Goal: Task Accomplishment & Management: Manage account settings

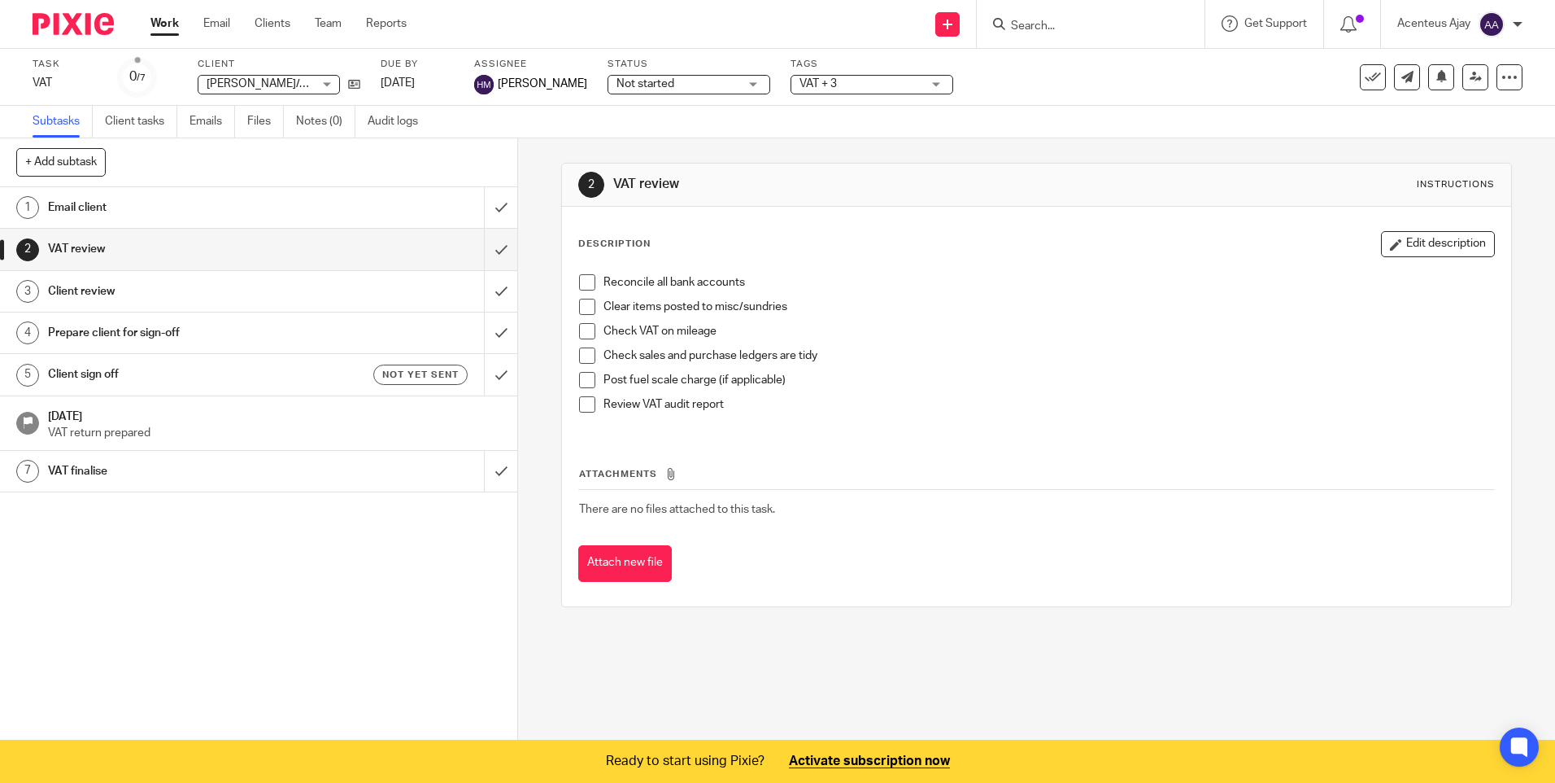
drag, startPoint x: 1433, startPoint y: 250, endPoint x: 1411, endPoint y: 253, distance: 22.2
click at [1433, 250] on button "Edit description" at bounding box center [1438, 244] width 114 height 26
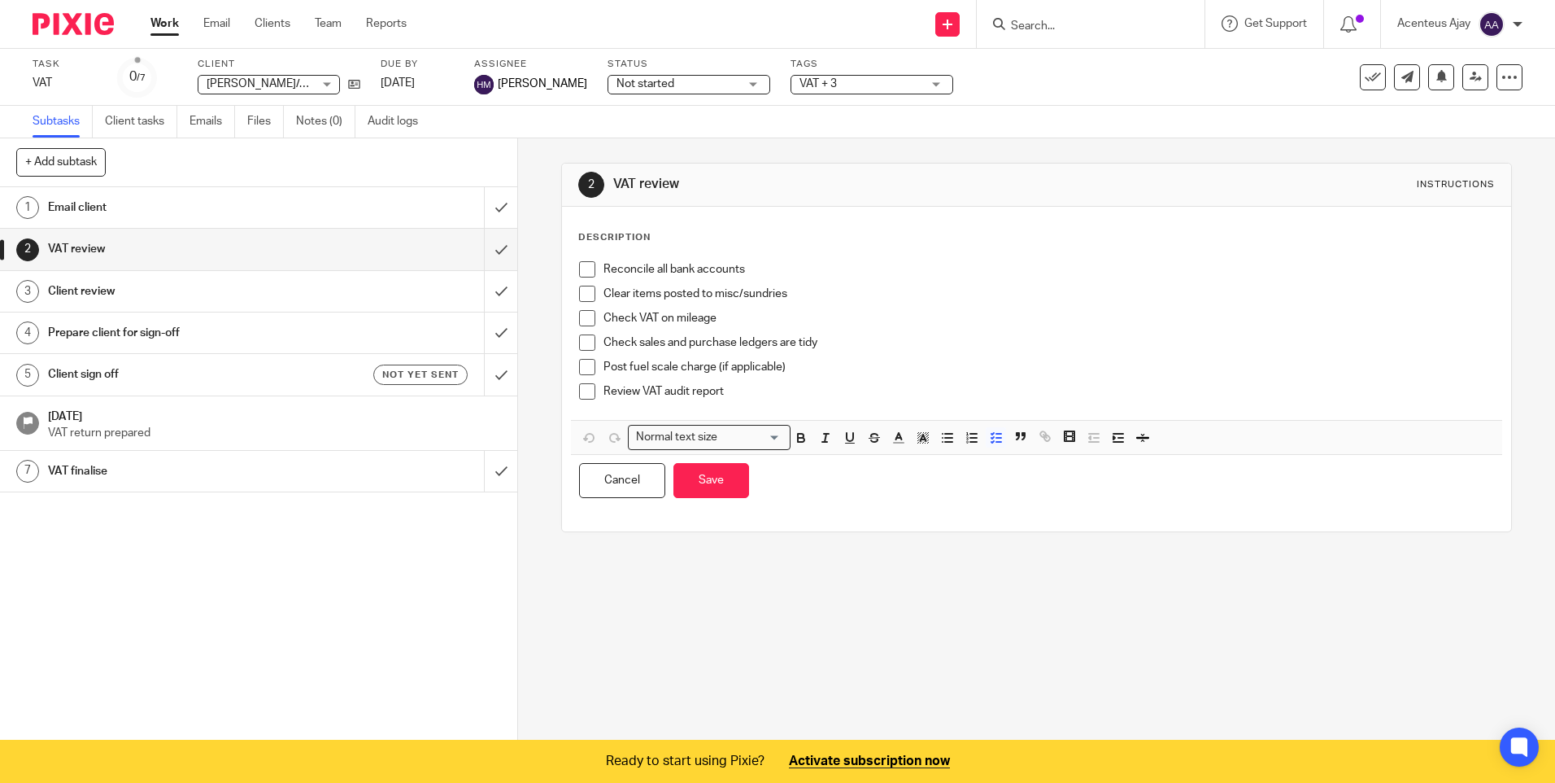
click at [674, 235] on div "Description" at bounding box center [1036, 237] width 916 height 13
click at [609, 238] on p "Description" at bounding box center [614, 237] width 72 height 13
click at [600, 242] on p "Description" at bounding box center [614, 237] width 72 height 13
click at [593, 251] on div "Description Reconcile all bank accounts Clear items posted to misc/sundries Che…" at bounding box center [1036, 369] width 916 height 276
click at [639, 234] on p "Description" at bounding box center [614, 237] width 72 height 13
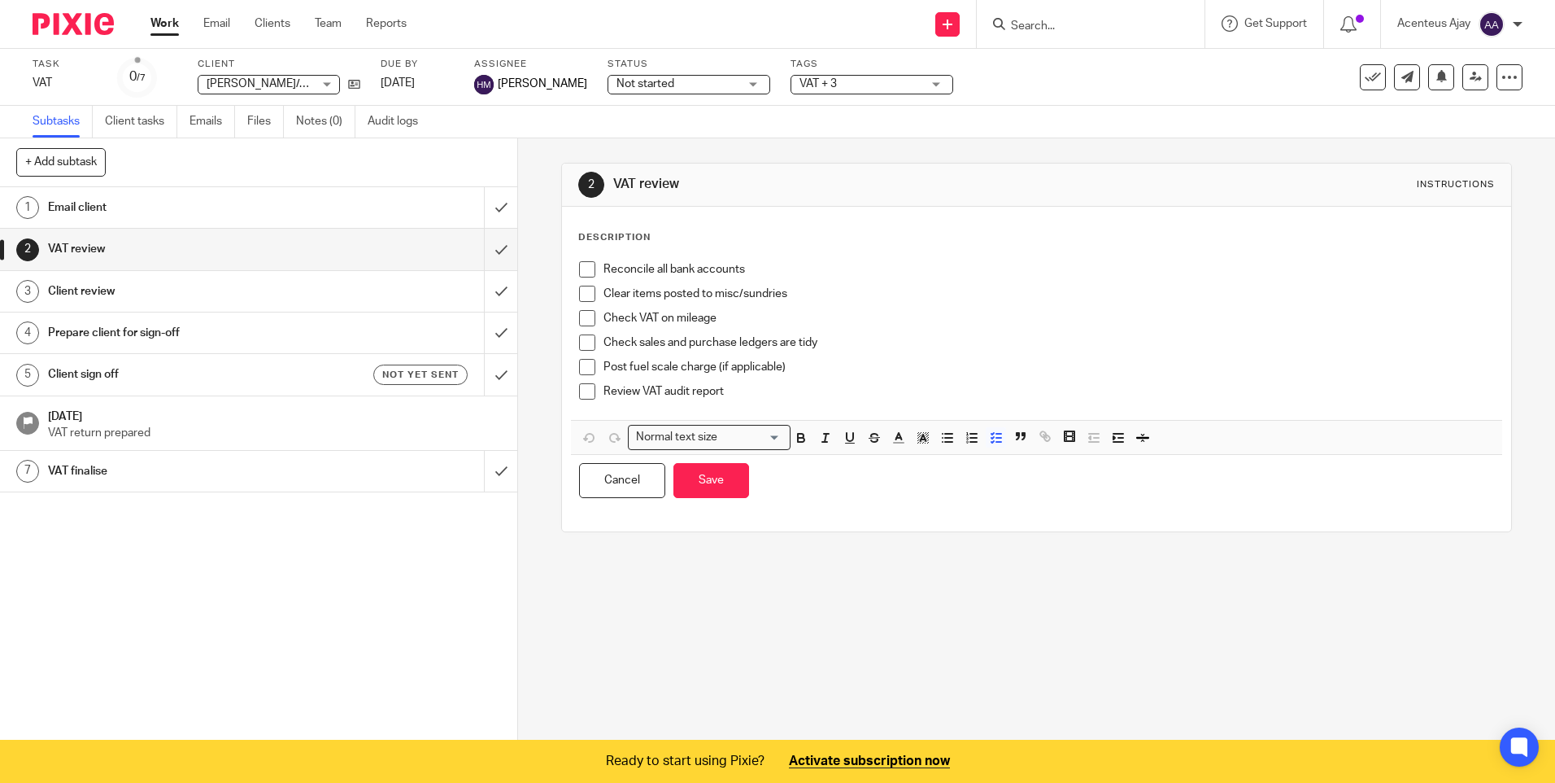
click at [568, 212] on div "Description Reconcile all bank accounts Clear items posted to misc/sundries Che…" at bounding box center [1036, 369] width 949 height 325
click at [623, 241] on p "Description" at bounding box center [614, 237] width 72 height 13
click at [571, 263] on div "Reconcile all bank accounts Clear items posted to misc/sundries Check VAT on mi…" at bounding box center [1036, 336] width 931 height 167
drag, startPoint x: 745, startPoint y: 267, endPoint x: 593, endPoint y: 267, distance: 152.1
click at [593, 267] on li "Reconcile all bank accounts" at bounding box center [1036, 273] width 914 height 24
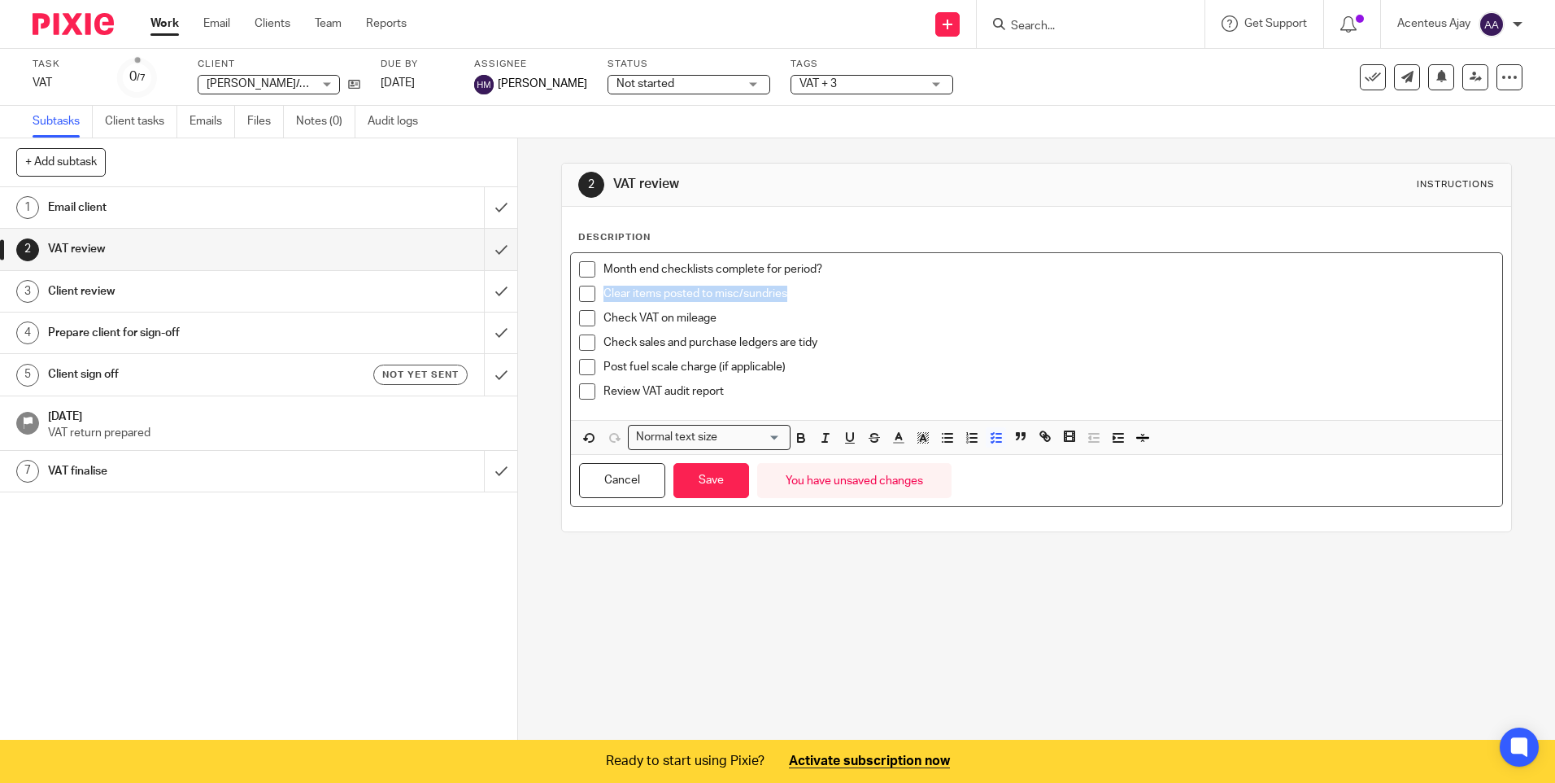
drag, startPoint x: 788, startPoint y: 295, endPoint x: 598, endPoint y: 294, distance: 190.4
click at [598, 294] on li "Clear items posted to misc/sundries" at bounding box center [1036, 298] width 914 height 24
drag, startPoint x: 713, startPoint y: 321, endPoint x: 597, endPoint y: 321, distance: 116.3
click at [597, 321] on li "Check VAT on mileage" at bounding box center [1036, 322] width 914 height 24
drag, startPoint x: 818, startPoint y: 343, endPoint x: 600, endPoint y: 343, distance: 218.0
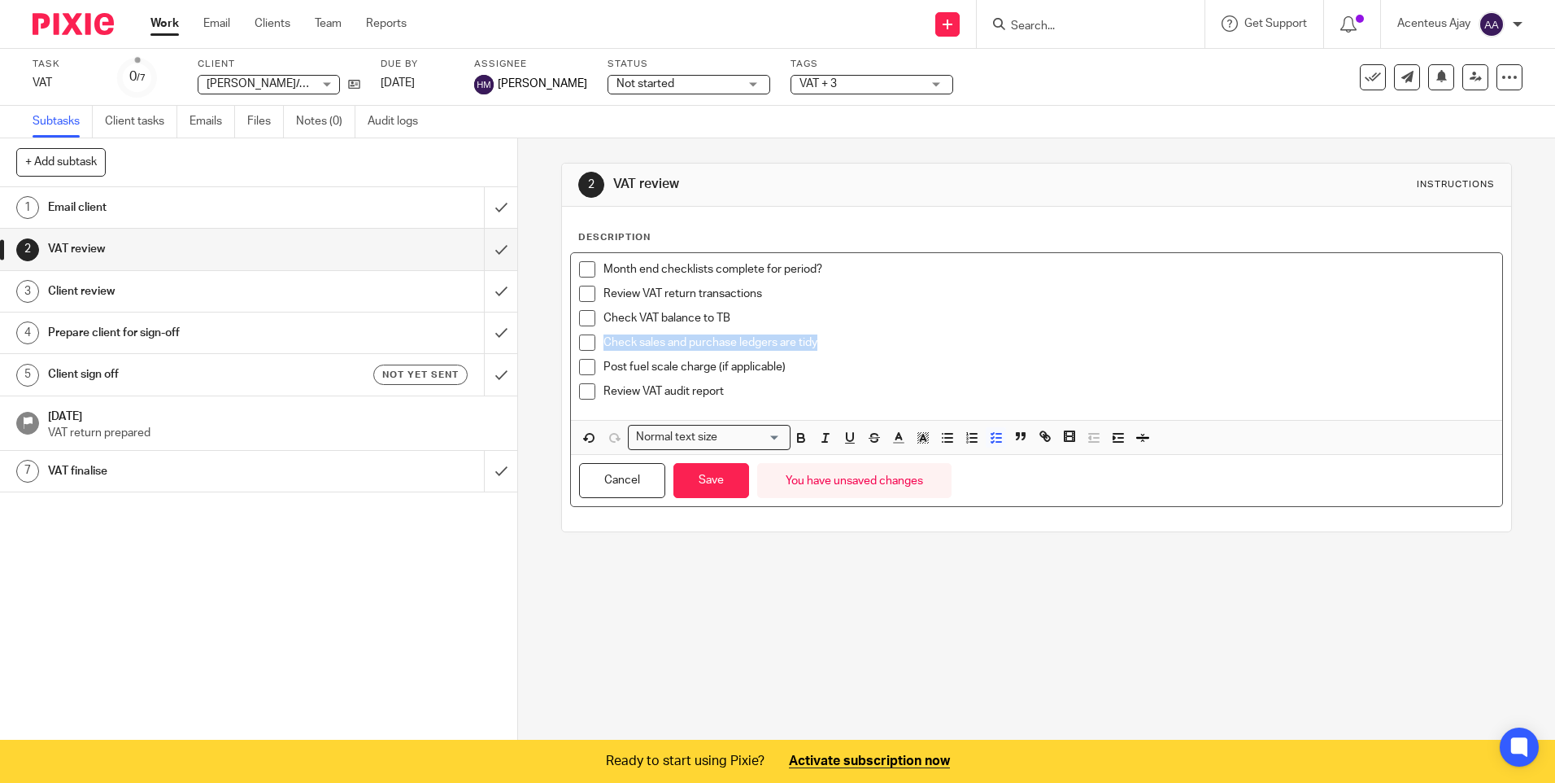
click at [604, 343] on p "Check sales and purchase ledgers are tidy" at bounding box center [1049, 342] width 890 height 16
drag, startPoint x: 781, startPoint y: 365, endPoint x: 596, endPoint y: 365, distance: 184.7
click at [596, 365] on li "Post fuel scale charge (if applicable)" at bounding box center [1036, 371] width 914 height 24
click at [619, 480] on button "Cancel" at bounding box center [622, 480] width 86 height 35
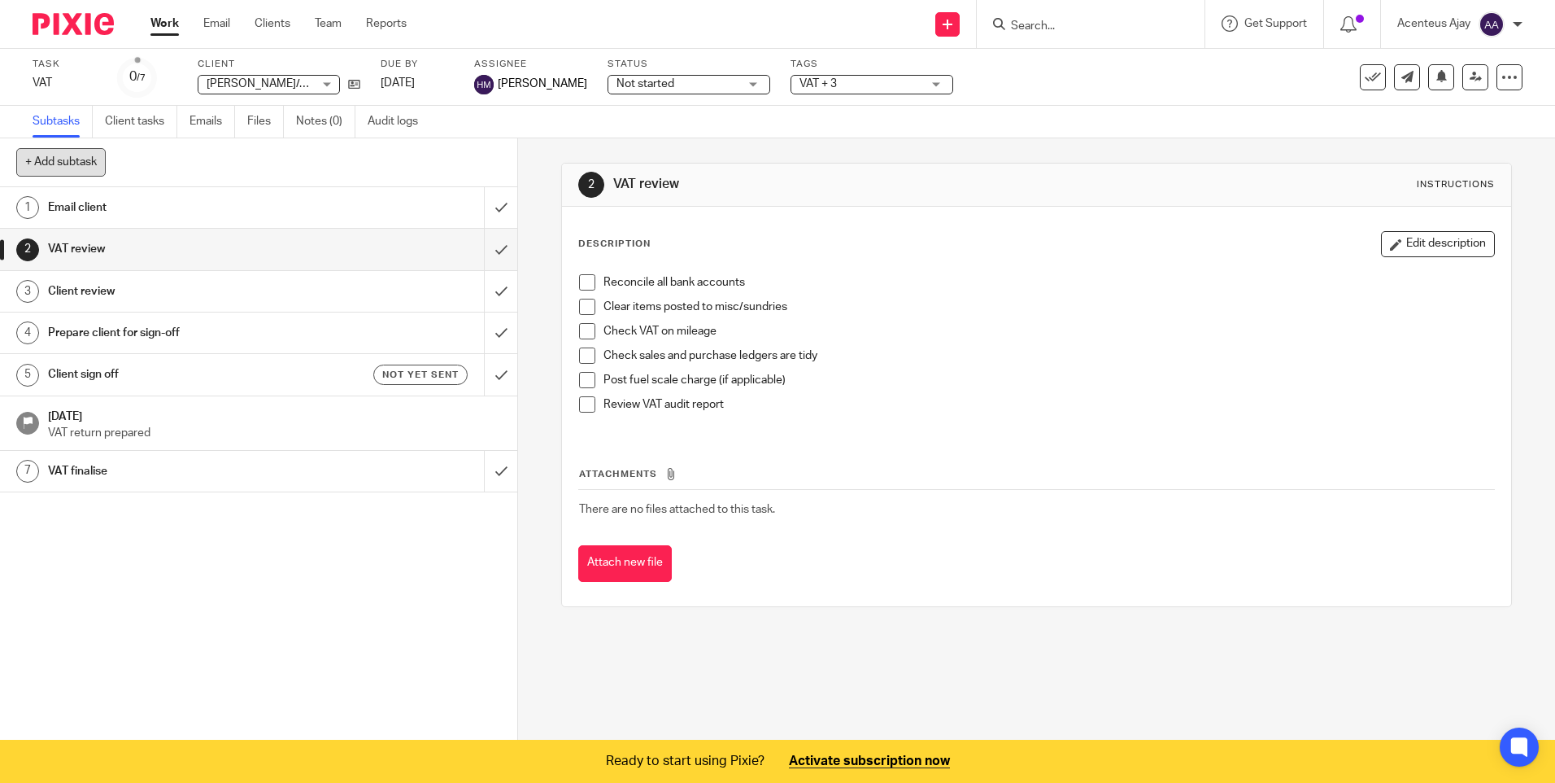
click at [82, 157] on button "+ Add subtask" at bounding box center [60, 162] width 89 height 28
click at [119, 155] on input "text" at bounding box center [200, 163] width 368 height 28
type input "VAT Preparation"
click at [478, 159] on p "+ Add" at bounding box center [477, 163] width 47 height 28
click at [120, 519] on h1 "VAT Preparation" at bounding box center [188, 512] width 280 height 24
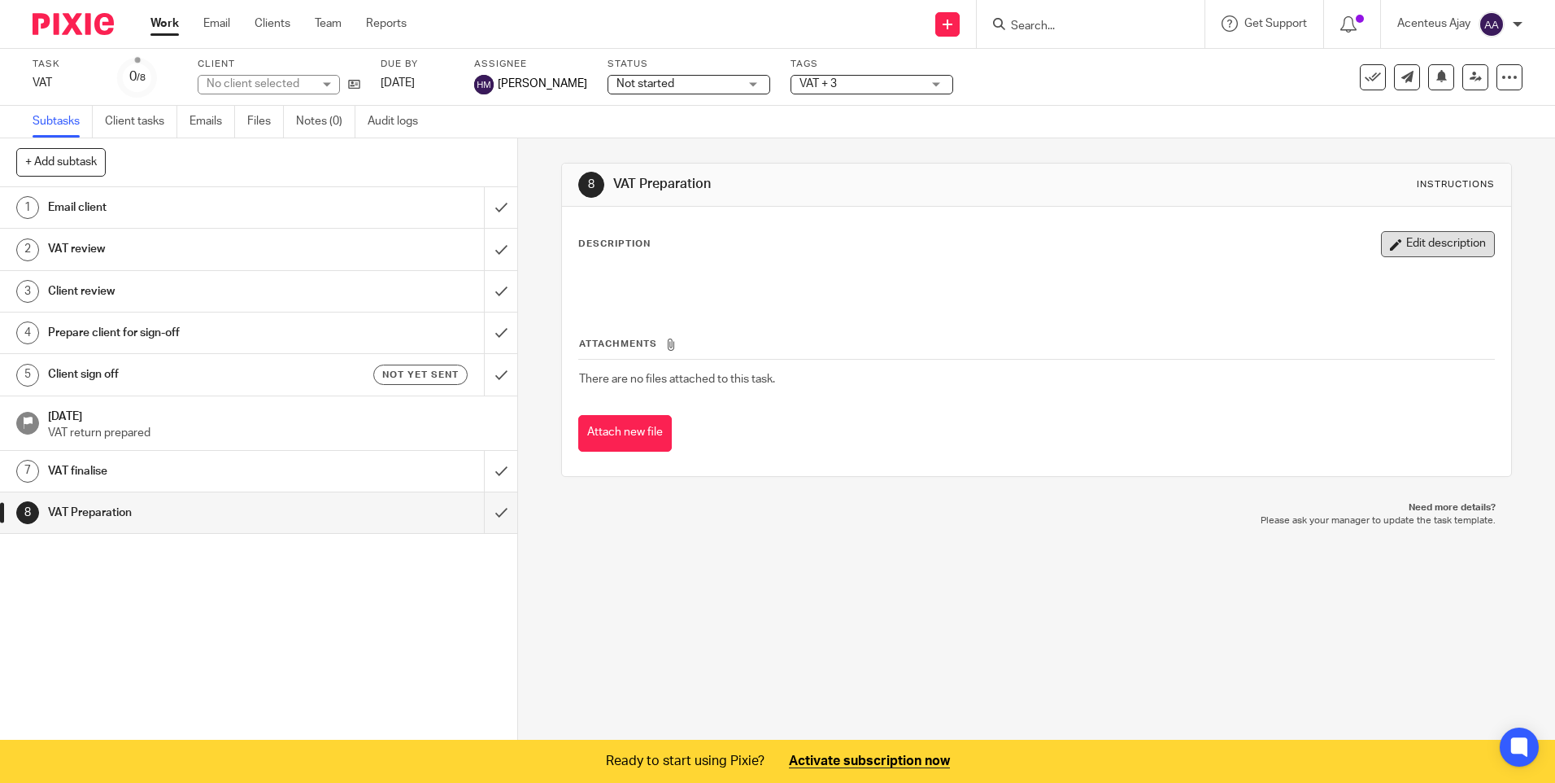
click at [1416, 246] on button "Edit description" at bounding box center [1438, 244] width 114 height 26
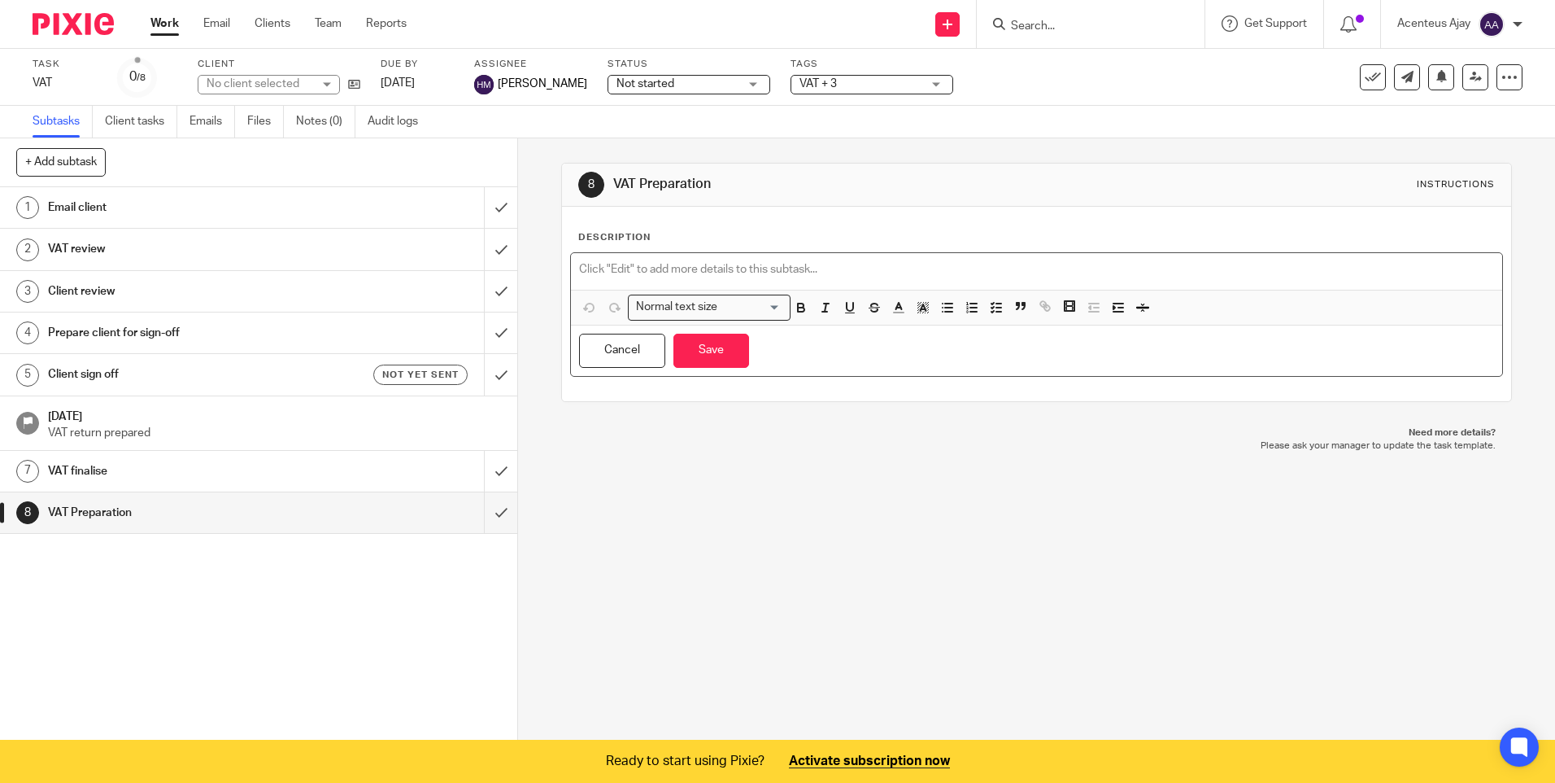
click at [644, 259] on div at bounding box center [1036, 271] width 931 height 37
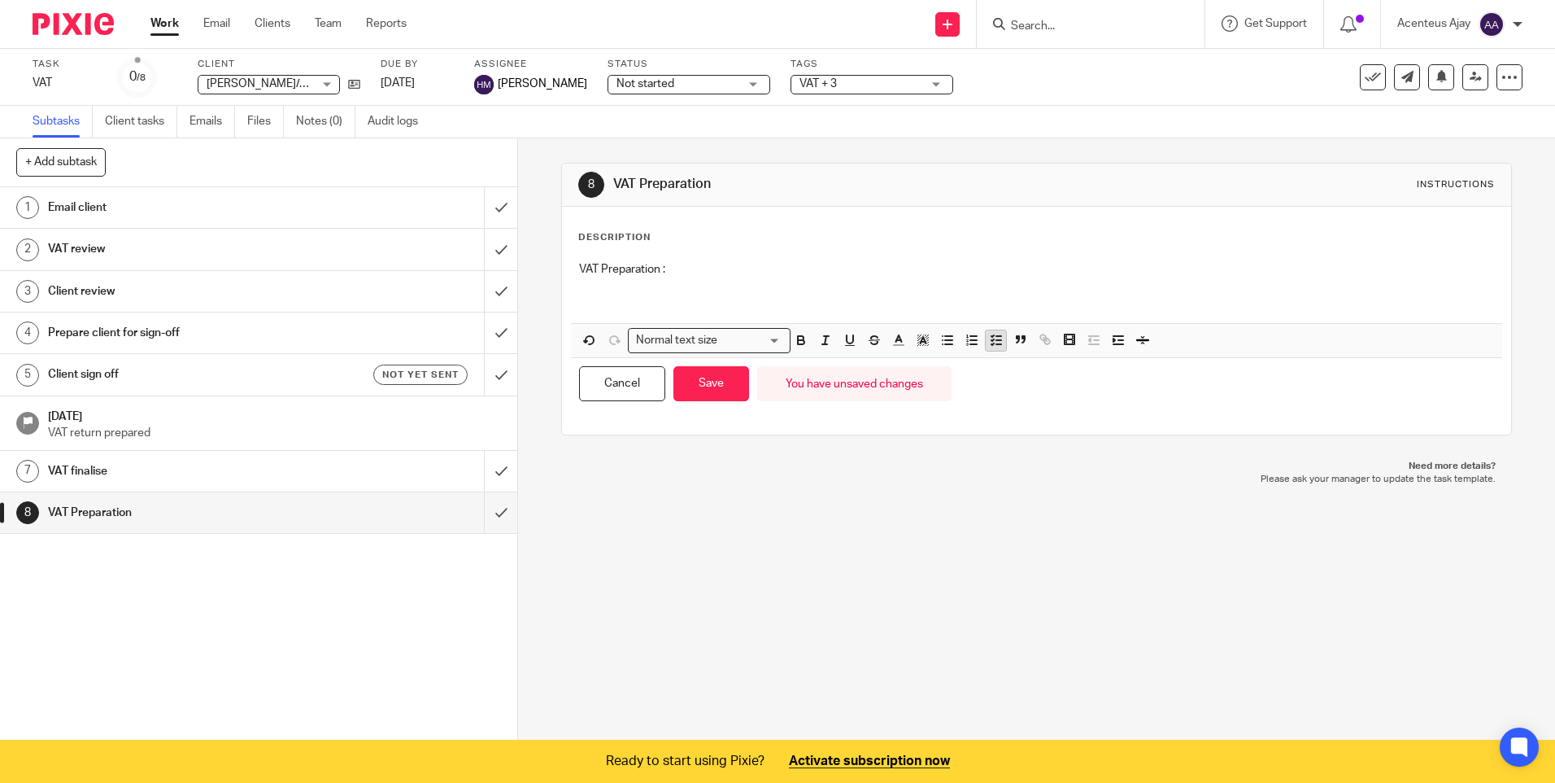
click at [992, 339] on icon "button" at bounding box center [996, 340] width 15 height 15
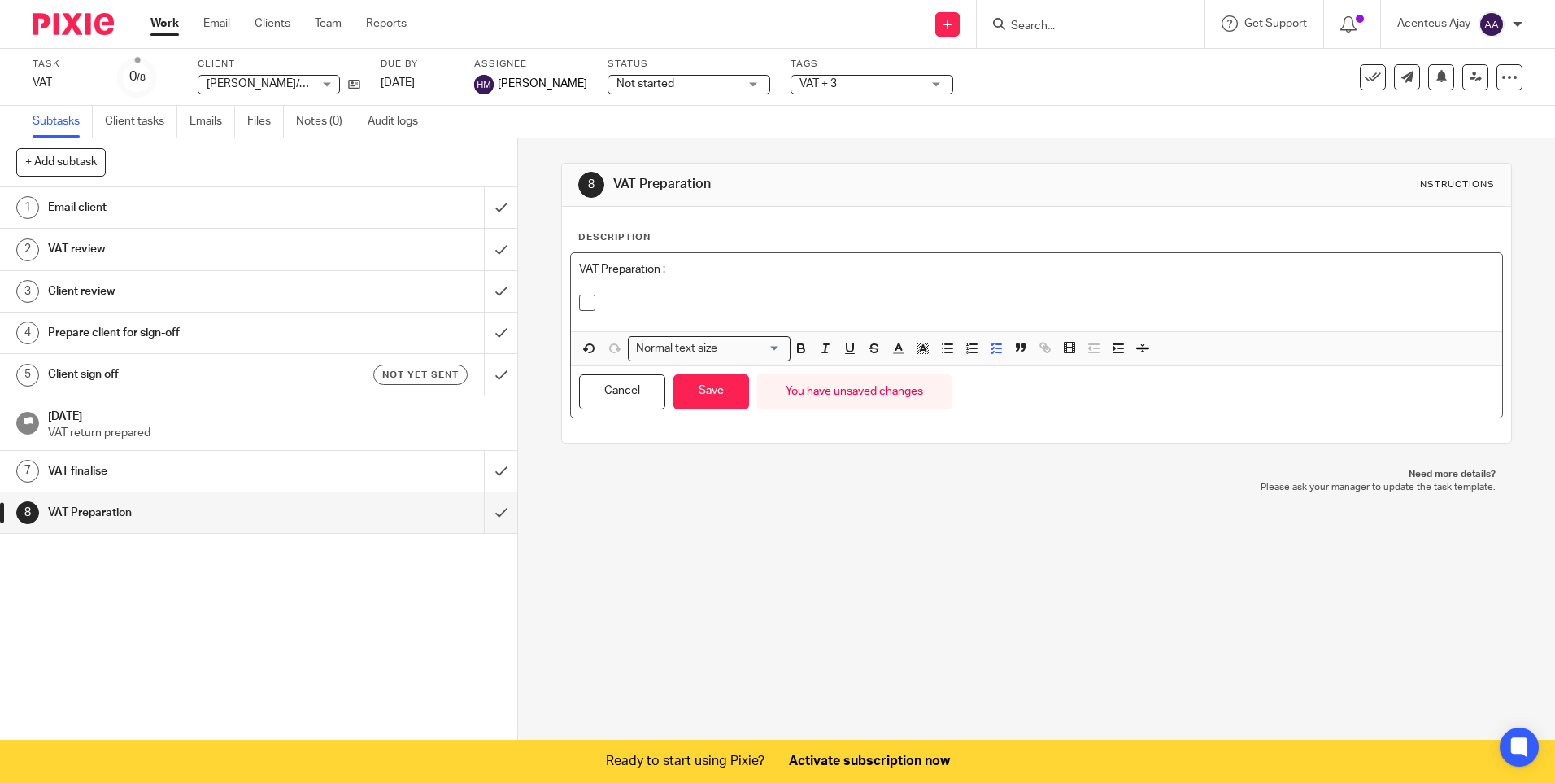
click at [666, 314] on div at bounding box center [1049, 306] width 890 height 24
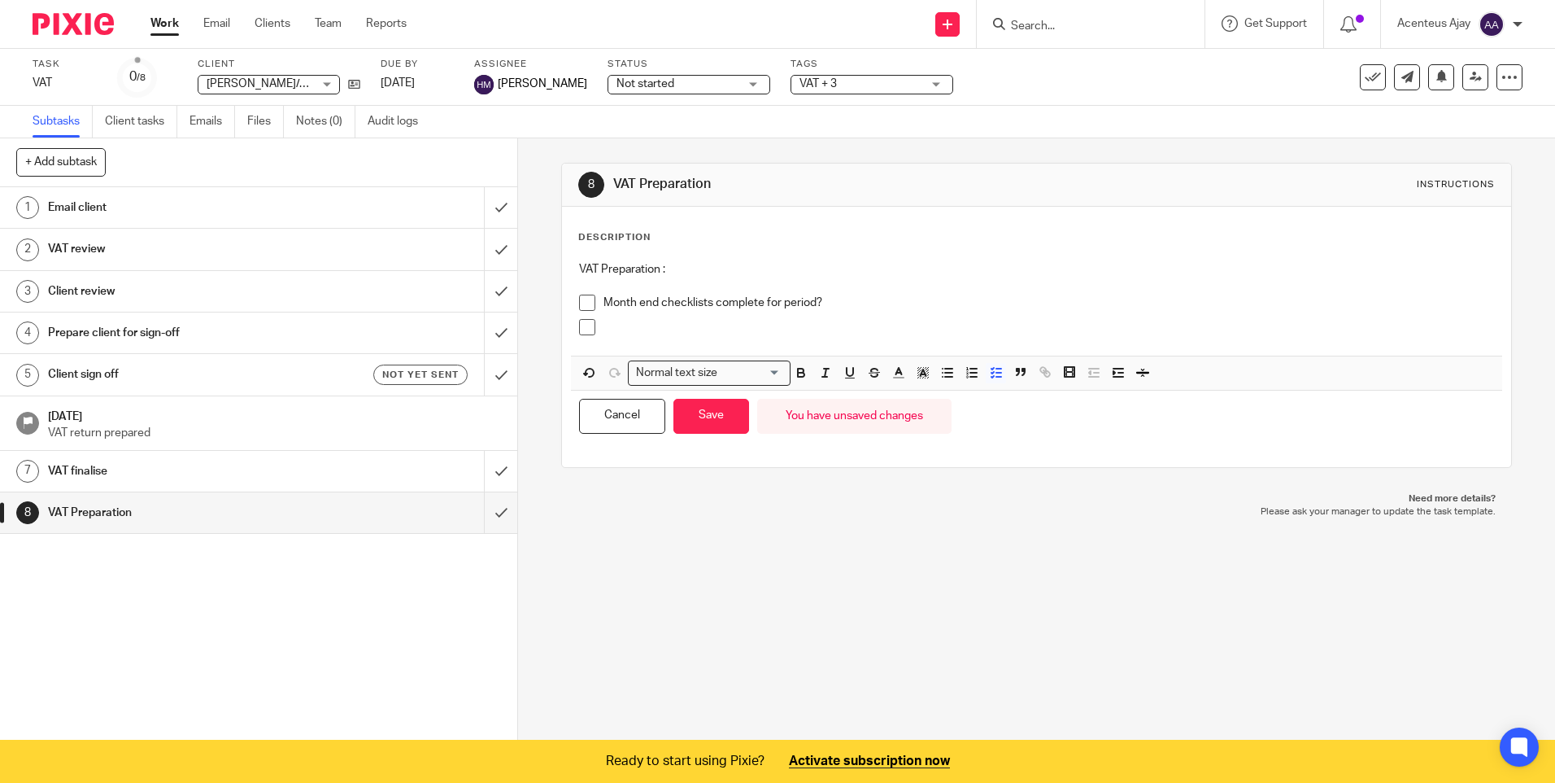
click at [619, 327] on p at bounding box center [1049, 327] width 890 height 16
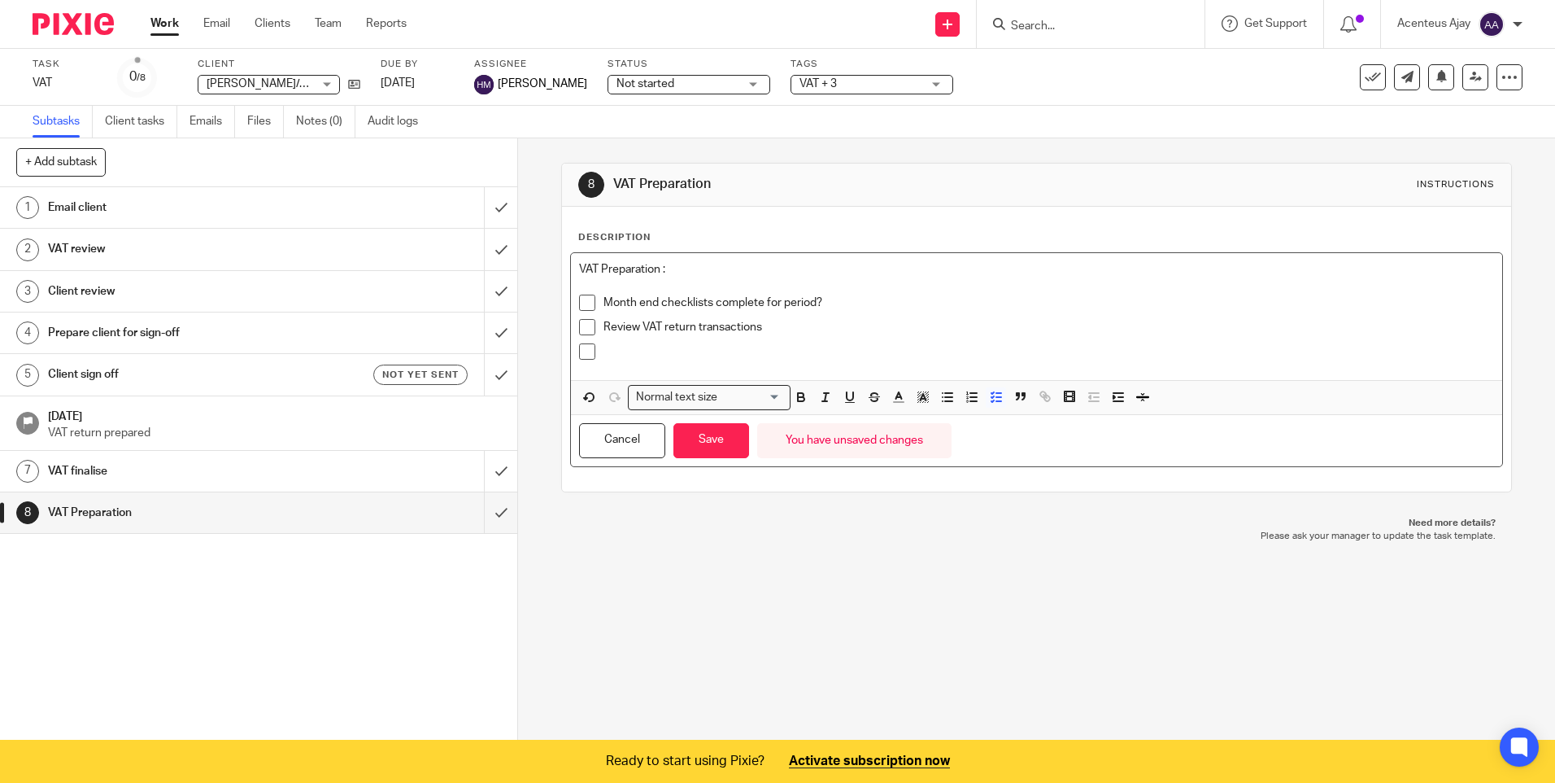
click at [626, 347] on p at bounding box center [1049, 351] width 890 height 16
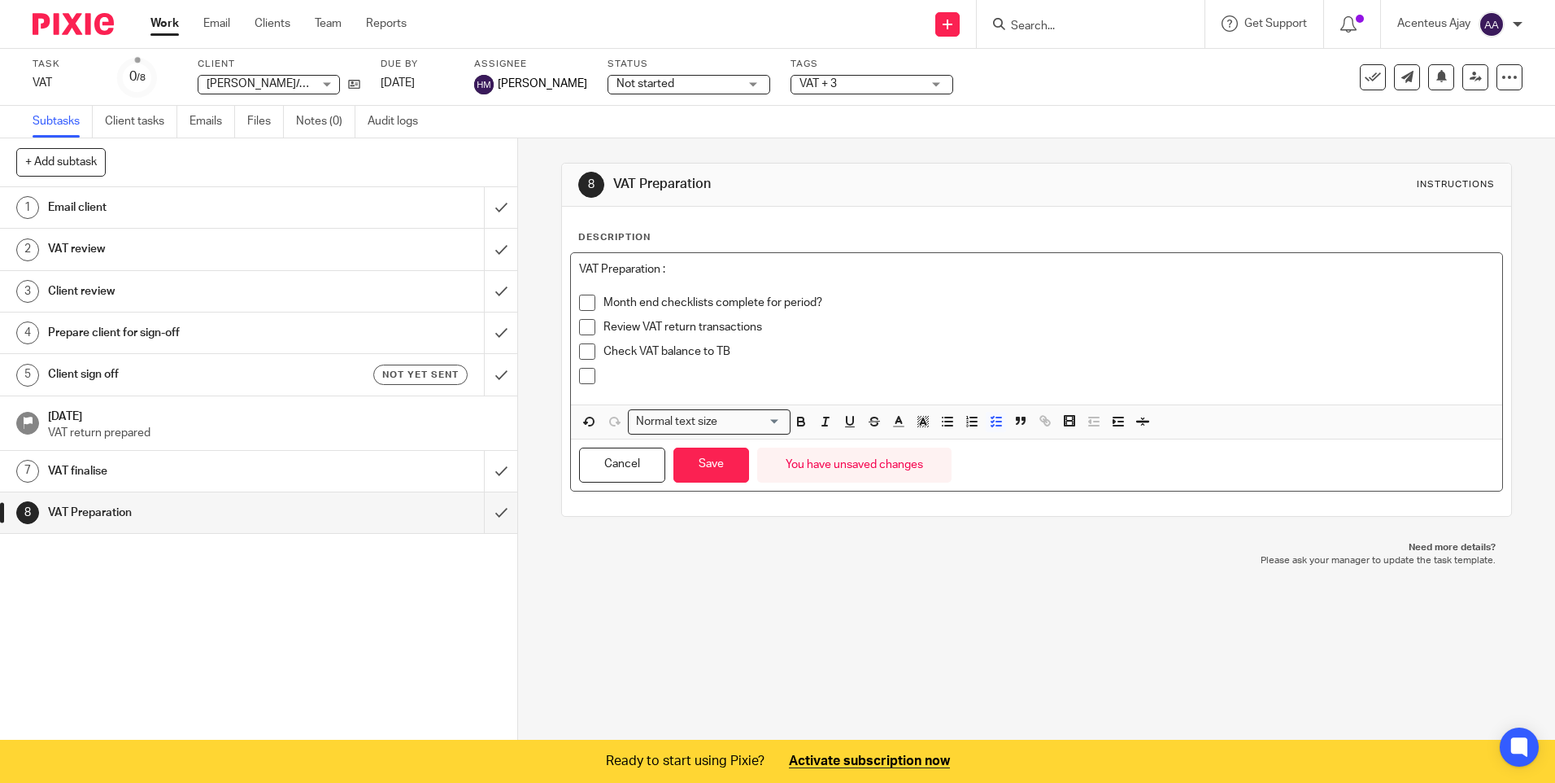
click at [644, 378] on p at bounding box center [1049, 376] width 890 height 16
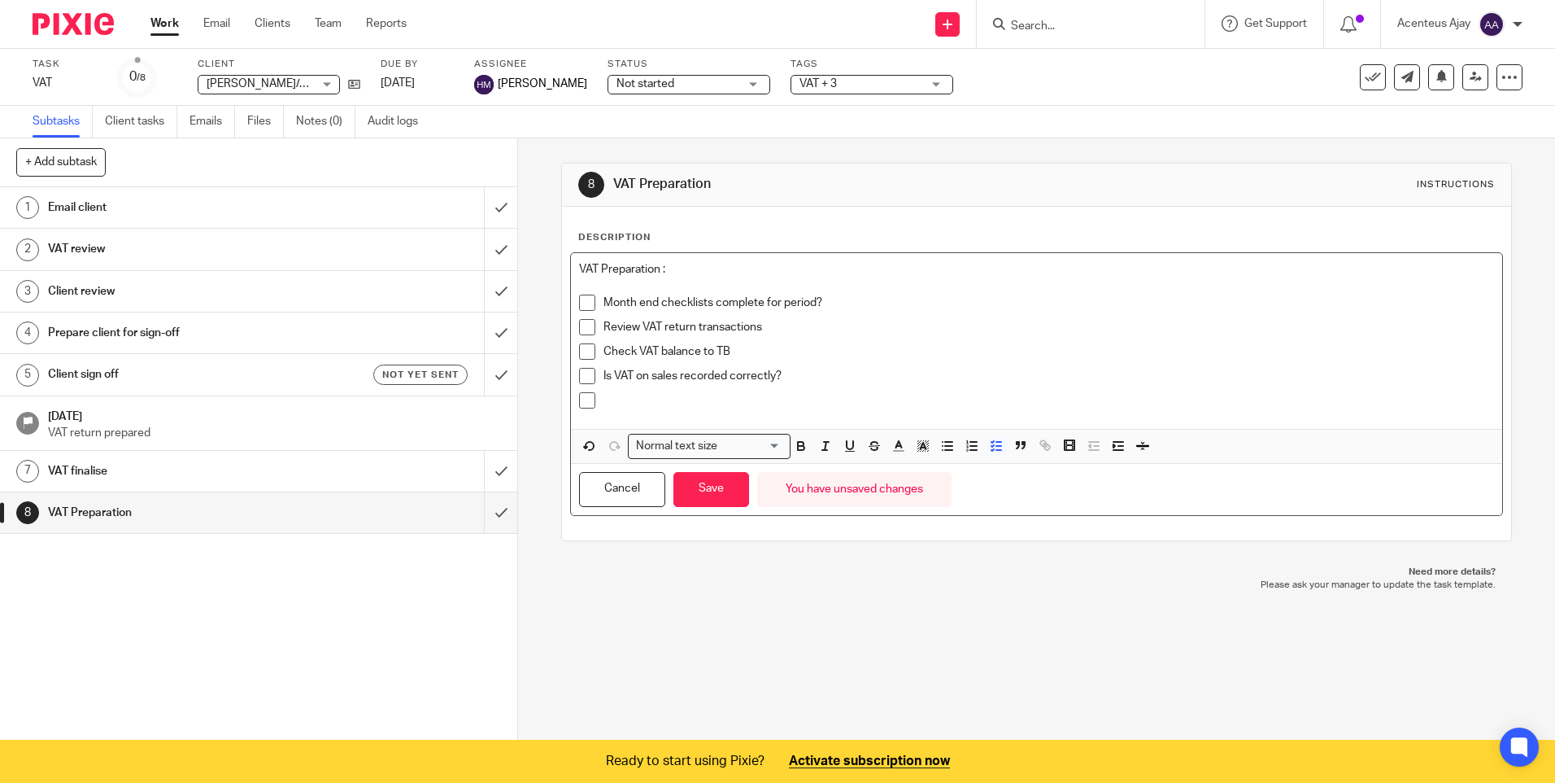
click at [616, 399] on p at bounding box center [1049, 400] width 890 height 16
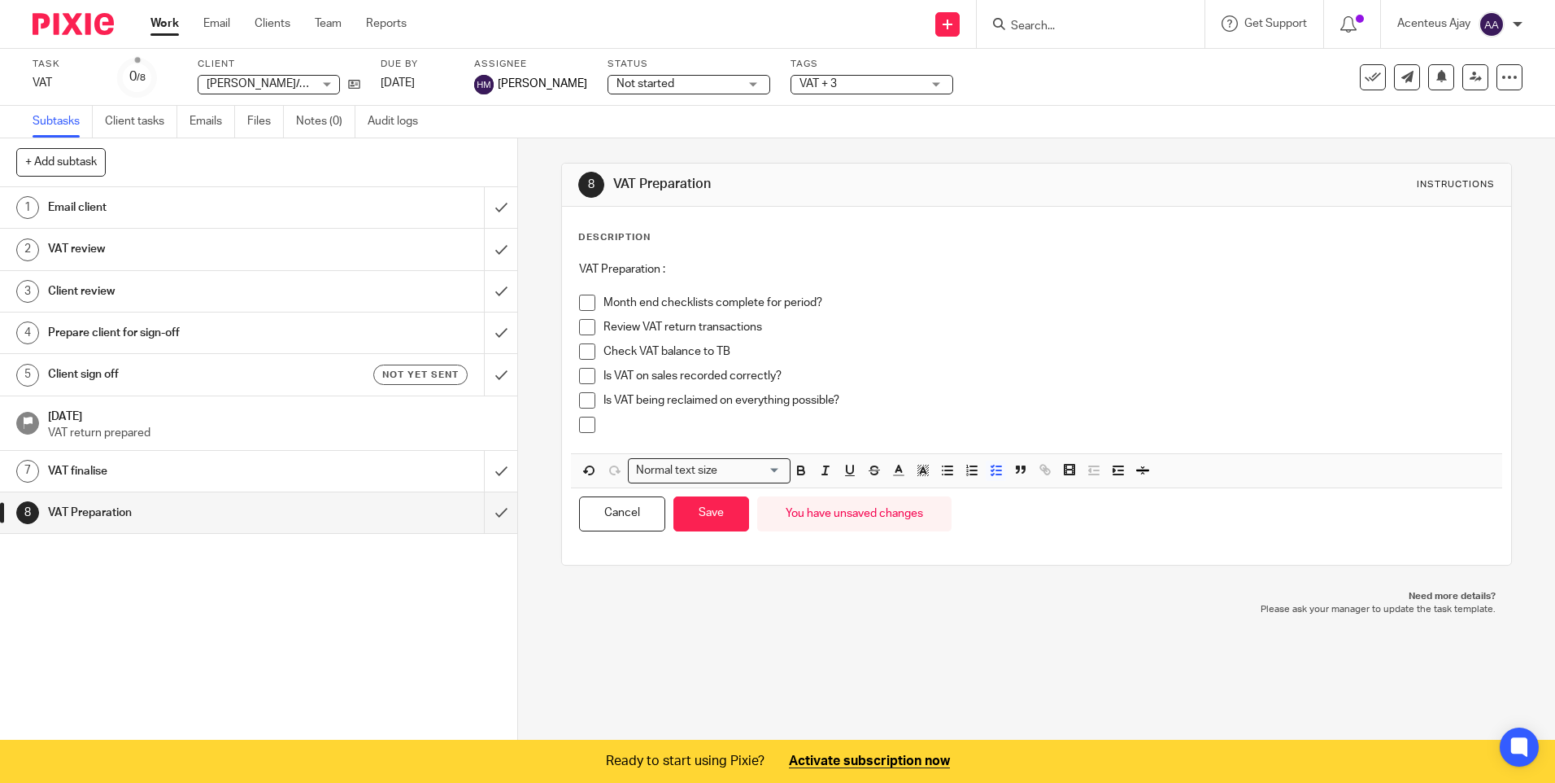
click at [681, 436] on div at bounding box center [1049, 429] width 890 height 24
click at [720, 527] on button "Save" at bounding box center [712, 513] width 76 height 35
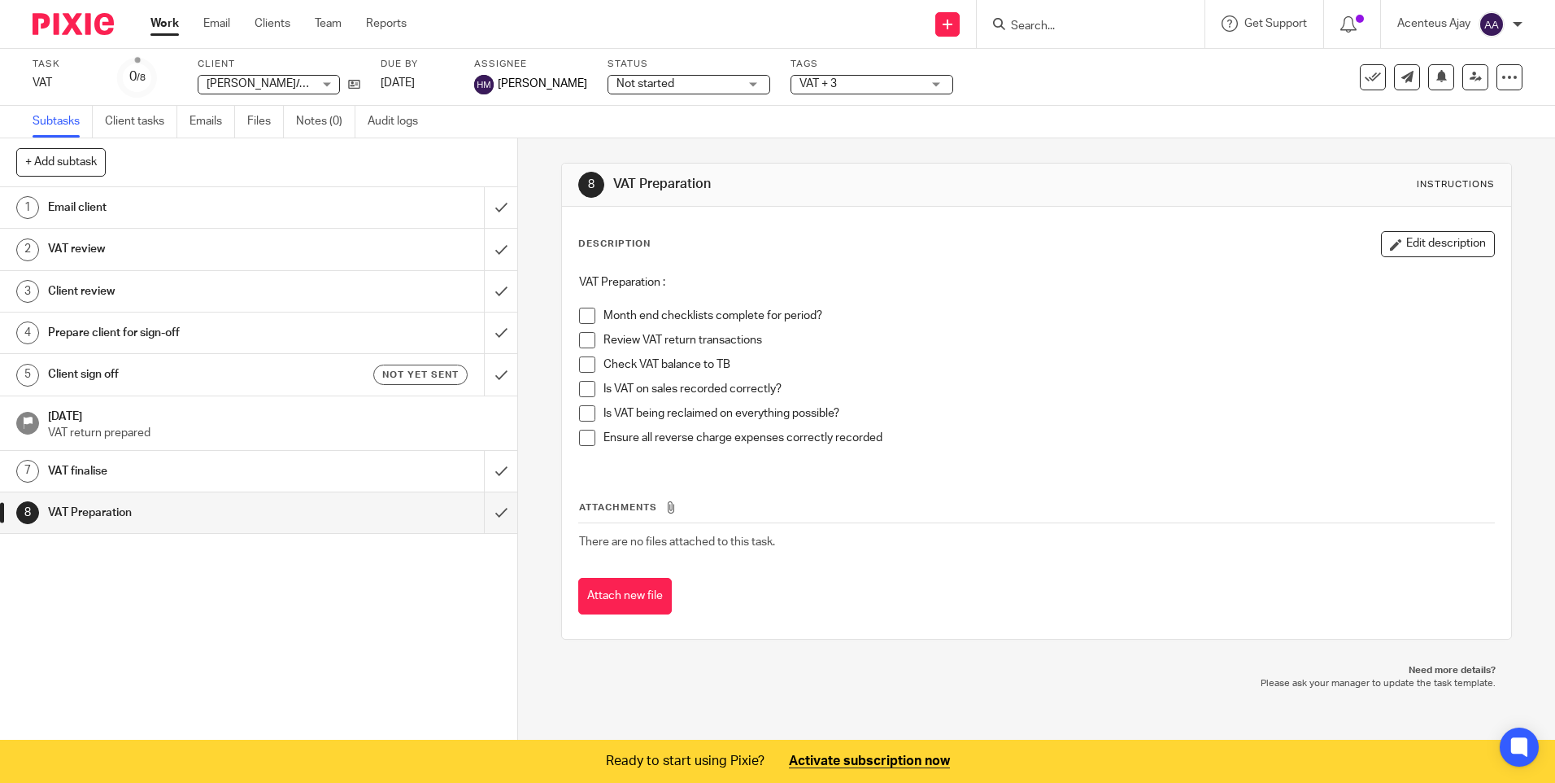
click at [142, 246] on h1 "VAT review" at bounding box center [188, 249] width 280 height 24
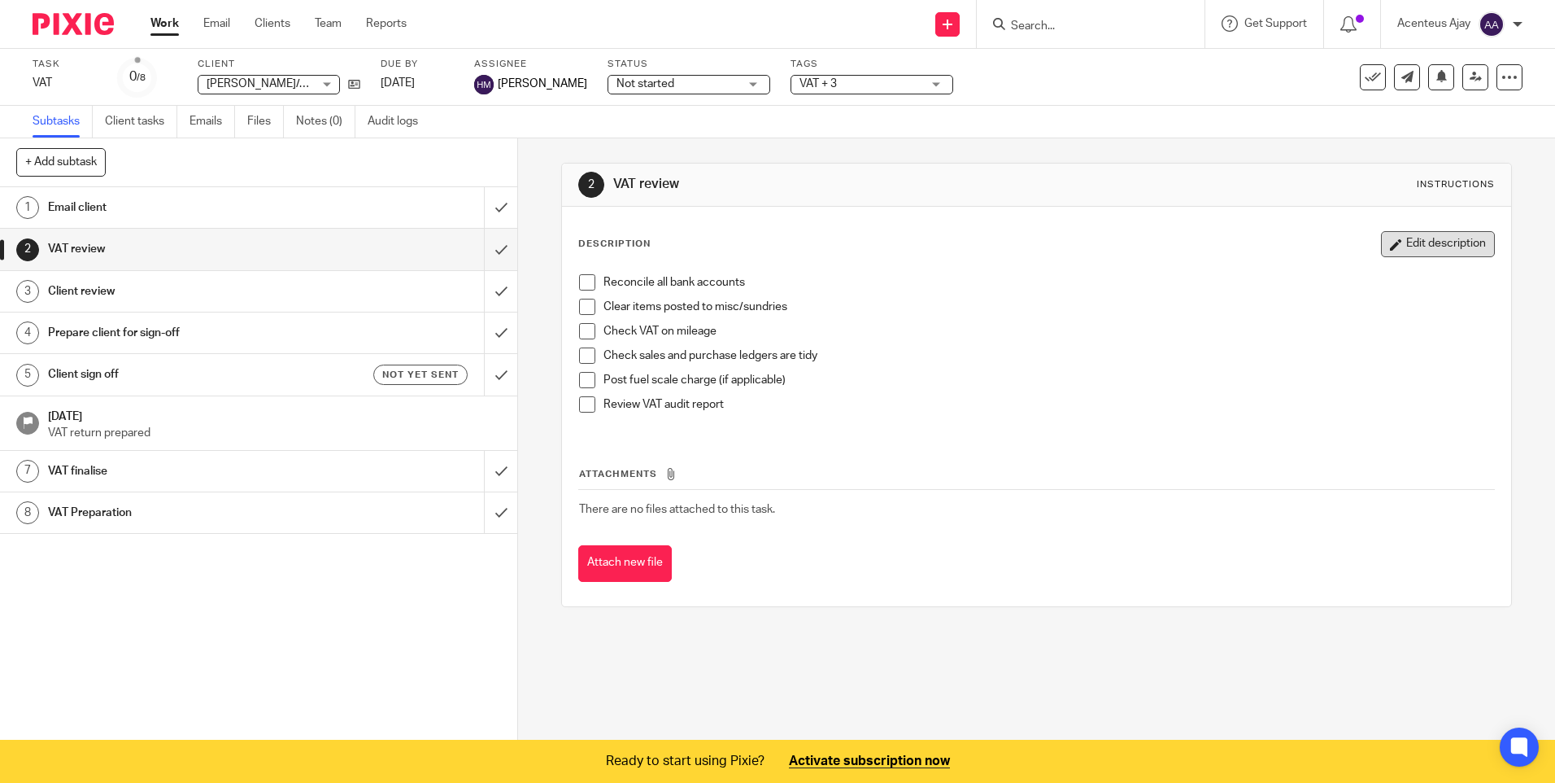
click at [1410, 251] on button "Edit description" at bounding box center [1438, 244] width 114 height 26
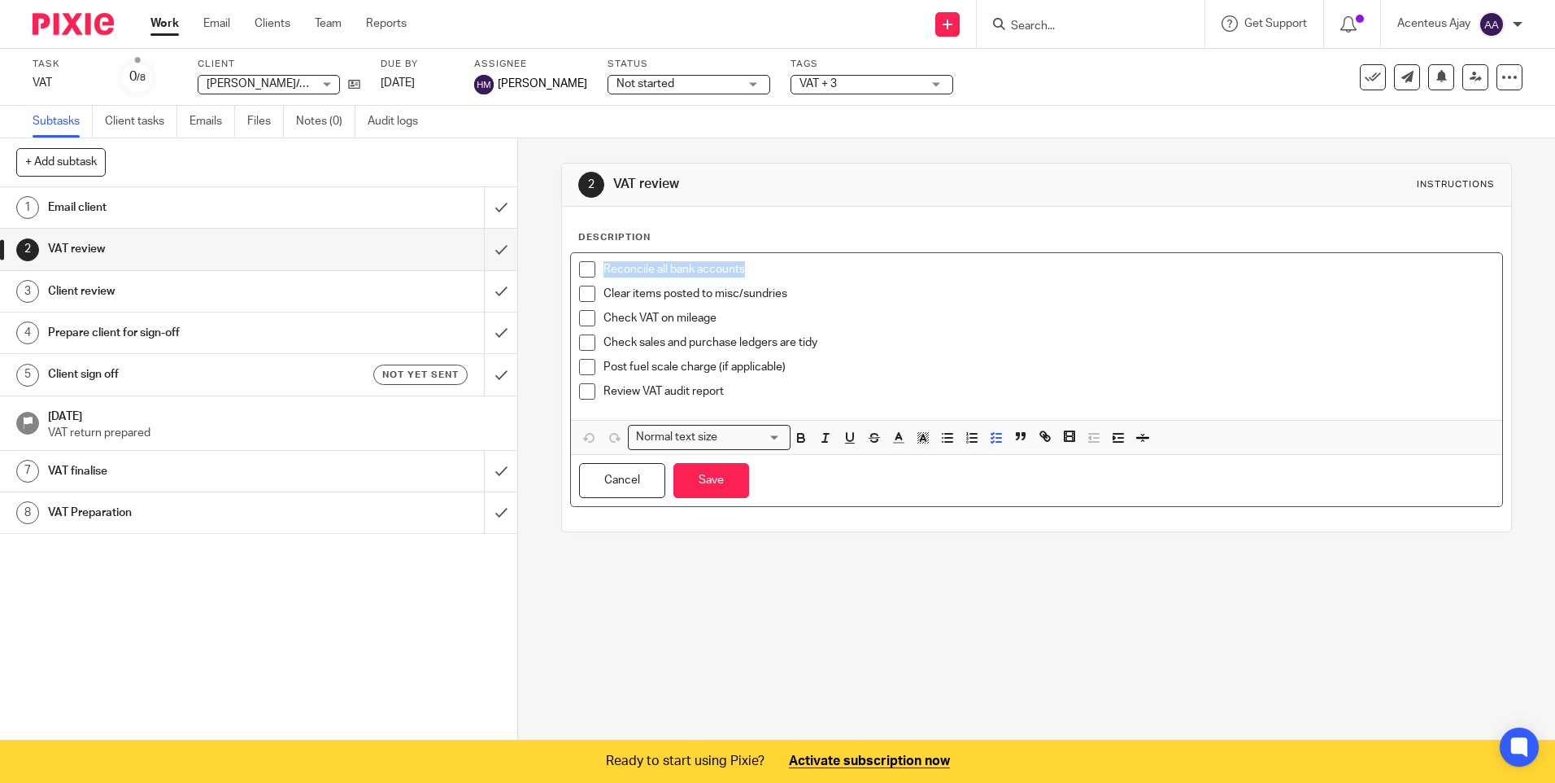
drag, startPoint x: 745, startPoint y: 266, endPoint x: 600, endPoint y: 266, distance: 144.8
click at [604, 266] on p "Reconcile all bank accounts" at bounding box center [1049, 269] width 890 height 16
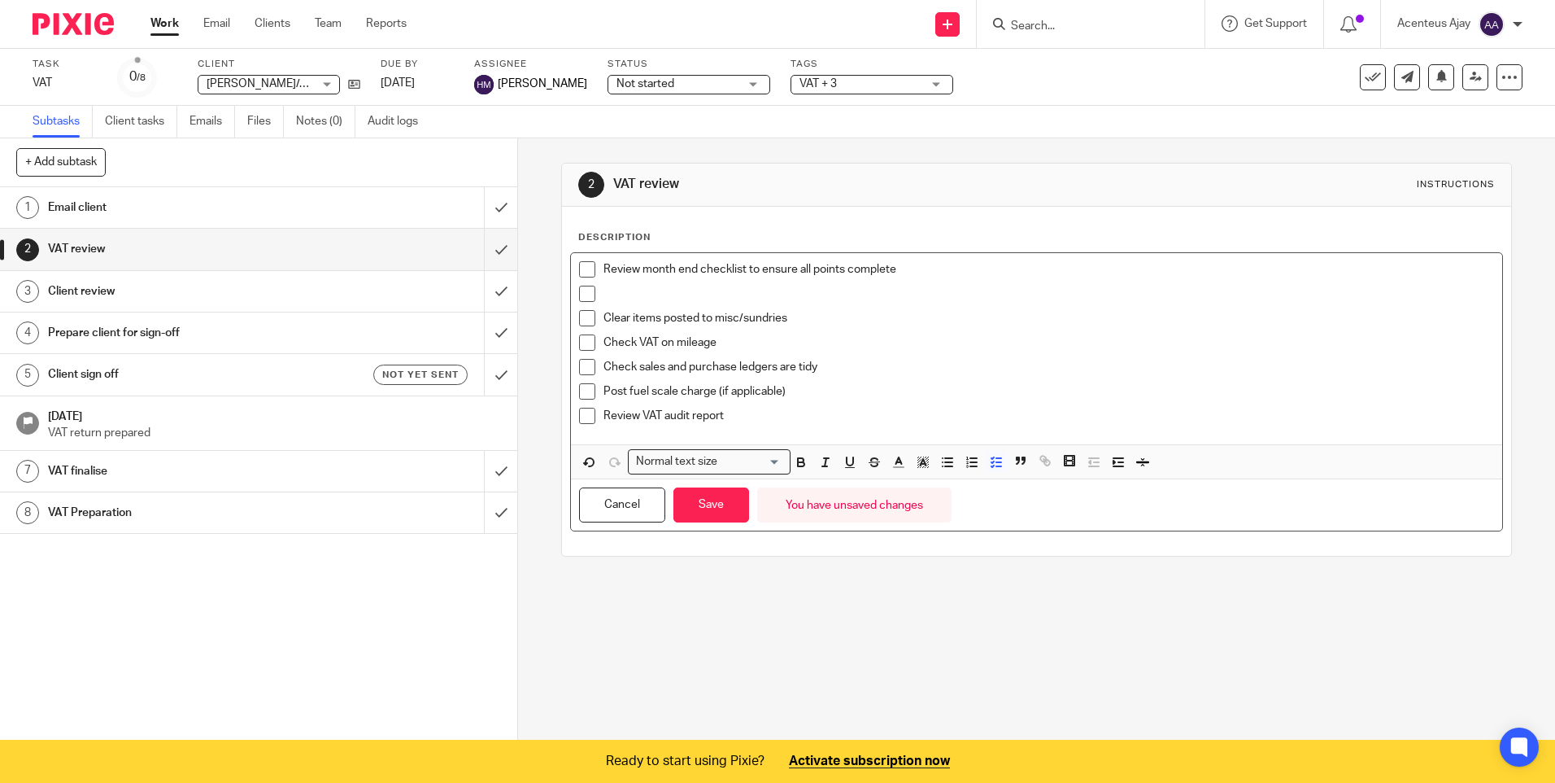
click at [633, 297] on p at bounding box center [1049, 294] width 890 height 16
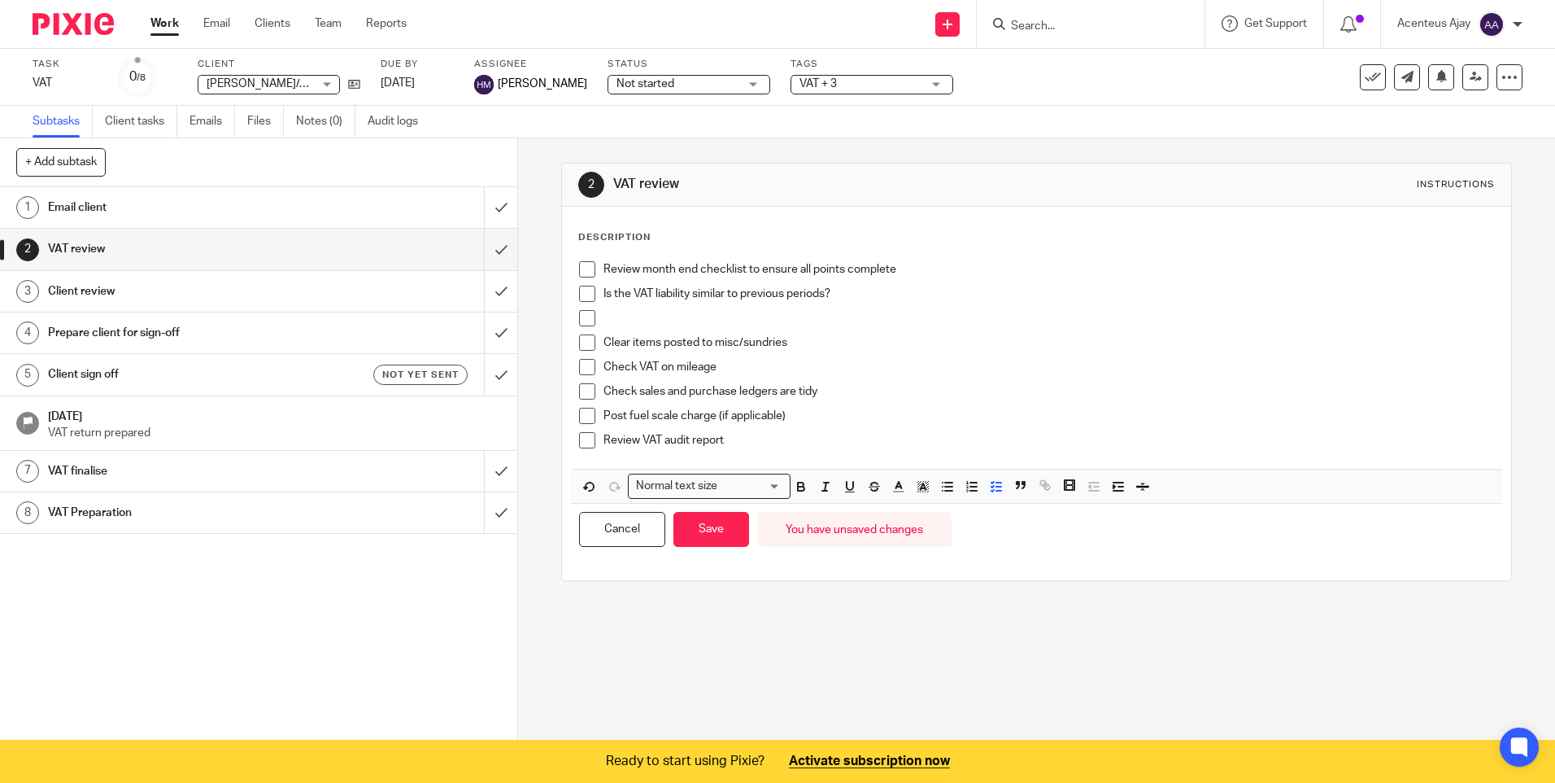
click at [631, 314] on p at bounding box center [1049, 318] width 890 height 16
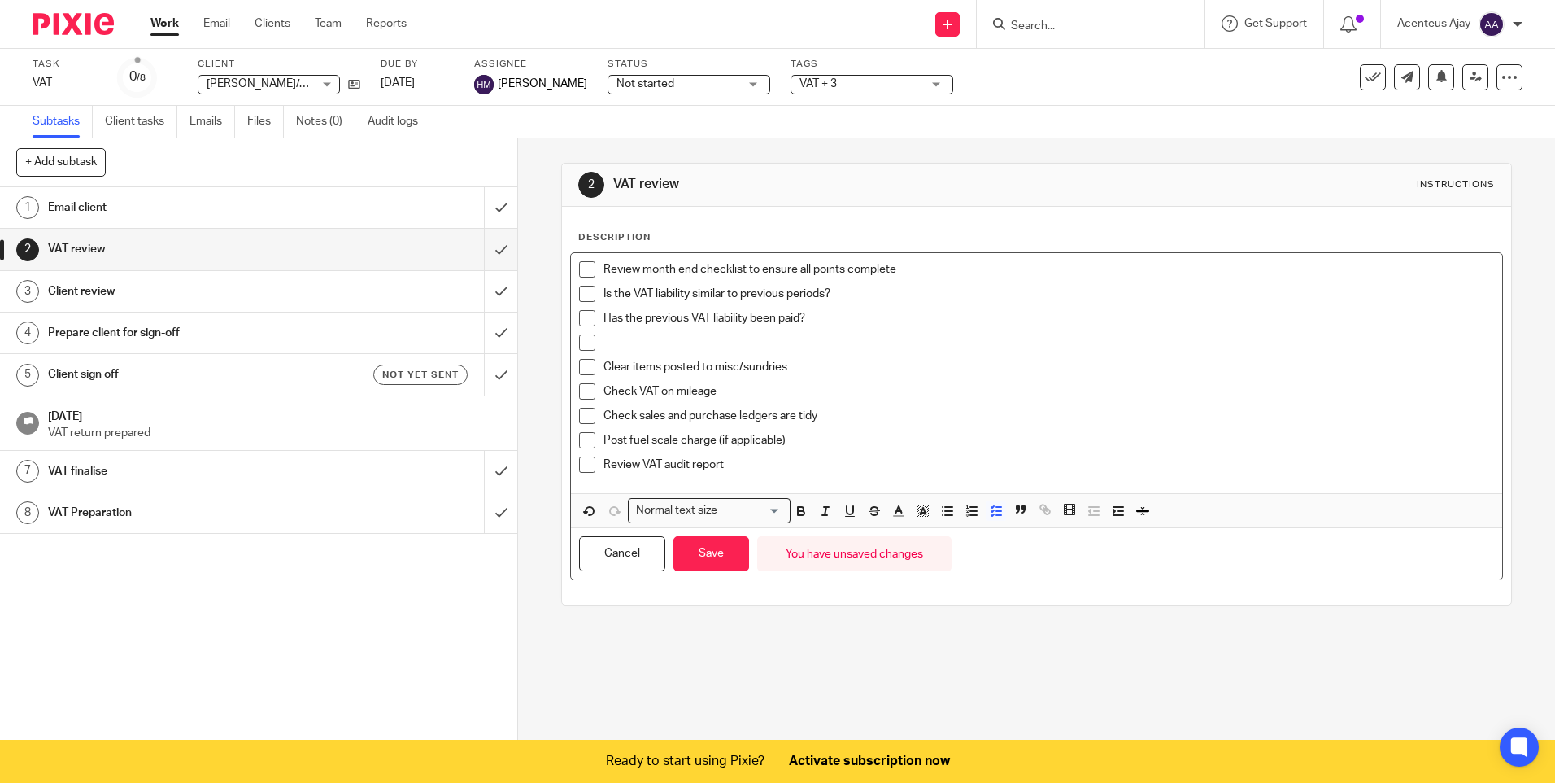
click at [643, 337] on p at bounding box center [1049, 342] width 890 height 16
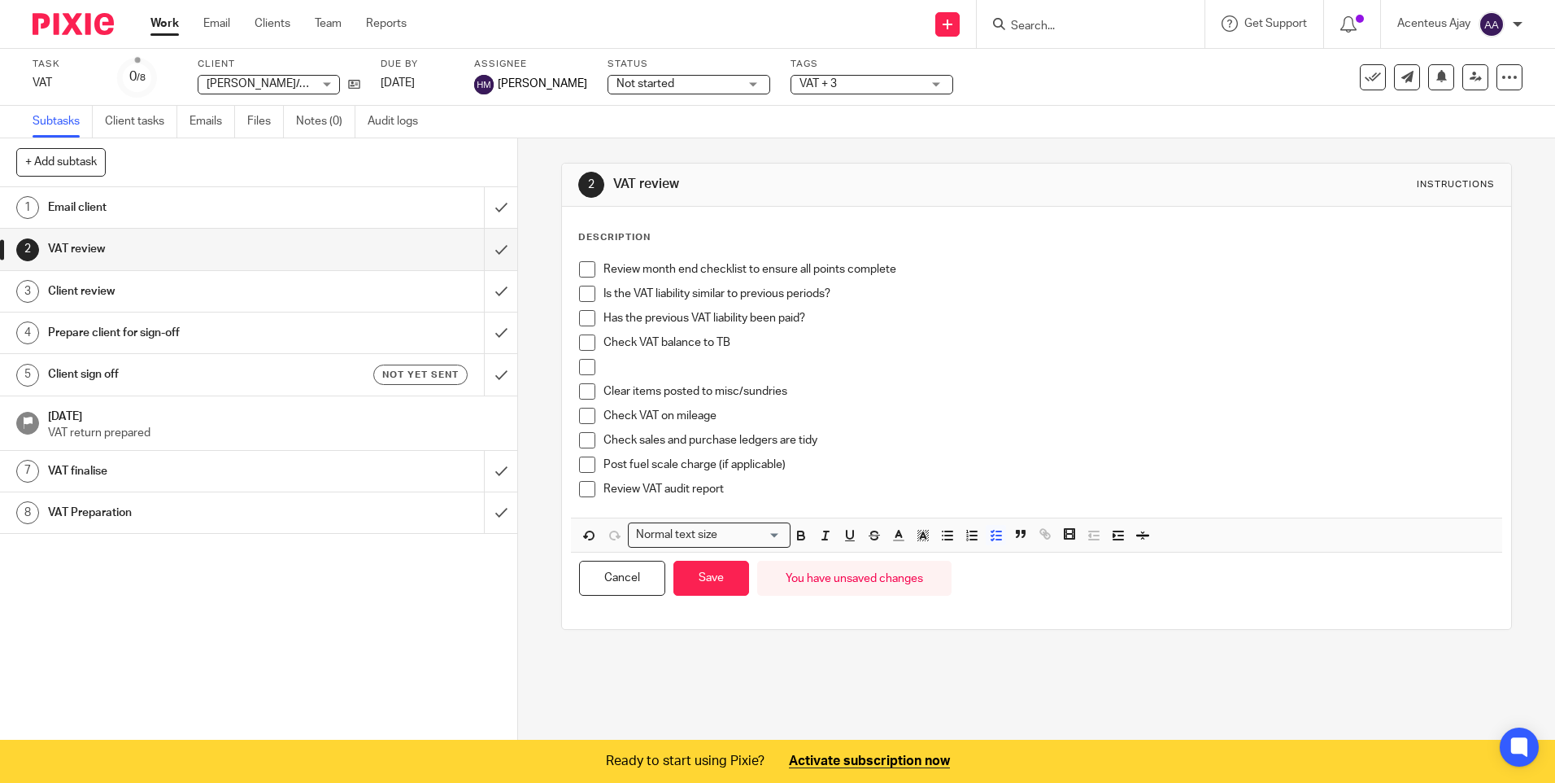
click at [639, 377] on div at bounding box center [1049, 371] width 890 height 24
click at [831, 438] on p "Check sales and purchase ledgers are tidy" at bounding box center [1049, 440] width 890 height 16
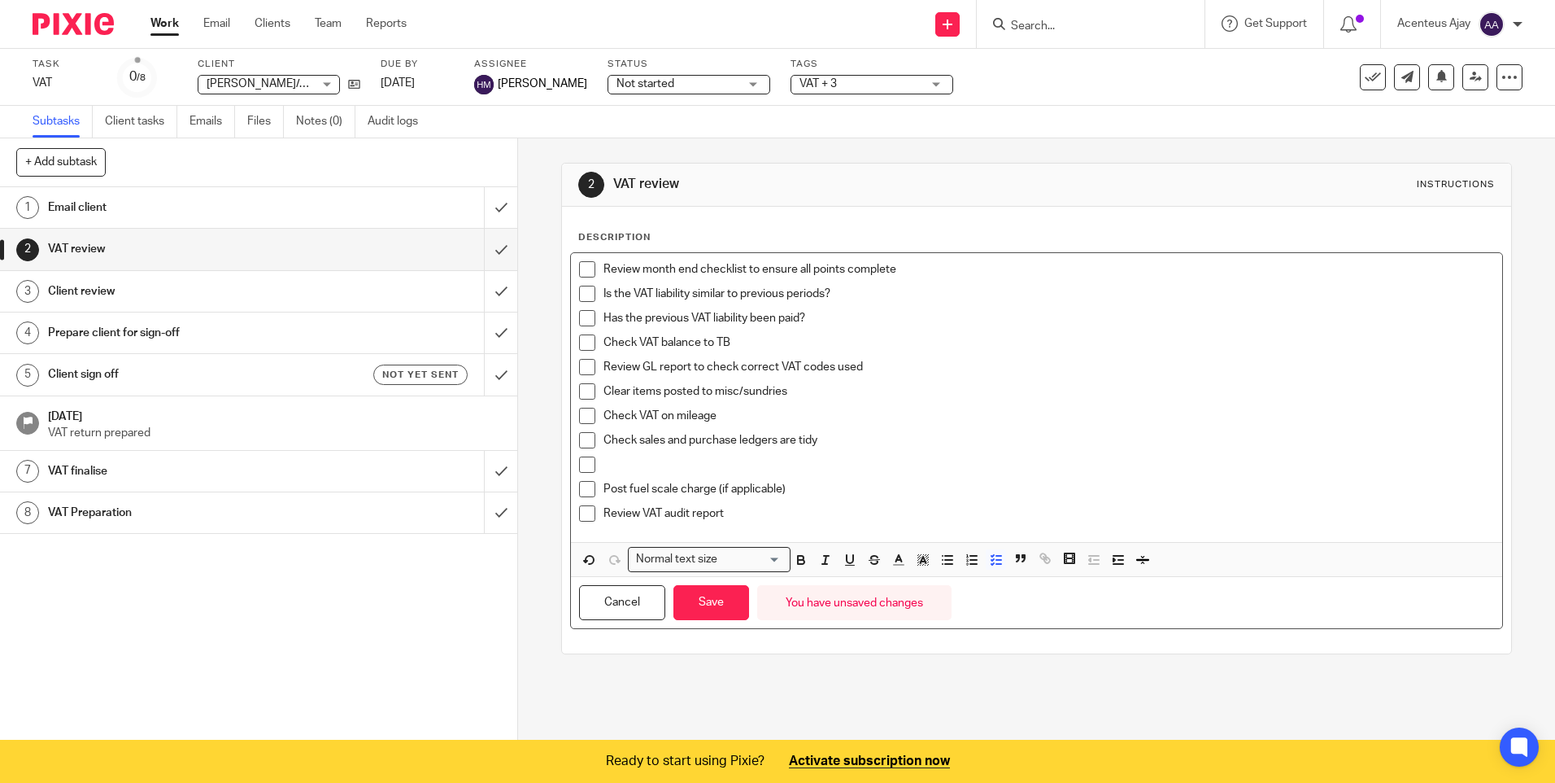
click at [696, 453] on div "Check sales and purchase ledgers are tidy" at bounding box center [1049, 444] width 890 height 24
click at [652, 472] on p at bounding box center [1049, 464] width 890 height 16
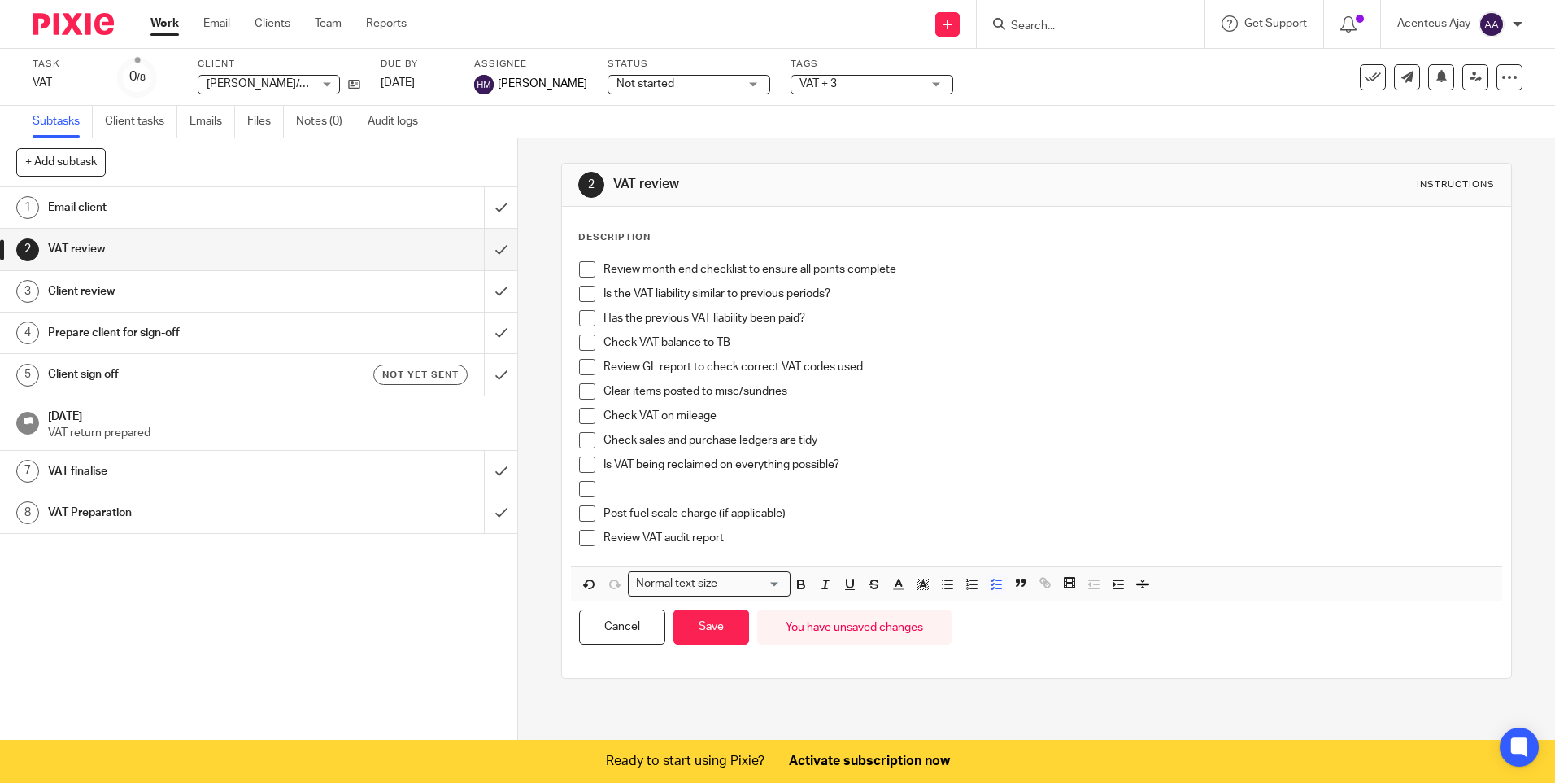
click at [659, 491] on p at bounding box center [1049, 489] width 890 height 16
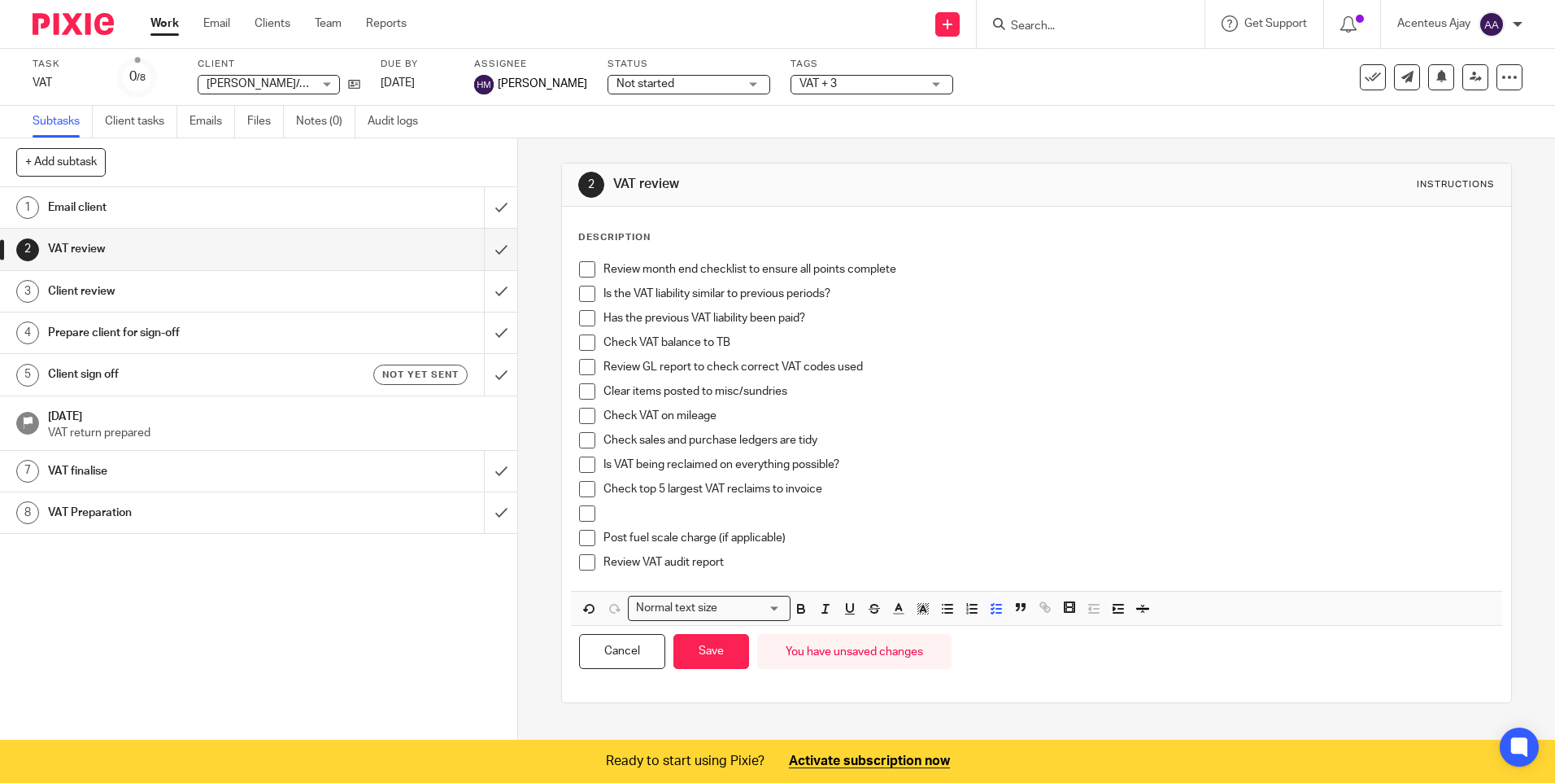
click at [635, 519] on p at bounding box center [1049, 513] width 890 height 16
click at [788, 535] on p "Post fuel scale charge (if applicable)" at bounding box center [1049, 538] width 890 height 16
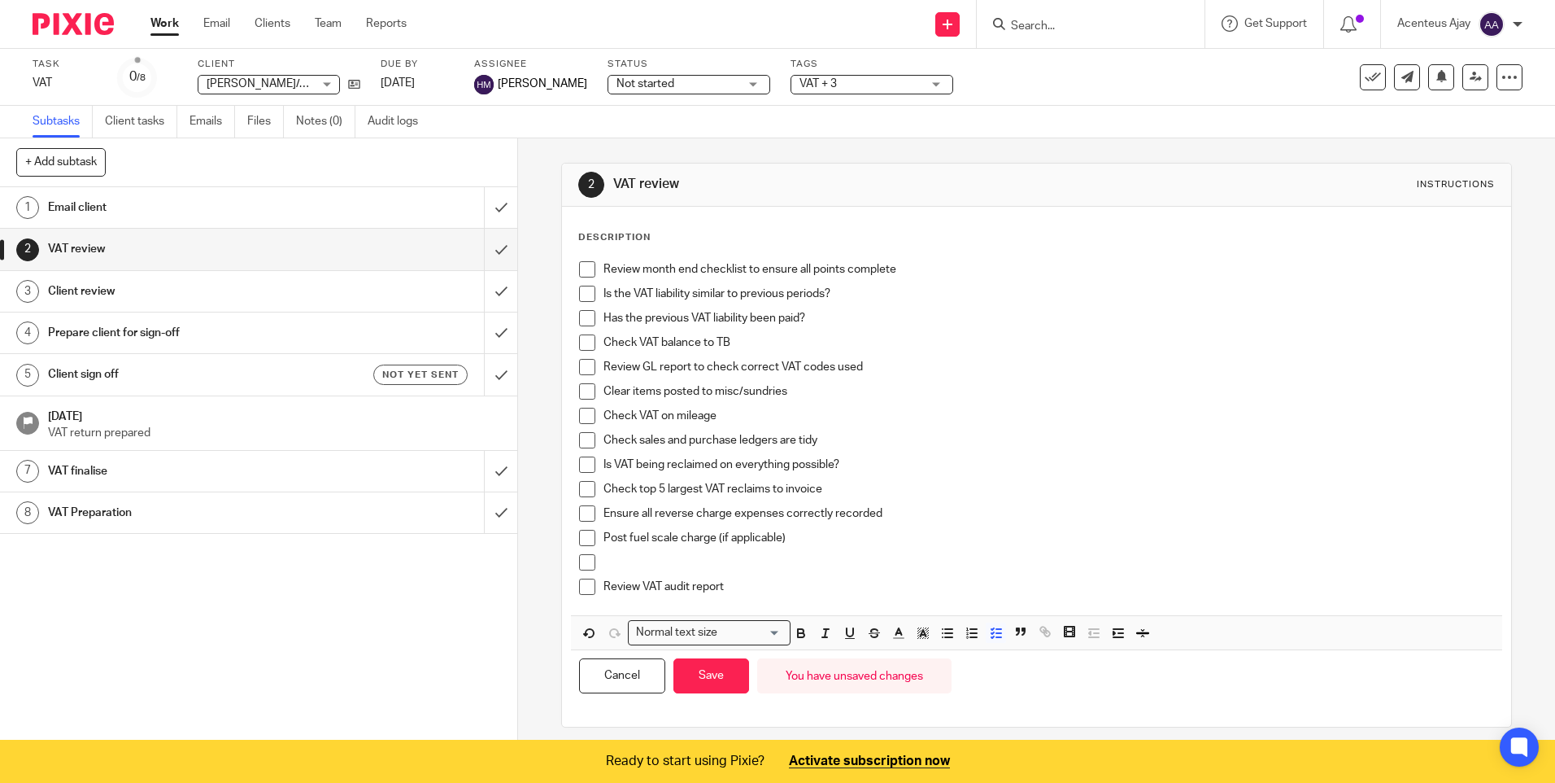
click at [633, 558] on p at bounding box center [1049, 562] width 890 height 16
click at [704, 678] on button "Save" at bounding box center [712, 675] width 76 height 35
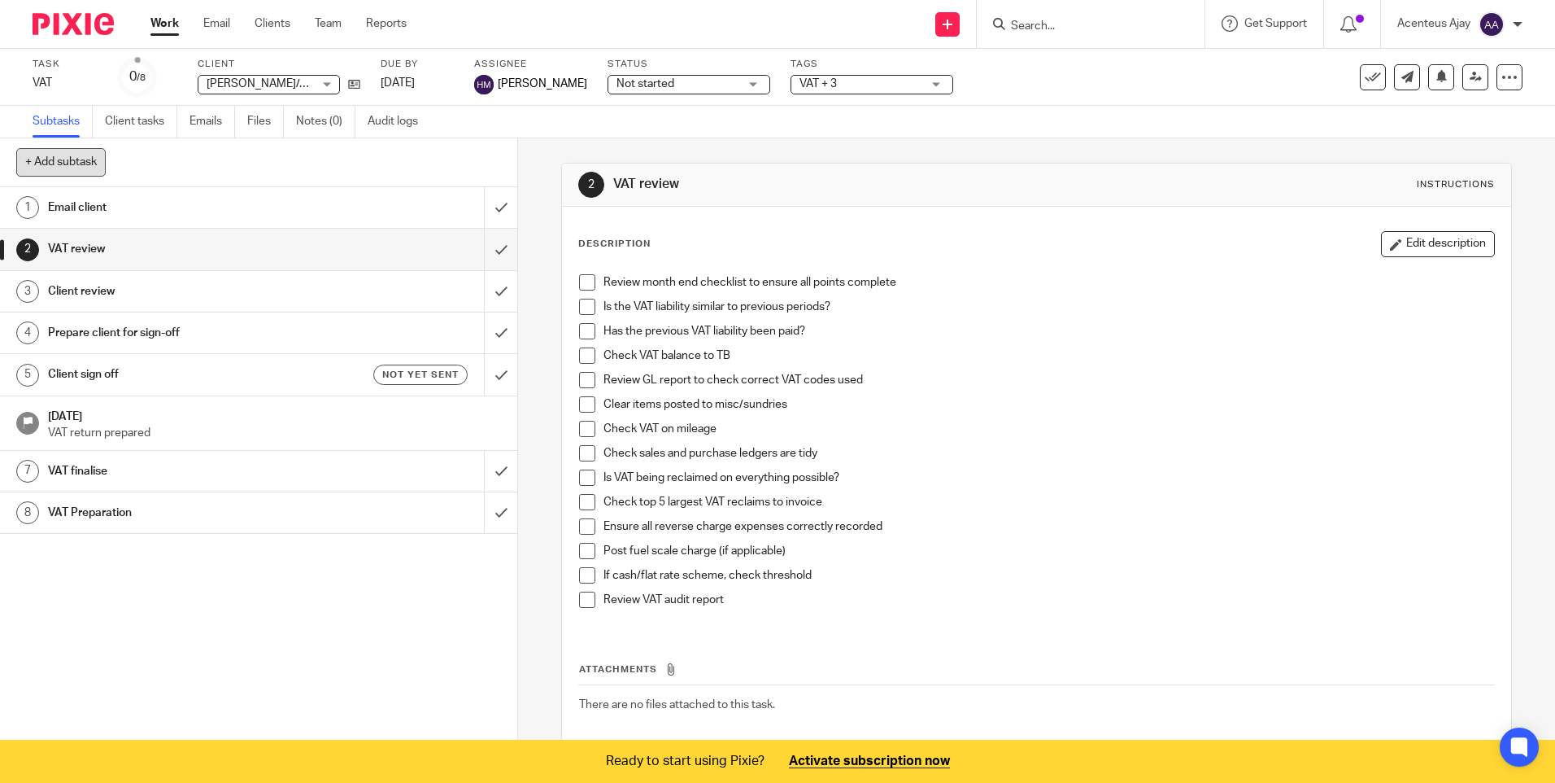
click at [79, 160] on button "+ Add subtask" at bounding box center [60, 162] width 89 height 28
type input "Quarter End Review"
click at [472, 166] on p "+ Add" at bounding box center [477, 163] width 47 height 28
click at [110, 567] on link "9 Quarter End Review" at bounding box center [242, 554] width 484 height 41
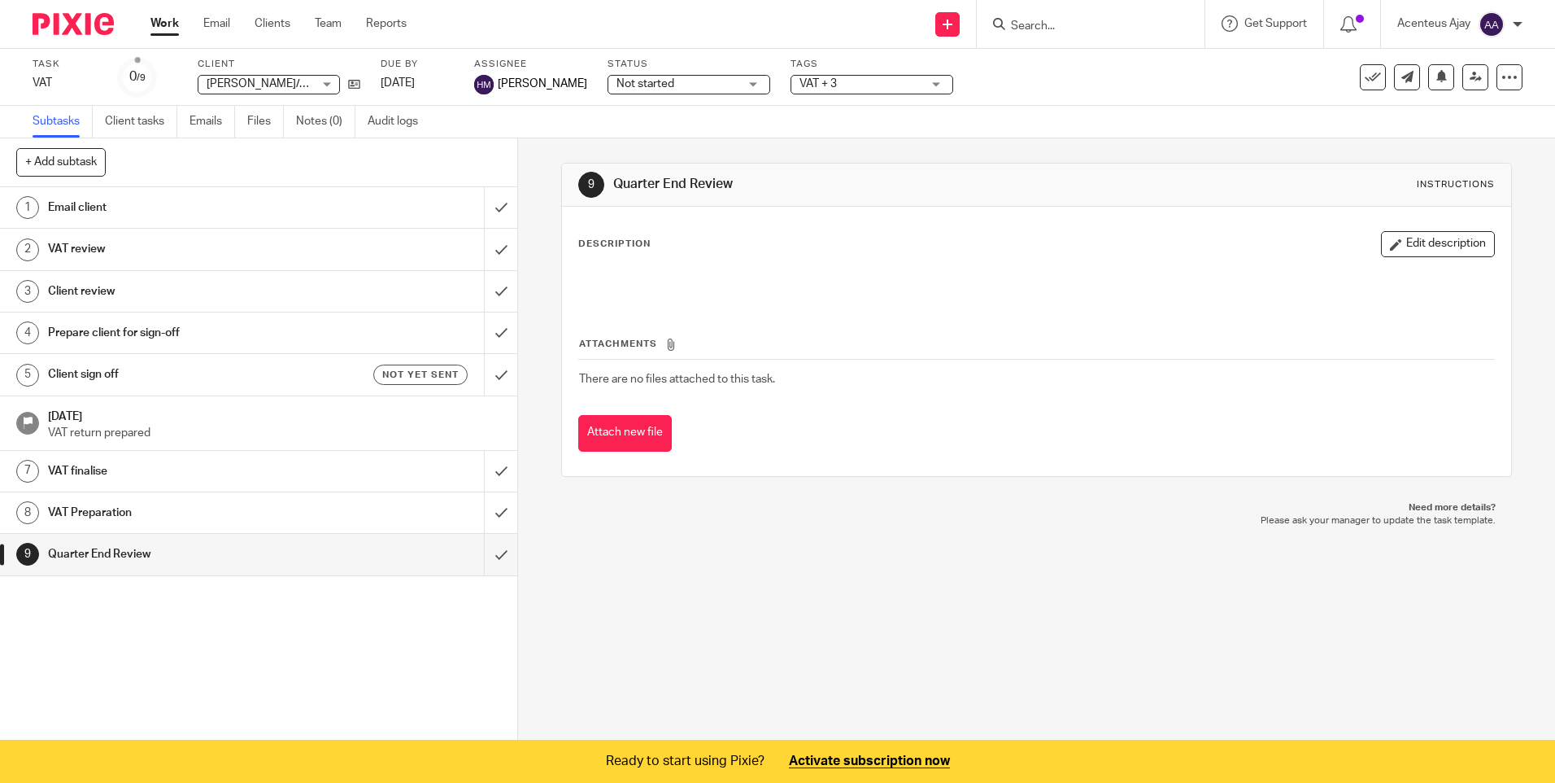
click at [1446, 257] on div "Description Edit description" at bounding box center [1036, 267] width 916 height 72
click at [1411, 244] on button "Edit description" at bounding box center [1438, 244] width 114 height 26
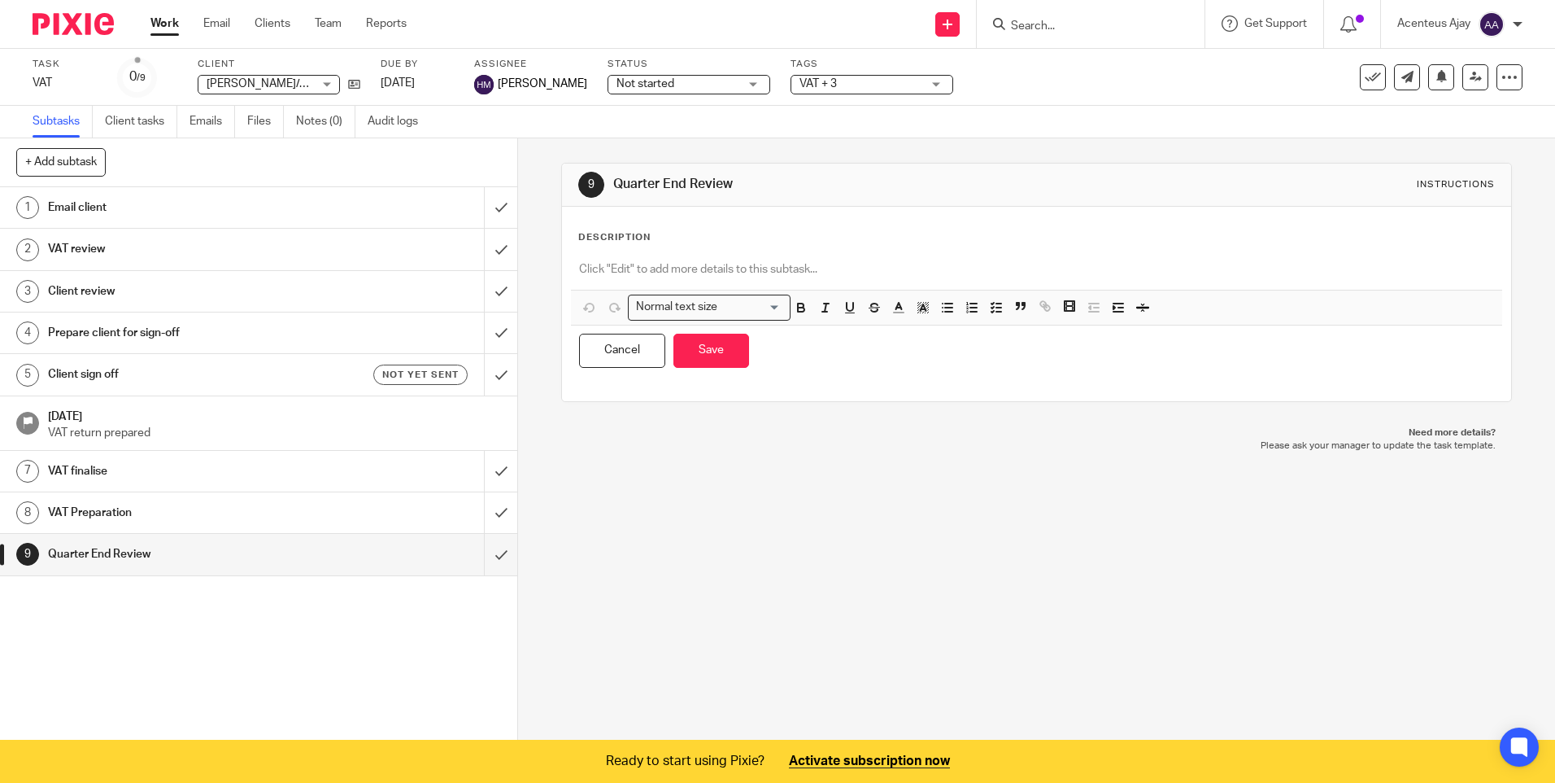
click at [626, 267] on p at bounding box center [1036, 269] width 914 height 16
click at [997, 313] on icon "button" at bounding box center [996, 307] width 15 height 15
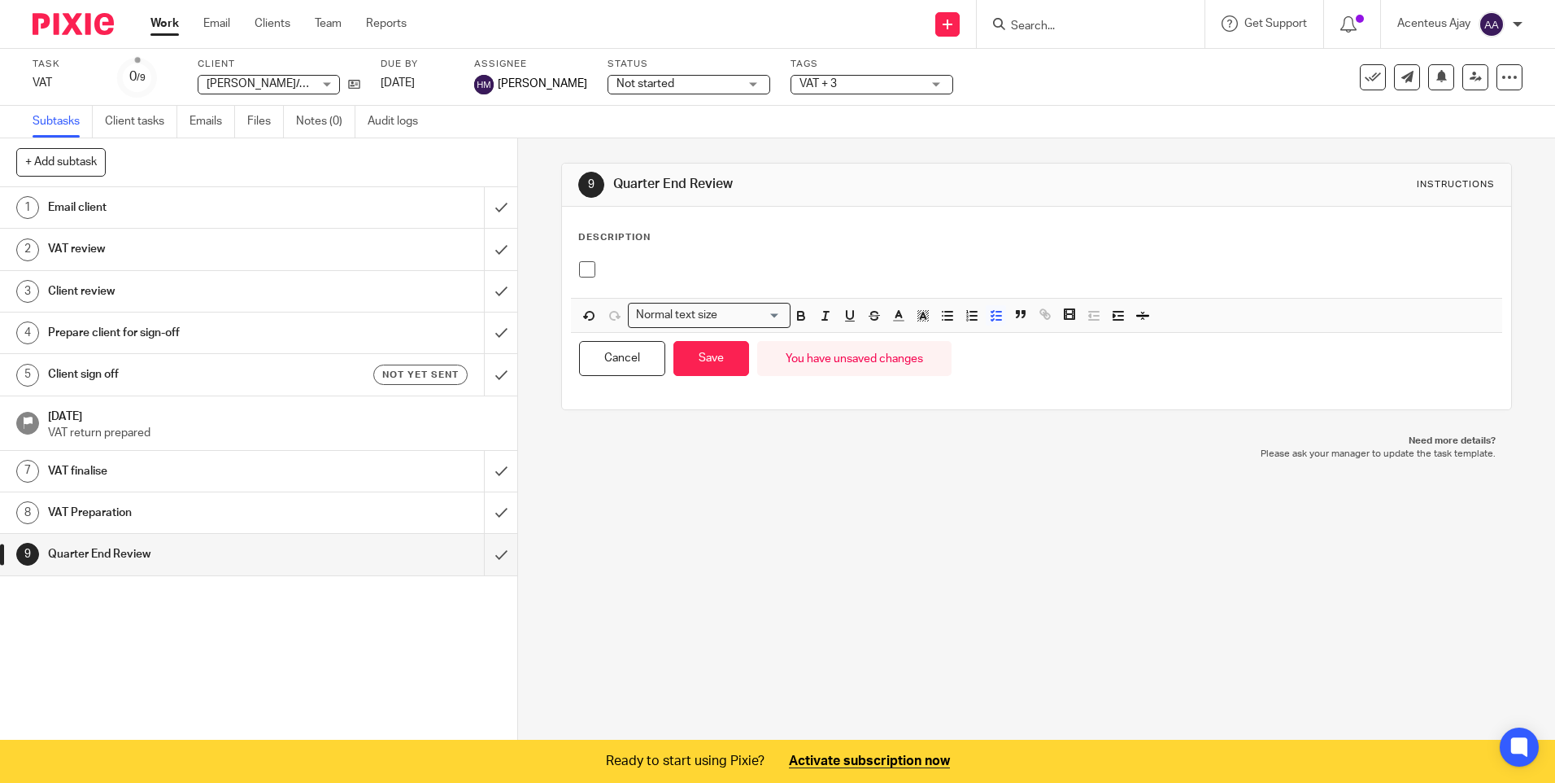
click at [623, 263] on p at bounding box center [1049, 269] width 890 height 16
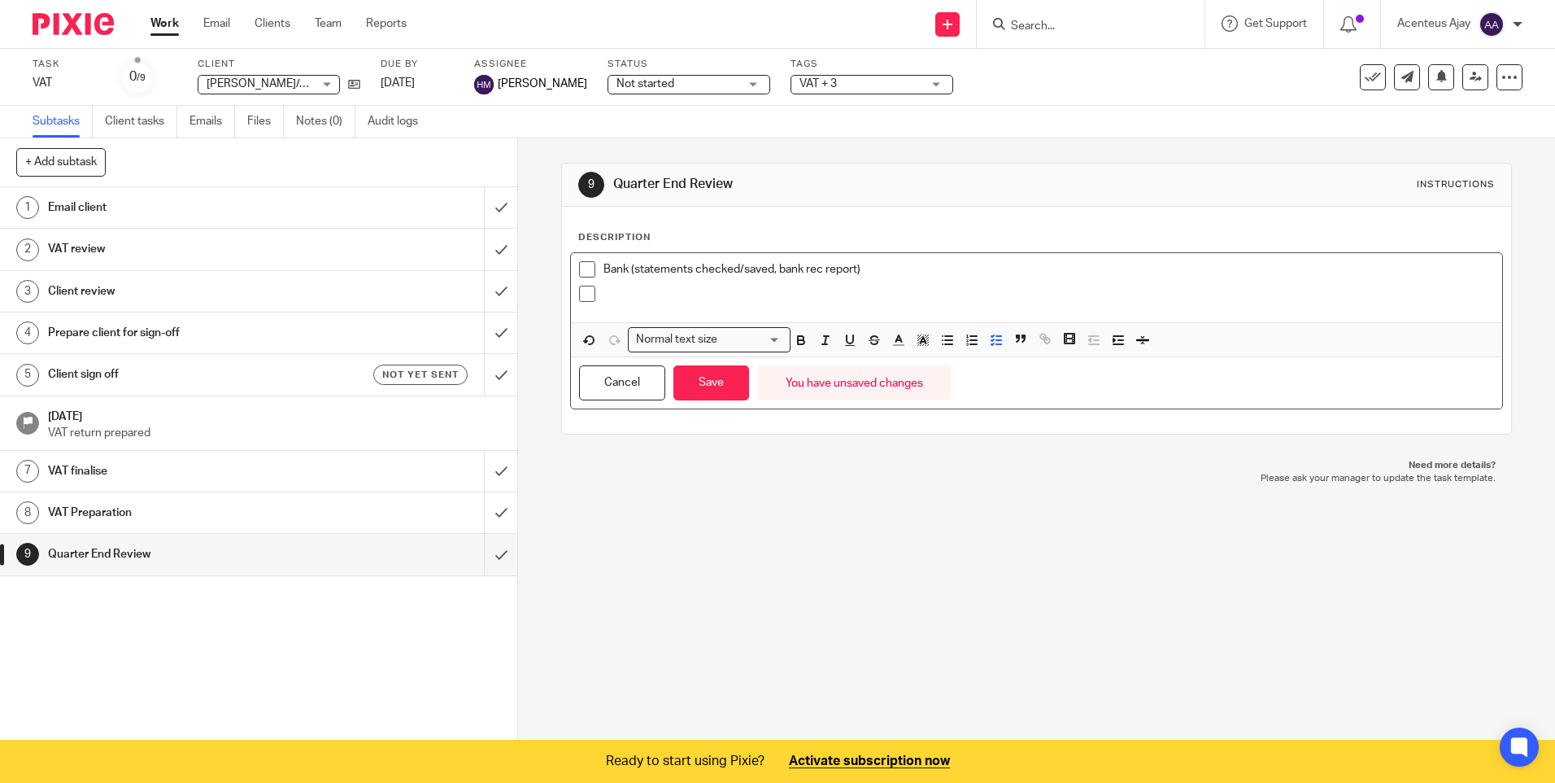
click at [654, 290] on p at bounding box center [1049, 294] width 890 height 16
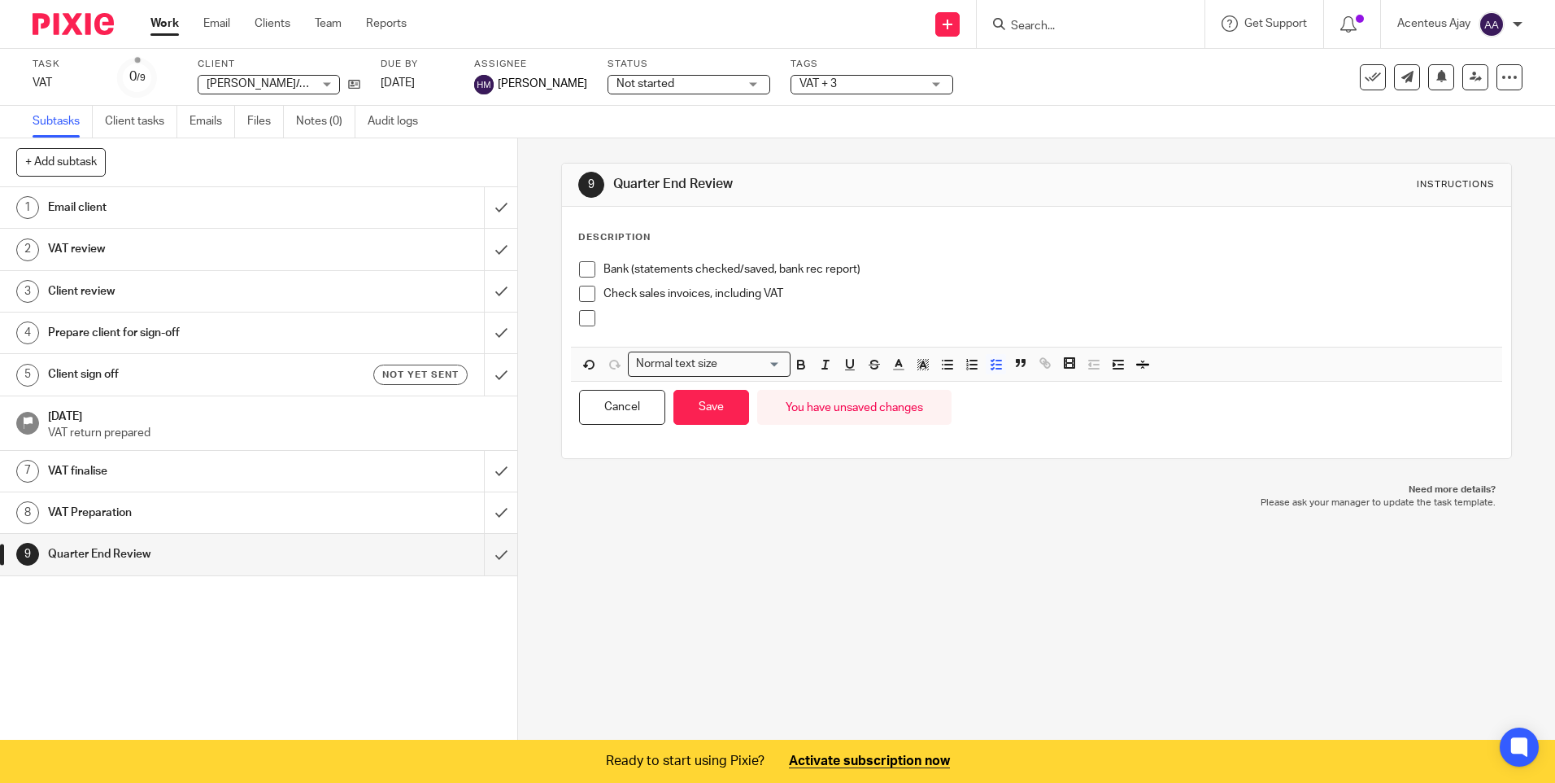
click at [667, 327] on div at bounding box center [1049, 322] width 890 height 24
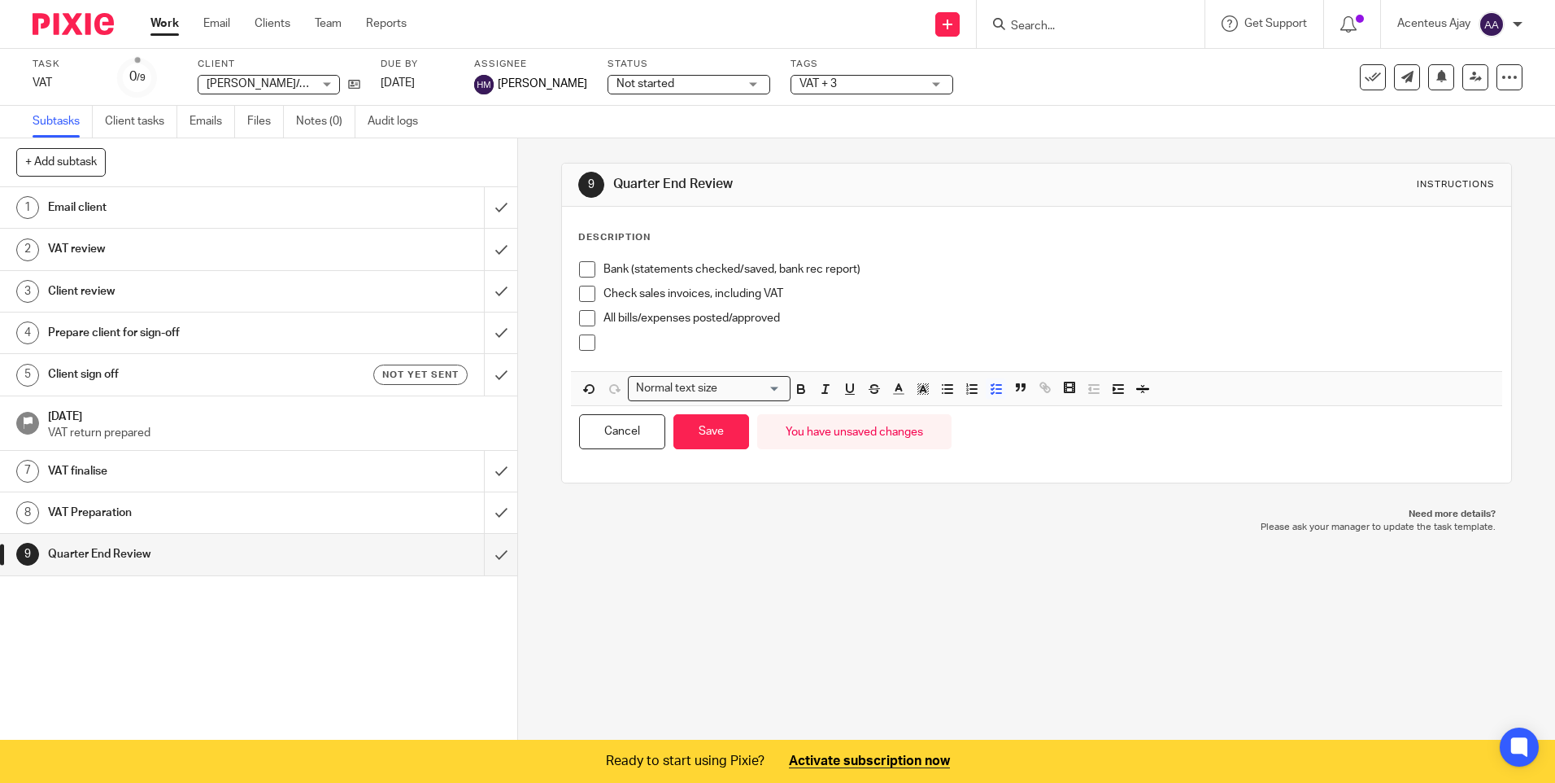
click at [642, 344] on p at bounding box center [1049, 342] width 890 height 16
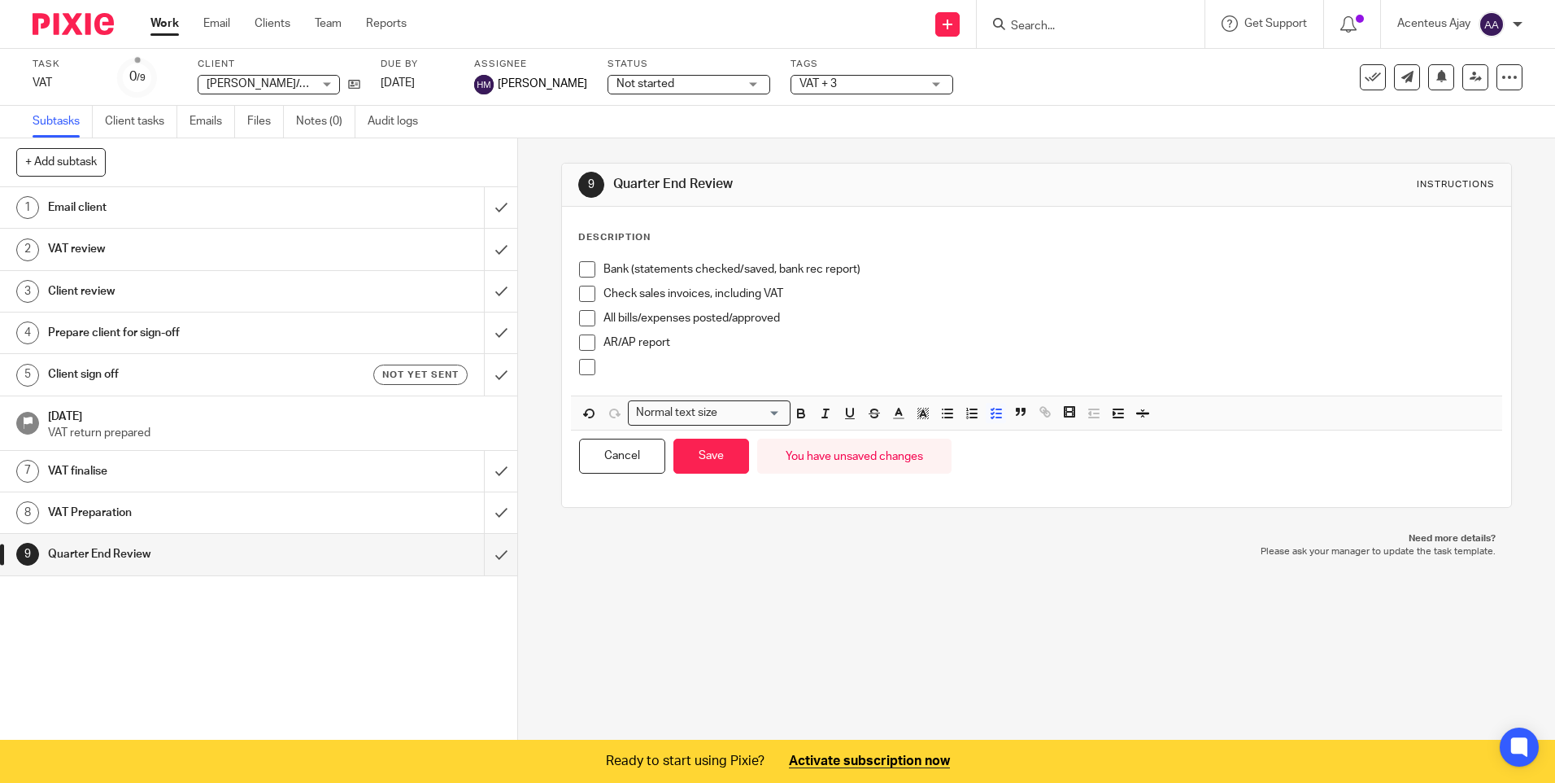
click at [631, 374] on p at bounding box center [1049, 367] width 890 height 16
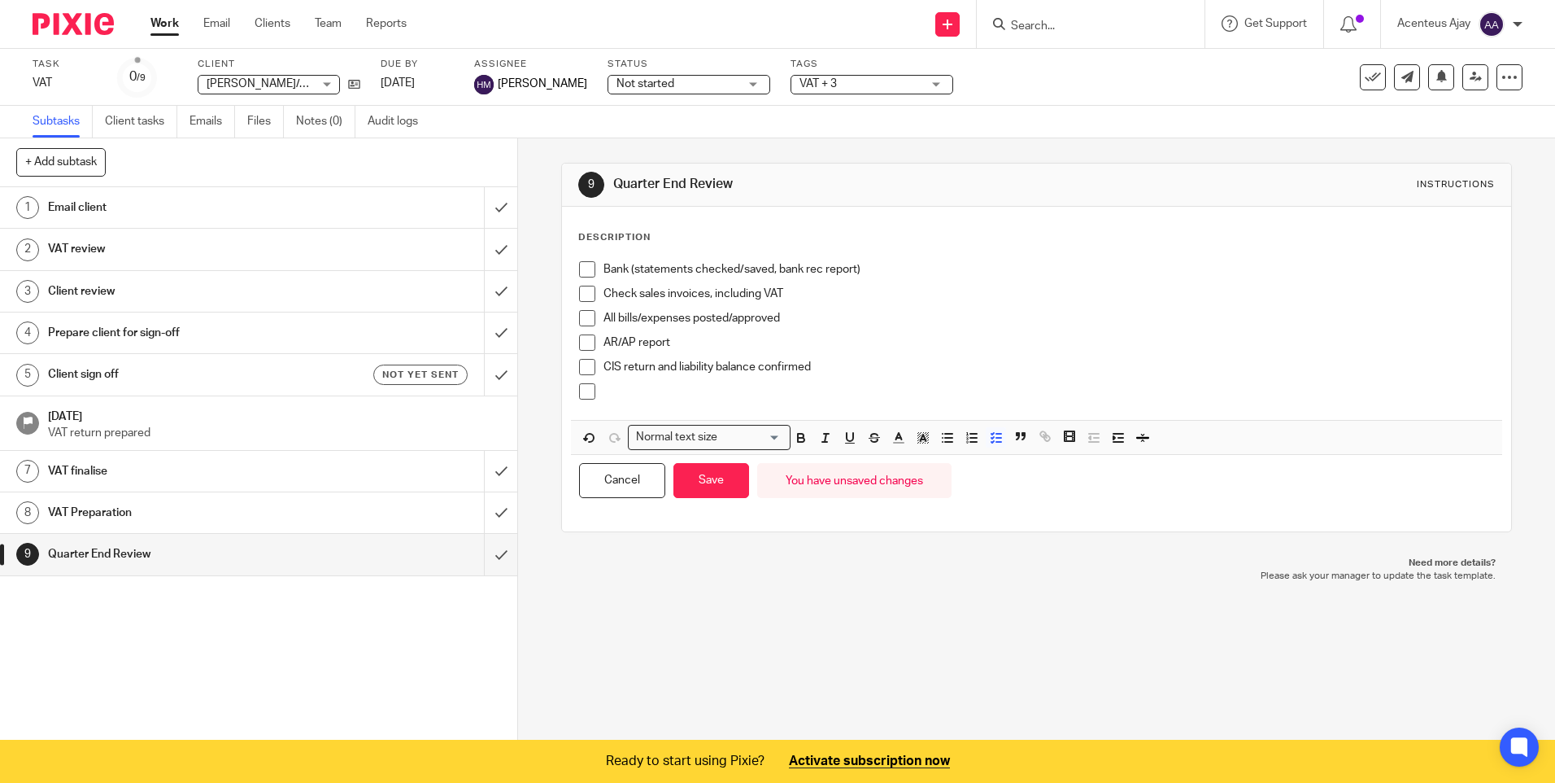
click at [635, 379] on div "CIS return and liability balance confirmed" at bounding box center [1049, 371] width 890 height 24
click at [629, 391] on p at bounding box center [1049, 391] width 890 height 16
click at [696, 486] on button "Save" at bounding box center [712, 480] width 76 height 35
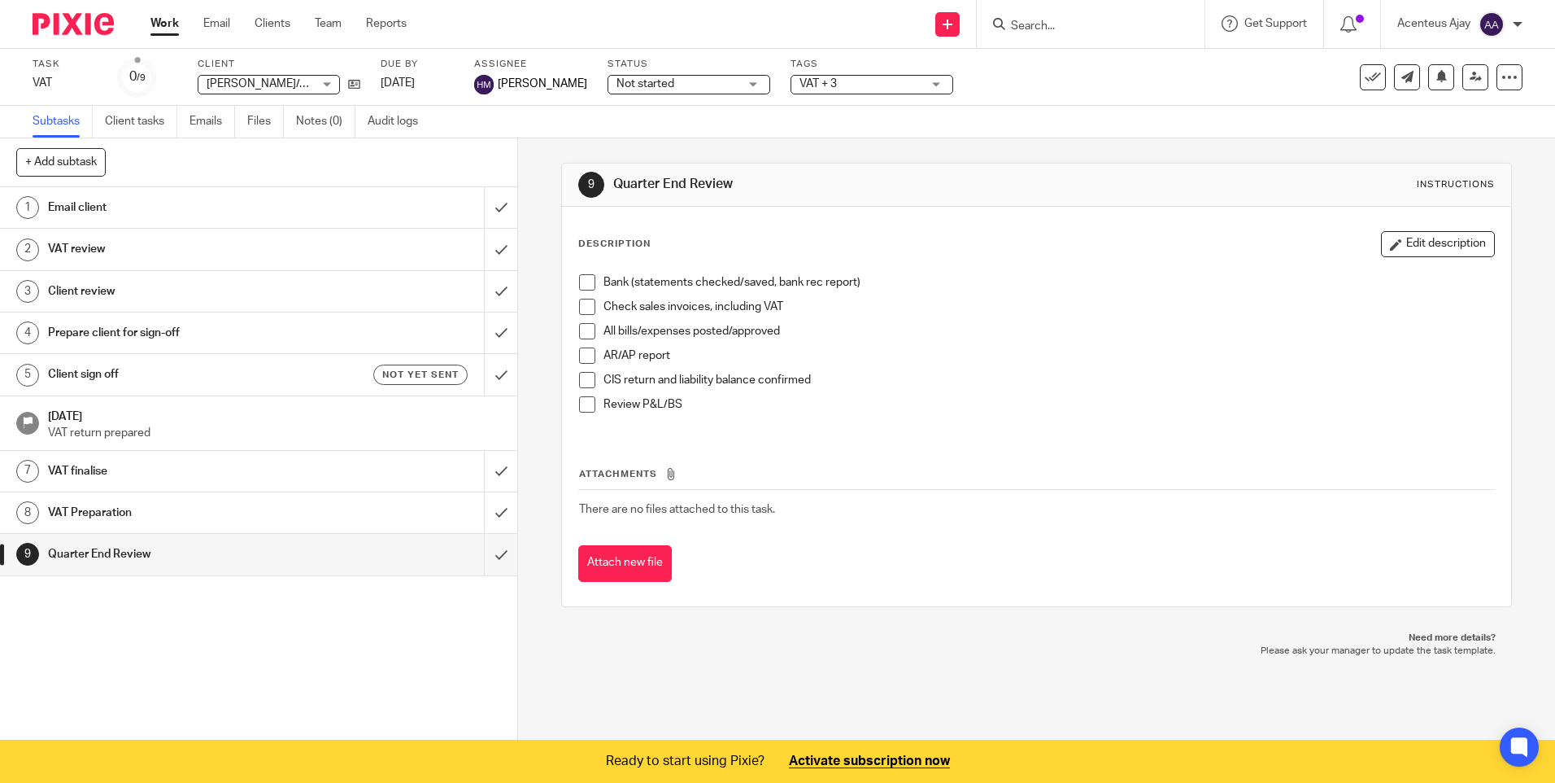
click at [94, 331] on h1 "Prepare client for sign-off" at bounding box center [188, 333] width 280 height 24
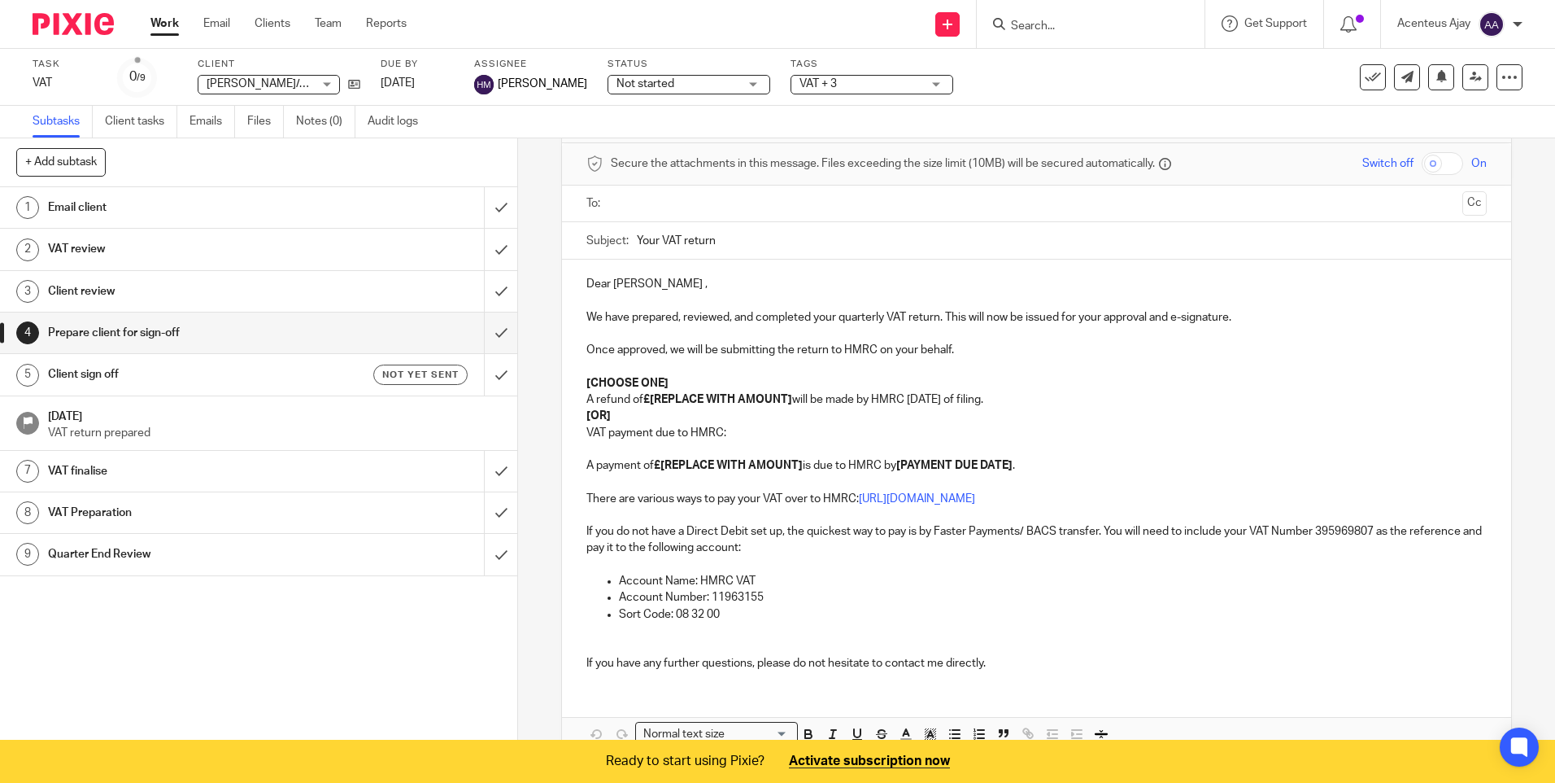
scroll to position [151, 0]
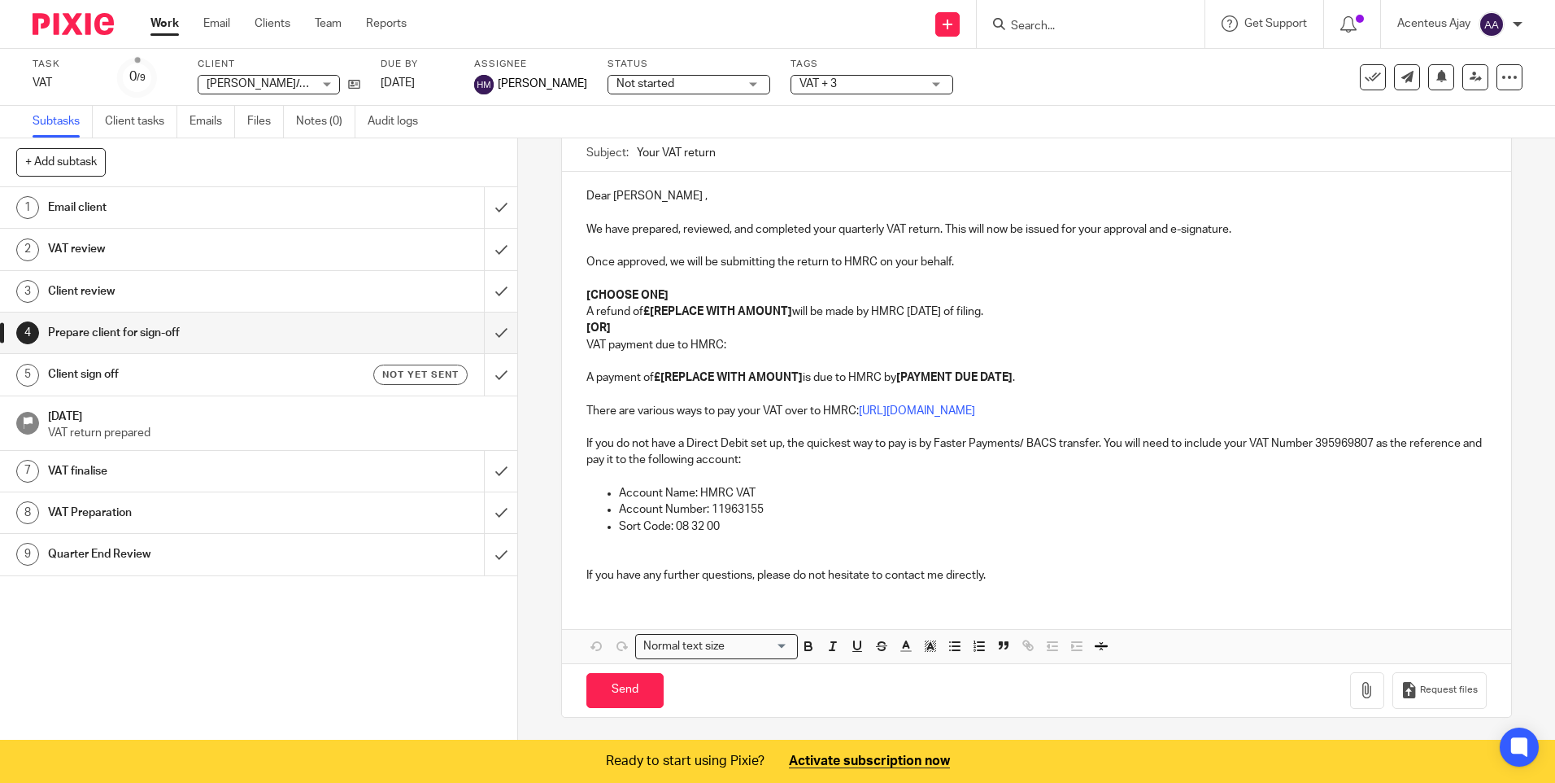
click at [107, 473] on h1 "VAT finalise" at bounding box center [188, 471] width 280 height 24
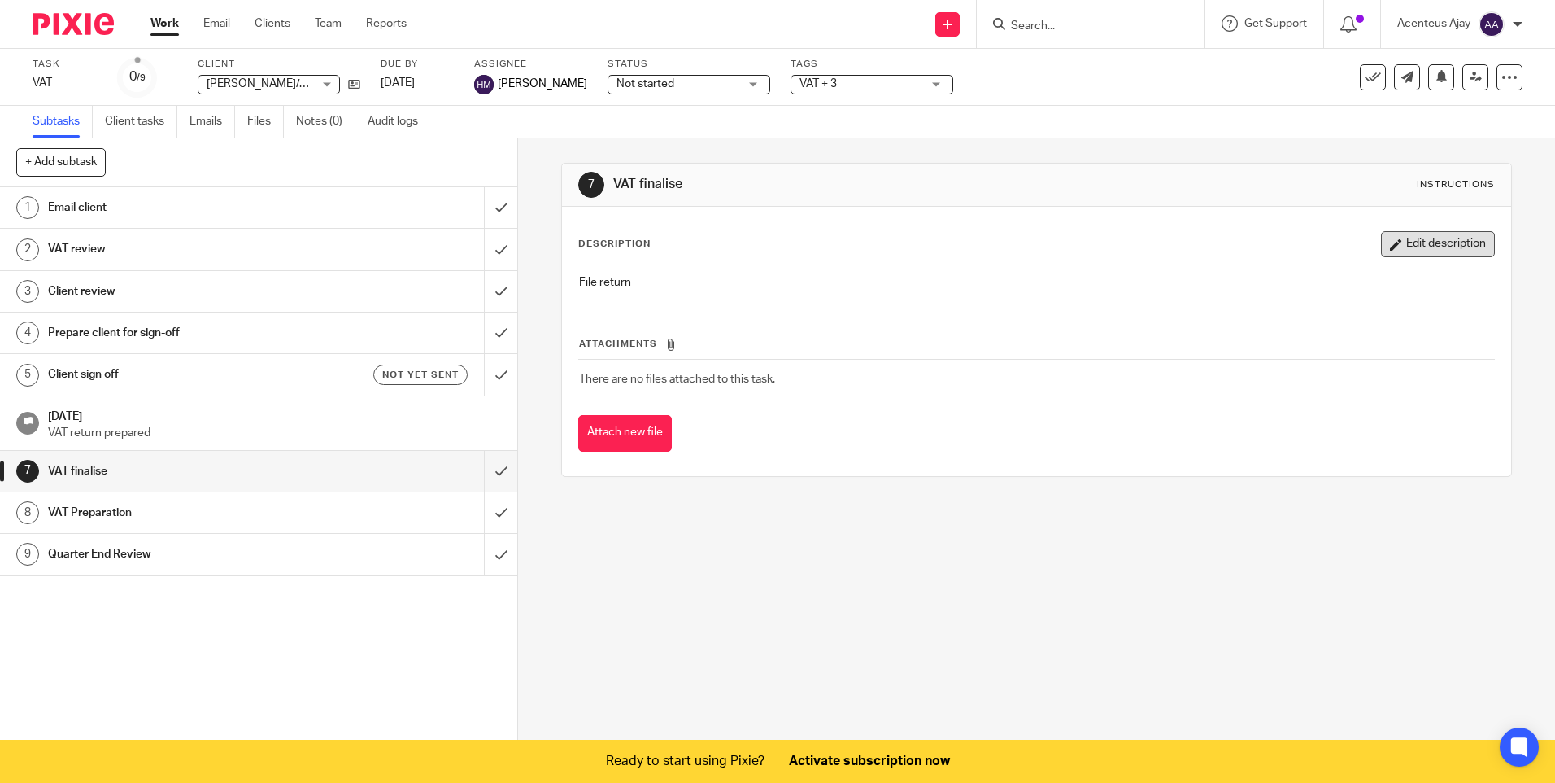
click at [1418, 246] on button "Edit description" at bounding box center [1438, 244] width 114 height 26
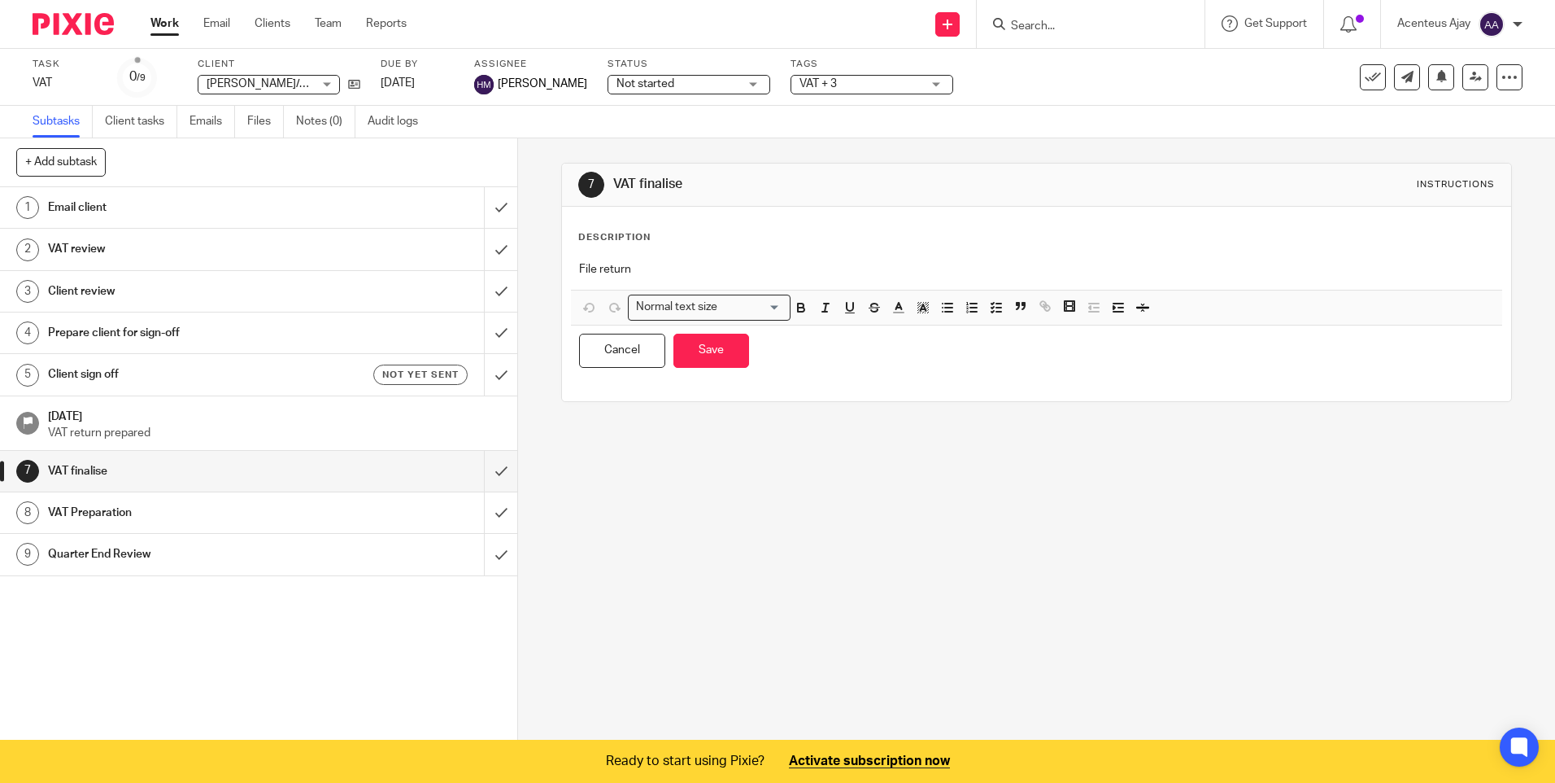
click at [638, 271] on p "File return" at bounding box center [1036, 269] width 914 height 16
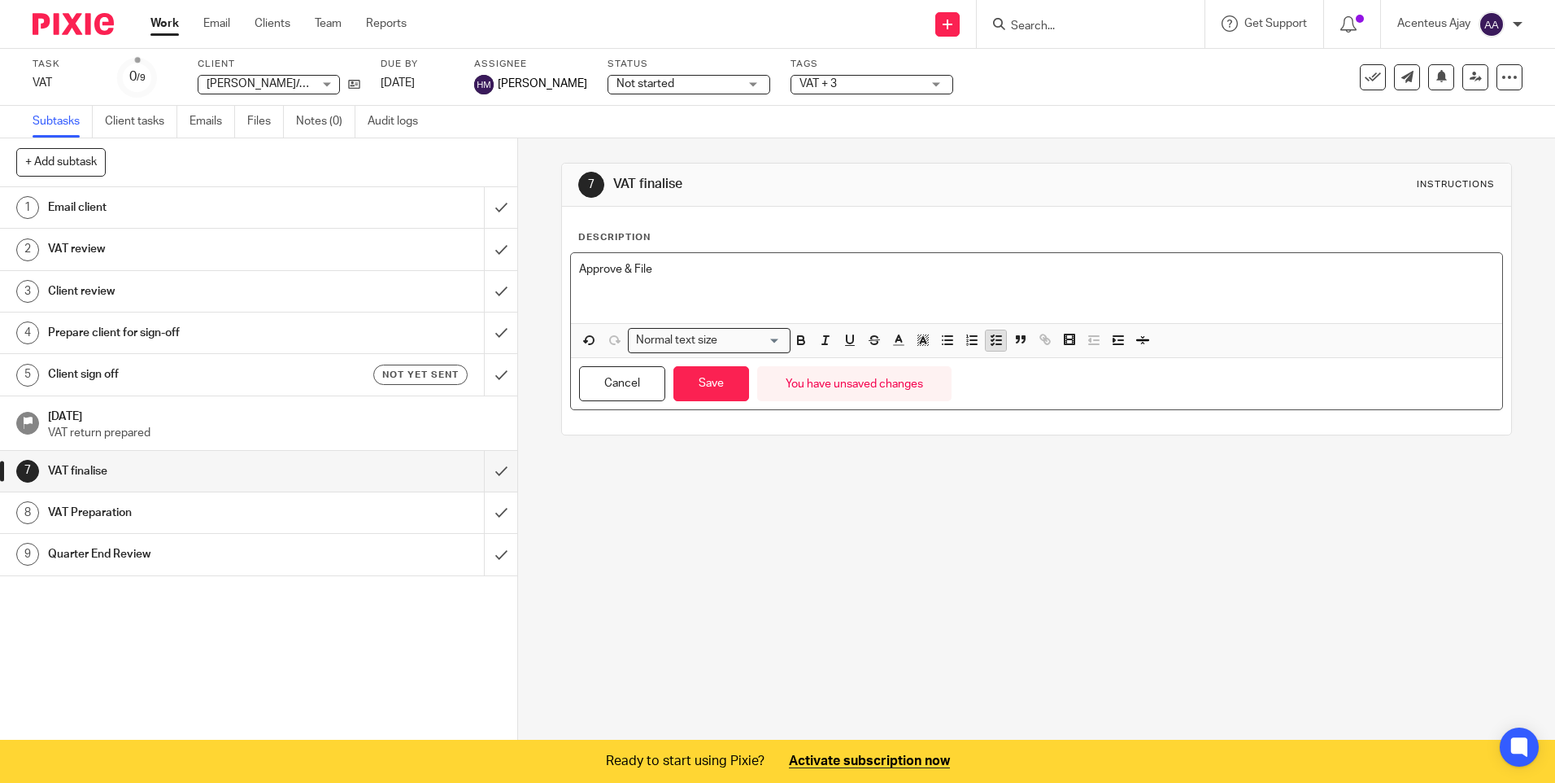
click at [997, 345] on line "button" at bounding box center [999, 345] width 5 height 0
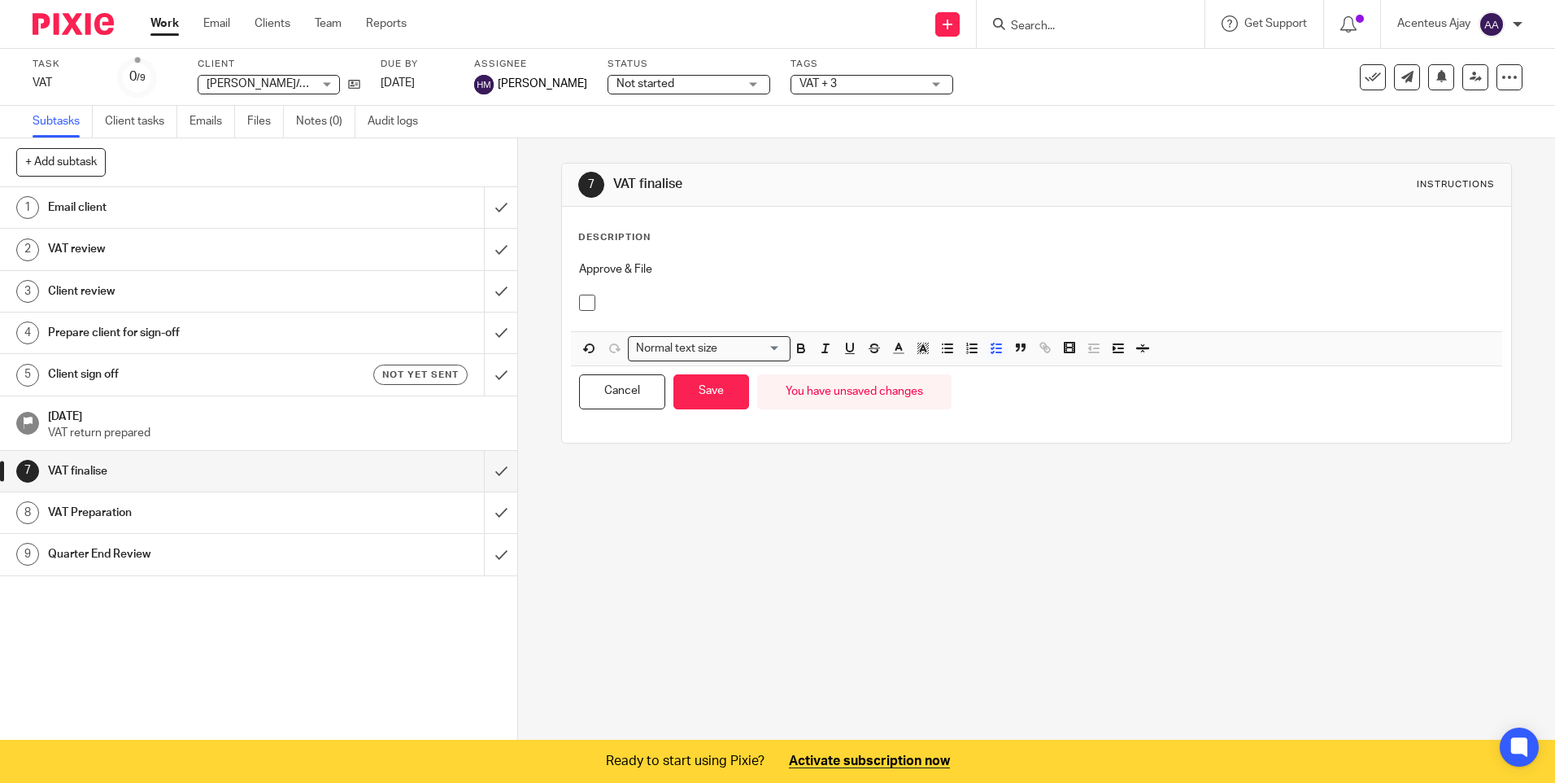
click at [664, 302] on p at bounding box center [1049, 302] width 890 height 16
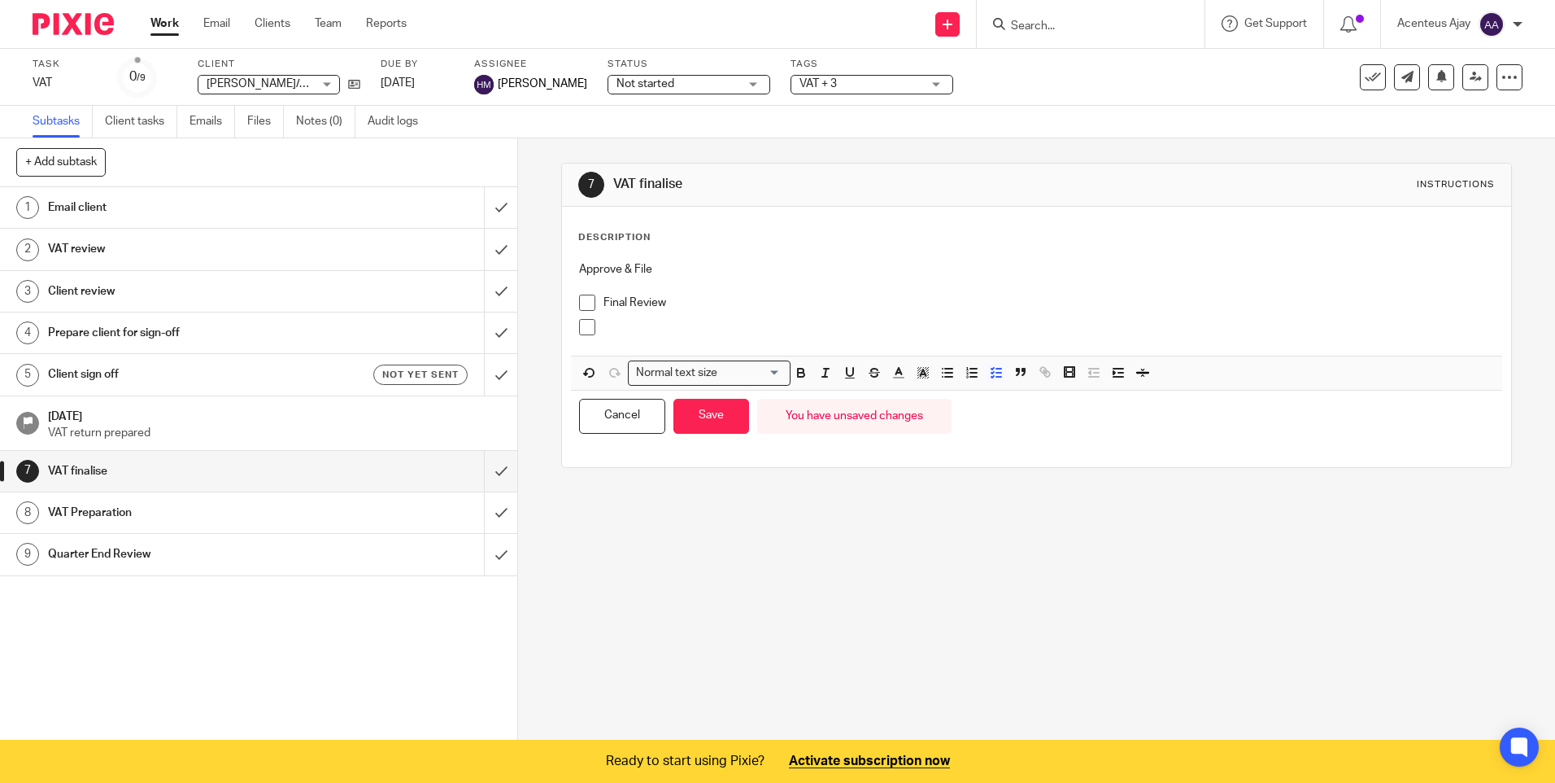
click at [617, 341] on div at bounding box center [1049, 331] width 890 height 24
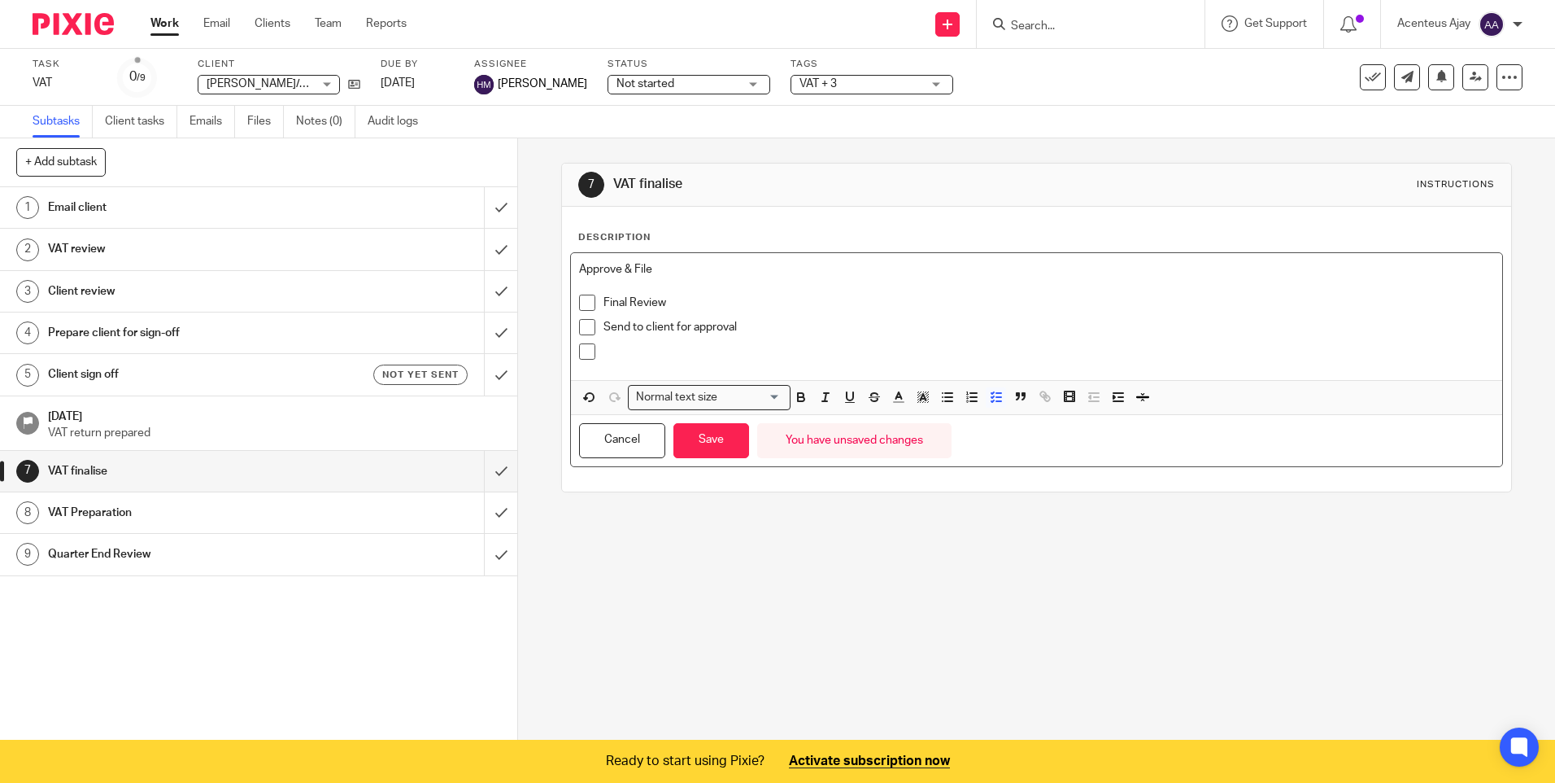
click at [650, 353] on p at bounding box center [1049, 351] width 890 height 16
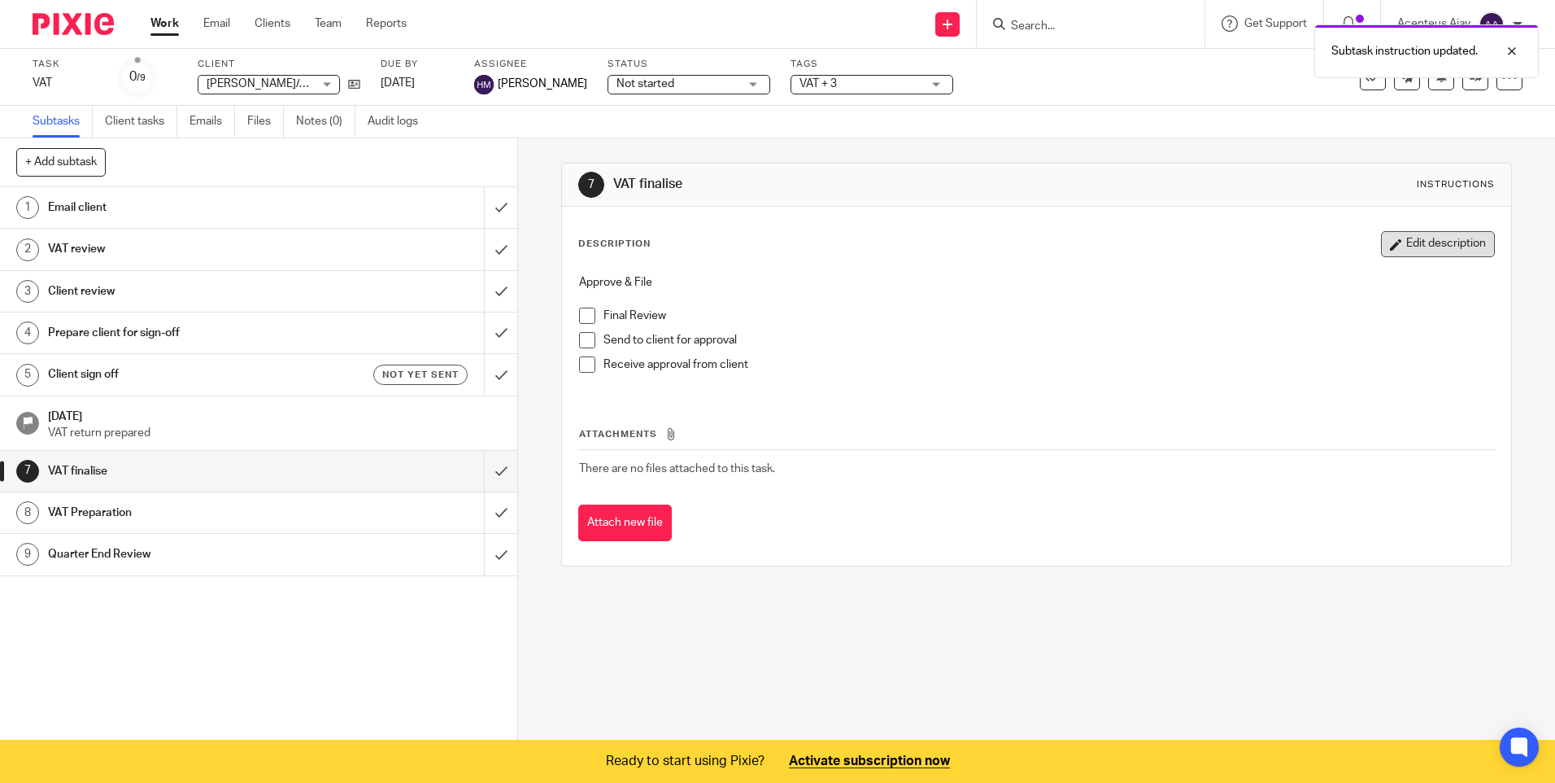
click at [1428, 245] on button "Edit description" at bounding box center [1438, 244] width 114 height 26
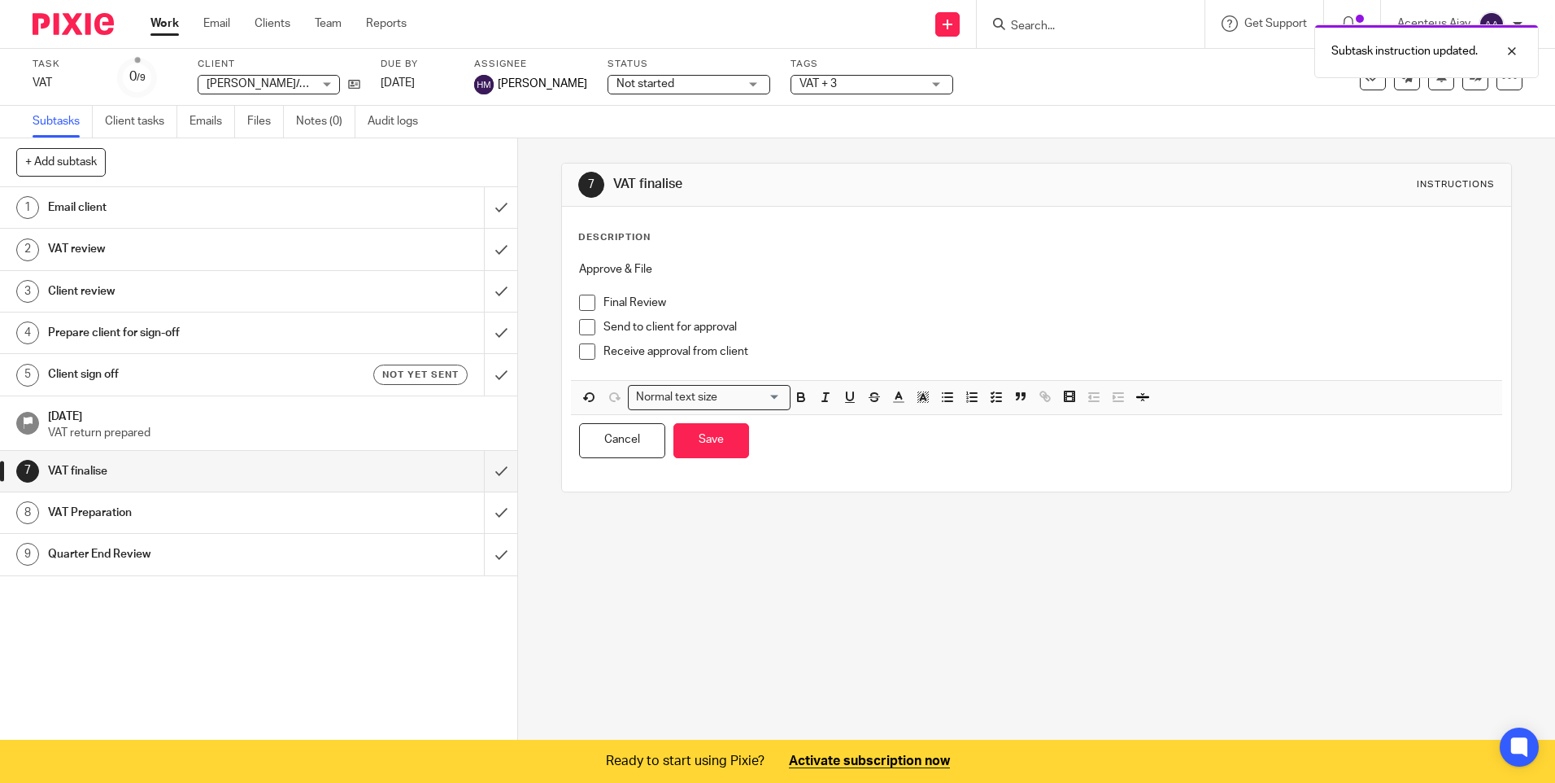
click at [761, 359] on div "Receive approval from client" at bounding box center [1049, 355] width 890 height 24
click at [761, 350] on p "Receive approval from client" at bounding box center [1049, 351] width 890 height 16
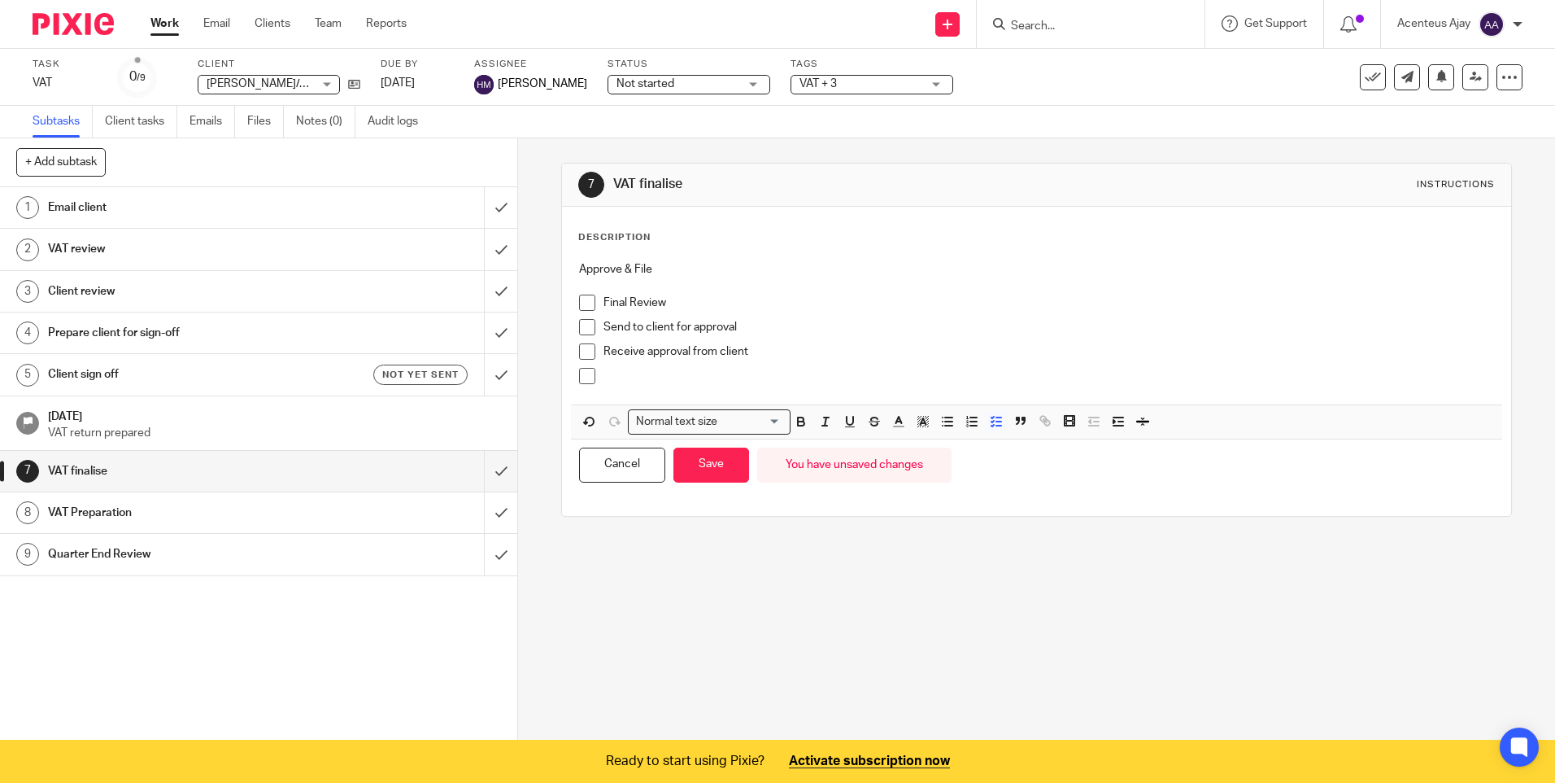
click at [647, 386] on div at bounding box center [1049, 380] width 890 height 24
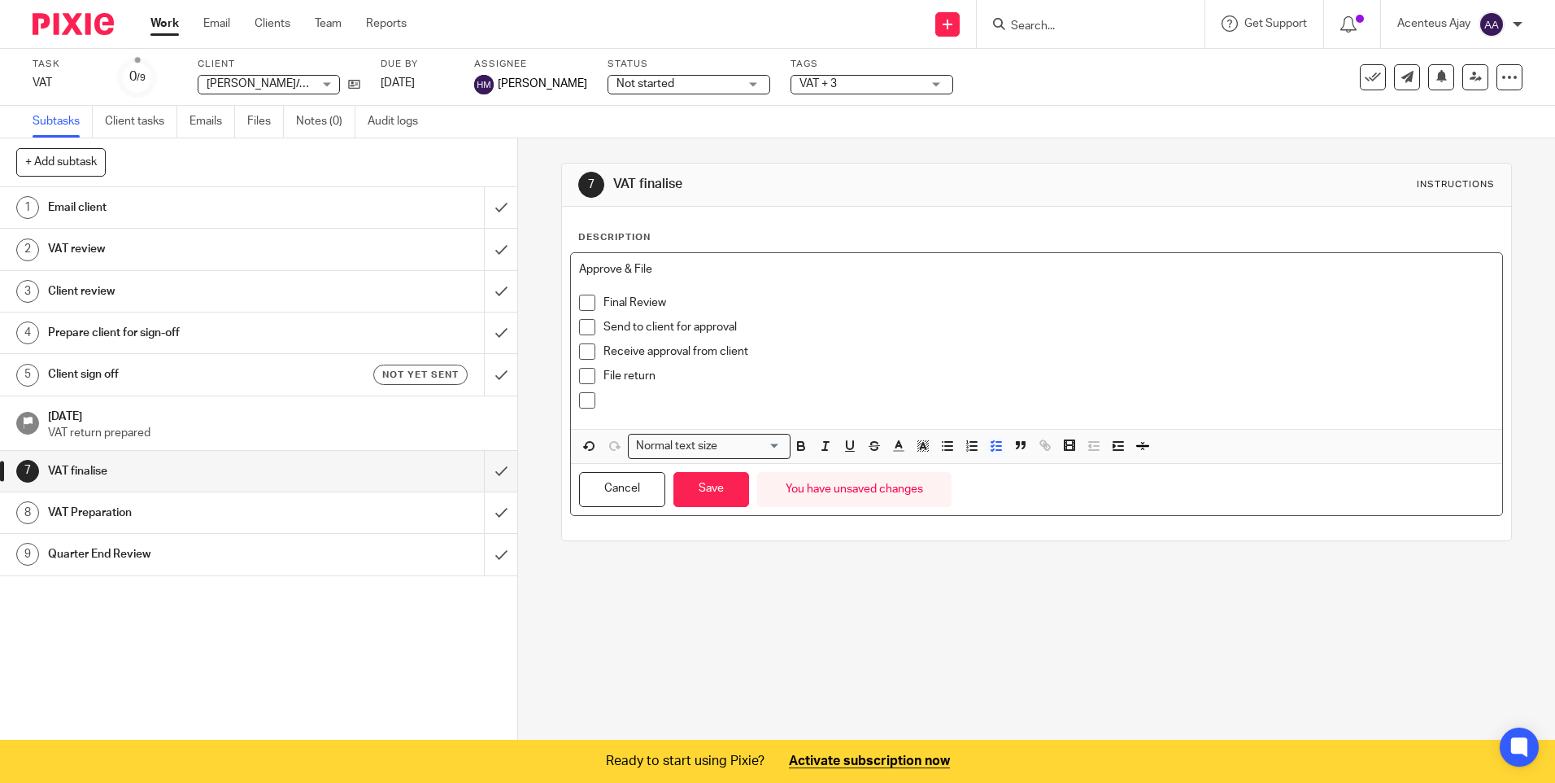
click at [614, 399] on p at bounding box center [1049, 400] width 890 height 16
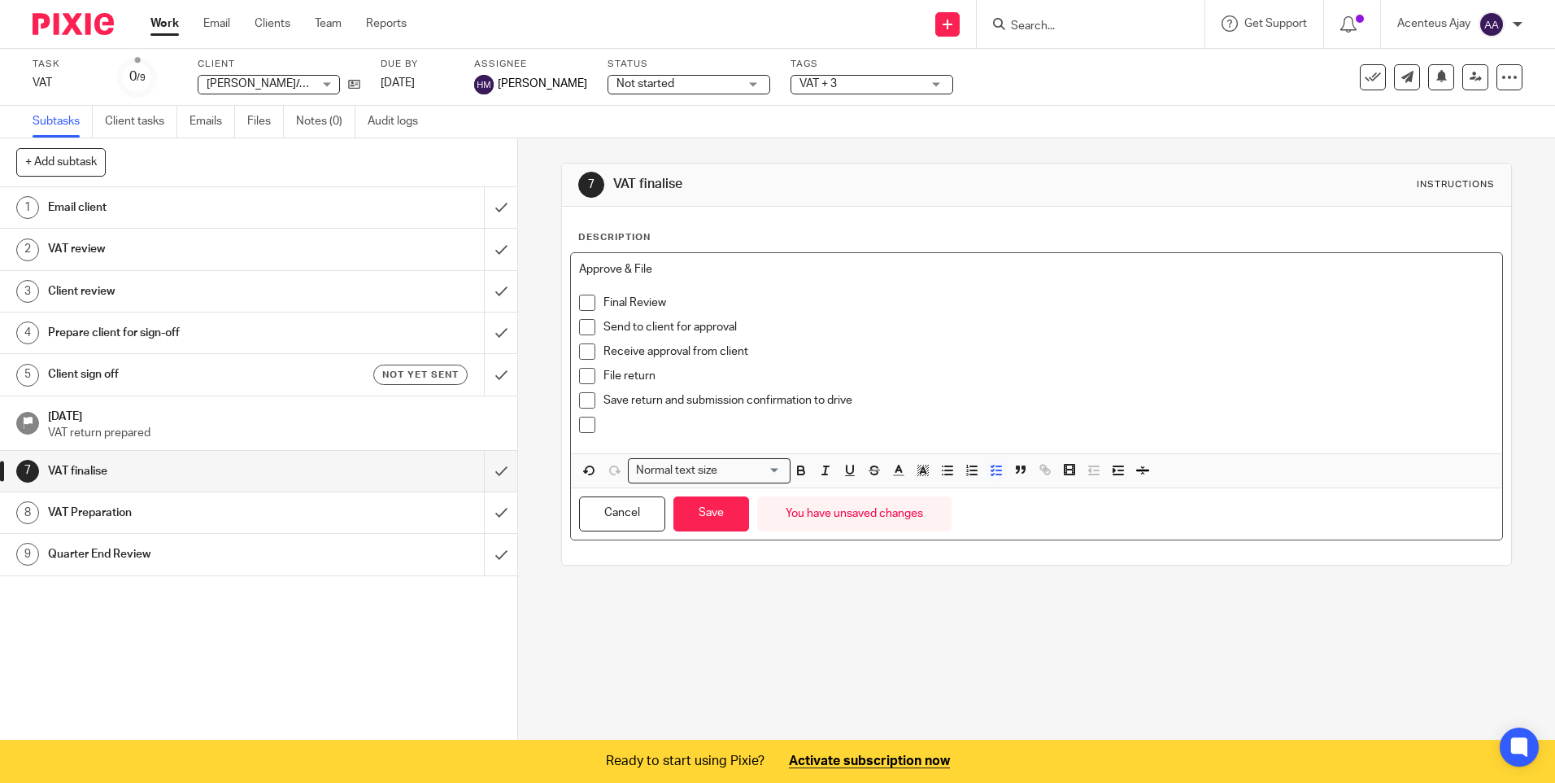
click at [704, 417] on p at bounding box center [1049, 425] width 890 height 16
click at [595, 182] on div "7" at bounding box center [591, 185] width 26 height 26
click at [717, 526] on button "Save" at bounding box center [712, 513] width 76 height 35
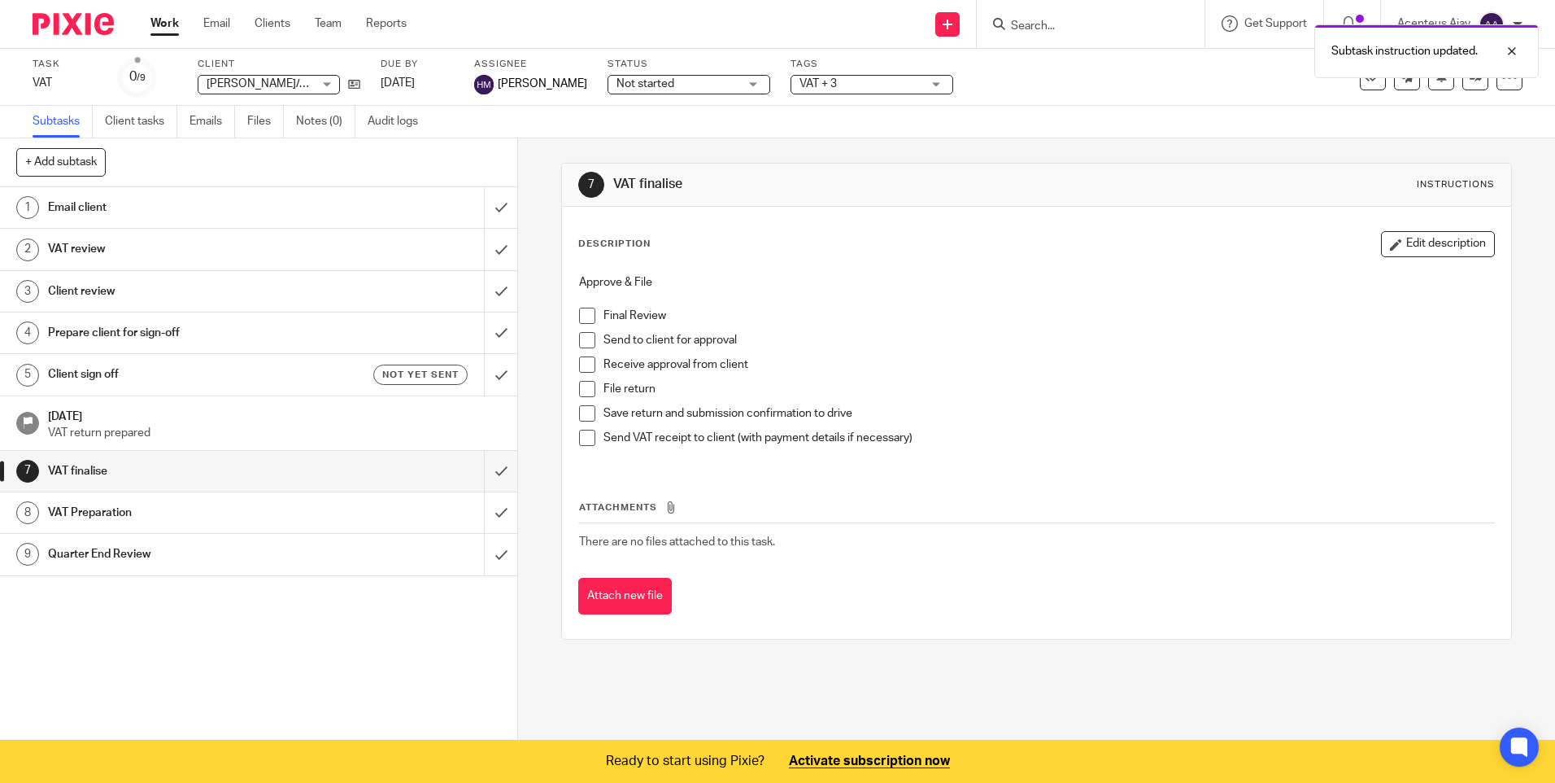
click at [593, 188] on div "7" at bounding box center [591, 185] width 26 height 26
click at [137, 74] on small "/9" at bounding box center [141, 77] width 9 height 9
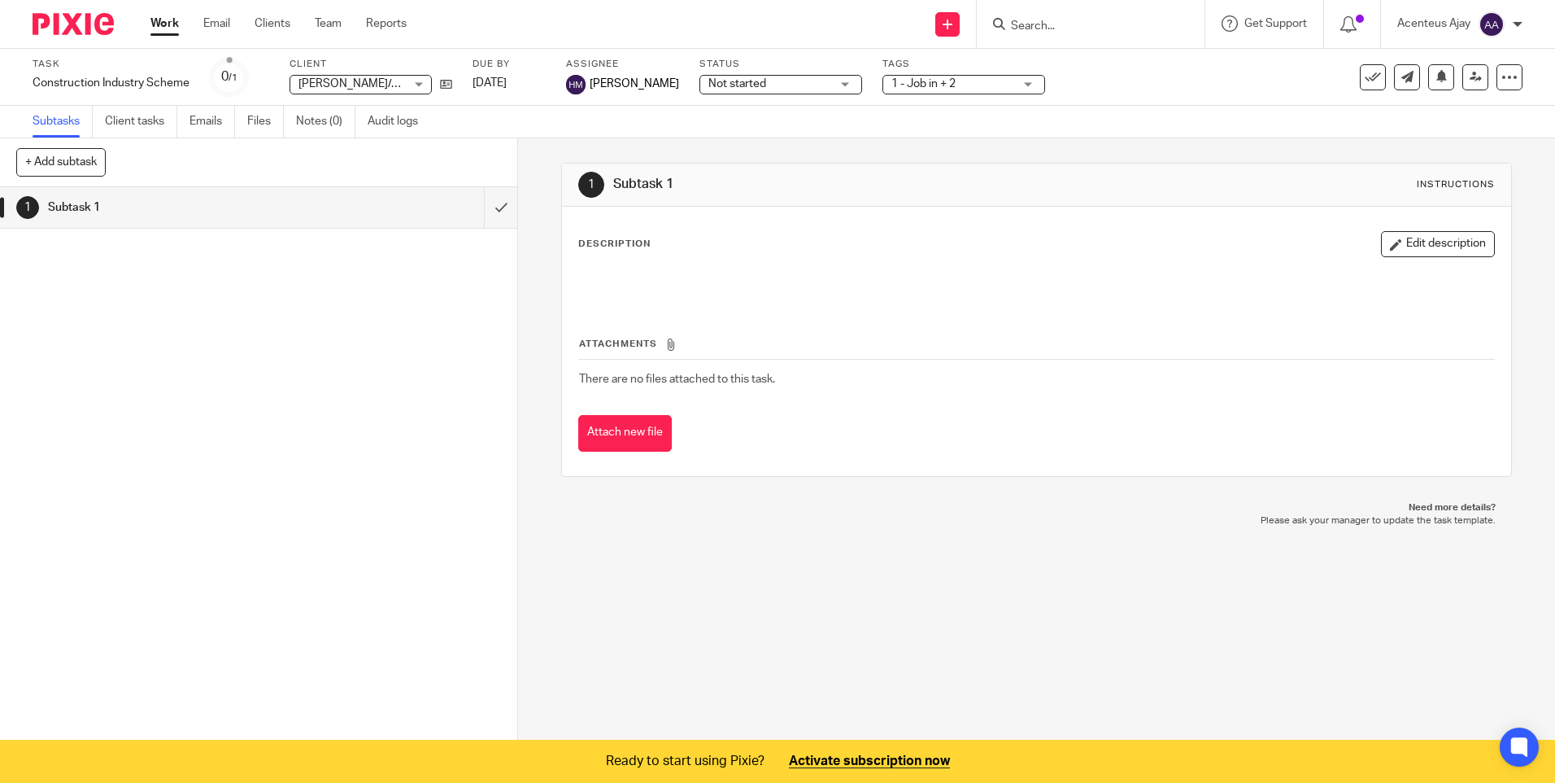
drag, startPoint x: 633, startPoint y: 241, endPoint x: 651, endPoint y: 241, distance: 17.9
click at [634, 241] on p "Description" at bounding box center [614, 244] width 72 height 13
click at [83, 164] on button "+ Add subtask" at bounding box center [60, 162] width 89 height 28
type input "Preparation"
click at [469, 165] on p "+ Add" at bounding box center [477, 163] width 47 height 28
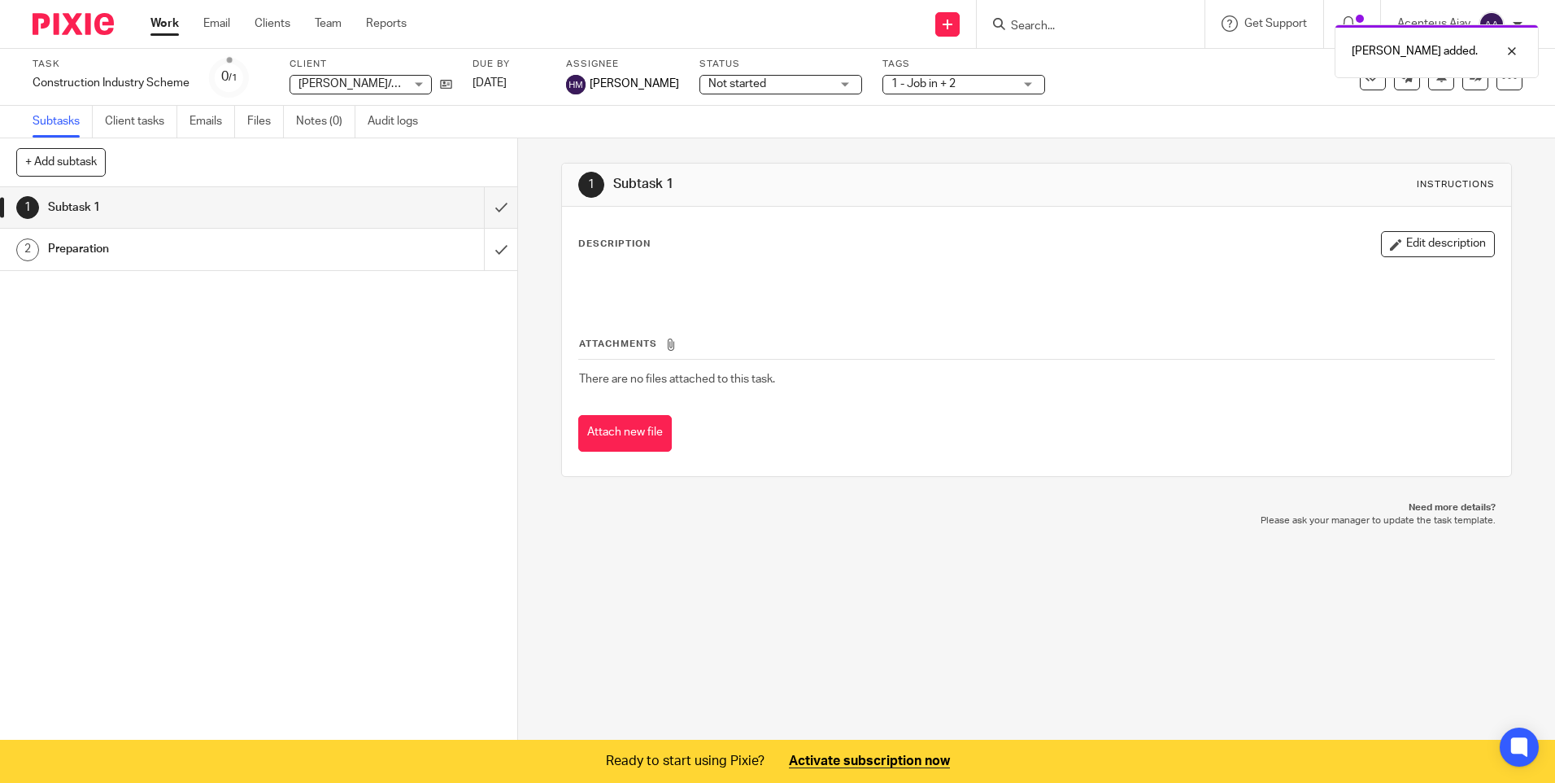
click at [616, 242] on p "Description" at bounding box center [614, 244] width 72 height 13
click at [1416, 251] on button "Edit description" at bounding box center [1438, 244] width 114 height 26
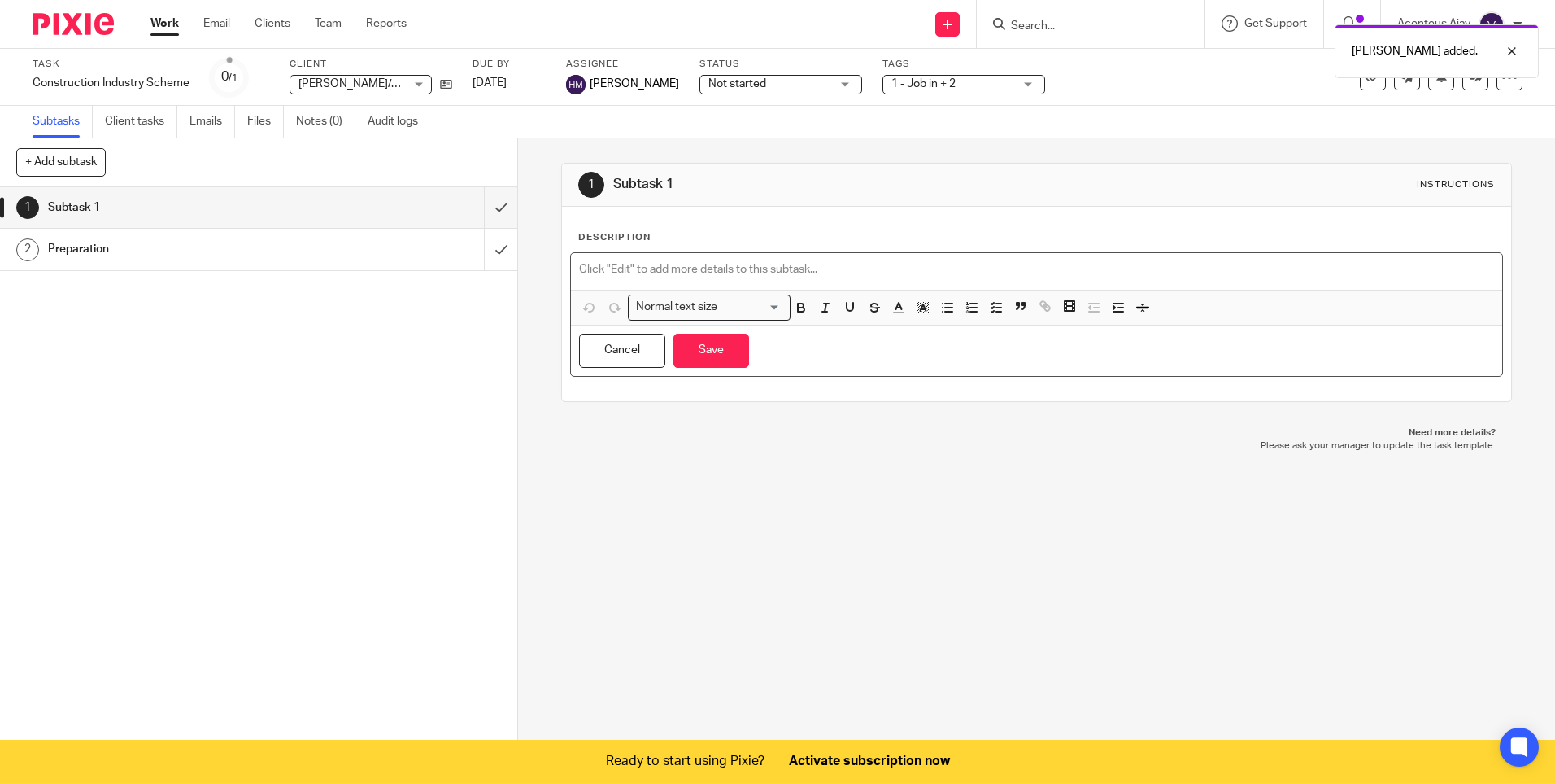
click at [652, 260] on div at bounding box center [1036, 271] width 931 height 37
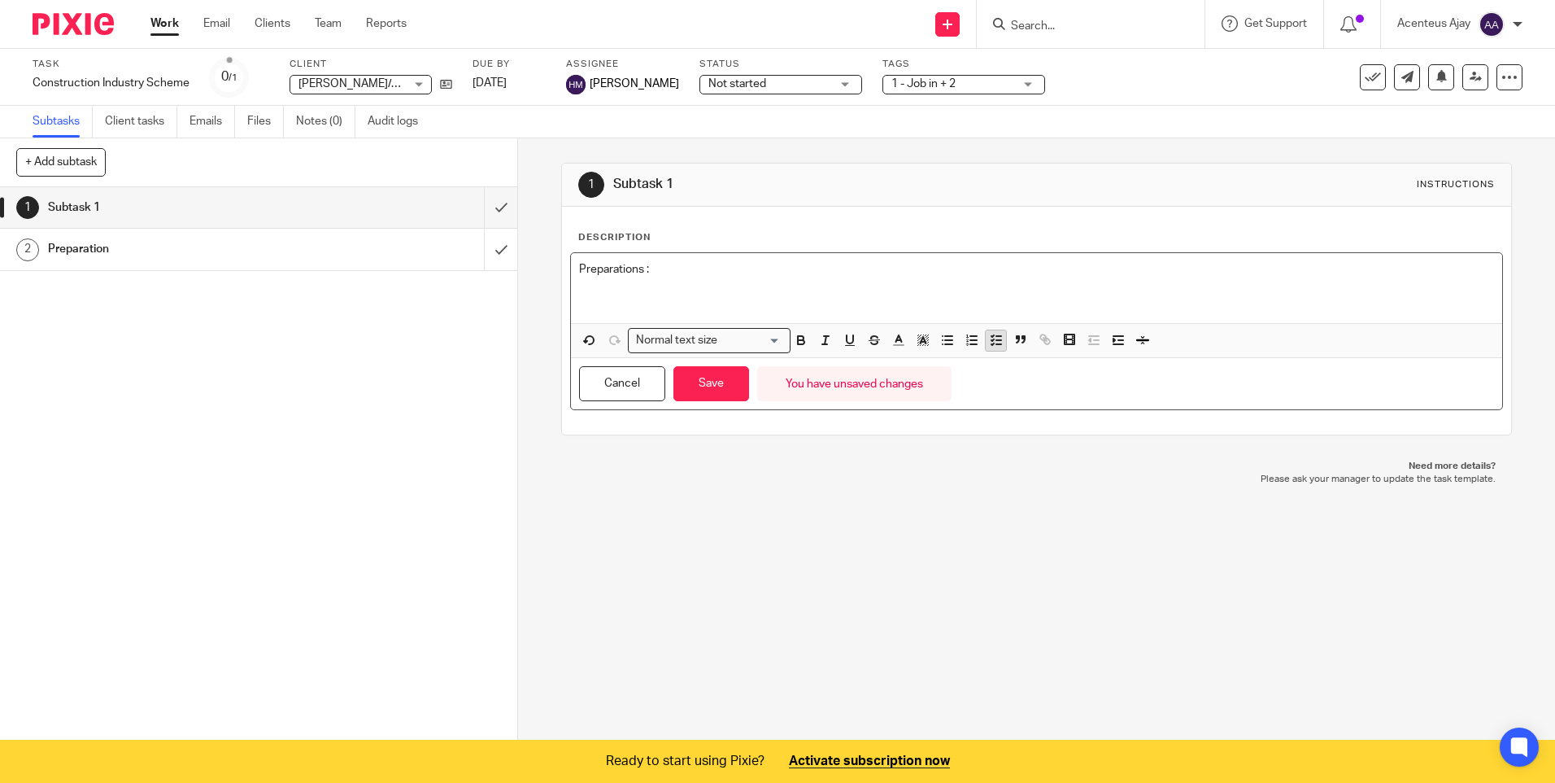
click at [997, 341] on line "button" at bounding box center [999, 341] width 5 height 0
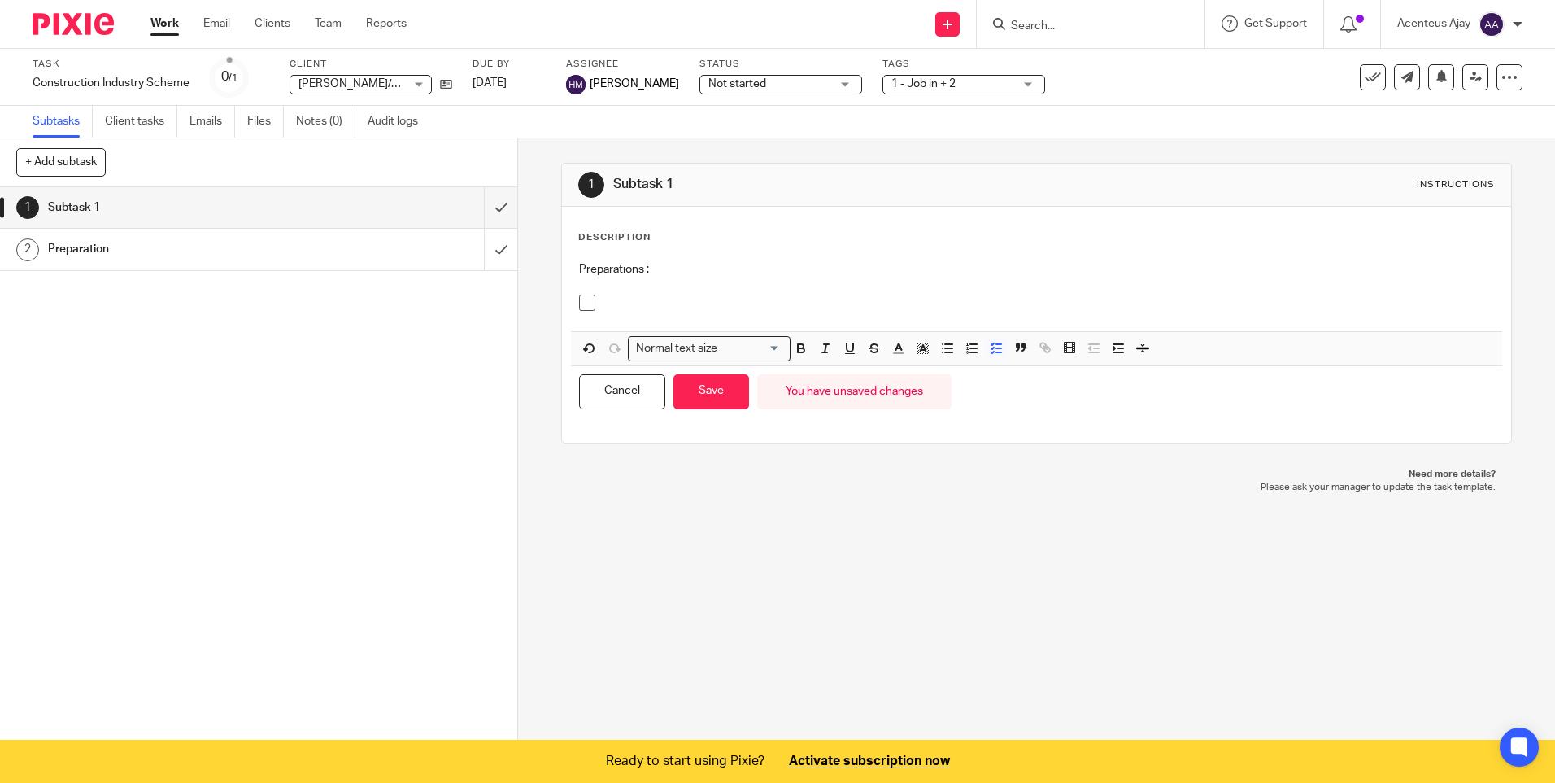
click at [621, 295] on p at bounding box center [1049, 302] width 890 height 16
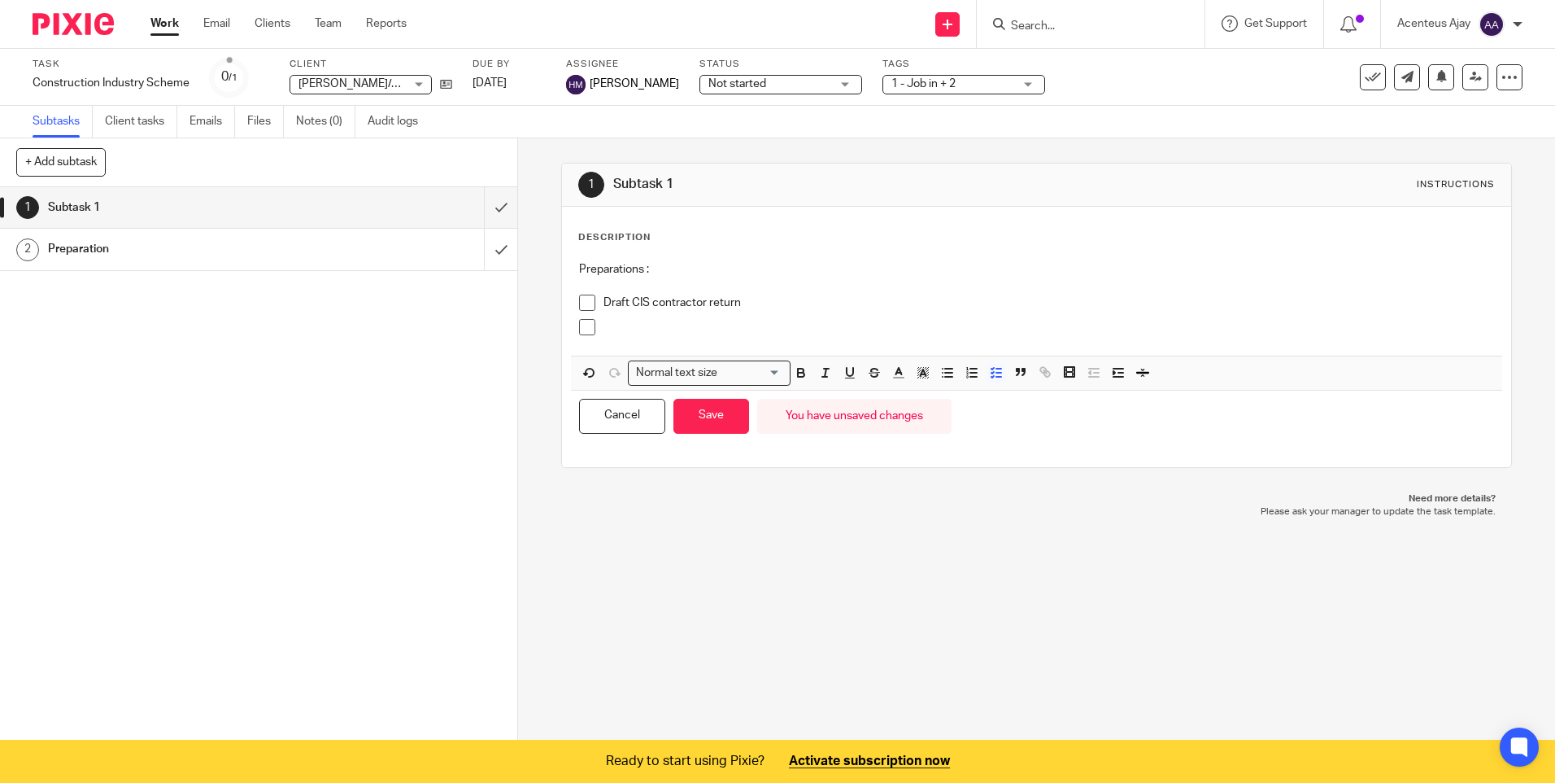
click at [631, 335] on div at bounding box center [1049, 331] width 890 height 24
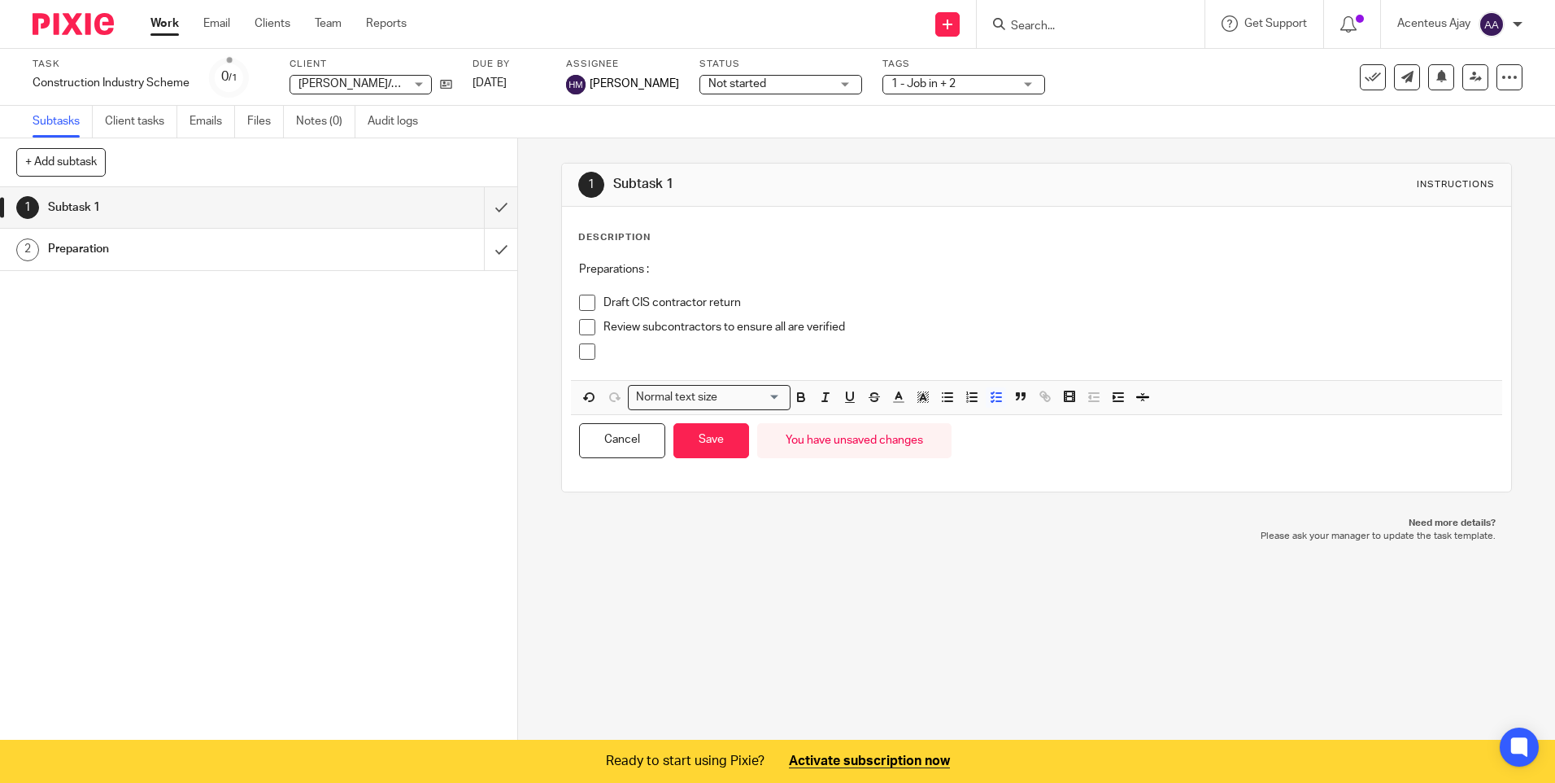
click at [652, 356] on p at bounding box center [1049, 351] width 890 height 16
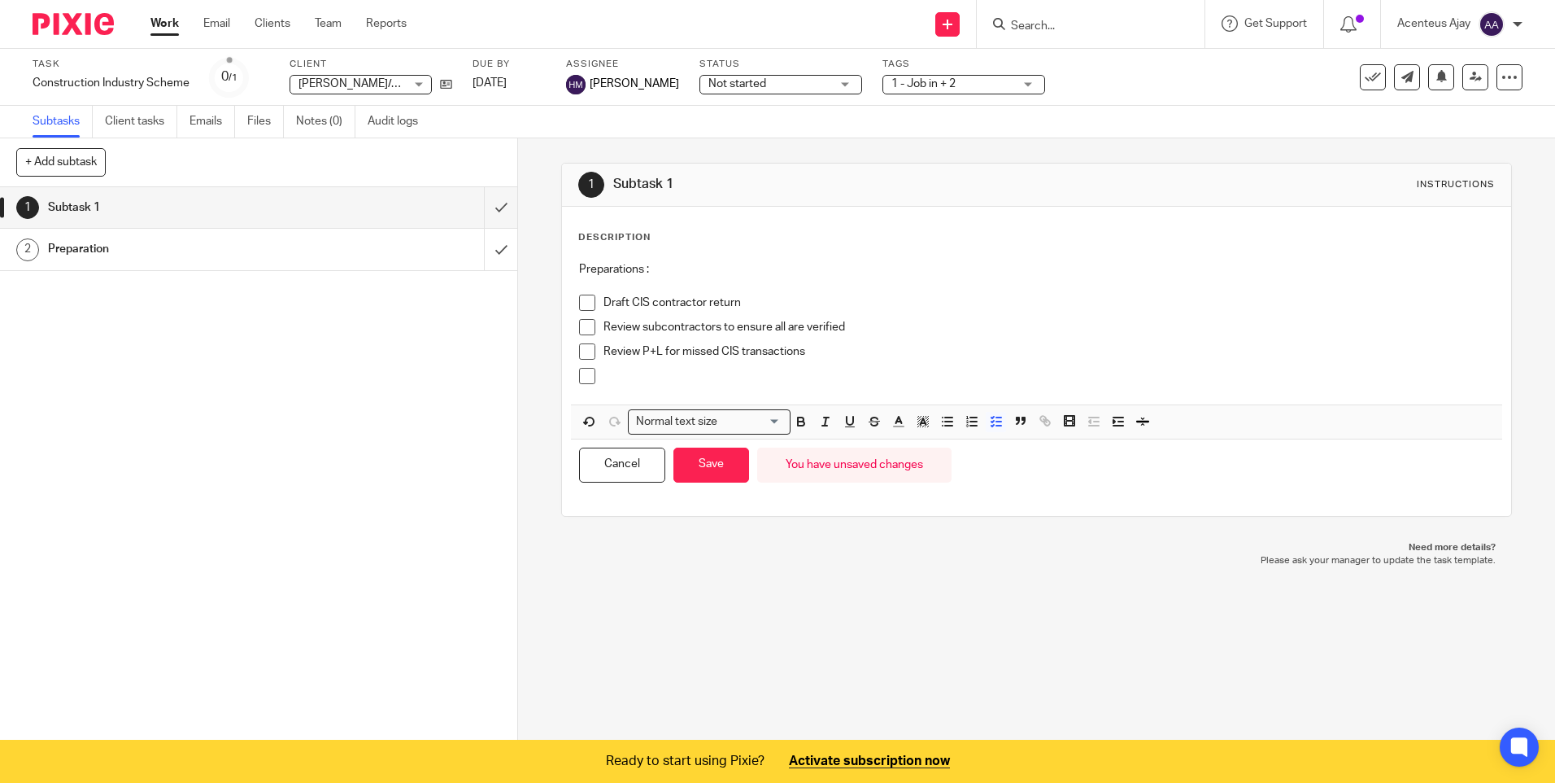
click at [628, 383] on p at bounding box center [1049, 376] width 890 height 16
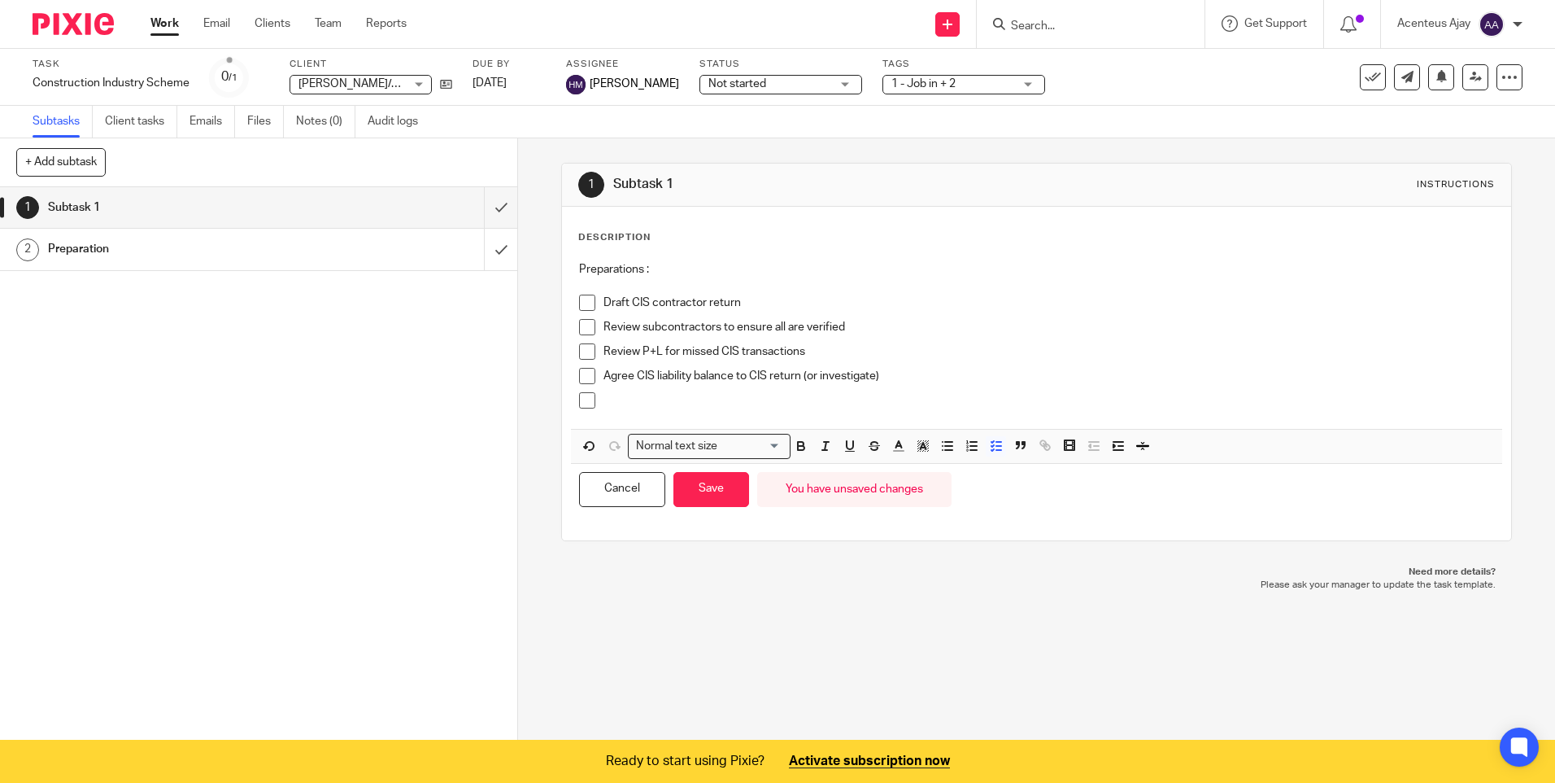
click at [622, 404] on p at bounding box center [1049, 400] width 890 height 16
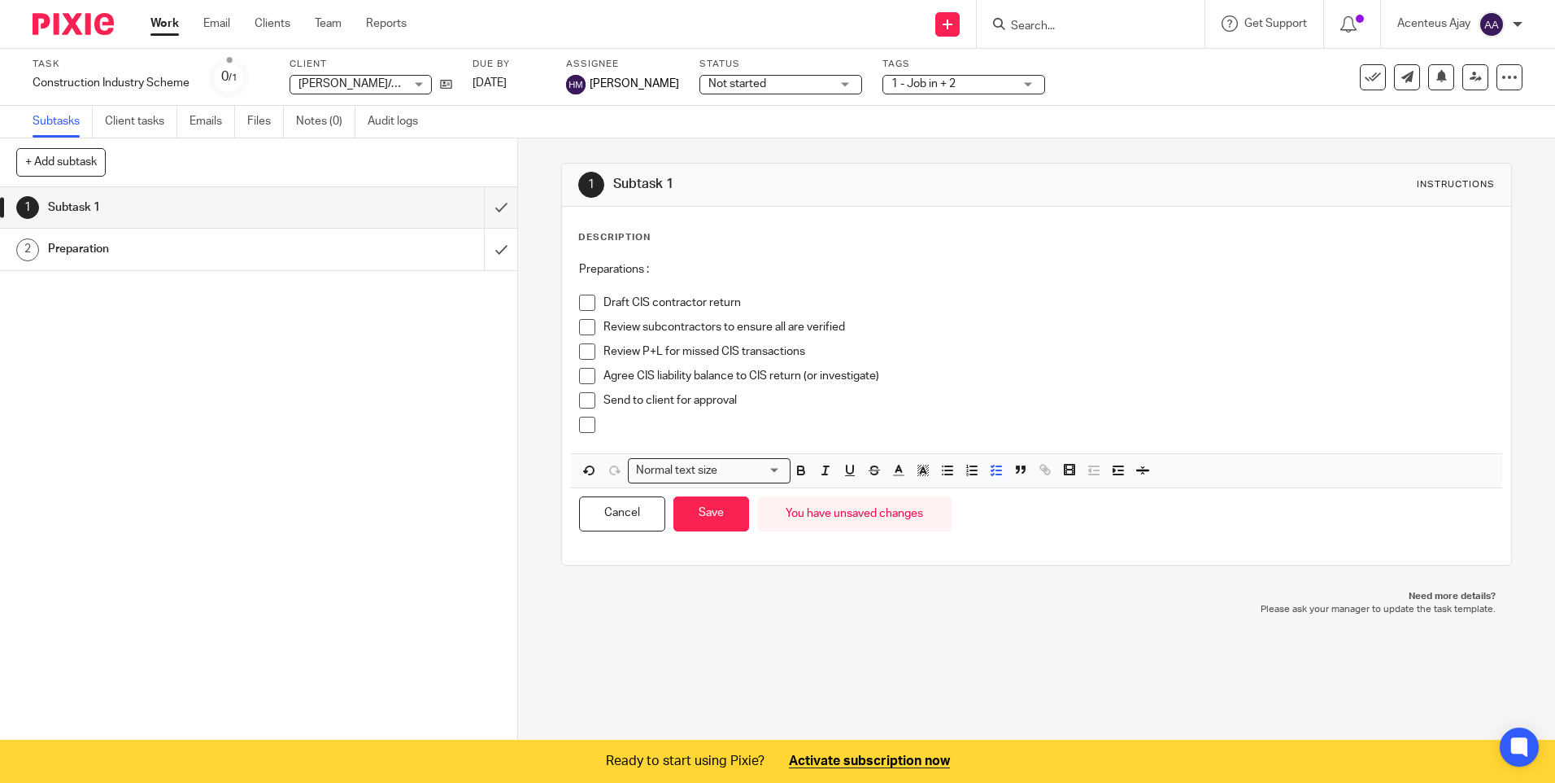
click at [627, 436] on div at bounding box center [1049, 429] width 890 height 24
click at [706, 512] on button "Save" at bounding box center [712, 513] width 76 height 35
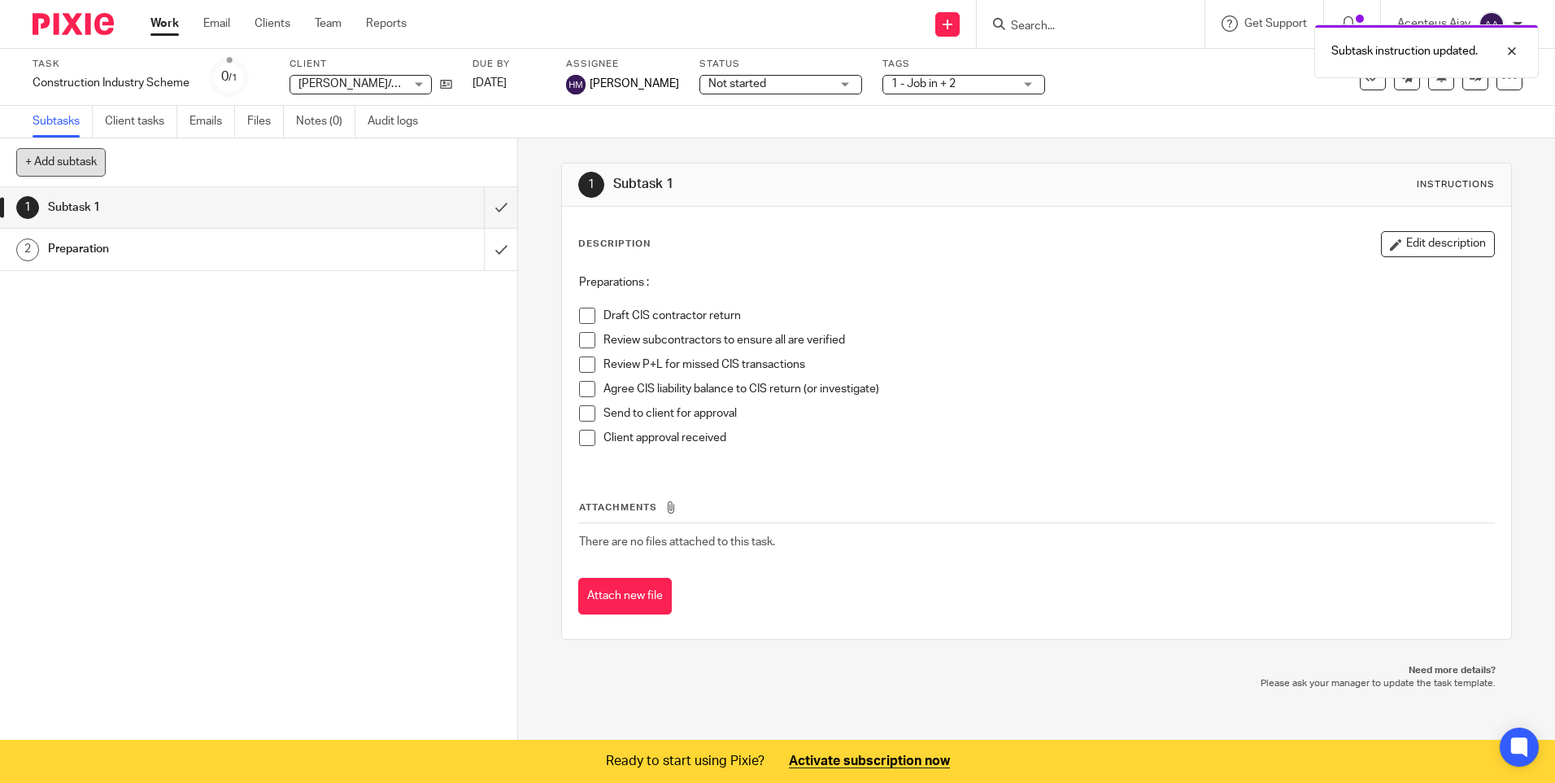
click at [65, 163] on button "+ Add subtask" at bounding box center [60, 162] width 89 height 28
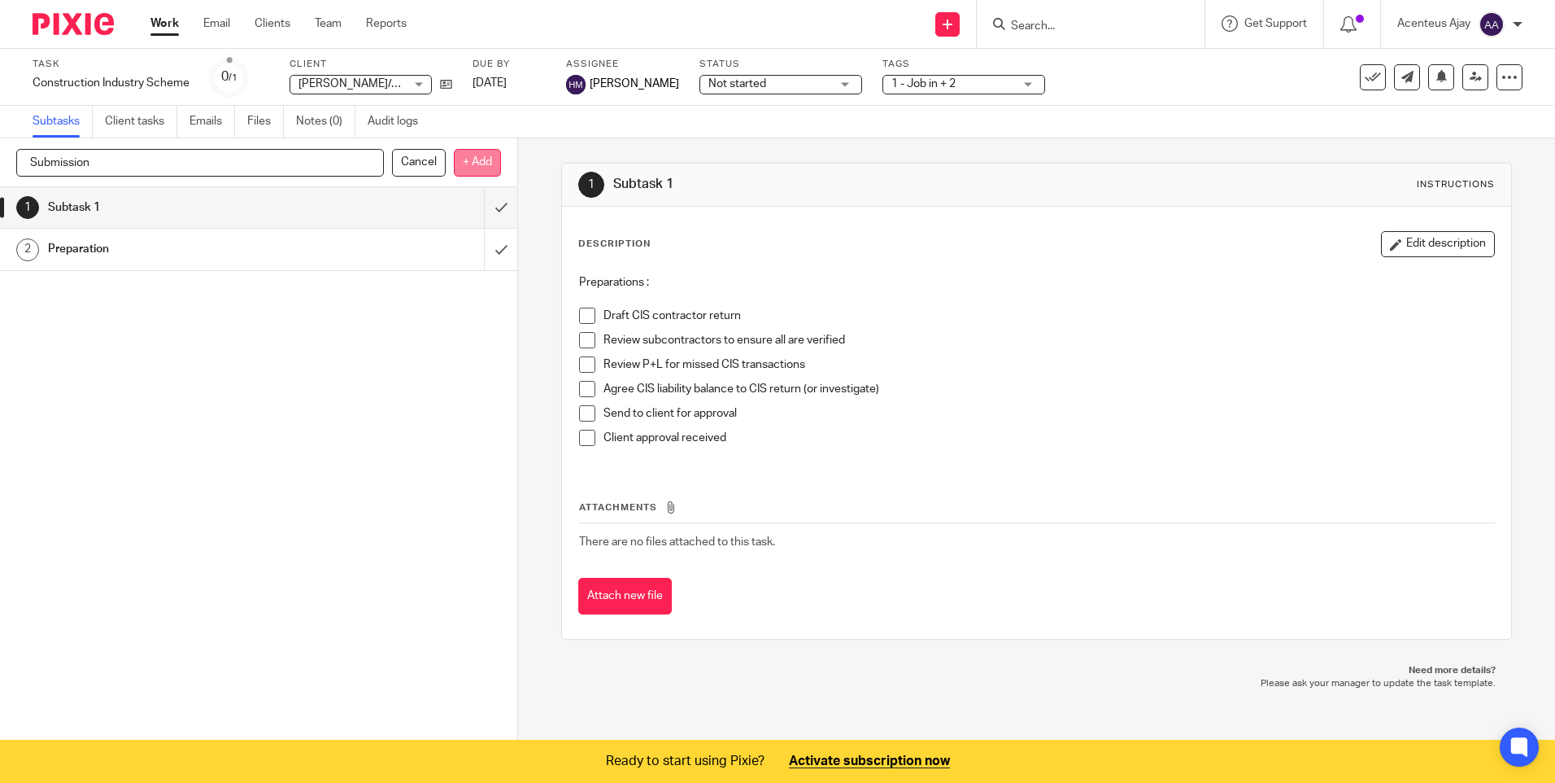
type input "Submission"
click at [470, 164] on p "+ Add" at bounding box center [477, 163] width 47 height 28
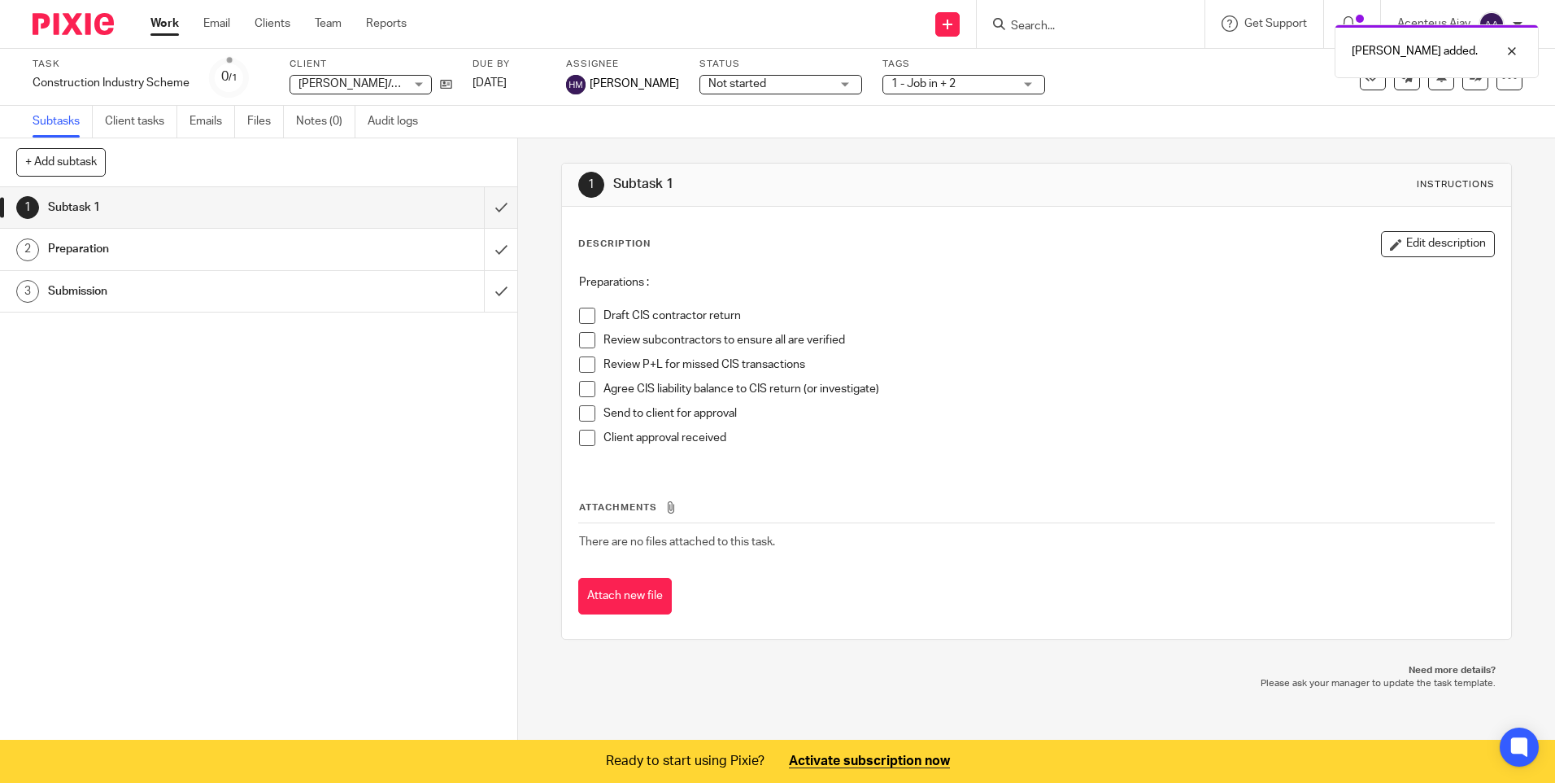
click at [132, 299] on h1 "Submission" at bounding box center [188, 291] width 280 height 24
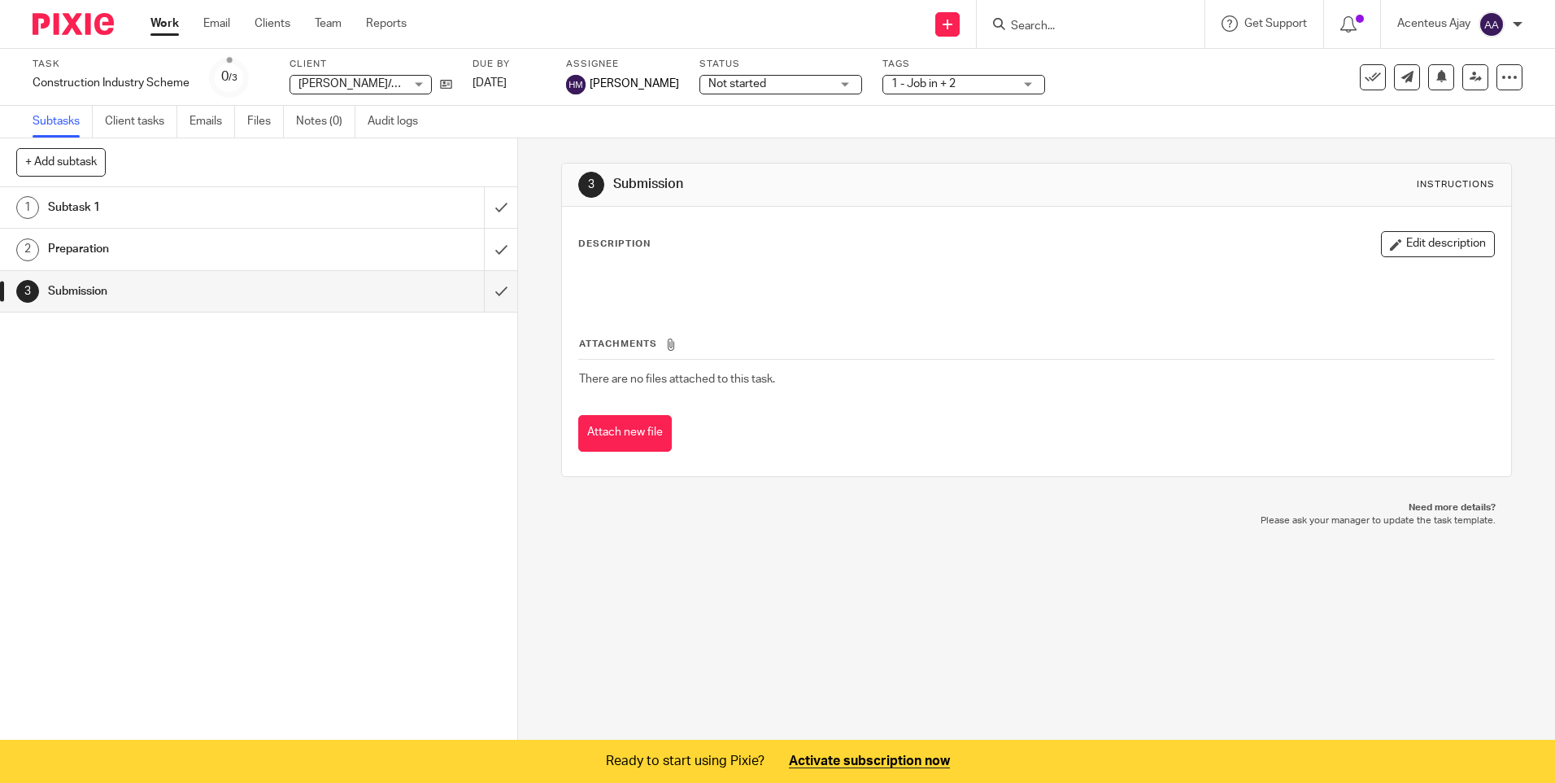
click at [1415, 243] on button "Edit description" at bounding box center [1438, 244] width 114 height 26
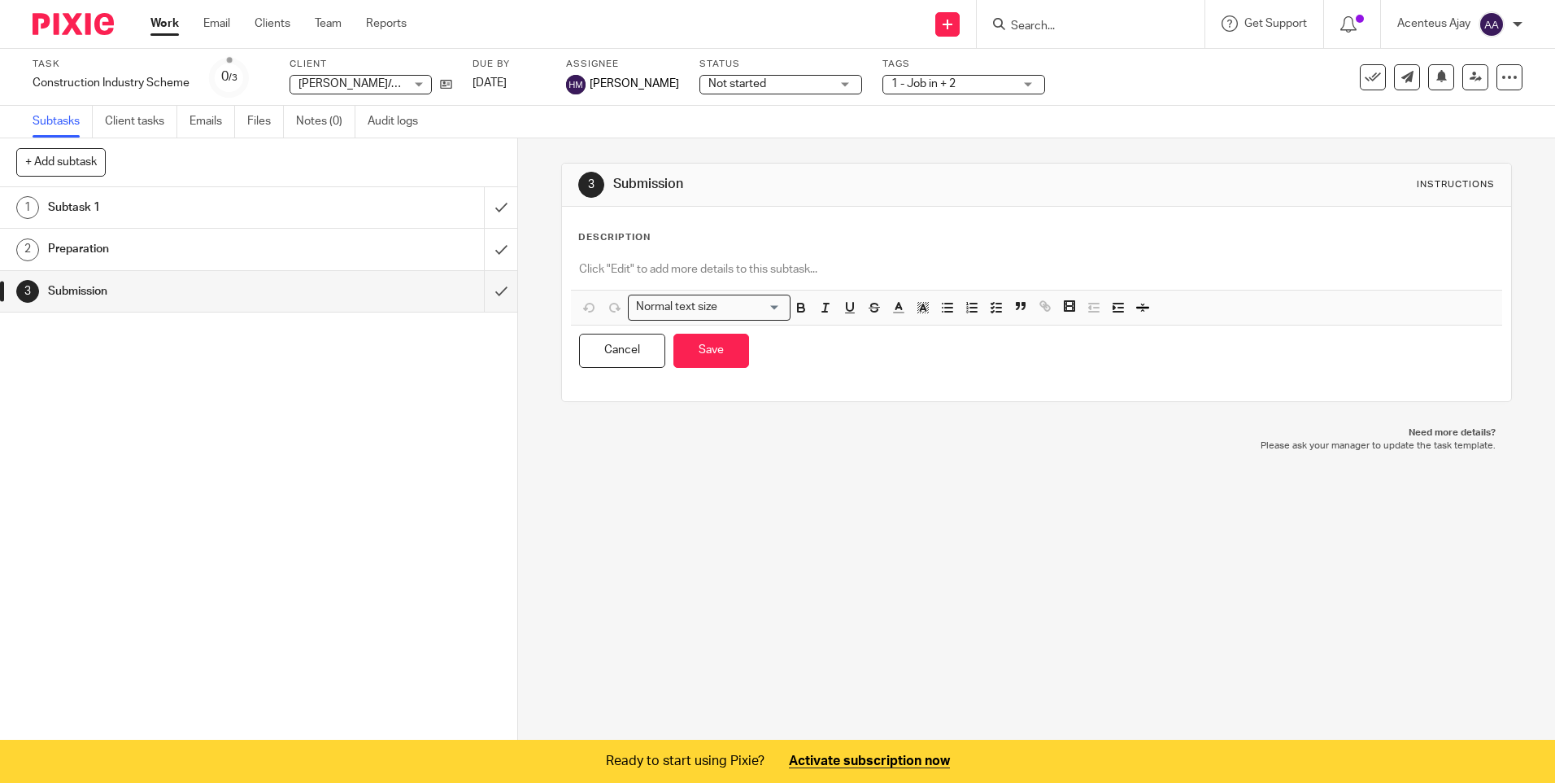
click at [730, 272] on p at bounding box center [1036, 269] width 914 height 16
paste div
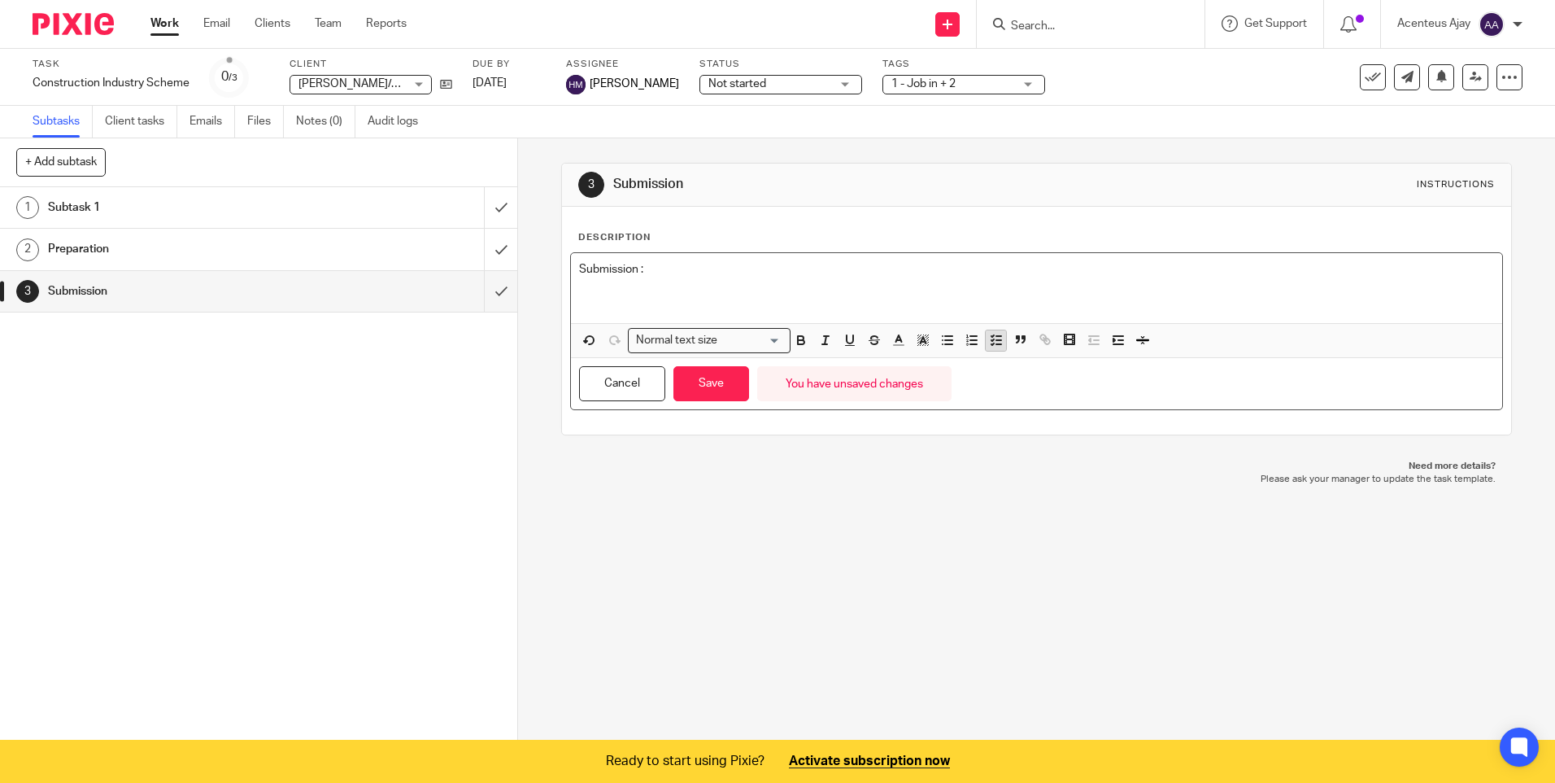
click at [997, 347] on icon "button" at bounding box center [996, 340] width 15 height 15
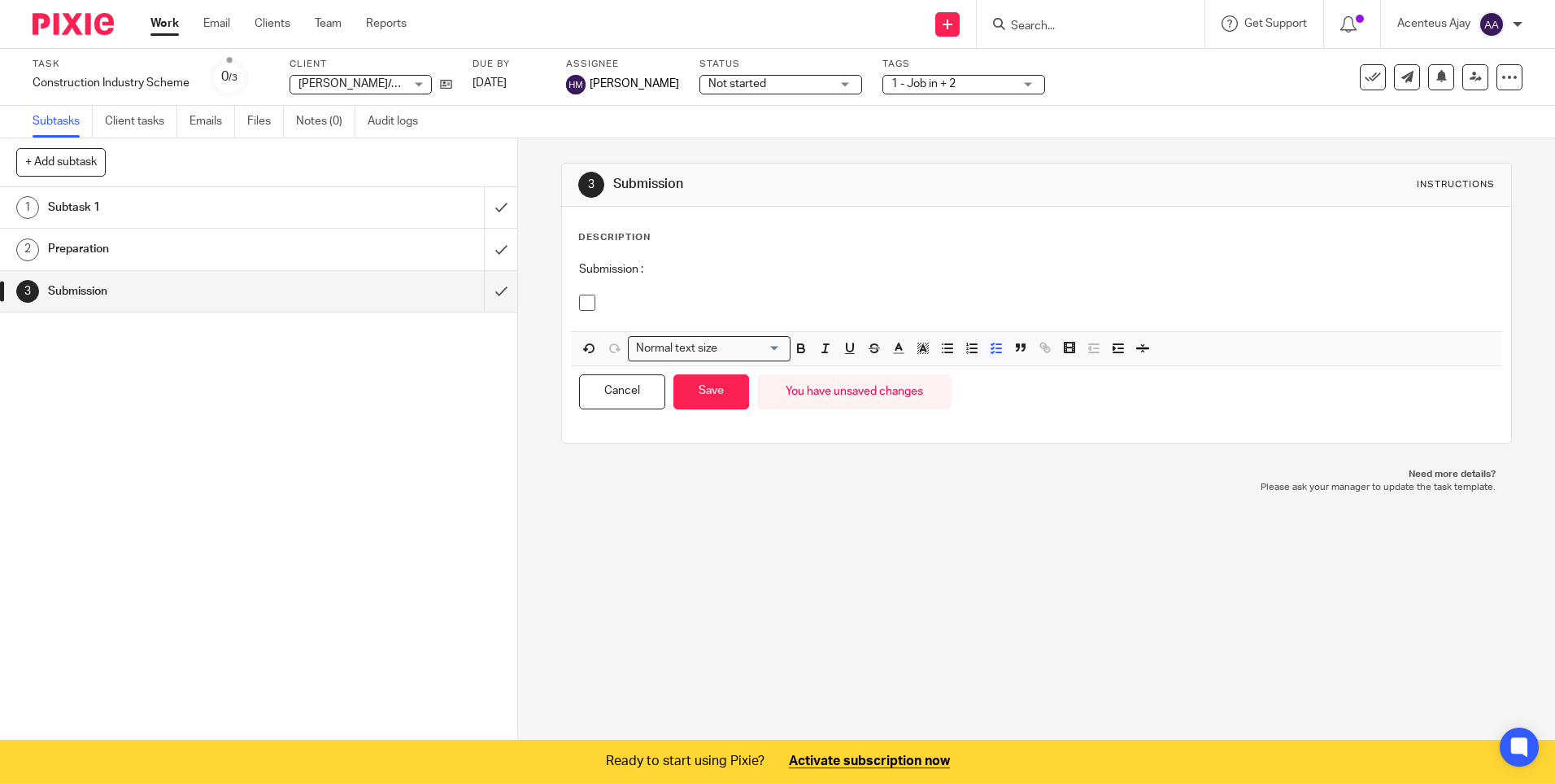
click at [613, 307] on p at bounding box center [1049, 302] width 890 height 16
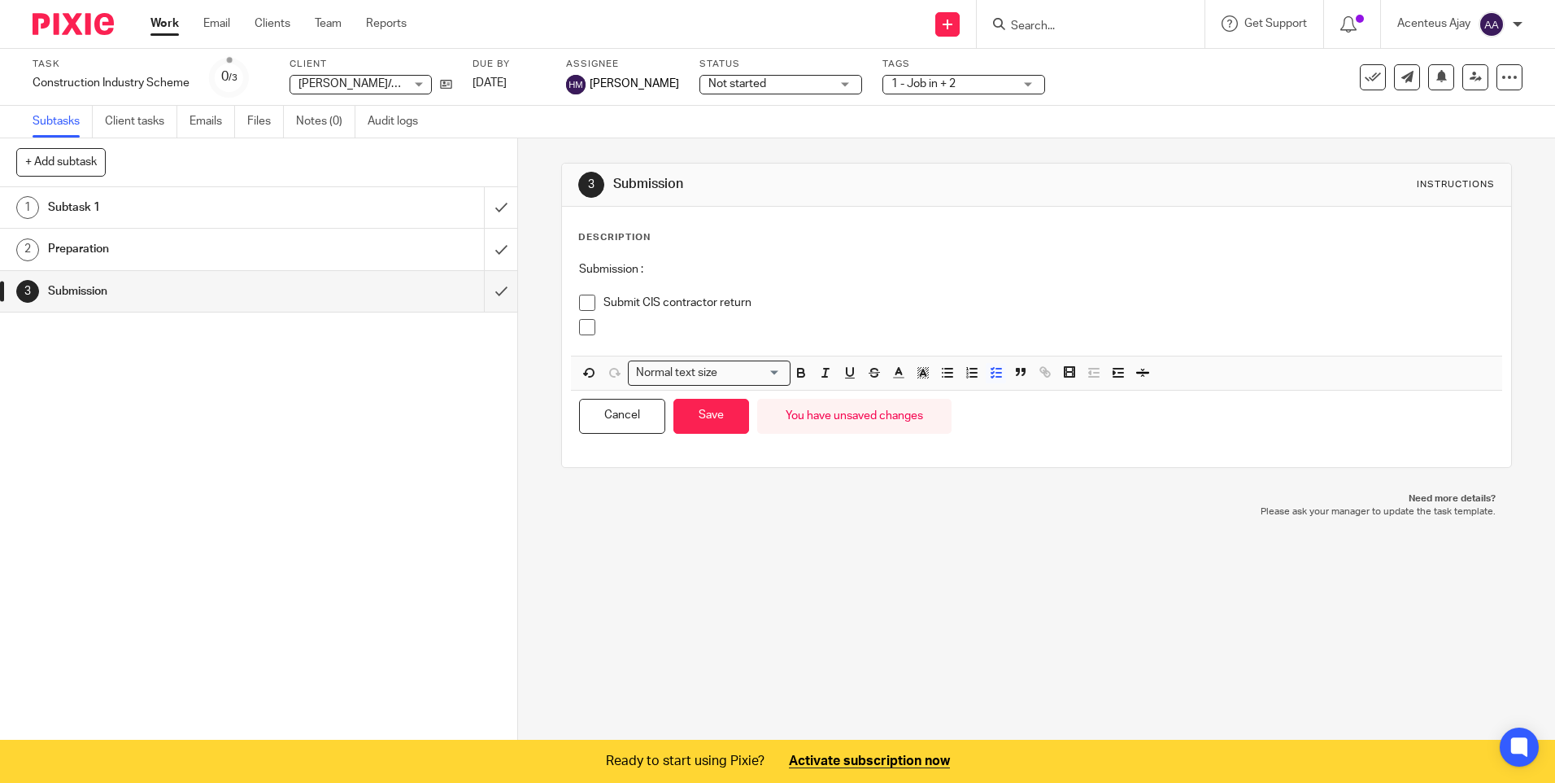
click at [636, 326] on p at bounding box center [1049, 327] width 890 height 16
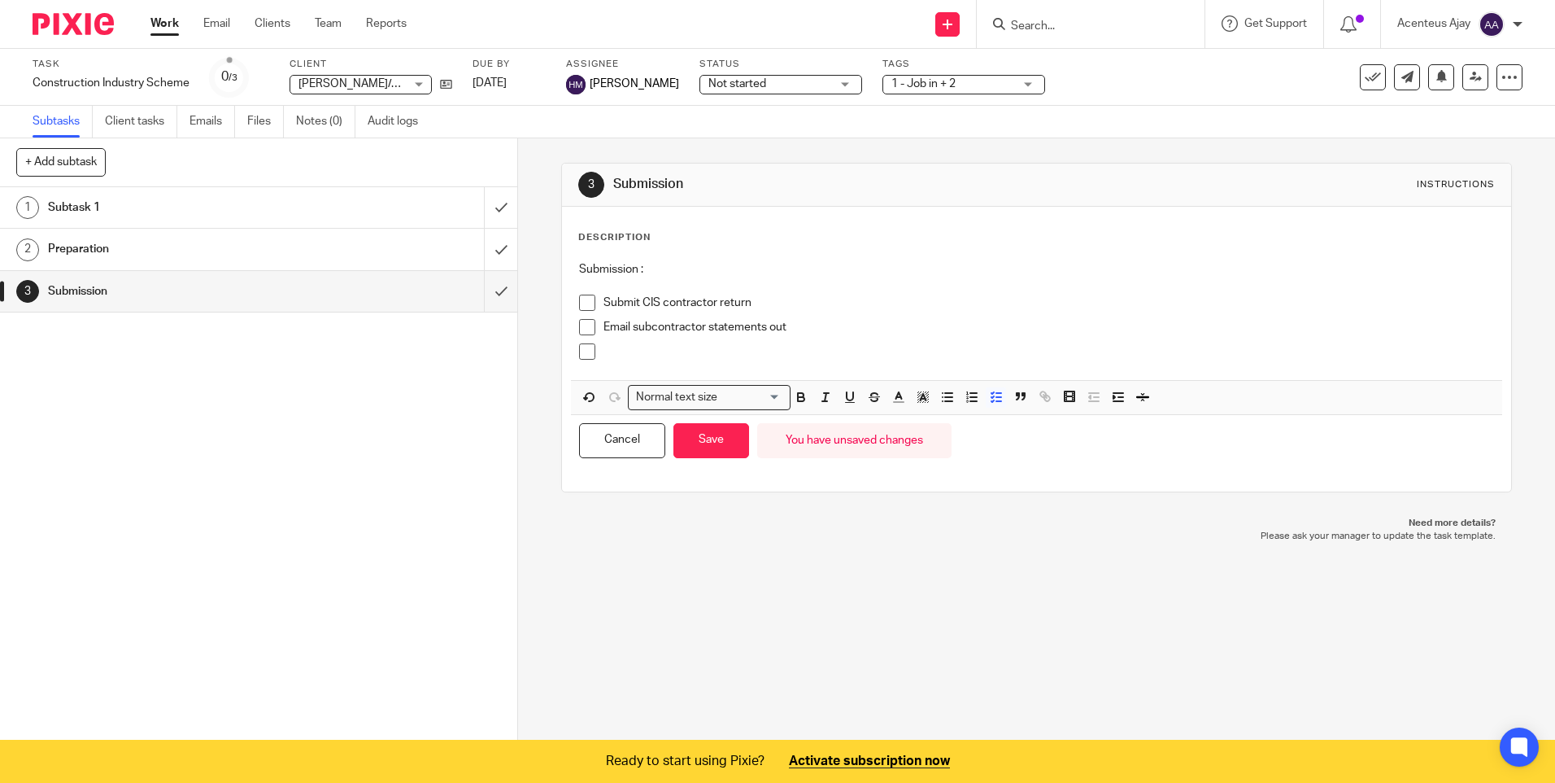
click at [650, 357] on p at bounding box center [1049, 351] width 890 height 16
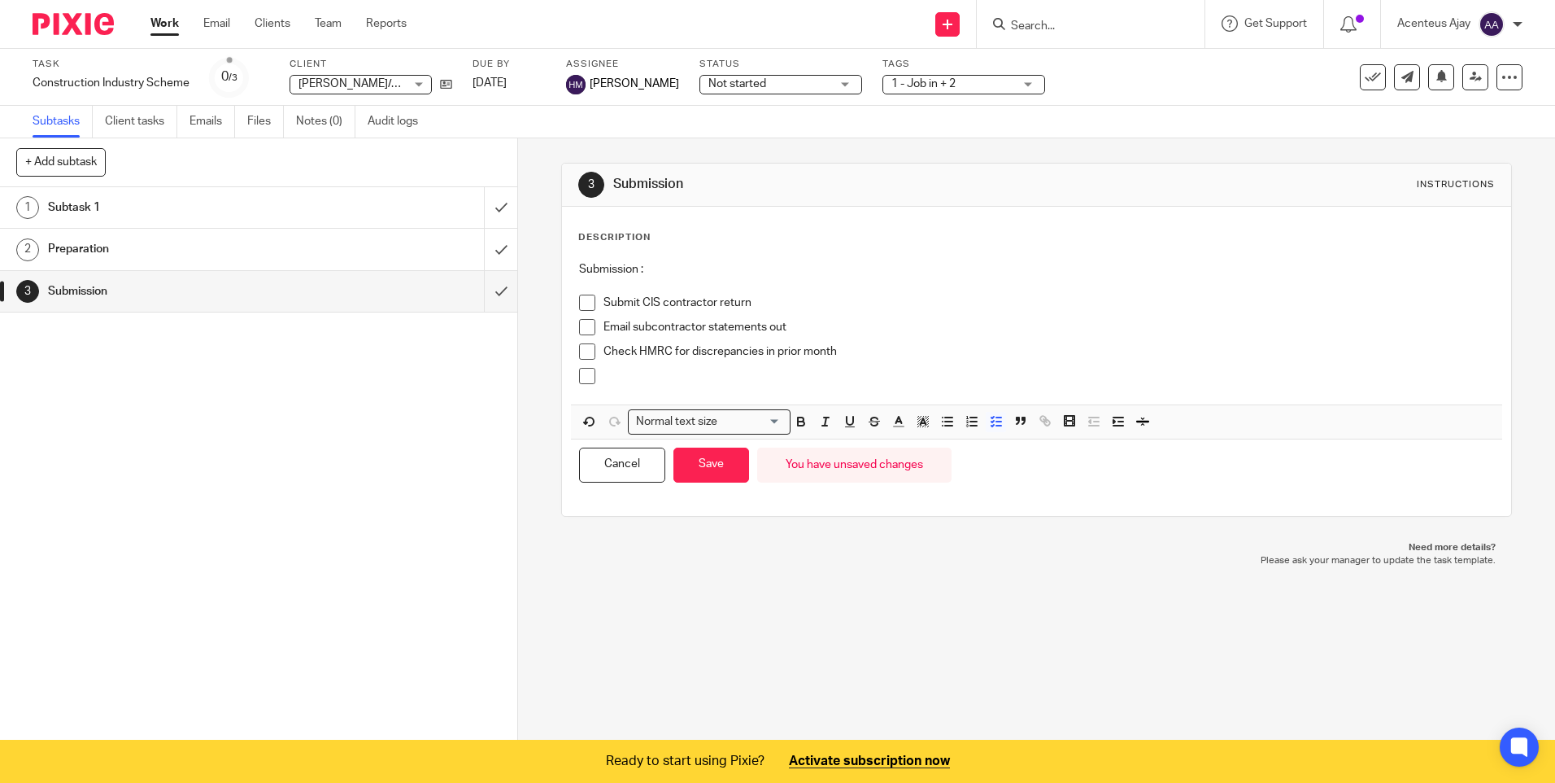
click at [648, 379] on p at bounding box center [1049, 376] width 890 height 16
click at [720, 467] on button "Save" at bounding box center [712, 464] width 76 height 35
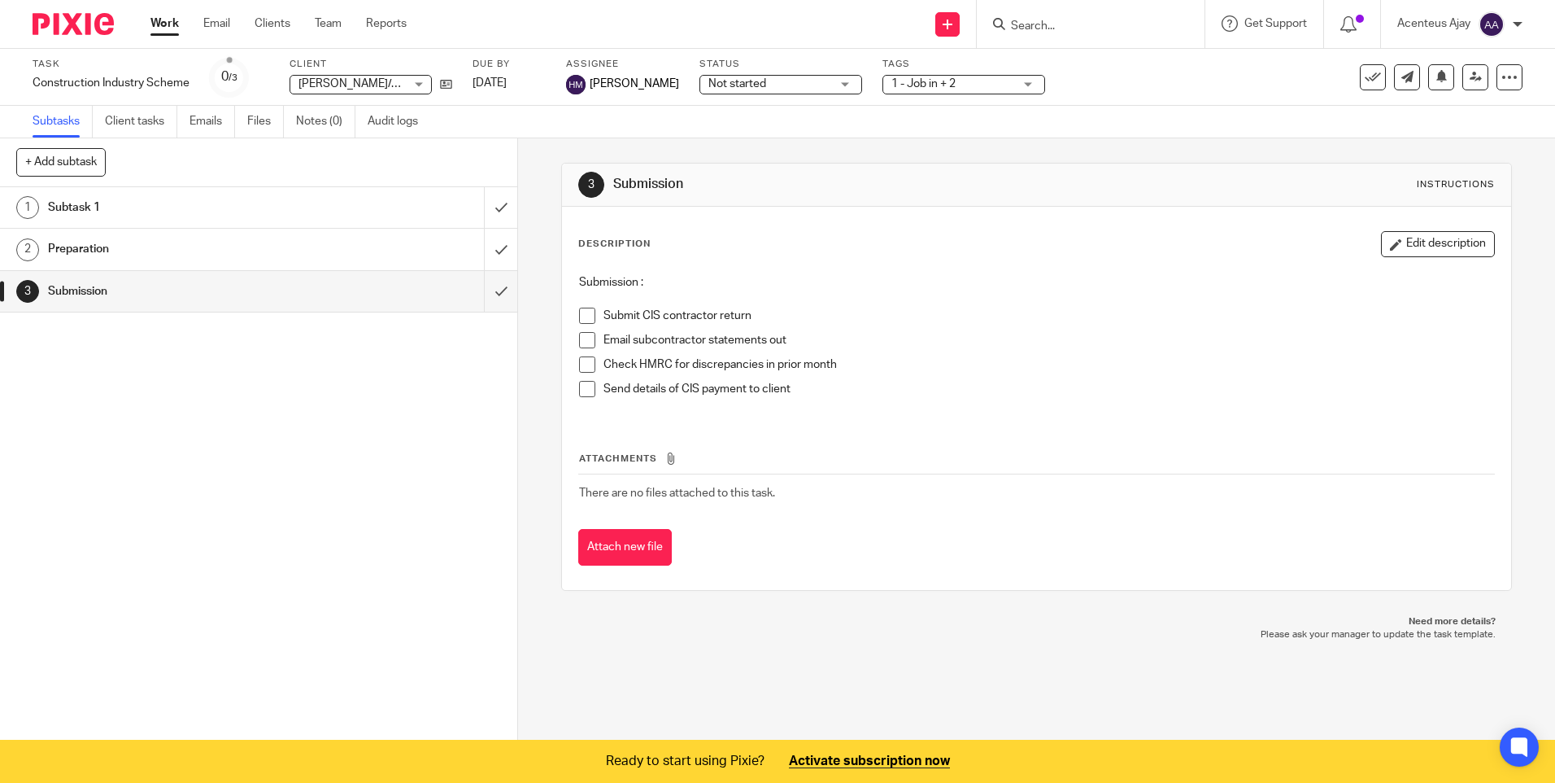
click at [1123, 25] on input "Search" at bounding box center [1083, 27] width 146 height 15
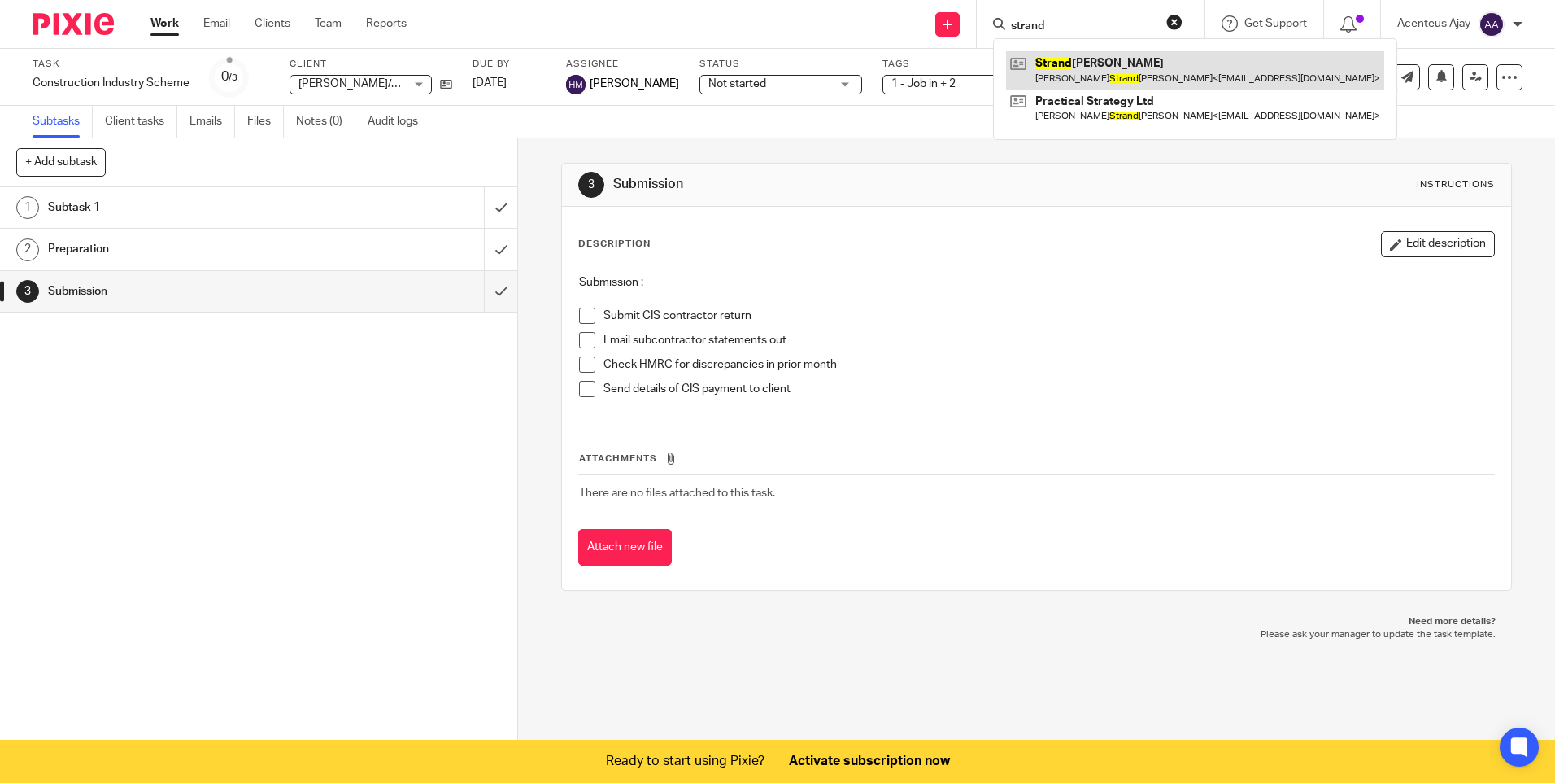
type input "strand"
click at [1145, 72] on link at bounding box center [1195, 69] width 378 height 37
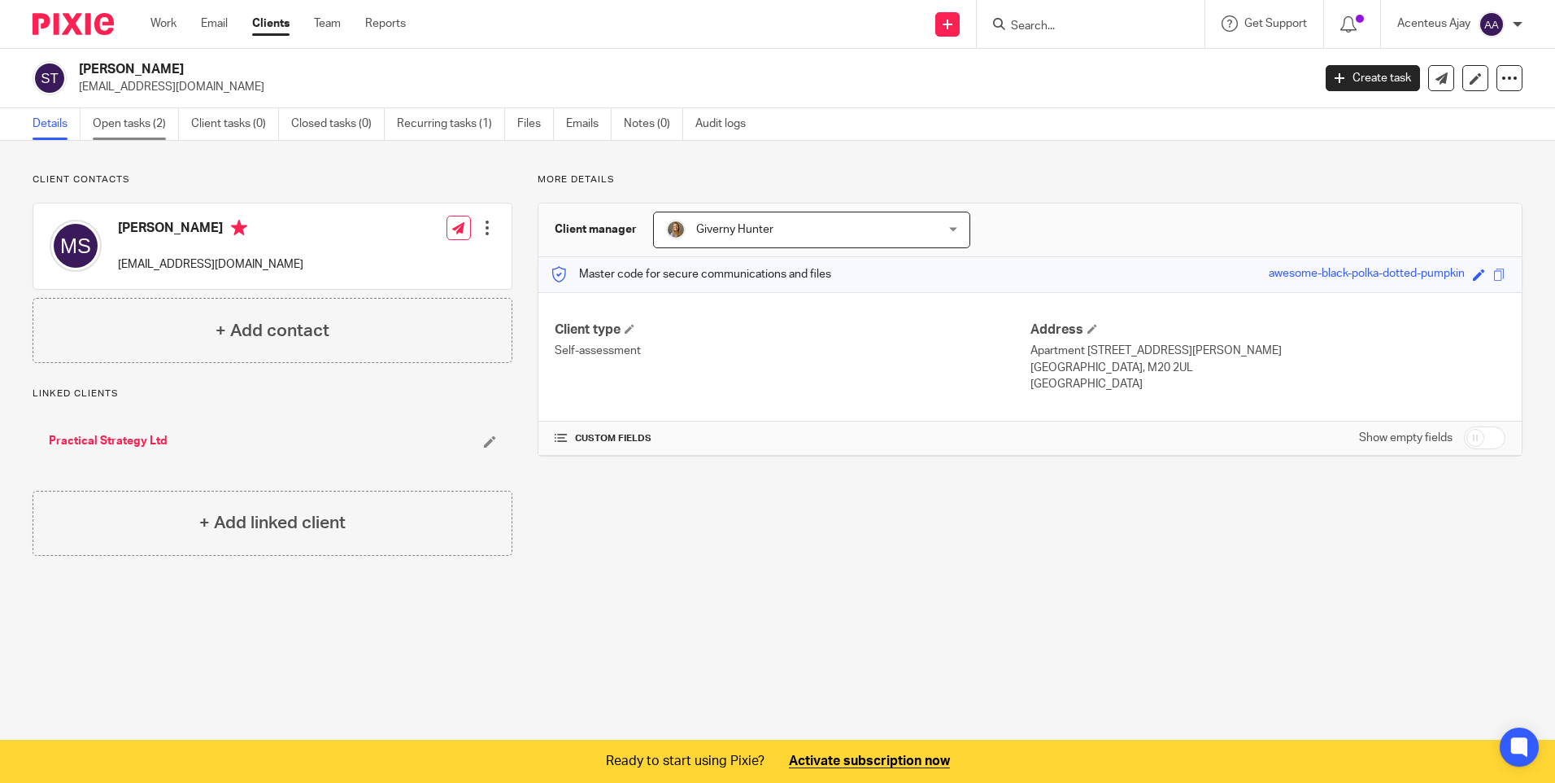
click at [142, 129] on link "Open tasks (2)" at bounding box center [136, 124] width 86 height 32
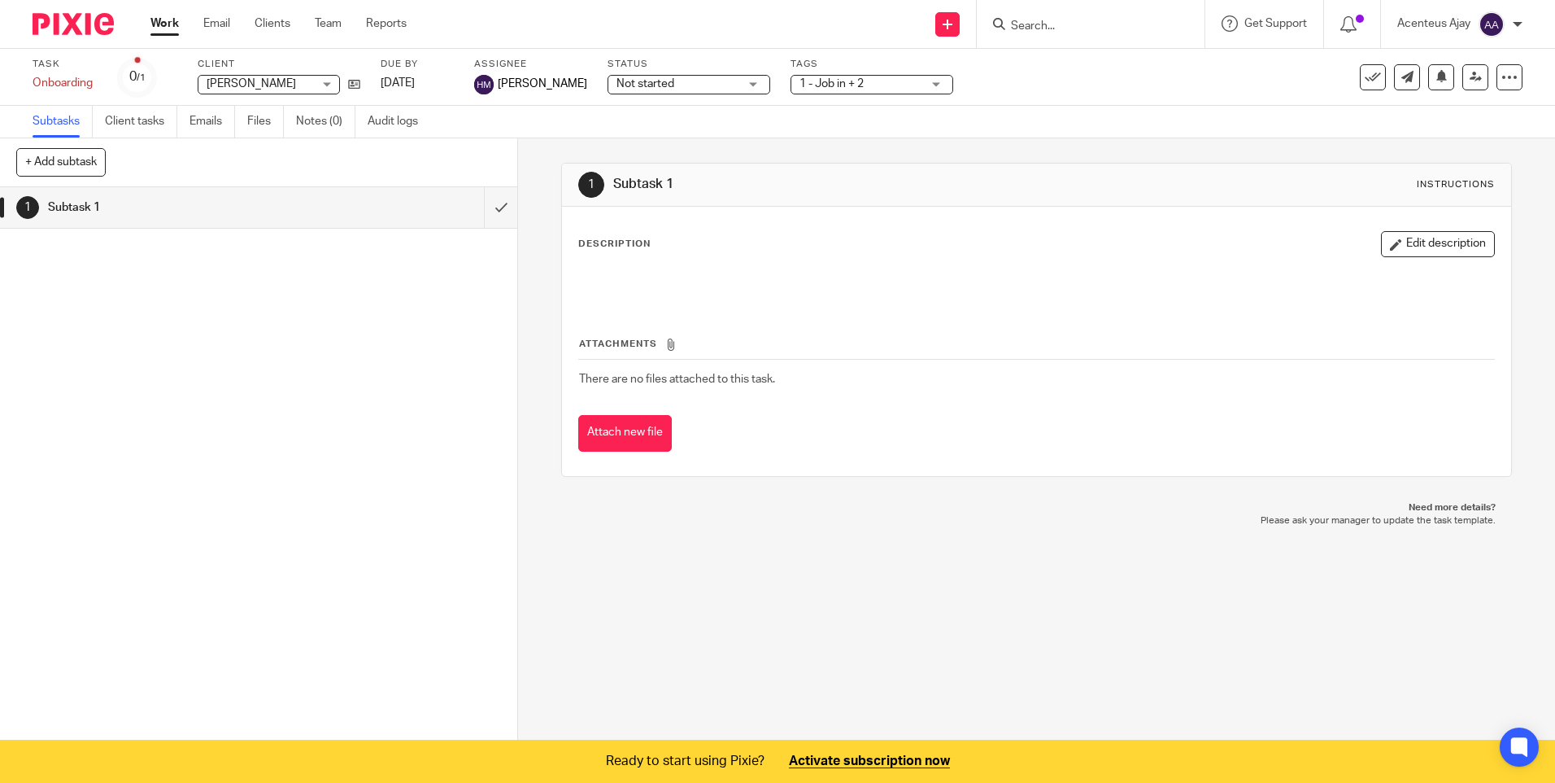
drag, startPoint x: 62, startPoint y: 171, endPoint x: 87, endPoint y: 171, distance: 25.2
click at [62, 171] on button "+ Add subtask" at bounding box center [60, 162] width 89 height 28
type input "Initial Setup"
click at [474, 156] on p "+ Add" at bounding box center [477, 163] width 47 height 28
click at [161, 253] on h1 "Initial Setup" at bounding box center [188, 249] width 280 height 24
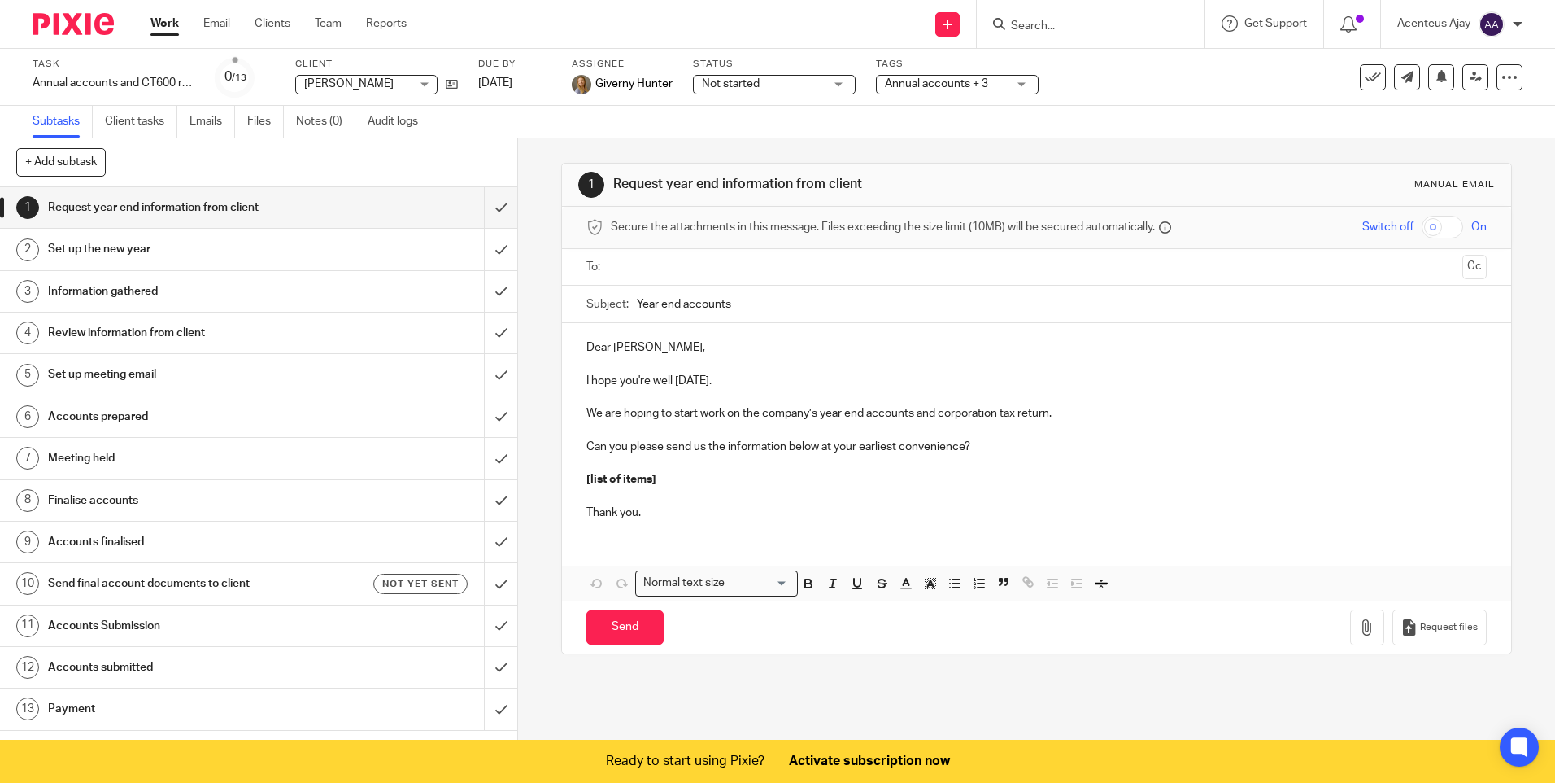
click at [105, 255] on h1 "Set up the new year" at bounding box center [188, 249] width 280 height 24
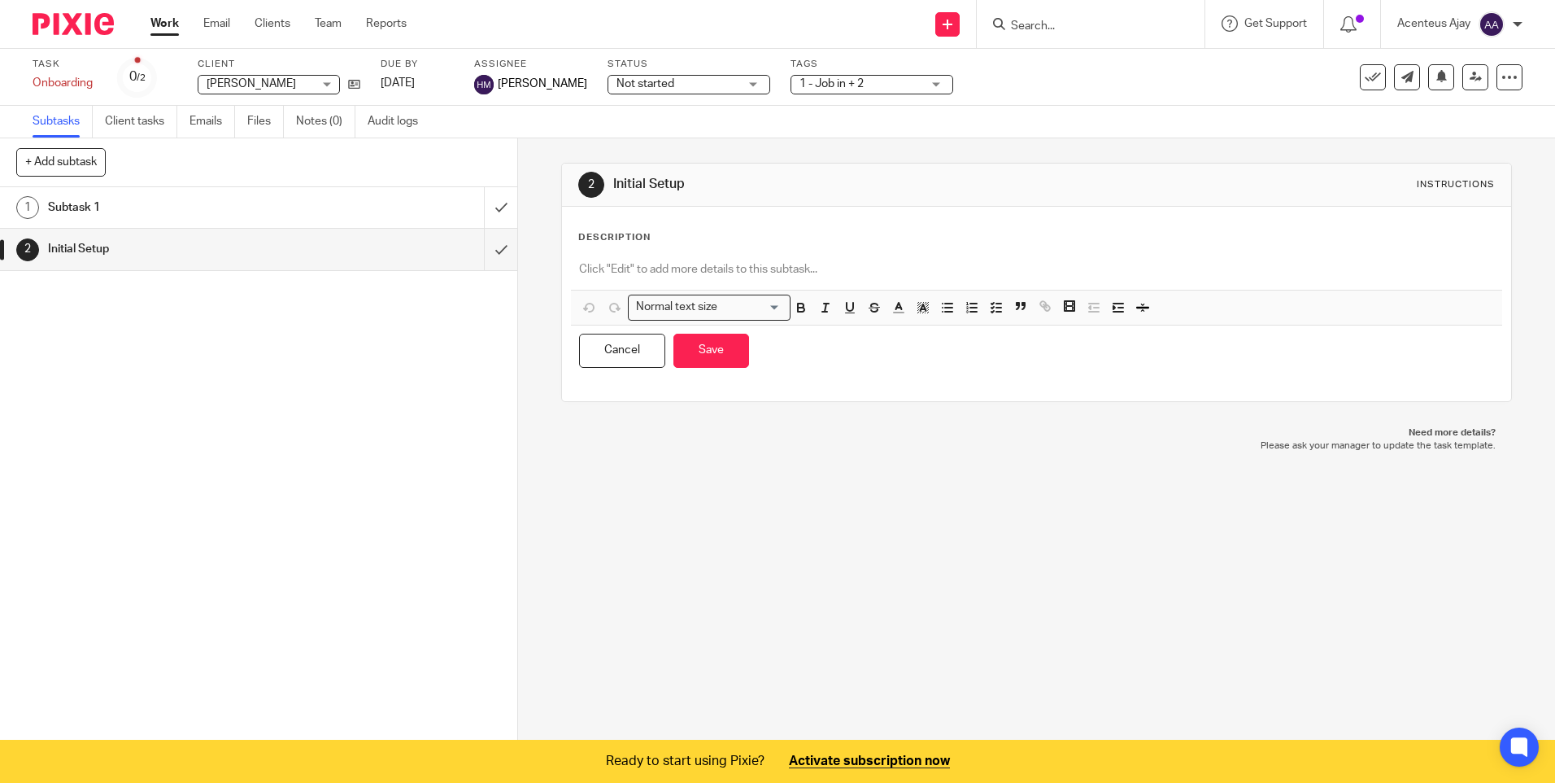
click at [622, 269] on p at bounding box center [1036, 269] width 914 height 16
click at [624, 256] on div at bounding box center [1036, 271] width 931 height 37
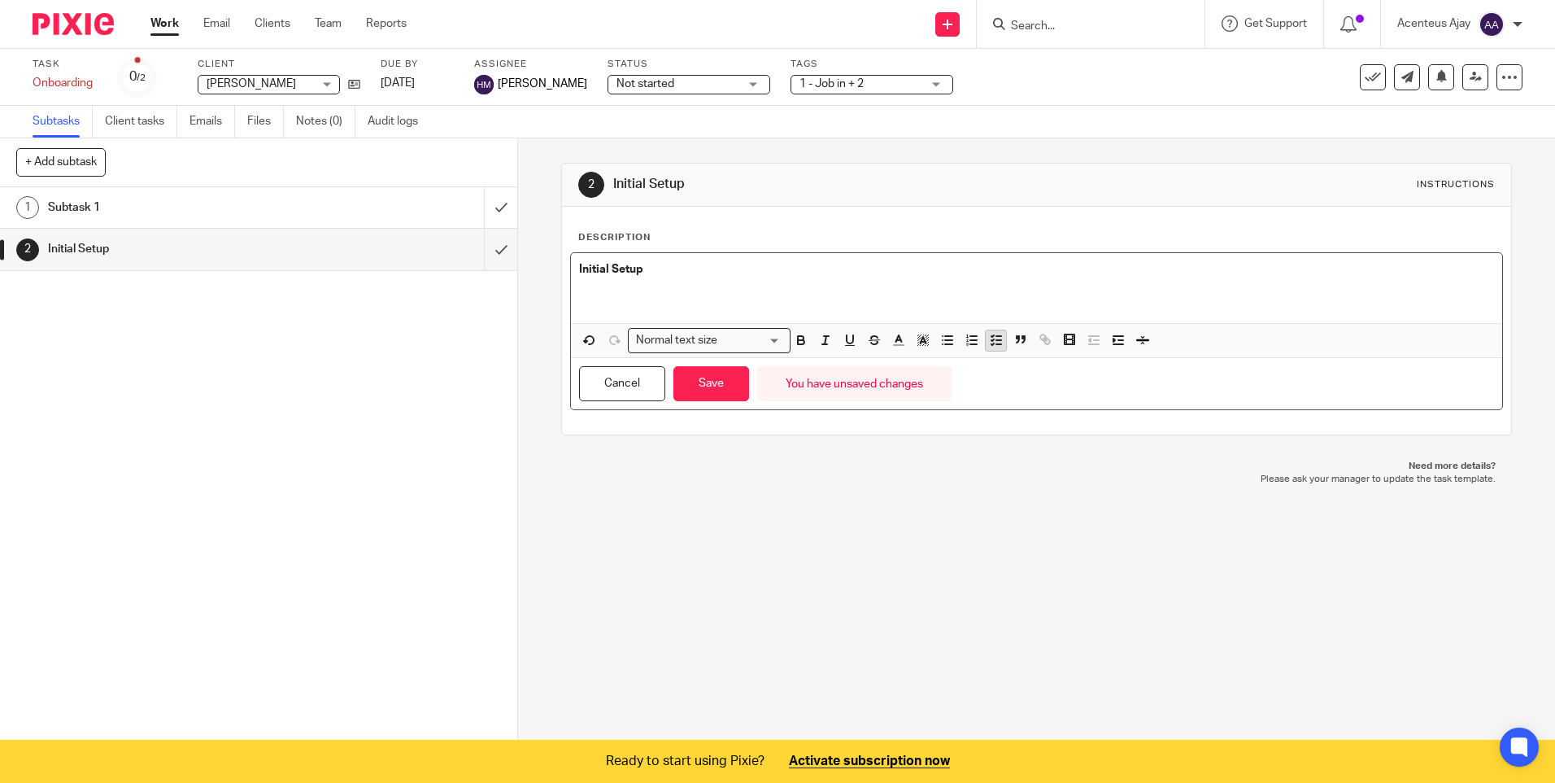
click at [993, 349] on button "button" at bounding box center [996, 340] width 20 height 20
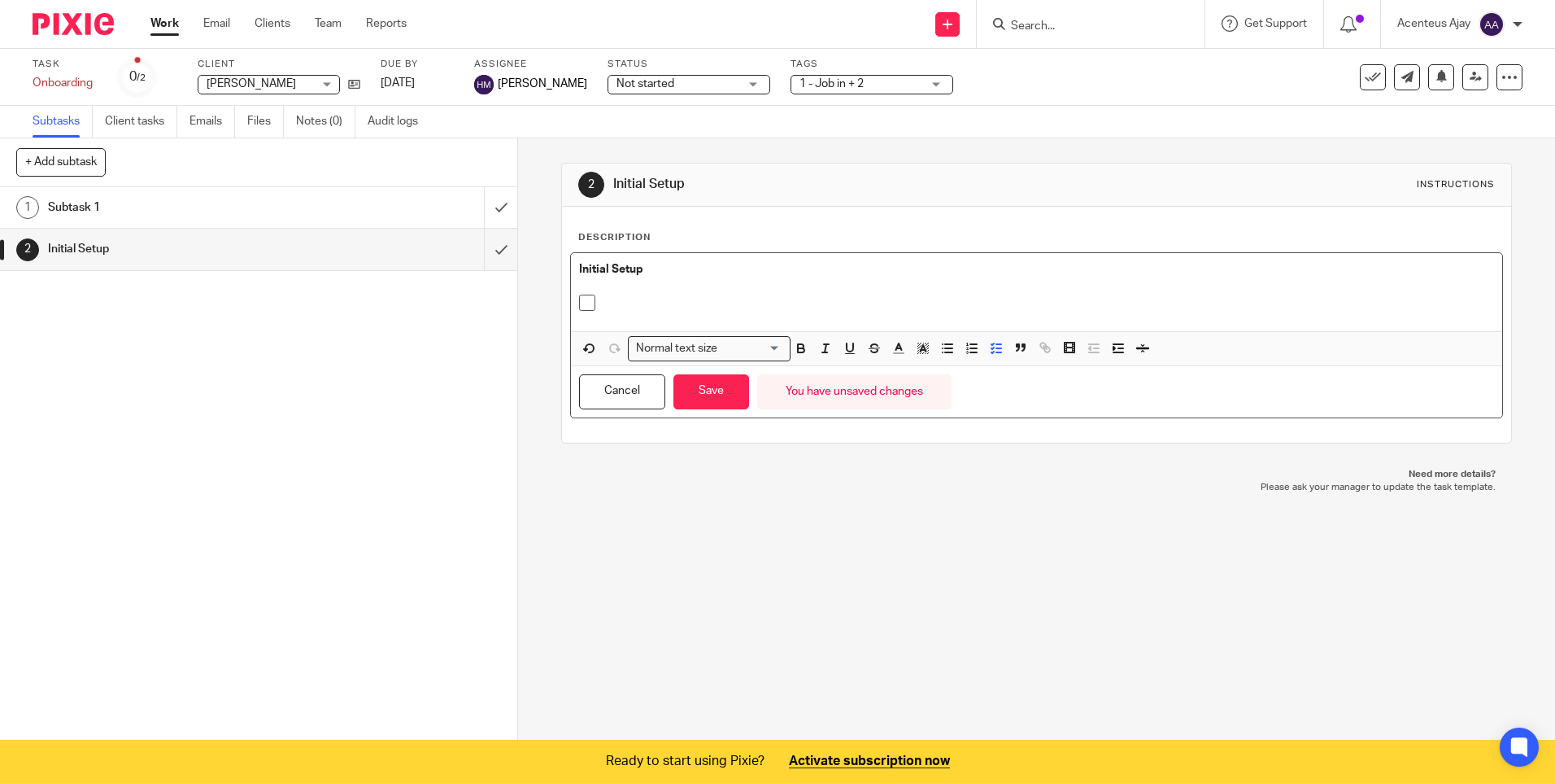
click at [617, 300] on p at bounding box center [1049, 302] width 890 height 16
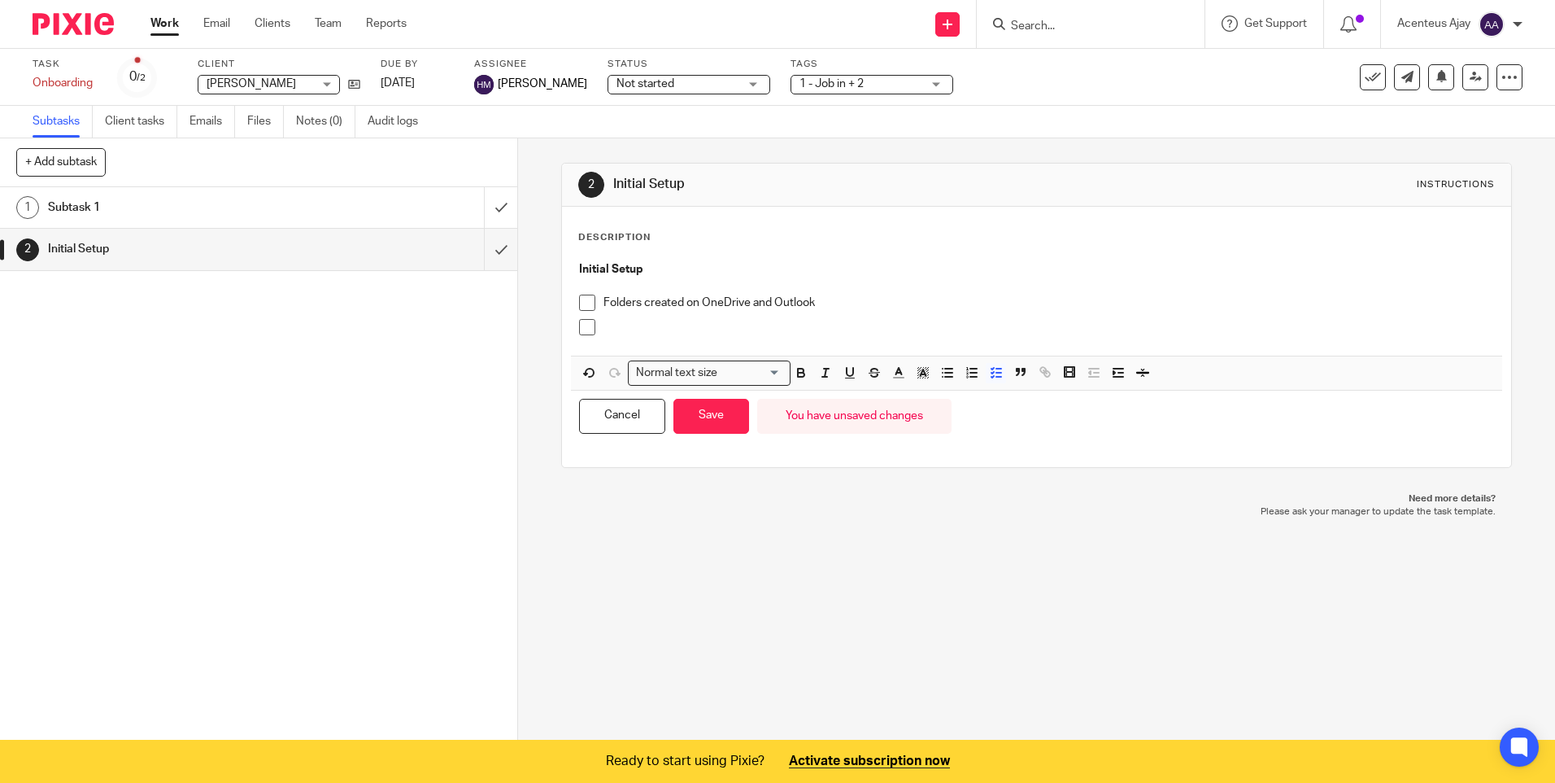
click at [632, 333] on p at bounding box center [1049, 327] width 890 height 16
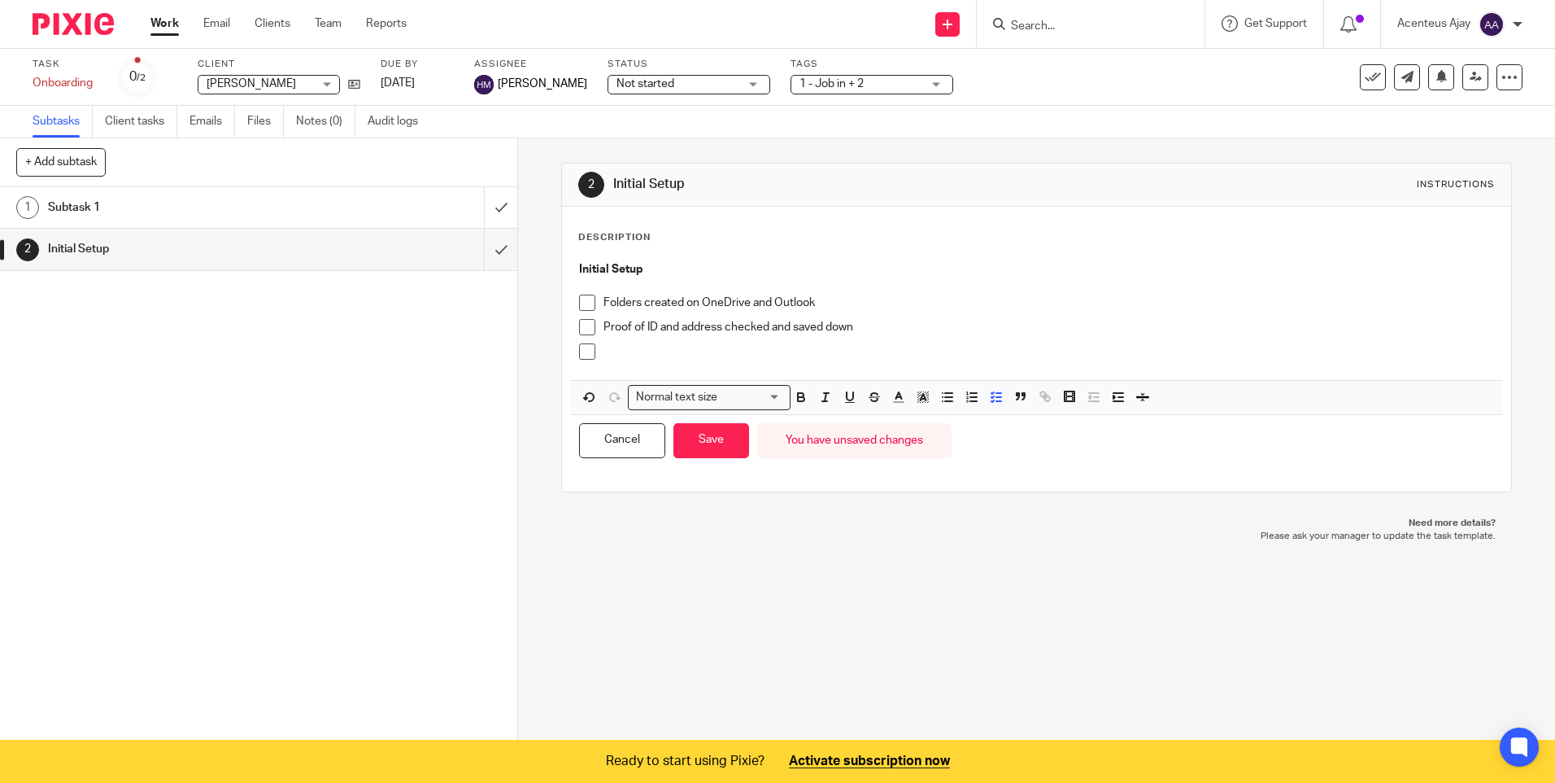
click at [701, 355] on p at bounding box center [1049, 351] width 890 height 16
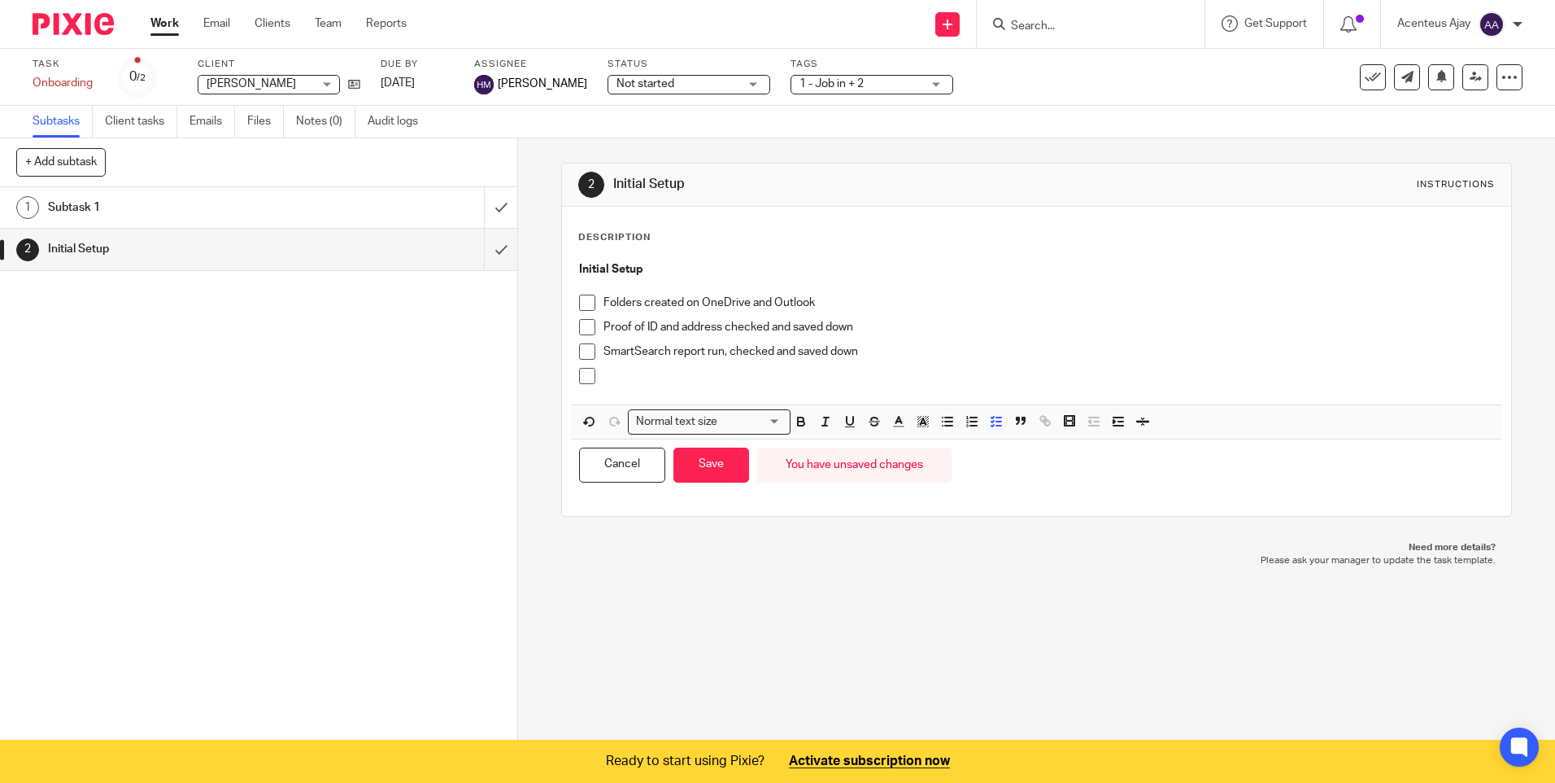
click at [627, 377] on p at bounding box center [1049, 376] width 890 height 16
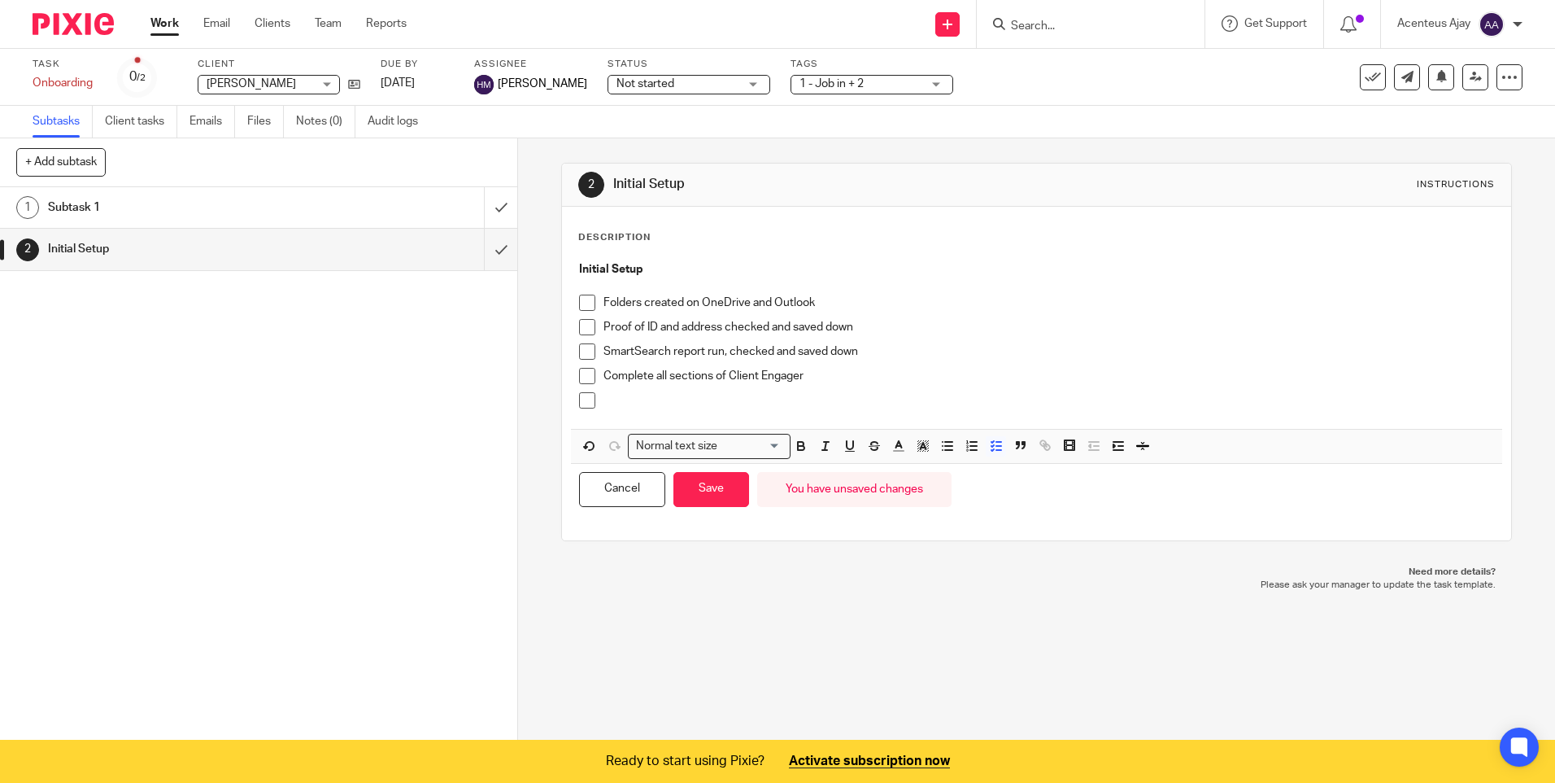
click at [638, 398] on p at bounding box center [1049, 400] width 890 height 16
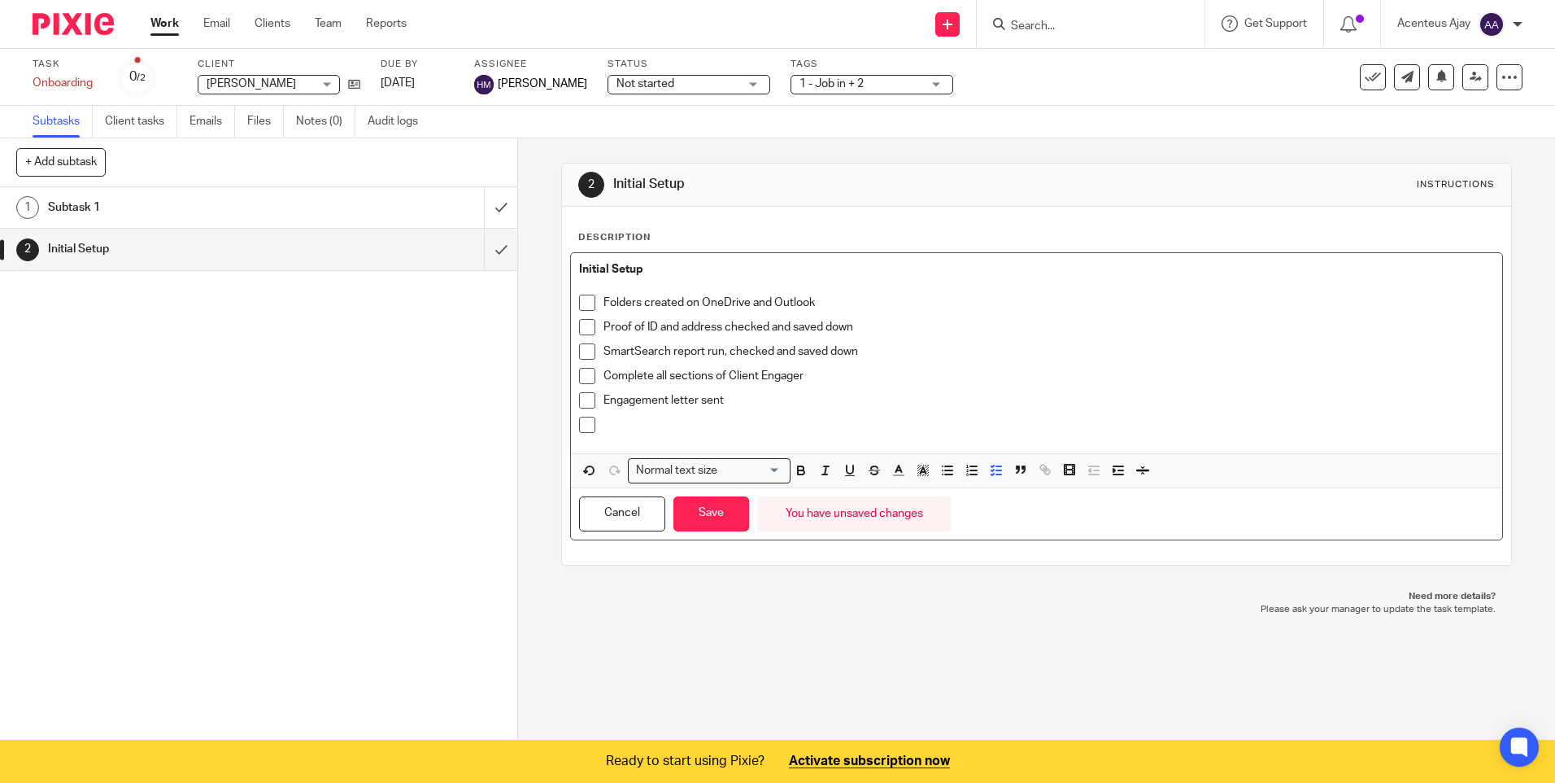
click at [637, 415] on div "Engagement letter sent" at bounding box center [1049, 404] width 890 height 24
click at [611, 429] on p at bounding box center [1049, 425] width 890 height 16
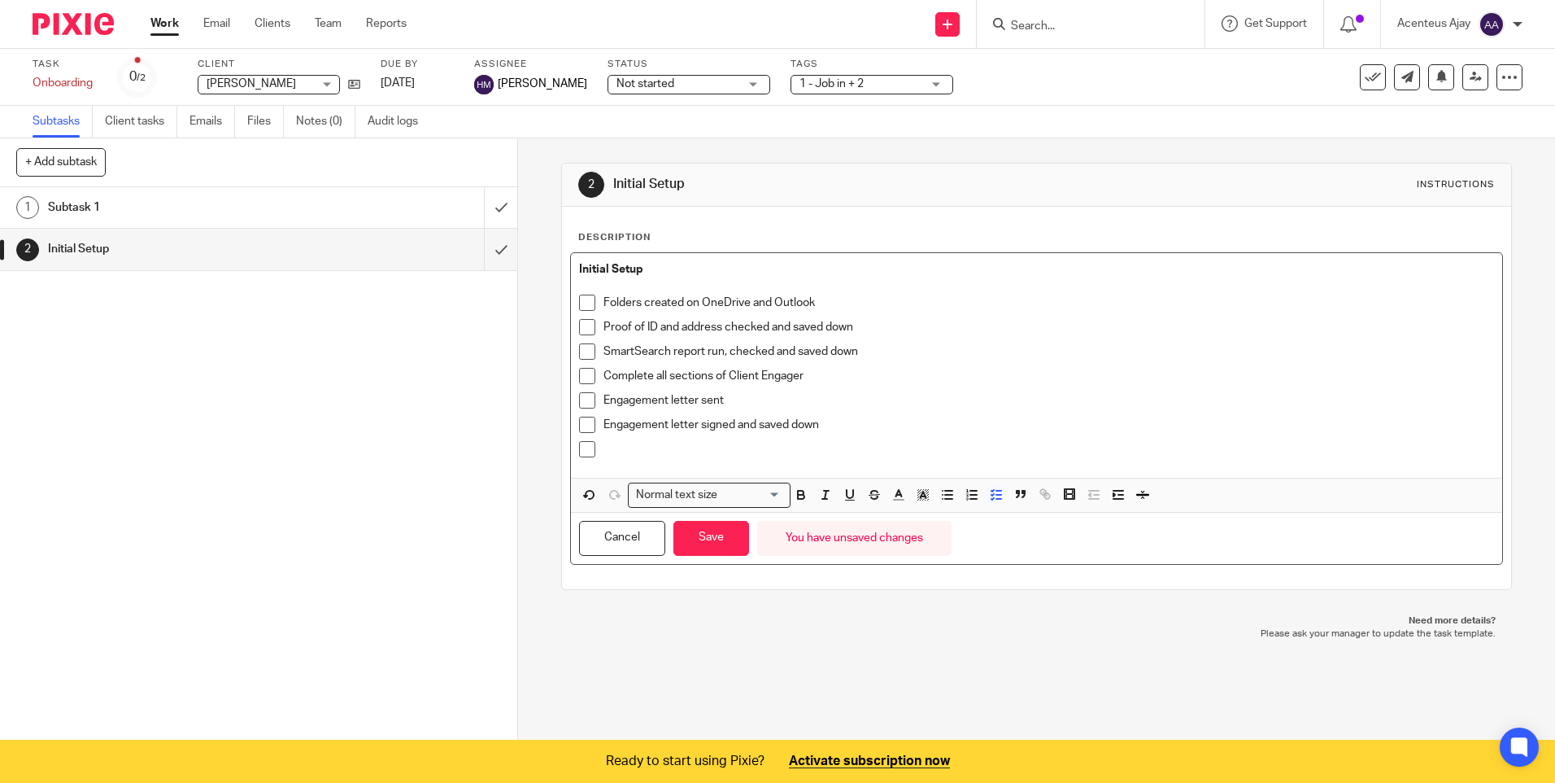
click at [628, 454] on p at bounding box center [1049, 449] width 890 height 16
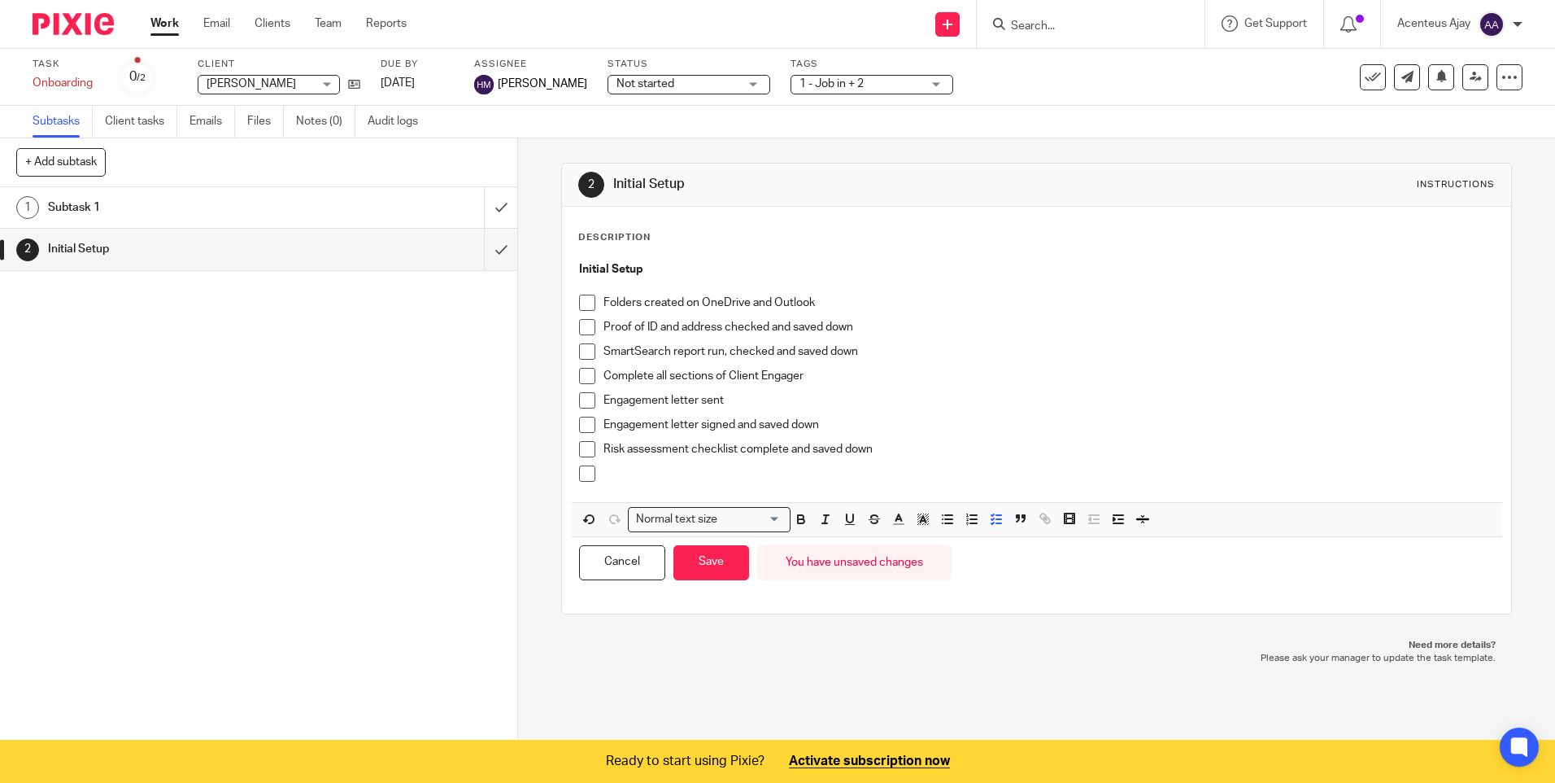
click at [612, 464] on div "Risk assessment checklist complete and saved down" at bounding box center [1049, 453] width 890 height 24
click at [614, 478] on p at bounding box center [1049, 473] width 890 height 16
click at [708, 557] on button "Save" at bounding box center [712, 562] width 76 height 35
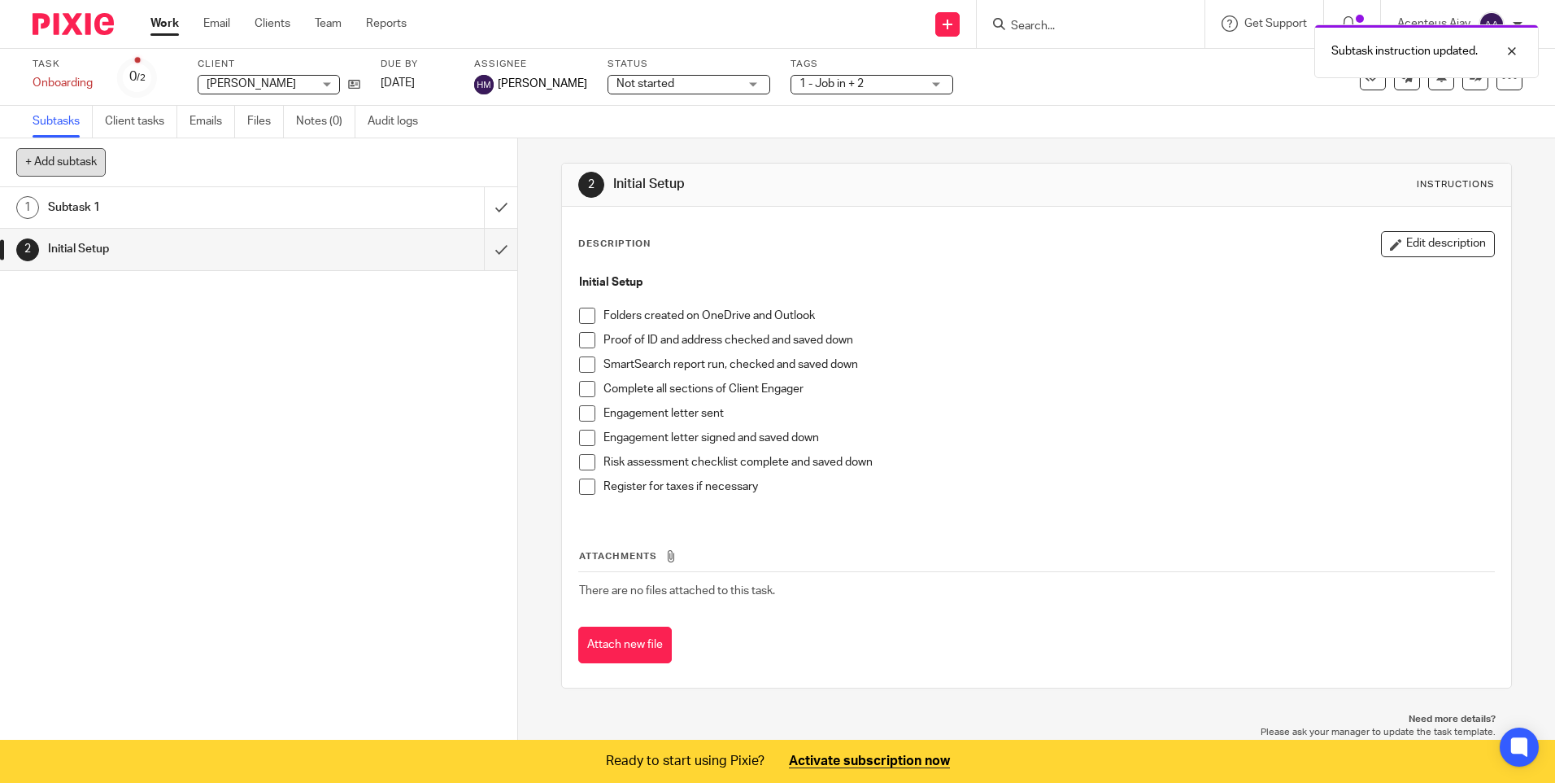
click at [70, 168] on button "+ Add subtask" at bounding box center [60, 162] width 89 height 28
click at [111, 166] on input "text" at bounding box center [200, 163] width 368 height 28
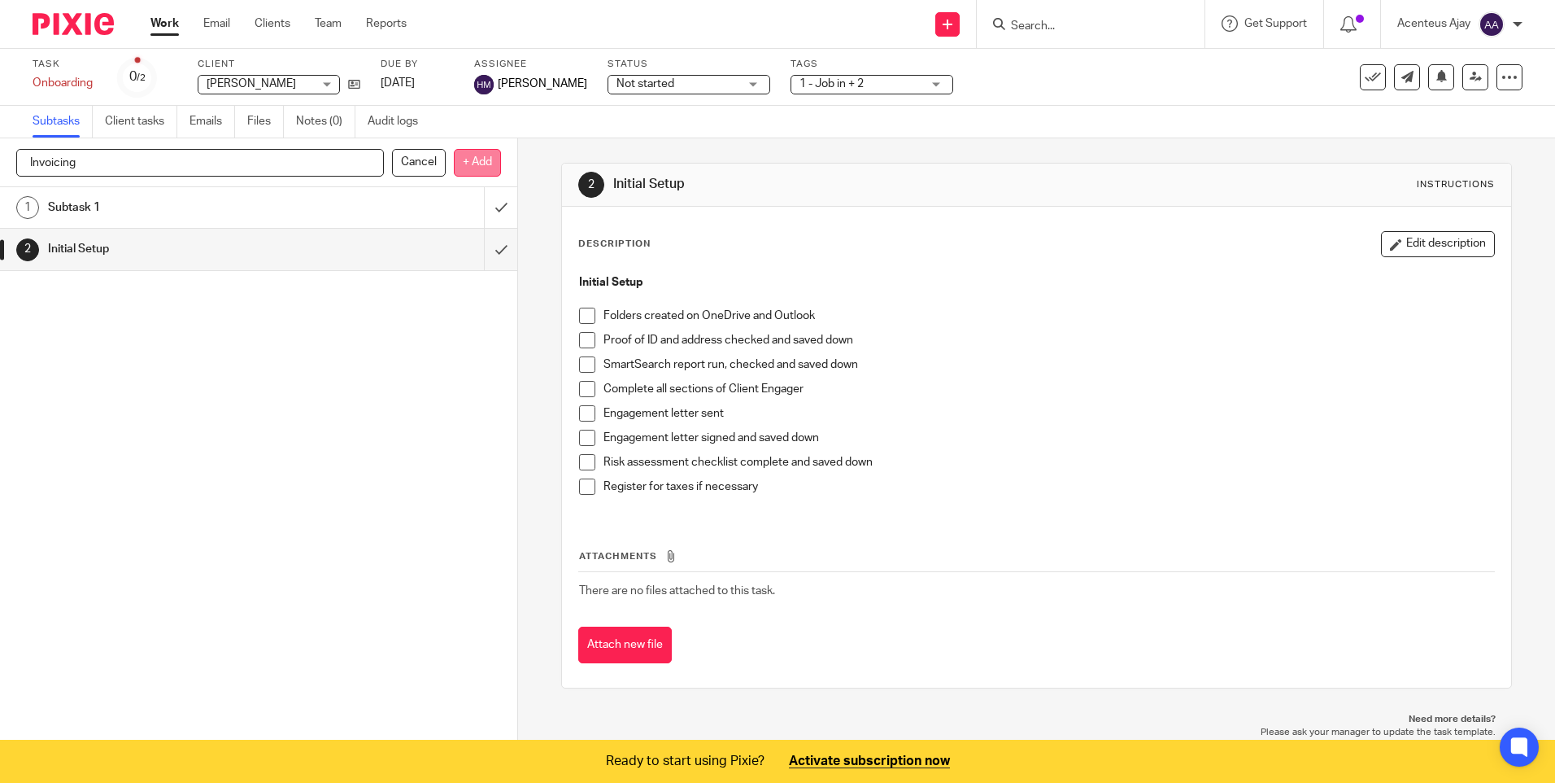
type input "Invoicing"
click at [470, 166] on p "+ Add" at bounding box center [477, 163] width 47 height 28
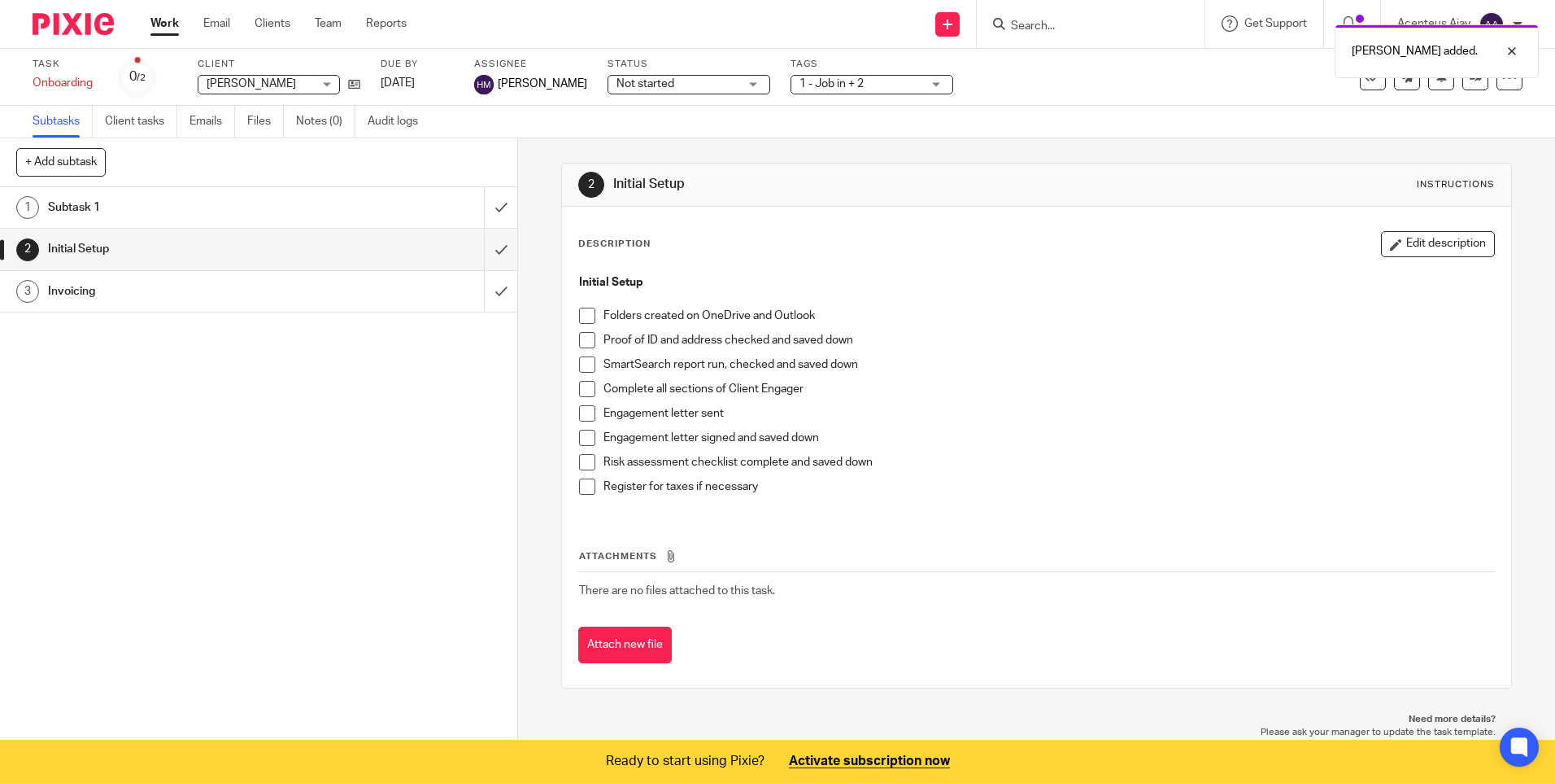
click at [198, 295] on h1 "Invoicing" at bounding box center [188, 291] width 280 height 24
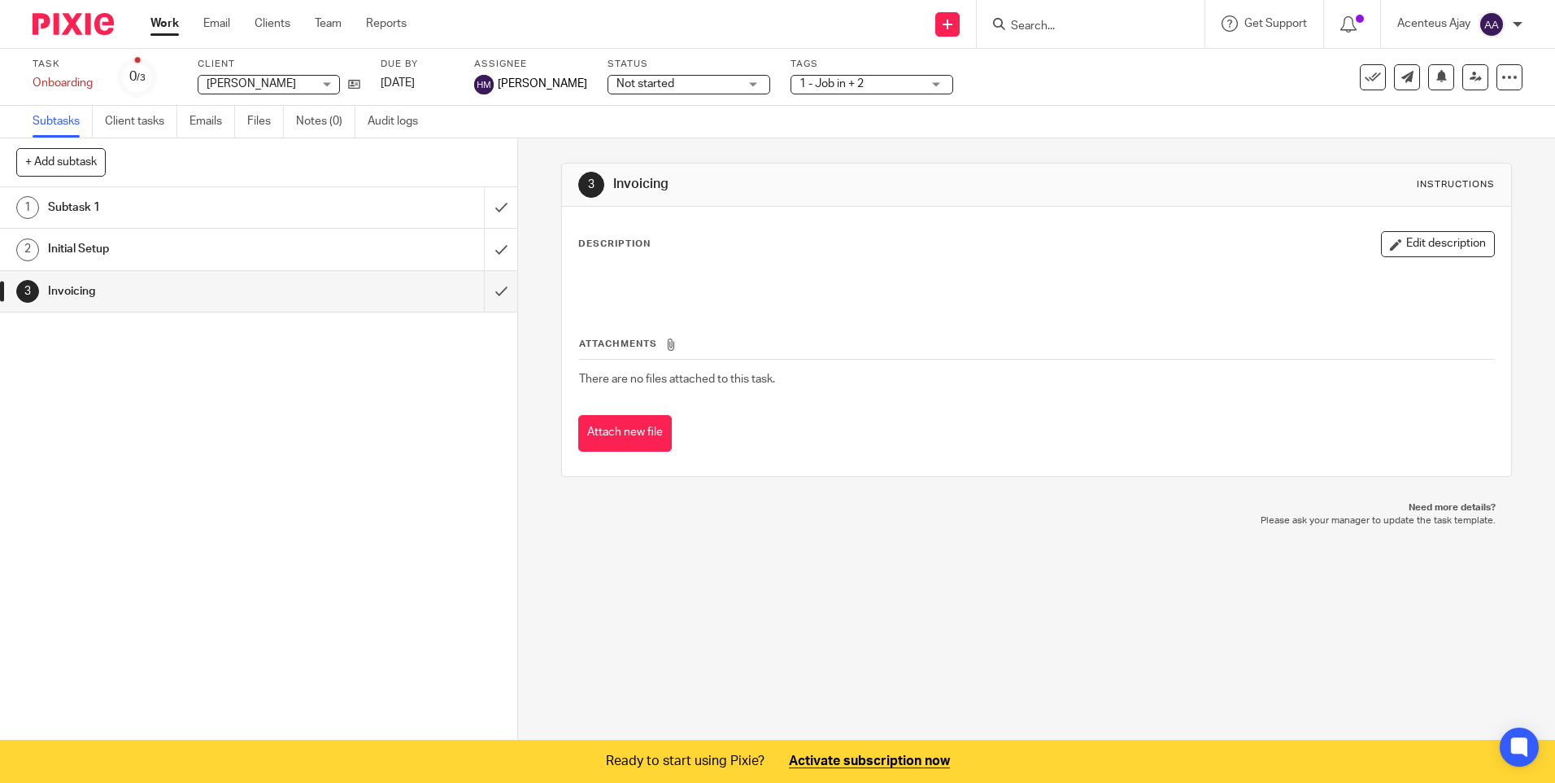
click at [1433, 242] on button "Edit description" at bounding box center [1438, 244] width 114 height 26
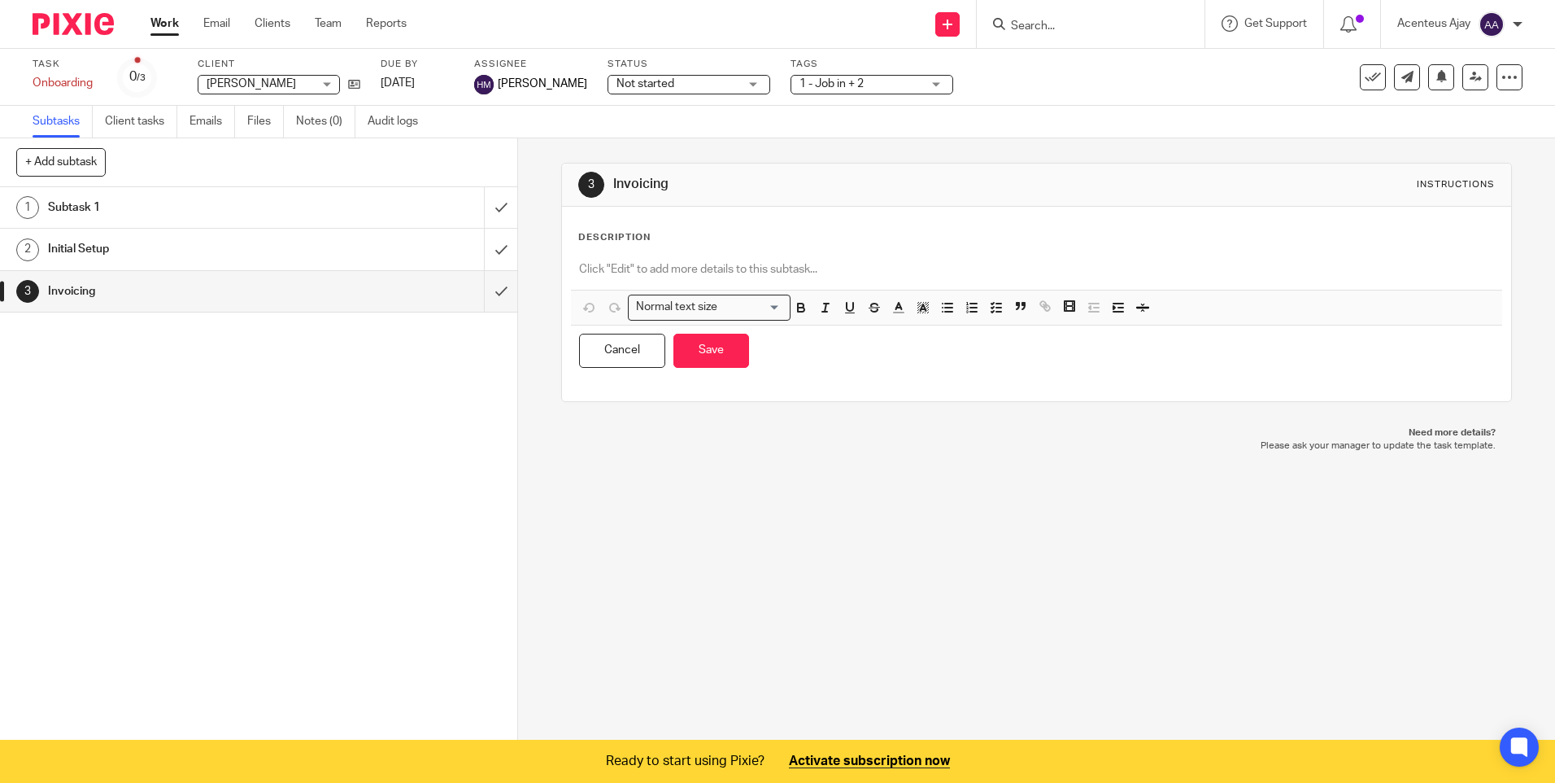
click at [614, 268] on p at bounding box center [1036, 269] width 914 height 16
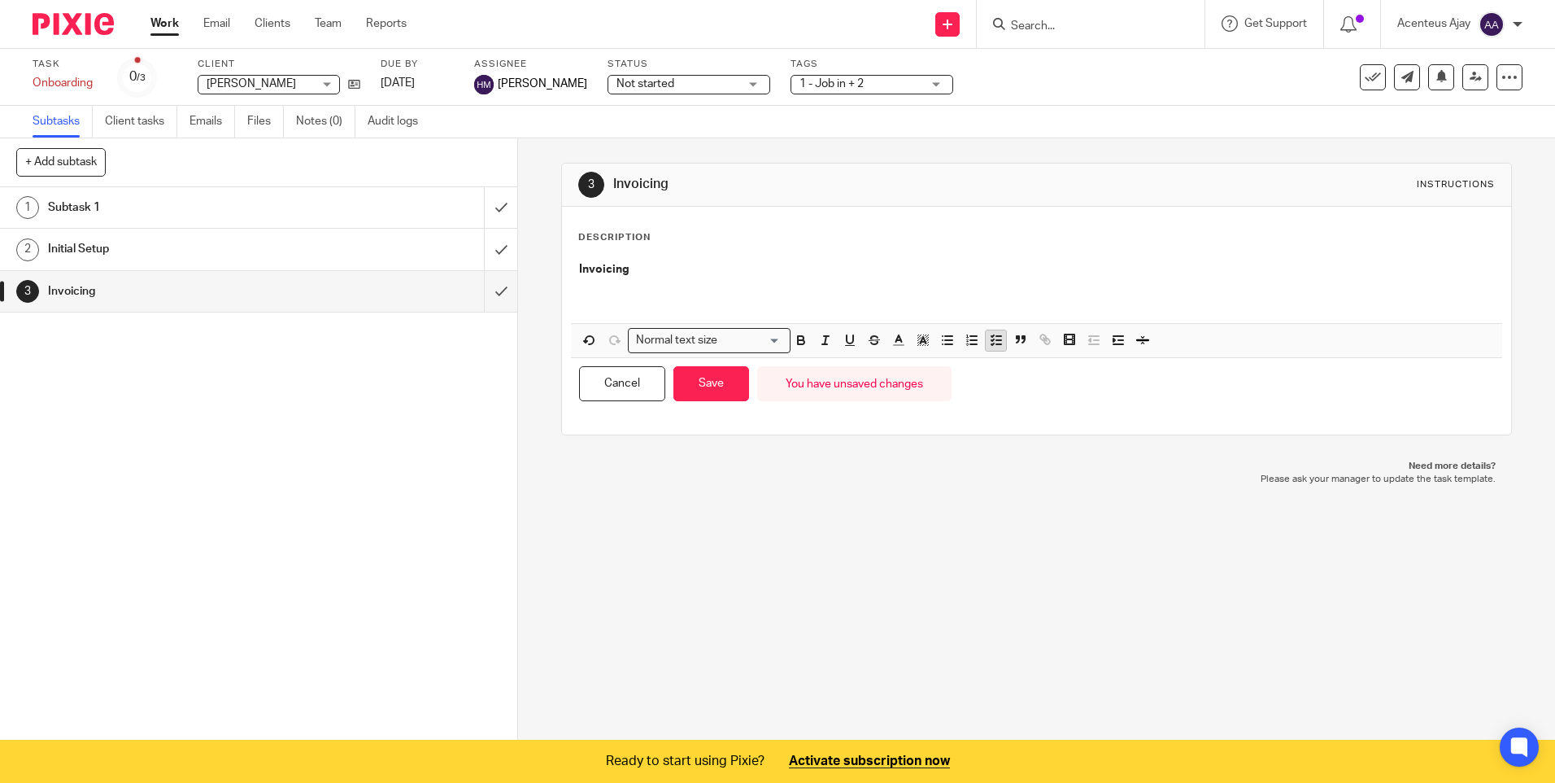
click at [992, 338] on icon "button" at bounding box center [996, 340] width 15 height 15
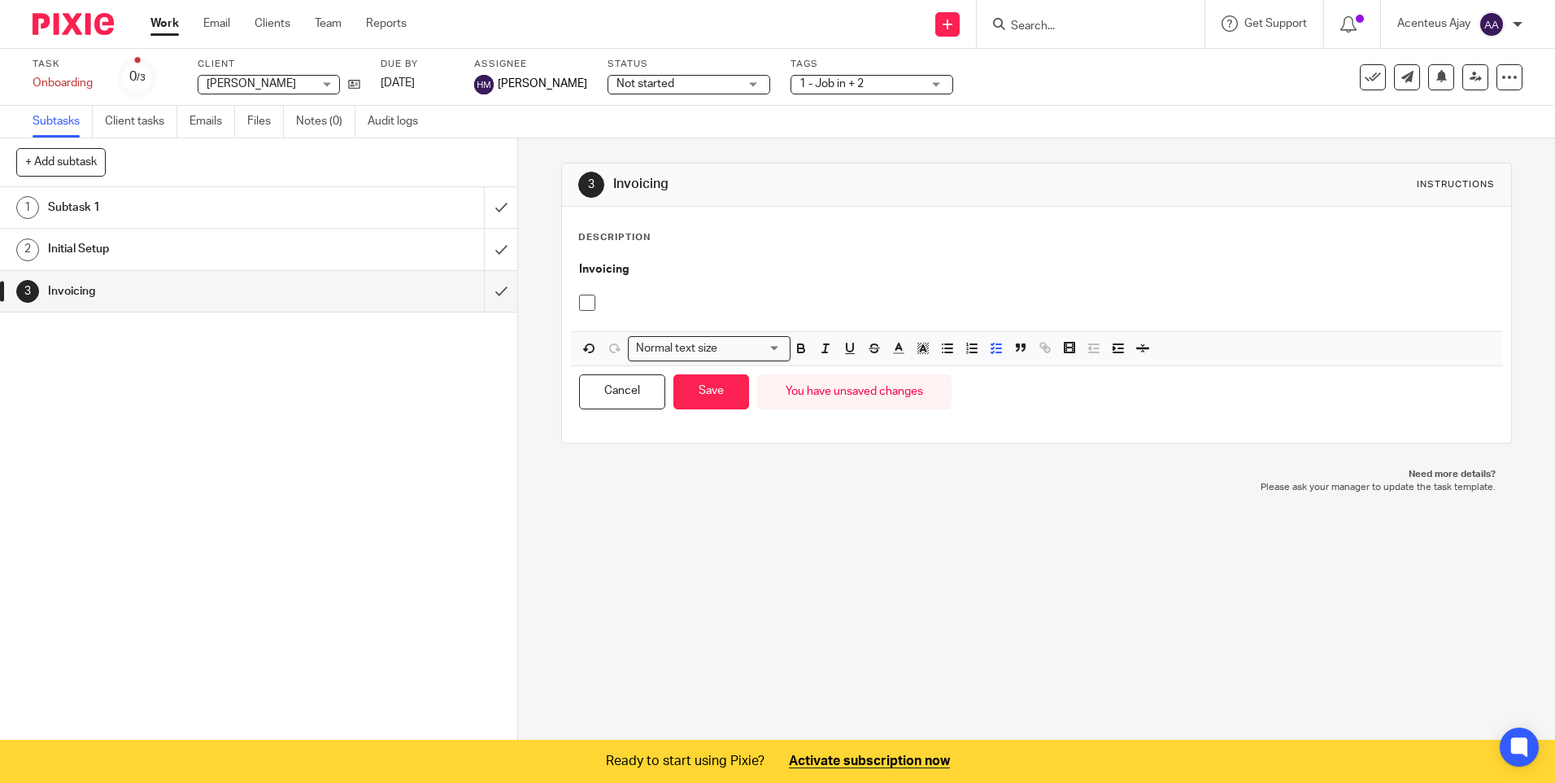
click at [648, 286] on p at bounding box center [1036, 285] width 914 height 16
click at [629, 302] on p at bounding box center [1049, 302] width 890 height 16
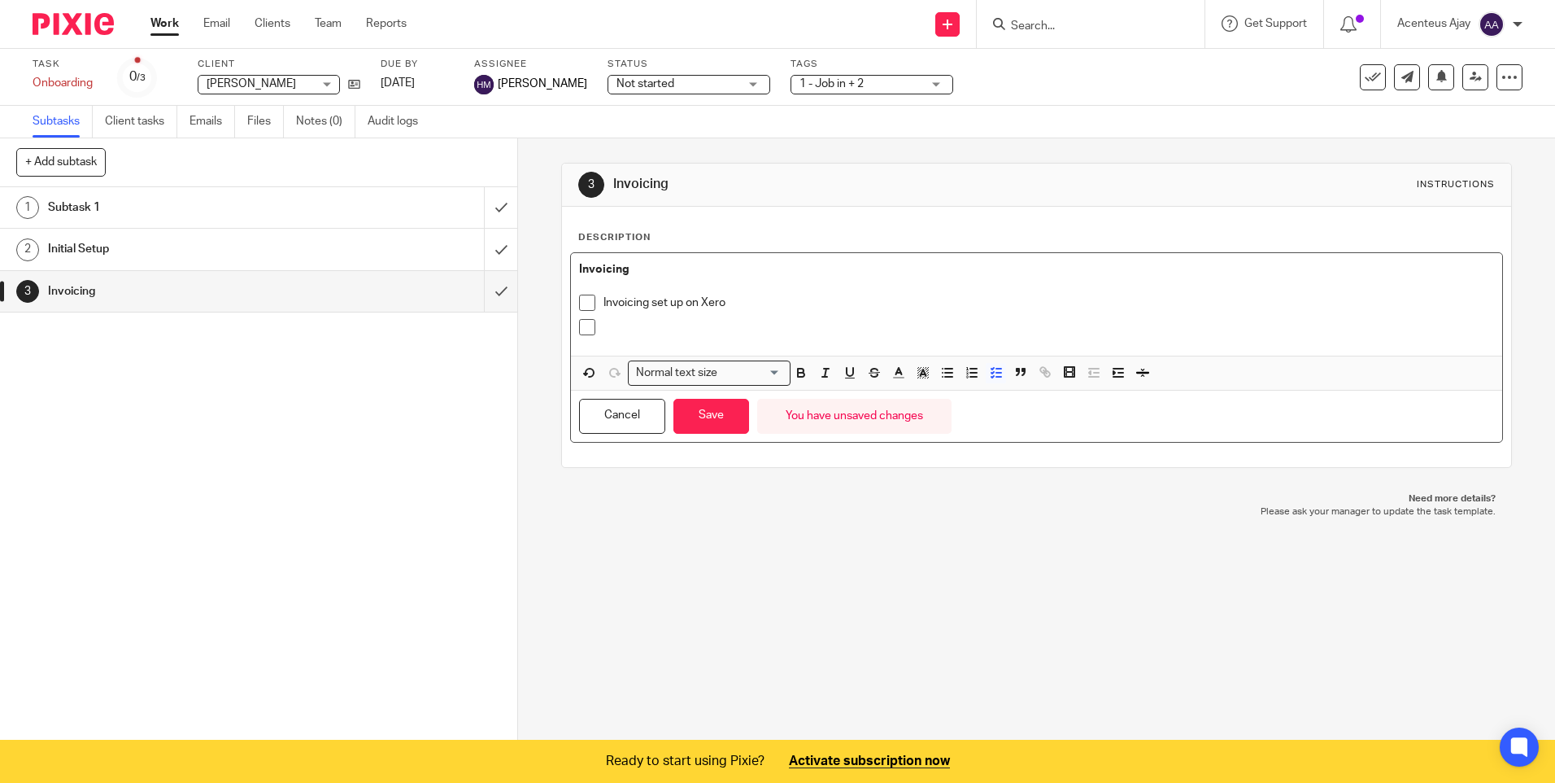
click at [626, 338] on div at bounding box center [1049, 331] width 890 height 24
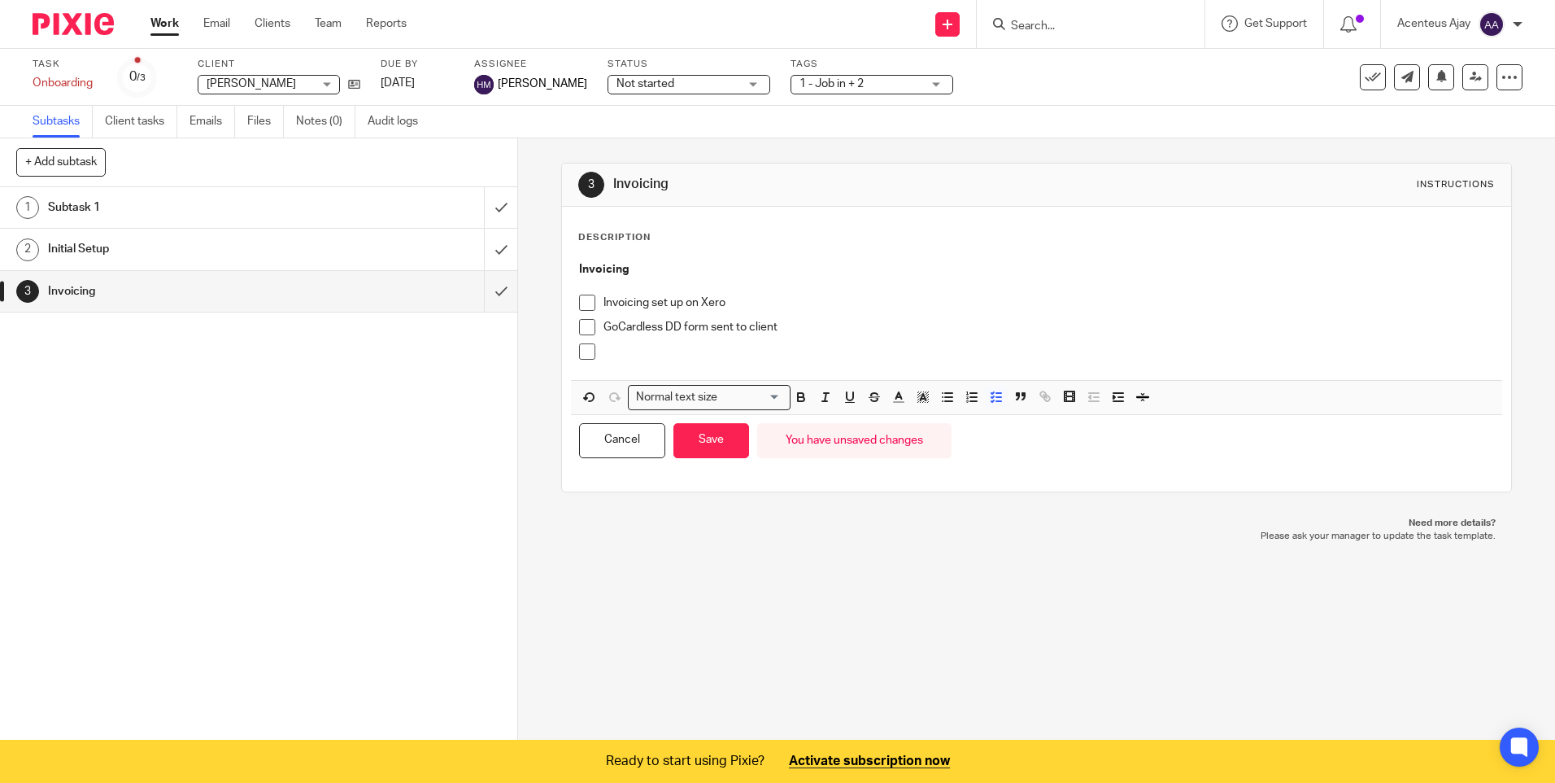
click at [658, 348] on p at bounding box center [1049, 351] width 890 height 16
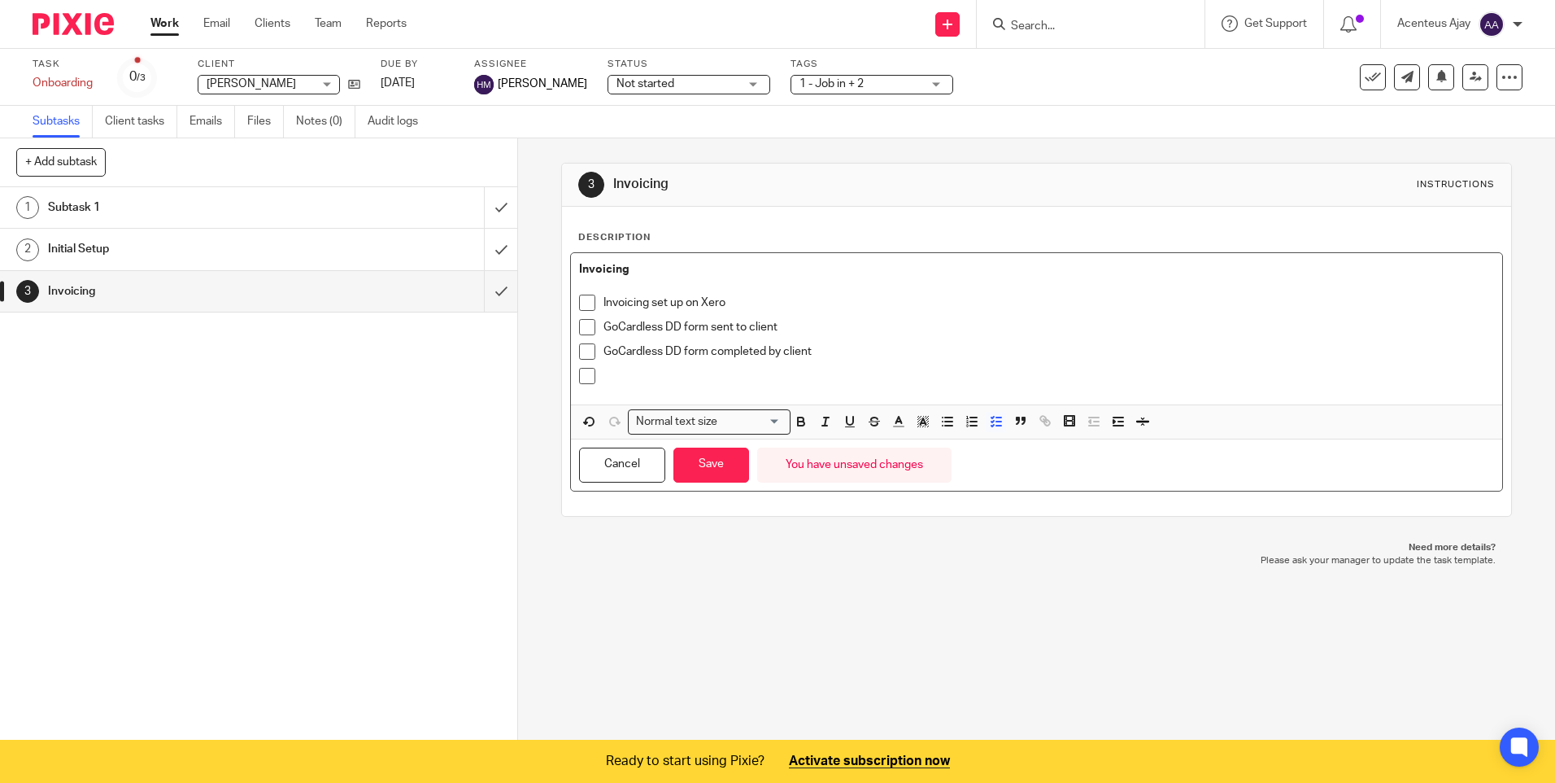
click at [723, 385] on div at bounding box center [1049, 380] width 890 height 24
click at [713, 467] on button "Save" at bounding box center [712, 464] width 76 height 35
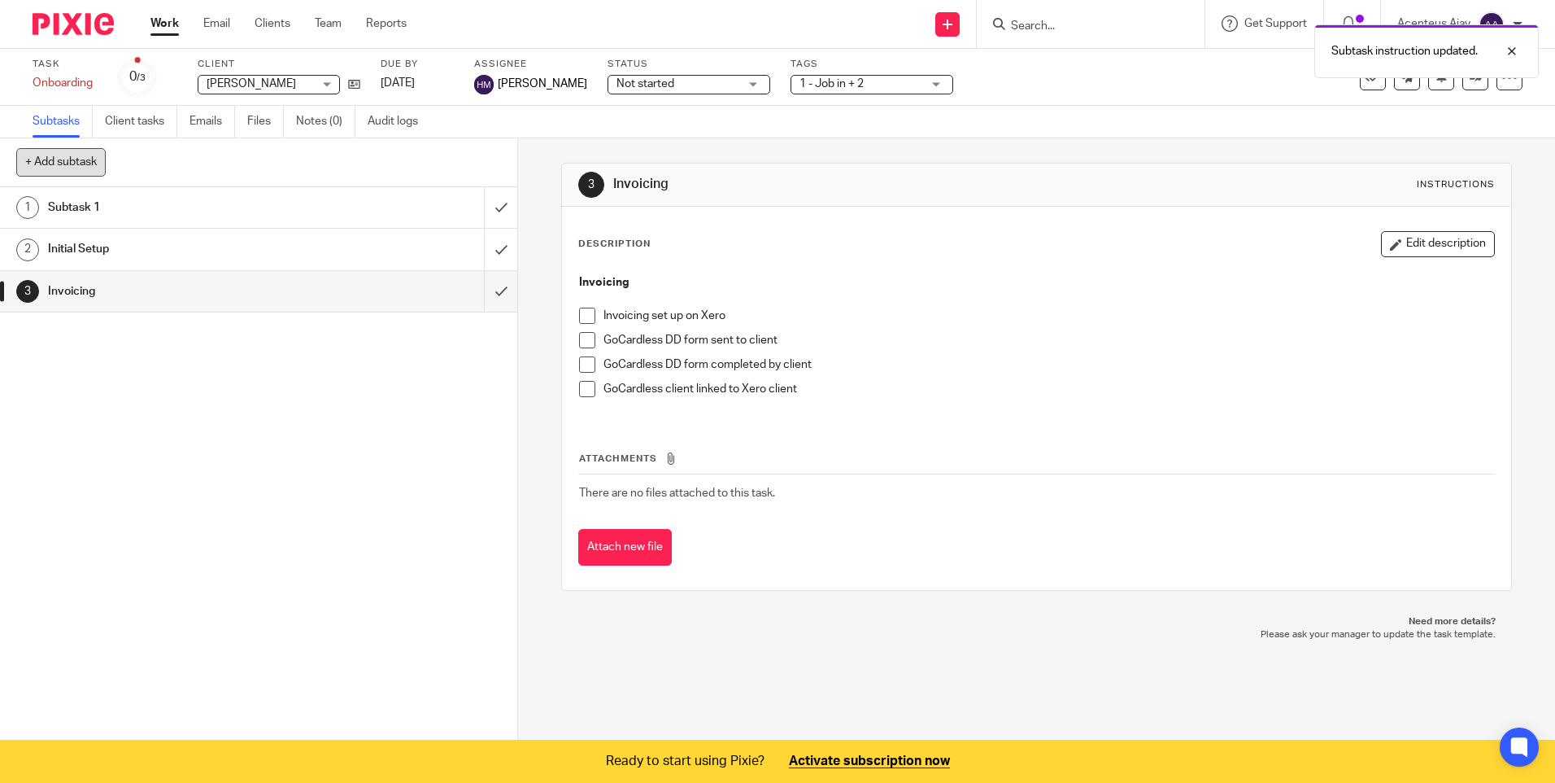
click at [67, 159] on button "+ Add subtask" at bounding box center [60, 162] width 89 height 28
click at [89, 165] on input "text" at bounding box center [200, 163] width 368 height 28
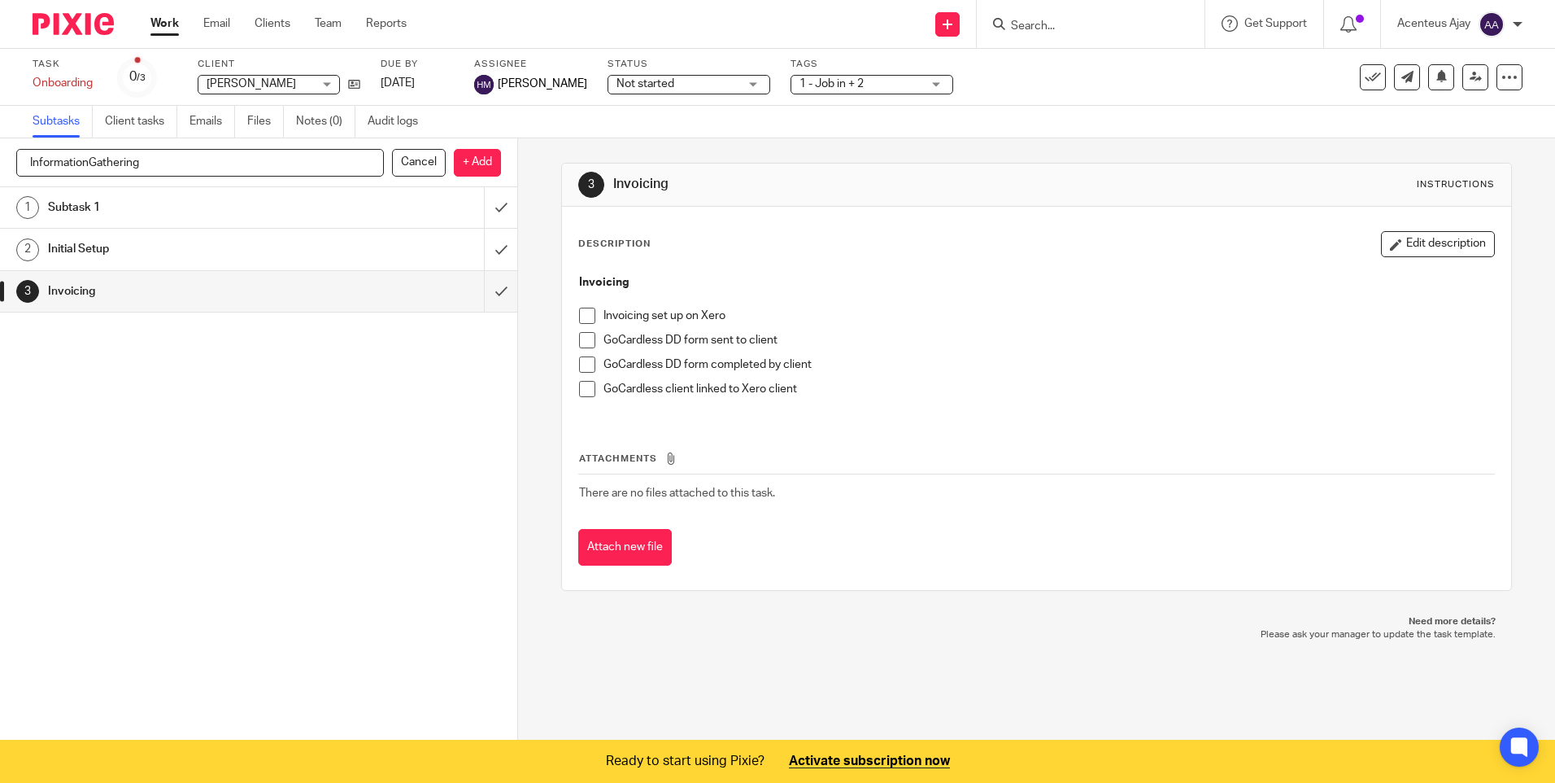
click at [87, 159] on input "InformationGathering" at bounding box center [200, 163] width 368 height 28
type input "Information Gathering"
click at [478, 170] on p "+ Add" at bounding box center [477, 163] width 47 height 28
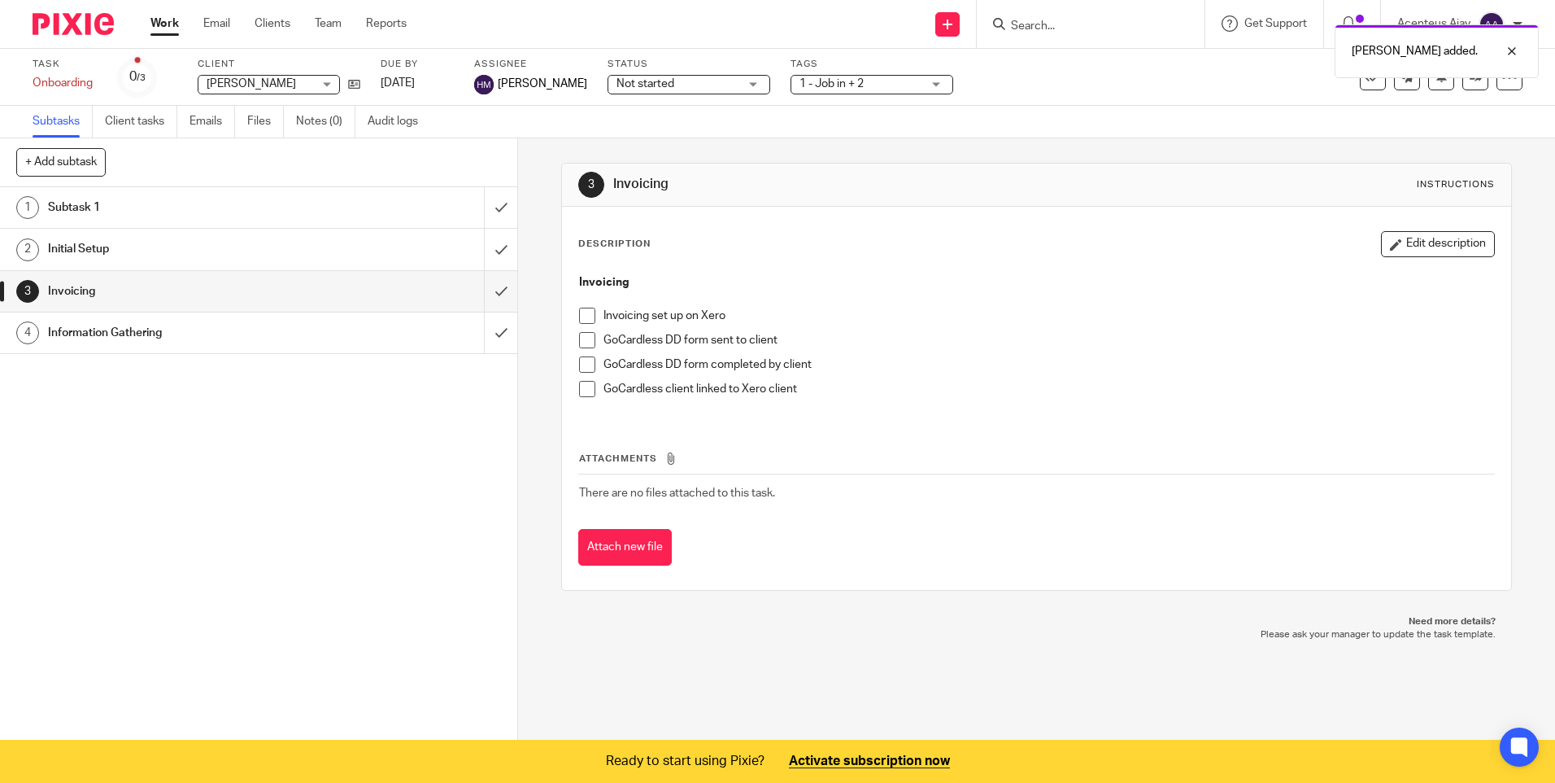
click at [256, 336] on h1 "Information Gathering" at bounding box center [188, 333] width 280 height 24
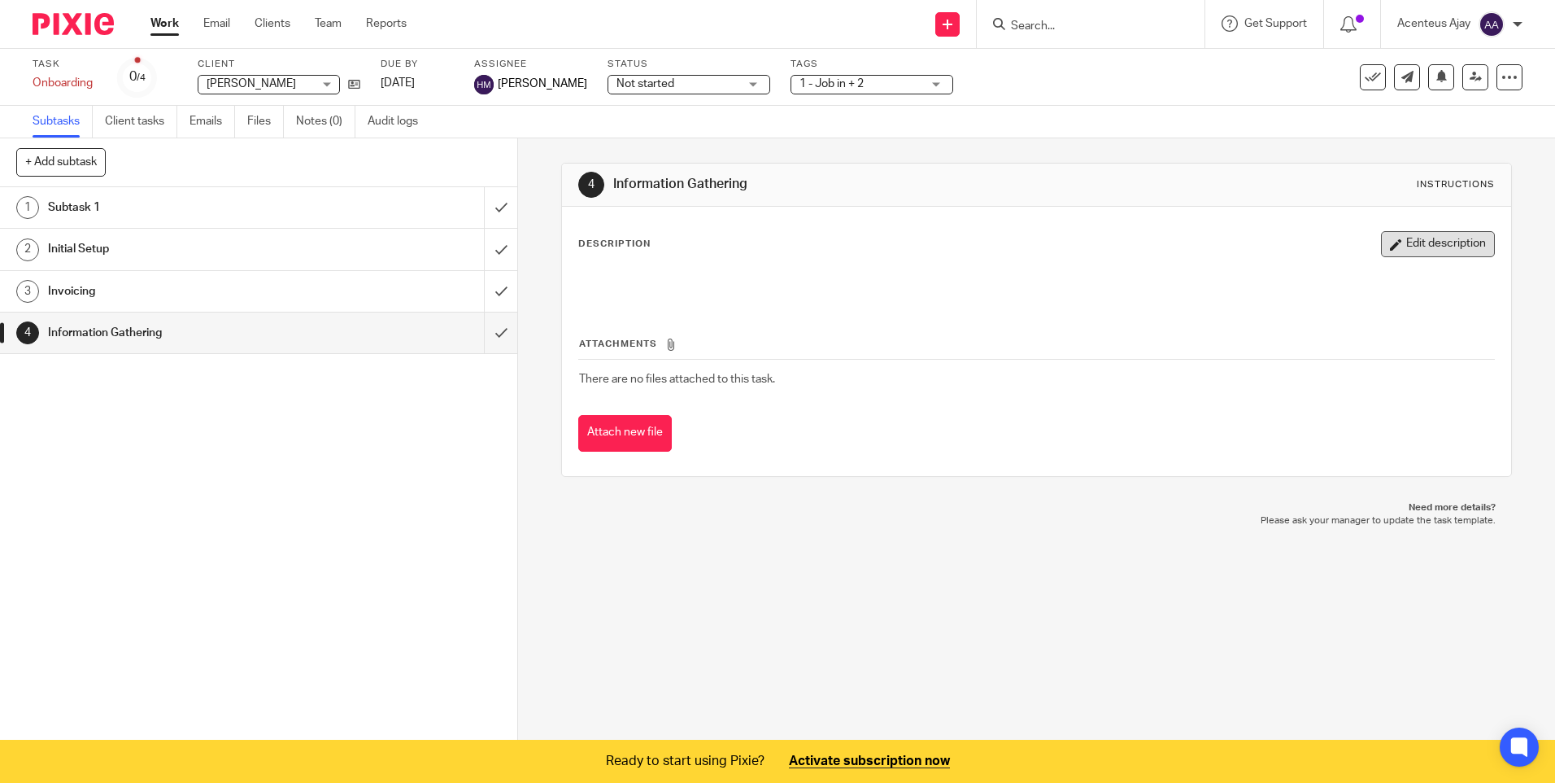
click at [1412, 252] on button "Edit description" at bounding box center [1438, 244] width 114 height 26
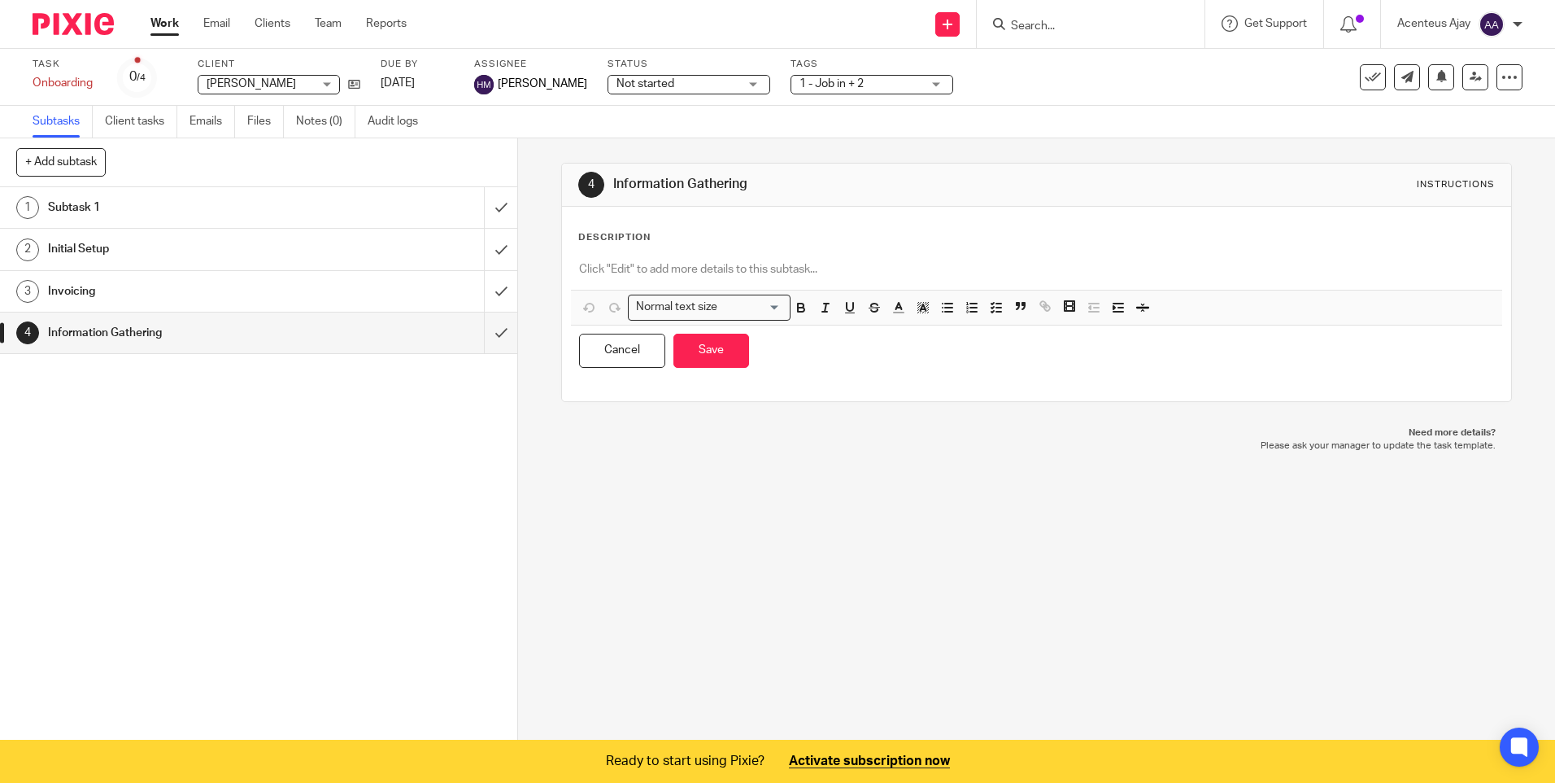
click at [674, 258] on div at bounding box center [1036, 271] width 931 height 37
paste div
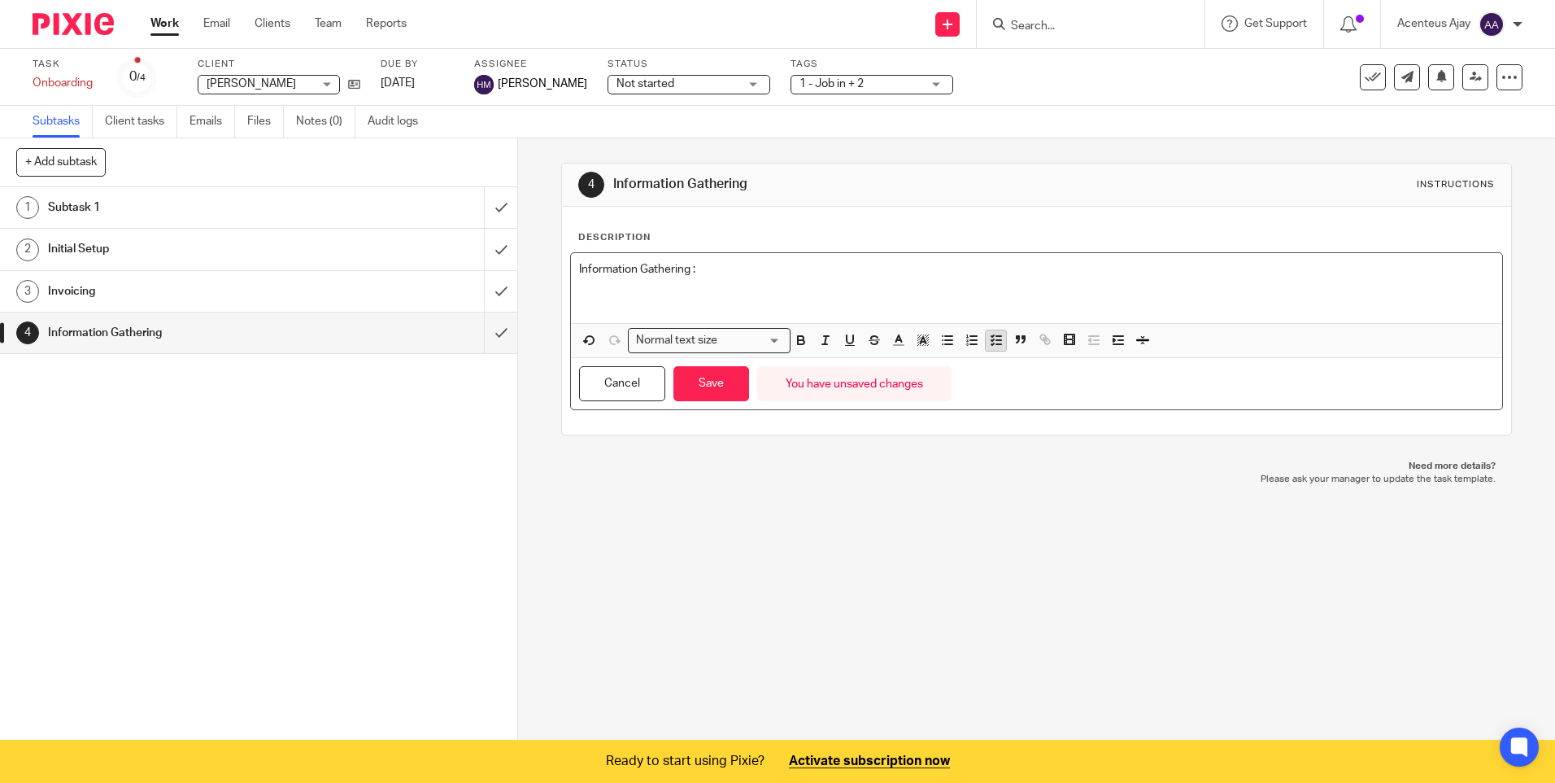
click at [992, 344] on polyline "button" at bounding box center [993, 345] width 2 height 2
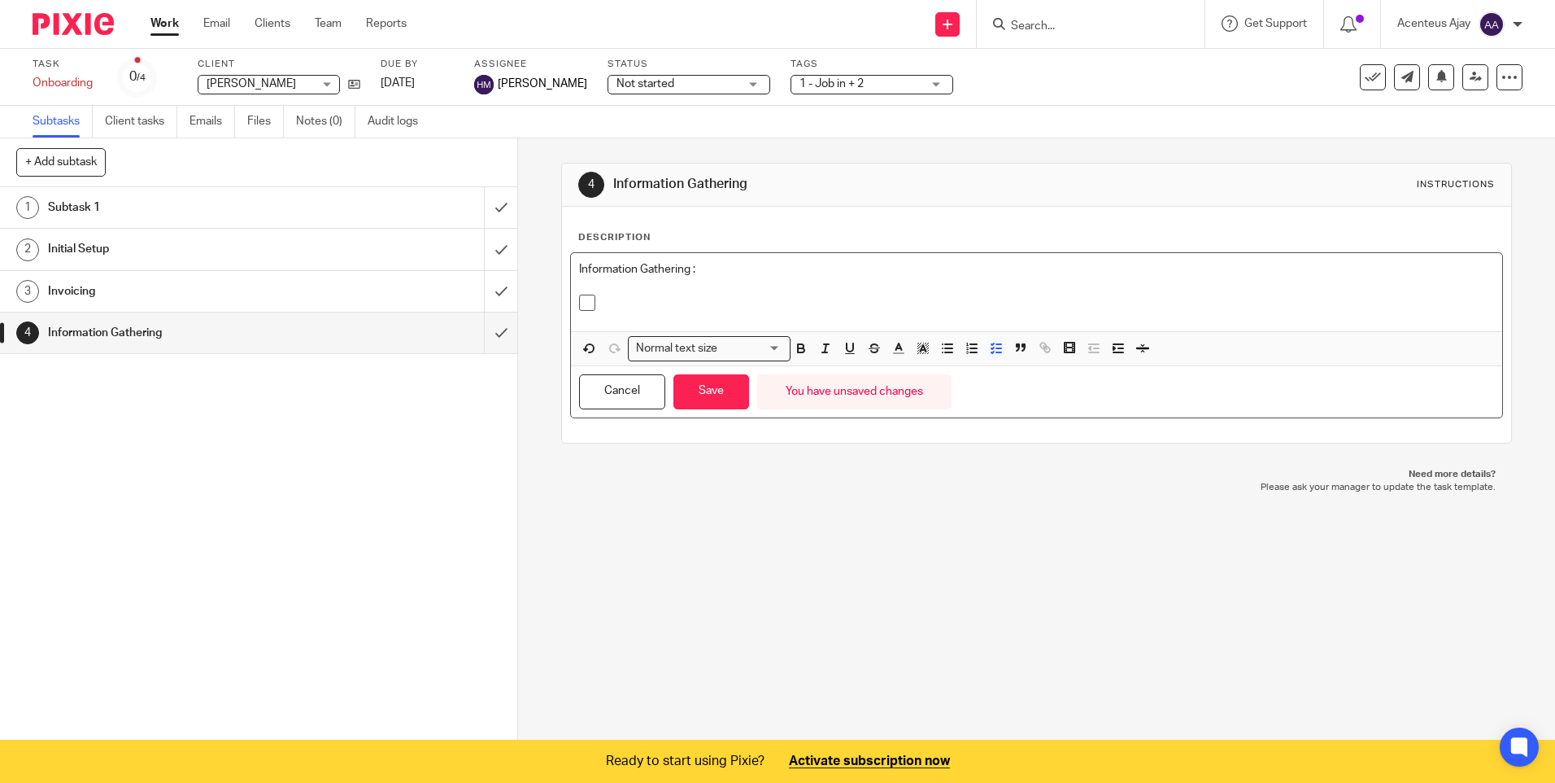
click at [633, 302] on p at bounding box center [1049, 302] width 890 height 16
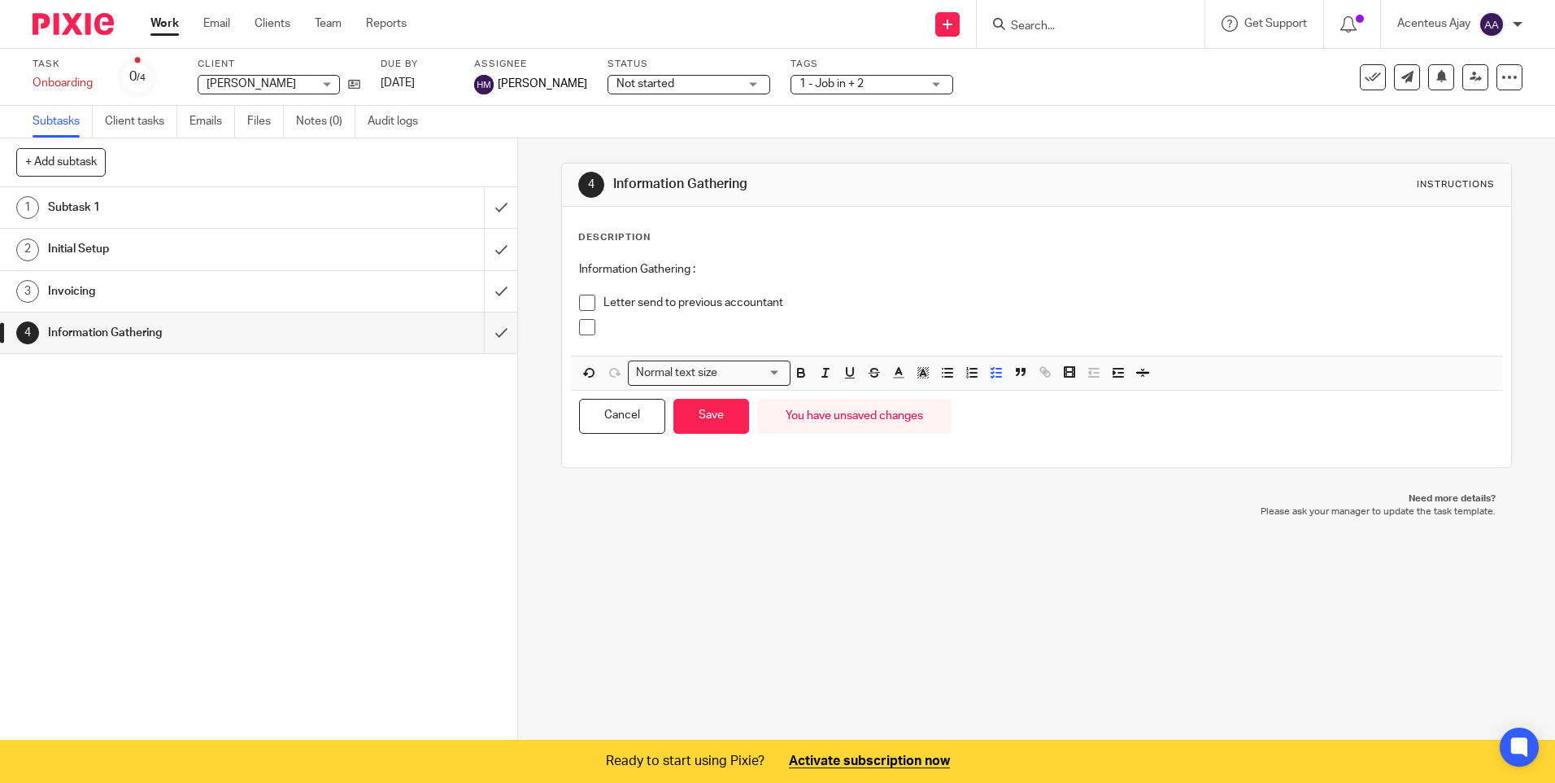
click at [617, 329] on p at bounding box center [1049, 327] width 890 height 16
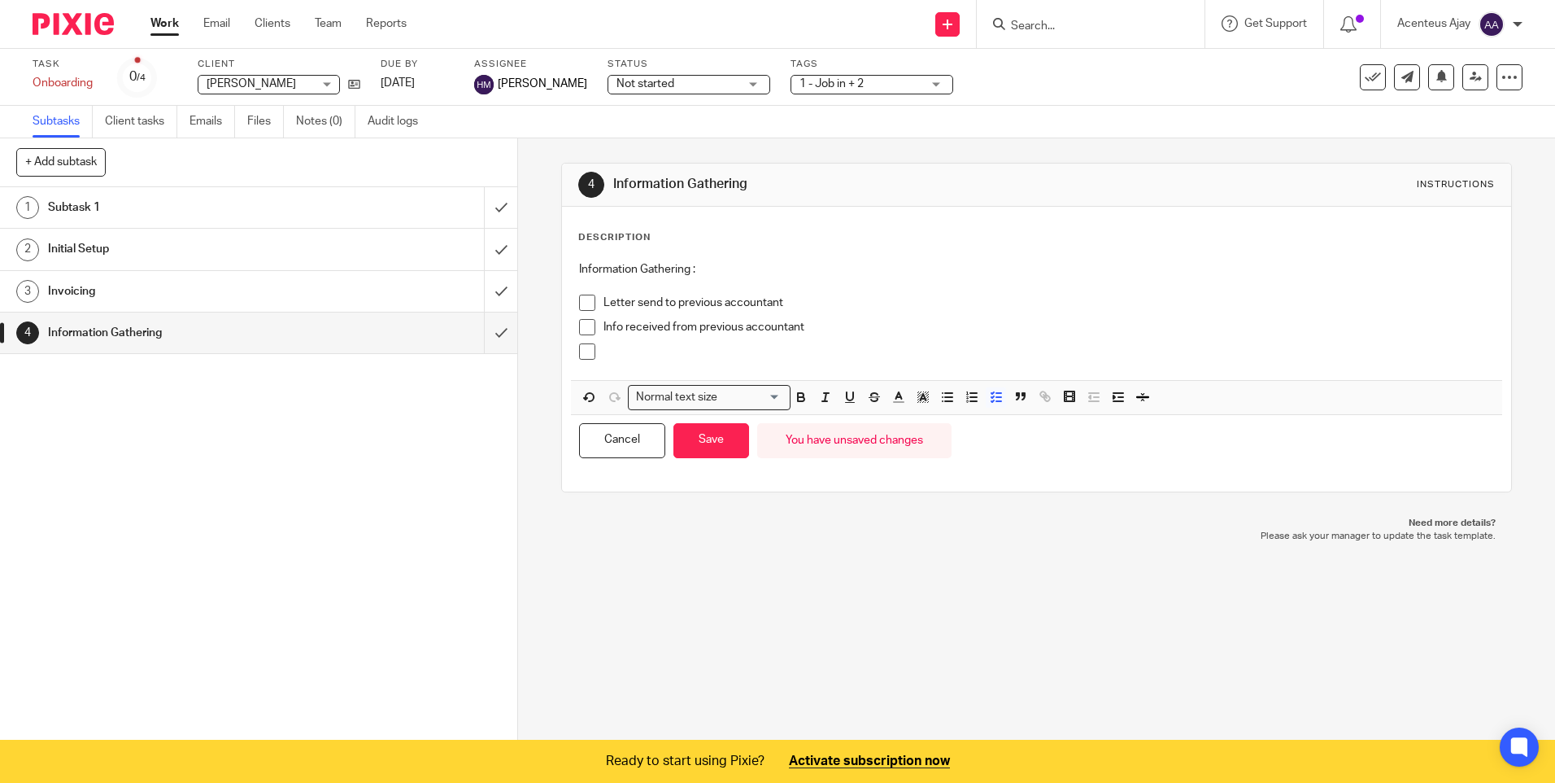
click at [635, 360] on div at bounding box center [1049, 355] width 890 height 24
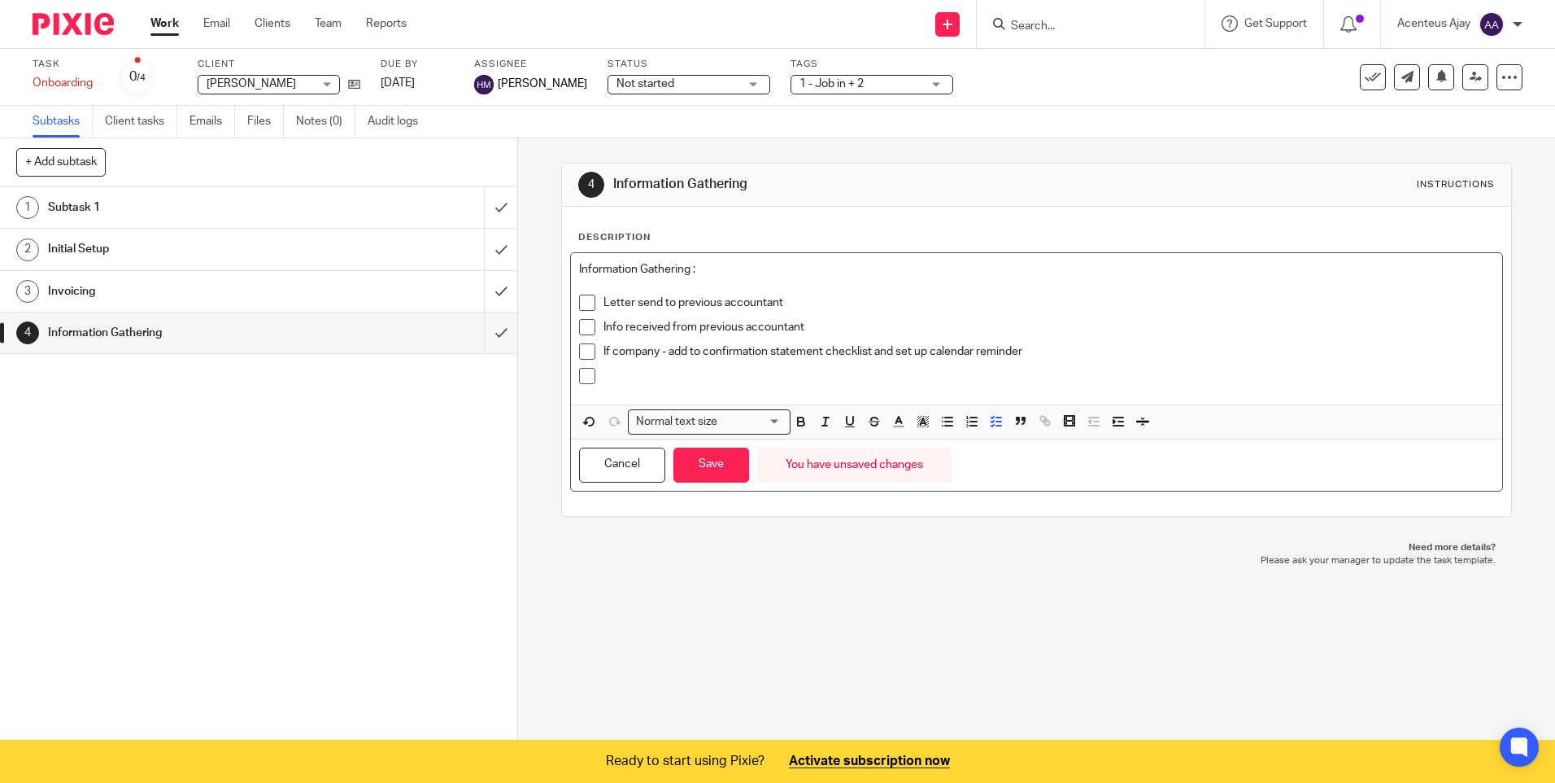
click at [608, 386] on div at bounding box center [1049, 380] width 890 height 24
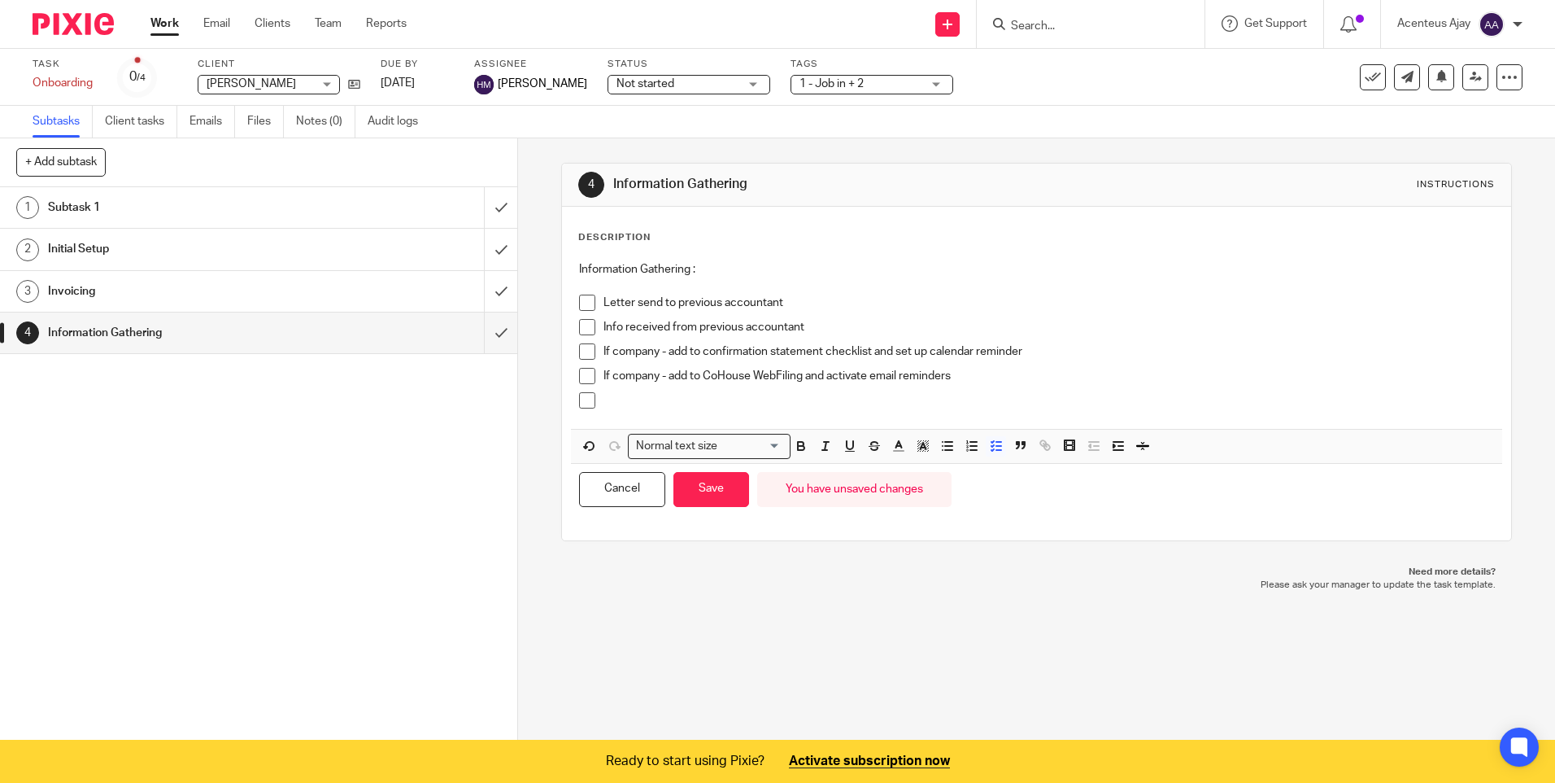
click at [627, 406] on p at bounding box center [1049, 400] width 890 height 16
click at [726, 490] on button "Save" at bounding box center [712, 489] width 76 height 35
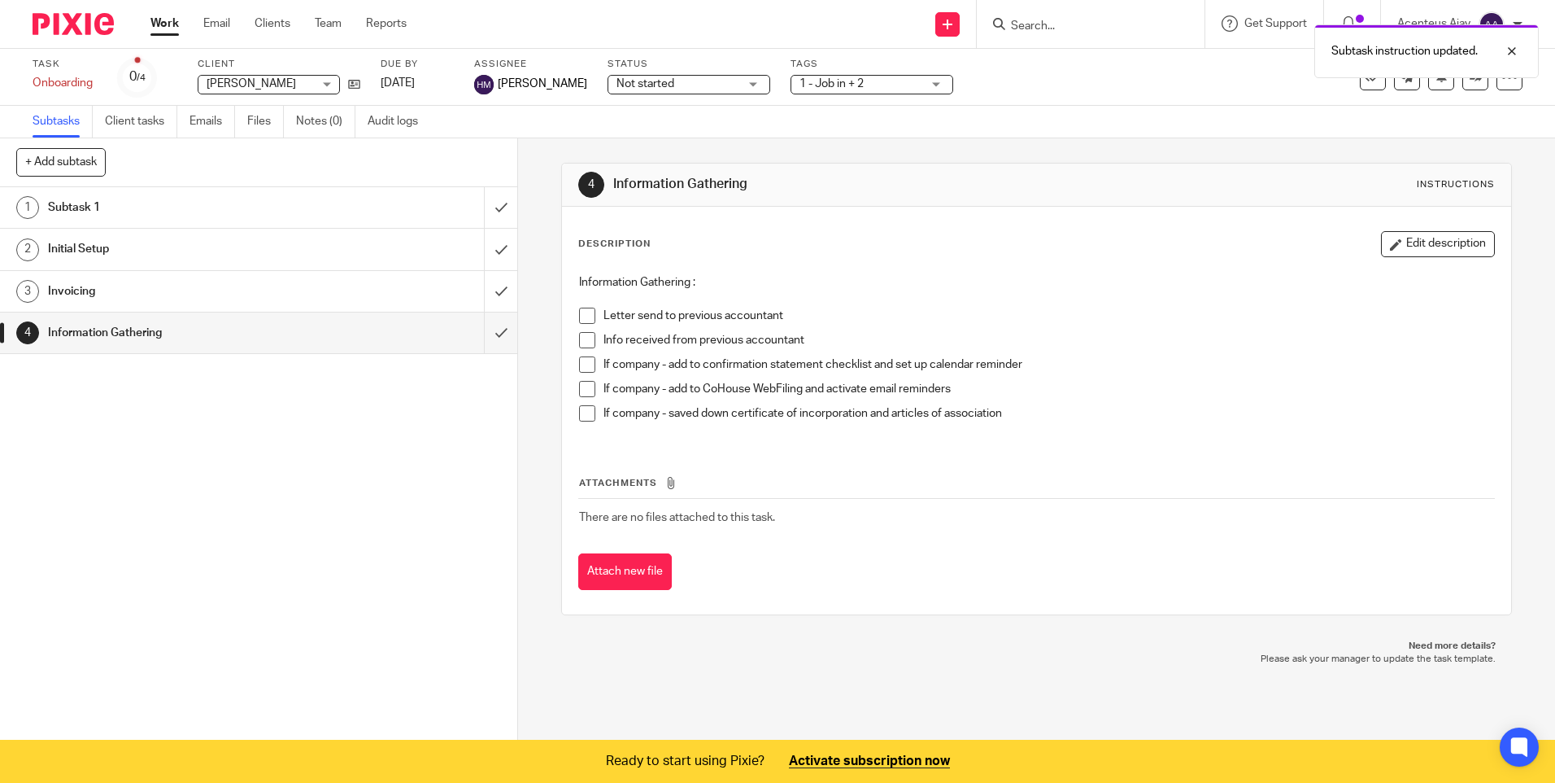
click at [78, 165] on button "+ Add subtask" at bounding box center [60, 162] width 89 height 28
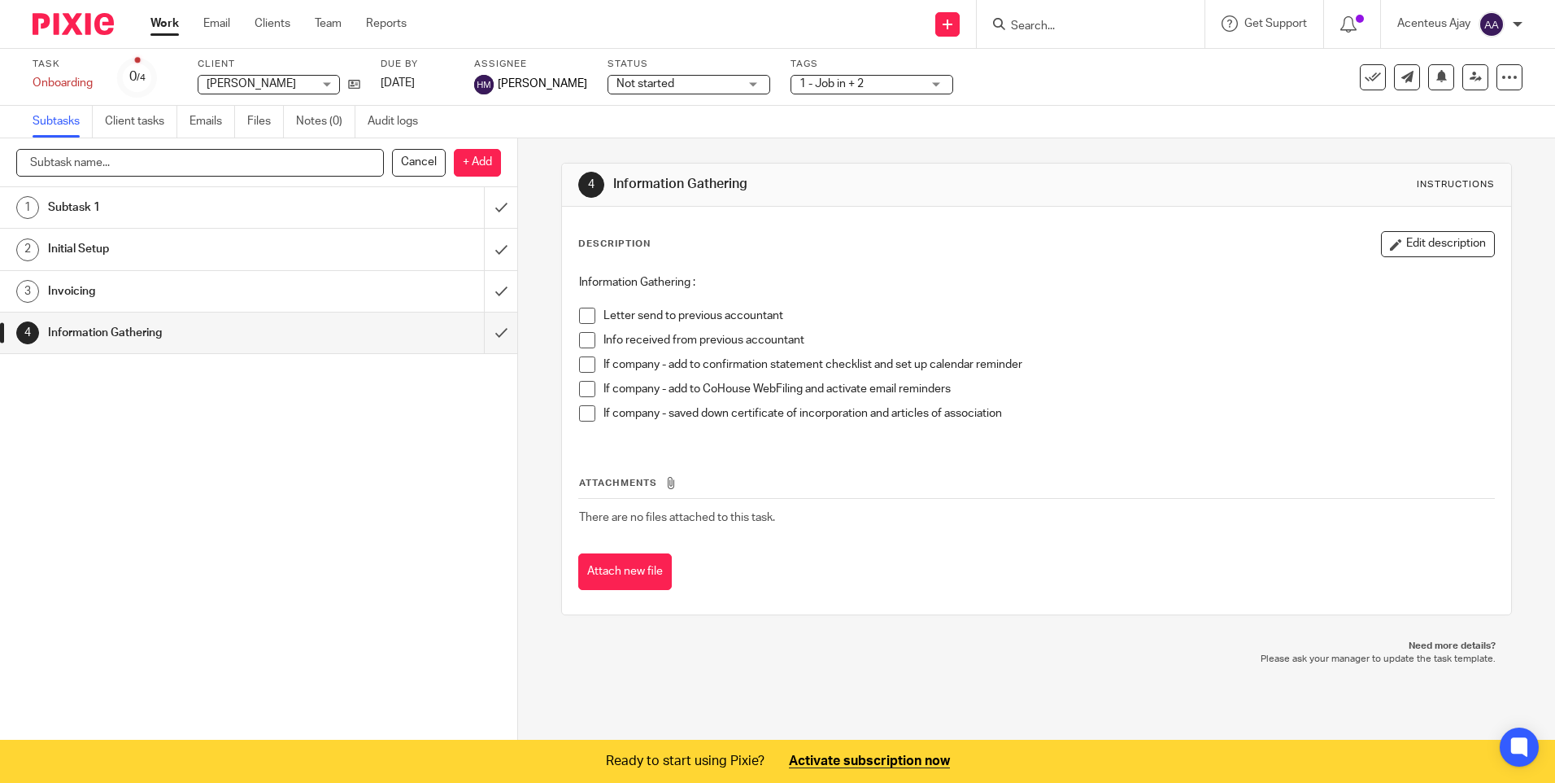
click at [114, 166] on input "text" at bounding box center [200, 163] width 368 height 28
paste input "Agent Authorisations"
type input "Agent Authorisations"
click at [456, 165] on p "+ Add" at bounding box center [477, 163] width 47 height 28
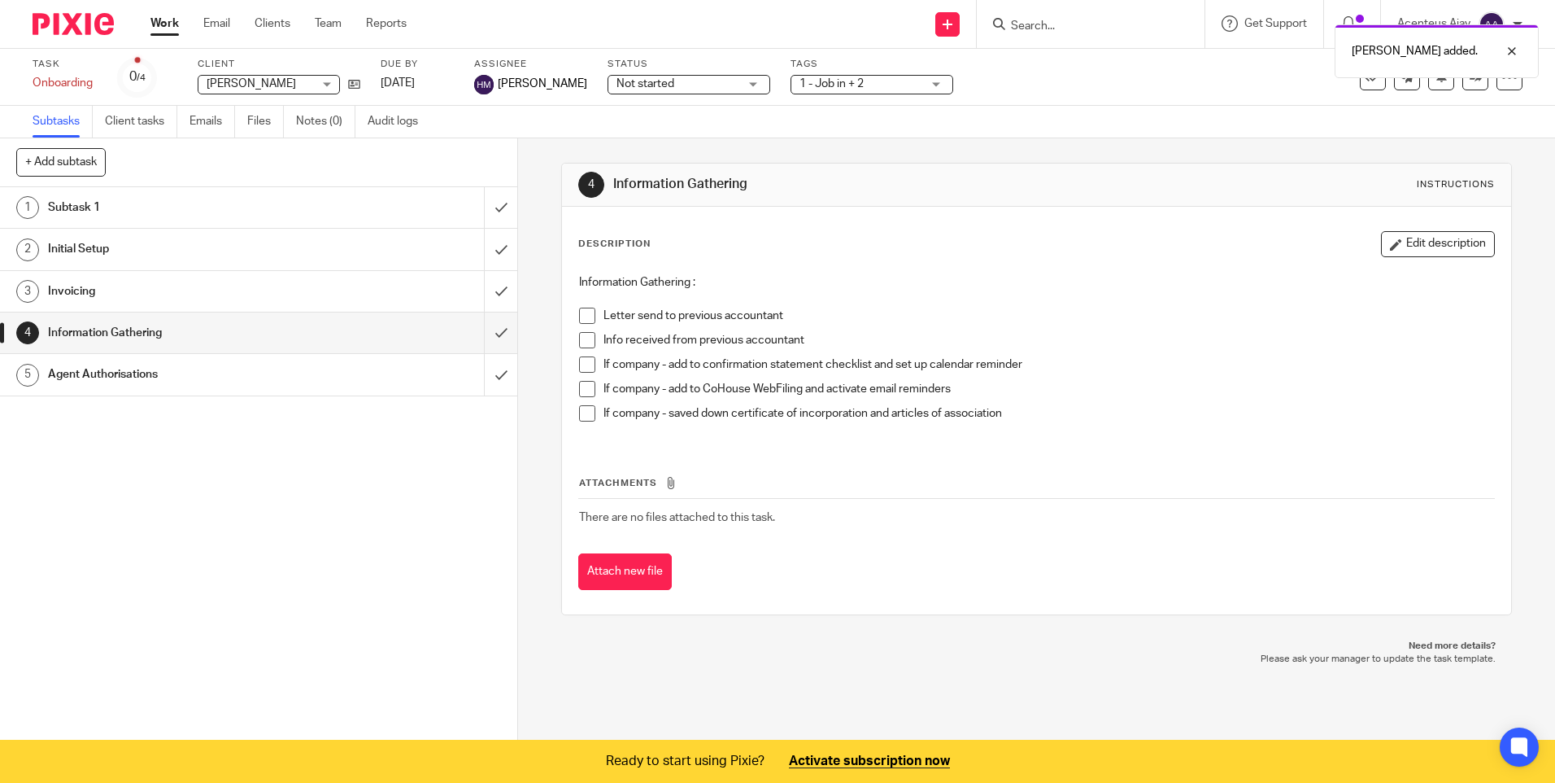
click at [181, 362] on h1 "Agent Authorisations" at bounding box center [188, 374] width 280 height 24
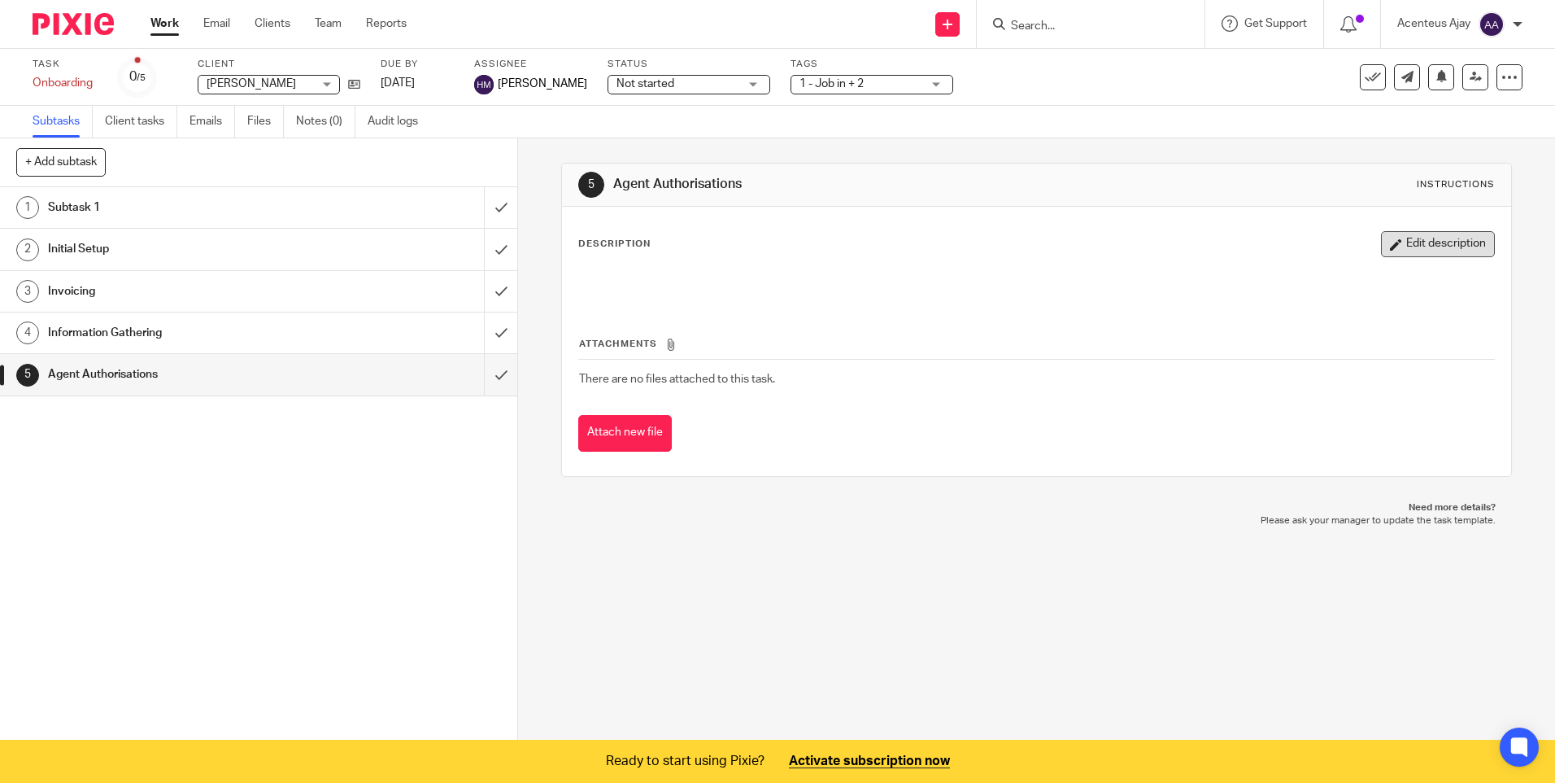
click at [1429, 244] on button "Edit description" at bounding box center [1438, 244] width 114 height 26
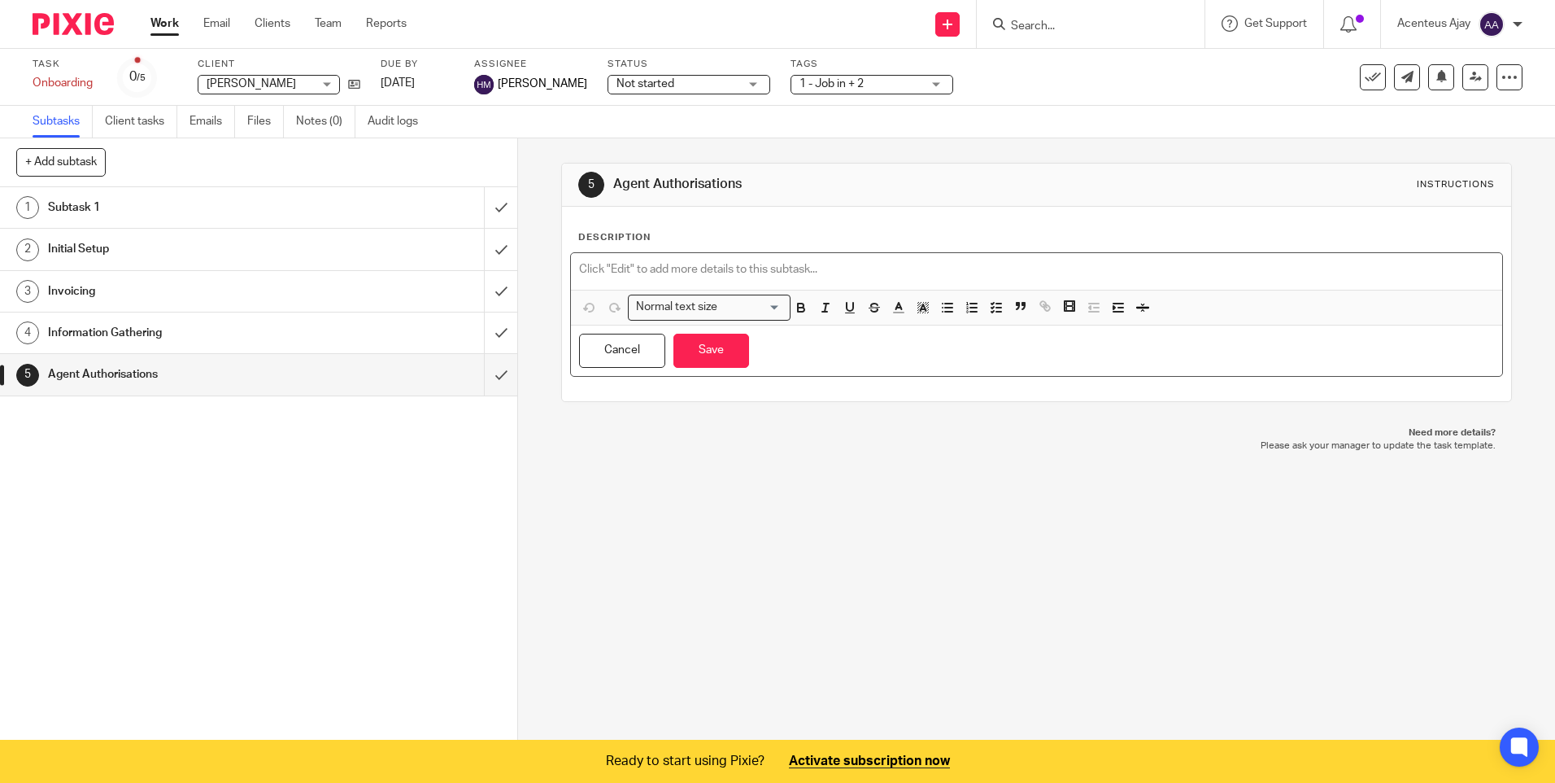
click at [674, 268] on p at bounding box center [1036, 269] width 914 height 16
paste div
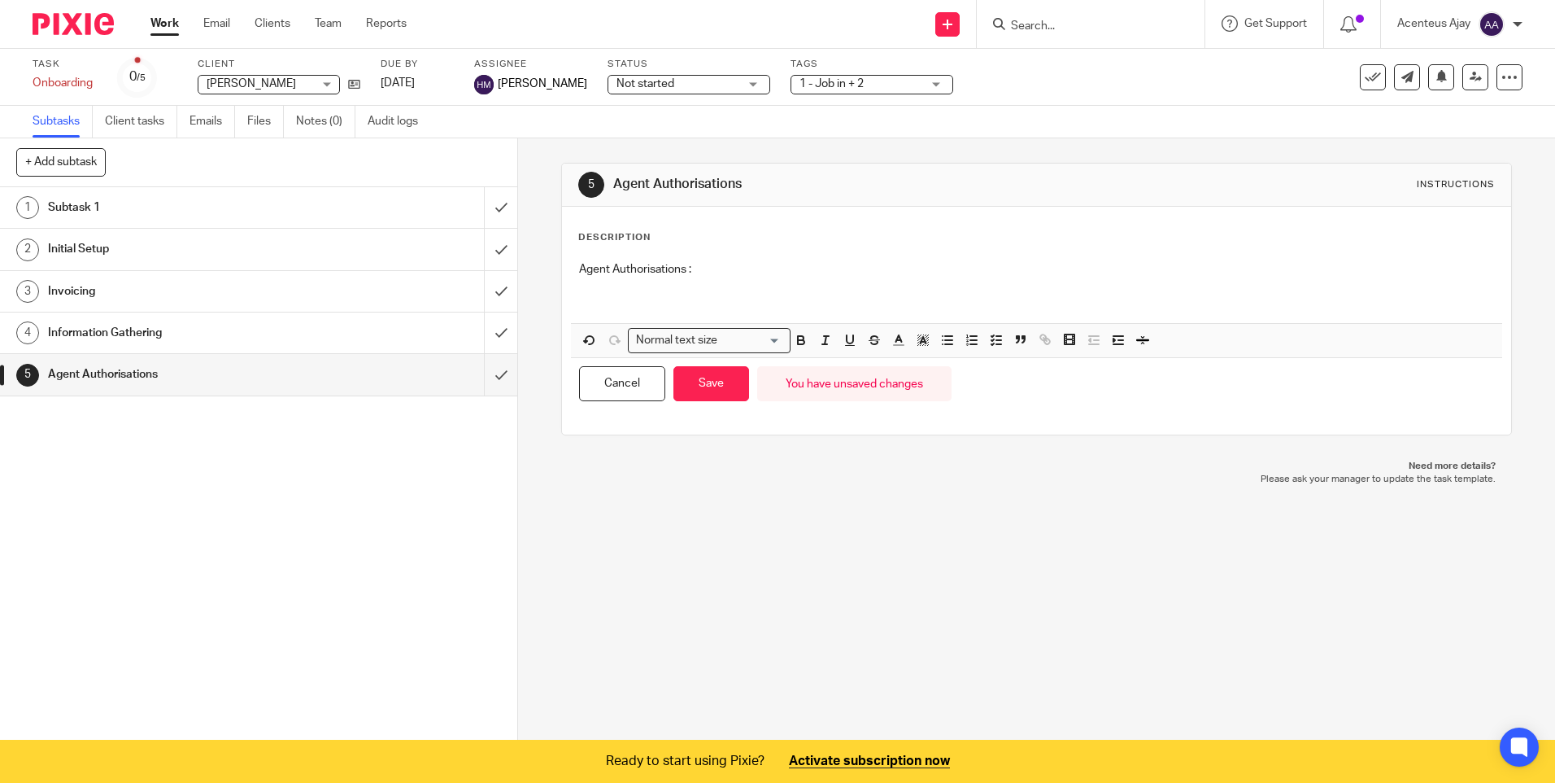
click at [675, 291] on p at bounding box center [1036, 285] width 914 height 16
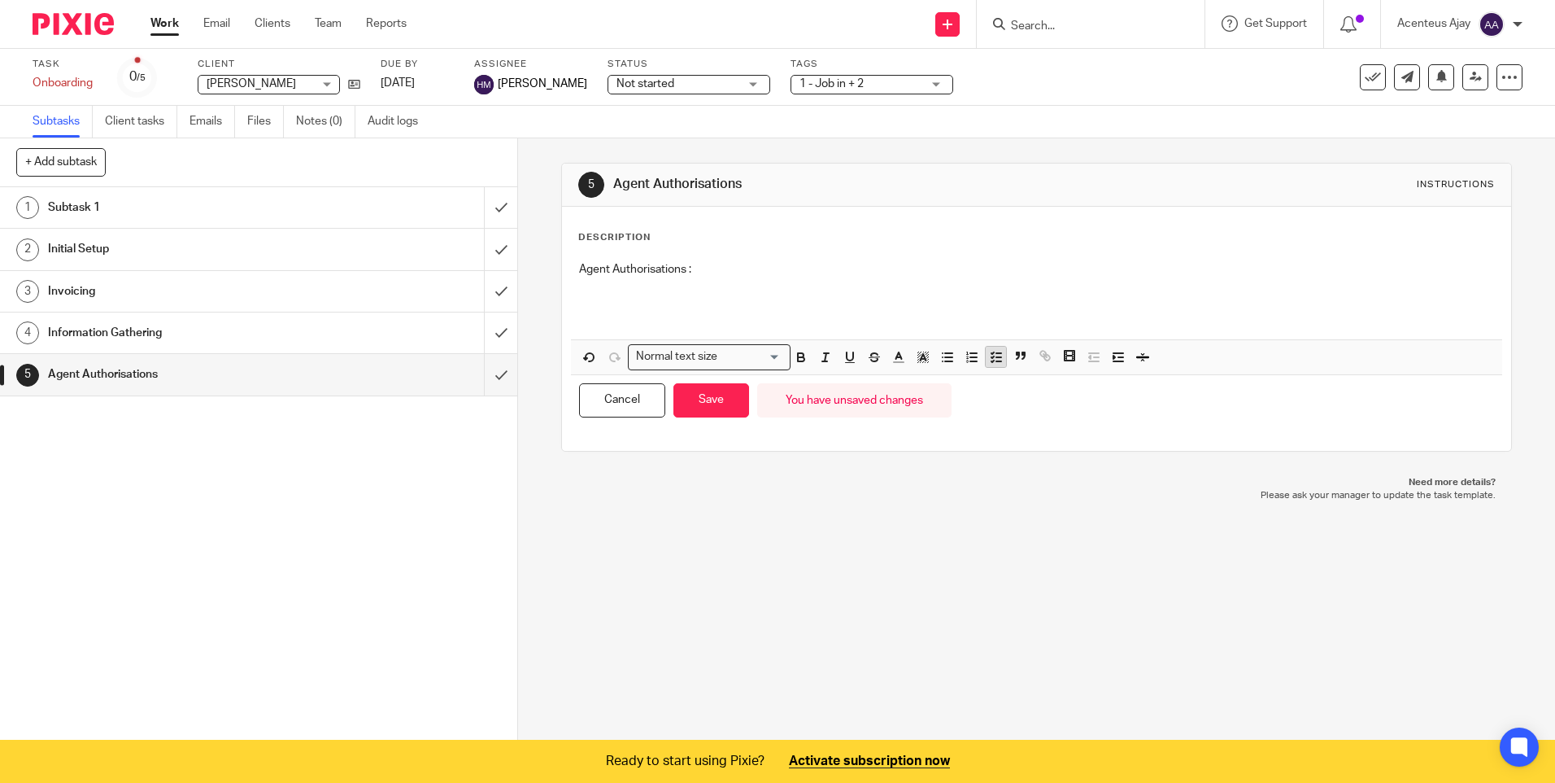
click at [997, 357] on line "button" at bounding box center [999, 357] width 5 height 0
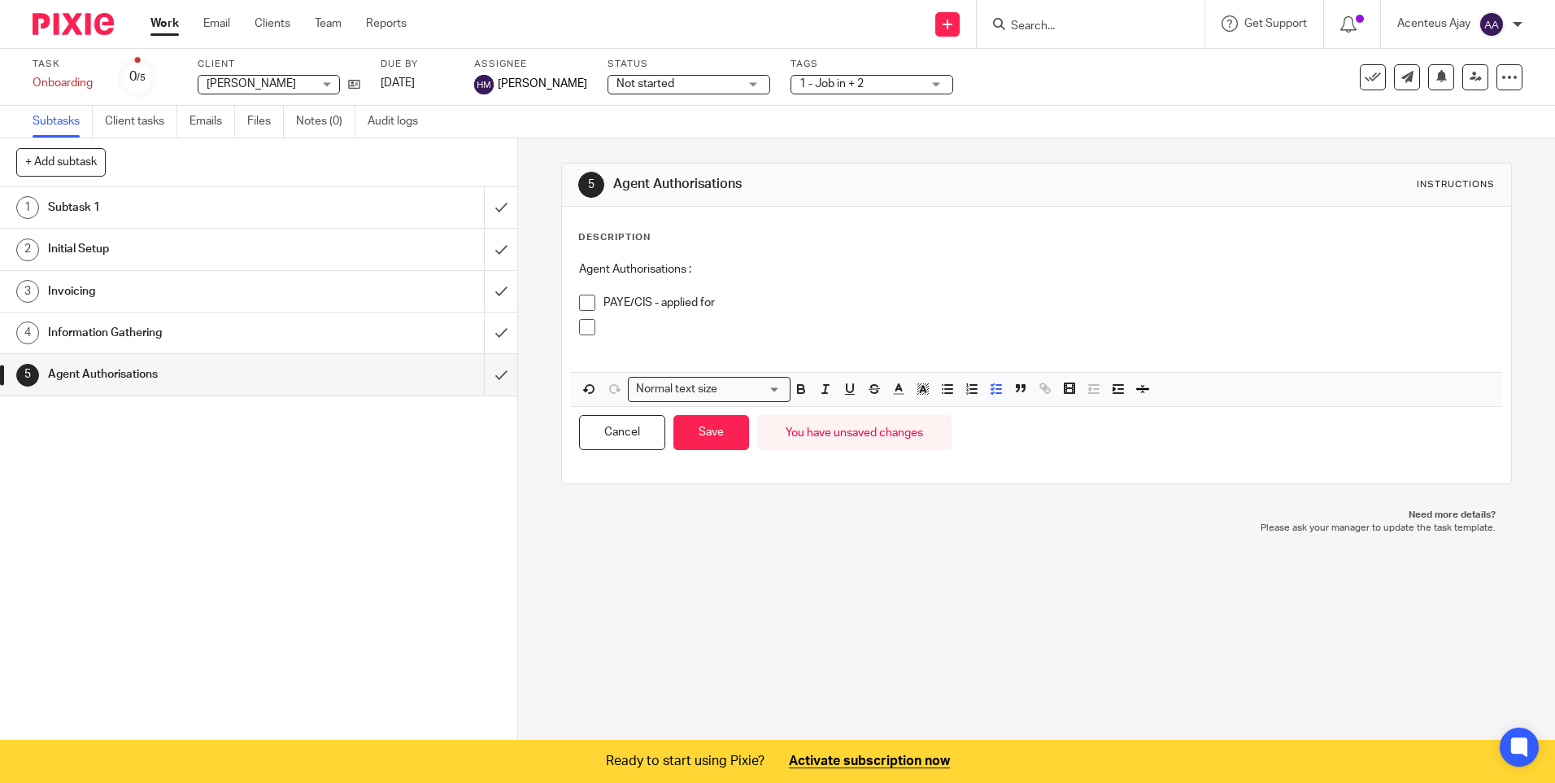
click at [644, 331] on p at bounding box center [1049, 327] width 890 height 16
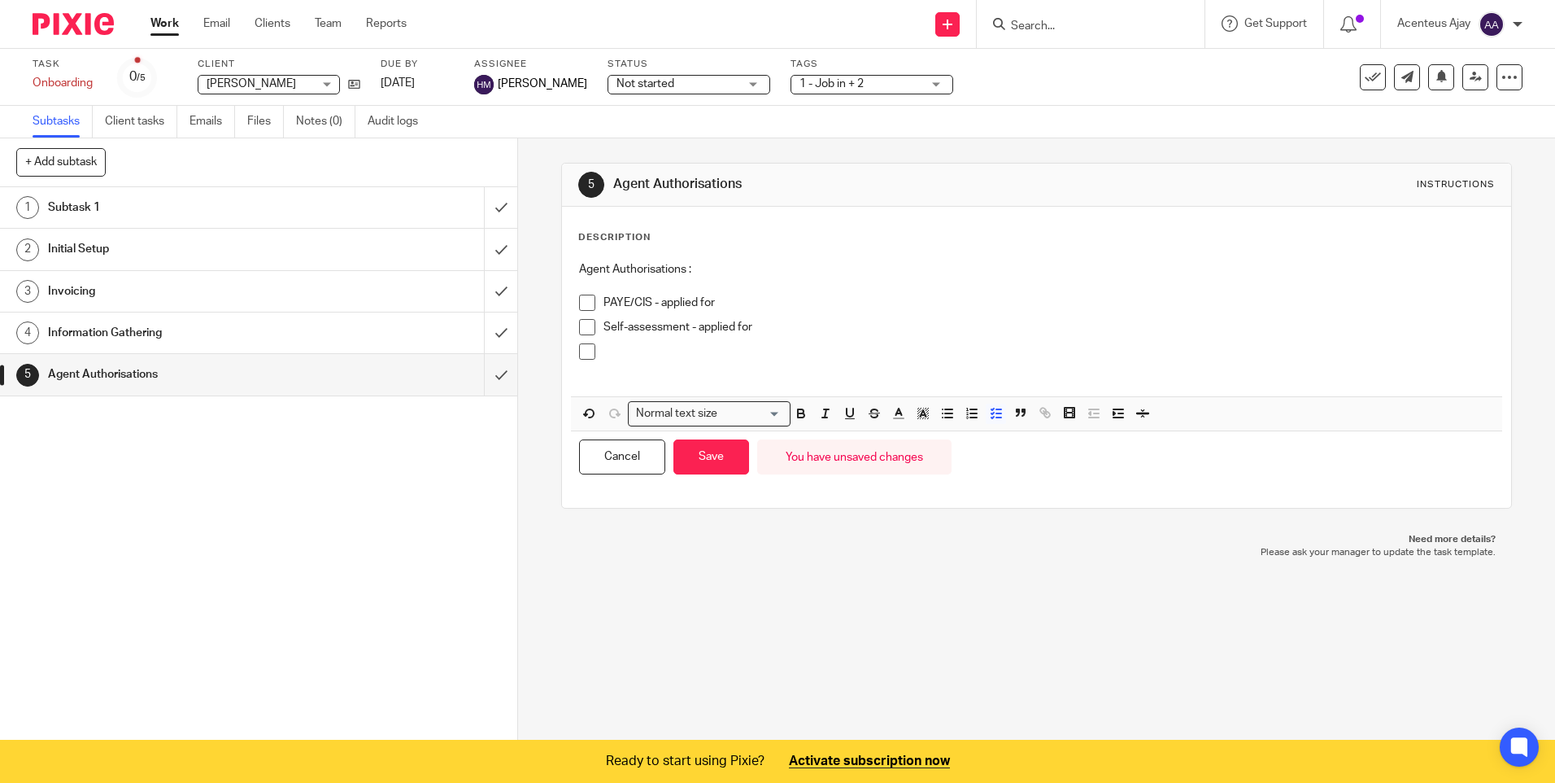
click at [615, 355] on p at bounding box center [1049, 351] width 890 height 16
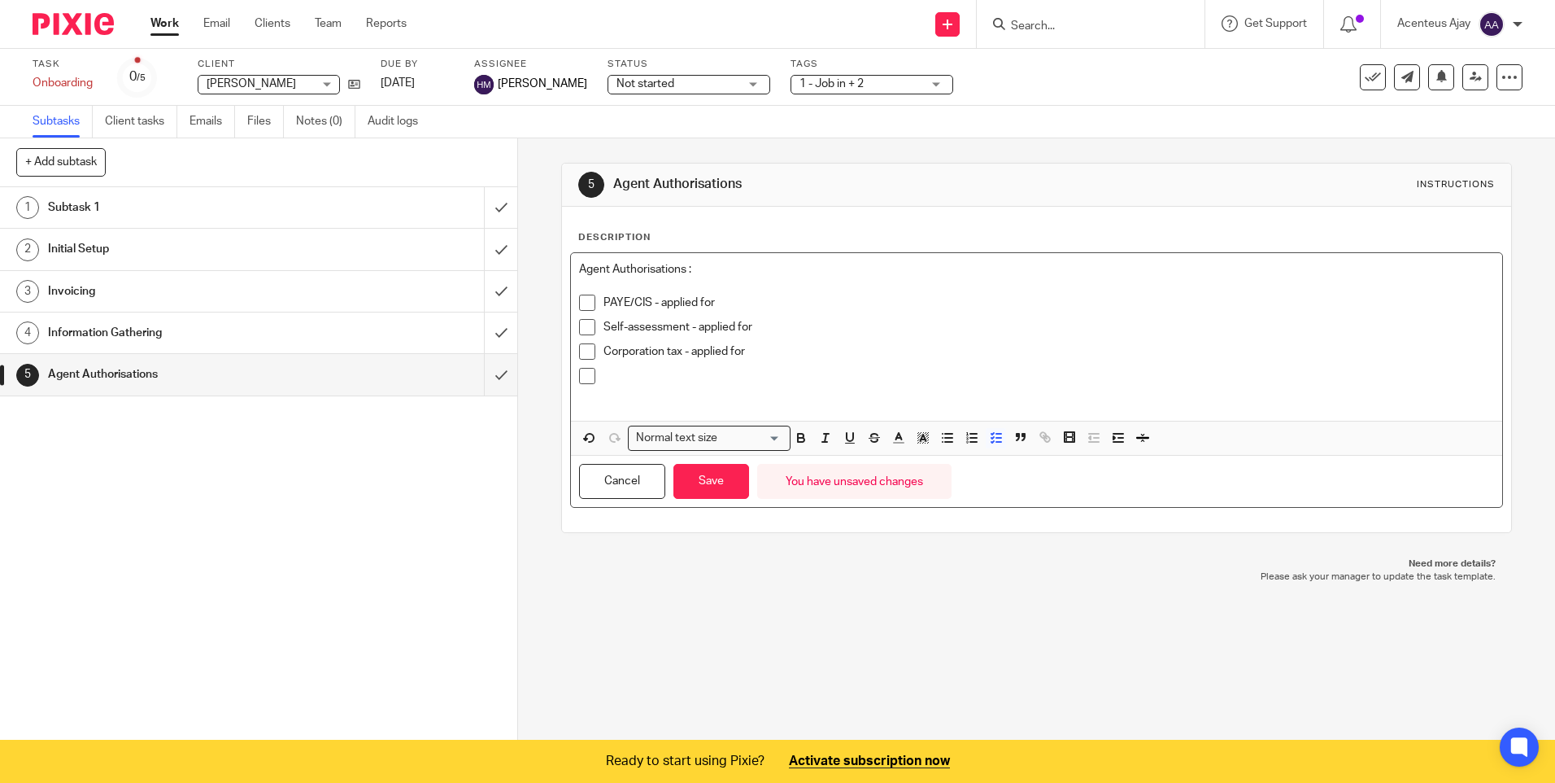
click at [630, 379] on p at bounding box center [1049, 376] width 890 height 16
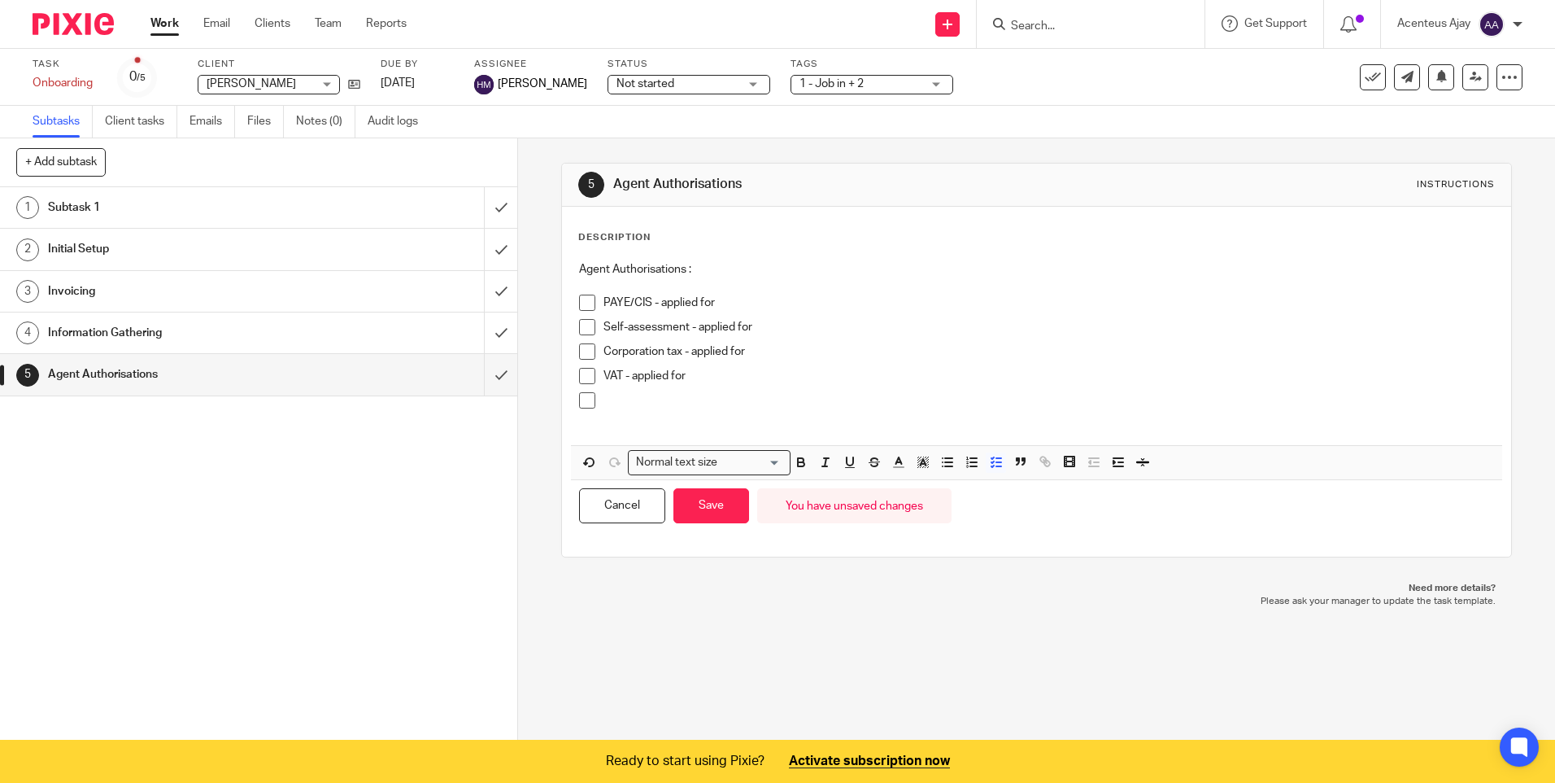
click at [625, 404] on p at bounding box center [1049, 400] width 890 height 16
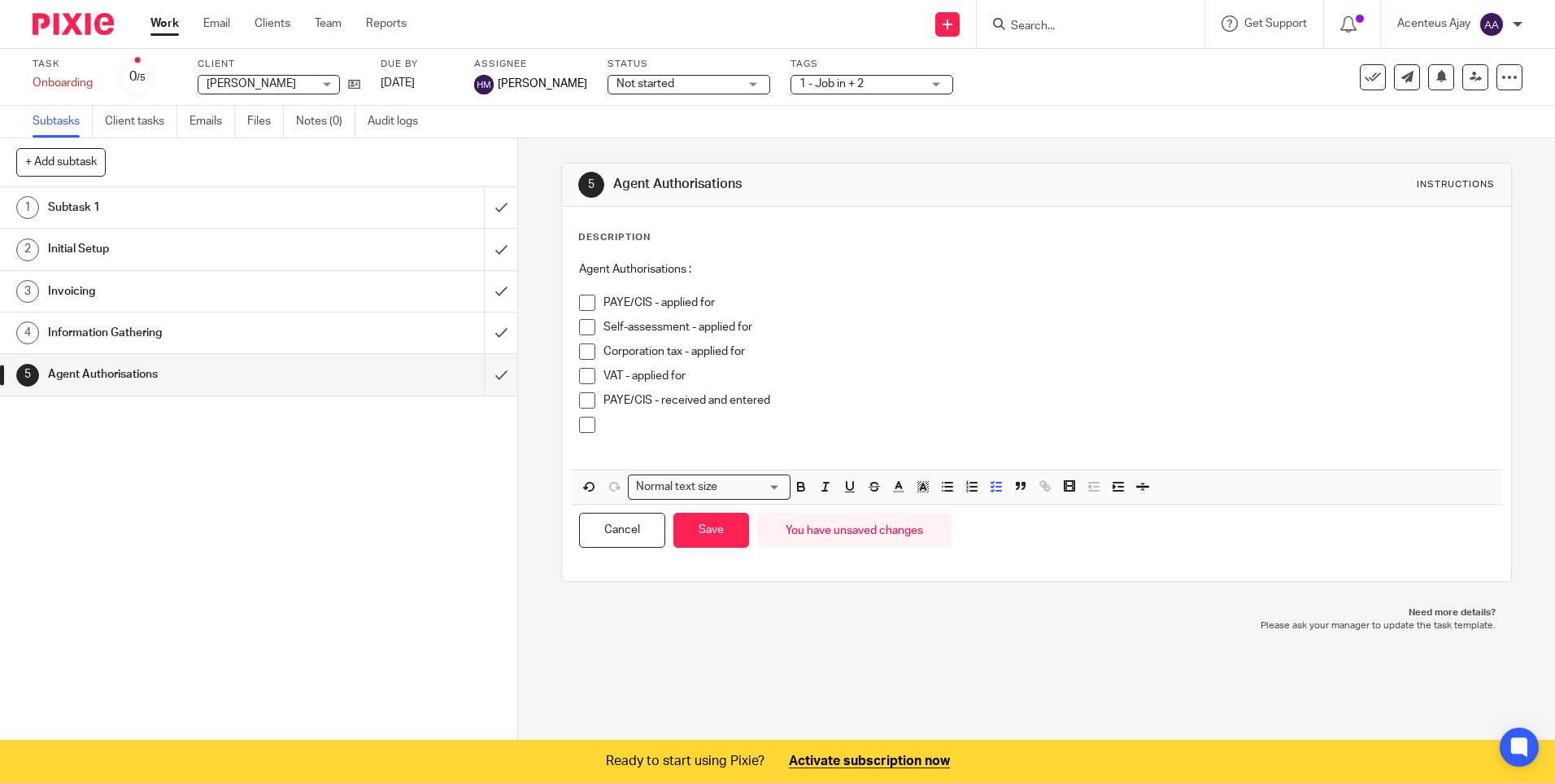
click at [636, 423] on p at bounding box center [1049, 425] width 890 height 16
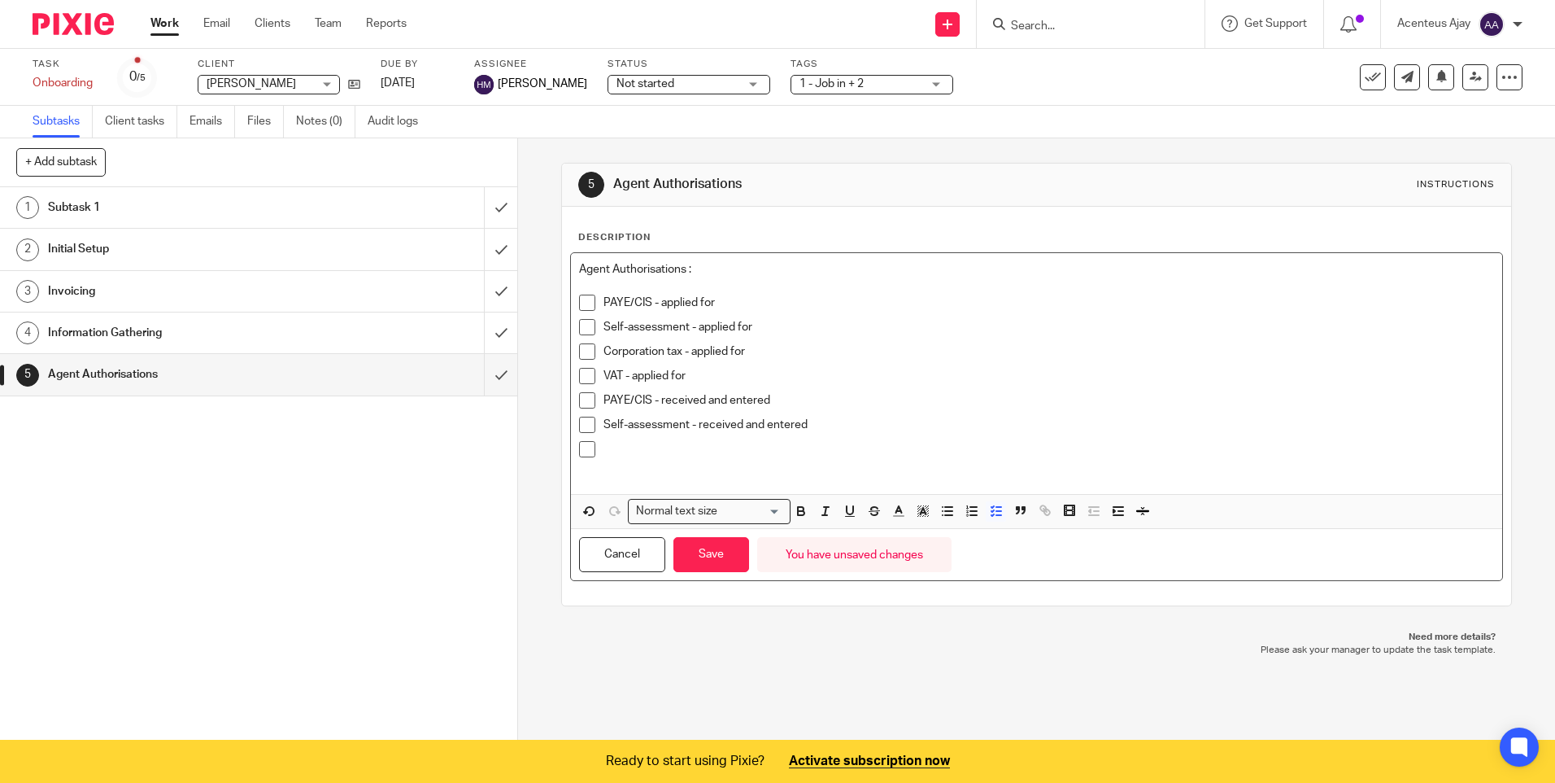
click at [614, 449] on p at bounding box center [1049, 449] width 890 height 16
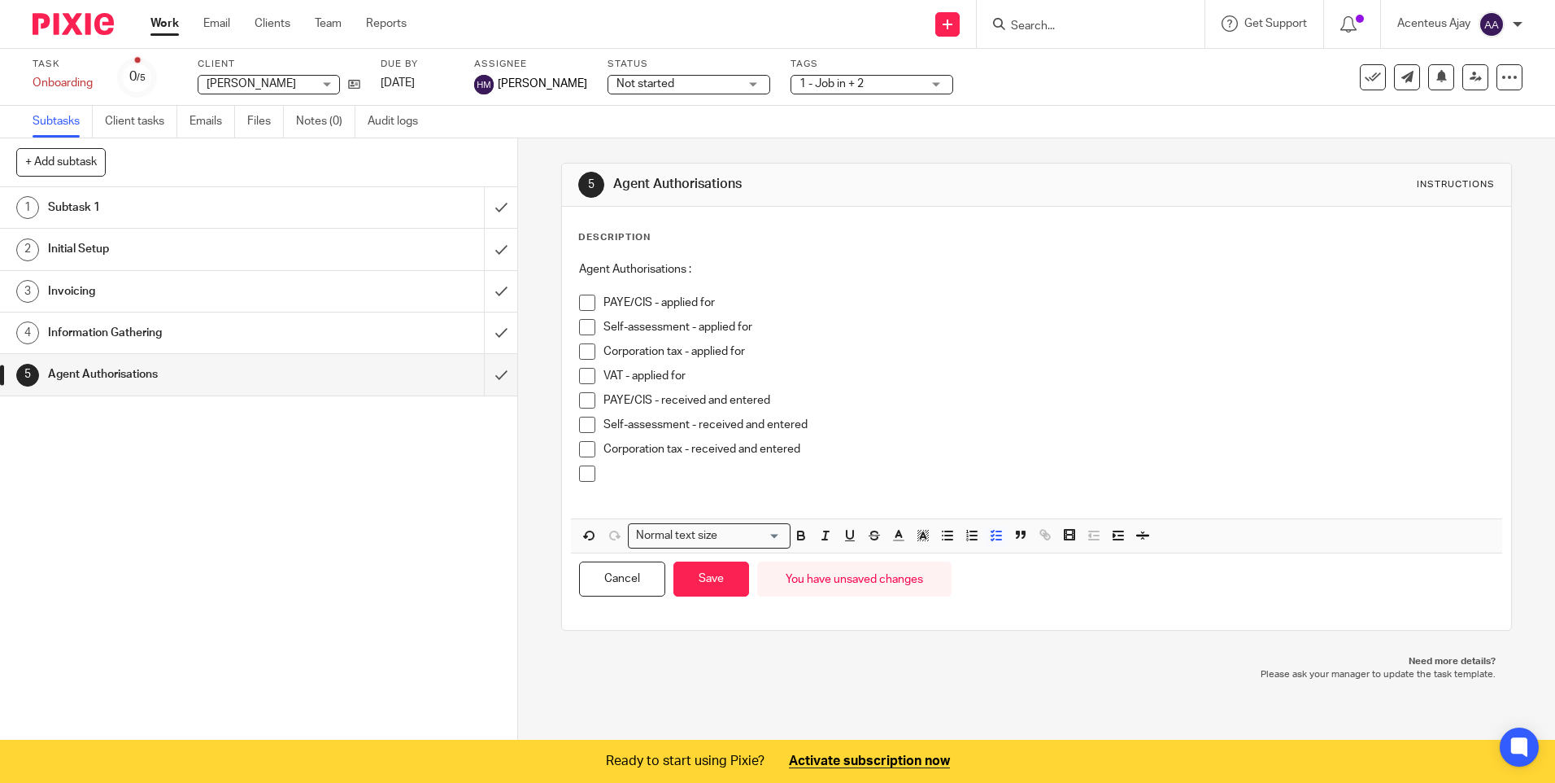
click at [646, 488] on div at bounding box center [1049, 477] width 890 height 24
click at [717, 575] on button "Save" at bounding box center [712, 578] width 76 height 35
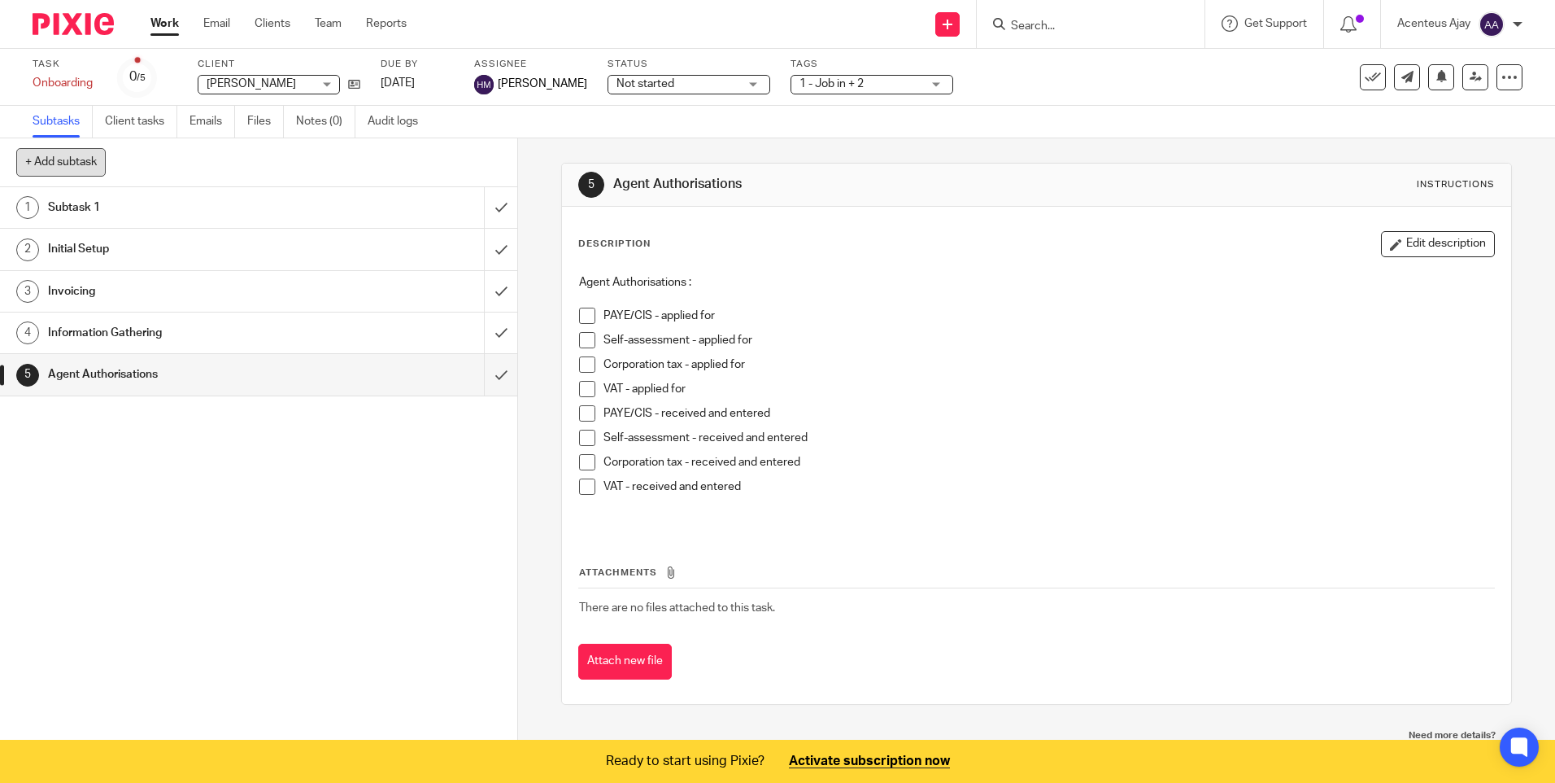
click at [76, 159] on button "+ Add subtask" at bounding box center [60, 162] width 89 height 28
type input "Payroll"
click at [481, 165] on p "+ Add" at bounding box center [477, 163] width 47 height 28
click at [173, 417] on h1 "Payroll" at bounding box center [188, 416] width 280 height 24
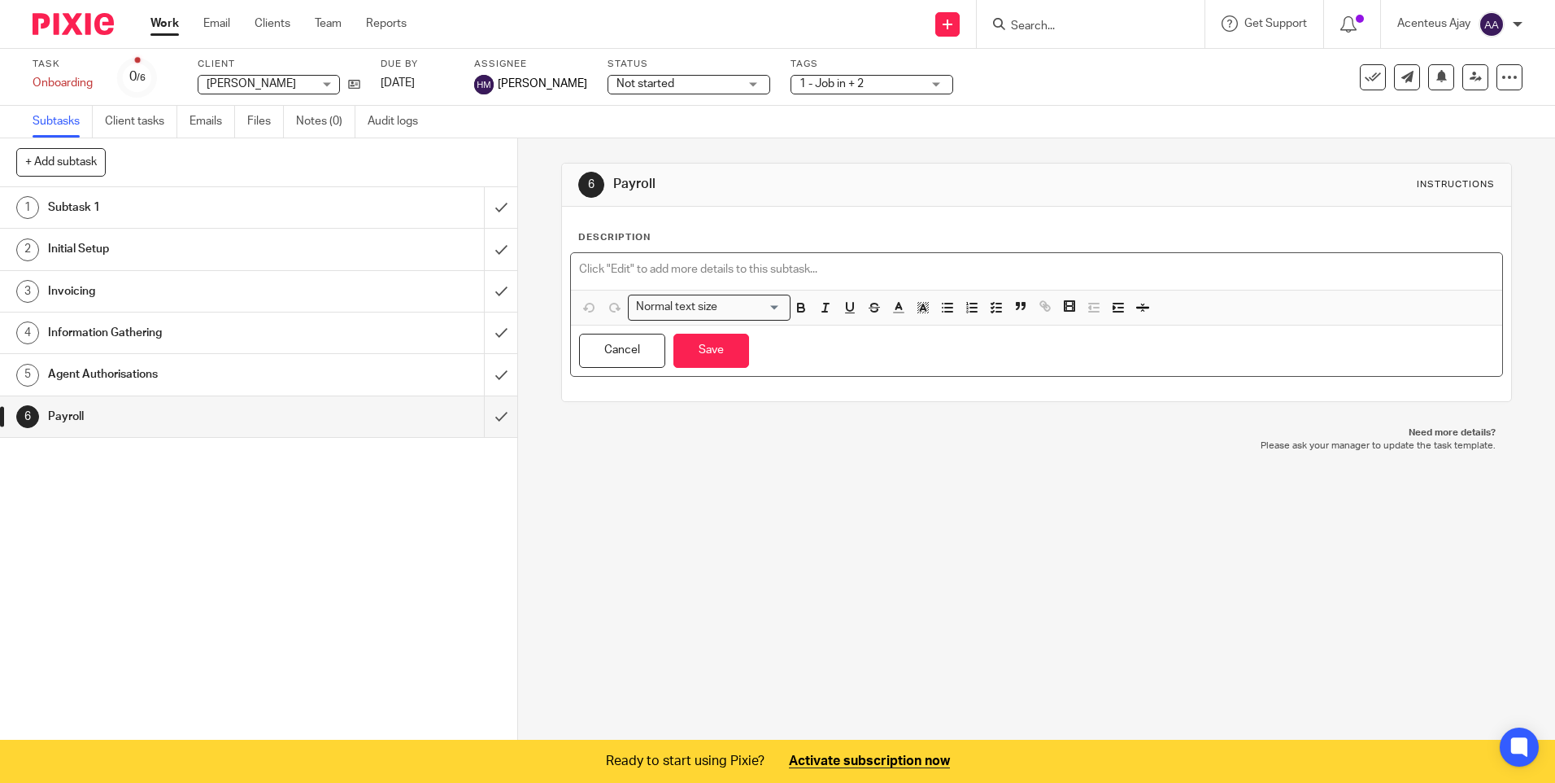
click at [668, 264] on p at bounding box center [1036, 269] width 914 height 16
paste div
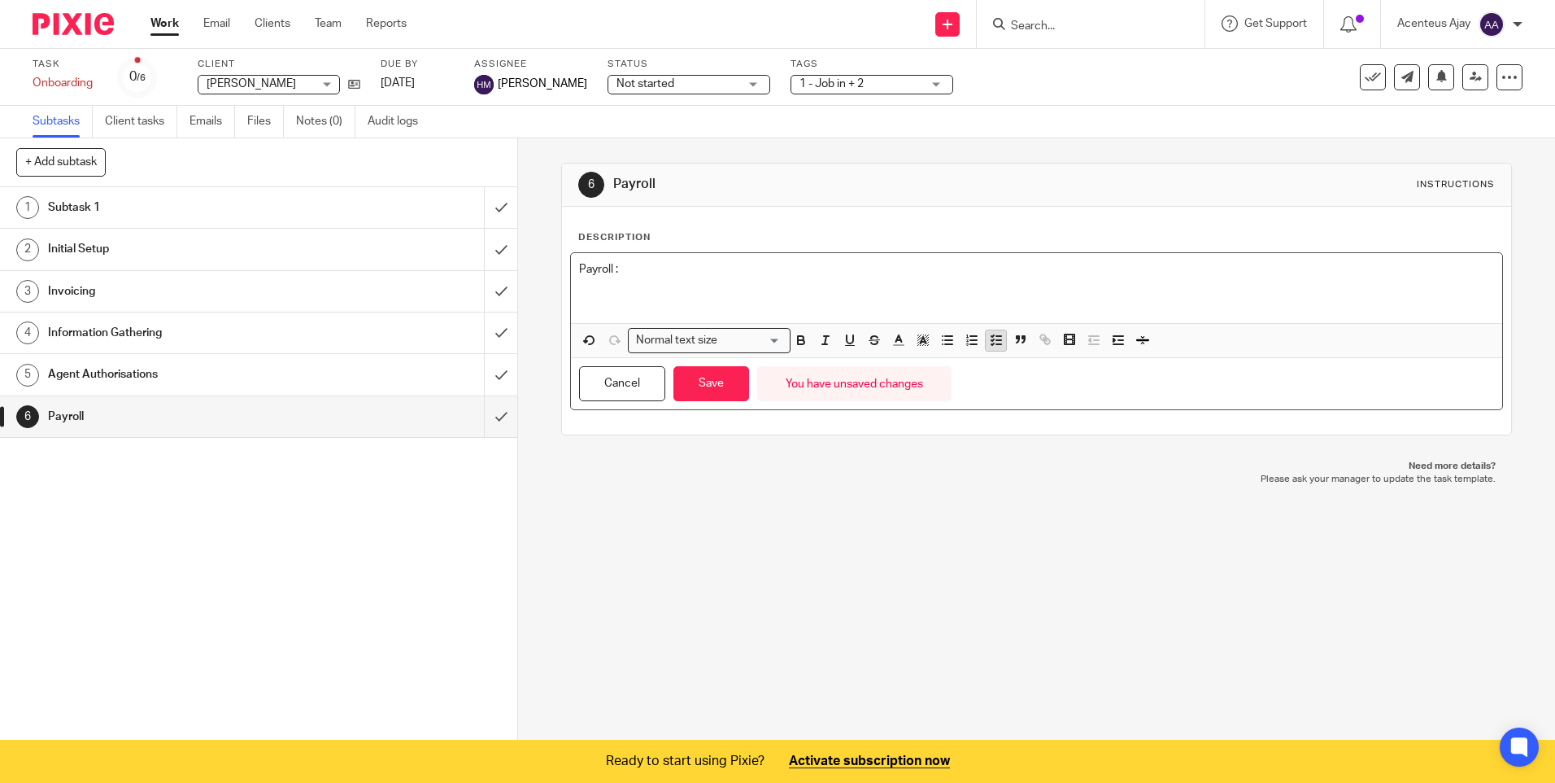
click at [1001, 341] on button "button" at bounding box center [996, 340] width 20 height 20
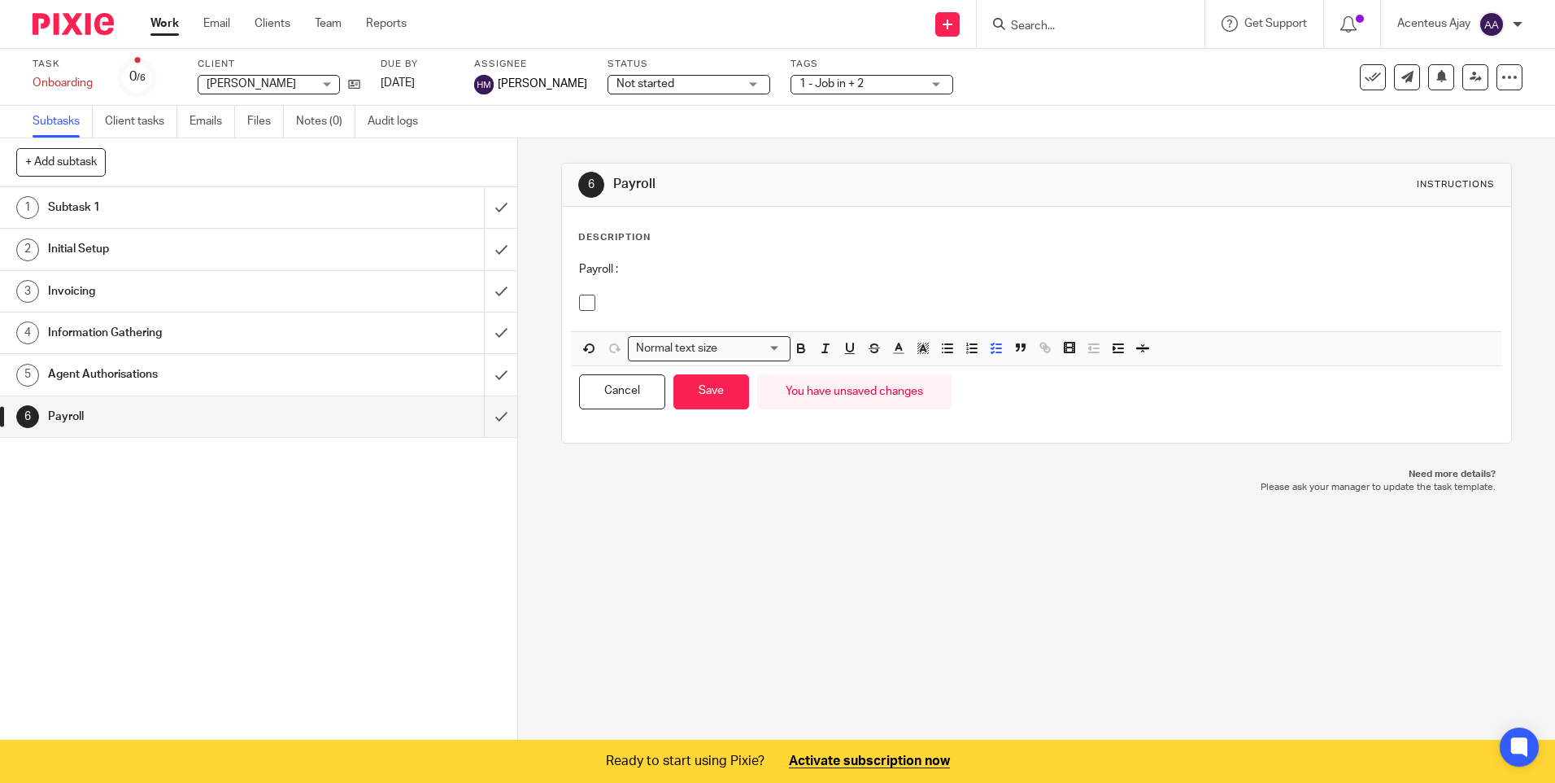
click at [639, 294] on p at bounding box center [1049, 302] width 890 height 16
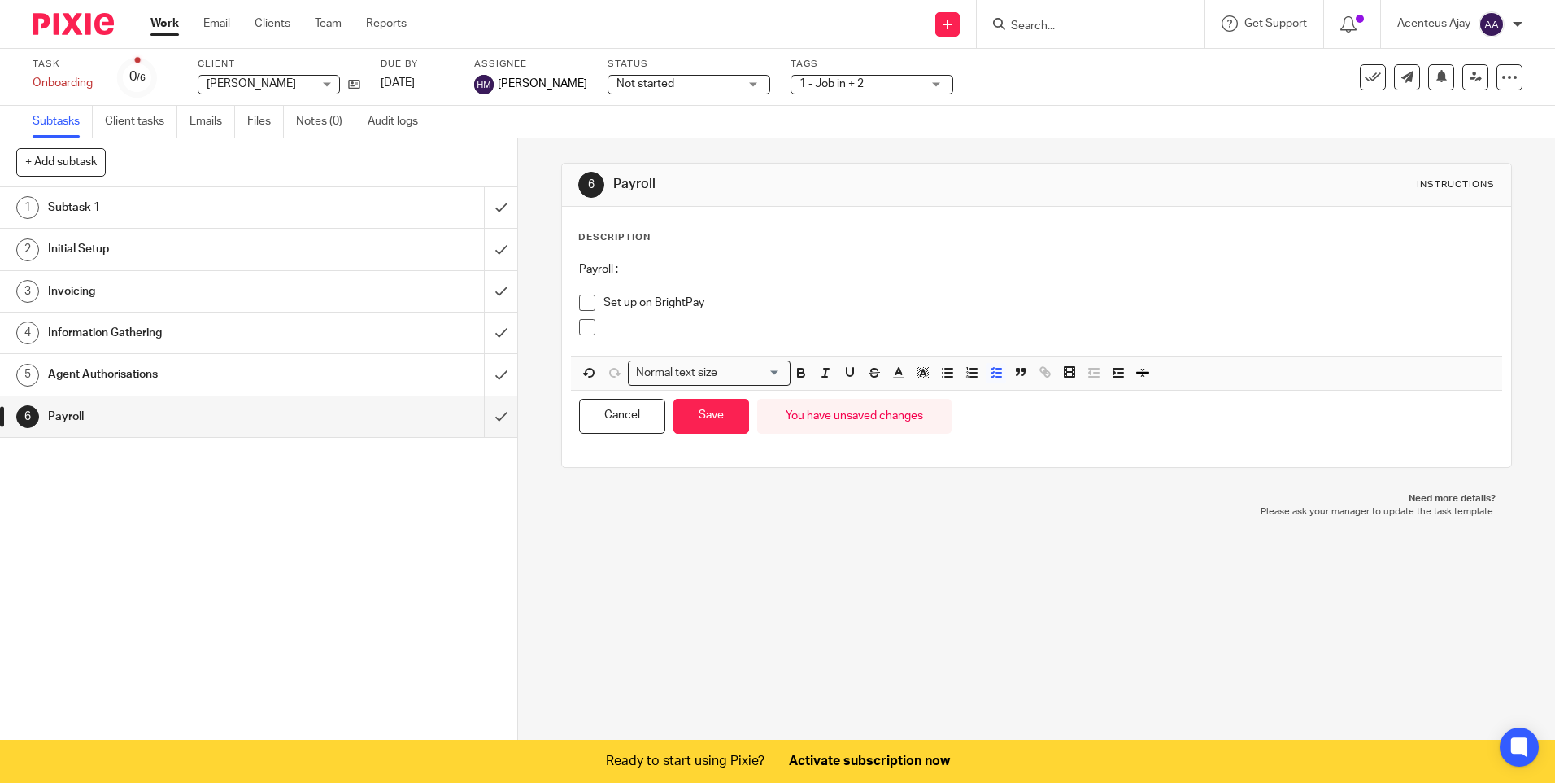
click at [624, 321] on p at bounding box center [1049, 327] width 890 height 16
click at [701, 429] on button "Save" at bounding box center [712, 416] width 76 height 35
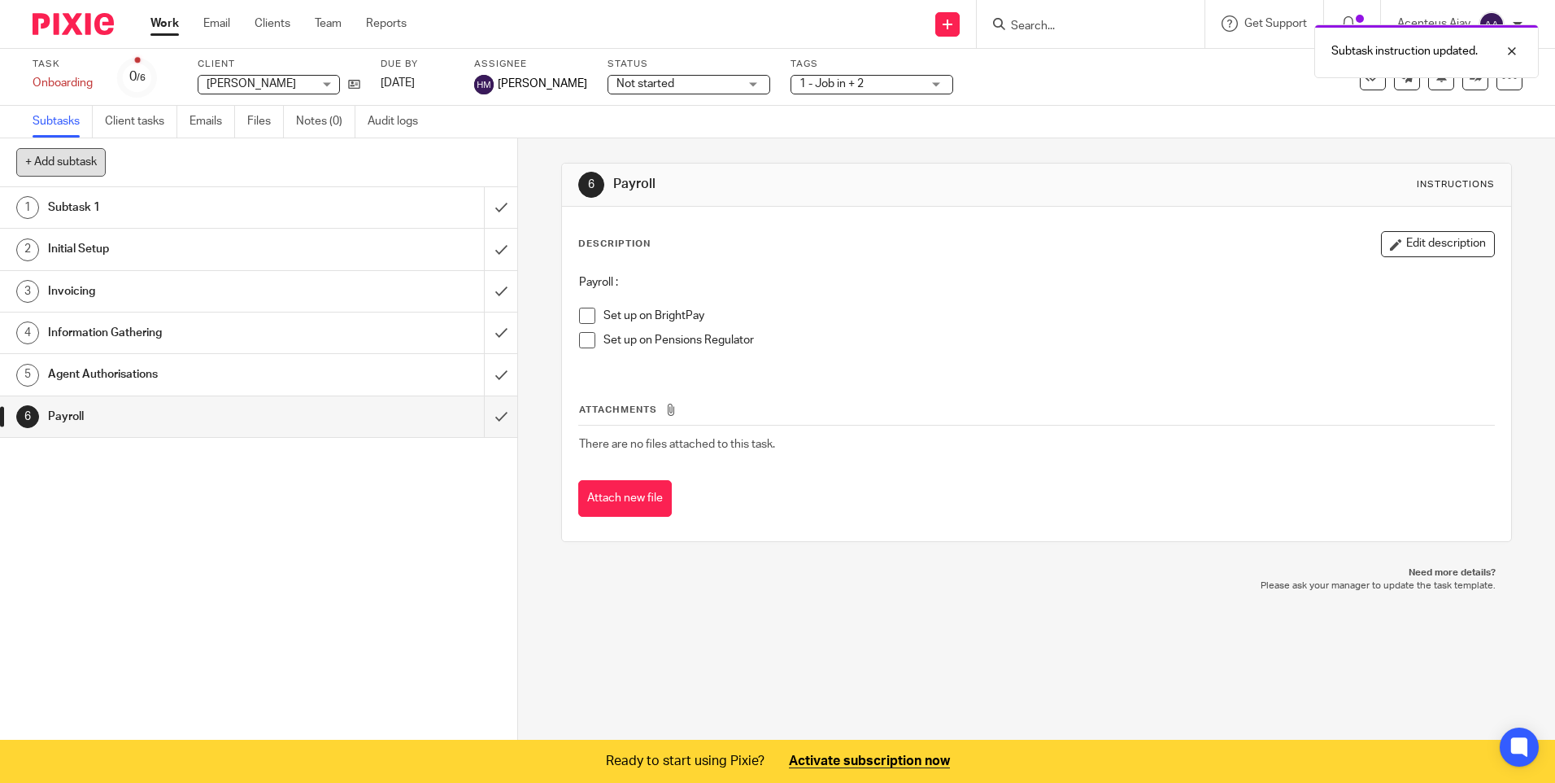
click at [83, 168] on button "+ Add subtask" at bounding box center [60, 162] width 89 height 28
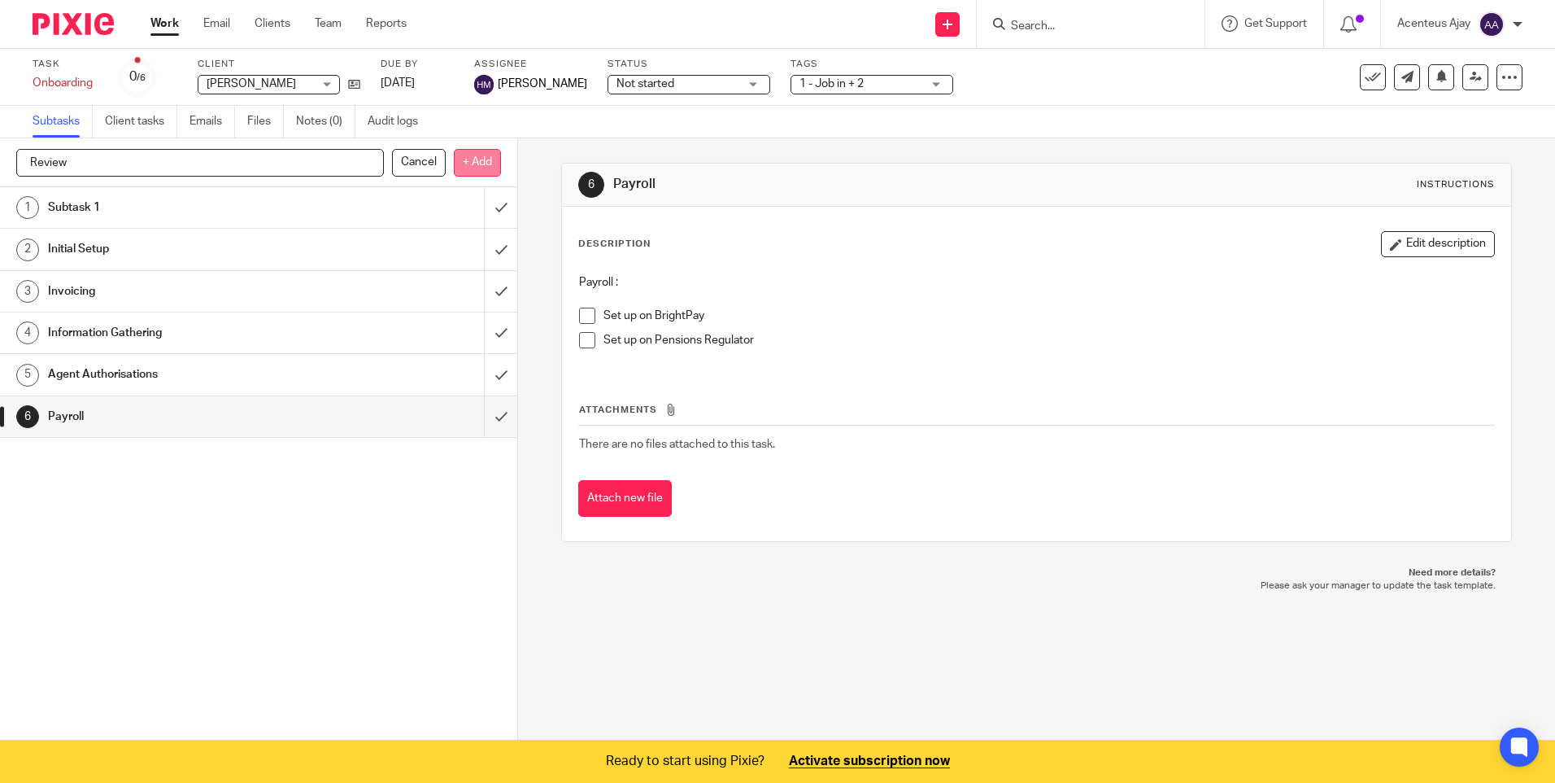
type input "Review"
click at [471, 171] on p "+ Add" at bounding box center [477, 163] width 47 height 28
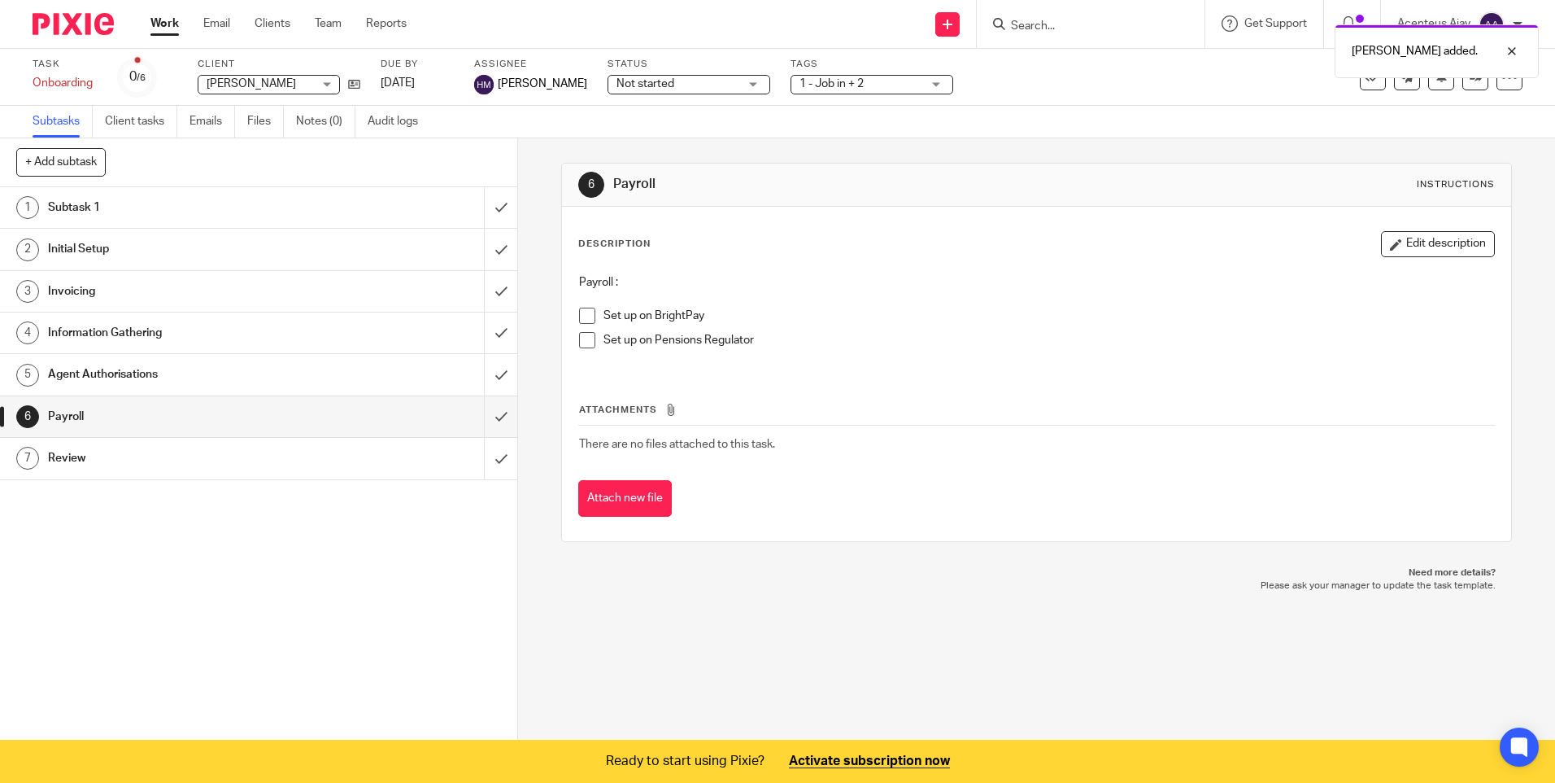
click at [117, 458] on h1 "Review" at bounding box center [188, 458] width 280 height 24
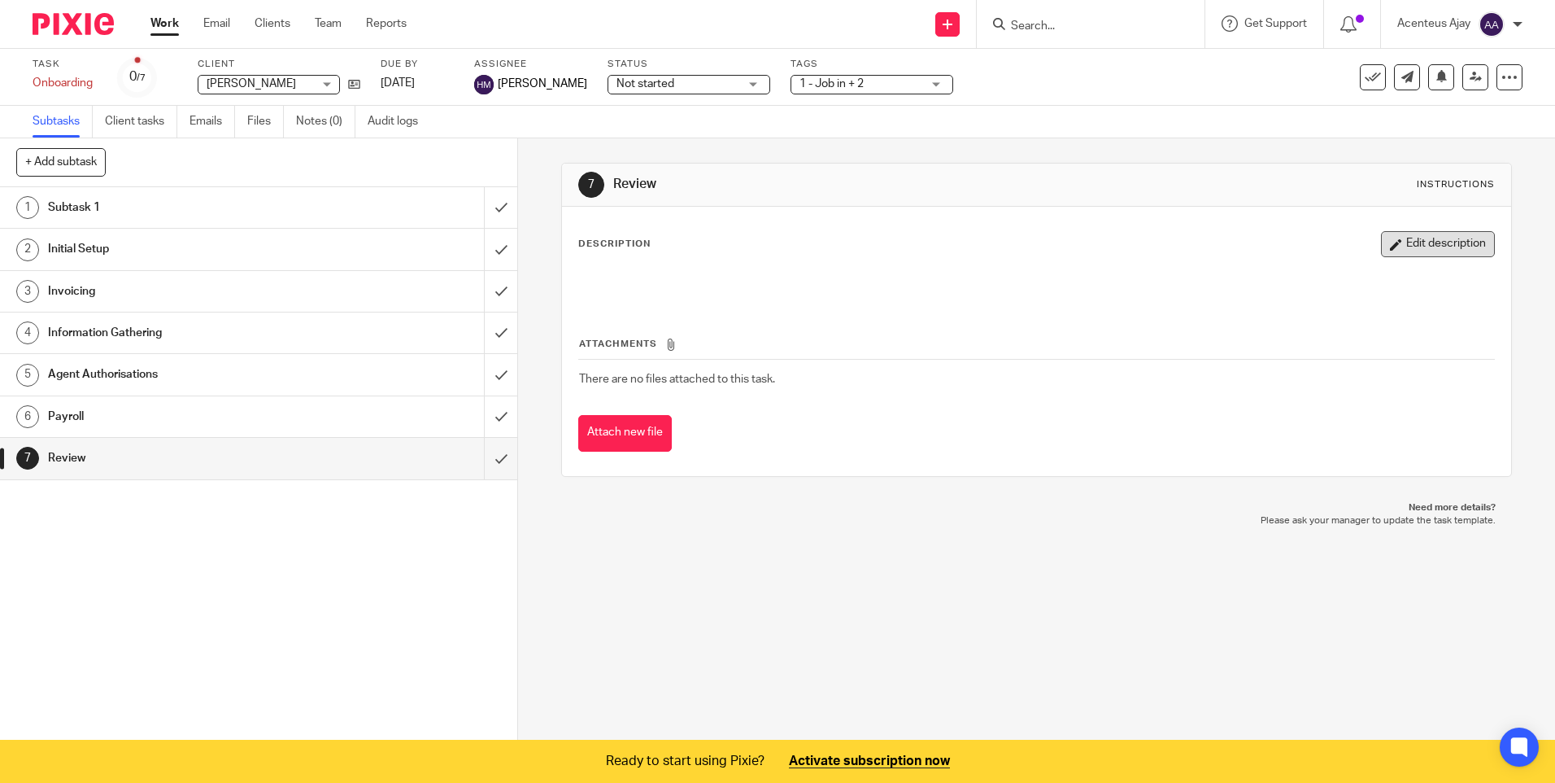
click at [1417, 232] on button "Edit description" at bounding box center [1438, 244] width 114 height 26
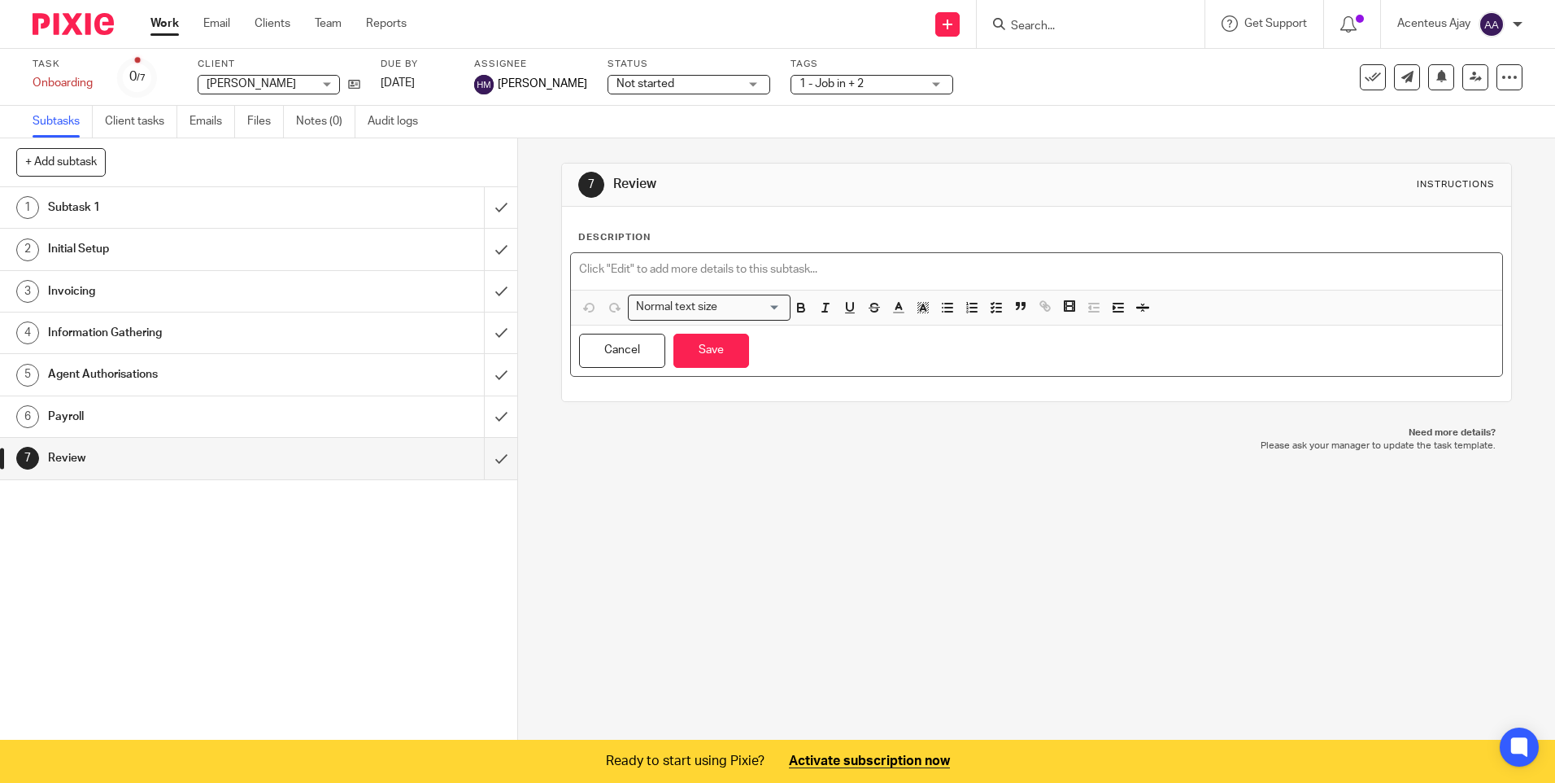
click at [627, 267] on p at bounding box center [1036, 269] width 914 height 16
paste div
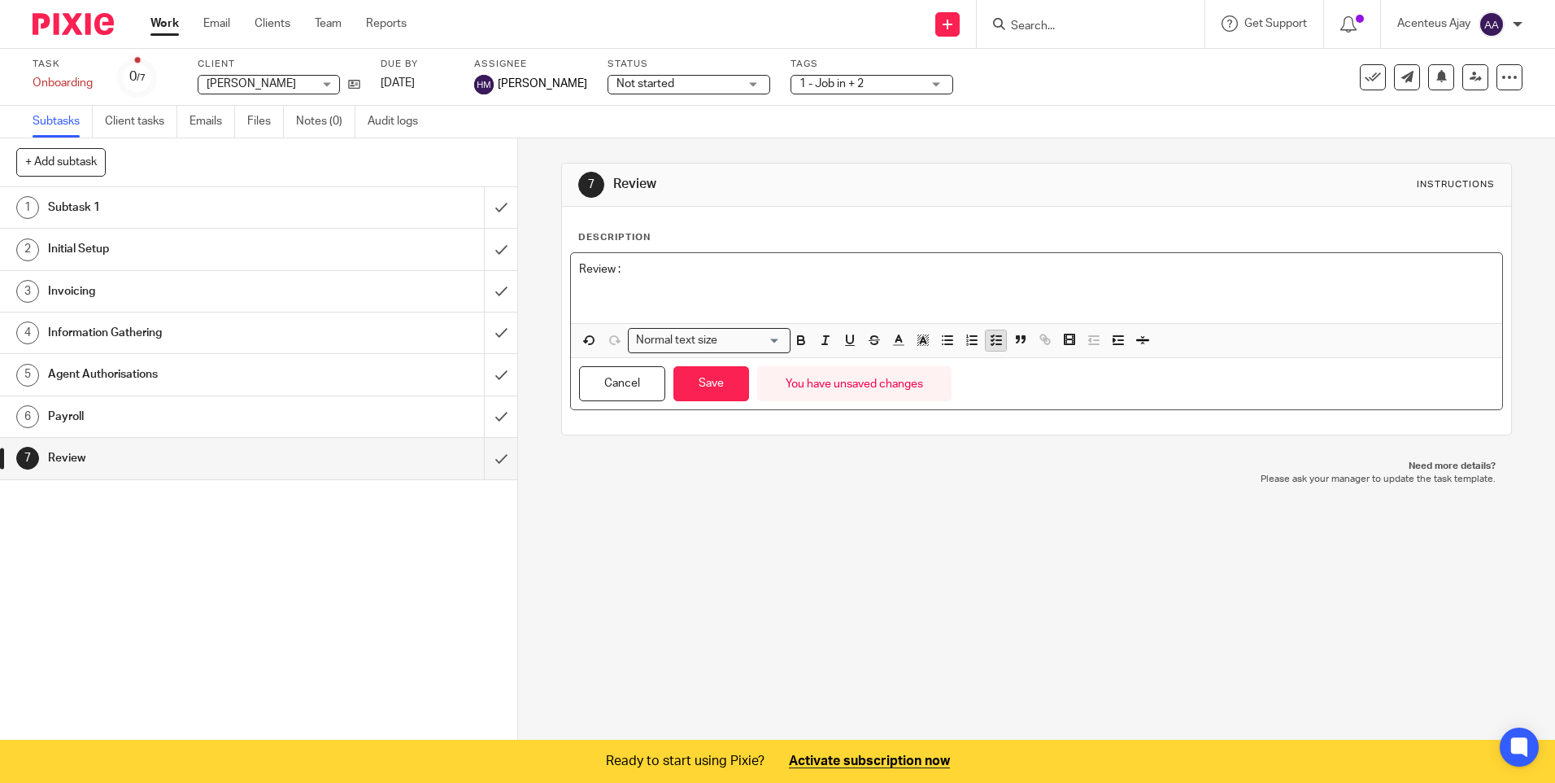
click at [998, 344] on icon "button" at bounding box center [996, 340] width 15 height 15
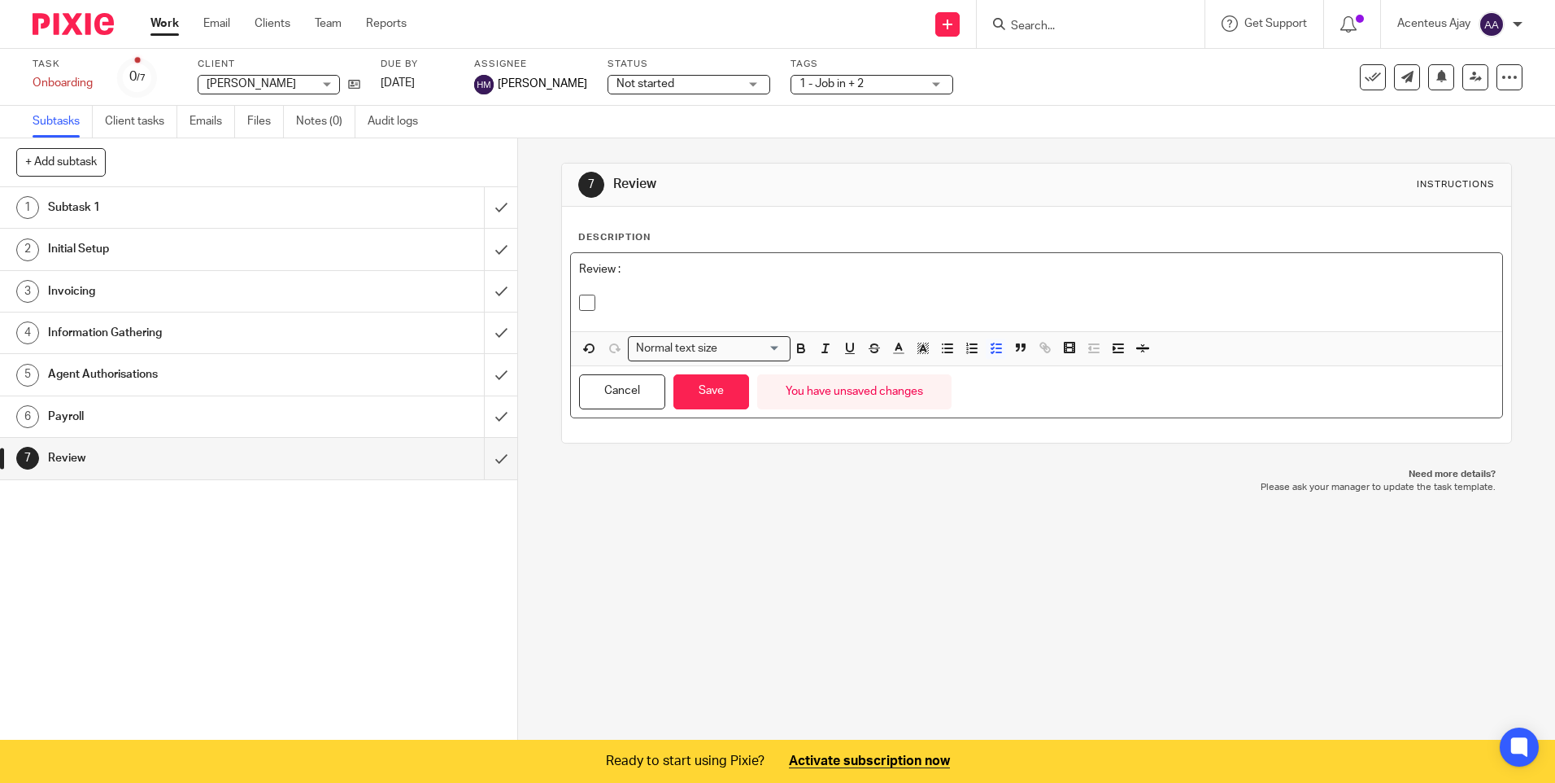
click at [688, 294] on p at bounding box center [1049, 302] width 890 height 16
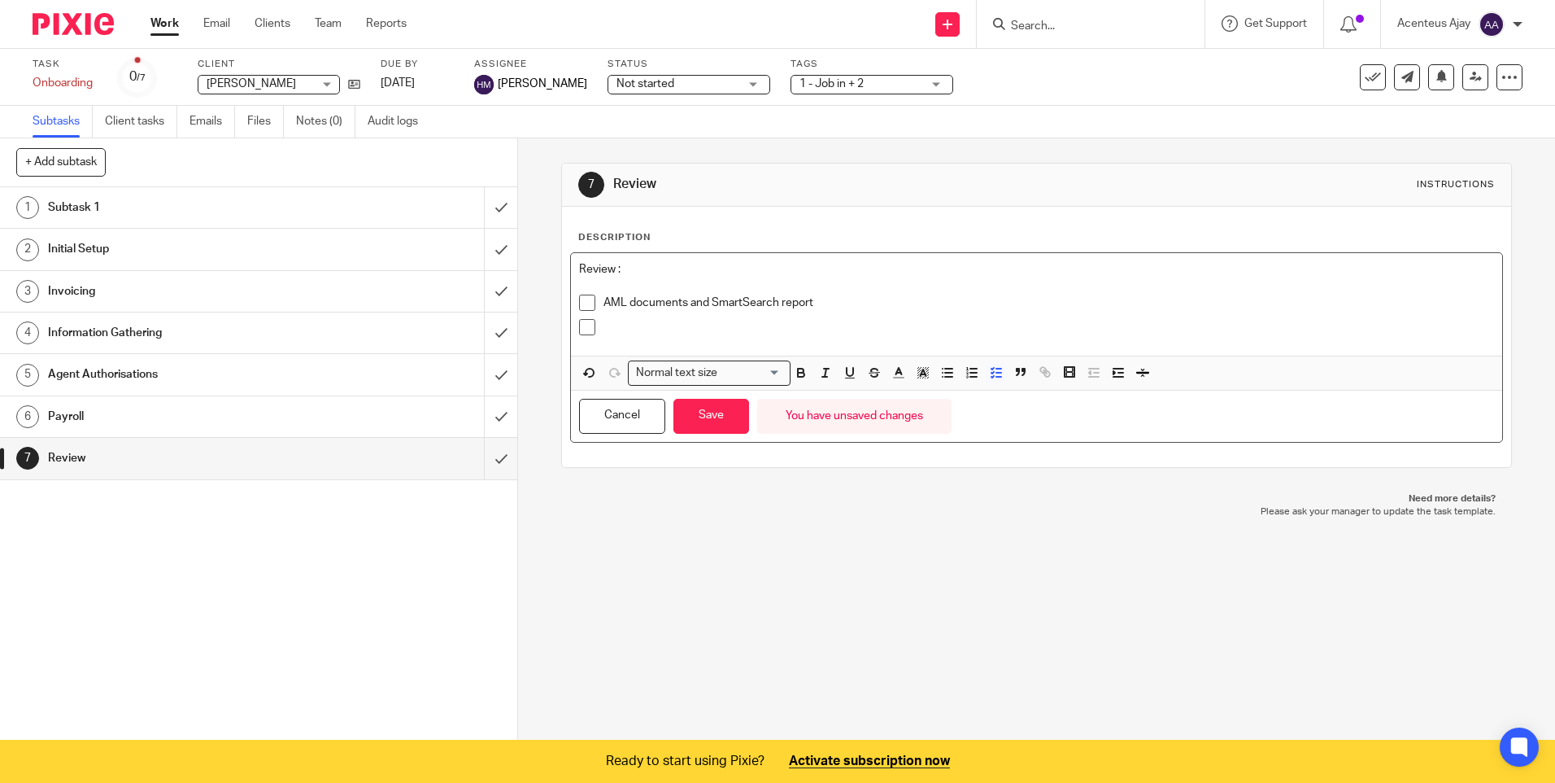
click at [641, 320] on p at bounding box center [1049, 327] width 890 height 16
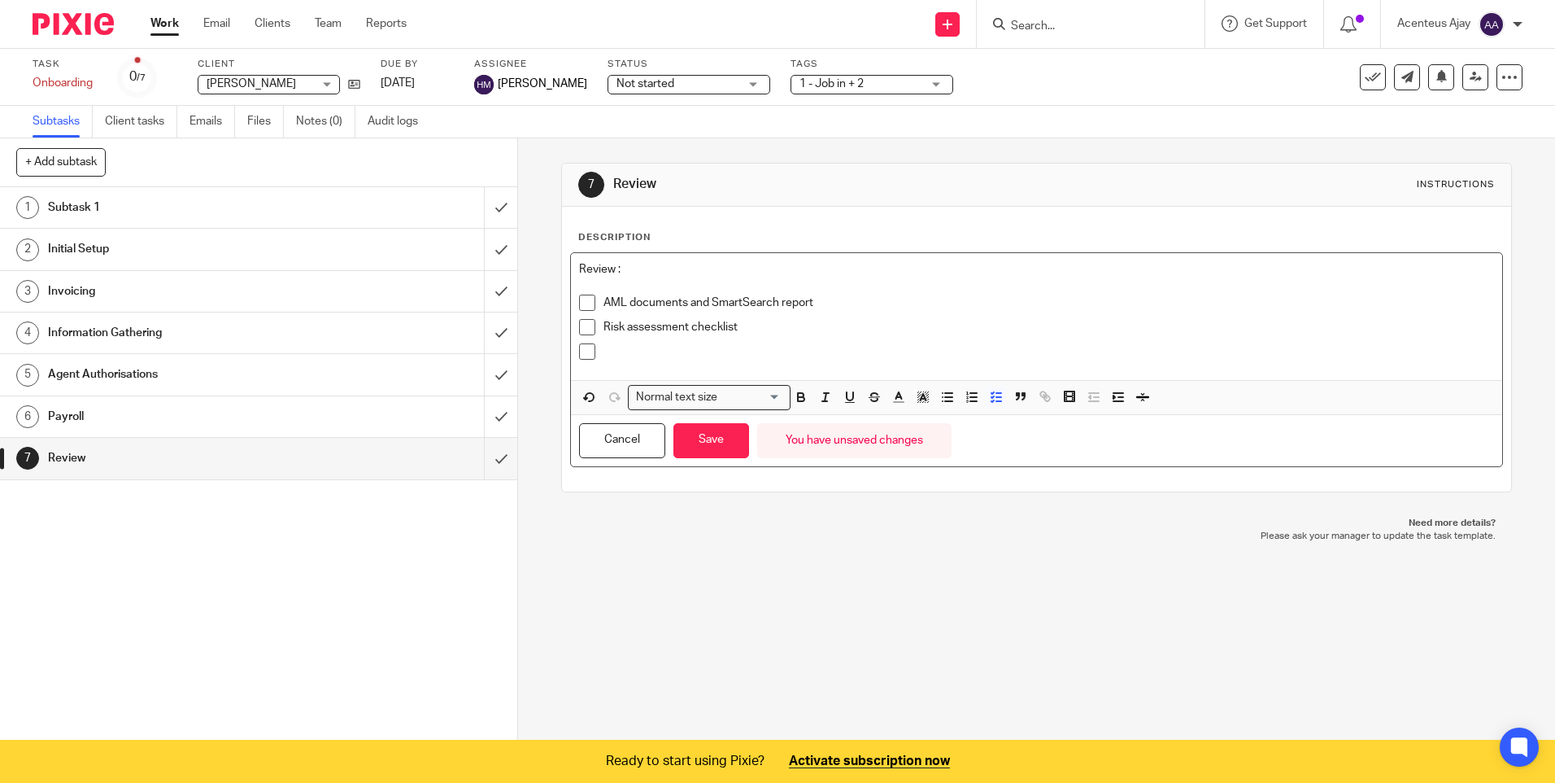
click at [652, 335] on div "Risk assessment checklist" at bounding box center [1049, 331] width 890 height 24
click at [639, 350] on p at bounding box center [1049, 351] width 890 height 16
click at [727, 447] on button "Save" at bounding box center [712, 440] width 76 height 35
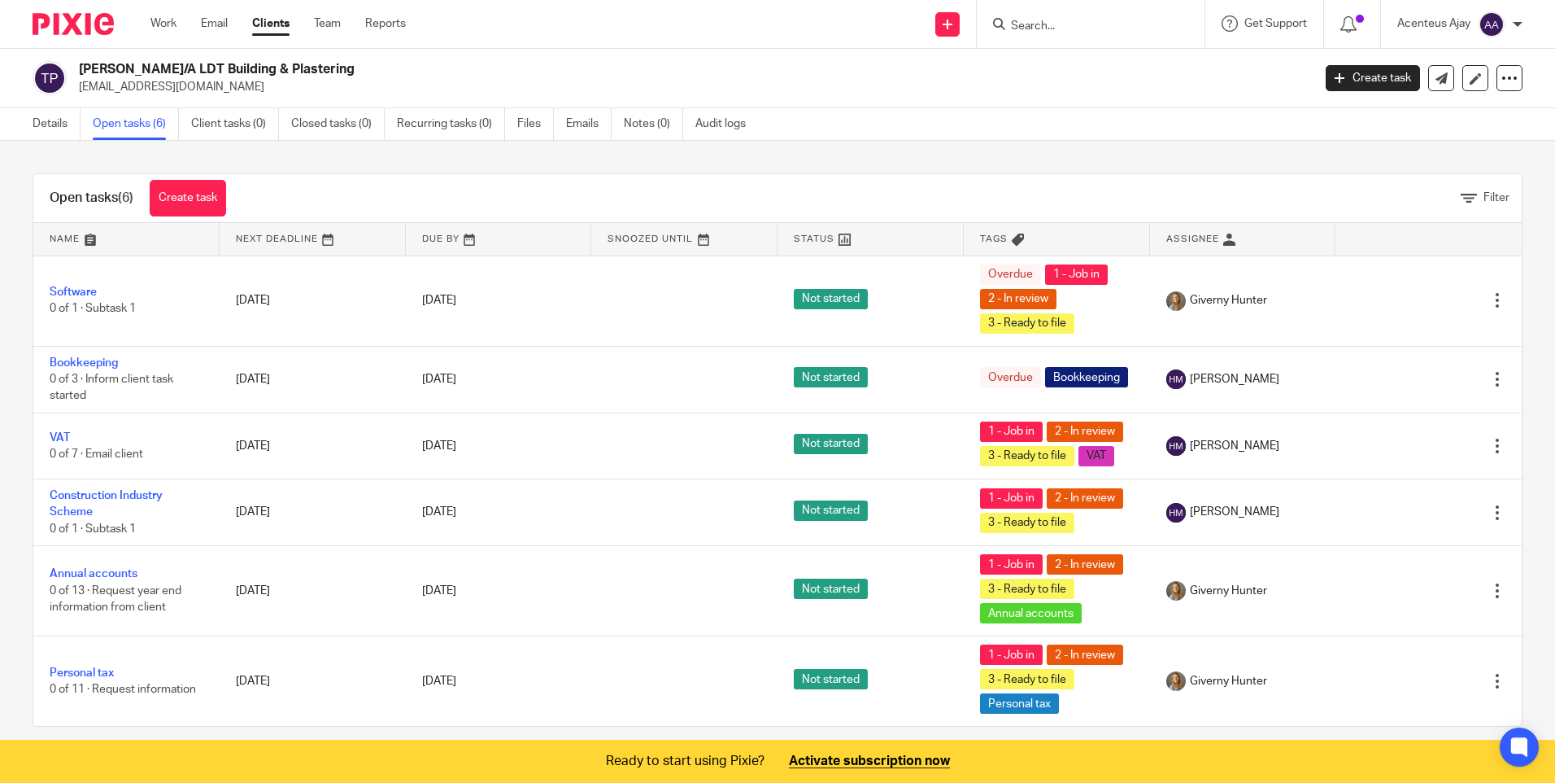
click at [1063, 30] on input "Search" at bounding box center [1083, 27] width 146 height 15
type input "storey"
click at [1079, 72] on link at bounding box center [1158, 69] width 304 height 37
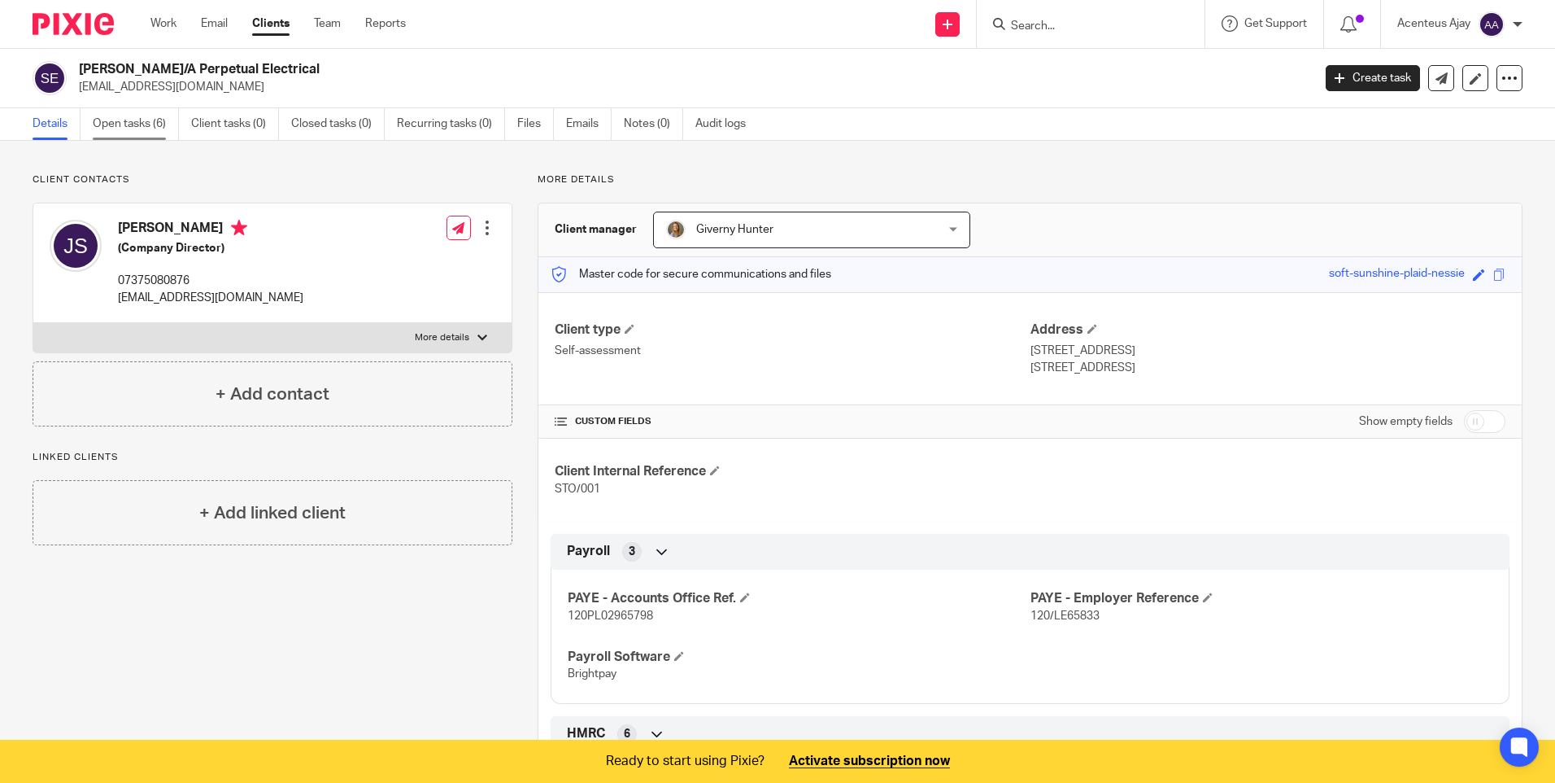
click at [151, 125] on link "Open tasks (6)" at bounding box center [136, 124] width 86 height 32
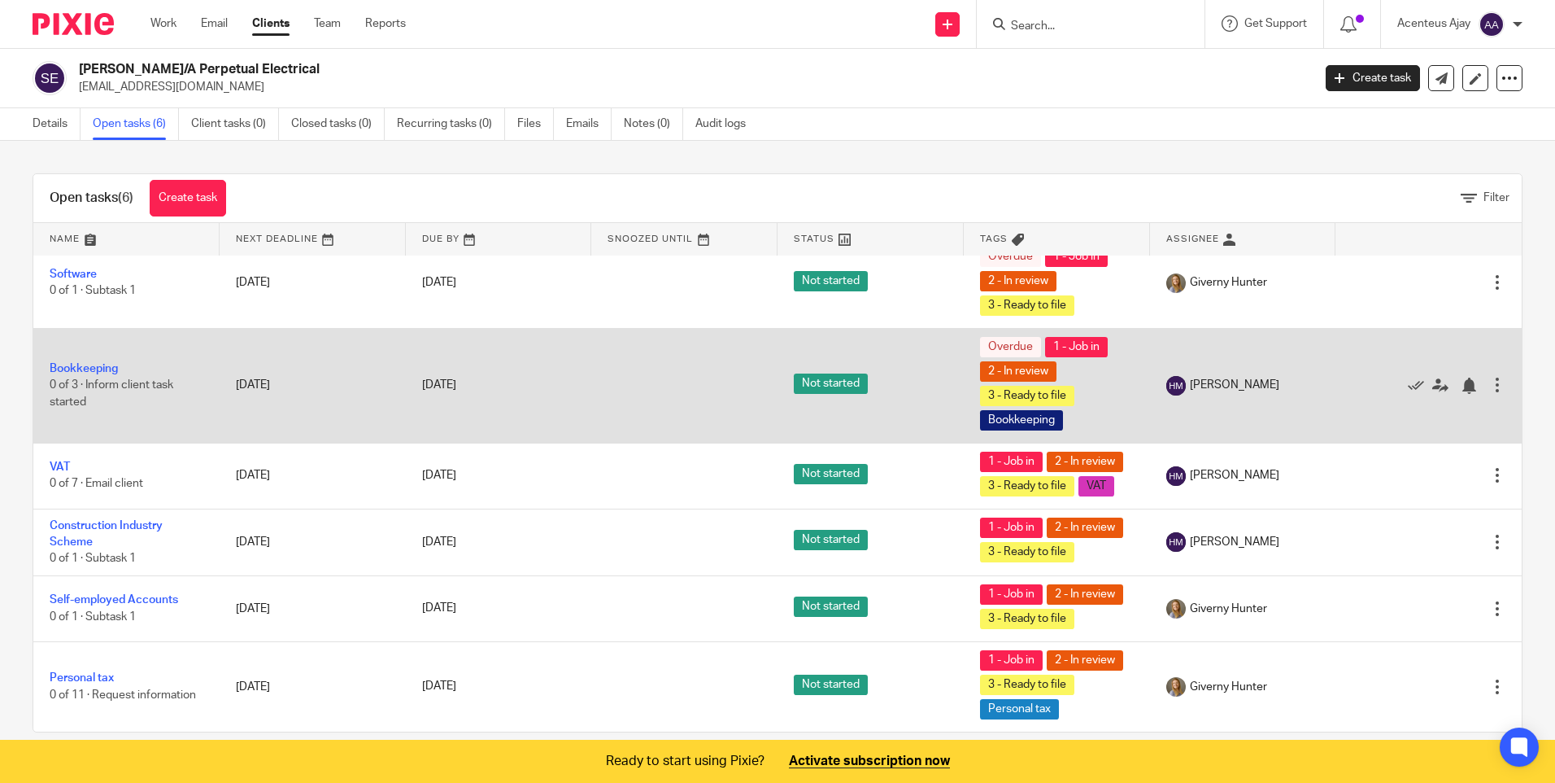
scroll to position [81, 0]
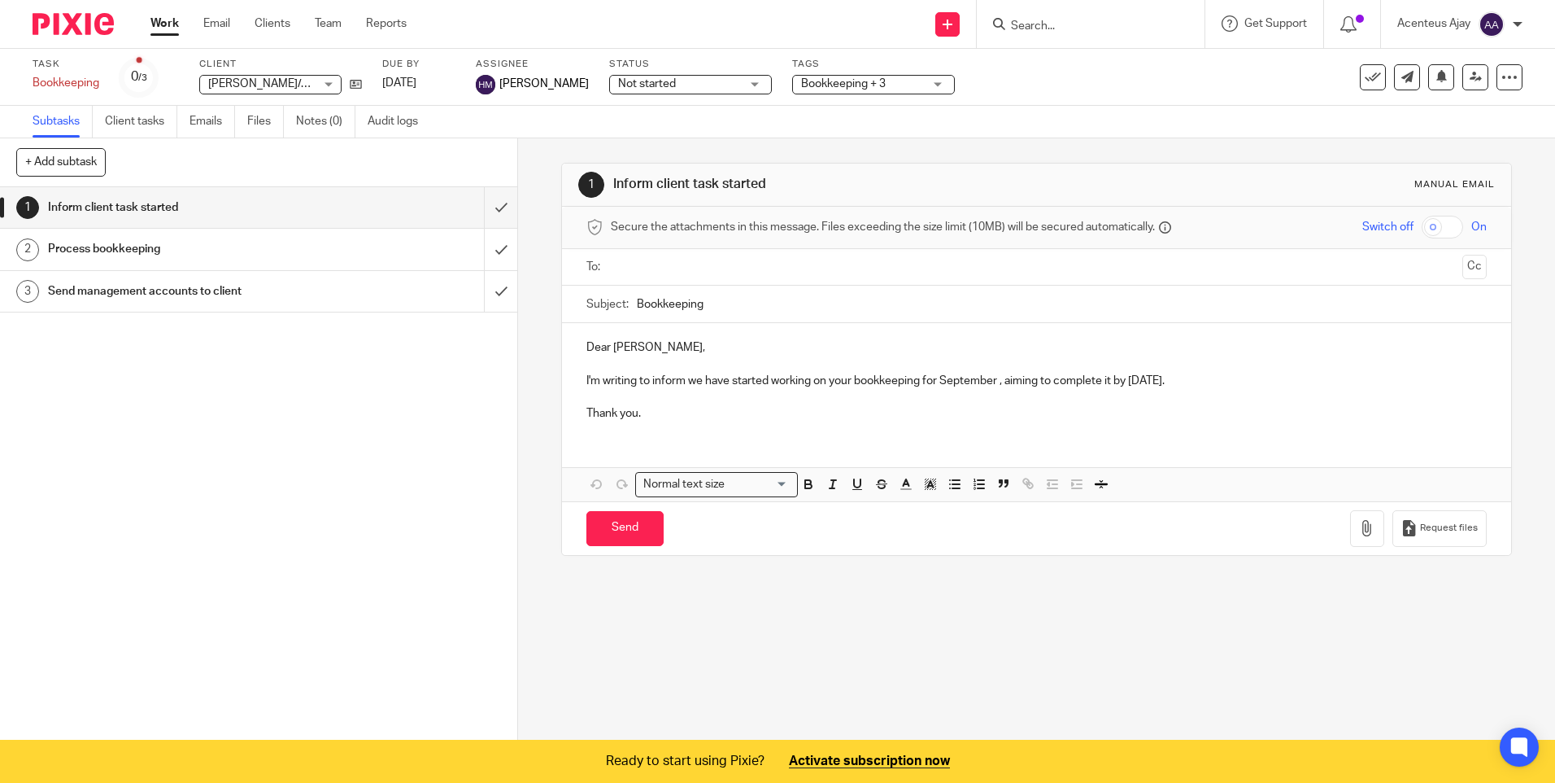
click at [108, 252] on h1 "Process bookkeeping" at bounding box center [188, 249] width 280 height 24
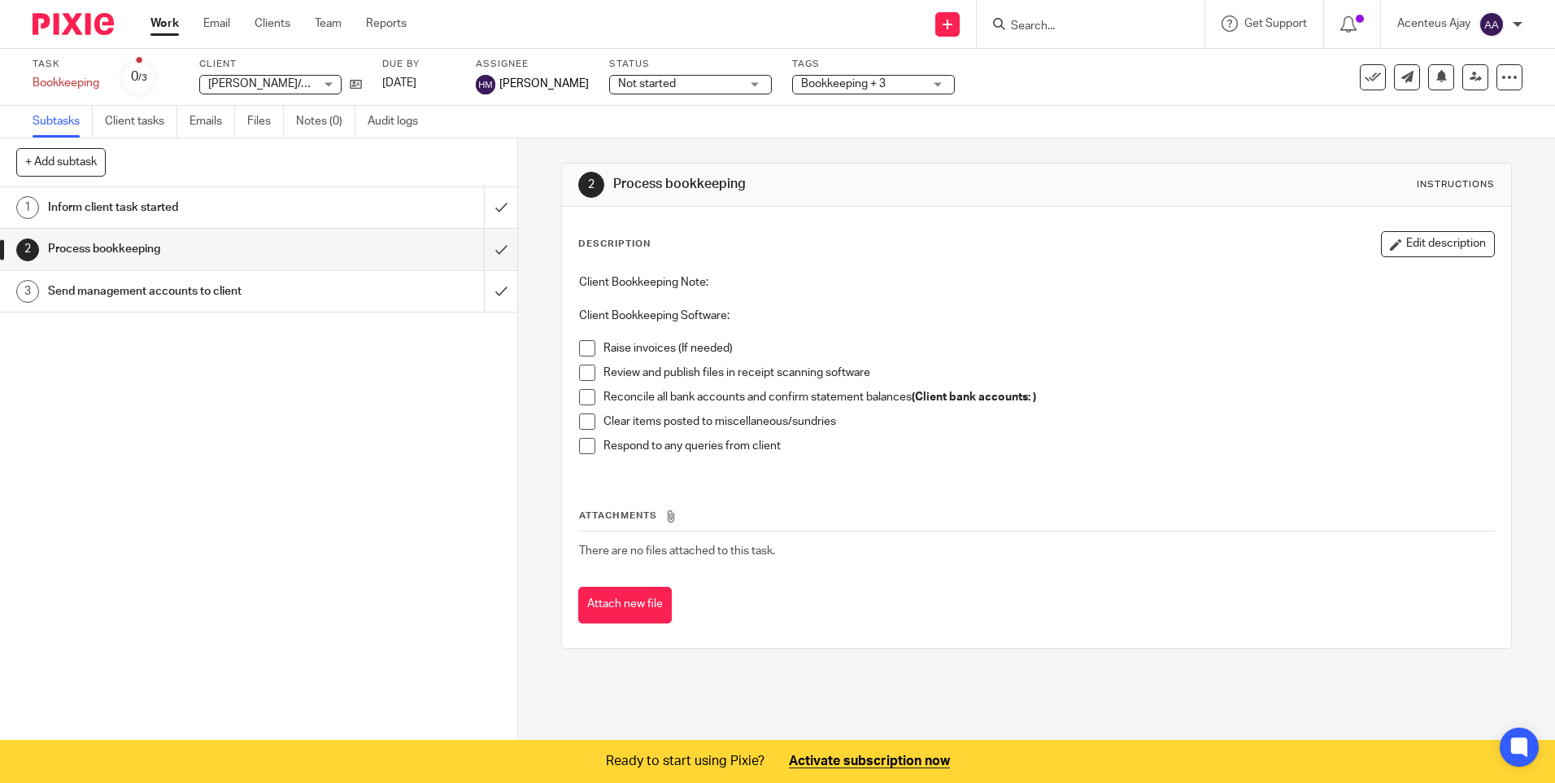
click at [108, 285] on h1 "Send management accounts to client" at bounding box center [188, 291] width 280 height 24
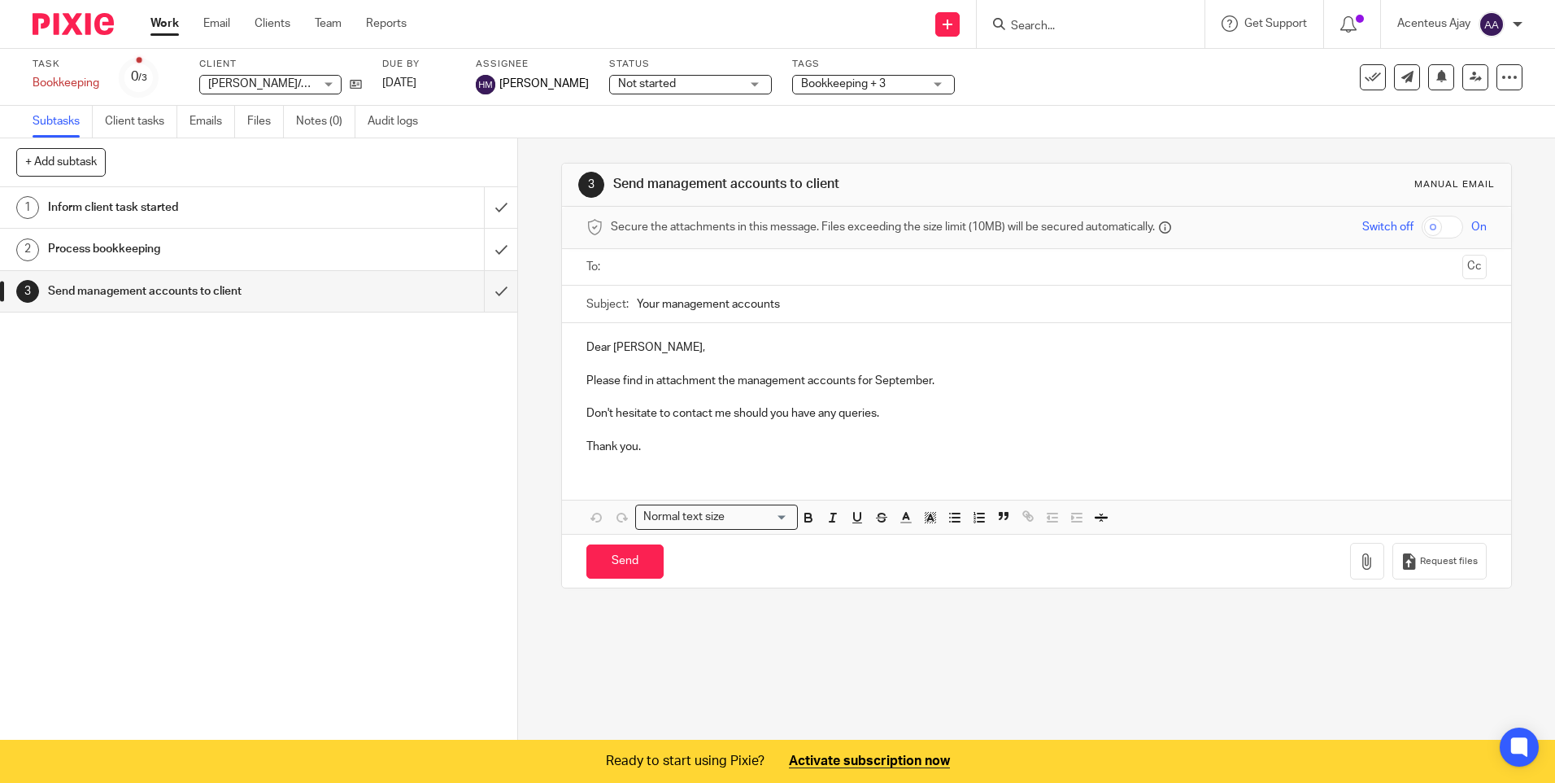
click at [138, 255] on h1 "Process bookkeeping" at bounding box center [188, 249] width 280 height 24
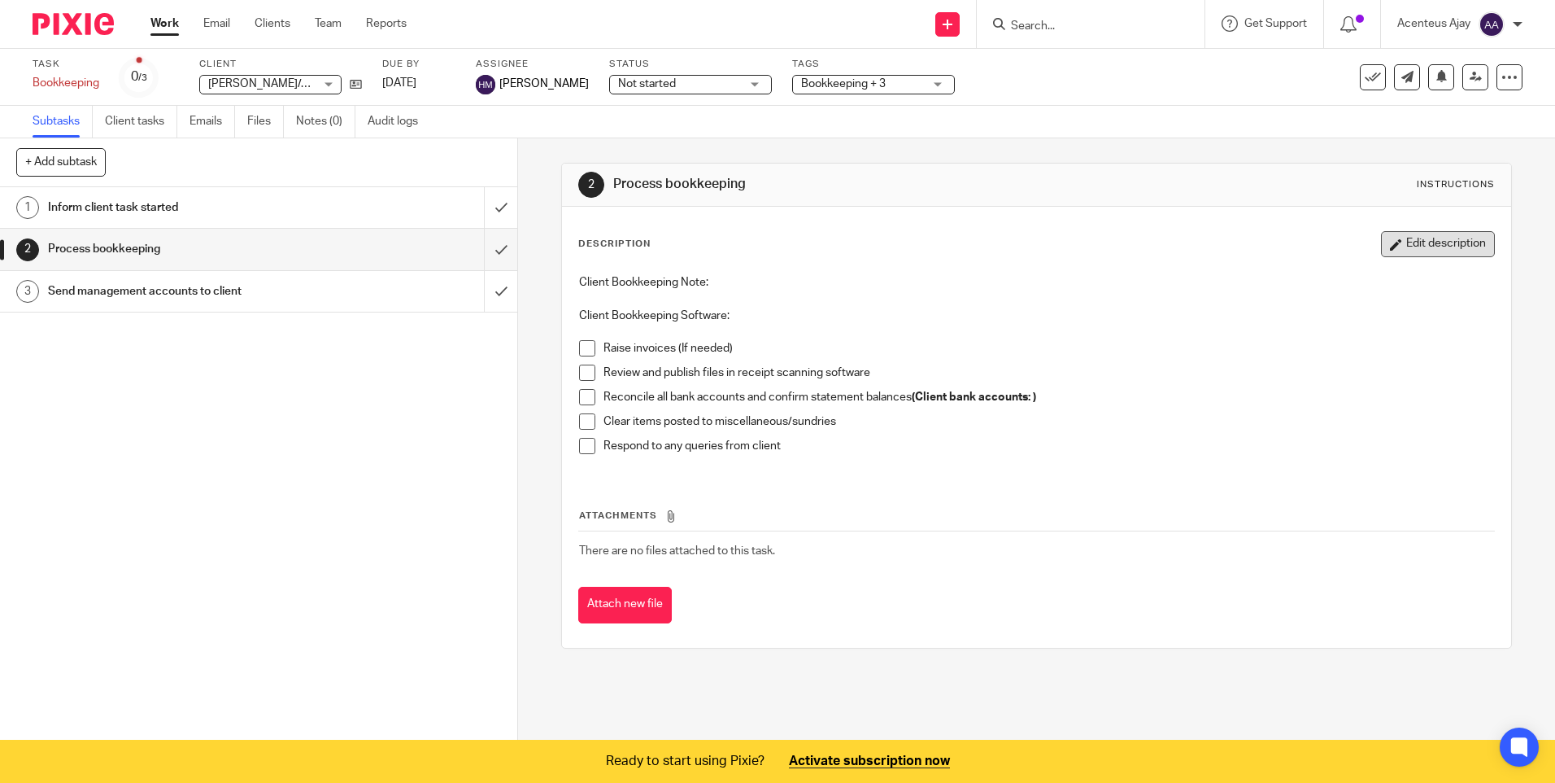
click at [1411, 251] on button "Edit description" at bounding box center [1438, 244] width 114 height 26
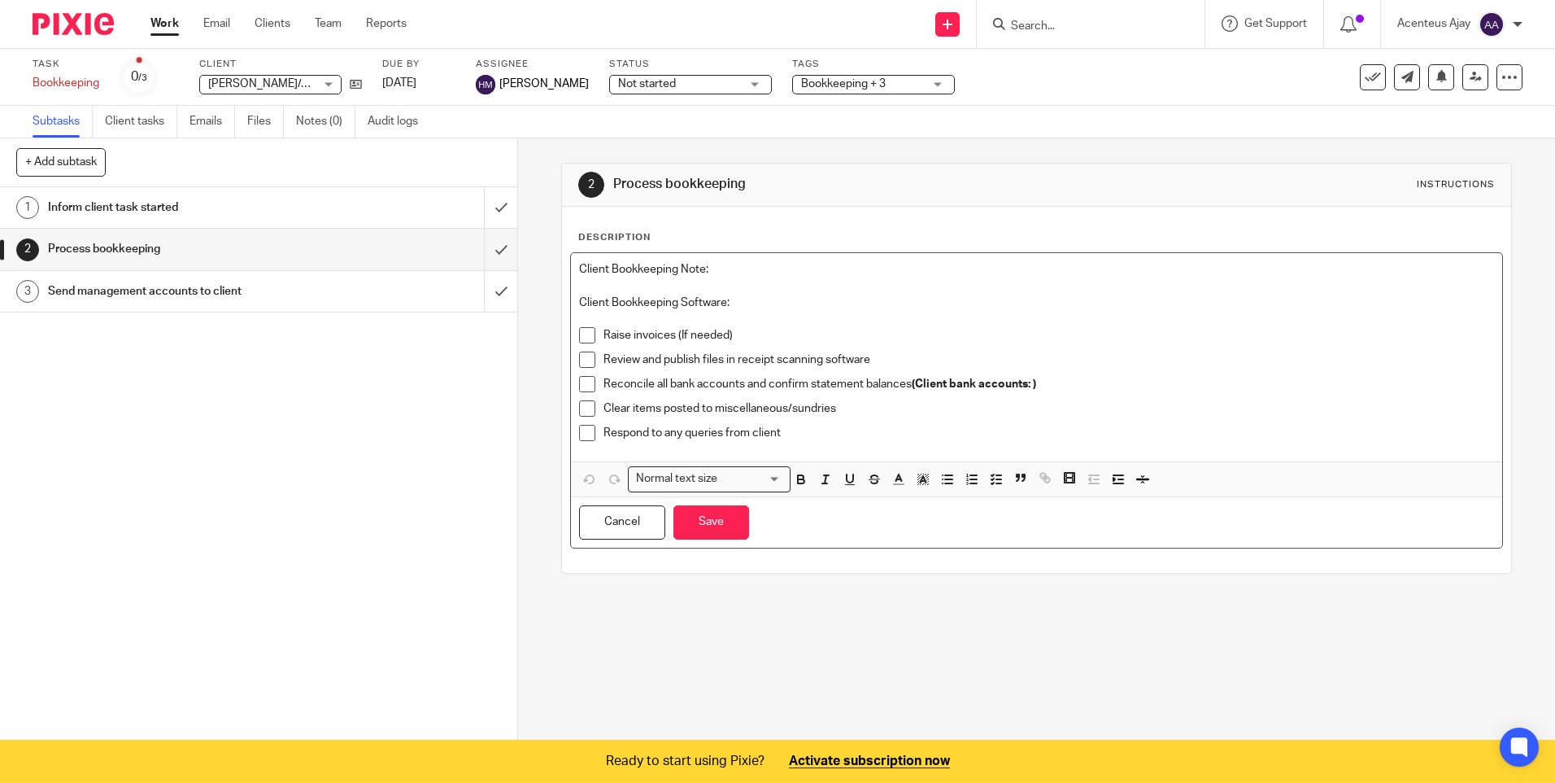
click at [726, 266] on p "Client Bookkeeping Note:" at bounding box center [1036, 269] width 914 height 16
drag, startPoint x: 734, startPoint y: 335, endPoint x: 602, endPoint y: 343, distance: 132.0
click at [604, 343] on p "Raise invoices (If needed)" at bounding box center [1049, 335] width 890 height 16
drag, startPoint x: 829, startPoint y: 367, endPoint x: 657, endPoint y: 369, distance: 171.7
click at [657, 369] on div "Review and publish files in receipt scanning software" at bounding box center [1049, 363] width 890 height 24
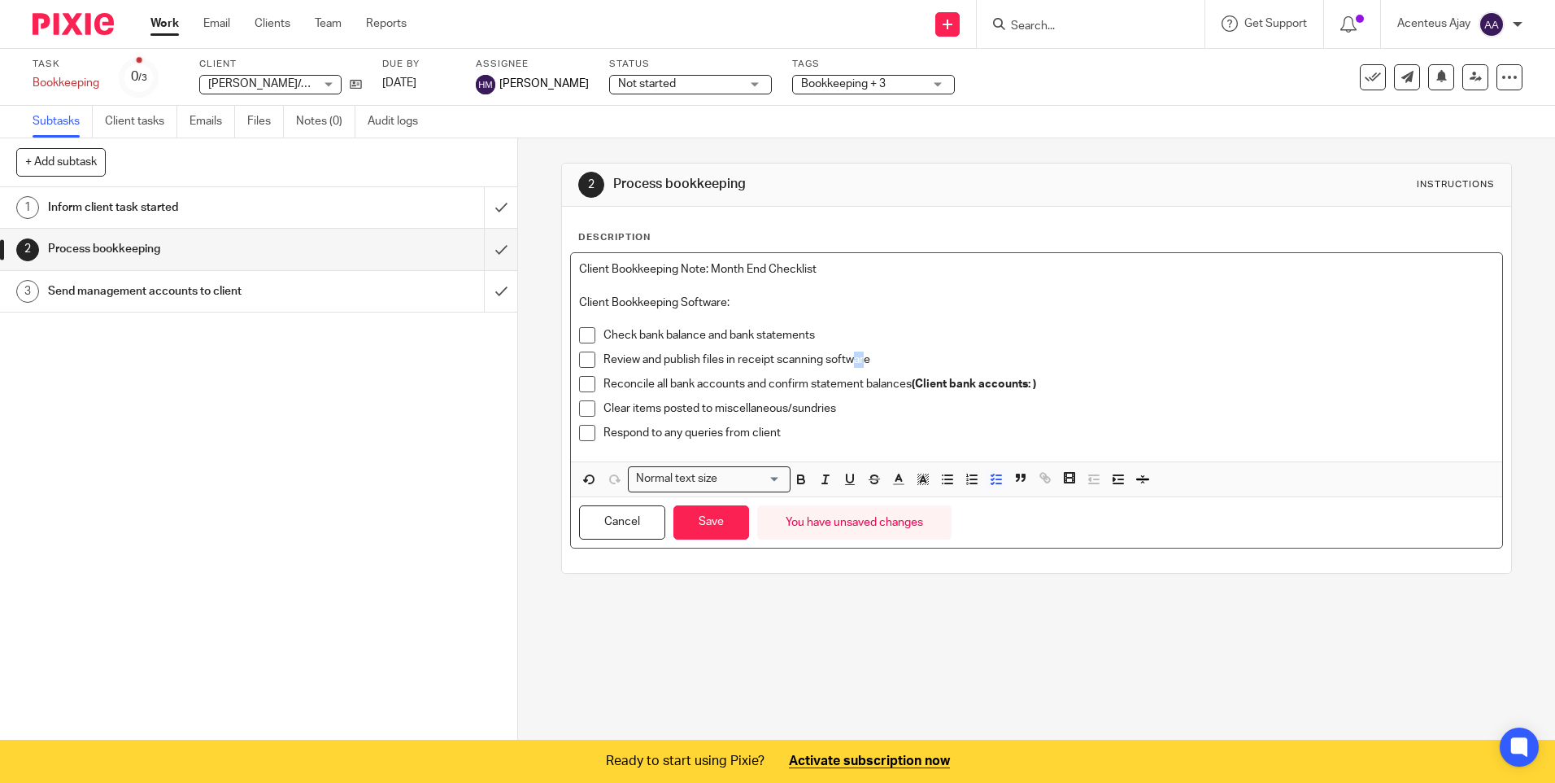
drag, startPoint x: 863, startPoint y: 359, endPoint x: 849, endPoint y: 360, distance: 13.9
click at [849, 360] on p "Review and publish files in receipt scanning software" at bounding box center [1049, 359] width 890 height 16
drag, startPoint x: 866, startPoint y: 358, endPoint x: 602, endPoint y: 359, distance: 263.6
click at [604, 359] on p "Review and publish files in receipt scanning software" at bounding box center [1049, 359] width 890 height 16
drag, startPoint x: 1040, startPoint y: 382, endPoint x: 602, endPoint y: 386, distance: 438.5
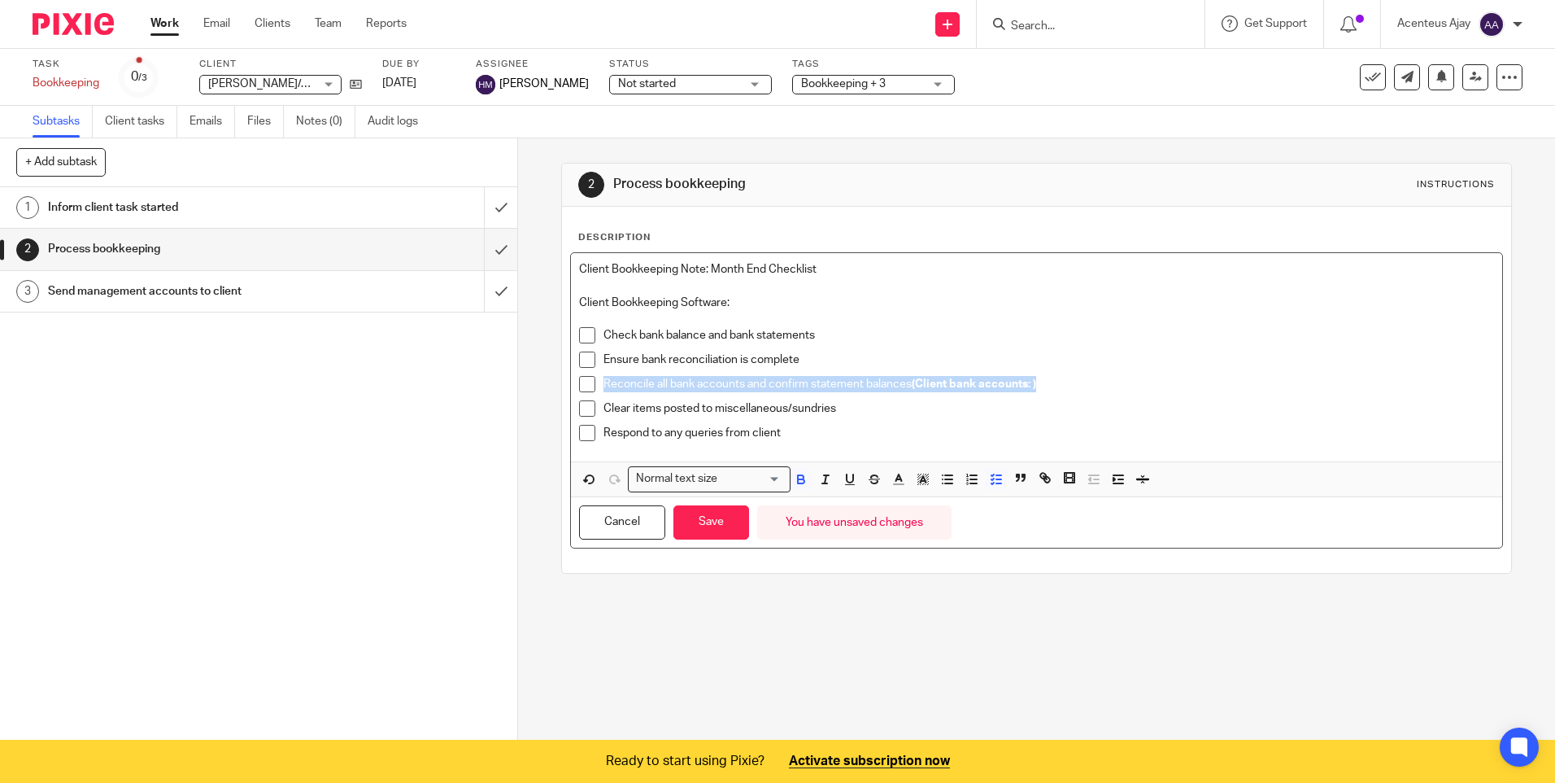
click at [604, 386] on p "Reconcile all bank accounts and confirm statement balances (Client bank account…" at bounding box center [1049, 384] width 890 height 16
click at [767, 309] on p "Client Bookkeeping Software:" at bounding box center [1036, 302] width 914 height 16
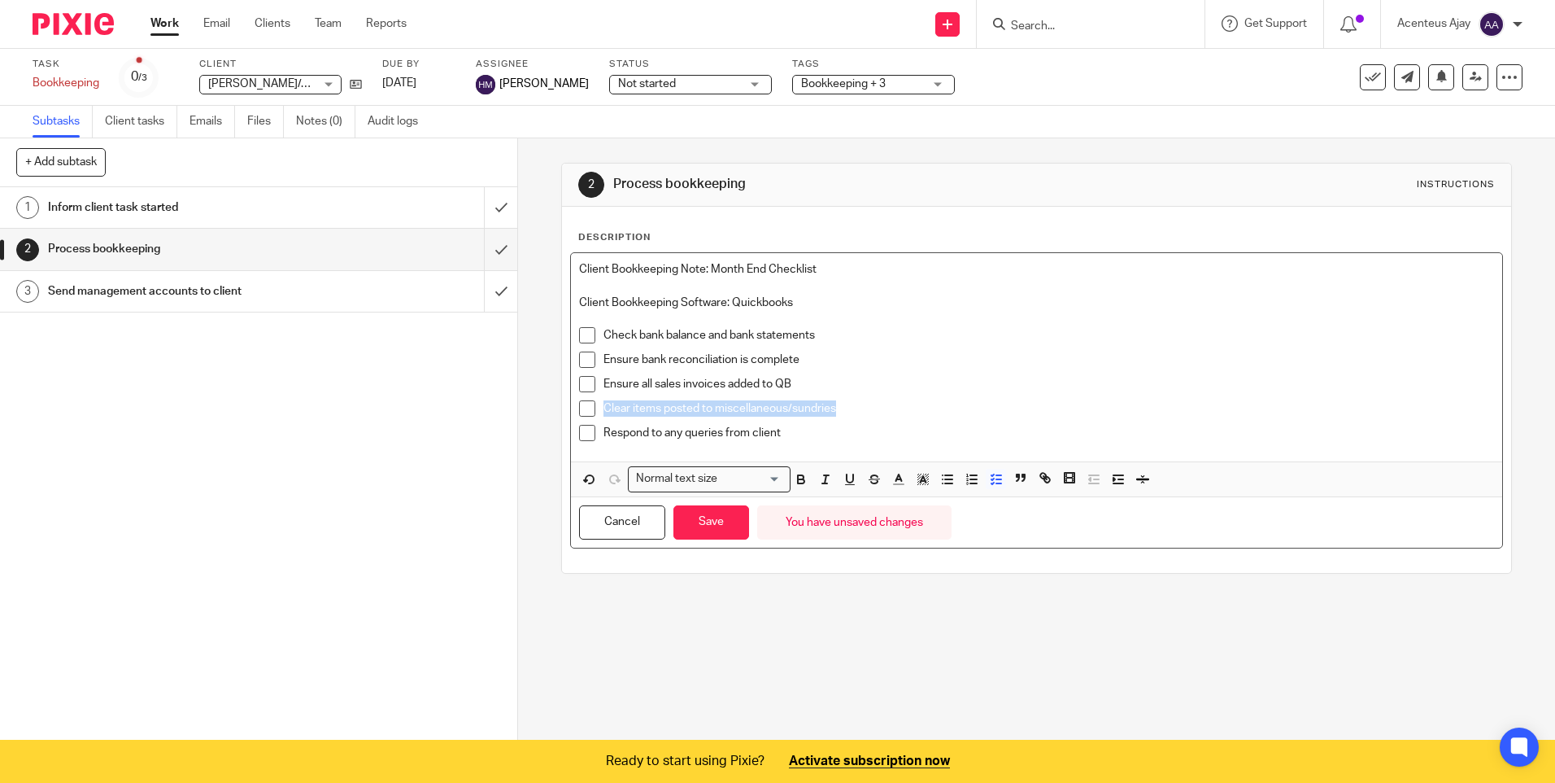
drag, startPoint x: 835, startPoint y: 405, endPoint x: 600, endPoint y: 412, distance: 234.4
click at [604, 412] on p "Clear items posted to miscellaneous/sundries" at bounding box center [1049, 408] width 890 height 16
drag, startPoint x: 726, startPoint y: 434, endPoint x: 600, endPoint y: 435, distance: 126.1
click at [604, 435] on p "Respond to any queries from client" at bounding box center [1049, 433] width 890 height 16
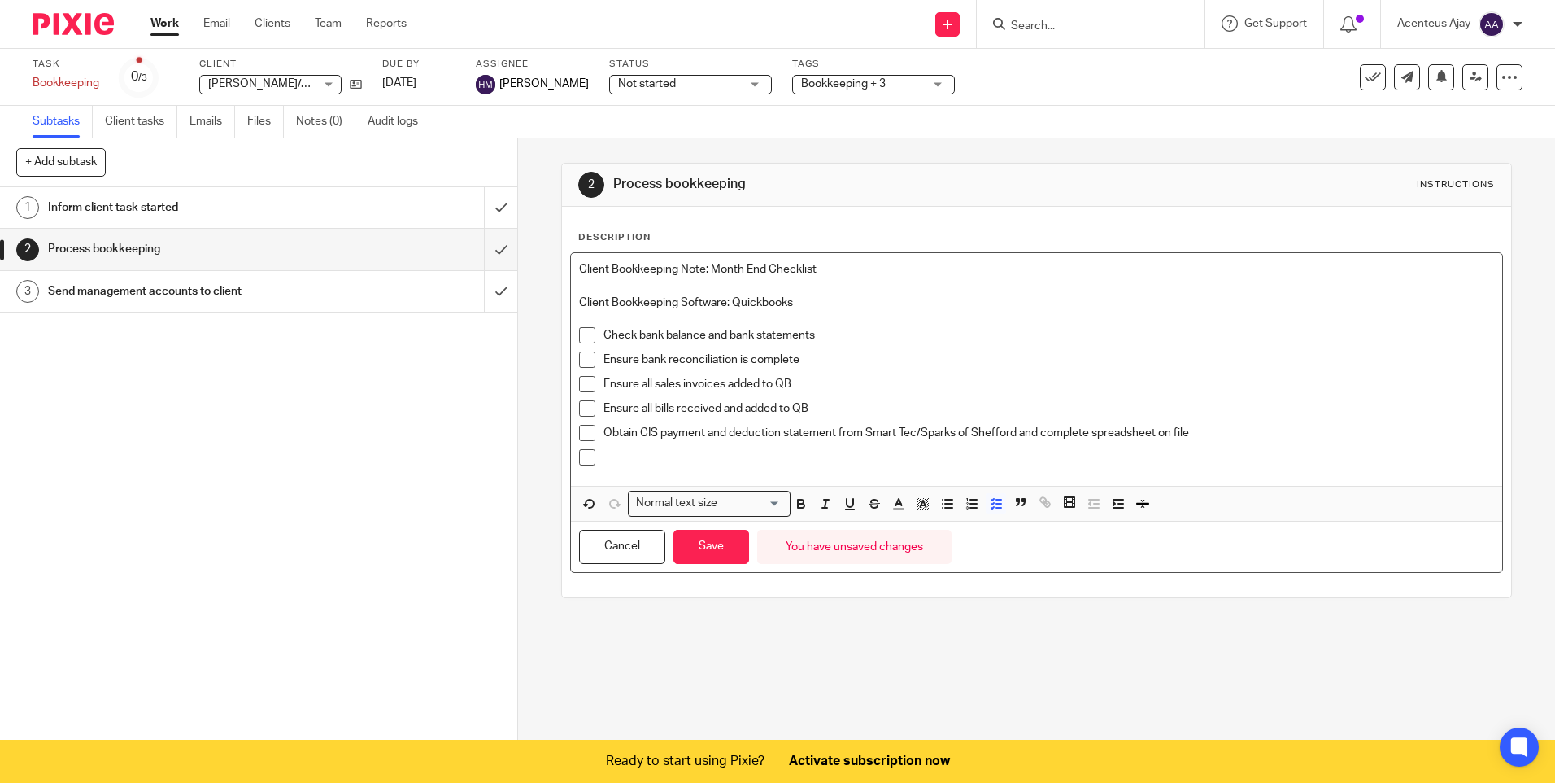
click at [681, 457] on p at bounding box center [1049, 457] width 890 height 16
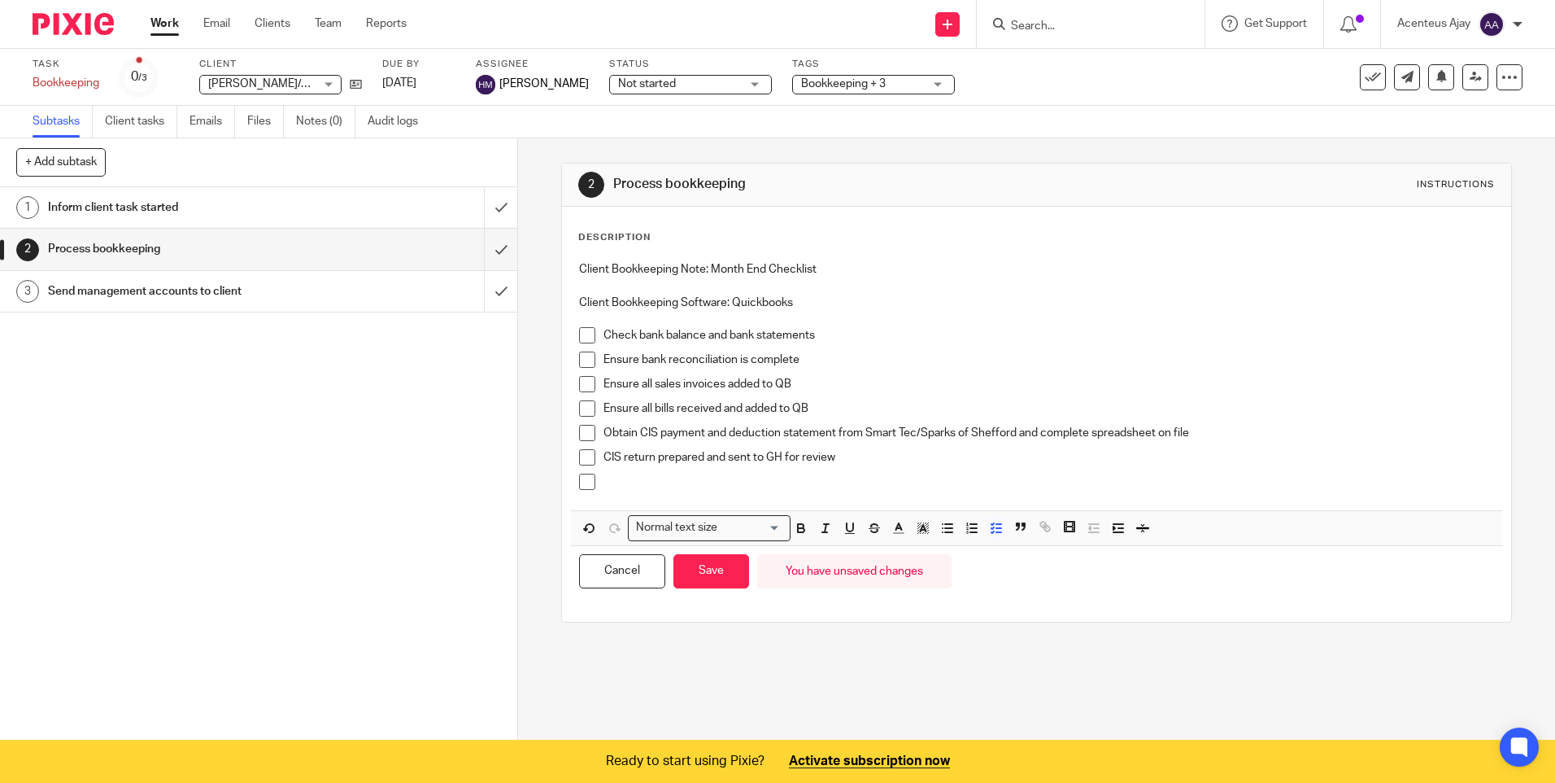
click at [660, 491] on div at bounding box center [1049, 485] width 890 height 24
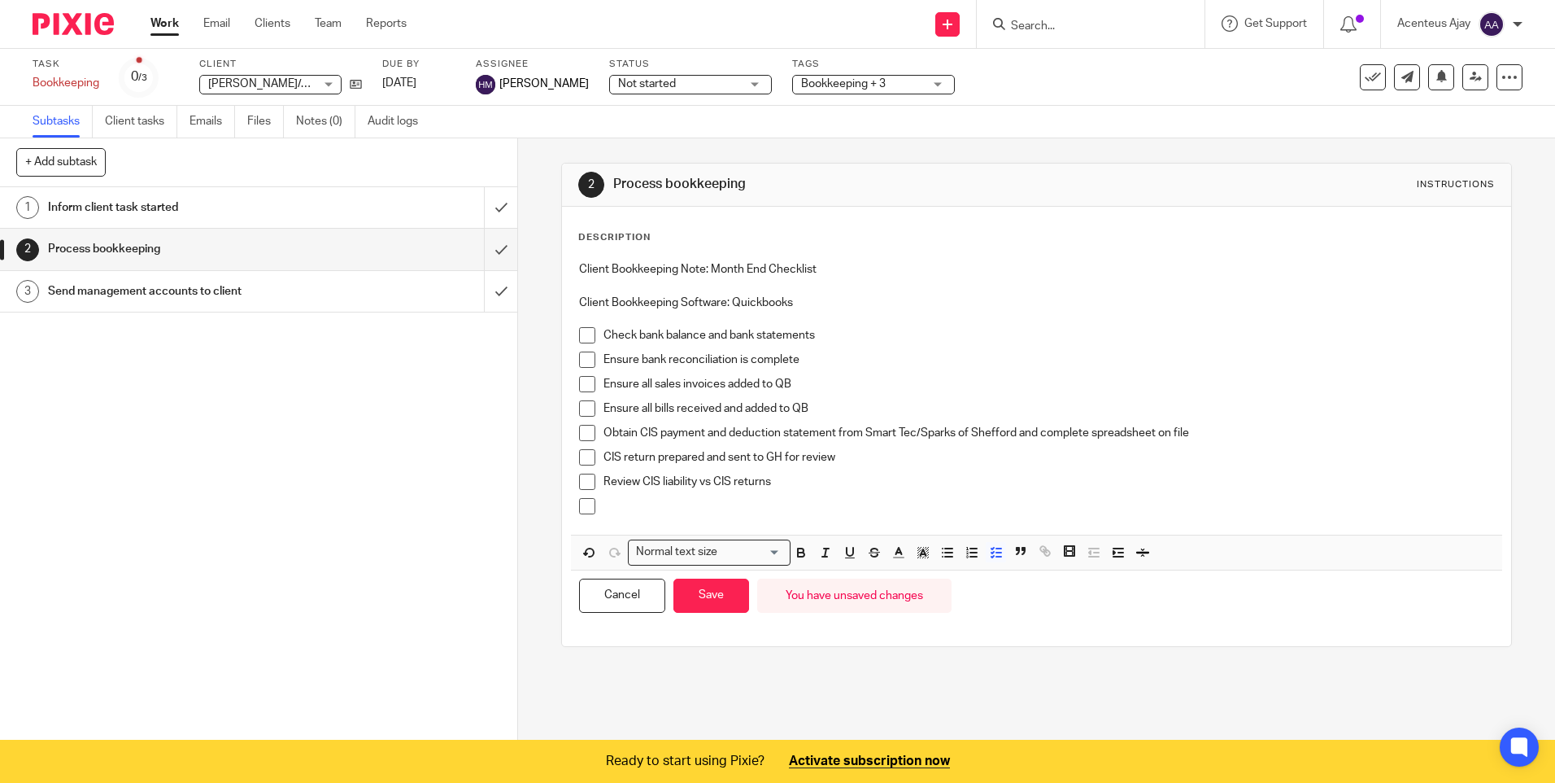
click at [630, 502] on p at bounding box center [1049, 506] width 890 height 16
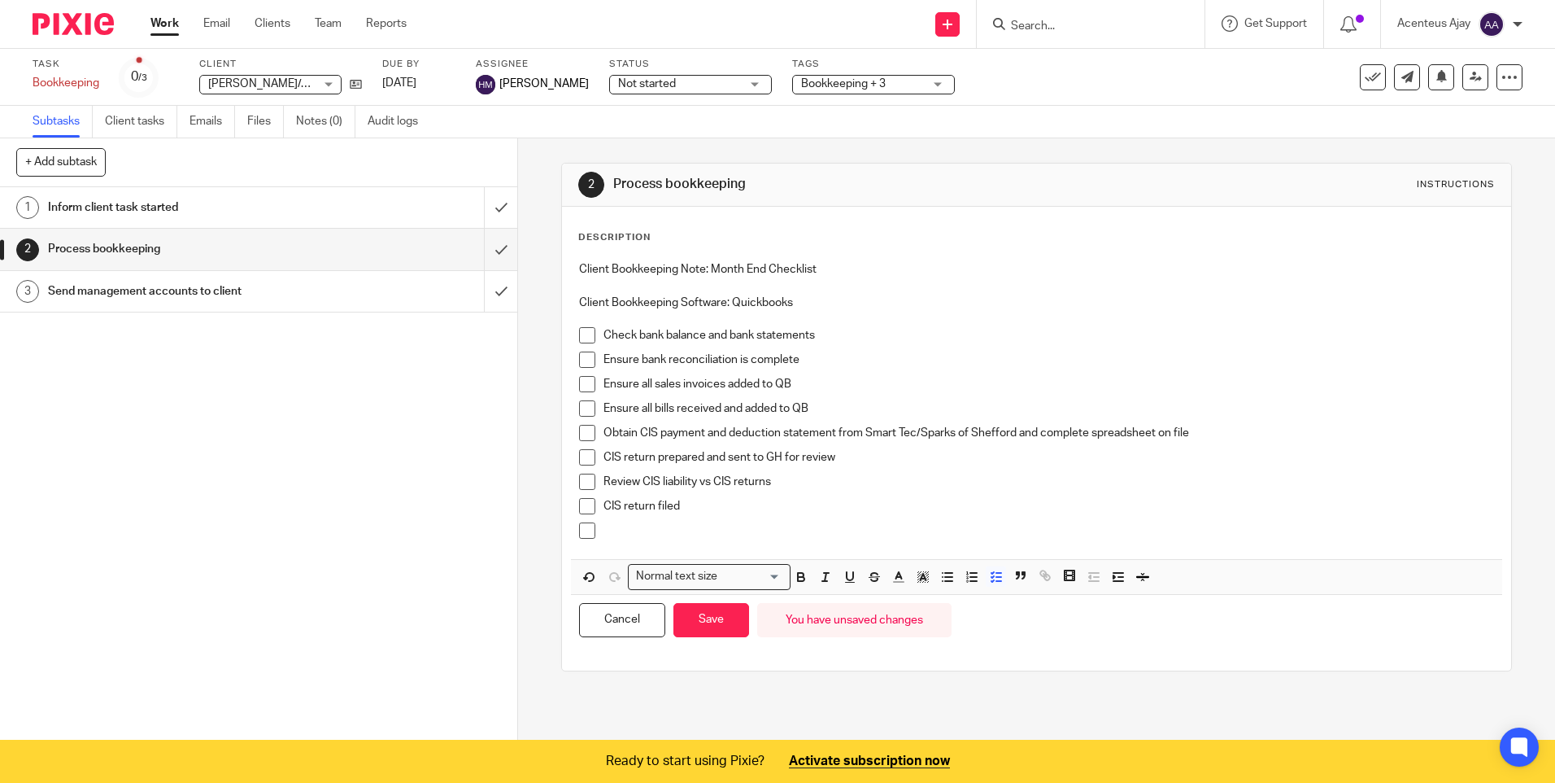
click at [620, 529] on p at bounding box center [1049, 530] width 890 height 16
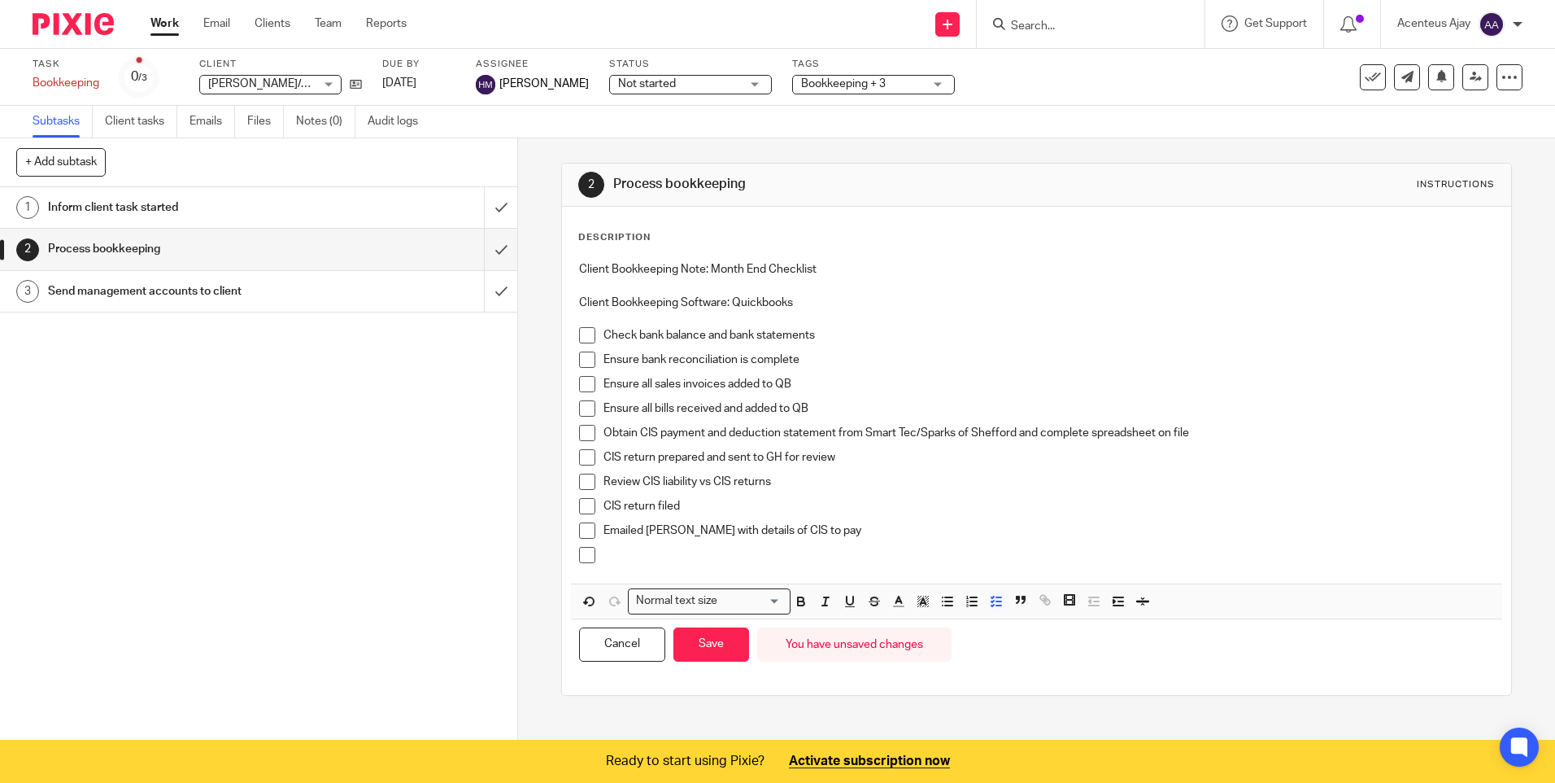
click at [619, 546] on ul "Check bank balance and bank statements Ensure bank reconciliation is complete E…" at bounding box center [1036, 449] width 914 height 244
click at [613, 553] on p at bounding box center [1049, 555] width 890 height 16
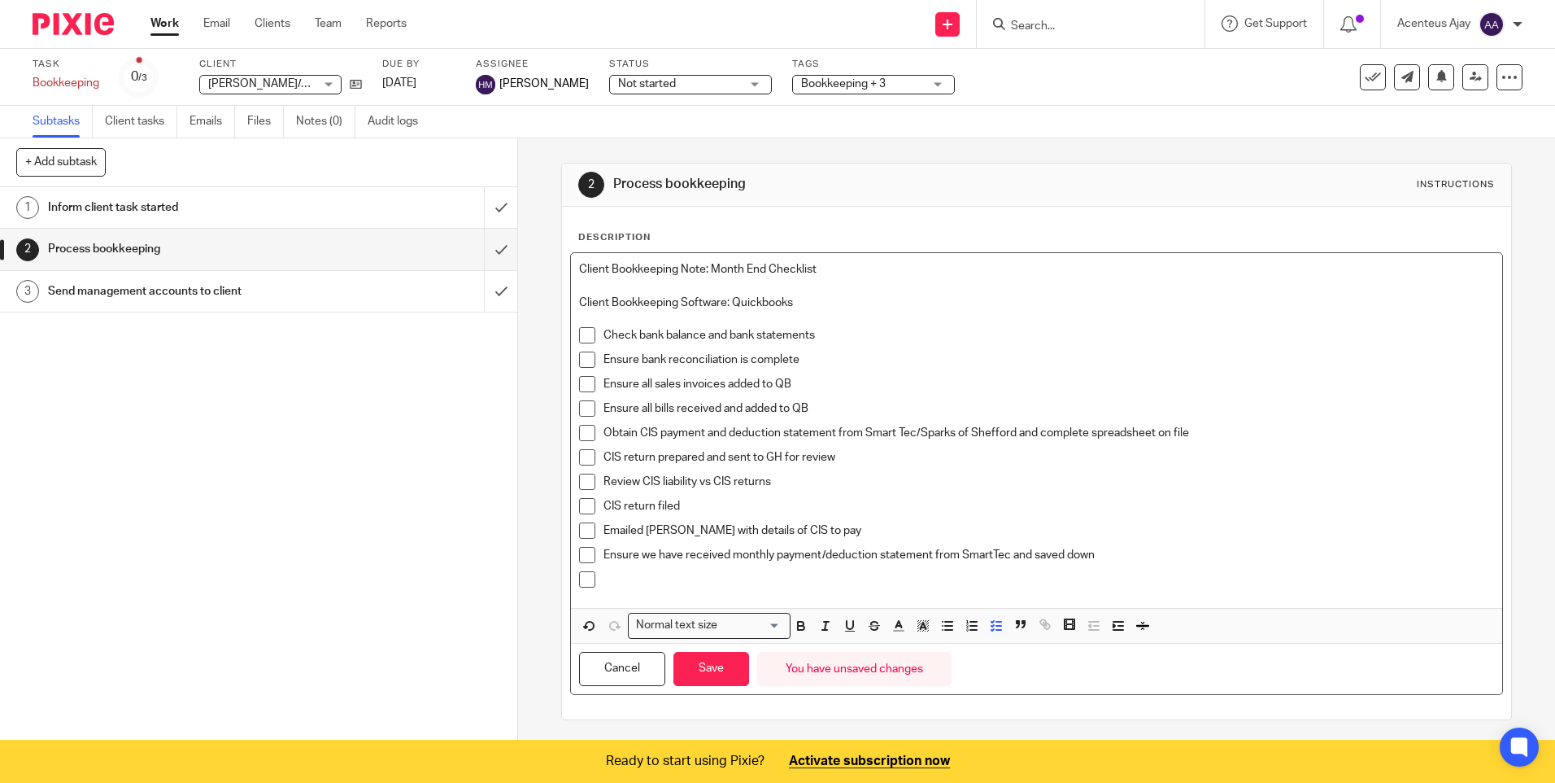
click at [664, 573] on p at bounding box center [1049, 579] width 890 height 16
click at [707, 674] on button "Save" at bounding box center [712, 669] width 76 height 35
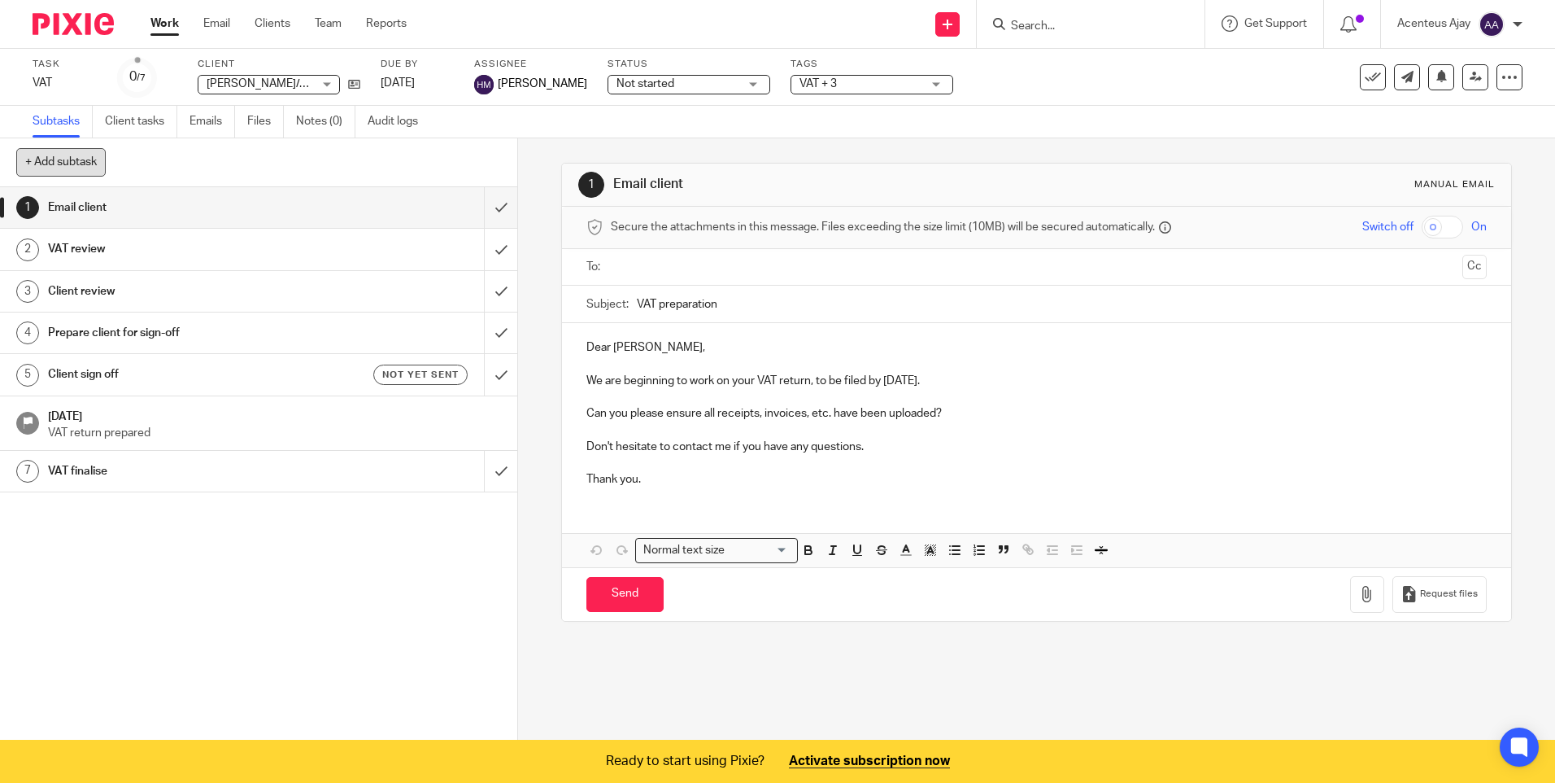
click at [59, 161] on button "+ Add subtask" at bounding box center [60, 162] width 89 height 28
type input "VAT Preparation"
click at [473, 167] on p "+ Add" at bounding box center [477, 163] width 47 height 28
click at [94, 510] on h1 "VAT Preparation" at bounding box center [188, 512] width 280 height 24
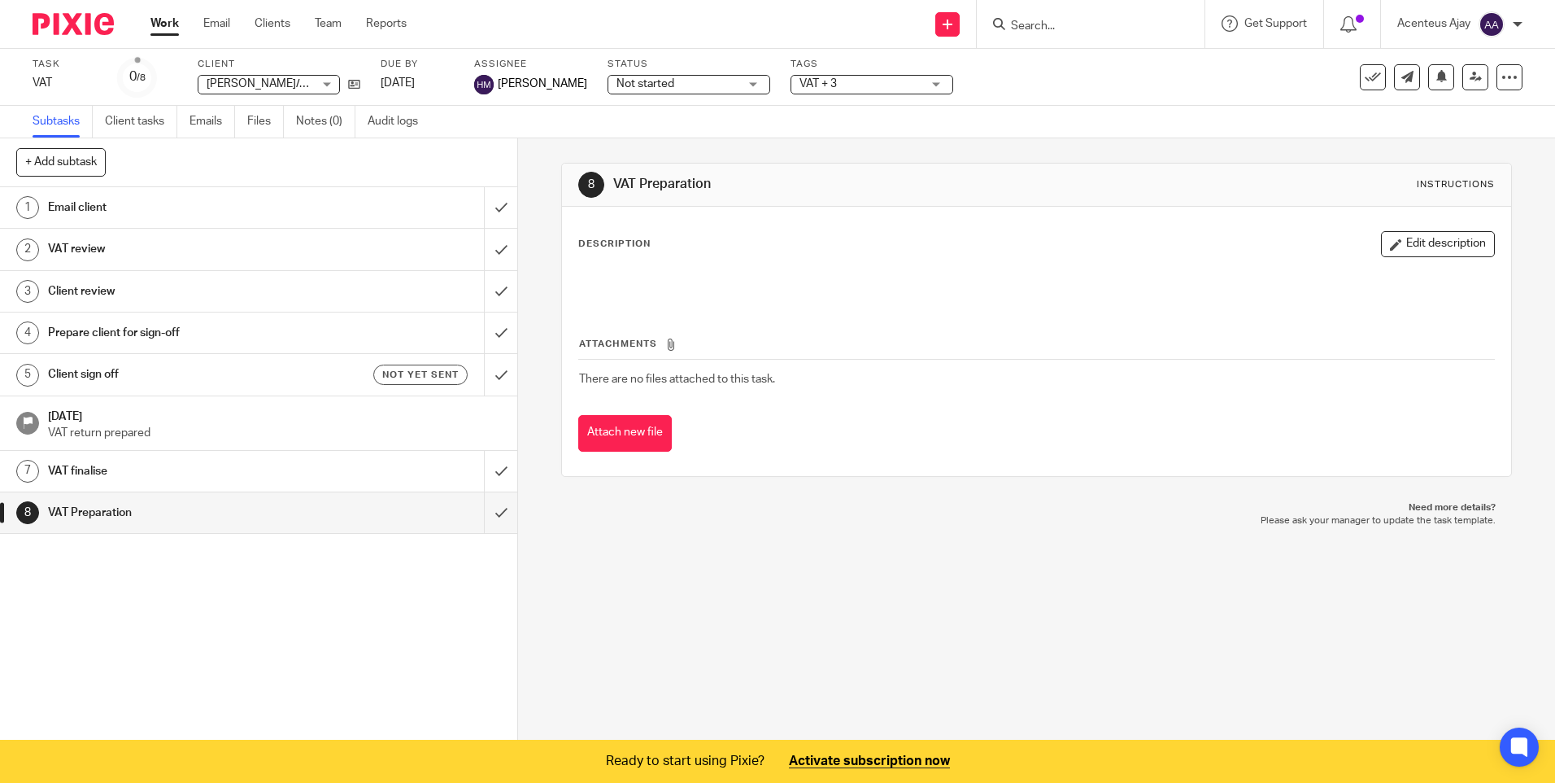
click at [83, 210] on h1 "Email client" at bounding box center [188, 207] width 280 height 24
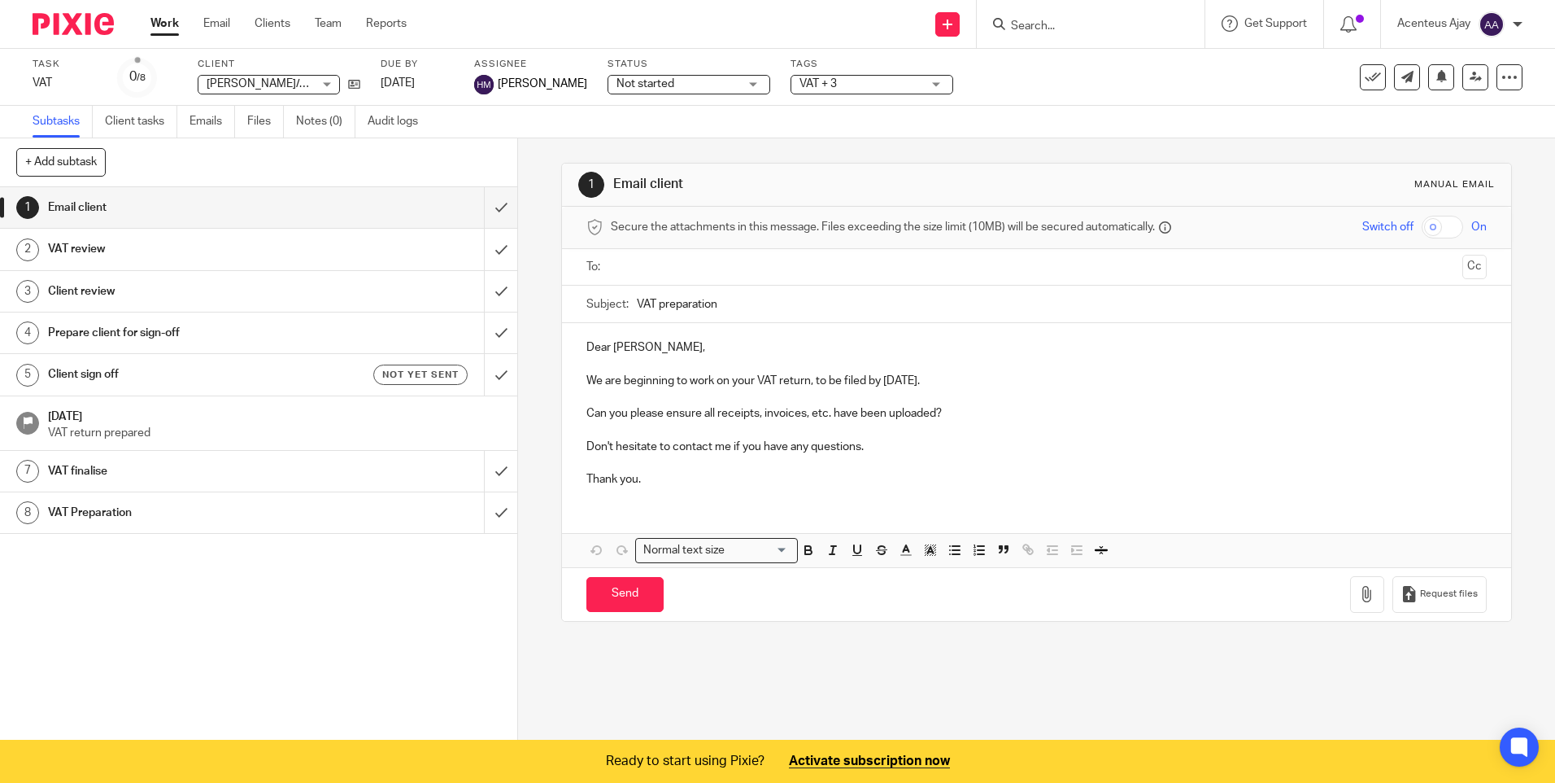
click at [110, 522] on h1 "VAT Preparation" at bounding box center [188, 512] width 280 height 24
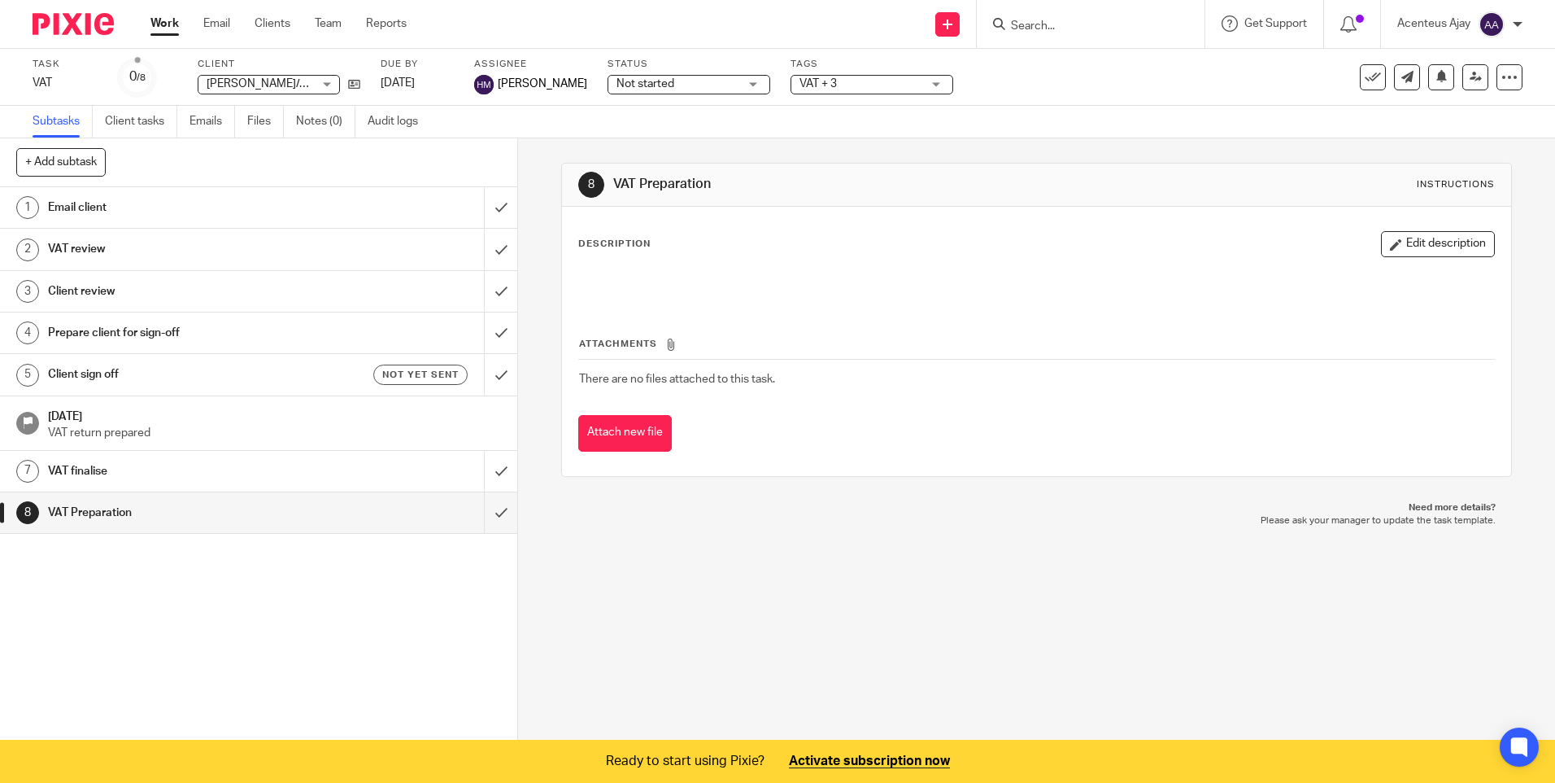
click at [615, 244] on p "Description" at bounding box center [614, 244] width 72 height 13
drag, startPoint x: 1450, startPoint y: 238, endPoint x: 1189, endPoint y: 281, distance: 264.8
click at [1449, 238] on button "Edit description" at bounding box center [1438, 244] width 114 height 26
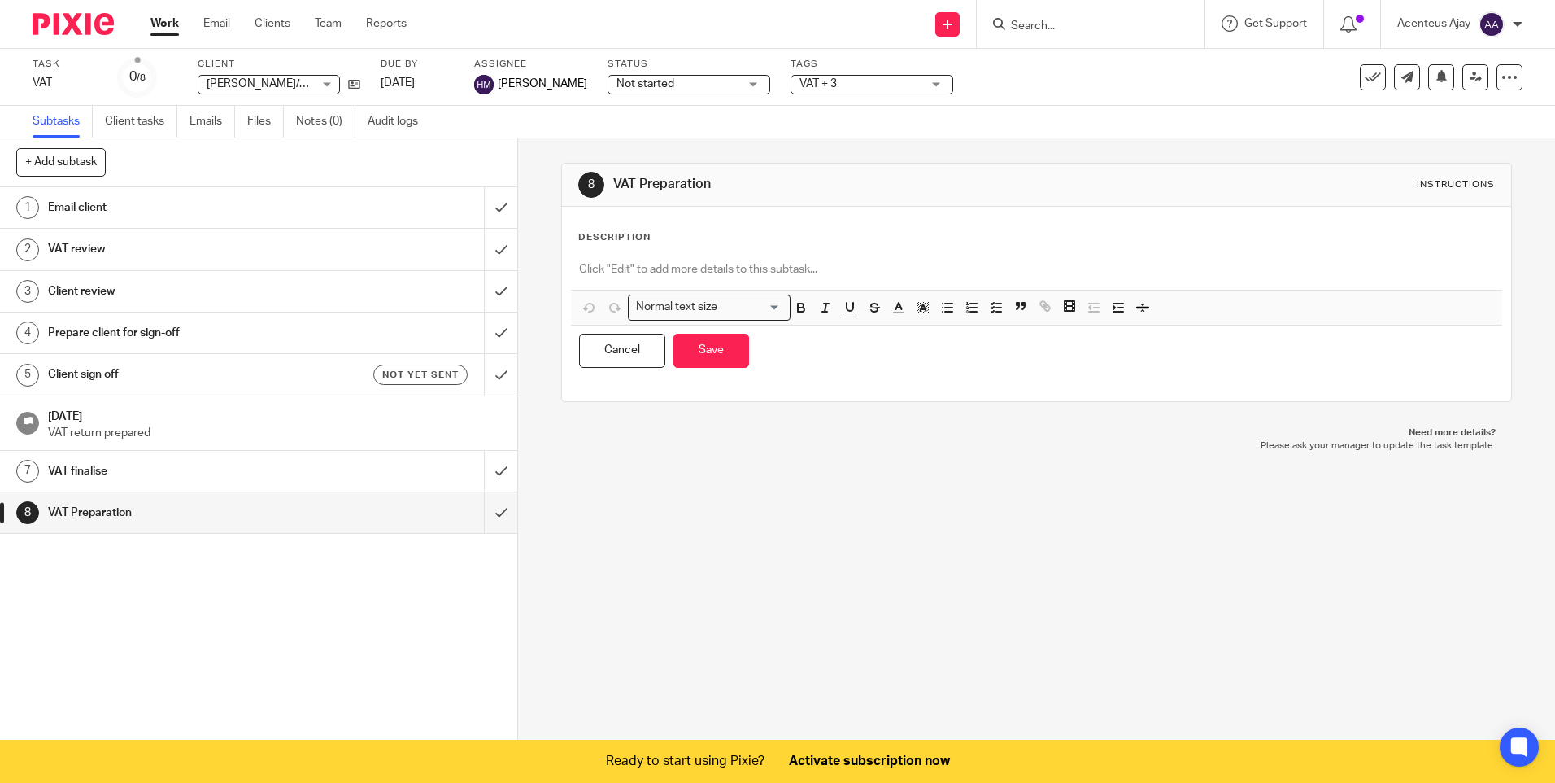
click at [601, 272] on p at bounding box center [1036, 269] width 914 height 16
paste div
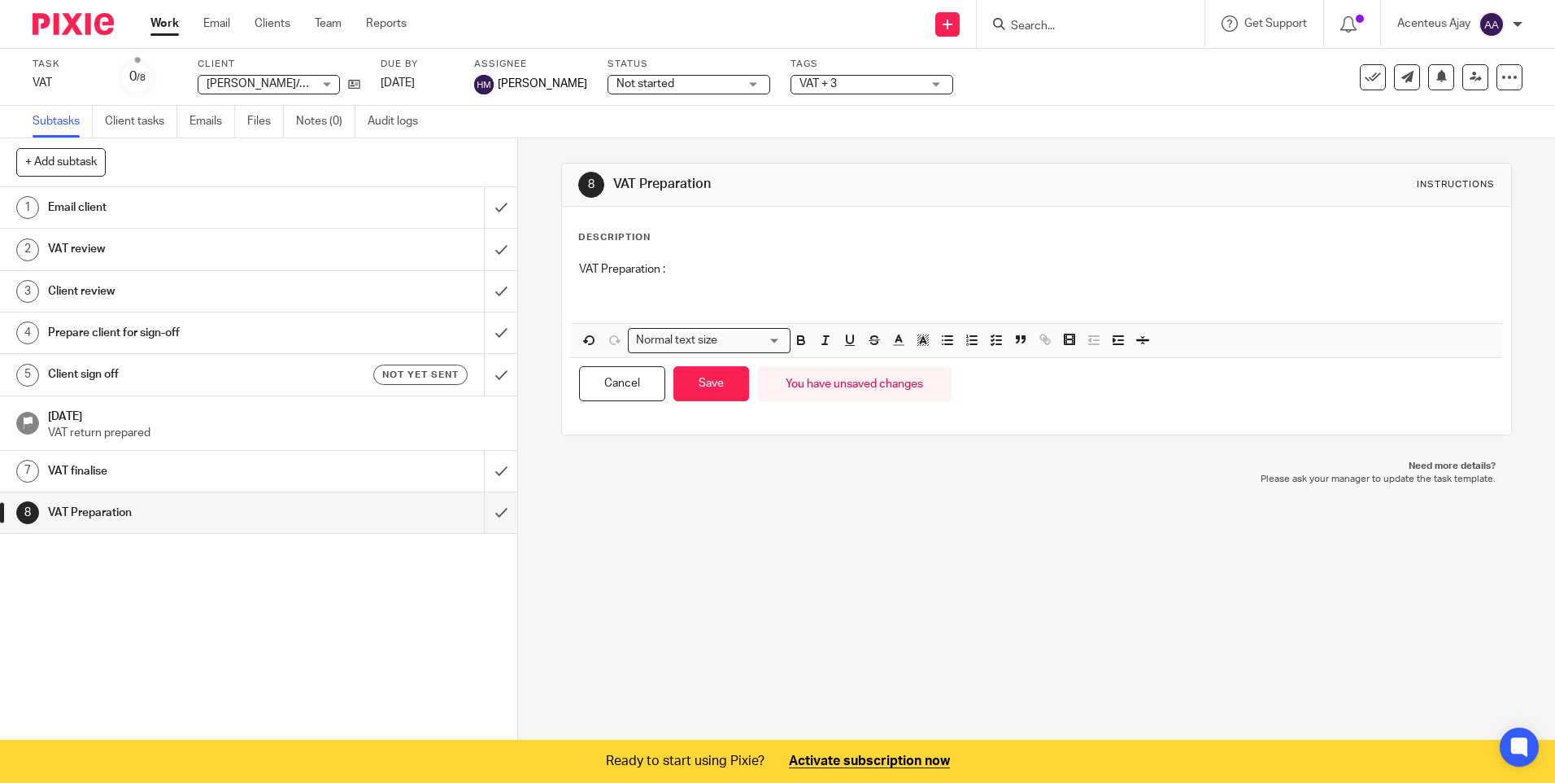
click at [599, 303] on p at bounding box center [1036, 302] width 914 height 16
click at [990, 340] on icon "button" at bounding box center [996, 340] width 15 height 15
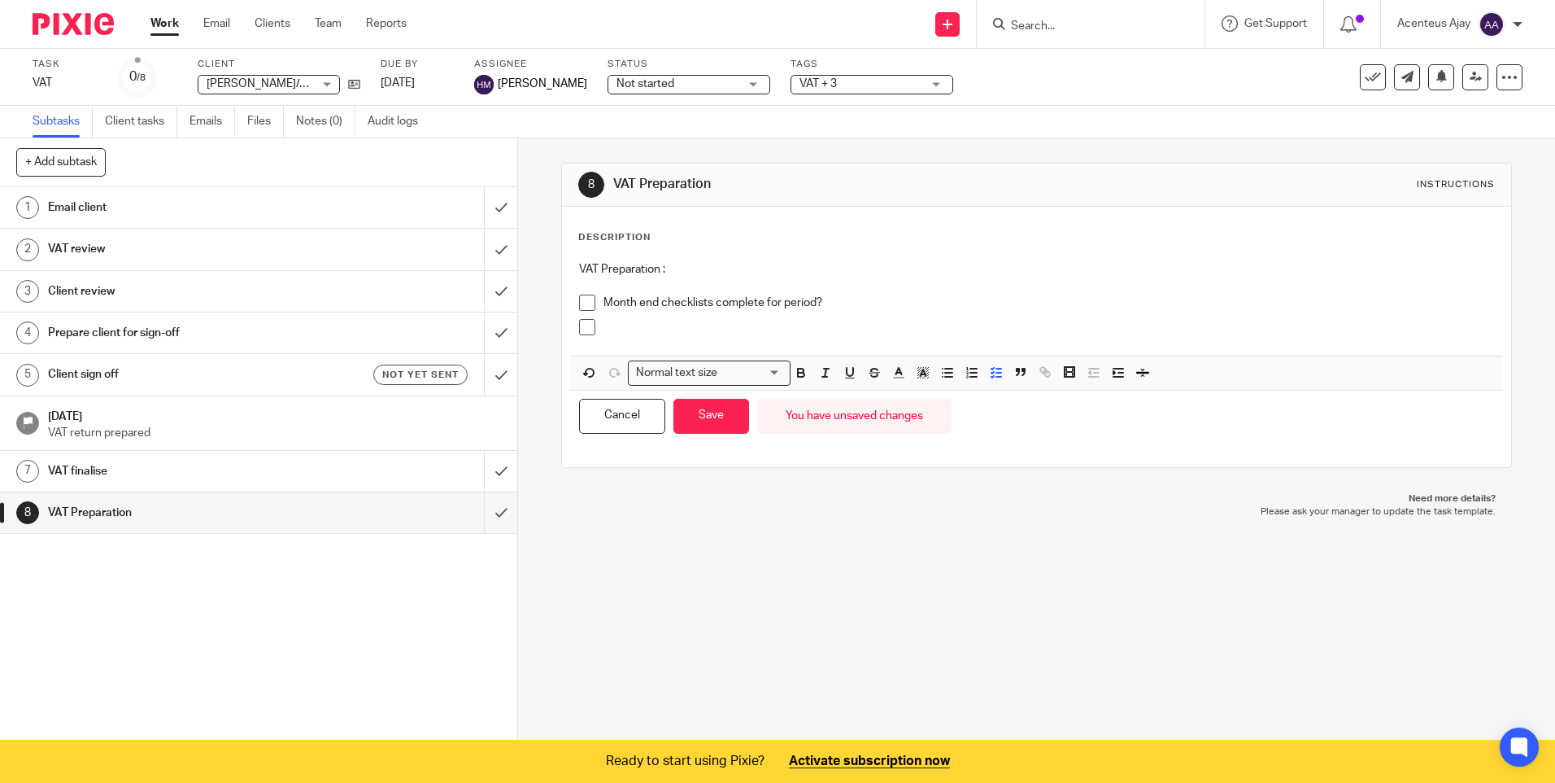
click at [630, 327] on p at bounding box center [1049, 327] width 890 height 16
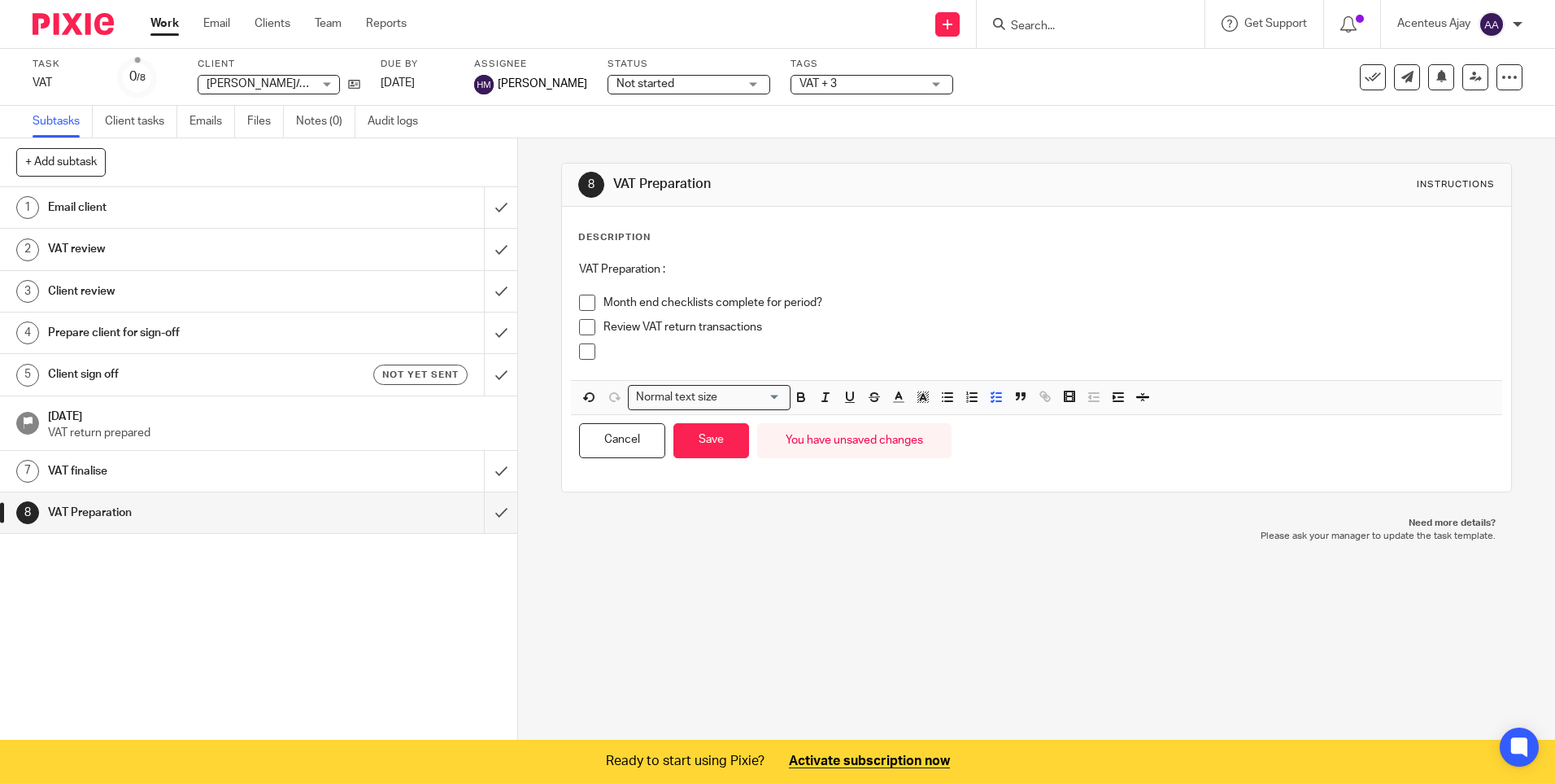
click at [622, 355] on p at bounding box center [1049, 351] width 890 height 16
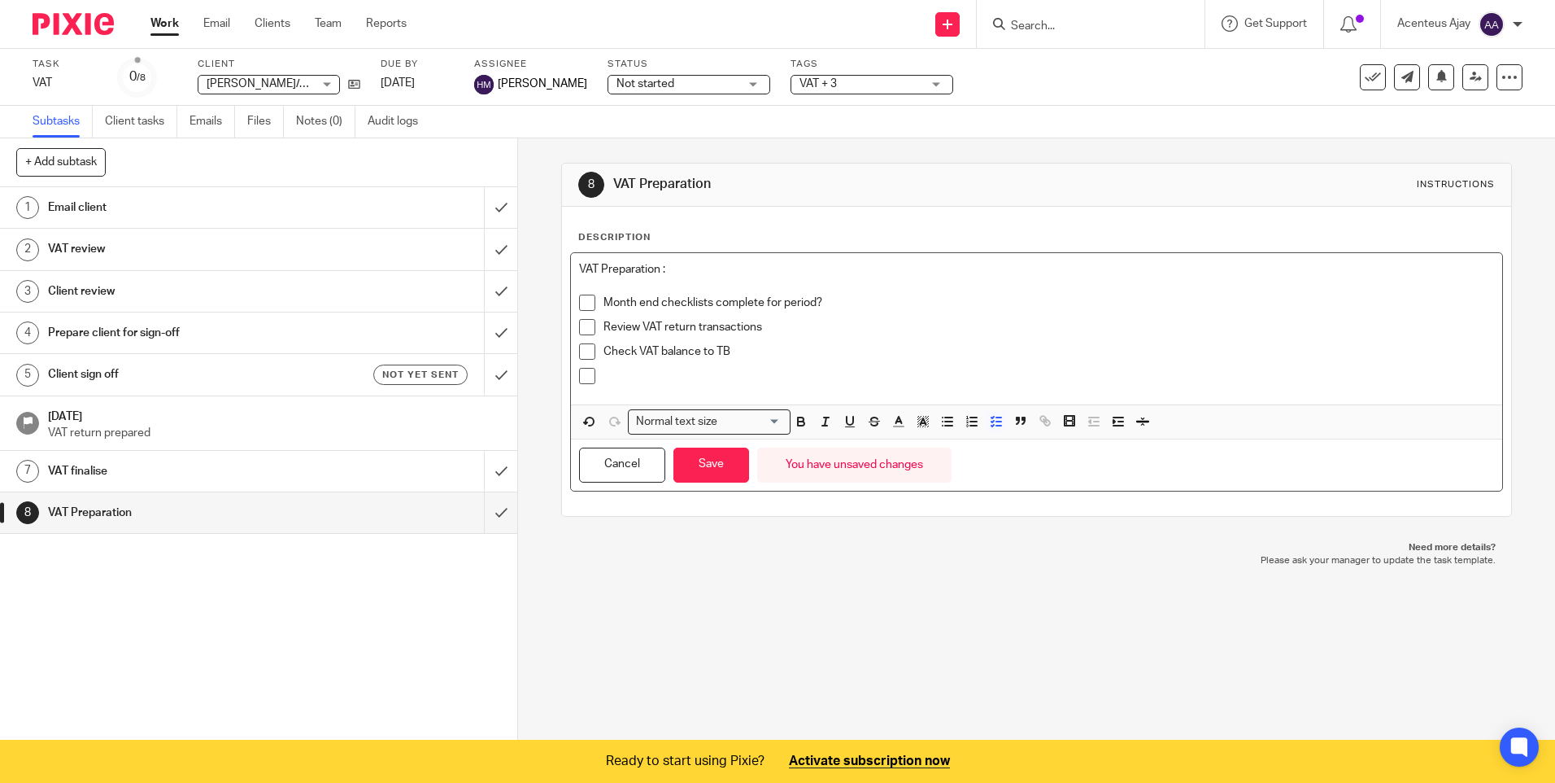
click at [639, 368] on p at bounding box center [1049, 376] width 890 height 16
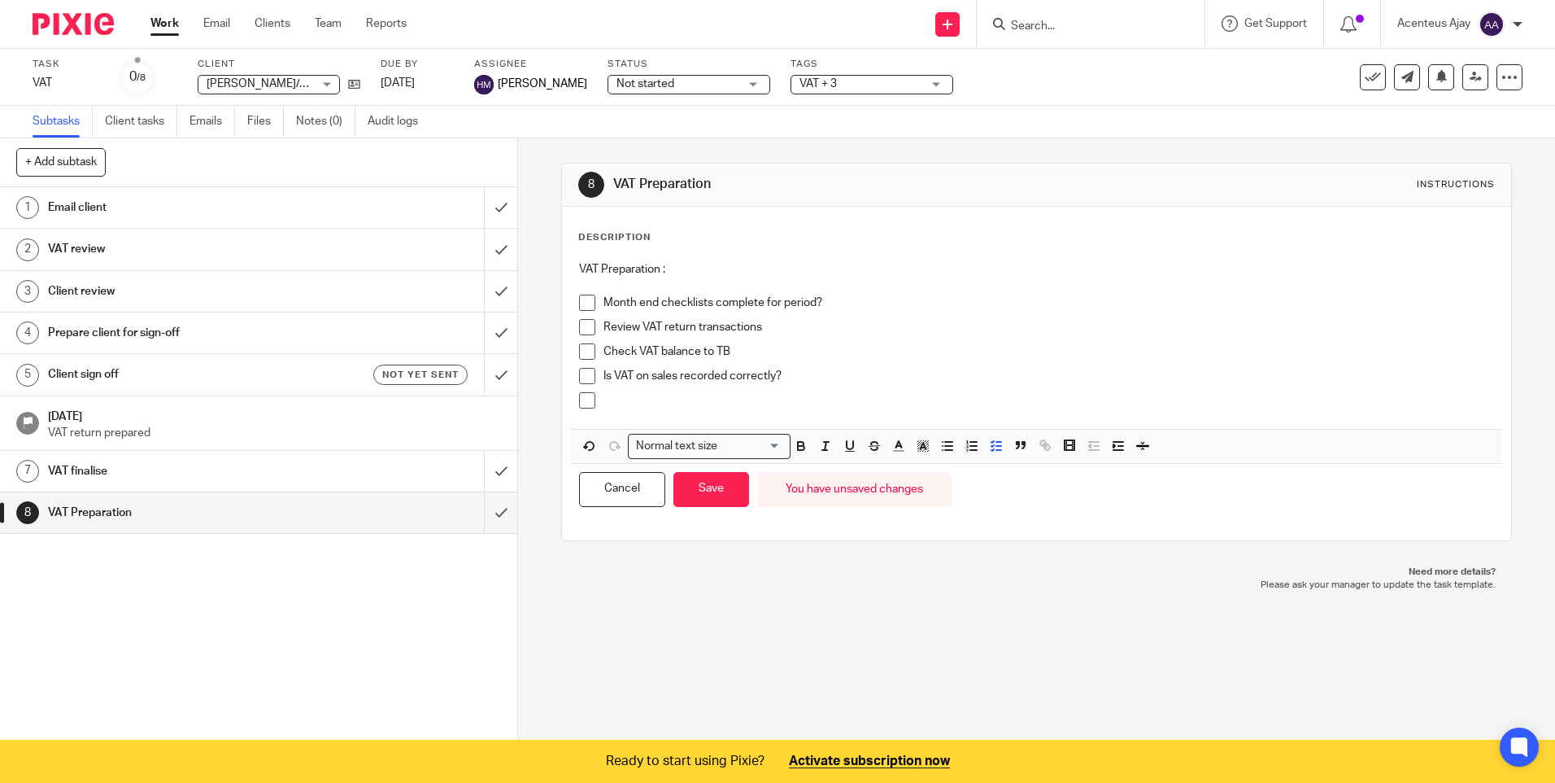
click at [637, 394] on p at bounding box center [1049, 400] width 890 height 16
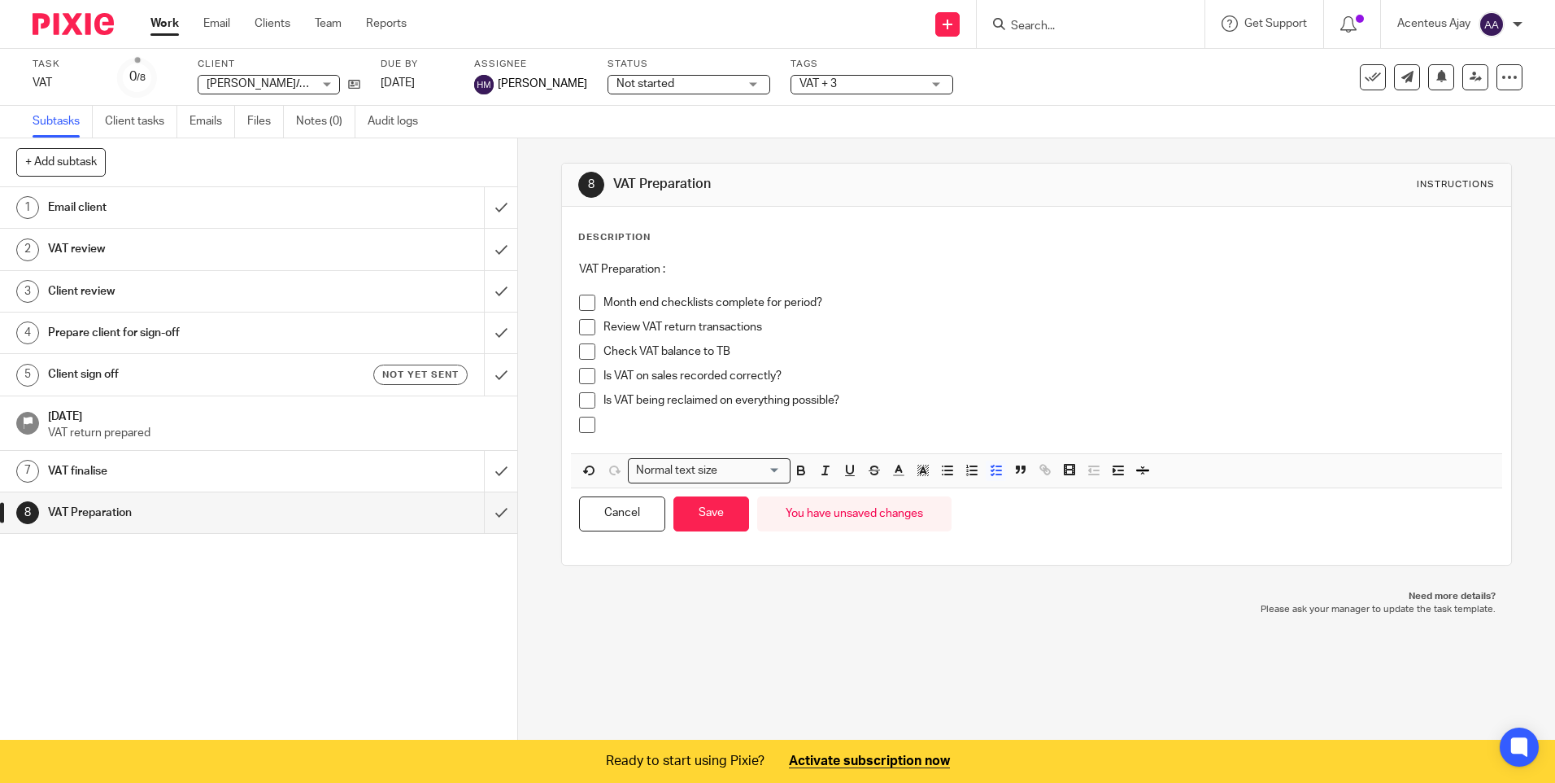
click at [642, 434] on div at bounding box center [1049, 429] width 890 height 24
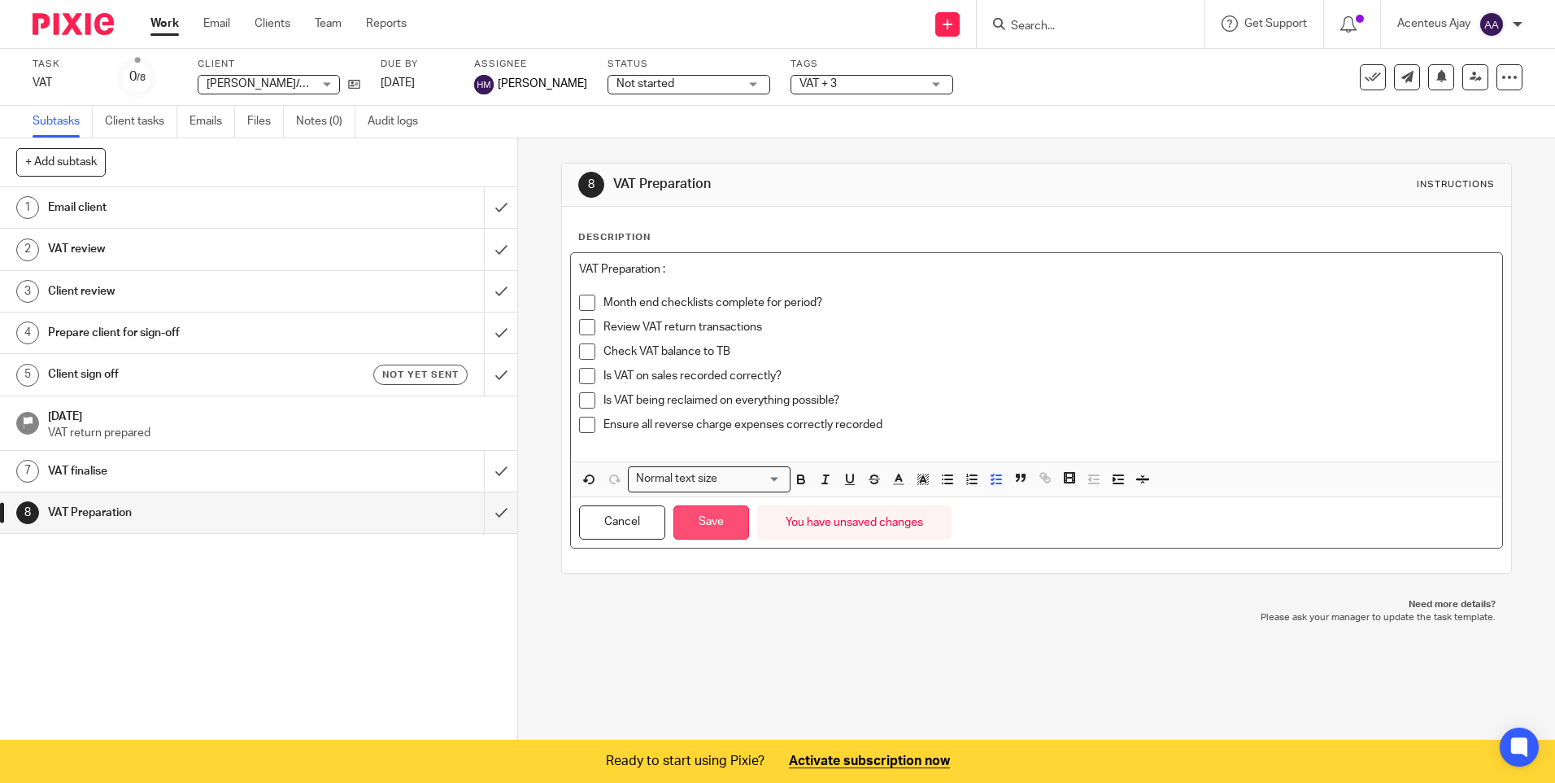
click at [718, 522] on button "Save" at bounding box center [712, 522] width 76 height 35
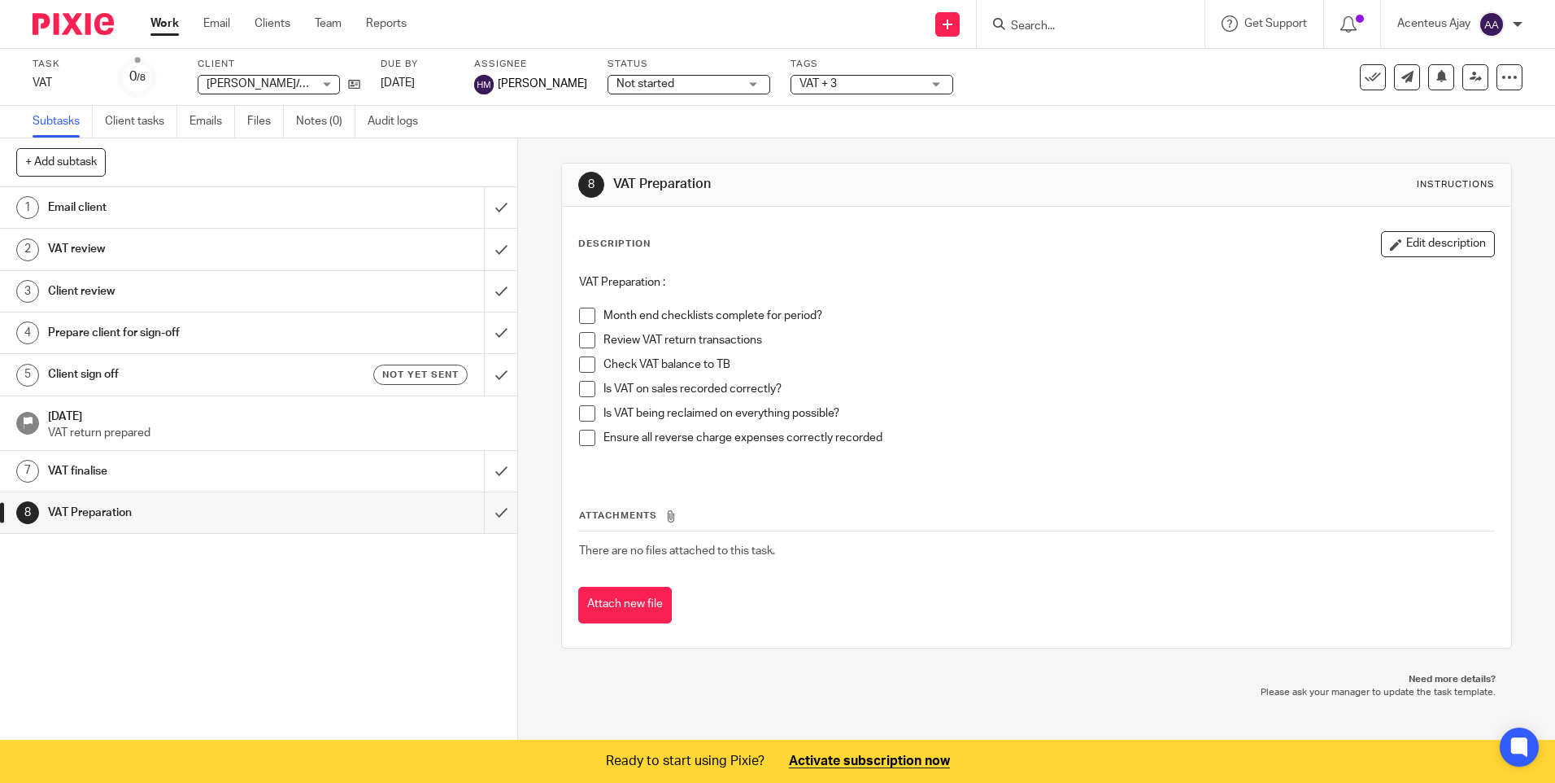
click at [98, 286] on h1 "Client review" at bounding box center [188, 291] width 280 height 24
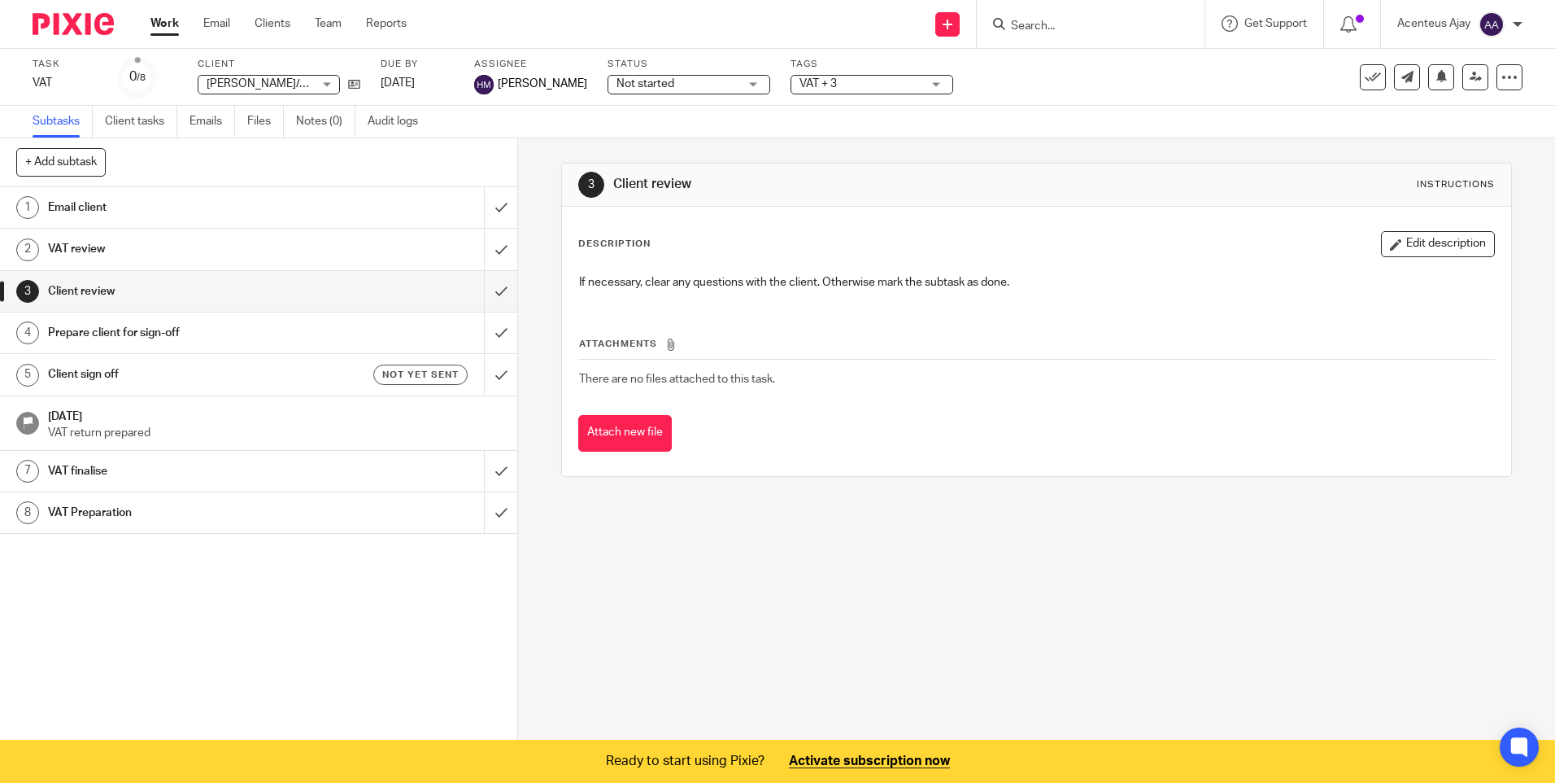
click at [95, 517] on h1 "VAT Preparation" at bounding box center [188, 512] width 280 height 24
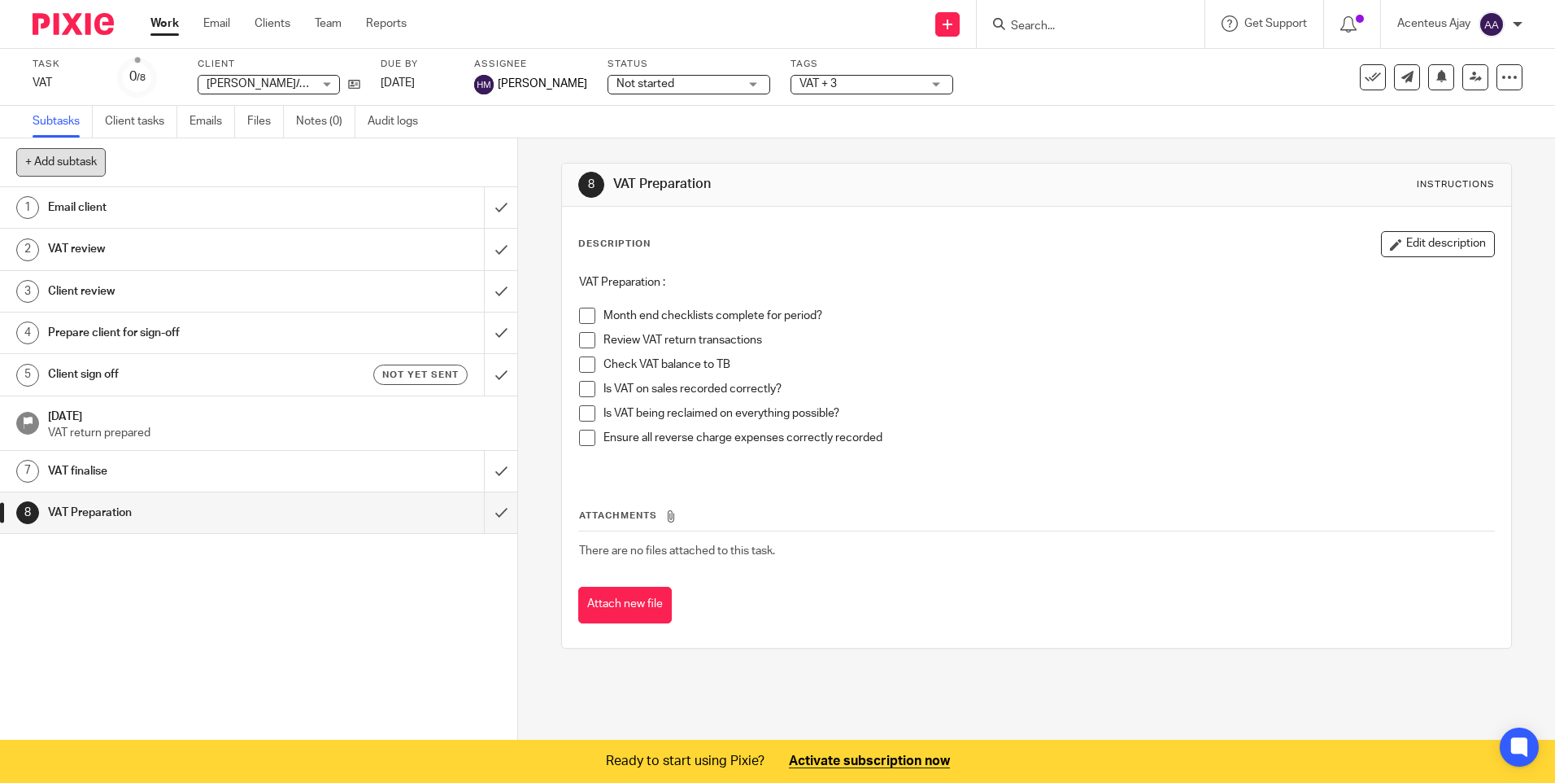
click at [67, 156] on button "+ Add subtask" at bounding box center [60, 162] width 89 height 28
type input "Quarter End Review"
click at [480, 150] on p "+ Add" at bounding box center [477, 163] width 47 height 28
click at [155, 542] on h1 "Quarter End Review" at bounding box center [188, 554] width 280 height 24
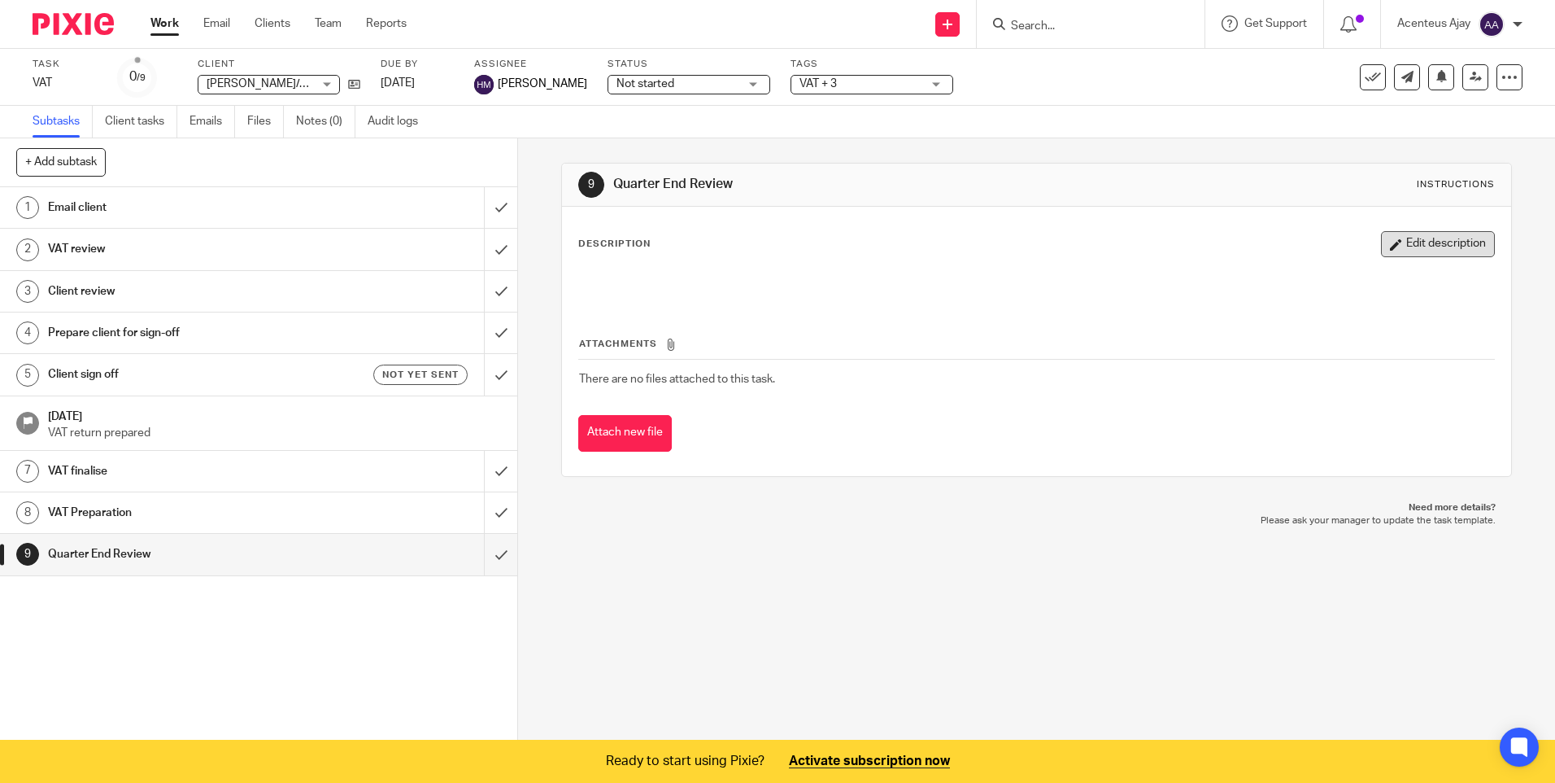
click at [1407, 250] on button "Edit description" at bounding box center [1438, 244] width 114 height 26
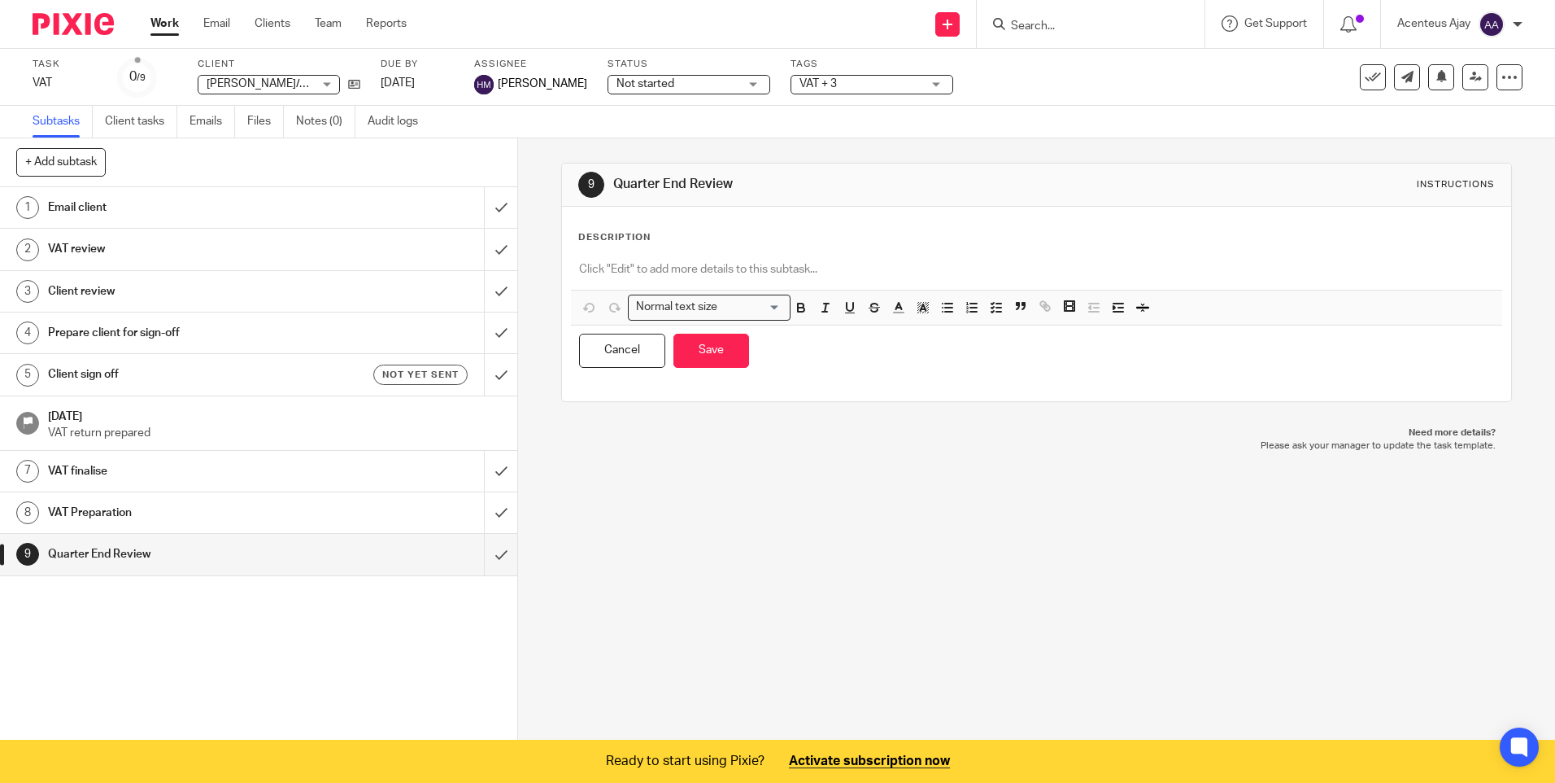
click at [677, 271] on p at bounding box center [1036, 269] width 914 height 16
paste div
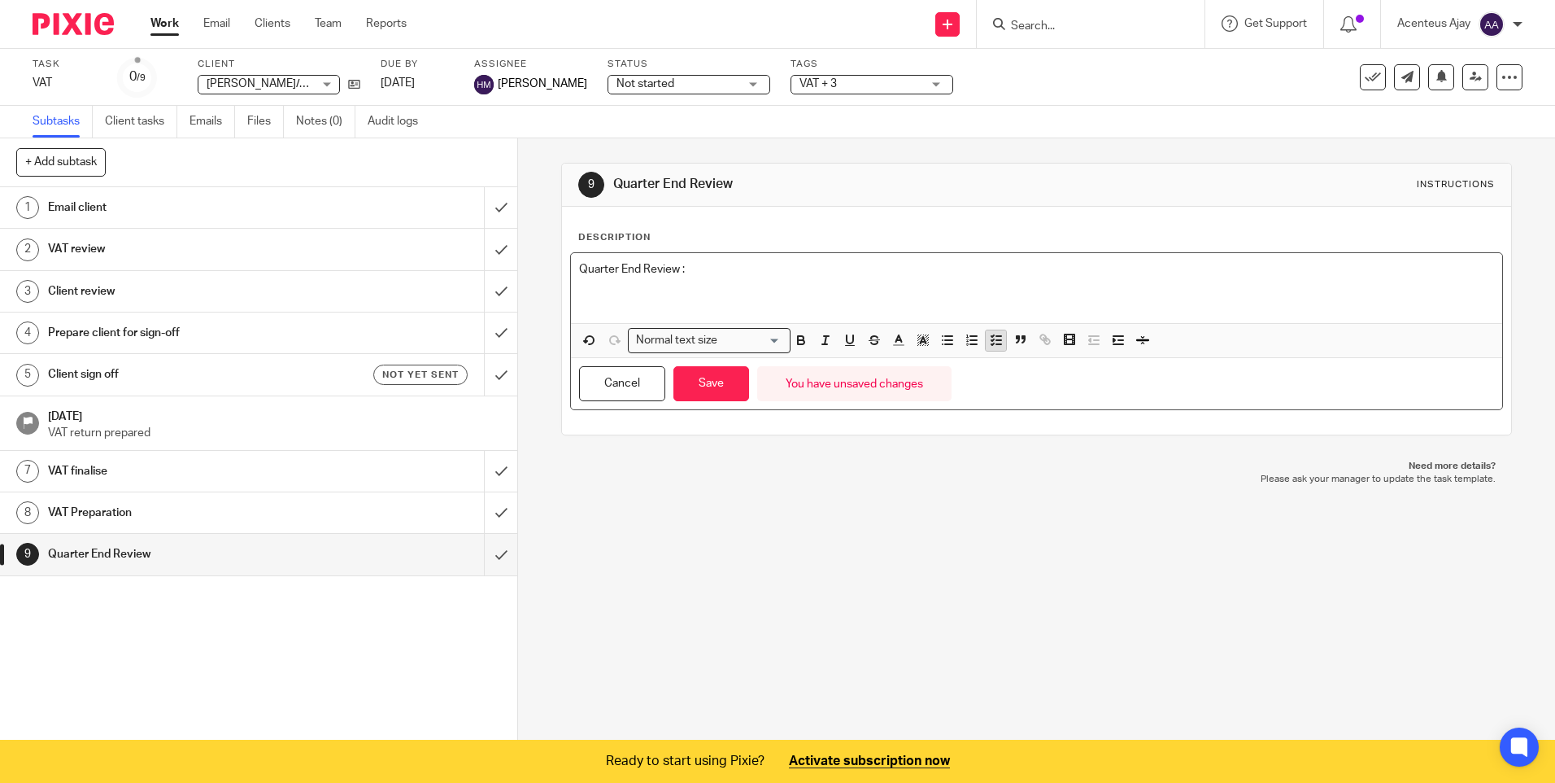
click at [989, 341] on icon "button" at bounding box center [996, 340] width 15 height 15
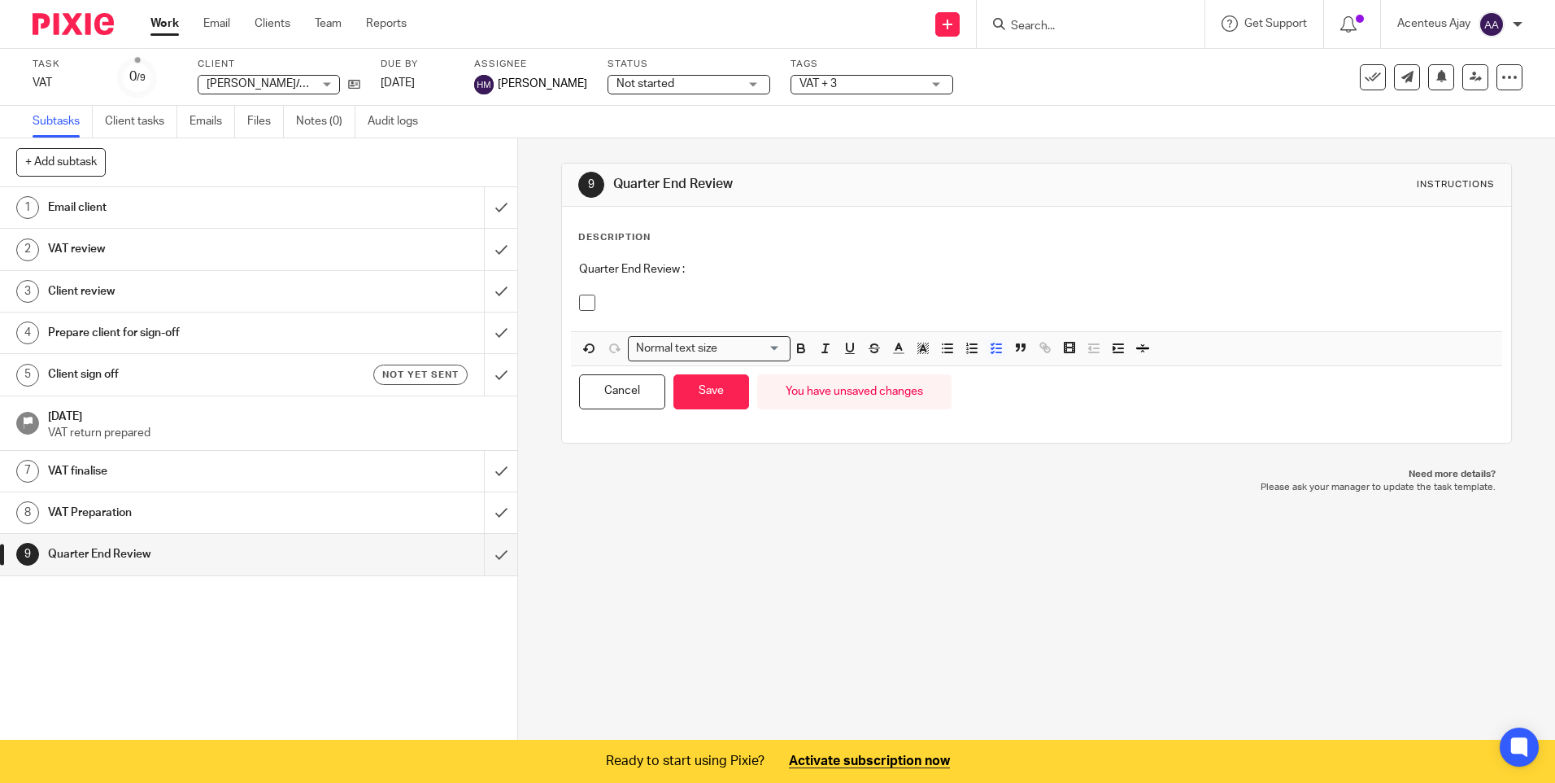
click at [639, 308] on p at bounding box center [1049, 302] width 890 height 16
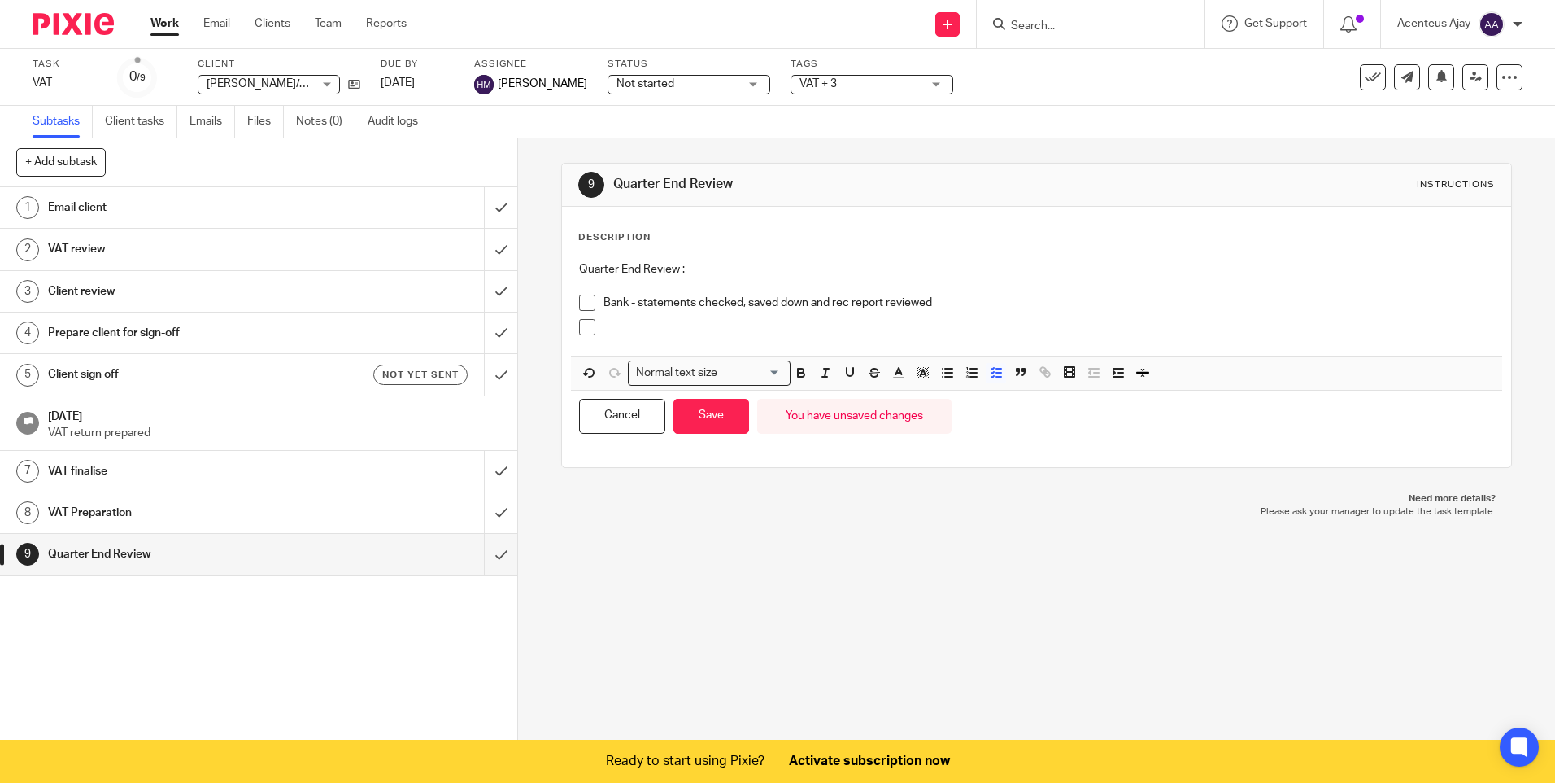
click at [648, 322] on p at bounding box center [1049, 327] width 890 height 16
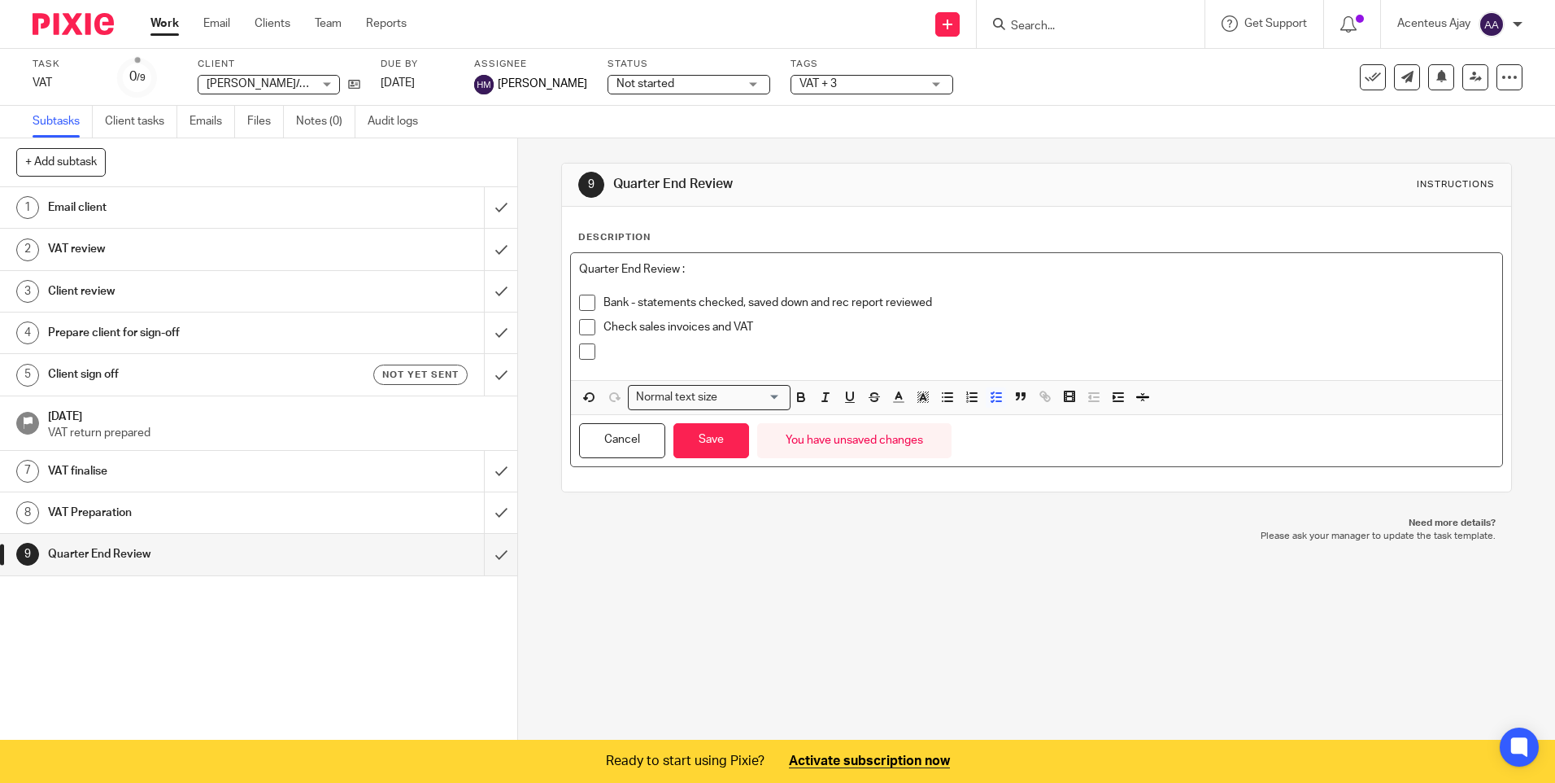
click at [629, 358] on p at bounding box center [1049, 351] width 890 height 16
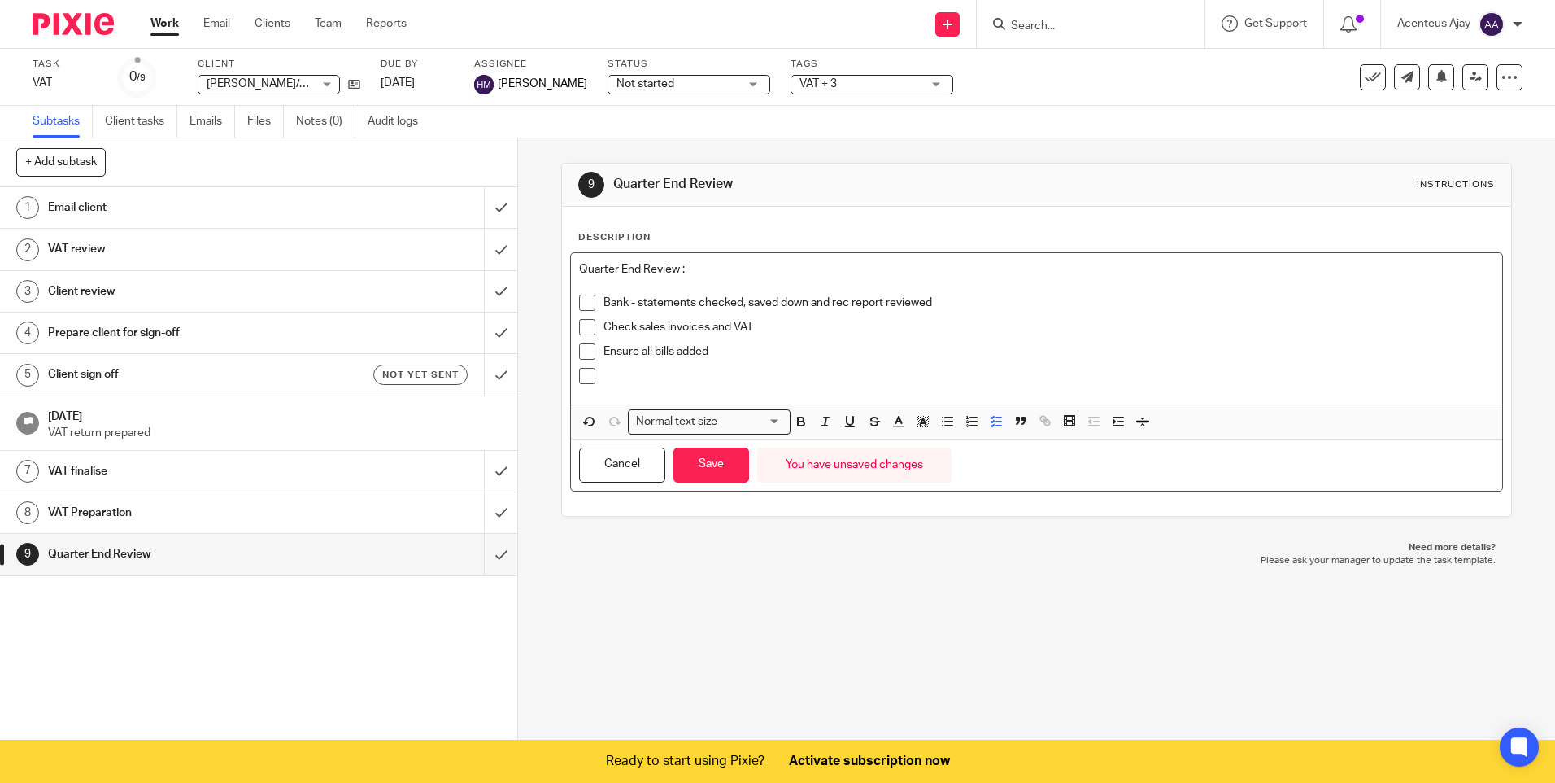
click at [624, 378] on p at bounding box center [1049, 376] width 890 height 16
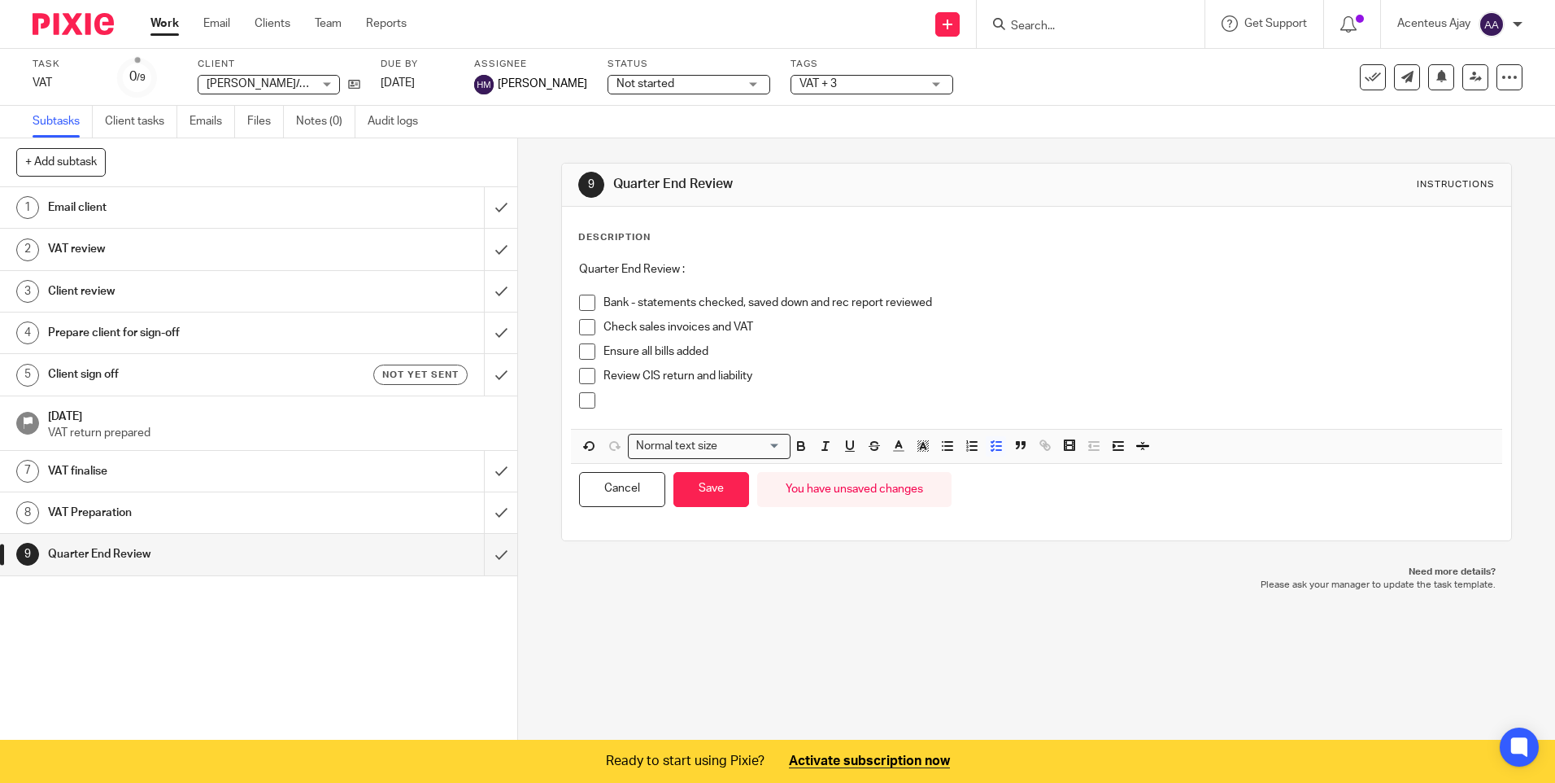
click at [658, 403] on p at bounding box center [1049, 400] width 890 height 16
click at [716, 495] on button "Save" at bounding box center [712, 489] width 76 height 35
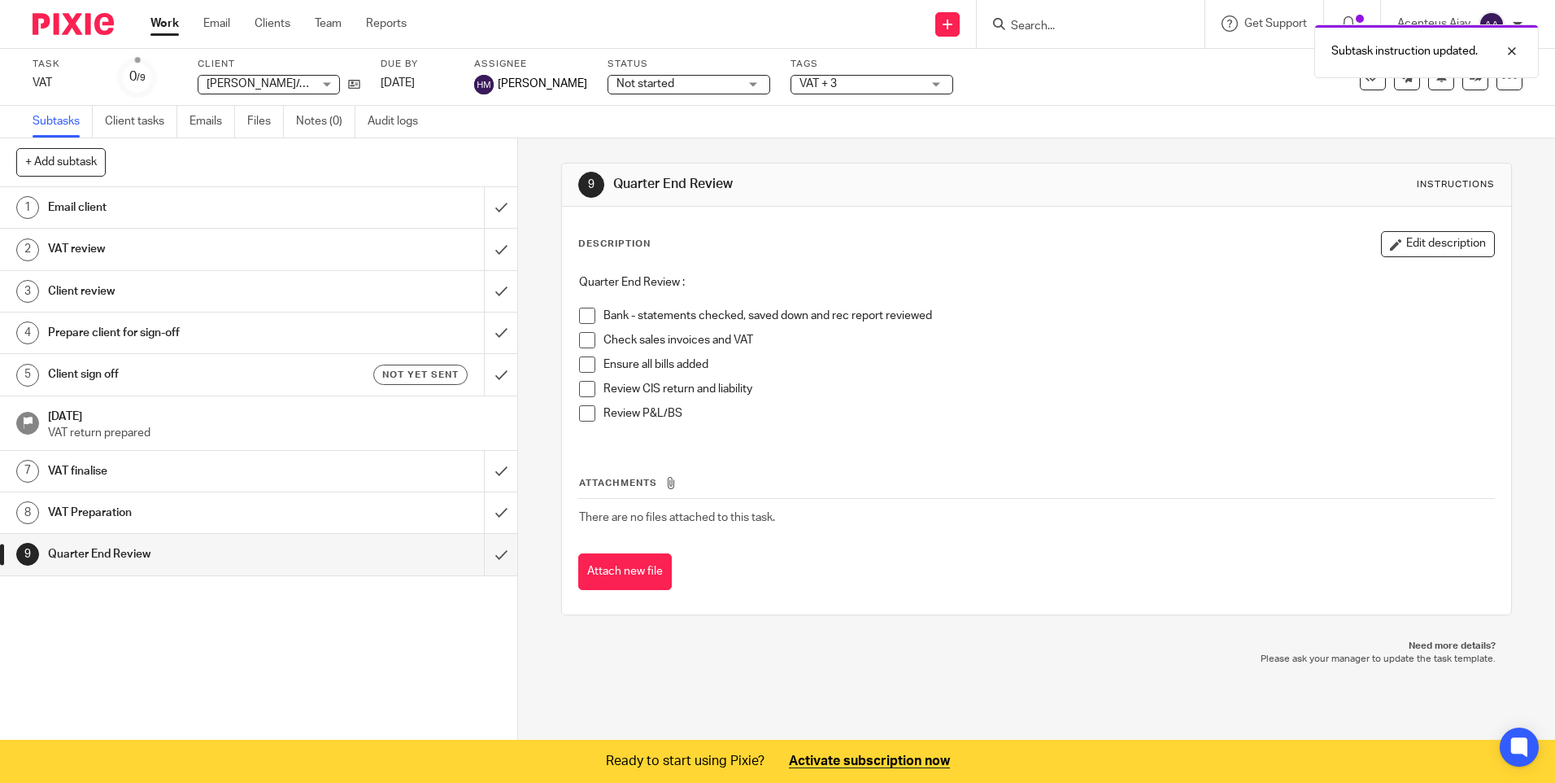
click at [128, 246] on h1 "VAT review" at bounding box center [188, 249] width 280 height 24
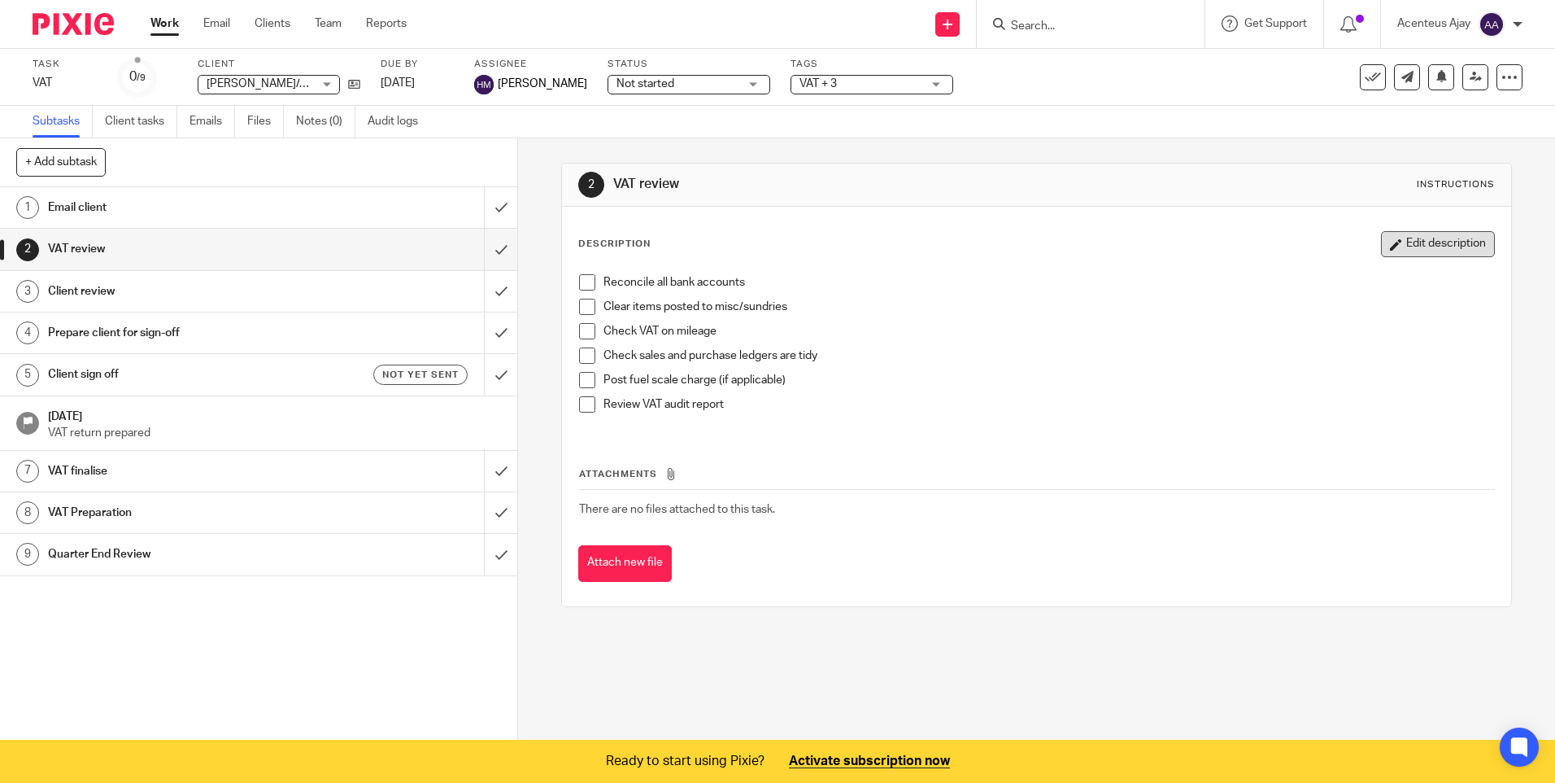
click at [1437, 248] on button "Edit description" at bounding box center [1438, 244] width 114 height 26
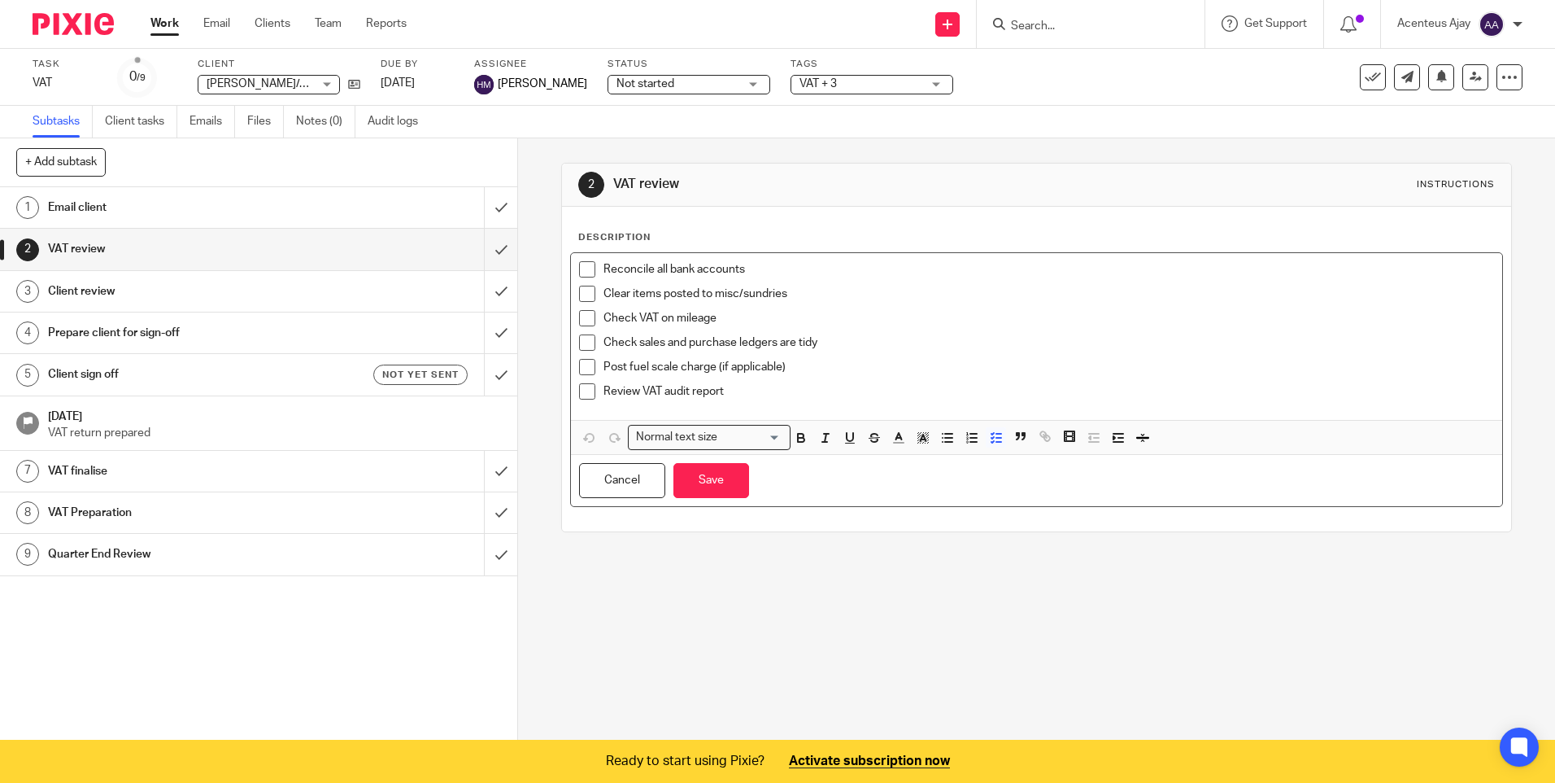
click at [748, 268] on p "Reconcile all bank accounts" at bounding box center [1049, 269] width 890 height 16
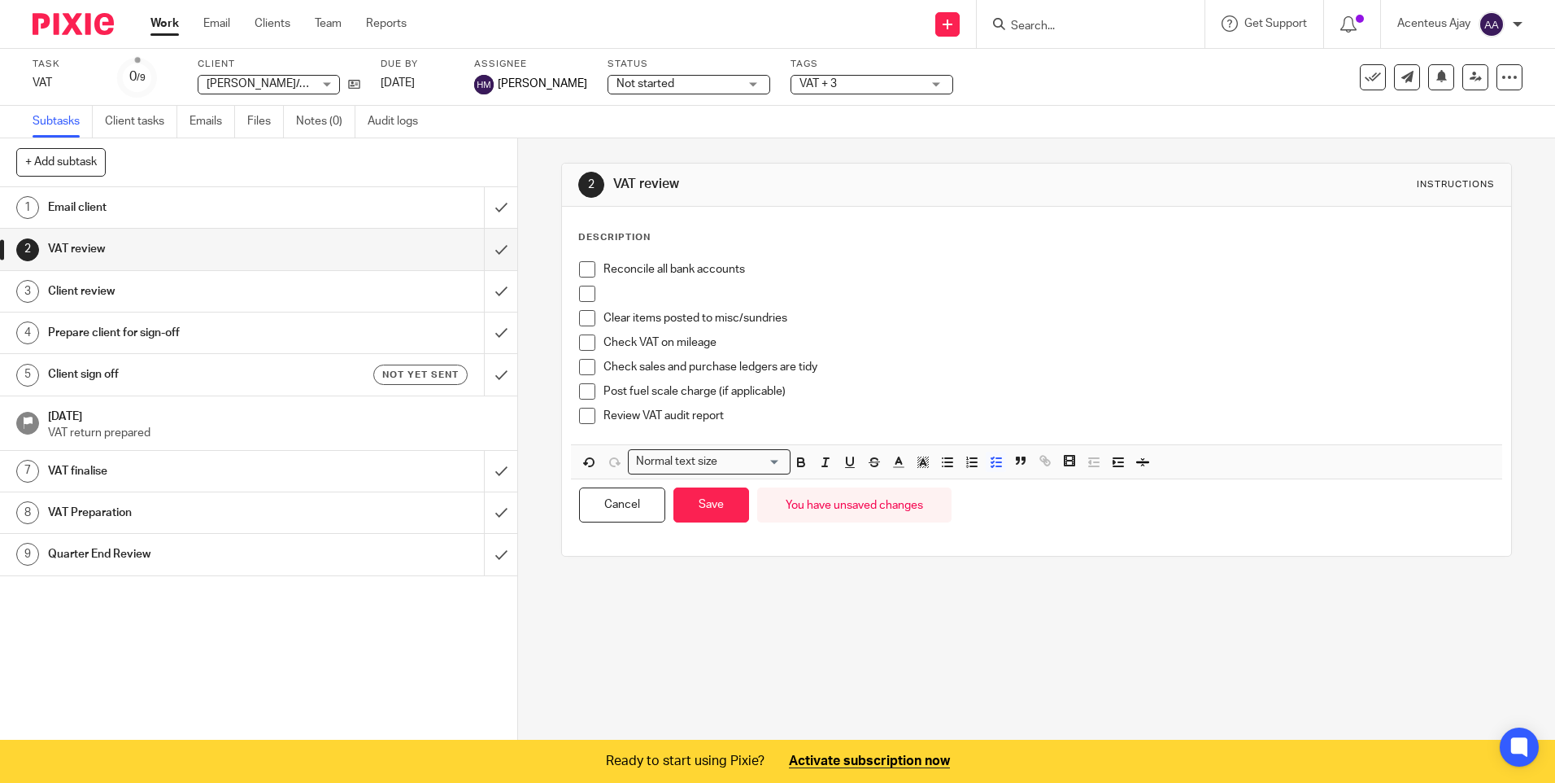
click at [641, 288] on p at bounding box center [1049, 294] width 890 height 16
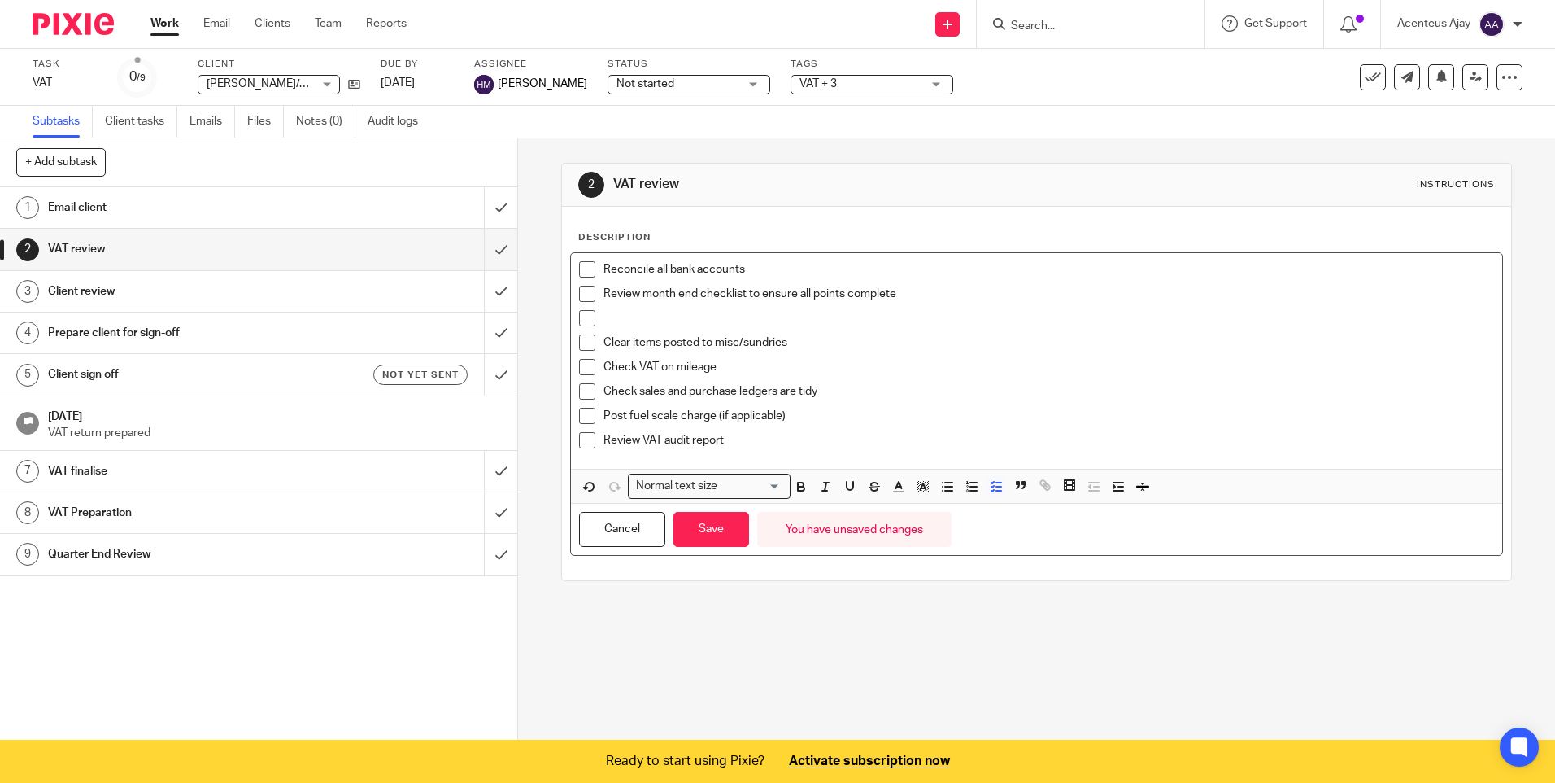
click at [678, 316] on p at bounding box center [1049, 318] width 890 height 16
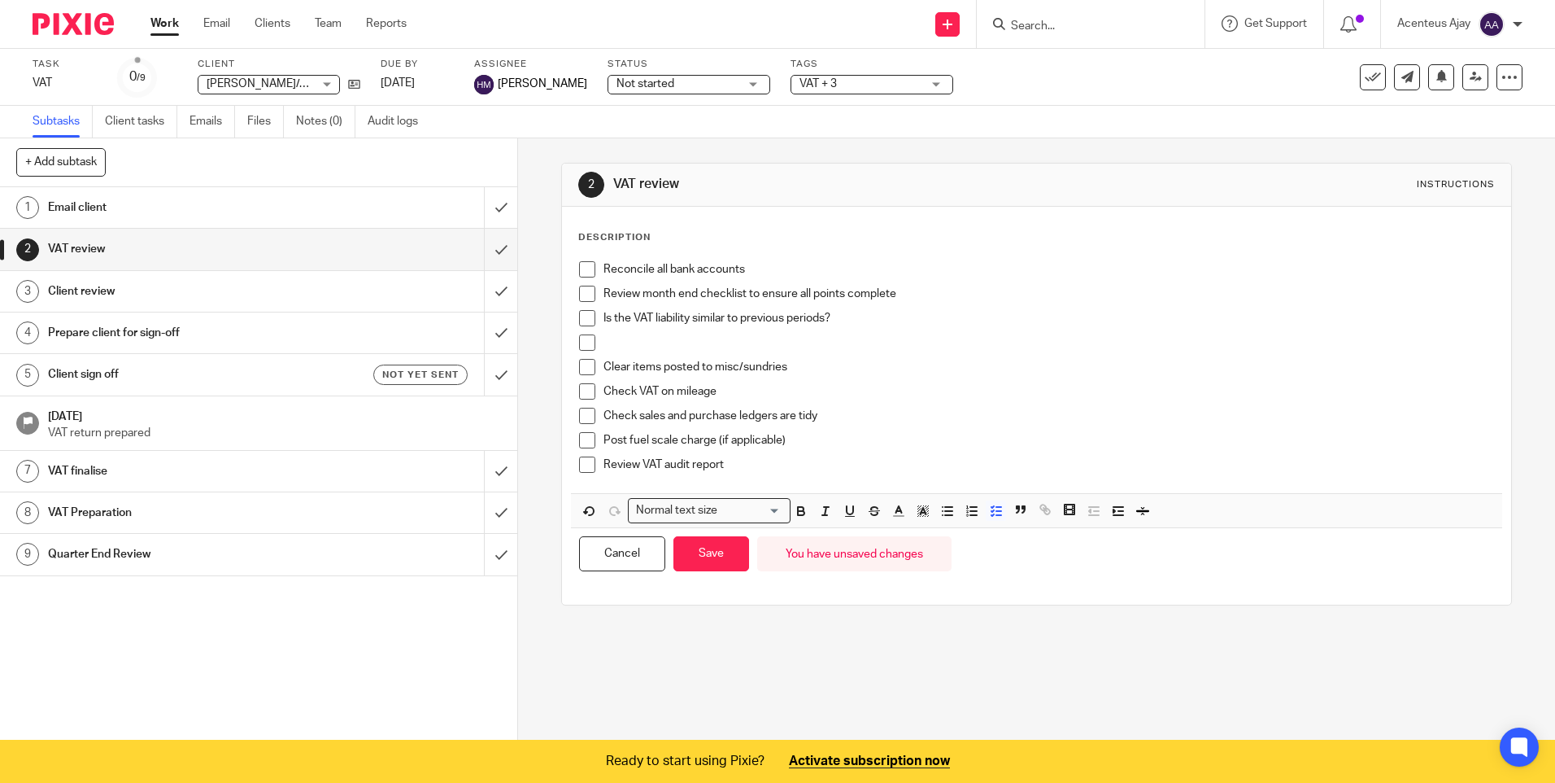
click at [637, 346] on p at bounding box center [1049, 342] width 890 height 16
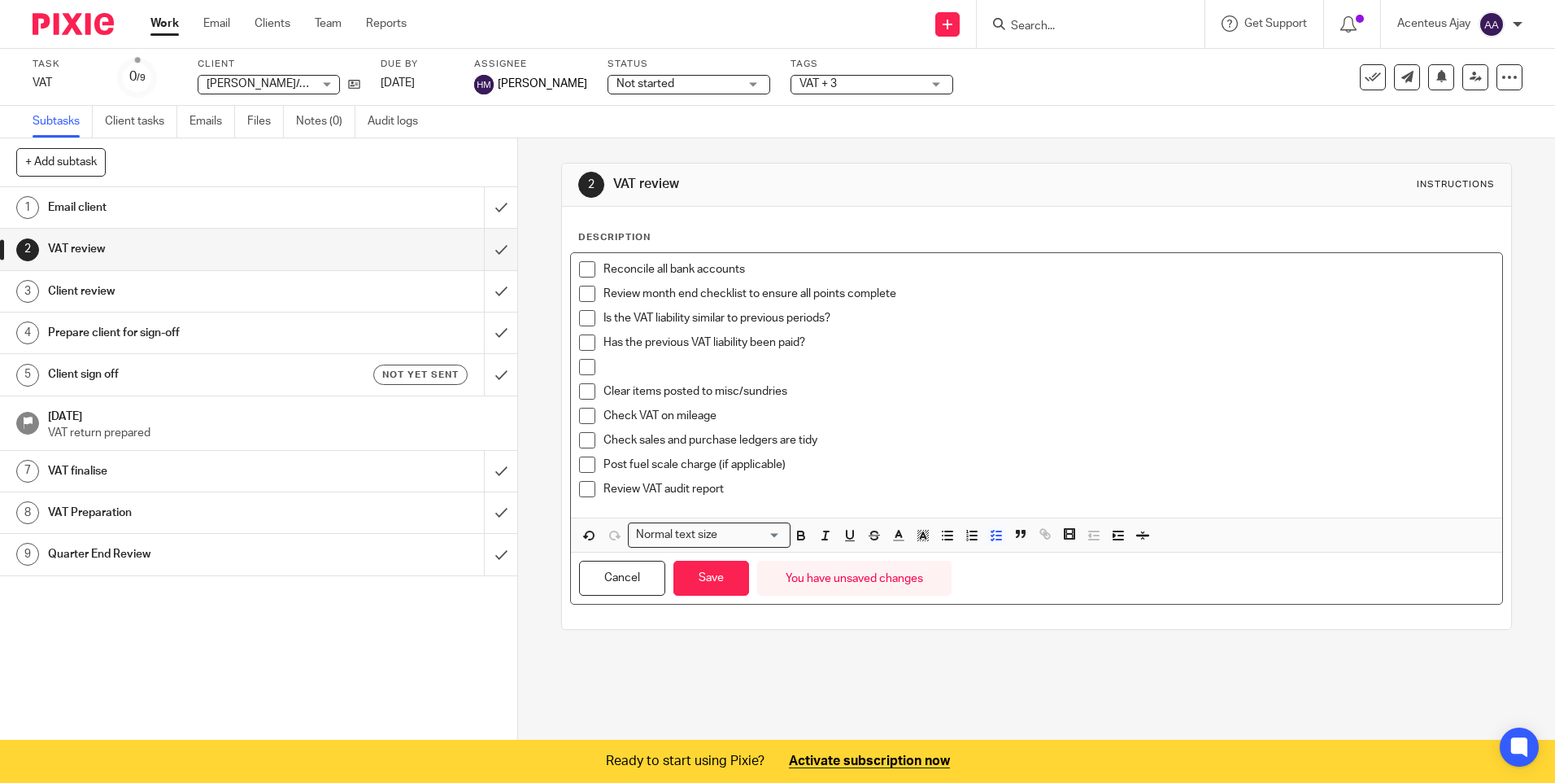
click at [649, 373] on p at bounding box center [1049, 367] width 890 height 16
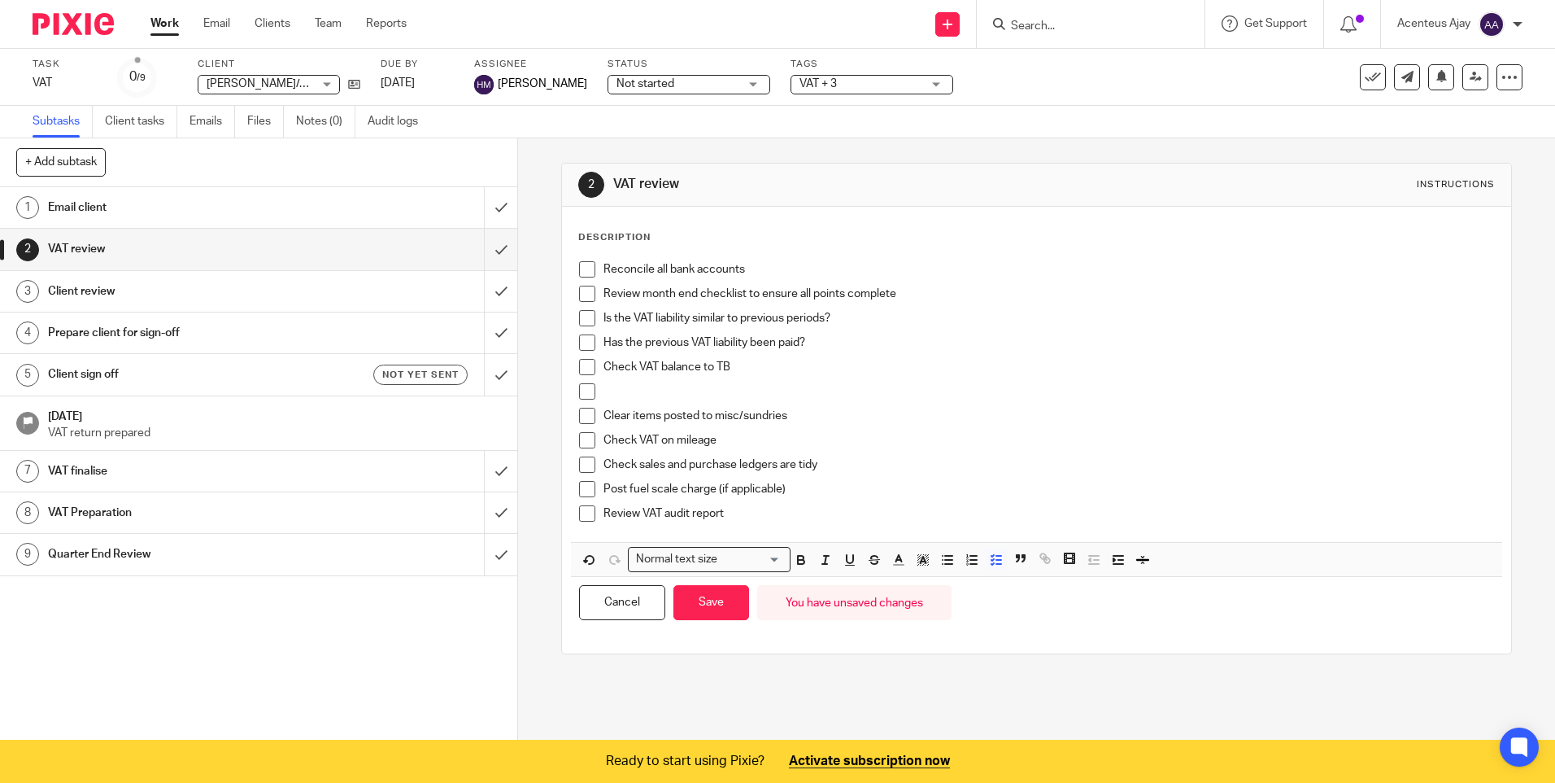
click at [685, 380] on div "Check VAT balance to TB" at bounding box center [1049, 371] width 890 height 24
click at [664, 395] on p at bounding box center [1049, 391] width 890 height 16
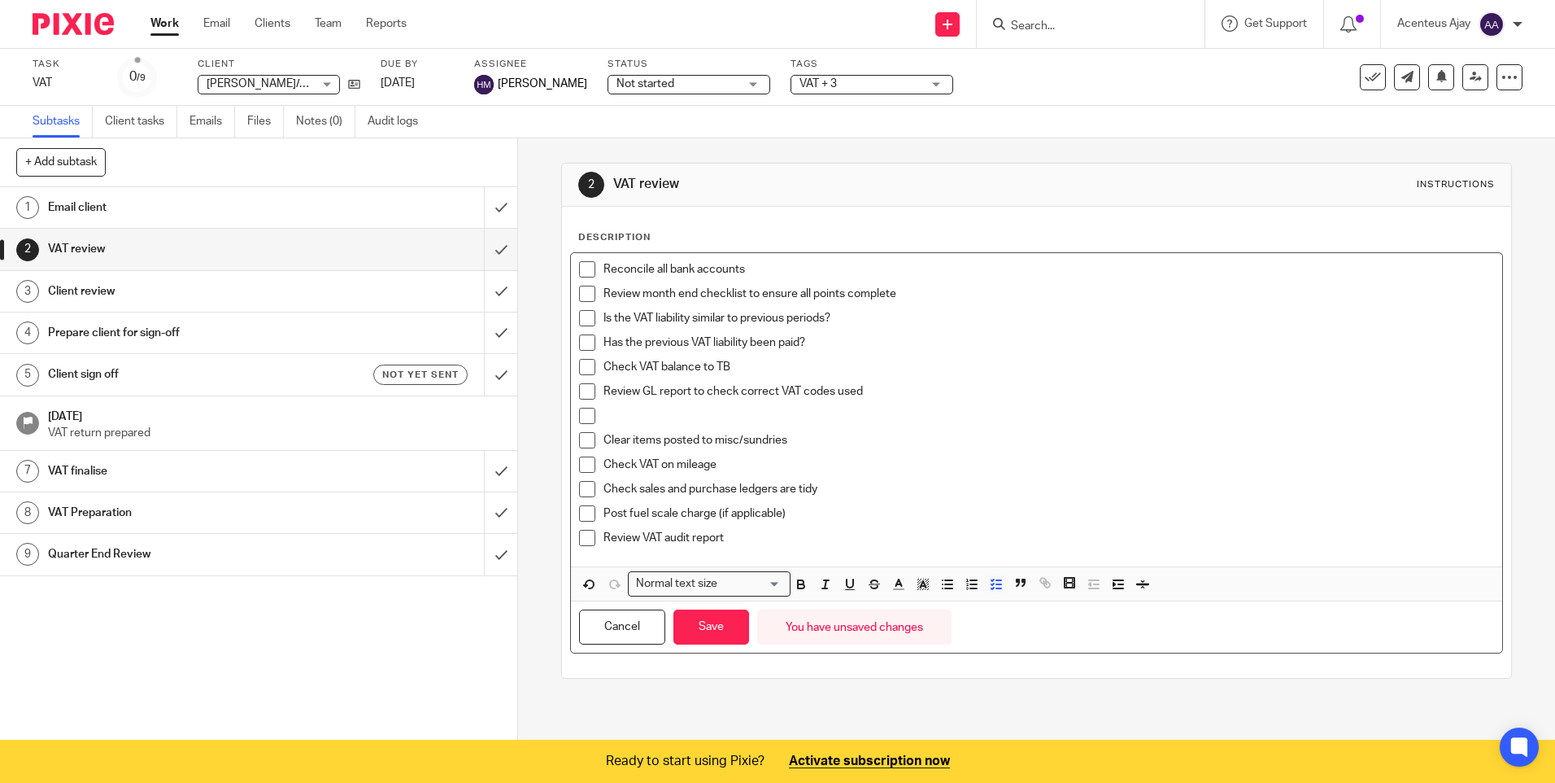
click at [636, 413] on p at bounding box center [1049, 416] width 890 height 16
click at [725, 466] on p "Check VAT on mileage" at bounding box center [1049, 464] width 890 height 16
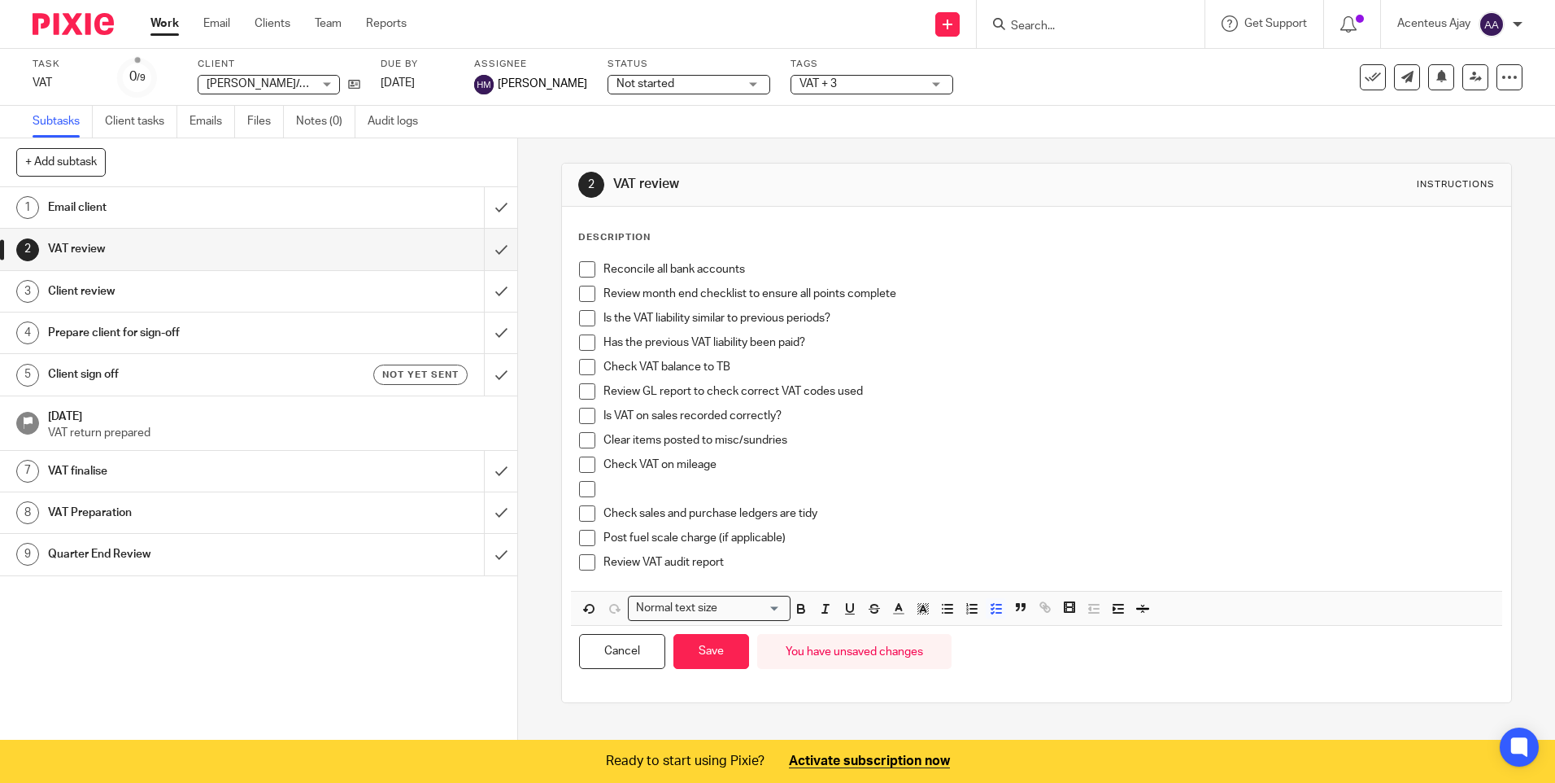
click at [699, 495] on p at bounding box center [1049, 489] width 890 height 16
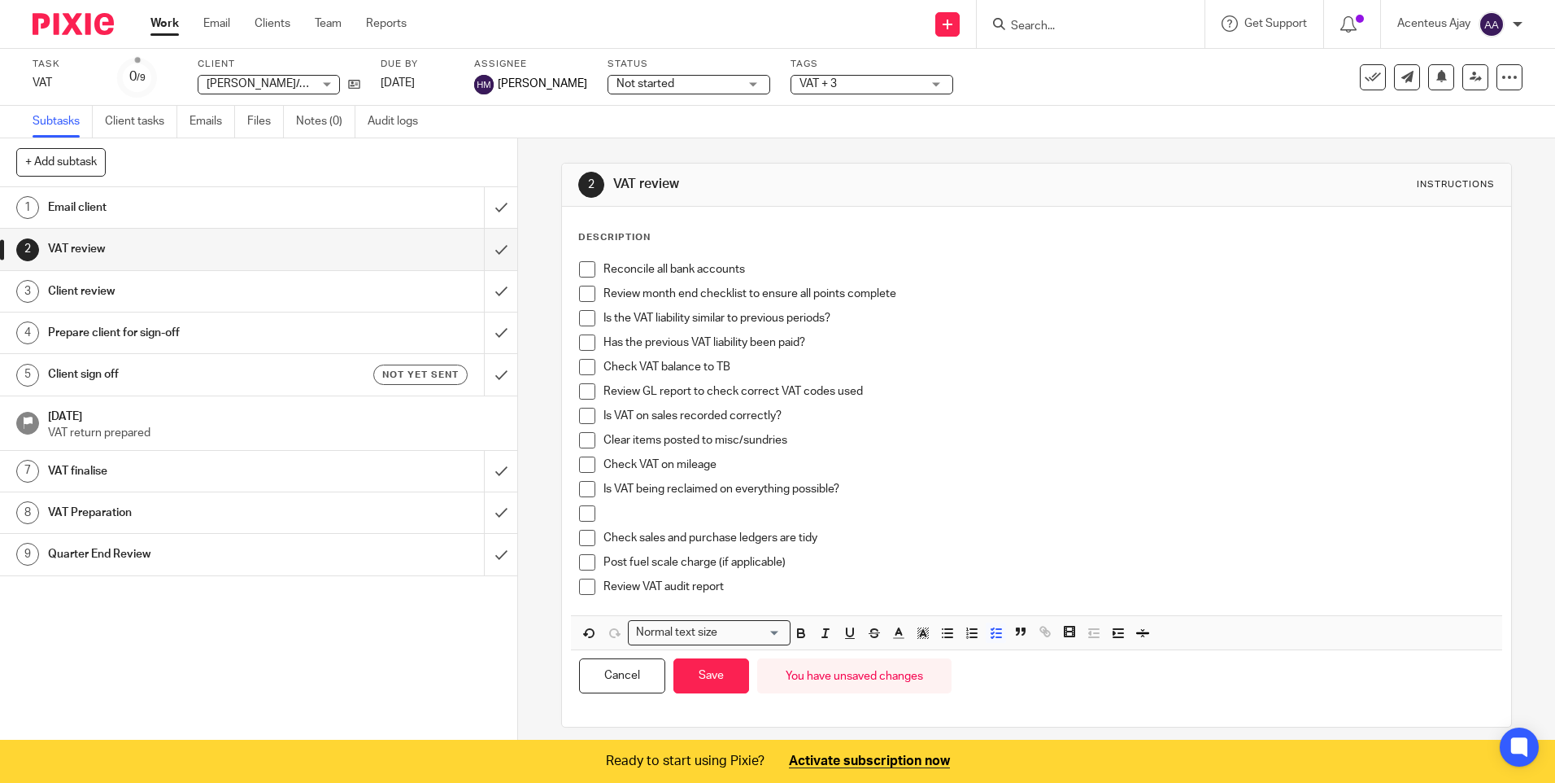
click at [683, 514] on p at bounding box center [1049, 513] width 890 height 16
click at [810, 564] on p "Post fuel scale charge (if applicable)" at bounding box center [1049, 562] width 890 height 16
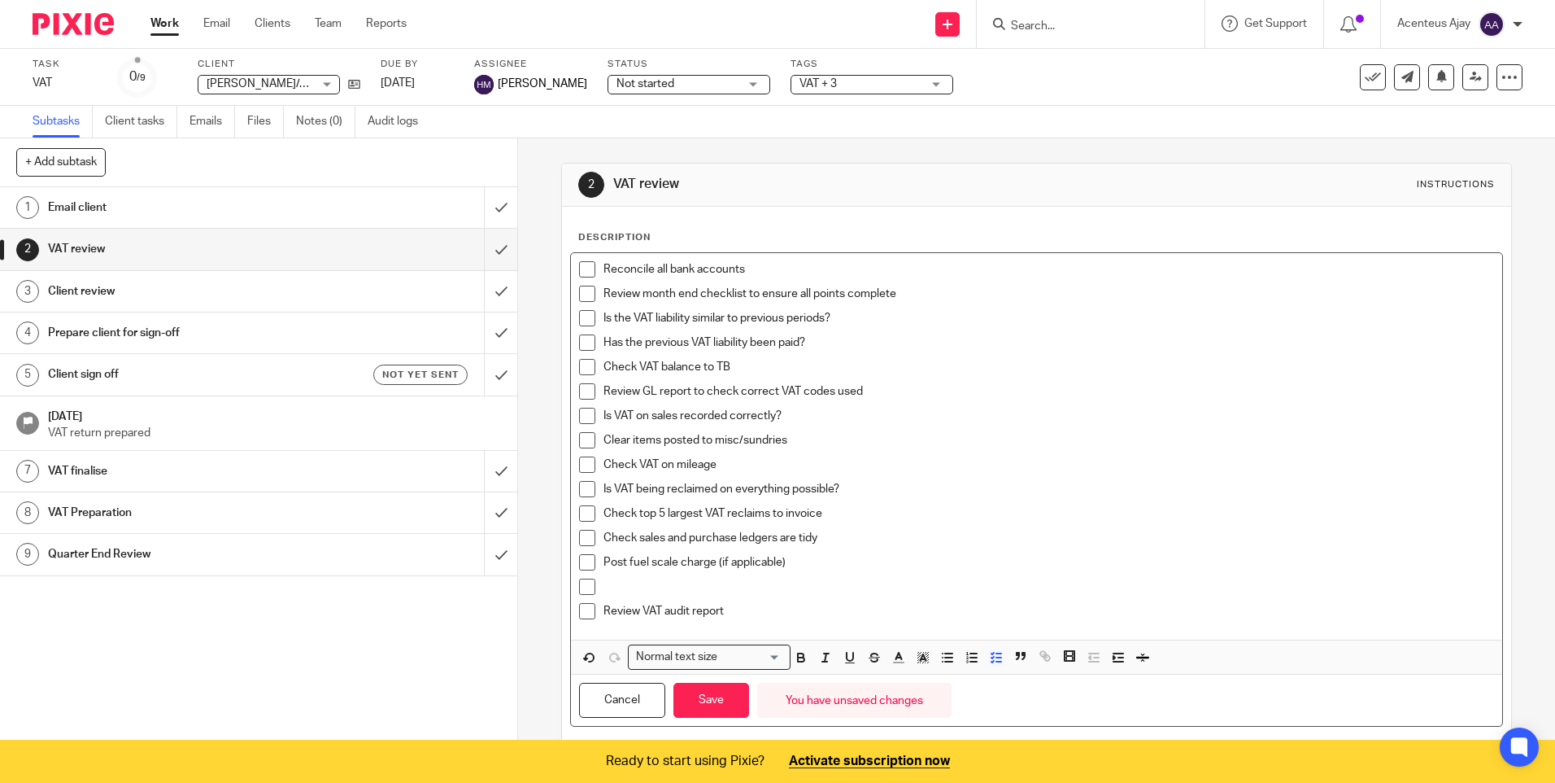
click at [627, 580] on p at bounding box center [1049, 586] width 890 height 16
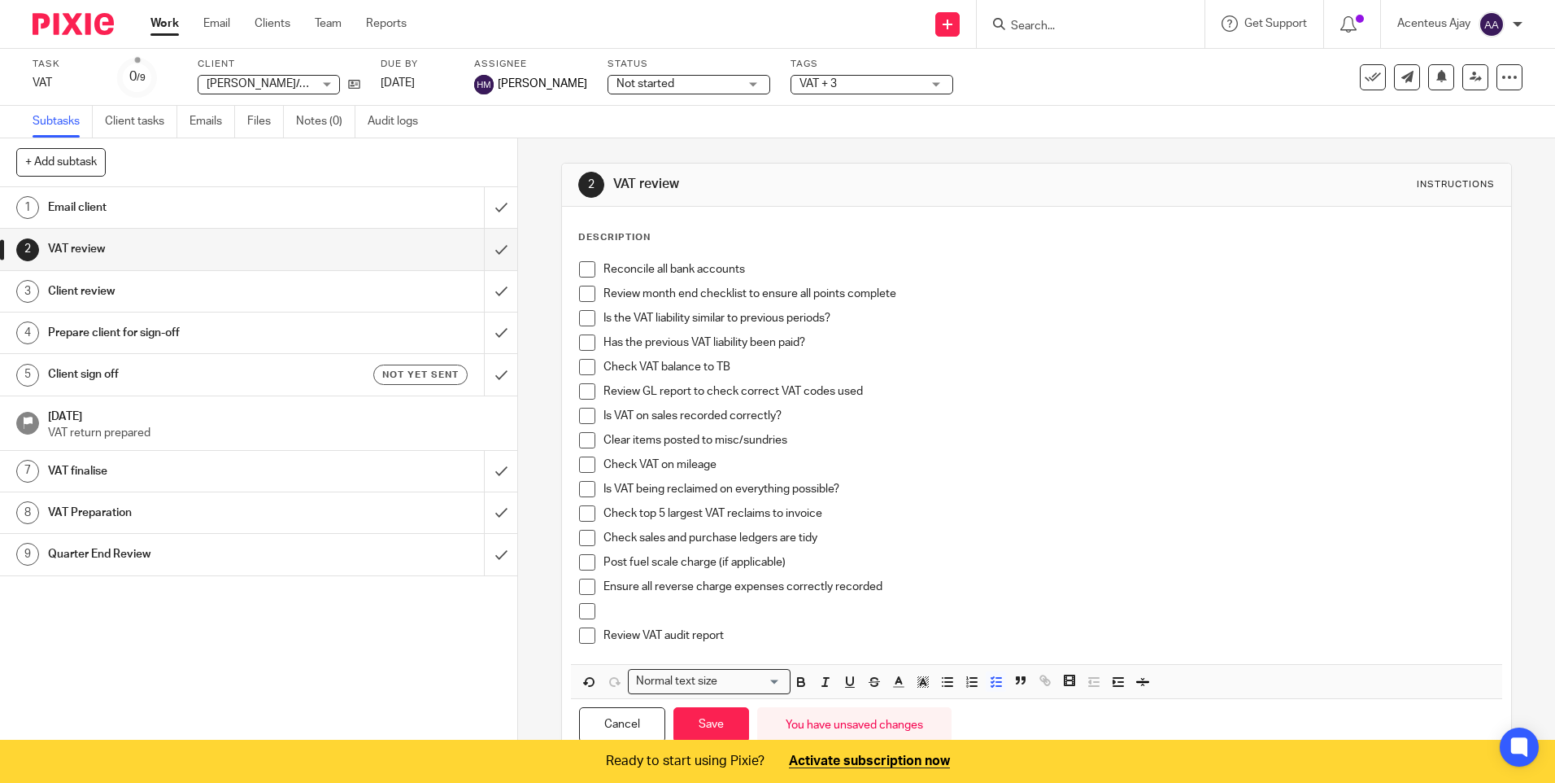
click at [718, 612] on p at bounding box center [1049, 611] width 890 height 16
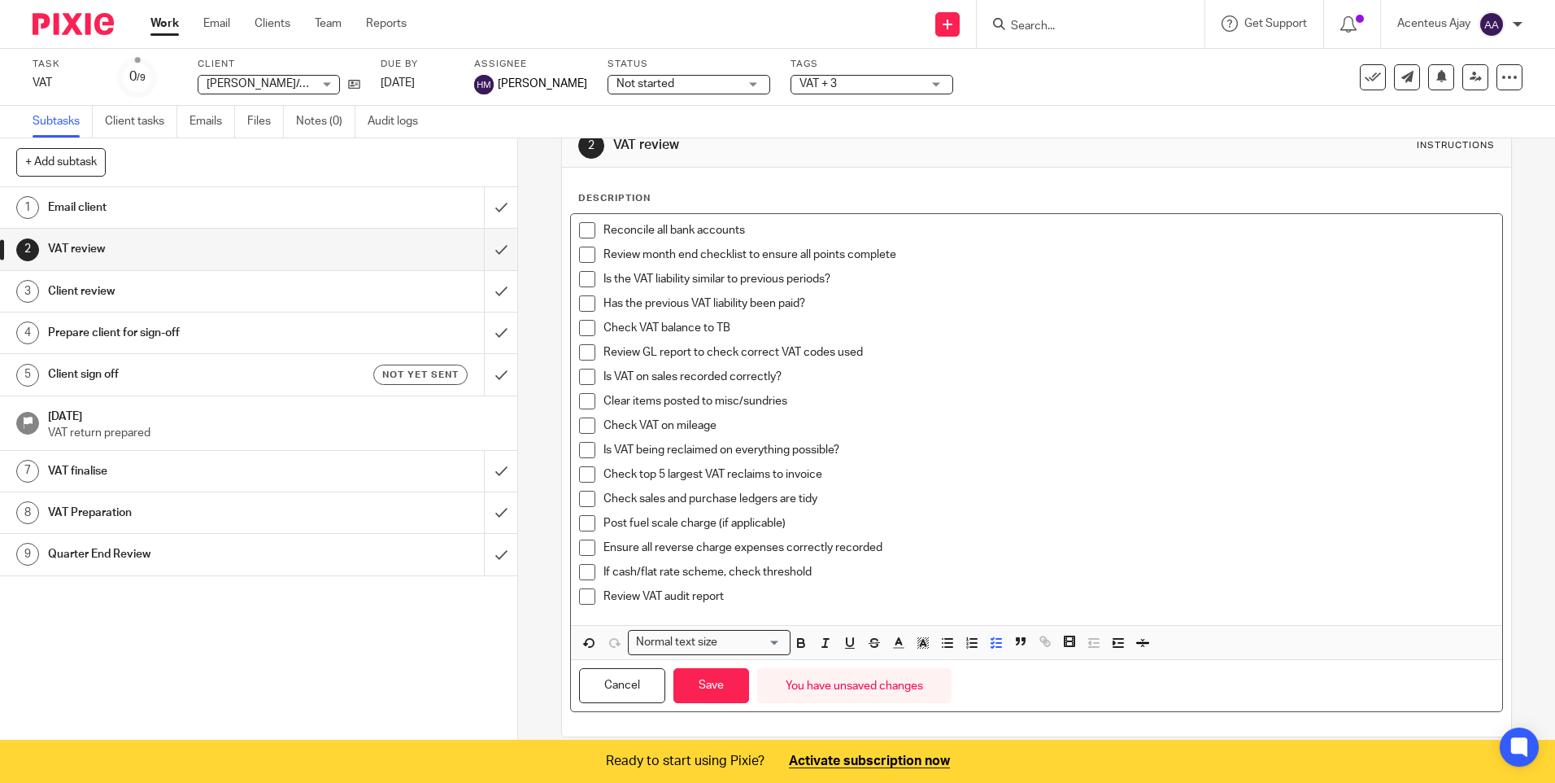
scroll to position [59, 0]
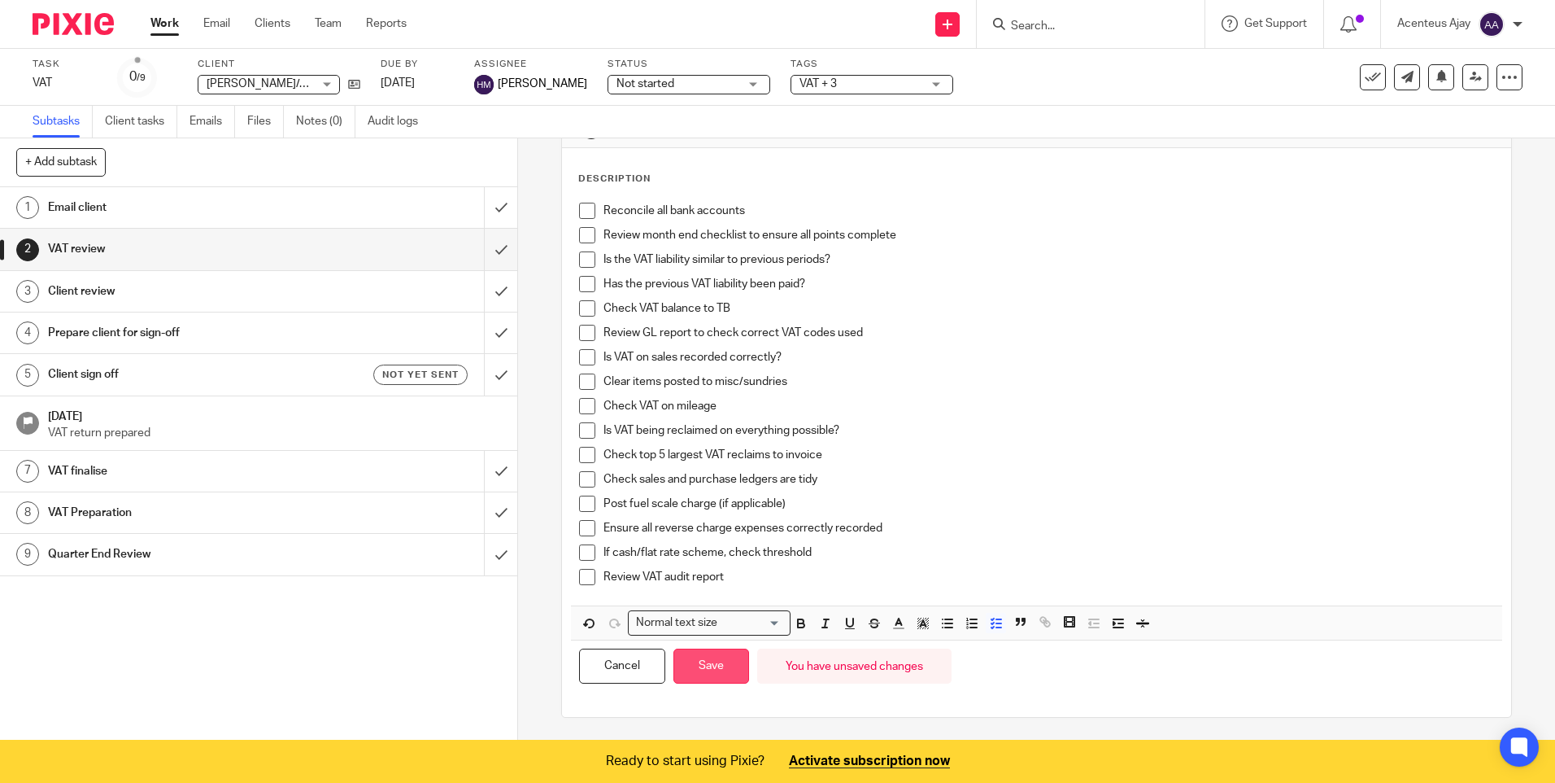
click at [706, 666] on button "Save" at bounding box center [712, 665] width 76 height 35
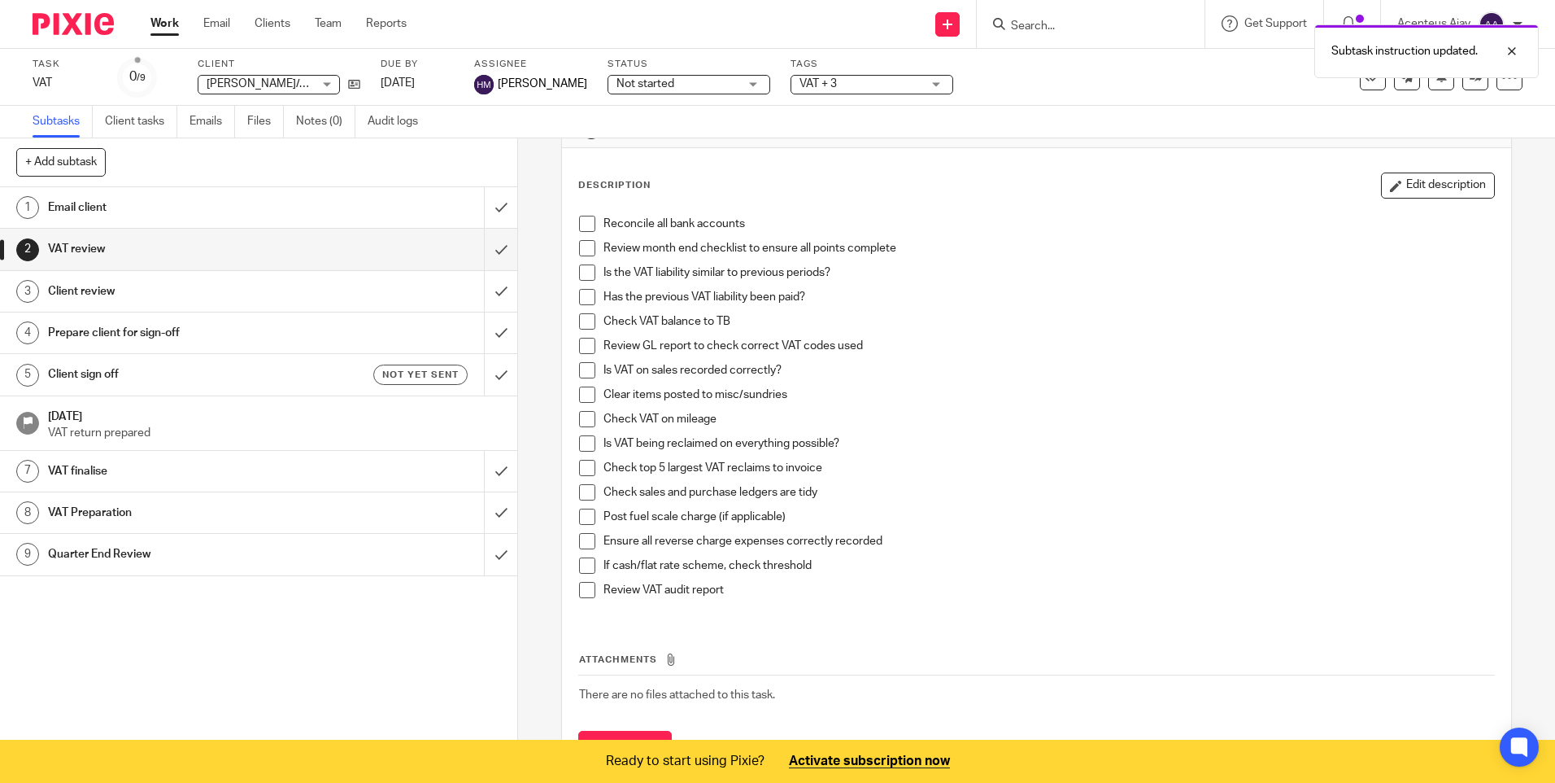
click at [101, 471] on h1 "VAT finalise" at bounding box center [188, 471] width 280 height 24
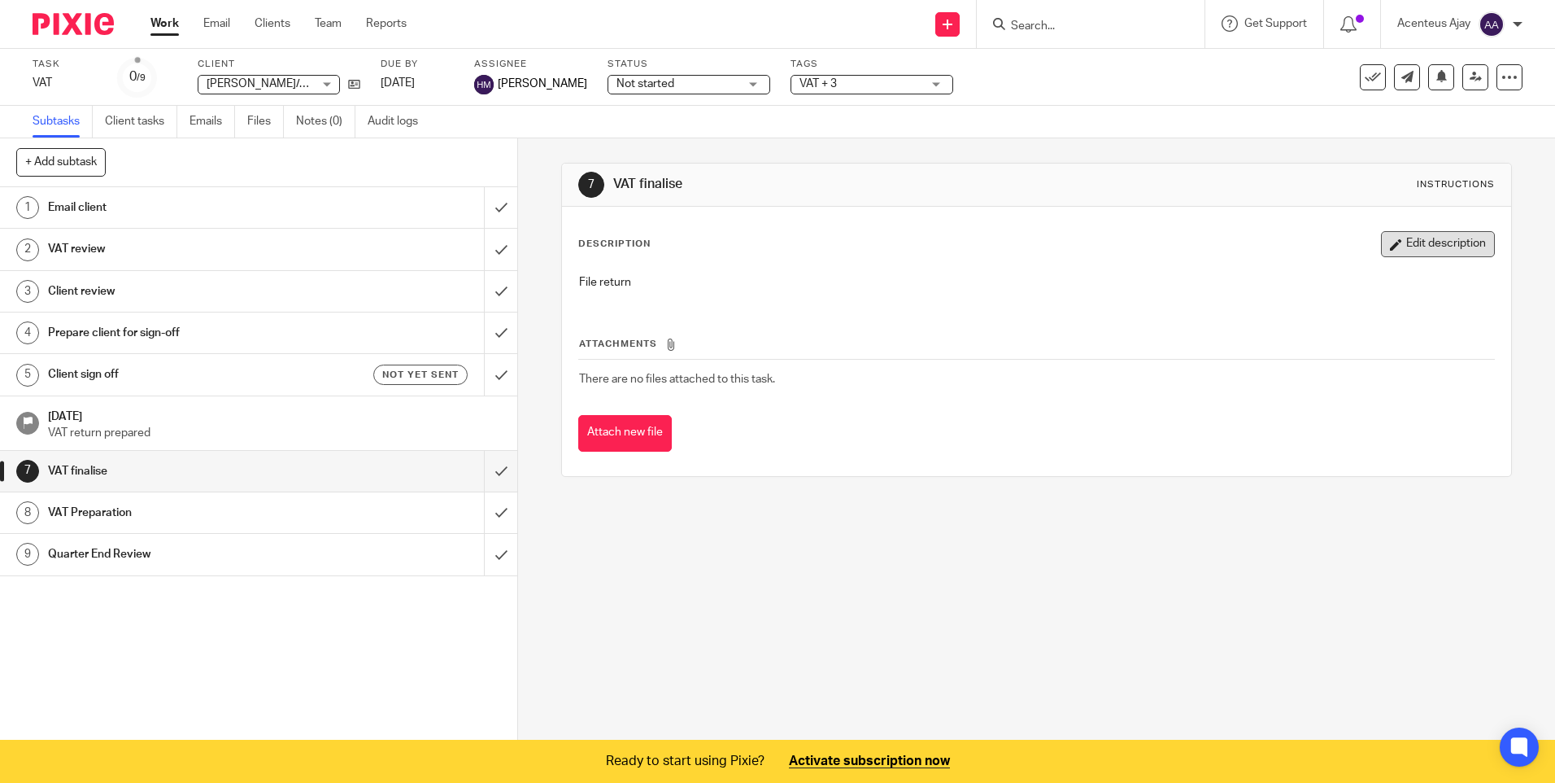
click at [1394, 243] on button "Edit description" at bounding box center [1438, 244] width 114 height 26
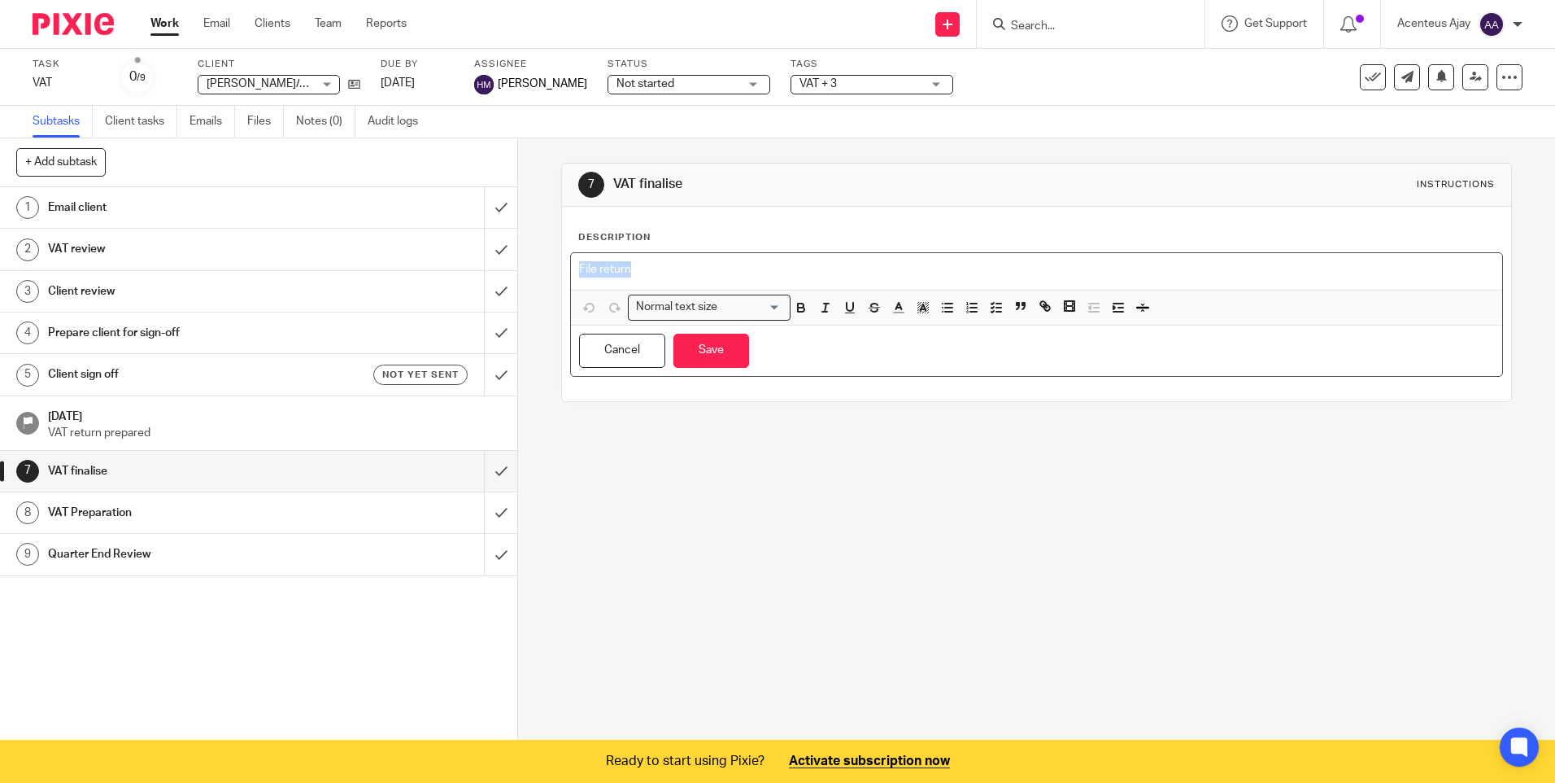
drag, startPoint x: 648, startPoint y: 263, endPoint x: 559, endPoint y: 265, distance: 89.5
click at [562, 265] on div "Description File return Normal text size Loading... Remove Edit Insert new vide…" at bounding box center [1036, 304] width 949 height 194
click at [996, 311] on icon "button" at bounding box center [996, 307] width 15 height 15
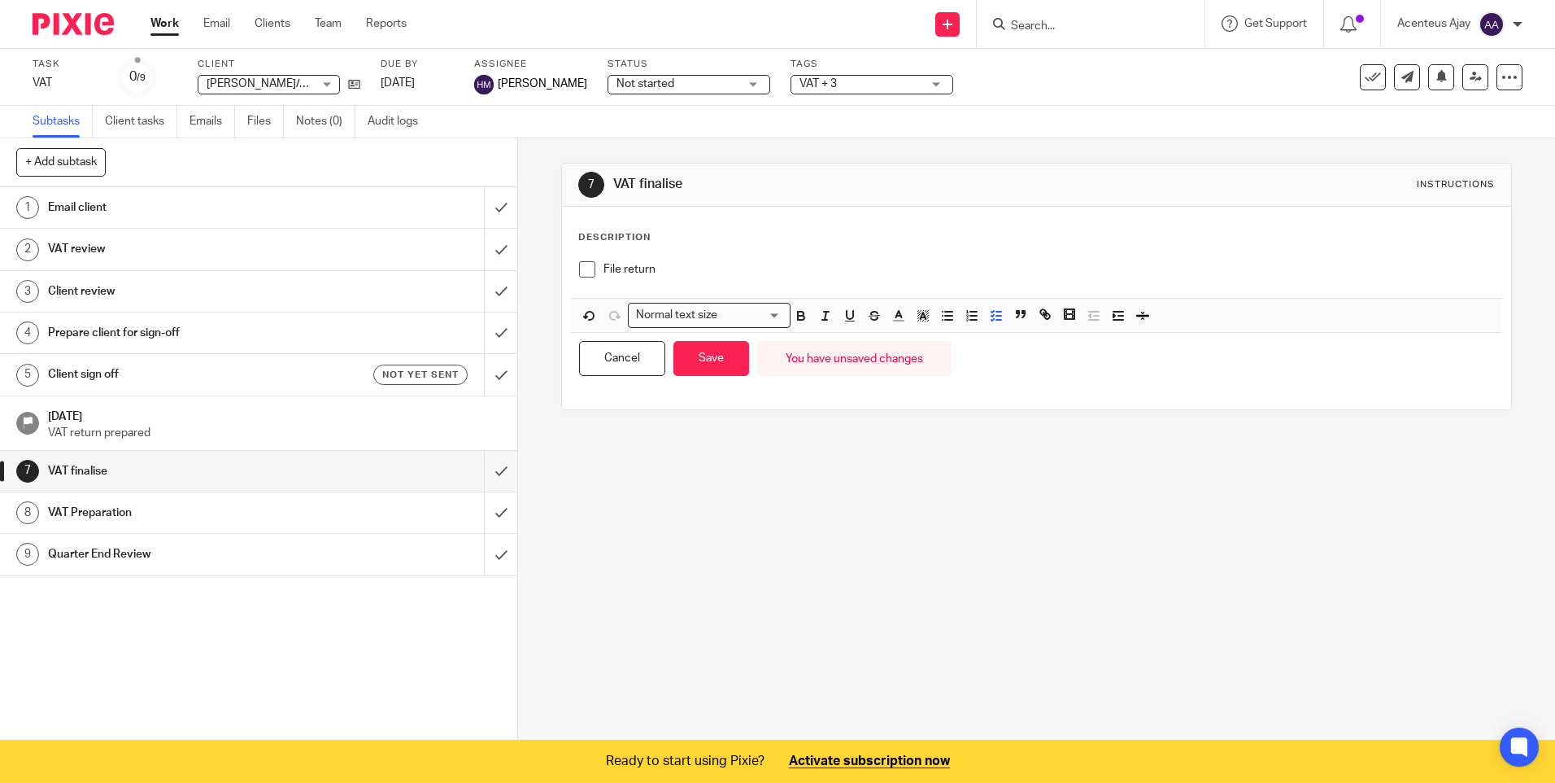
click at [642, 269] on p "File return" at bounding box center [1049, 269] width 890 height 16
drag, startPoint x: 656, startPoint y: 264, endPoint x: 597, endPoint y: 268, distance: 59.6
click at [597, 268] on li "File return" at bounding box center [1036, 273] width 914 height 24
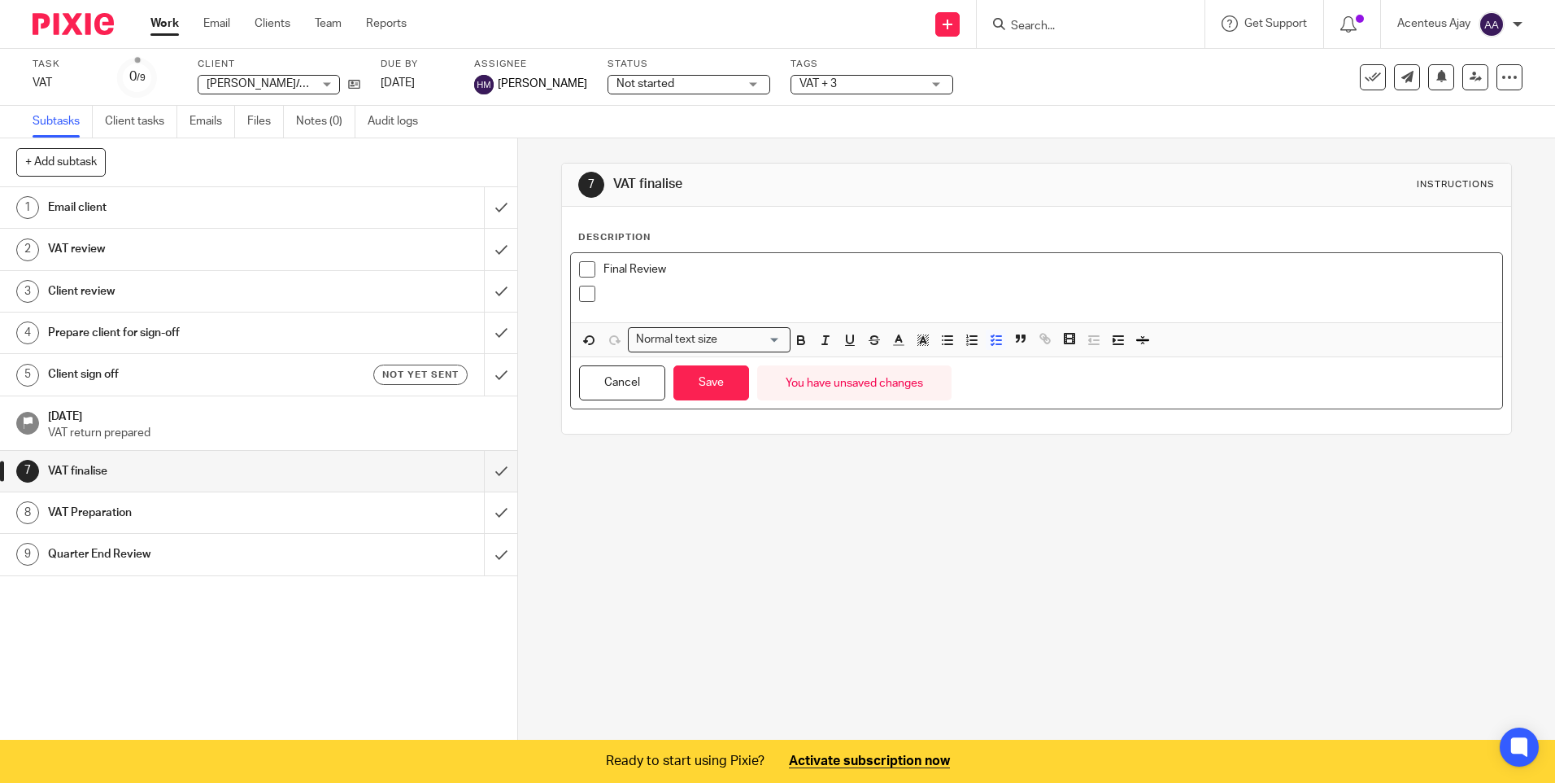
click at [609, 295] on p at bounding box center [1049, 294] width 890 height 16
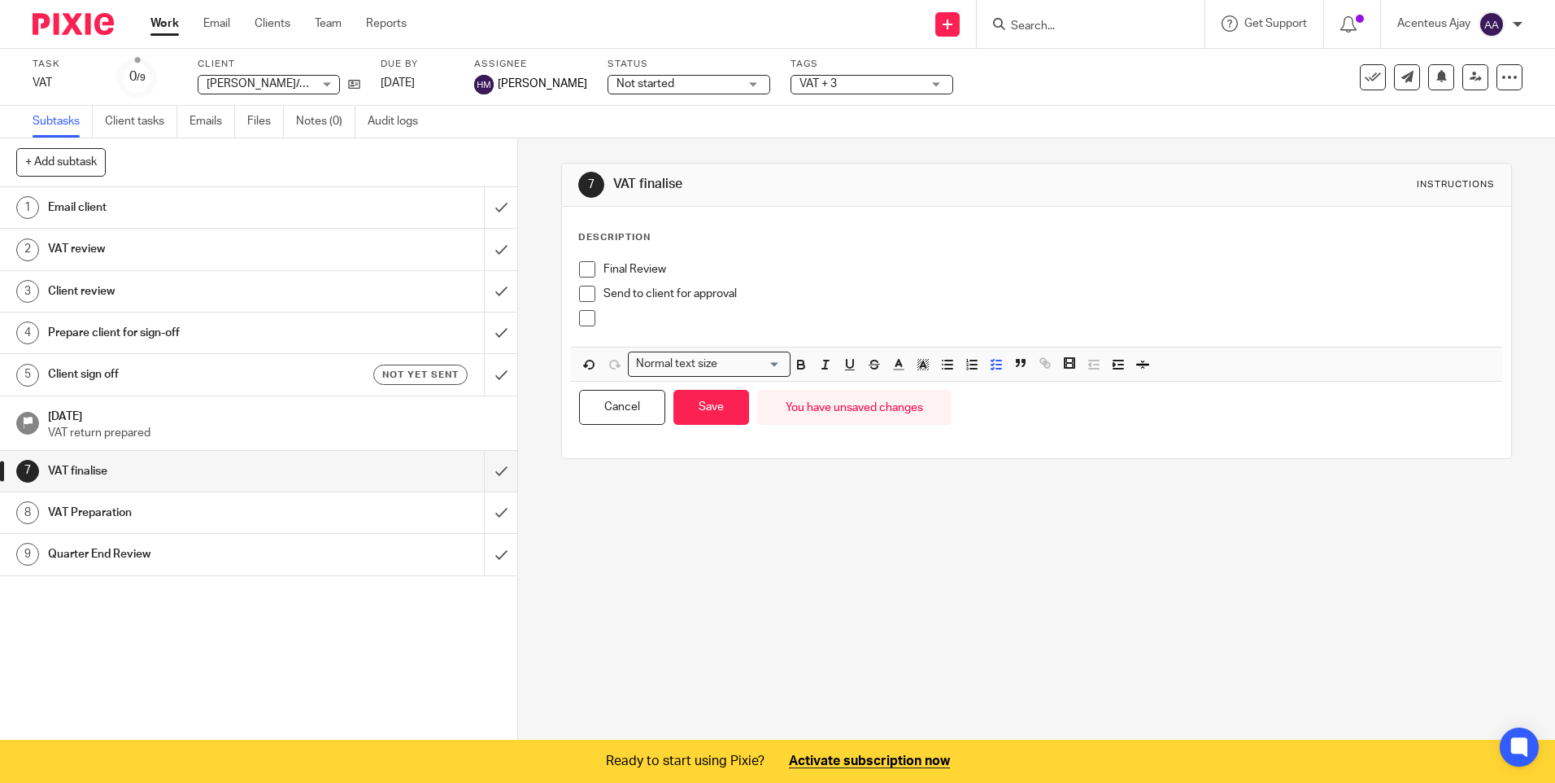
click at [679, 320] on p at bounding box center [1049, 318] width 890 height 16
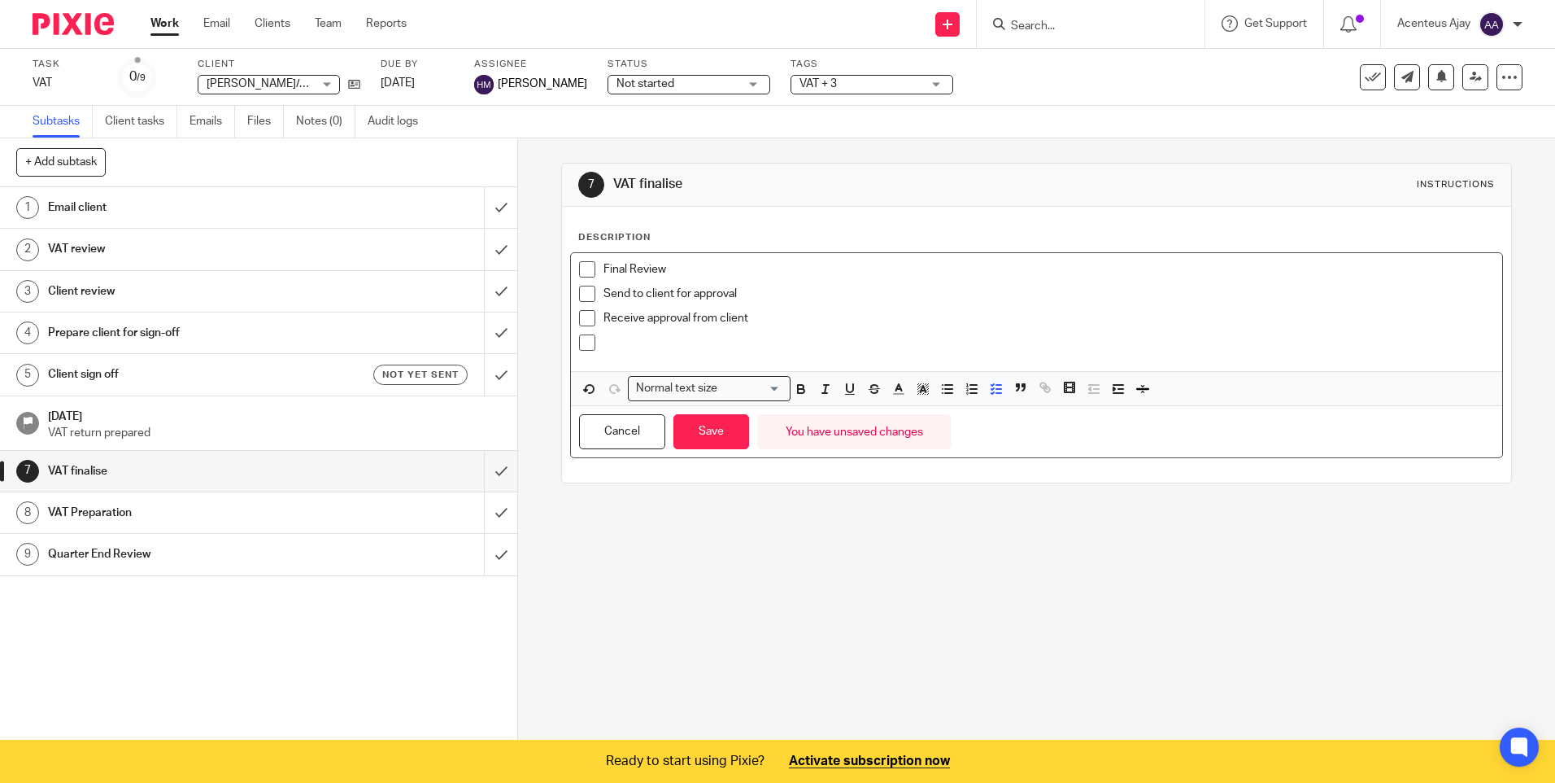
click at [635, 346] on p at bounding box center [1049, 342] width 890 height 16
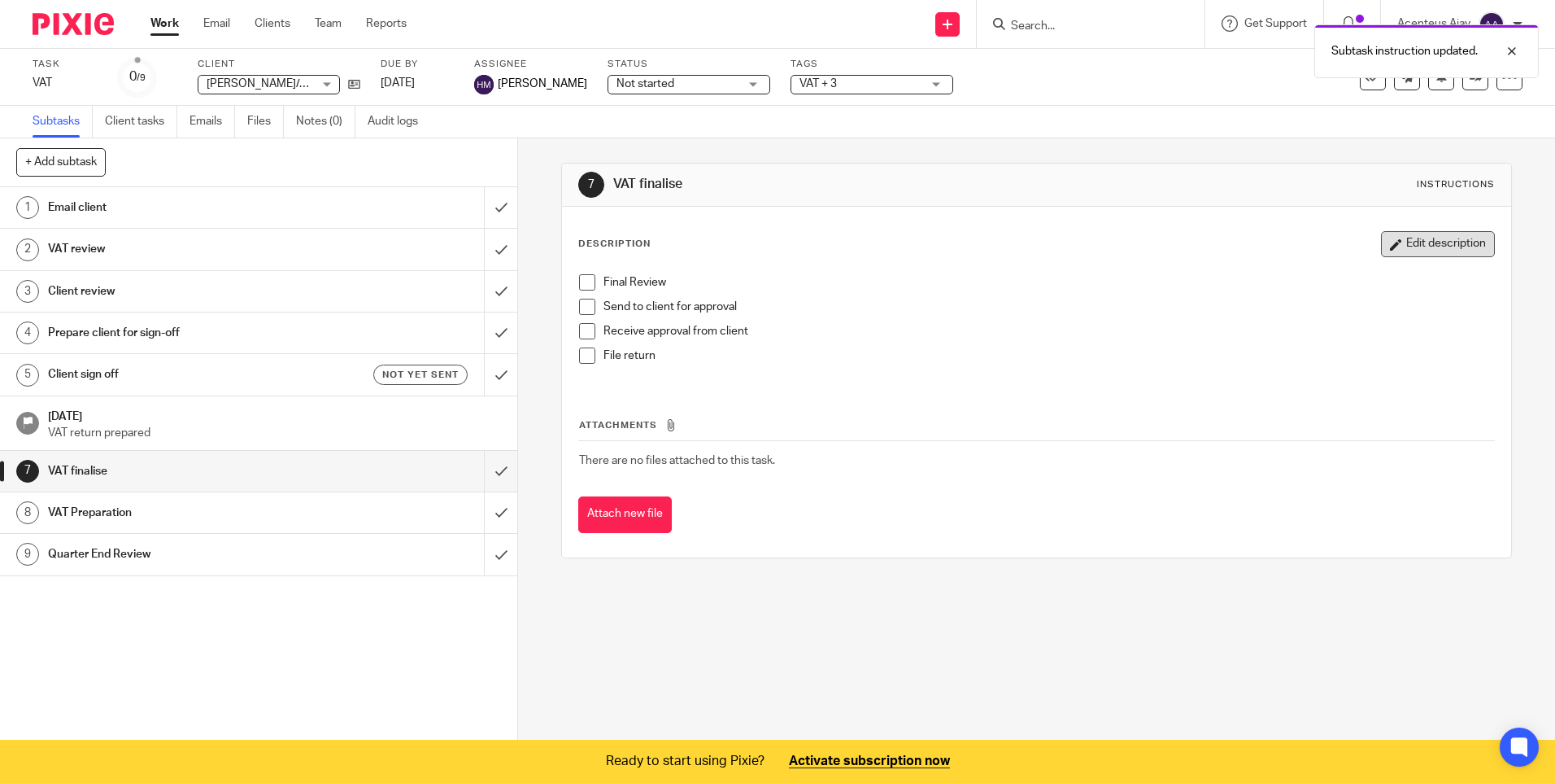
click at [1448, 233] on button "Edit description" at bounding box center [1438, 244] width 114 height 26
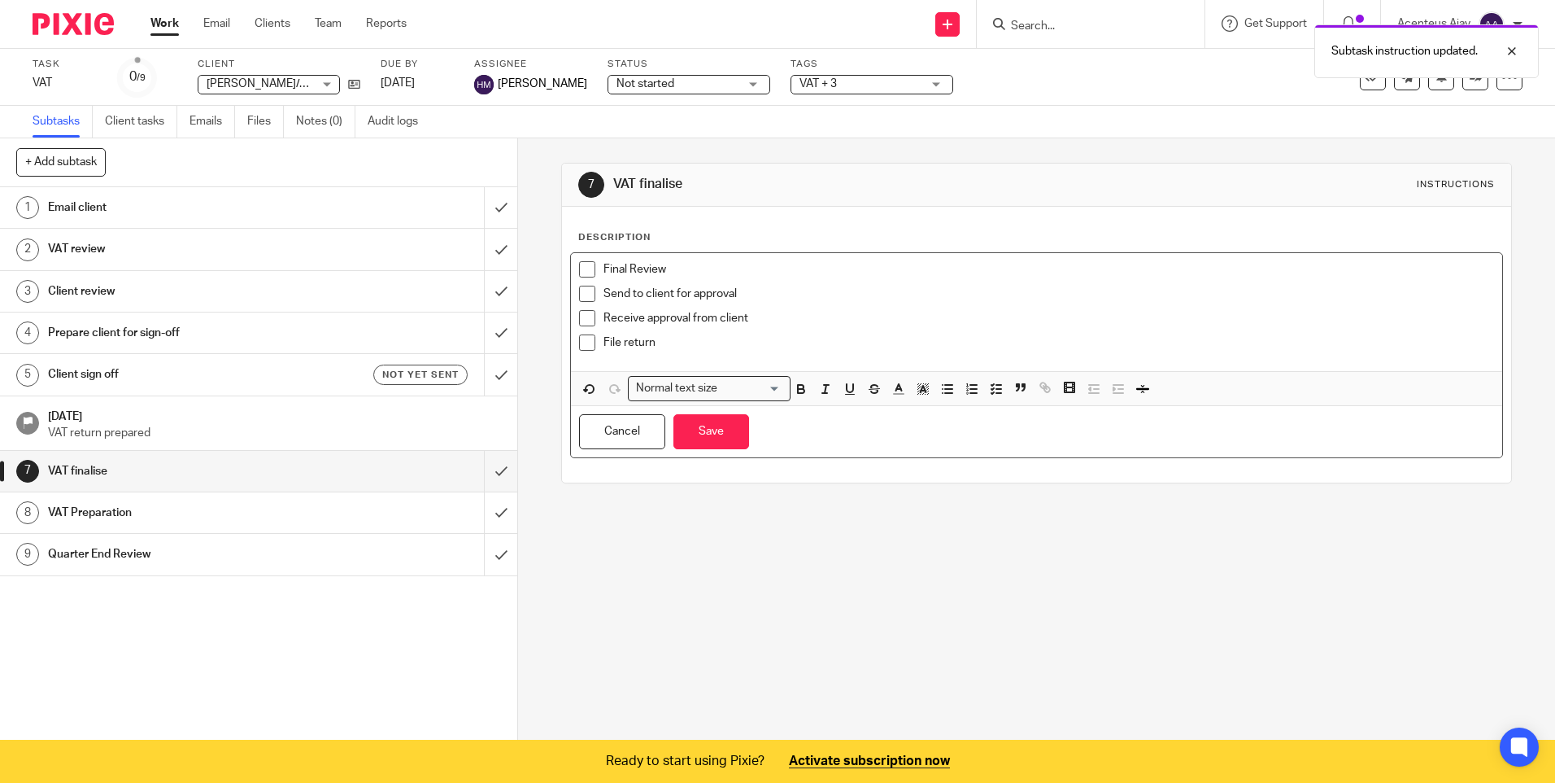
click at [660, 338] on p "File return" at bounding box center [1049, 342] width 890 height 16
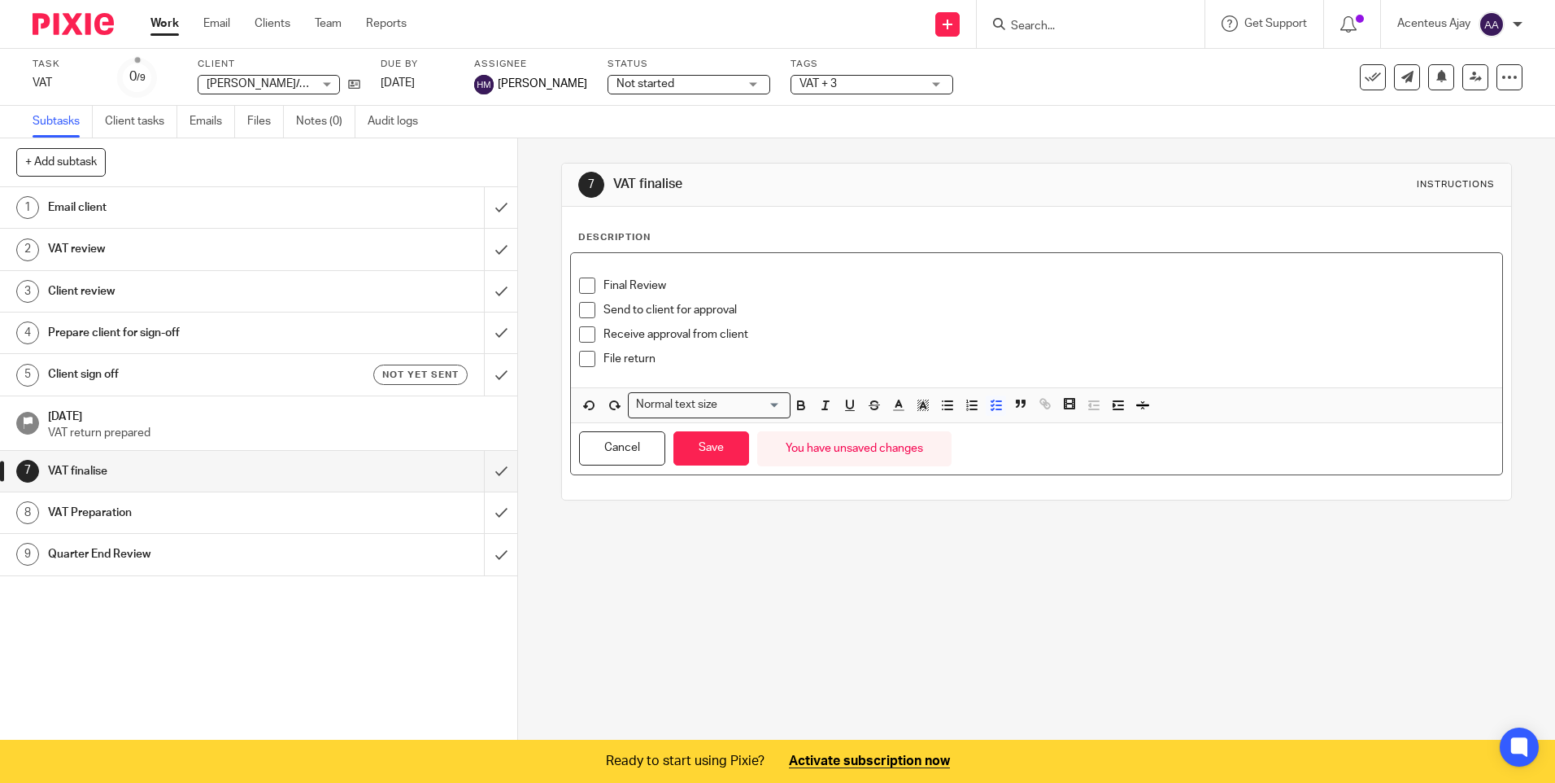
click at [661, 358] on p "File return" at bounding box center [1049, 359] width 890 height 16
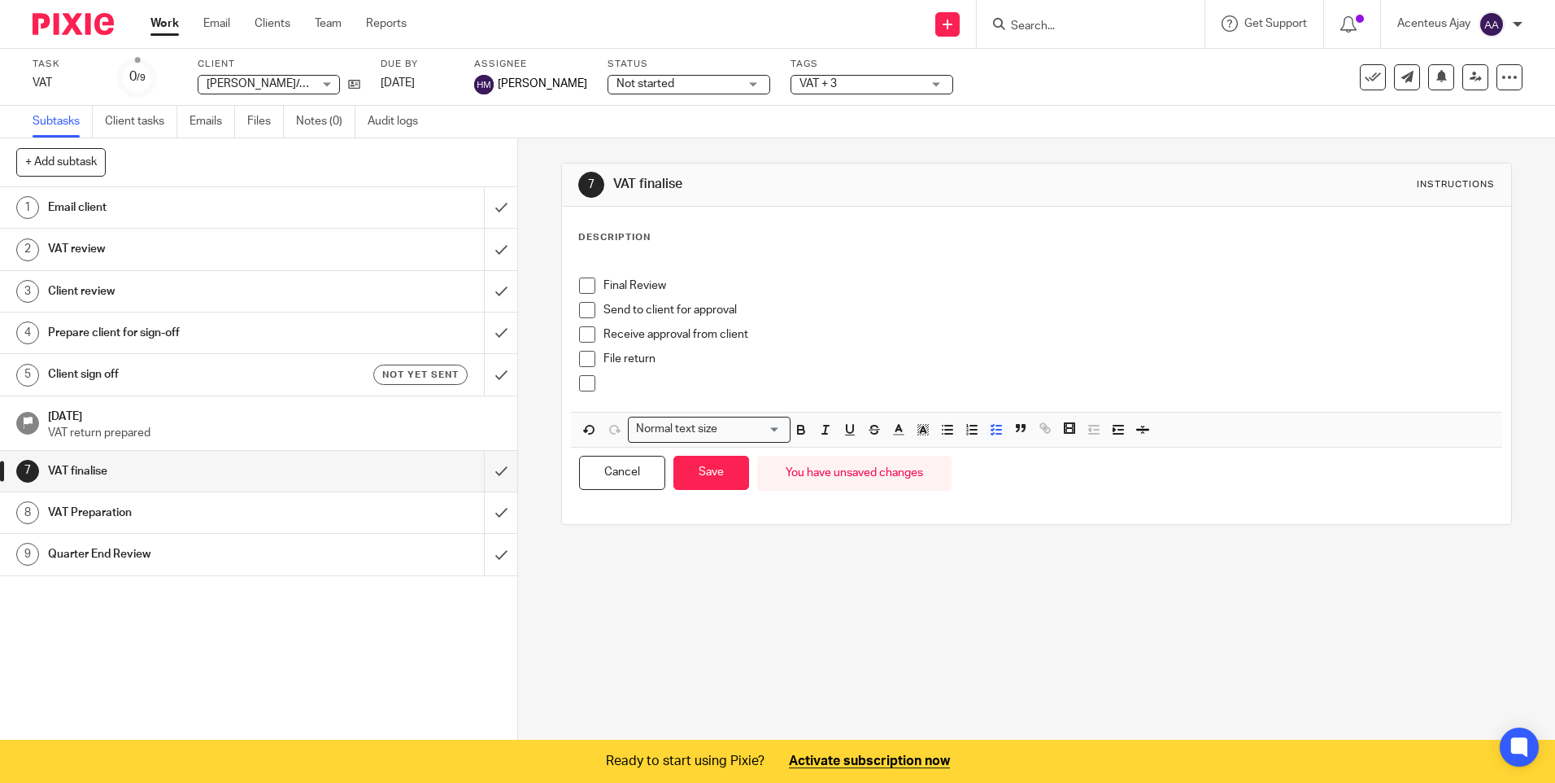
click at [624, 375] on p at bounding box center [1049, 383] width 890 height 16
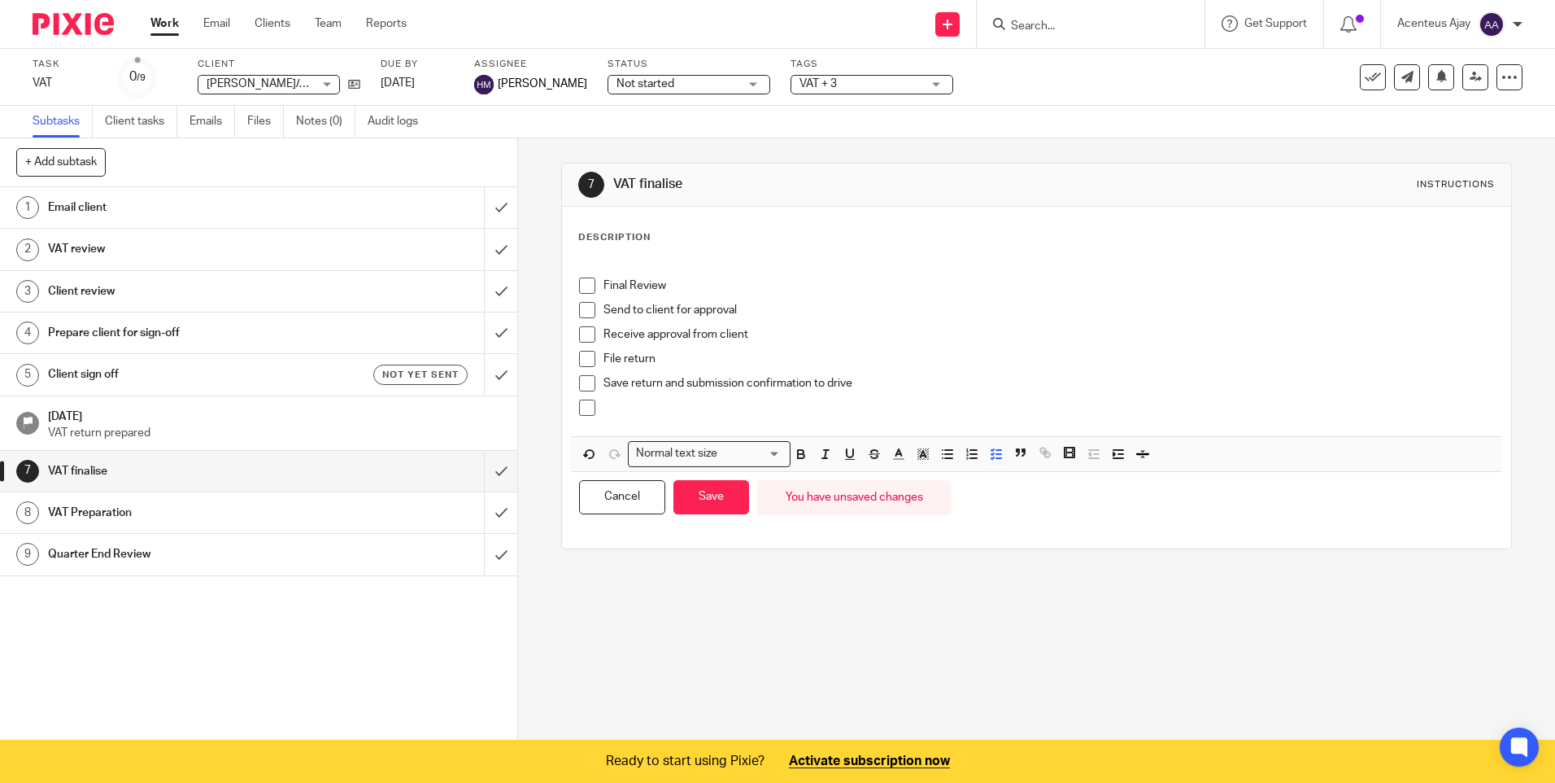
click at [687, 412] on p at bounding box center [1049, 407] width 890 height 16
click at [698, 500] on button "Save" at bounding box center [712, 497] width 76 height 35
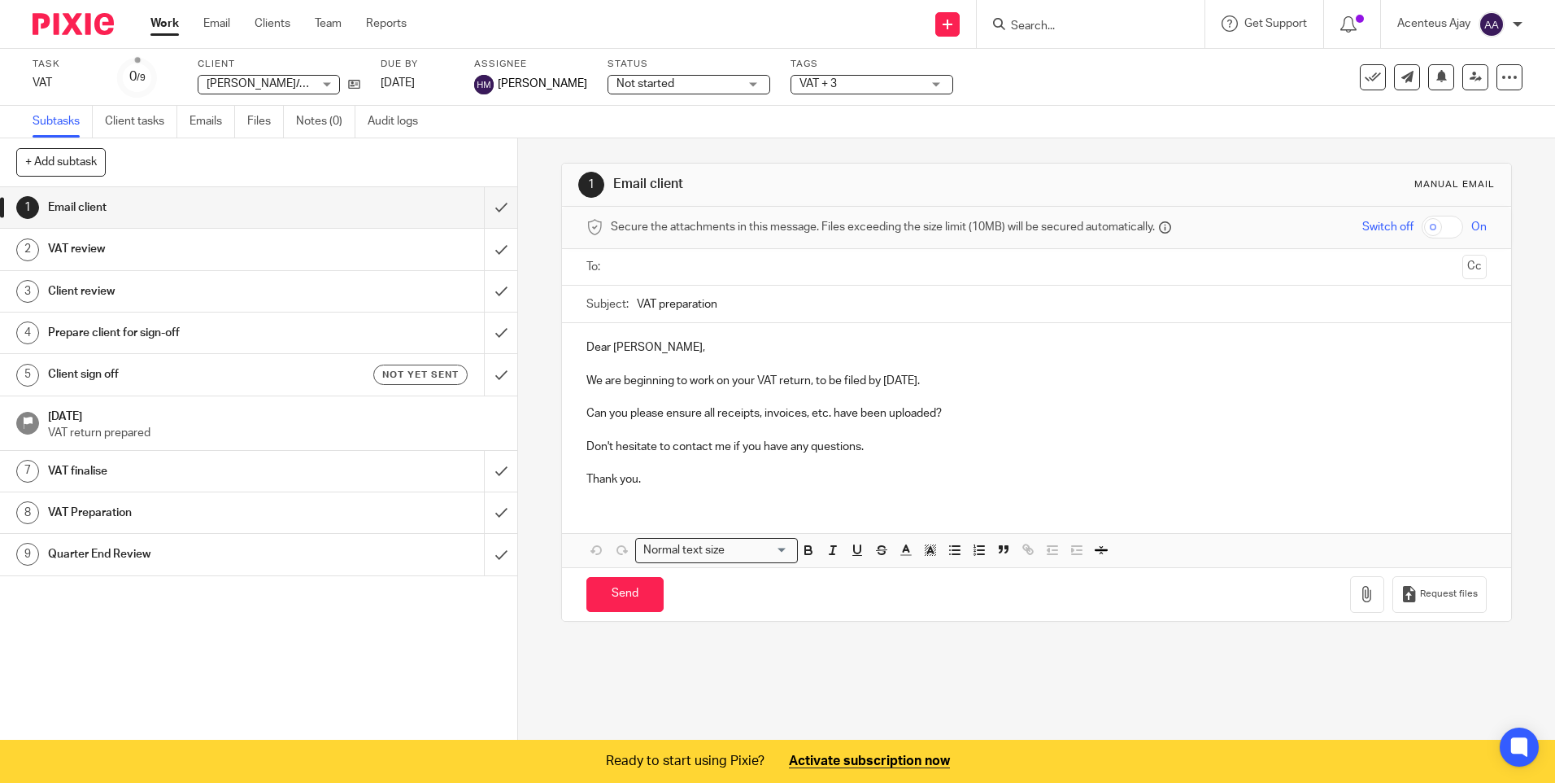
click at [108, 505] on h1 "VAT Preparation" at bounding box center [188, 512] width 280 height 24
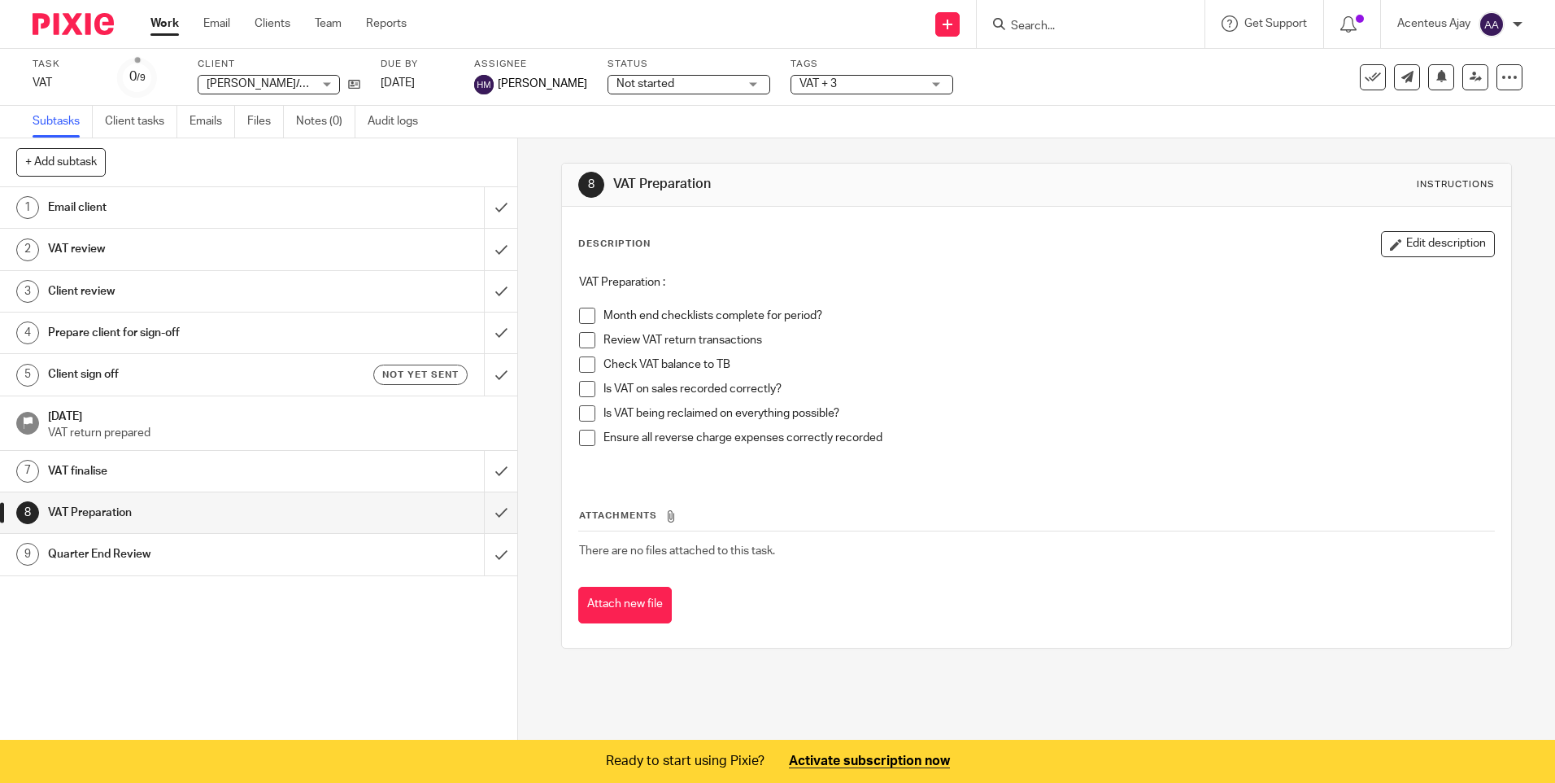
click at [103, 556] on h1 "Quarter End Review" at bounding box center [188, 554] width 280 height 24
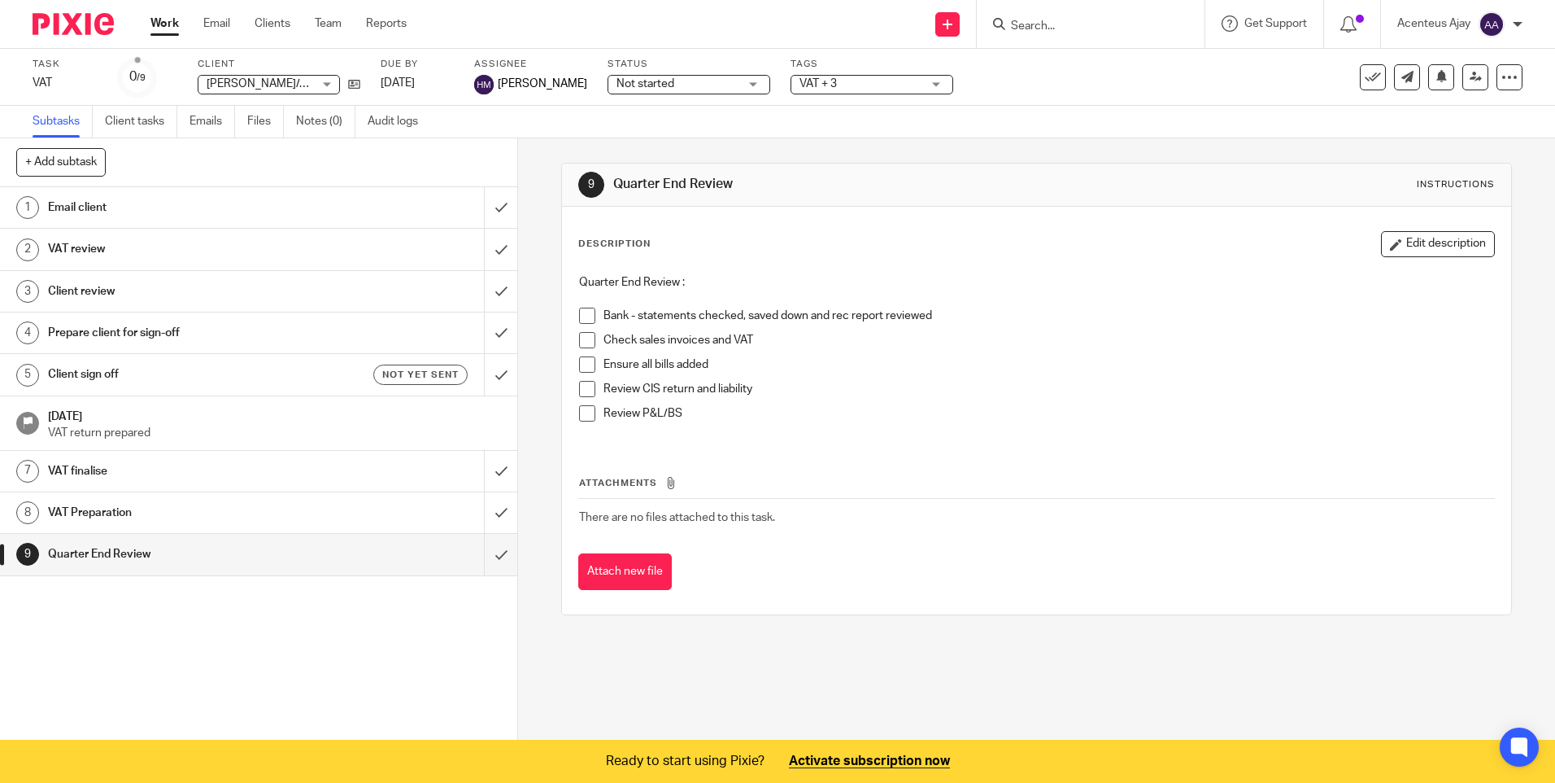
click at [89, 255] on h1 "VAT review" at bounding box center [188, 249] width 280 height 24
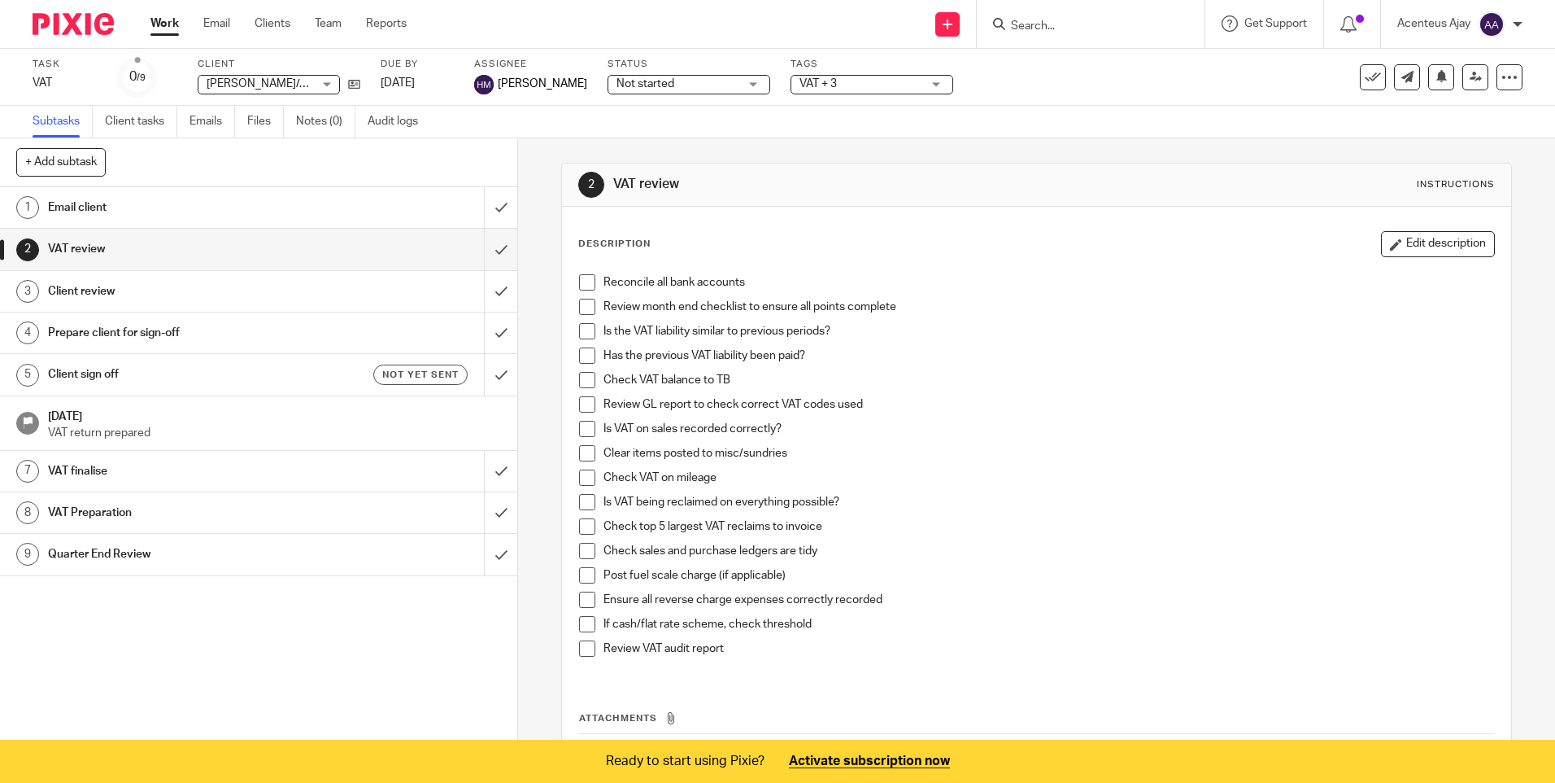
click at [99, 474] on h1 "VAT finalise" at bounding box center [188, 471] width 280 height 24
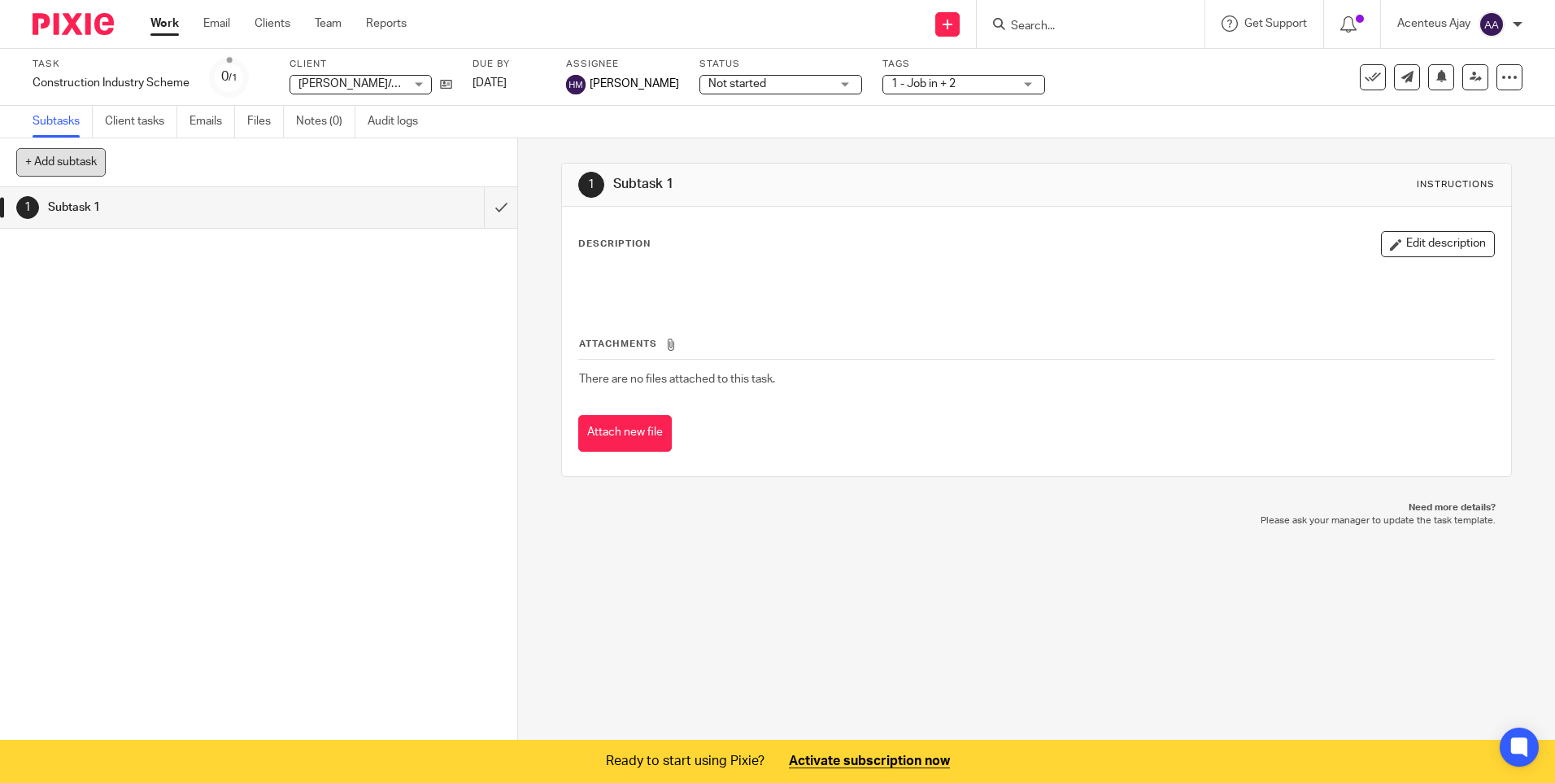
click at [81, 161] on button "+ Add subtask" at bounding box center [60, 162] width 89 height 28
type input "Preparation"
click at [493, 151] on p "+ Add" at bounding box center [477, 163] width 47 height 28
click at [144, 246] on h1 "Preparation" at bounding box center [188, 249] width 280 height 24
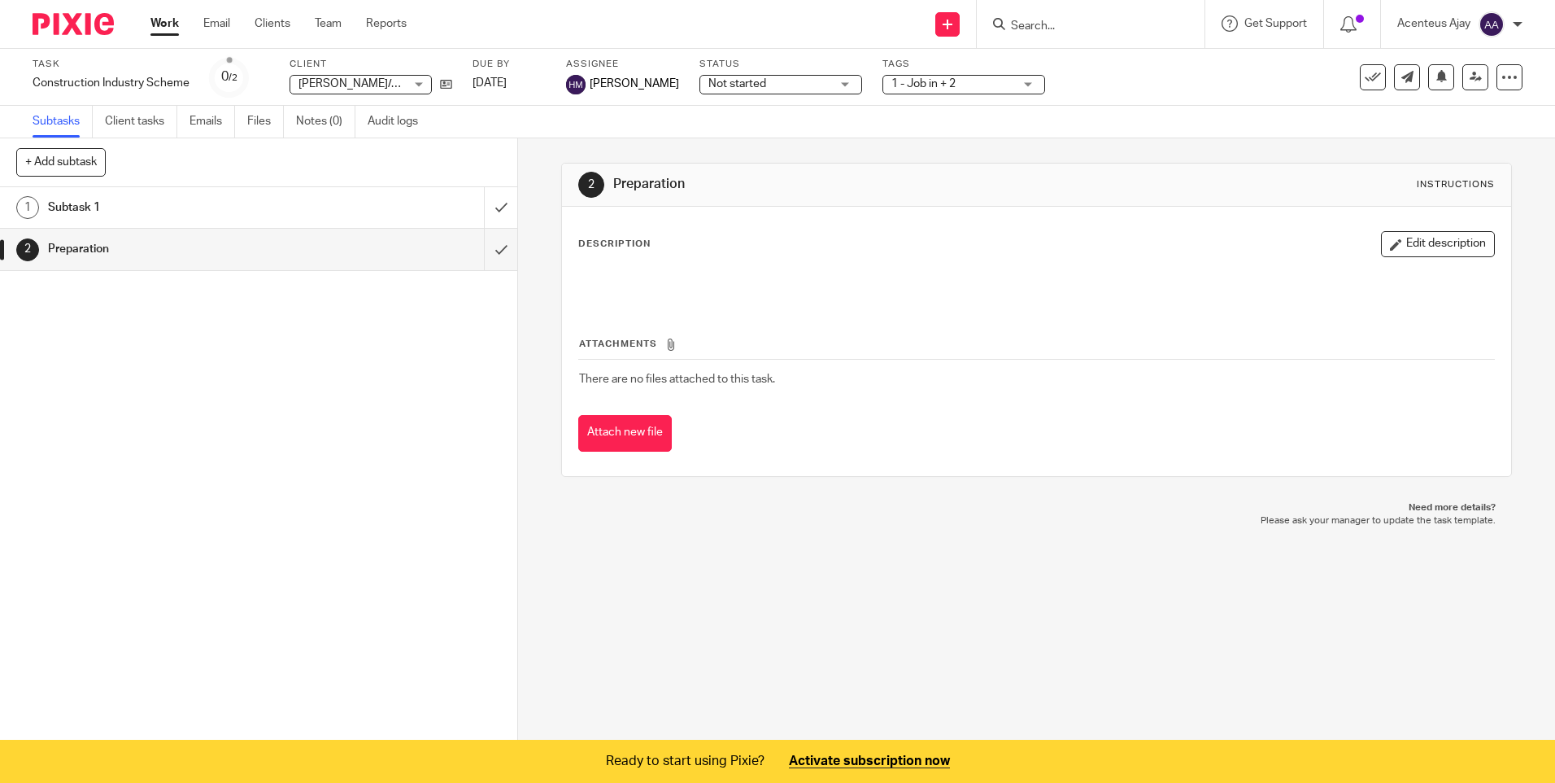
click at [1411, 238] on button "Edit description" at bounding box center [1438, 244] width 114 height 26
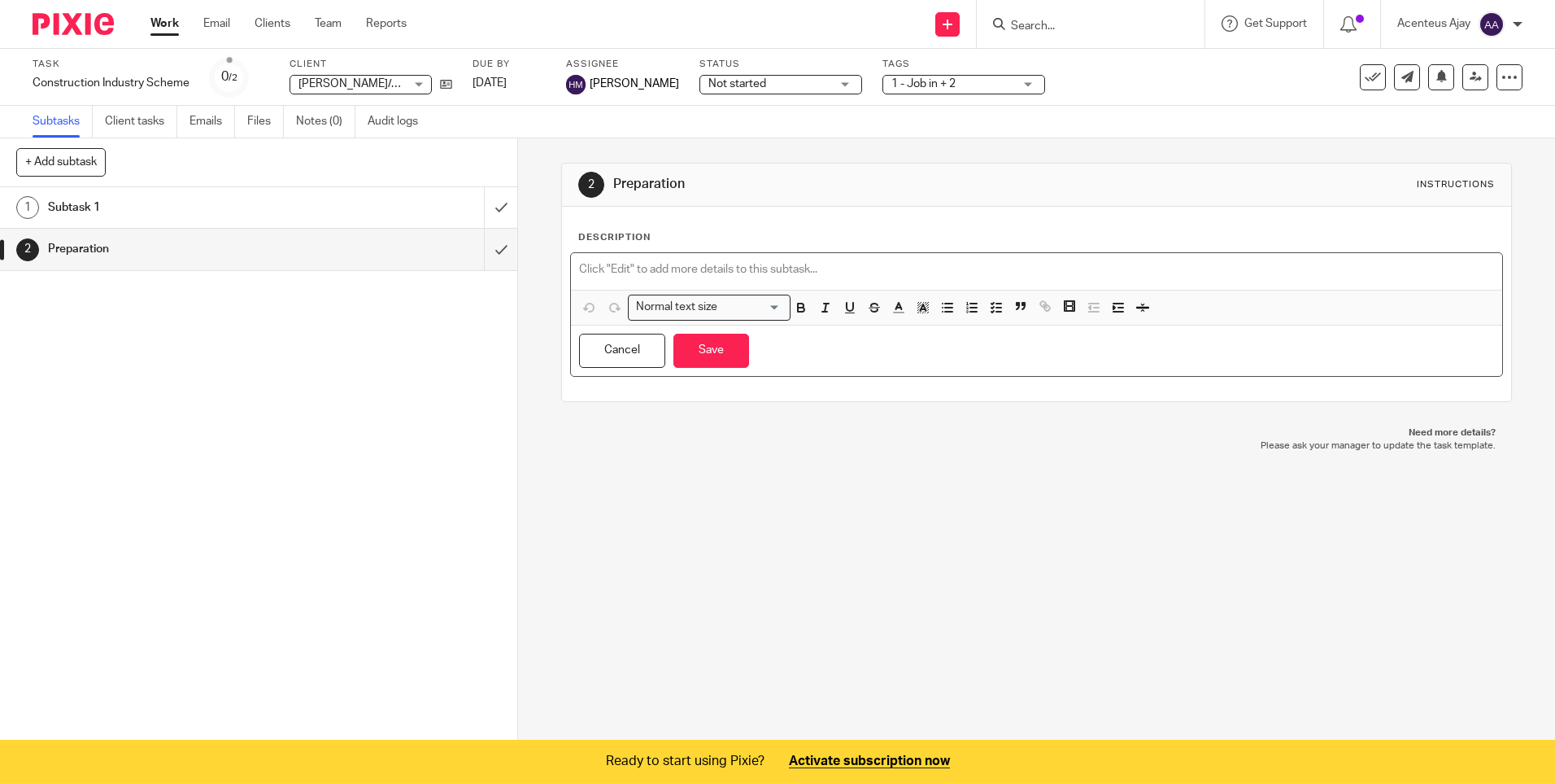
click at [666, 272] on p at bounding box center [1036, 269] width 914 height 16
paste div
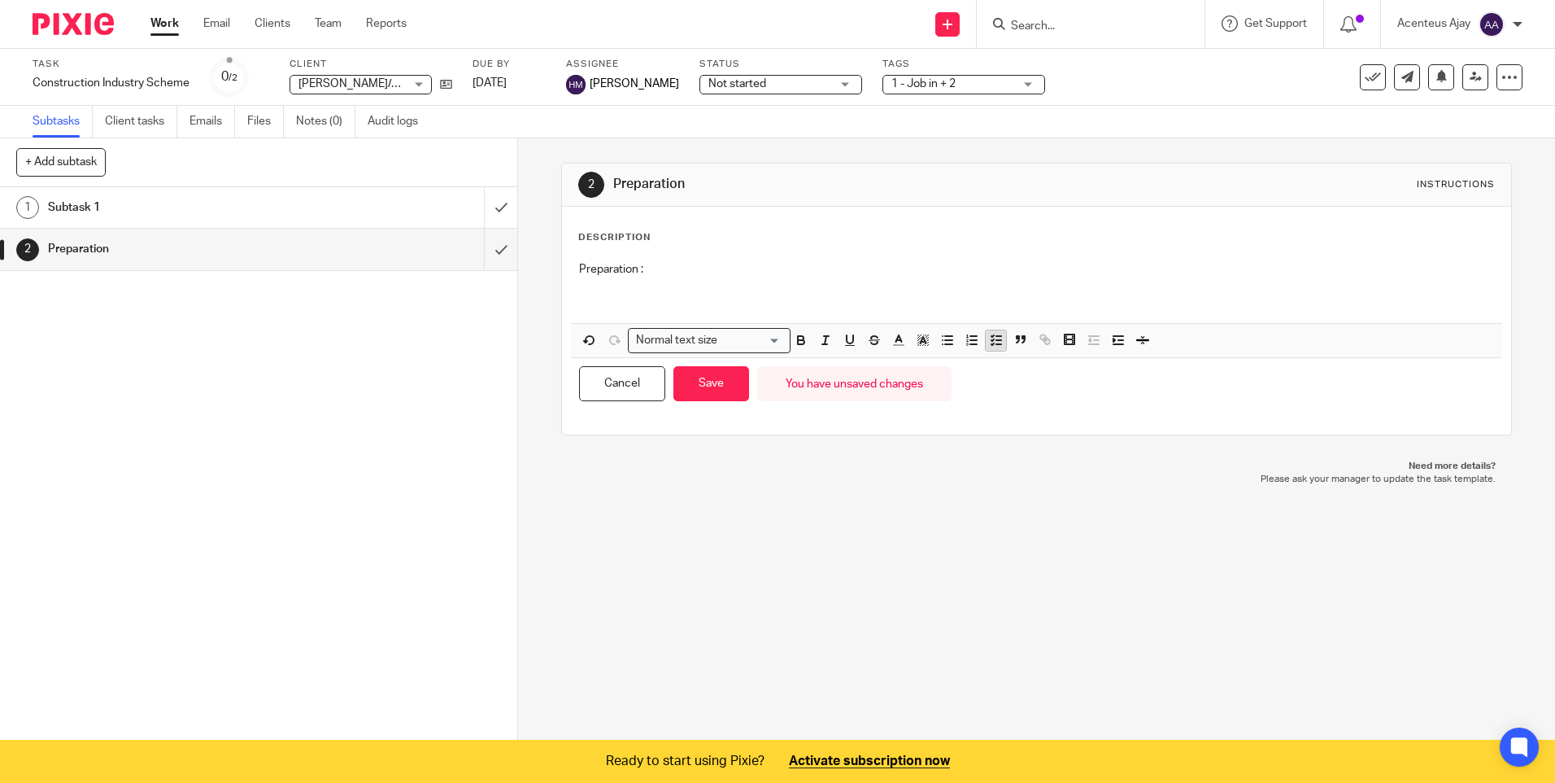
click at [990, 339] on icon "button" at bounding box center [996, 340] width 15 height 15
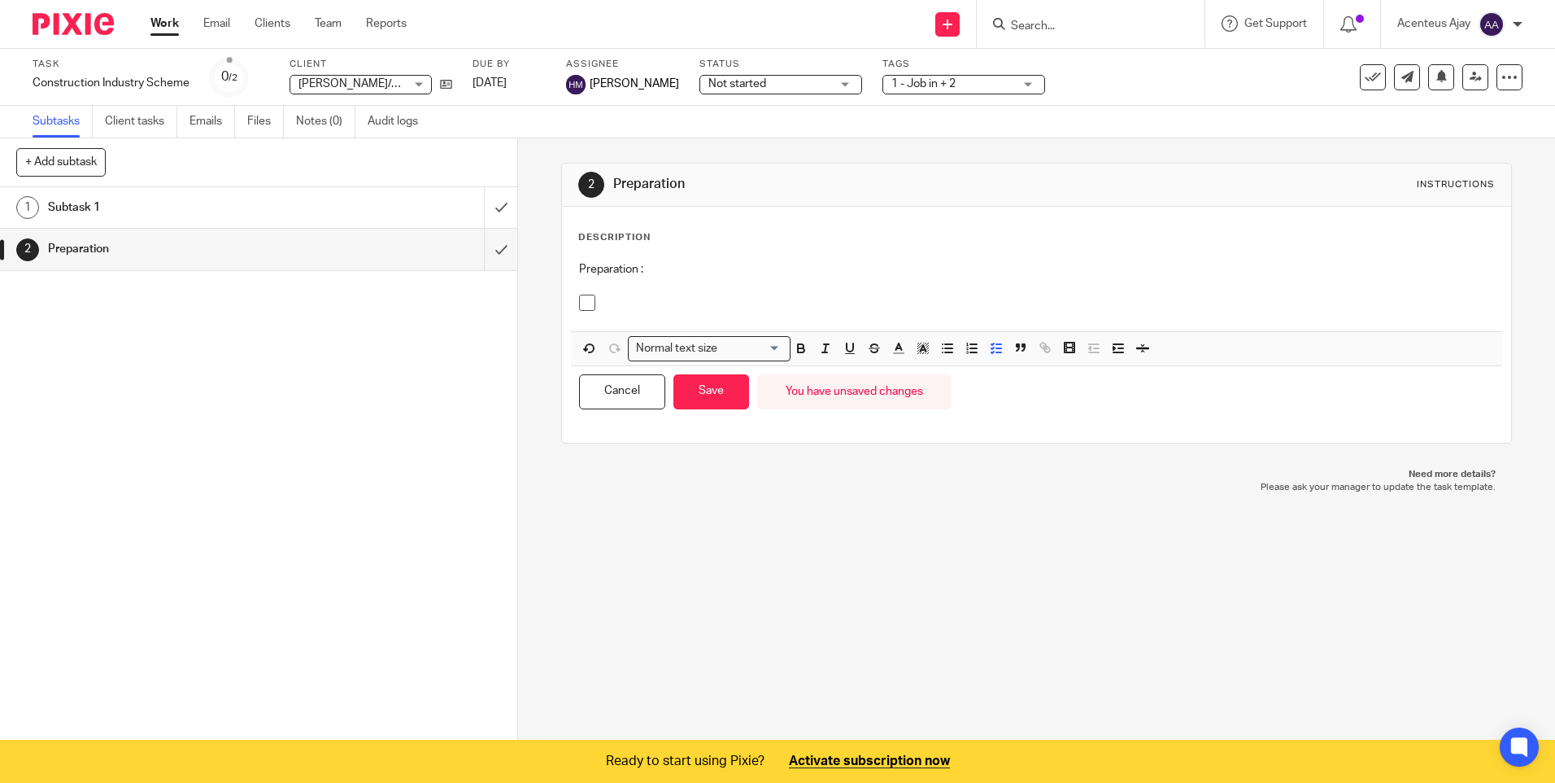
click at [626, 297] on p at bounding box center [1049, 302] width 890 height 16
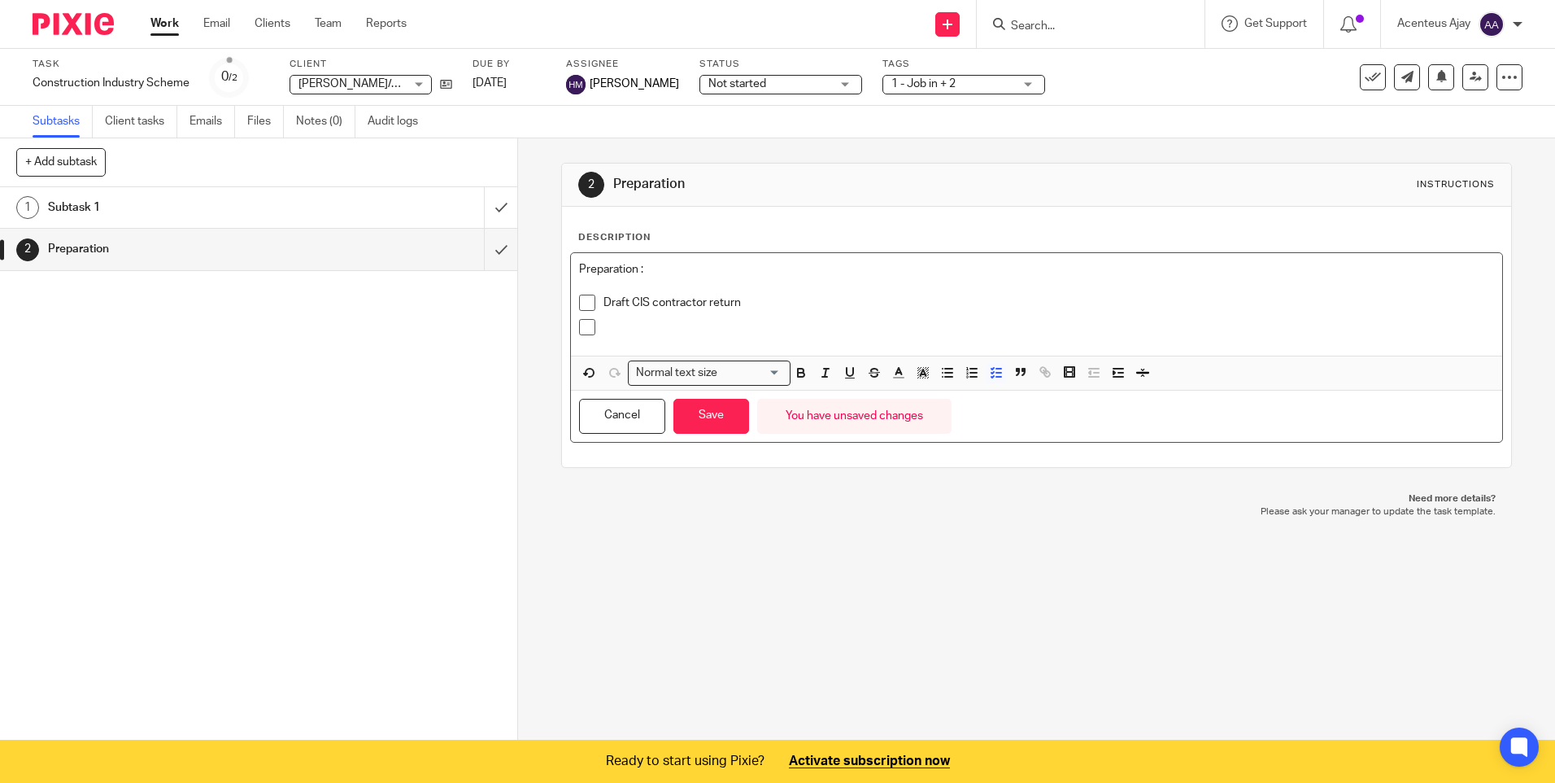
click at [630, 324] on p at bounding box center [1049, 327] width 890 height 16
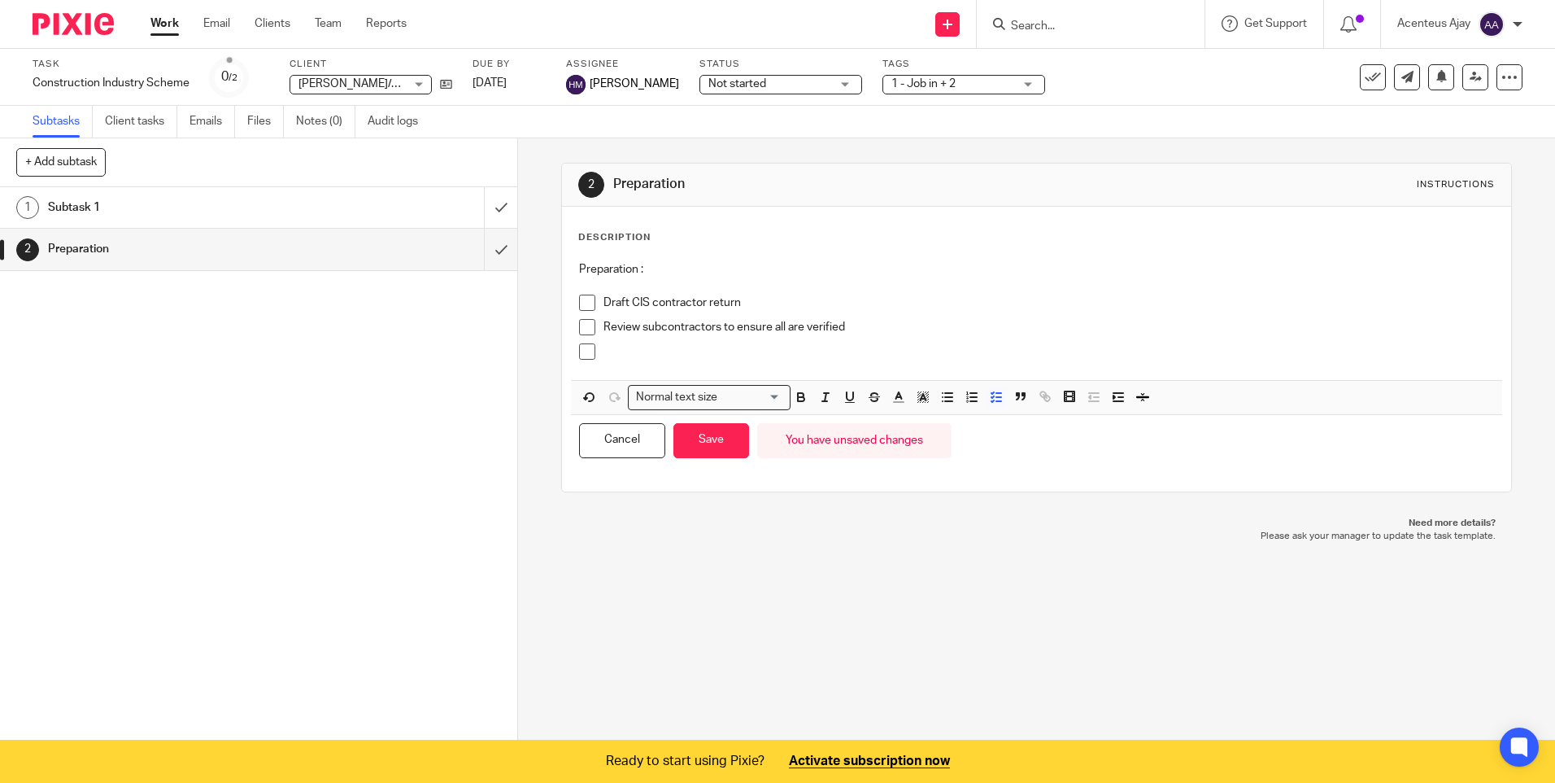
click at [667, 360] on div at bounding box center [1049, 355] width 890 height 24
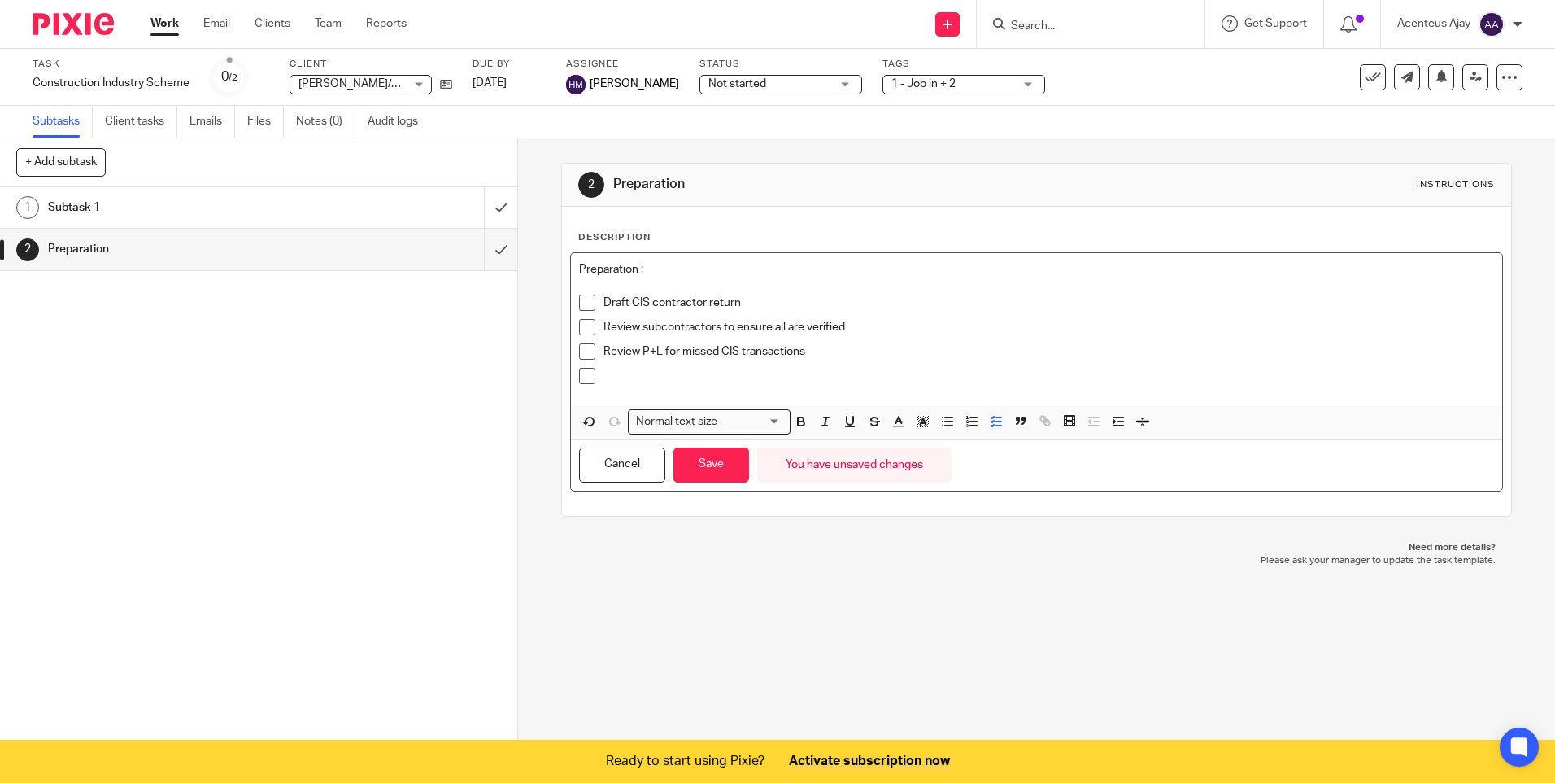
click at [652, 376] on p at bounding box center [1049, 376] width 890 height 16
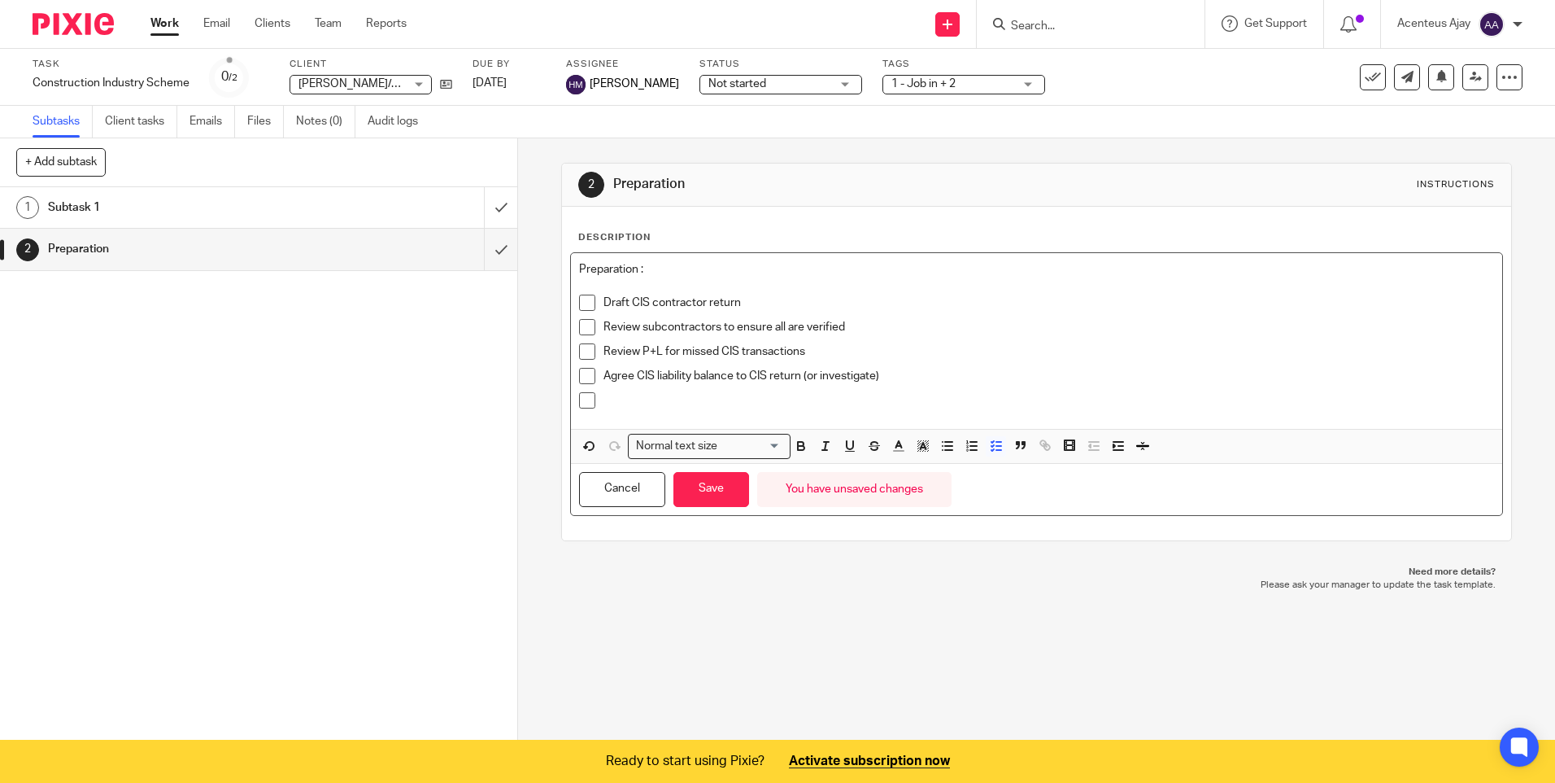
click at [631, 410] on div at bounding box center [1049, 404] width 890 height 24
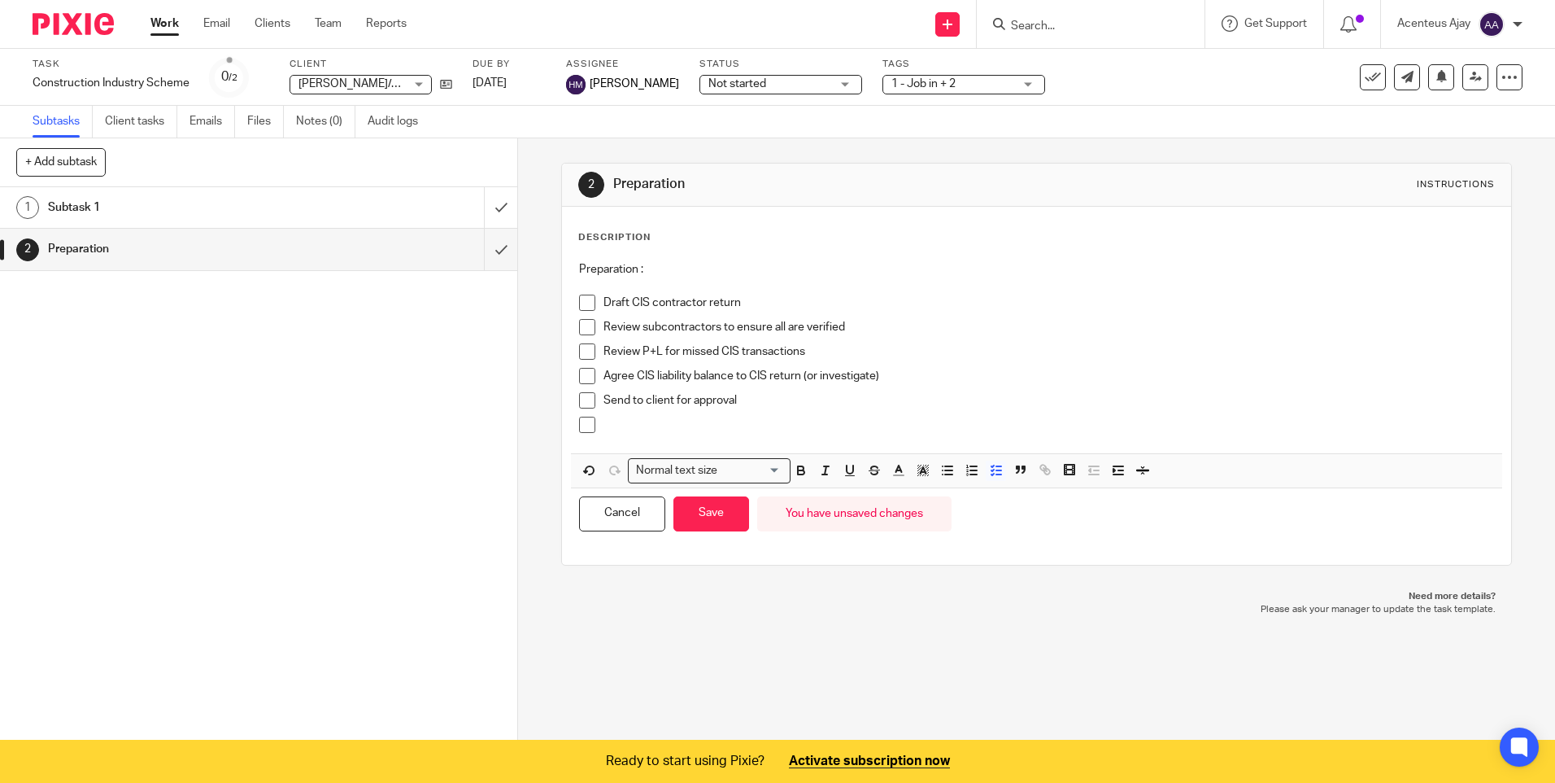
click at [648, 431] on p at bounding box center [1049, 425] width 890 height 16
click at [701, 521] on button "Save" at bounding box center [712, 513] width 76 height 35
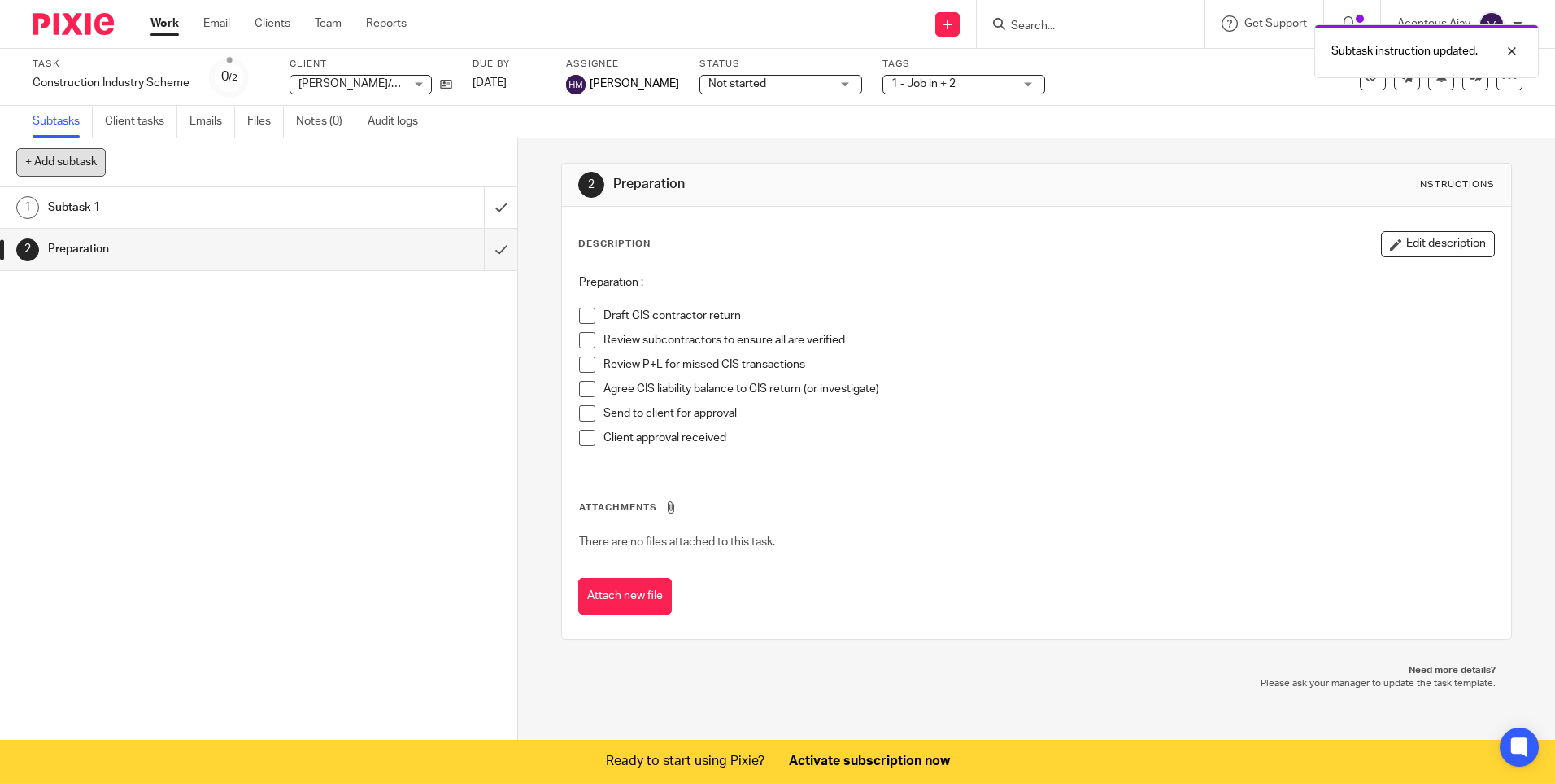
click at [77, 163] on button "+ Add subtask" at bounding box center [60, 162] width 89 height 28
type input "Submission"
click at [489, 164] on p "+ Add" at bounding box center [477, 163] width 47 height 28
click at [111, 286] on h1 "Submission" at bounding box center [188, 291] width 280 height 24
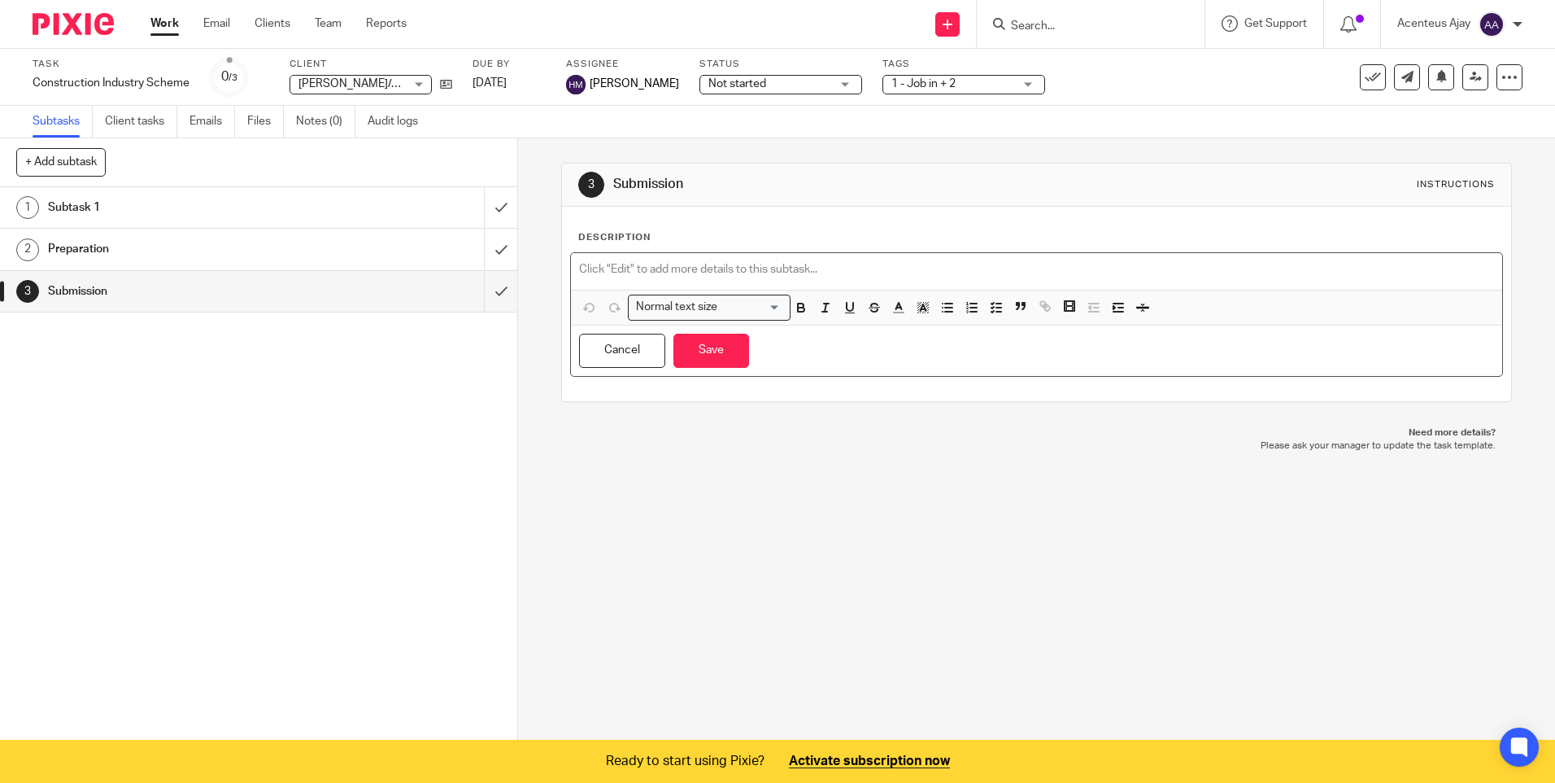
click at [676, 263] on p at bounding box center [1036, 269] width 914 height 16
paste div
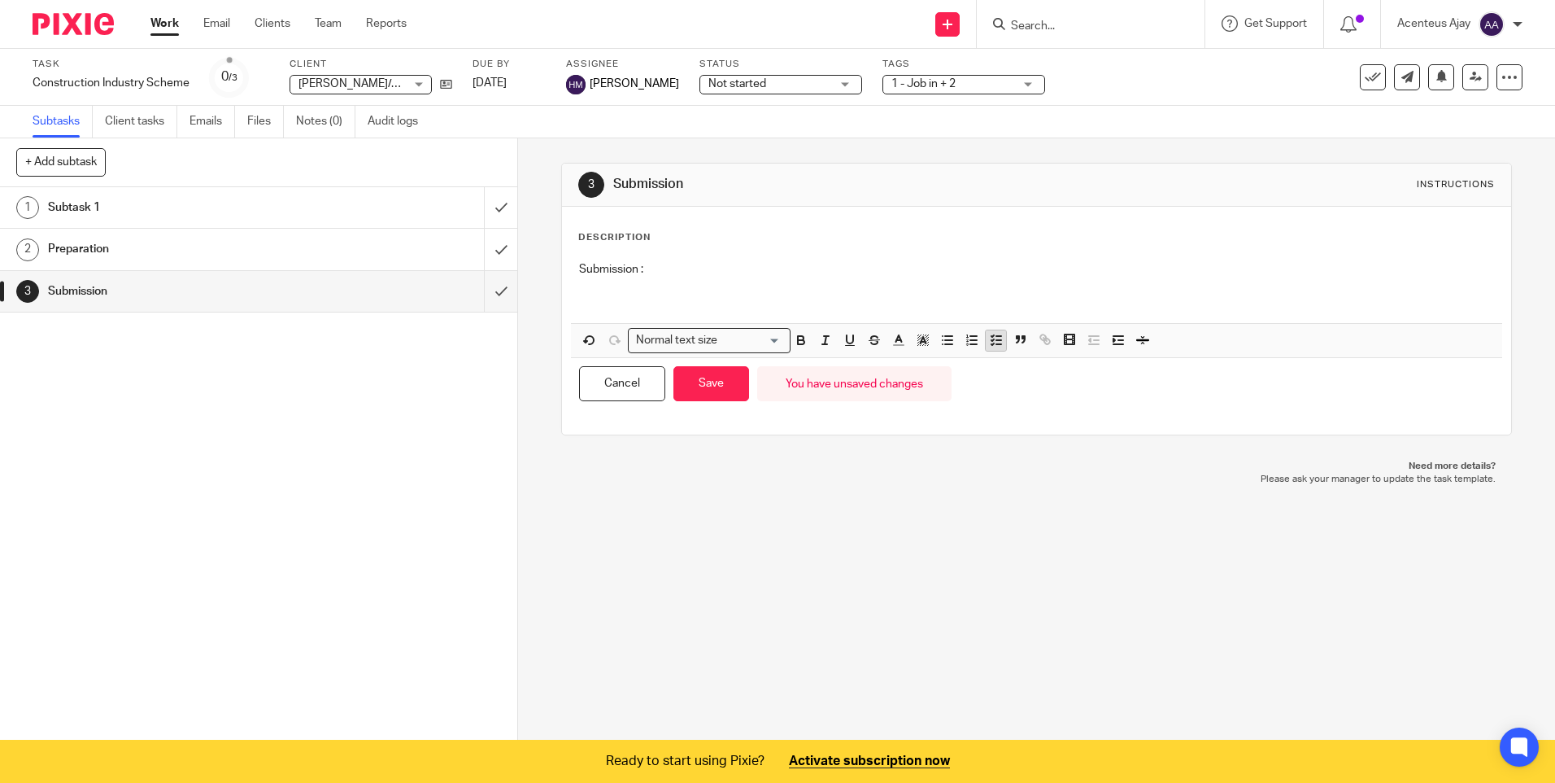
click at [989, 342] on icon "button" at bounding box center [996, 340] width 15 height 15
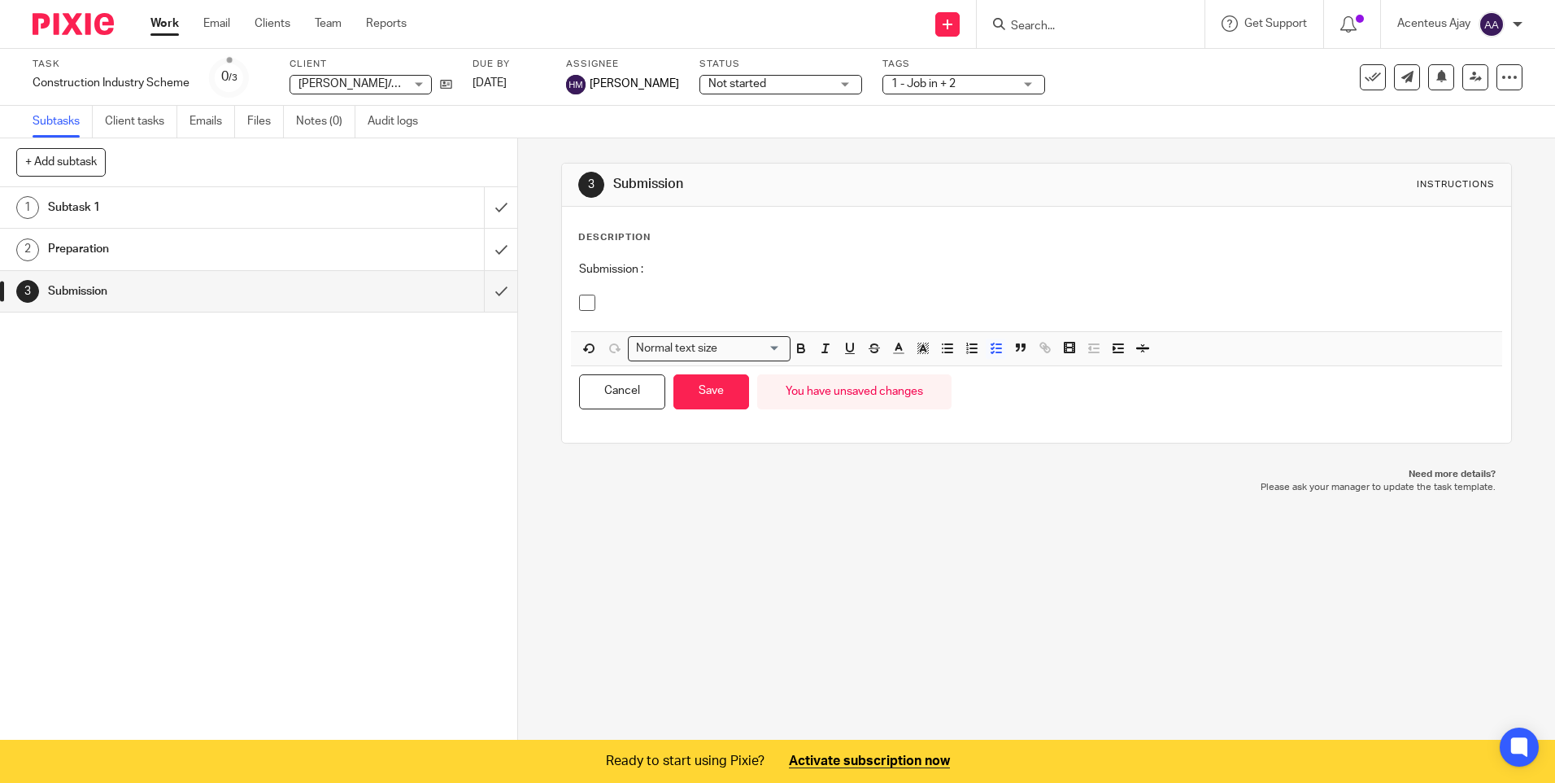
click at [623, 307] on p at bounding box center [1049, 302] width 890 height 16
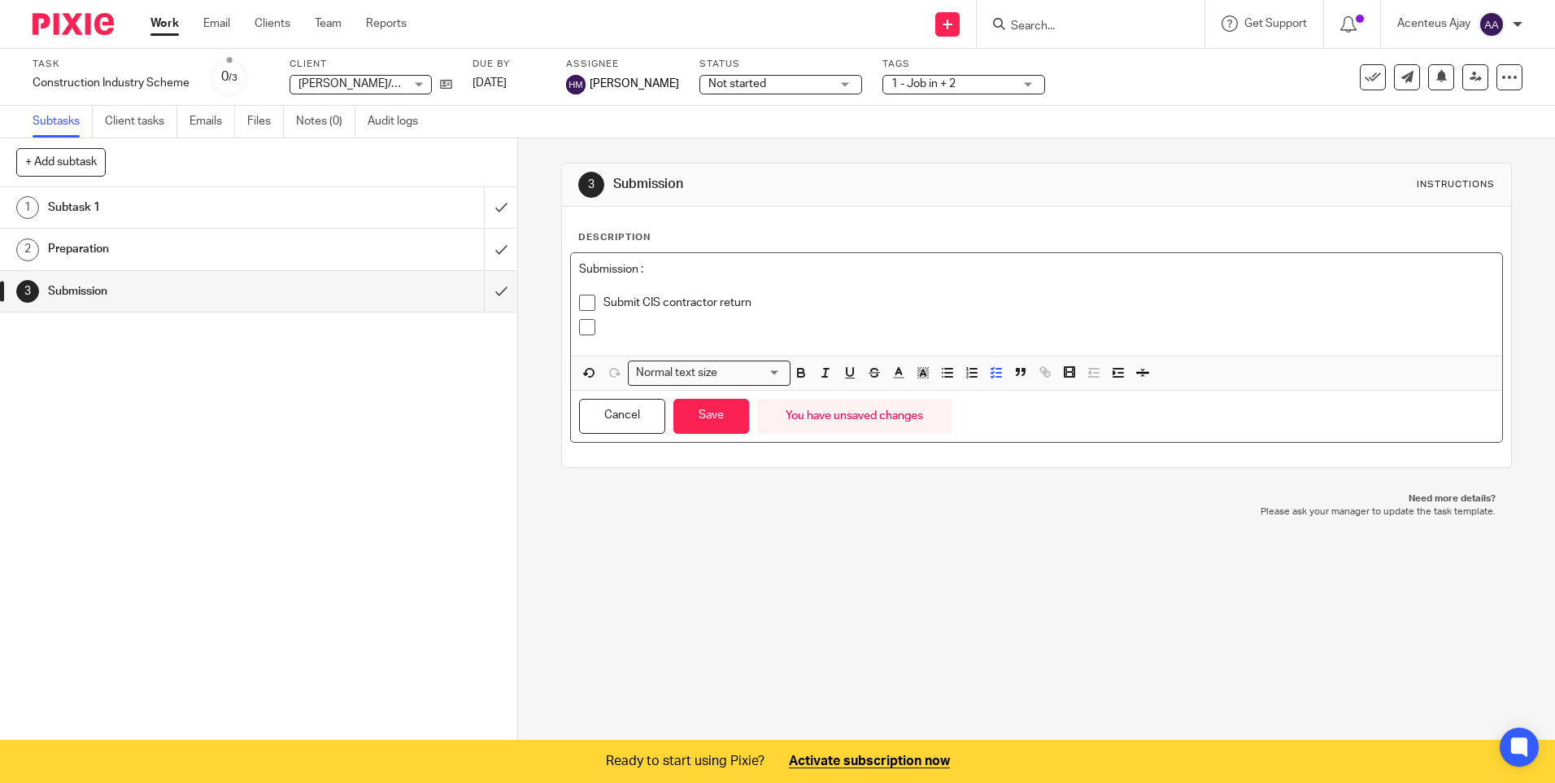
click at [655, 319] on p at bounding box center [1049, 327] width 890 height 16
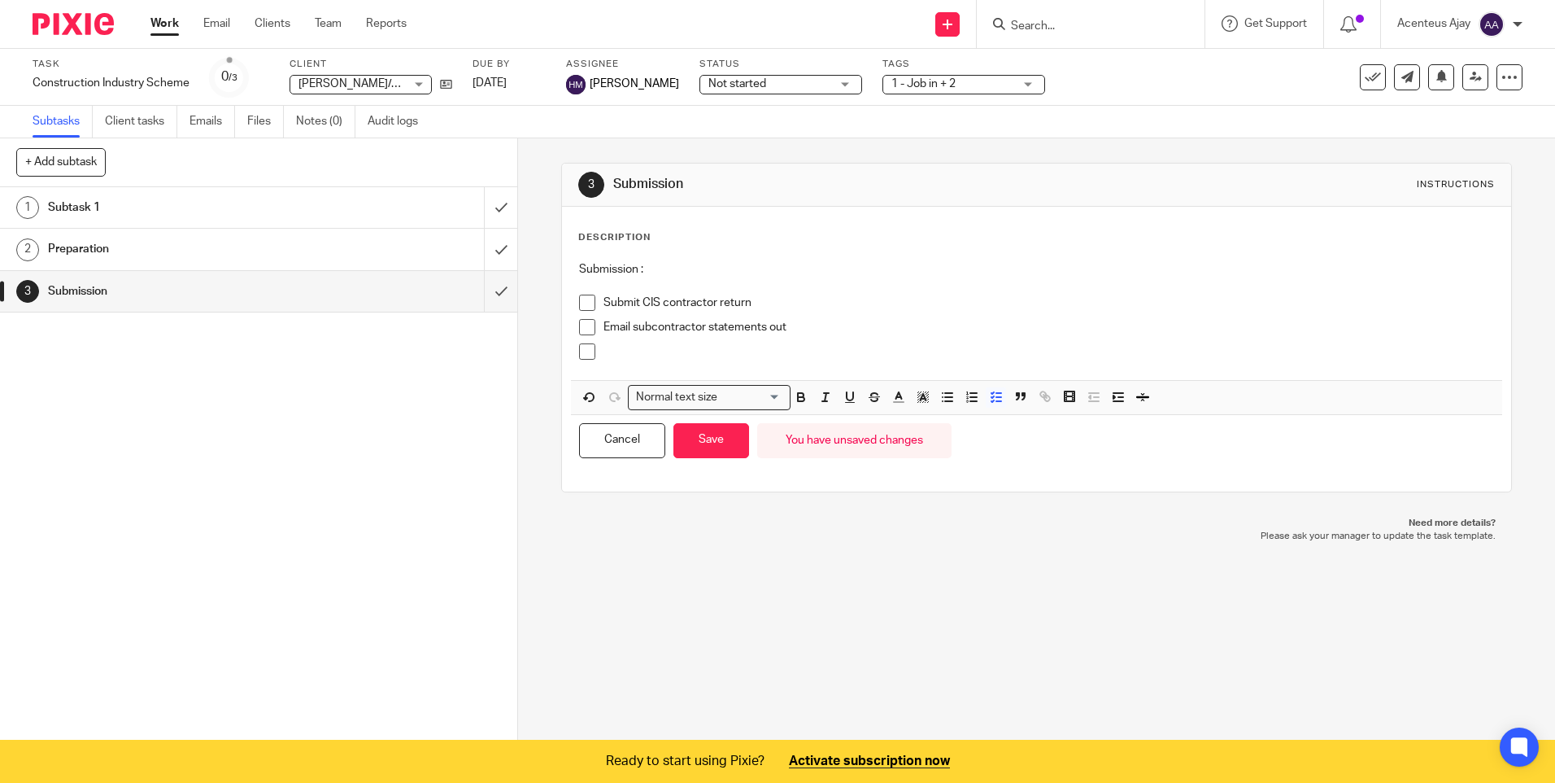
click at [648, 356] on p at bounding box center [1049, 351] width 890 height 16
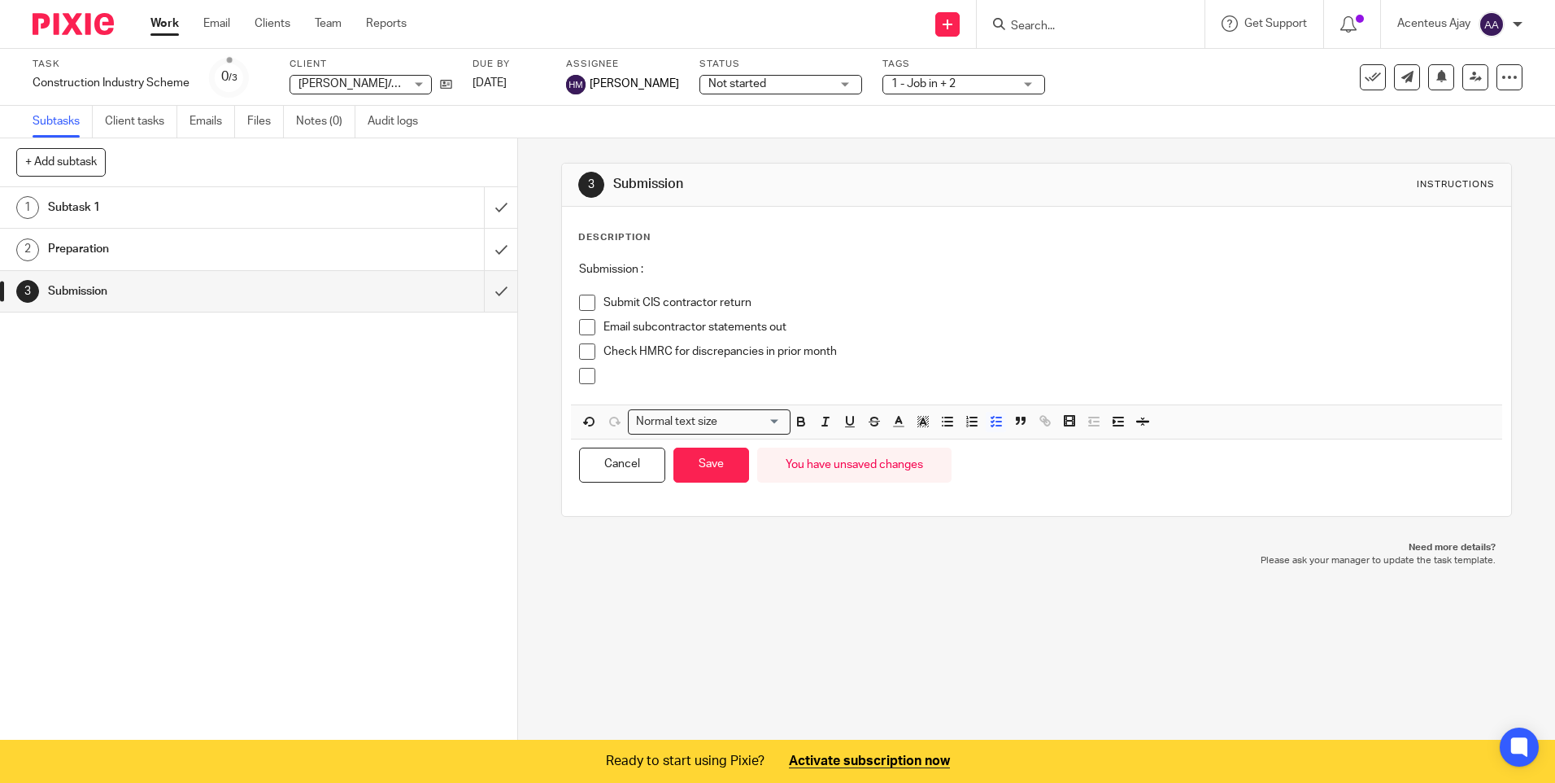
click at [651, 373] on p at bounding box center [1049, 376] width 890 height 16
click at [721, 467] on button "Save" at bounding box center [712, 464] width 76 height 35
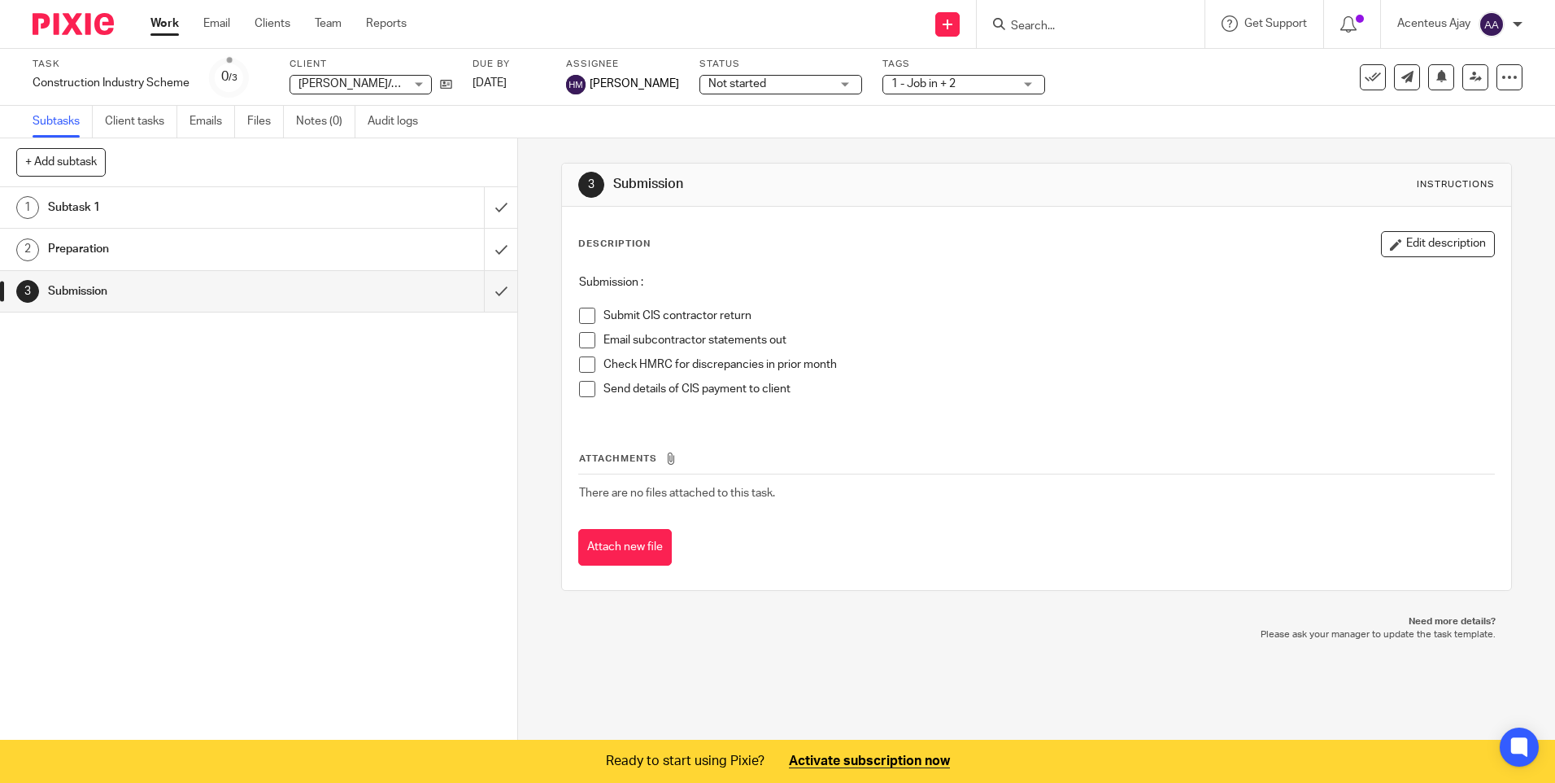
click at [1043, 27] on input "Search" at bounding box center [1083, 27] width 146 height 15
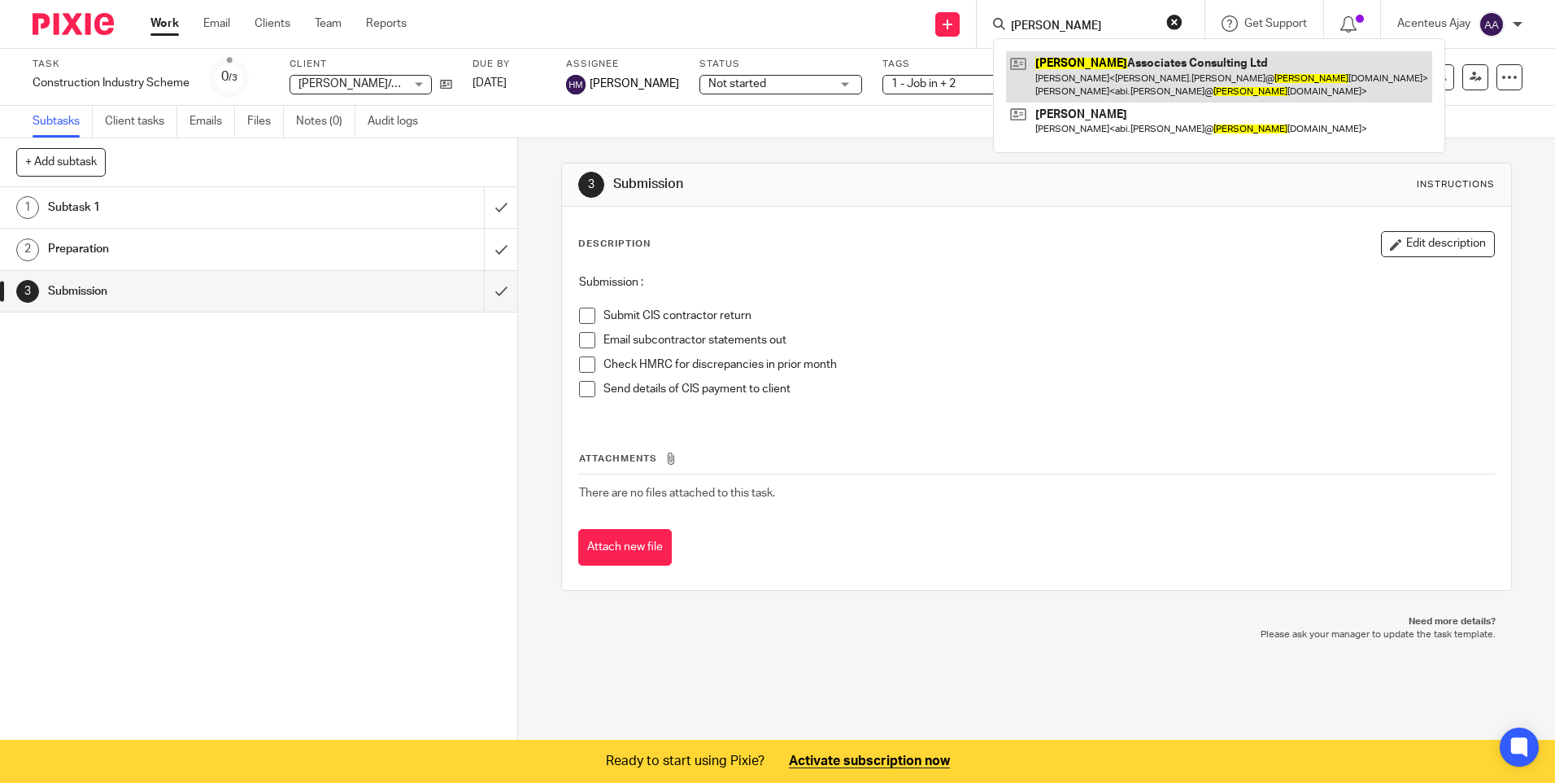
type input "simpson"
click at [1052, 72] on link at bounding box center [1219, 76] width 426 height 50
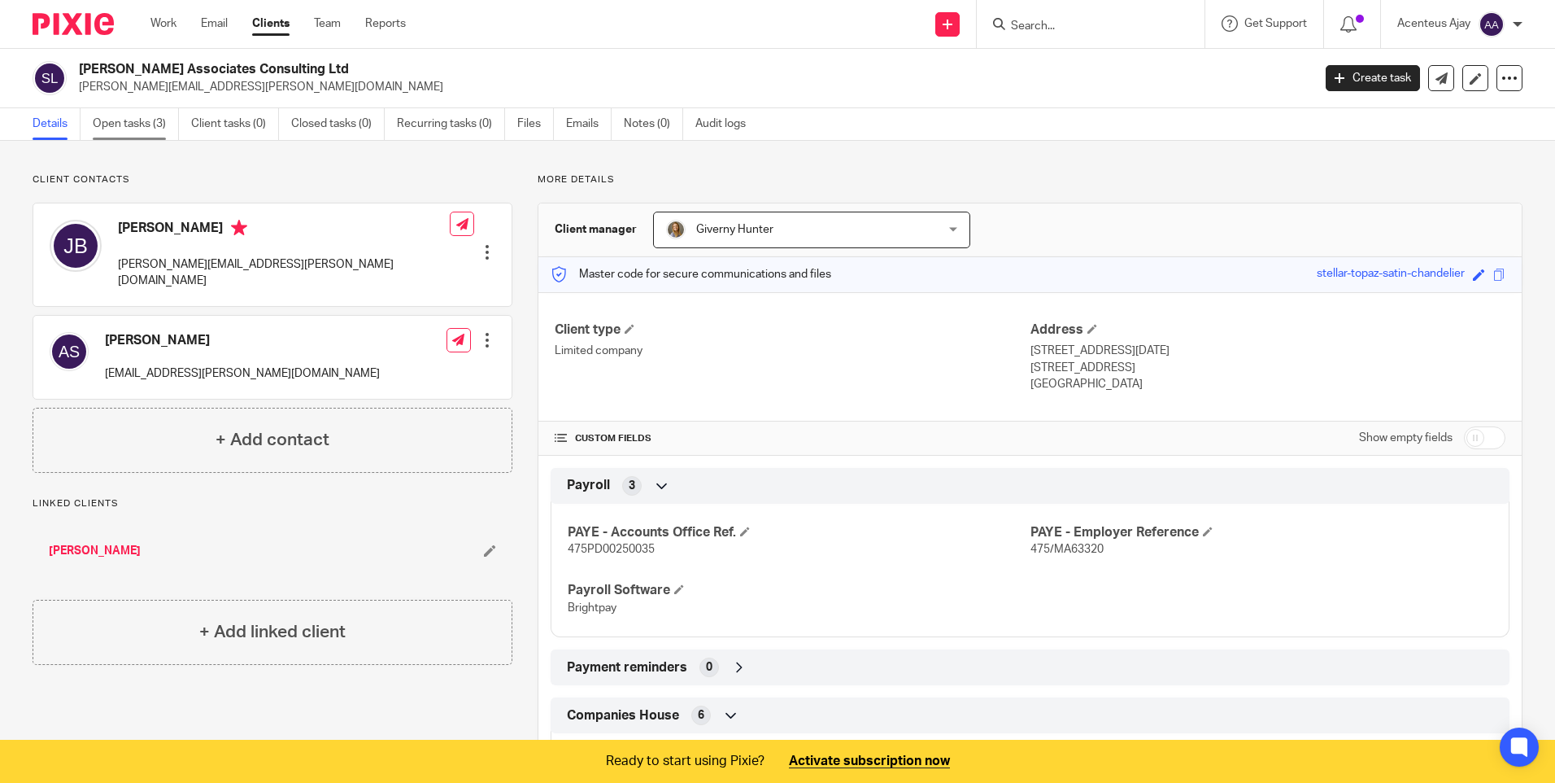
click at [133, 118] on link "Open tasks (3)" at bounding box center [136, 124] width 86 height 32
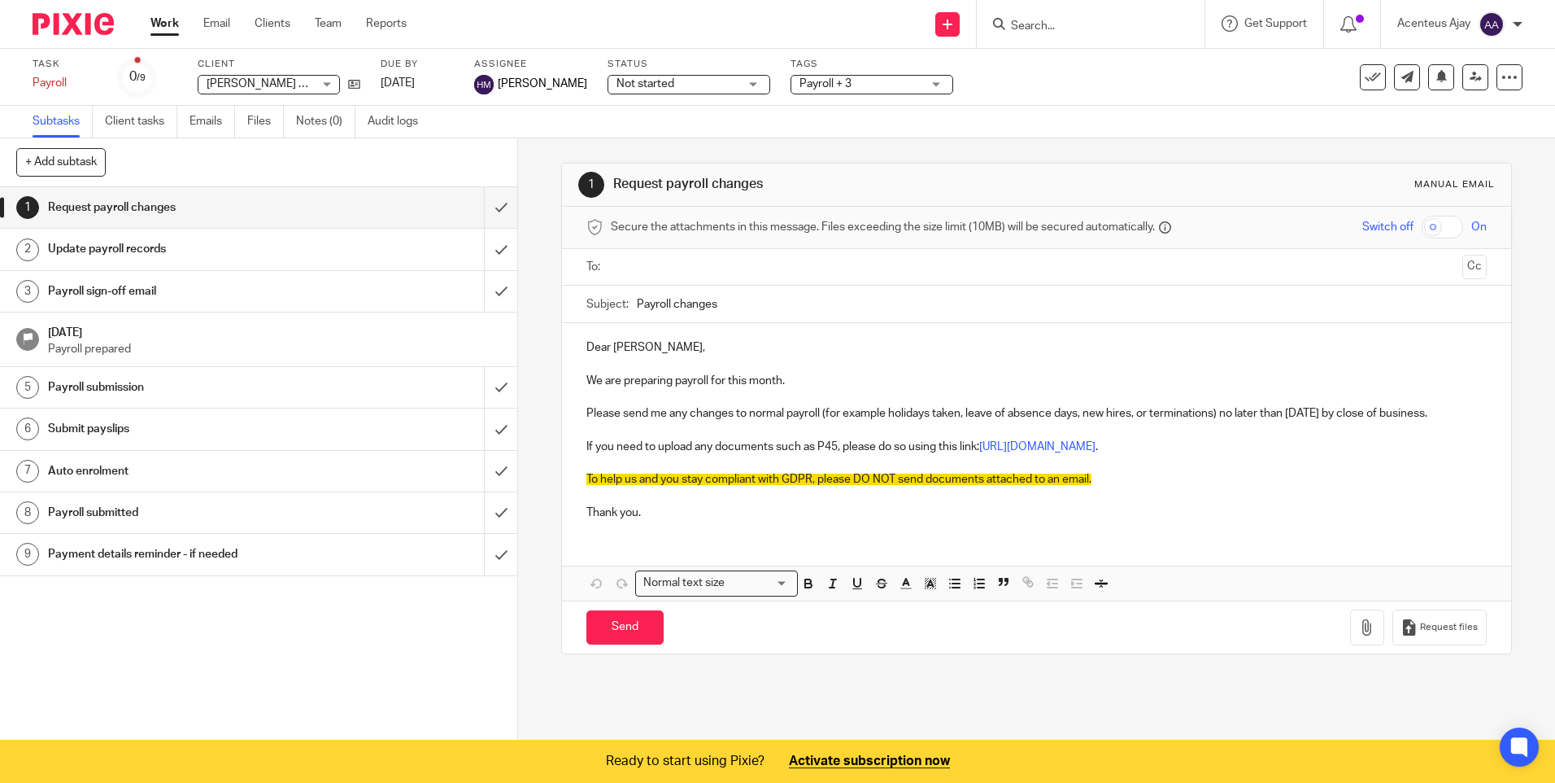
click at [123, 248] on h1 "Update payroll records" at bounding box center [188, 249] width 280 height 24
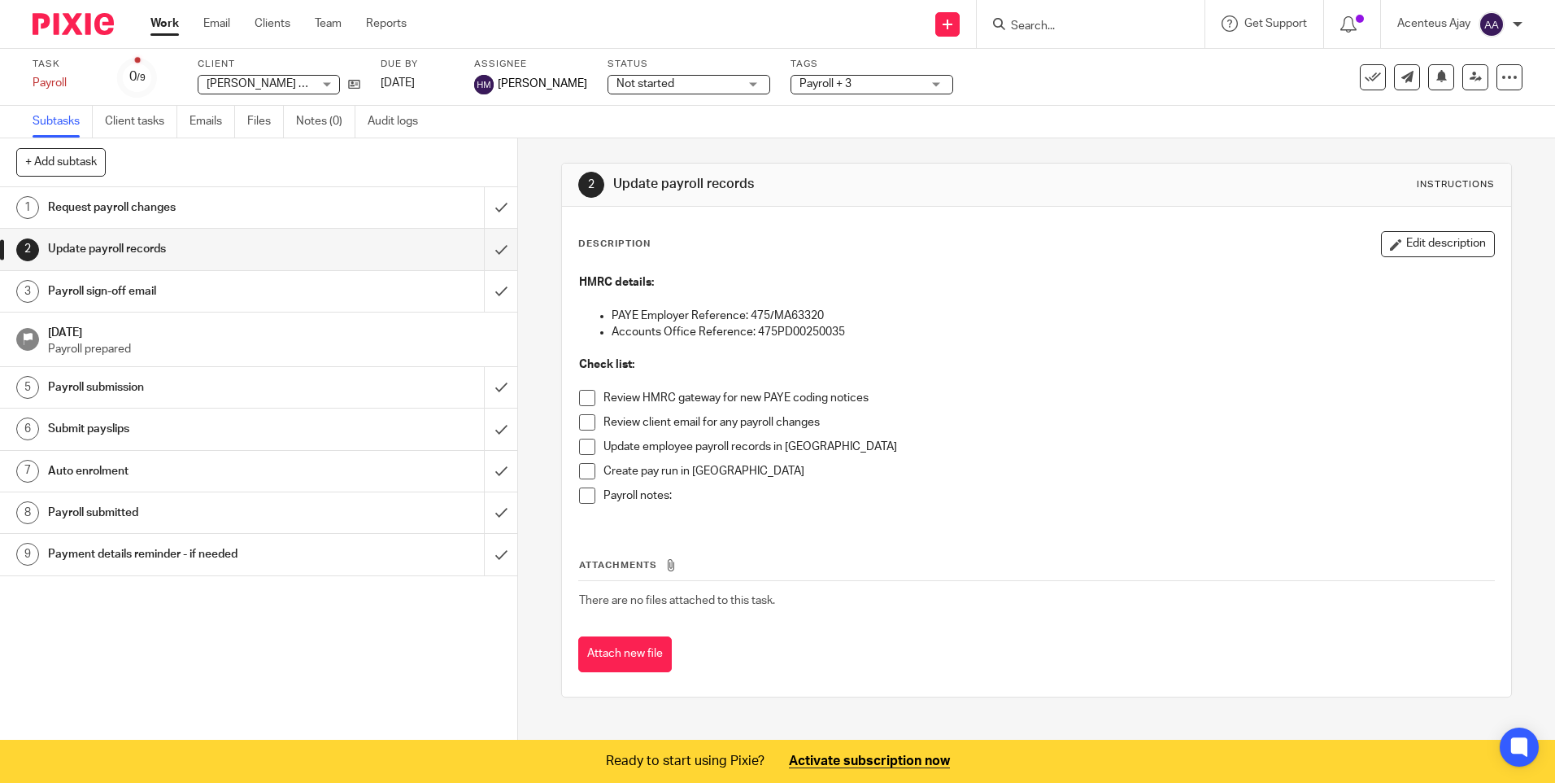
click at [99, 393] on h1 "Payroll submission" at bounding box center [188, 387] width 280 height 24
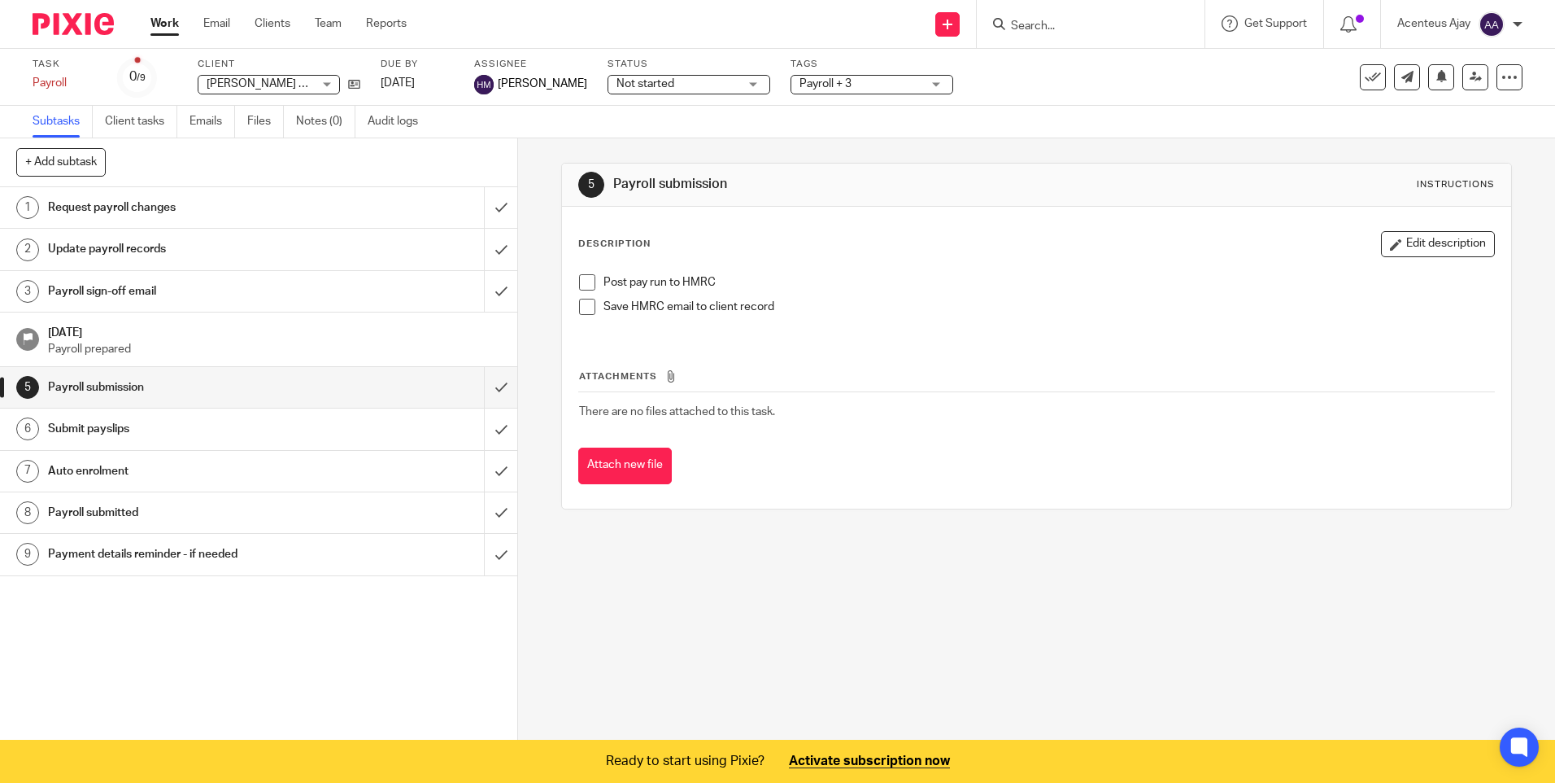
click at [111, 421] on h1 "Submit payslips" at bounding box center [188, 429] width 280 height 24
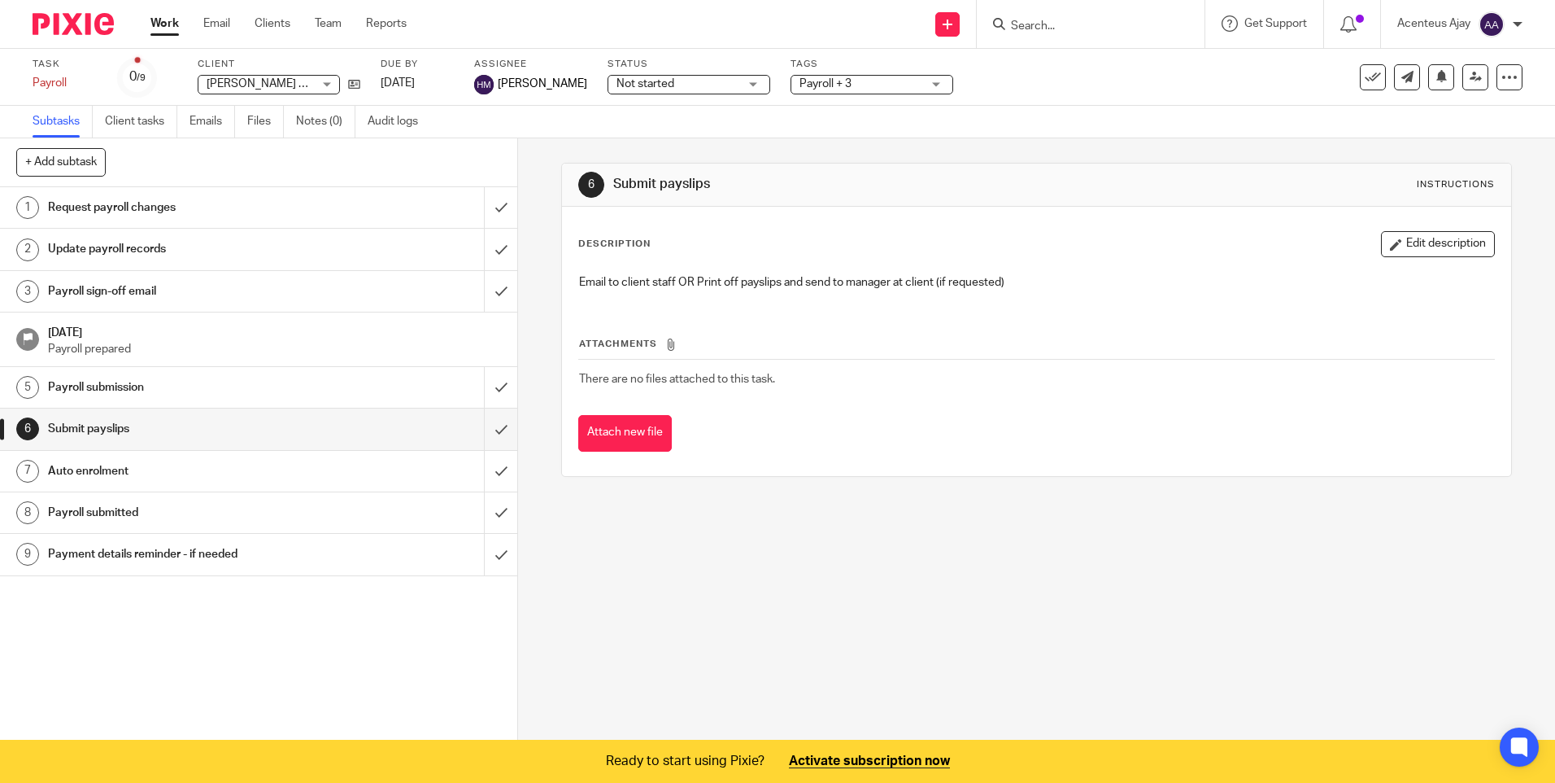
click at [118, 465] on h1 "Auto enrolment" at bounding box center [188, 471] width 280 height 24
click at [129, 510] on h1 "Payroll submitted" at bounding box center [188, 512] width 280 height 24
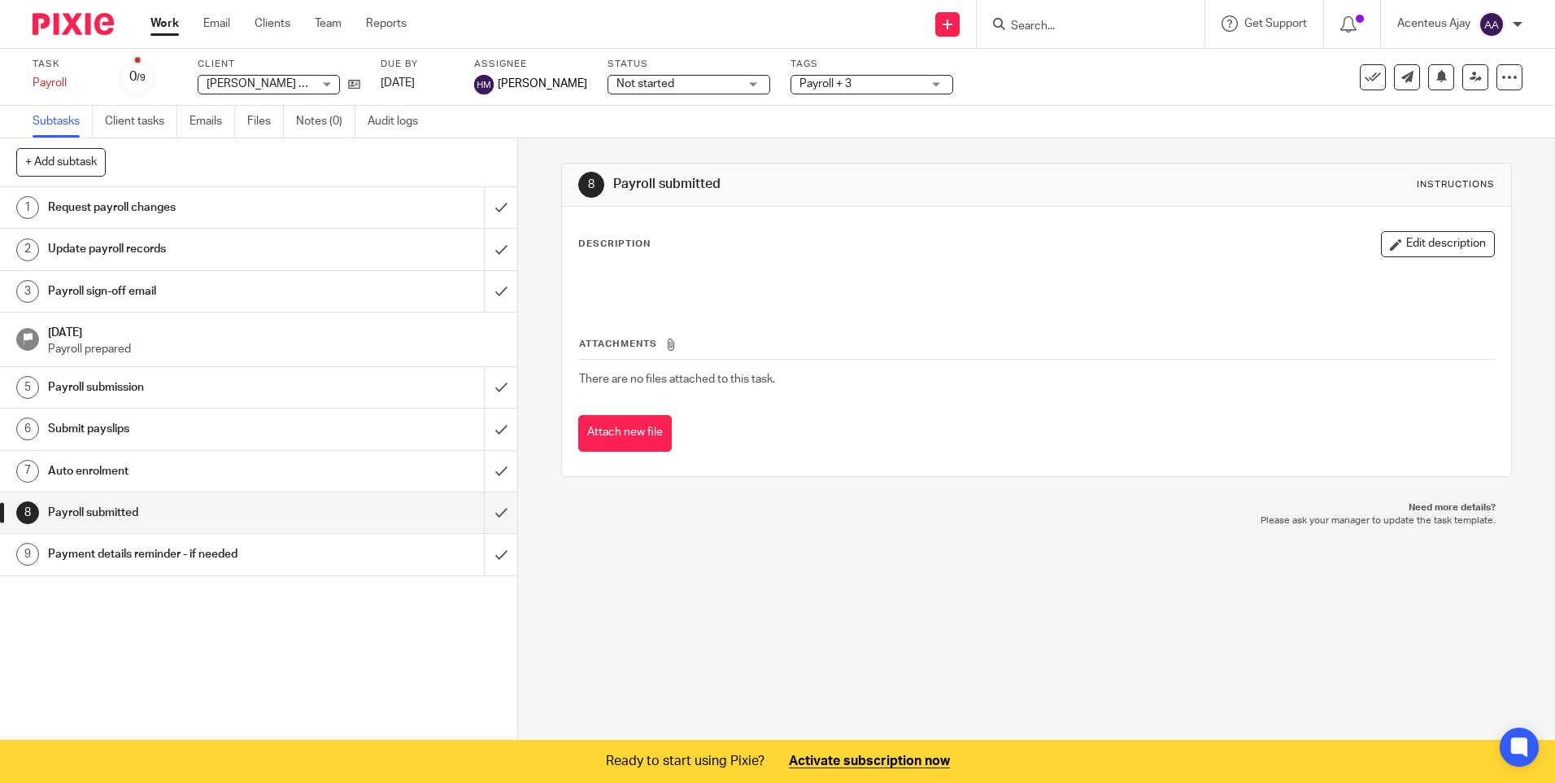
click at [94, 212] on h1 "Request payroll changes" at bounding box center [188, 207] width 280 height 24
